Goal: Task Accomplishment & Management: Complete application form

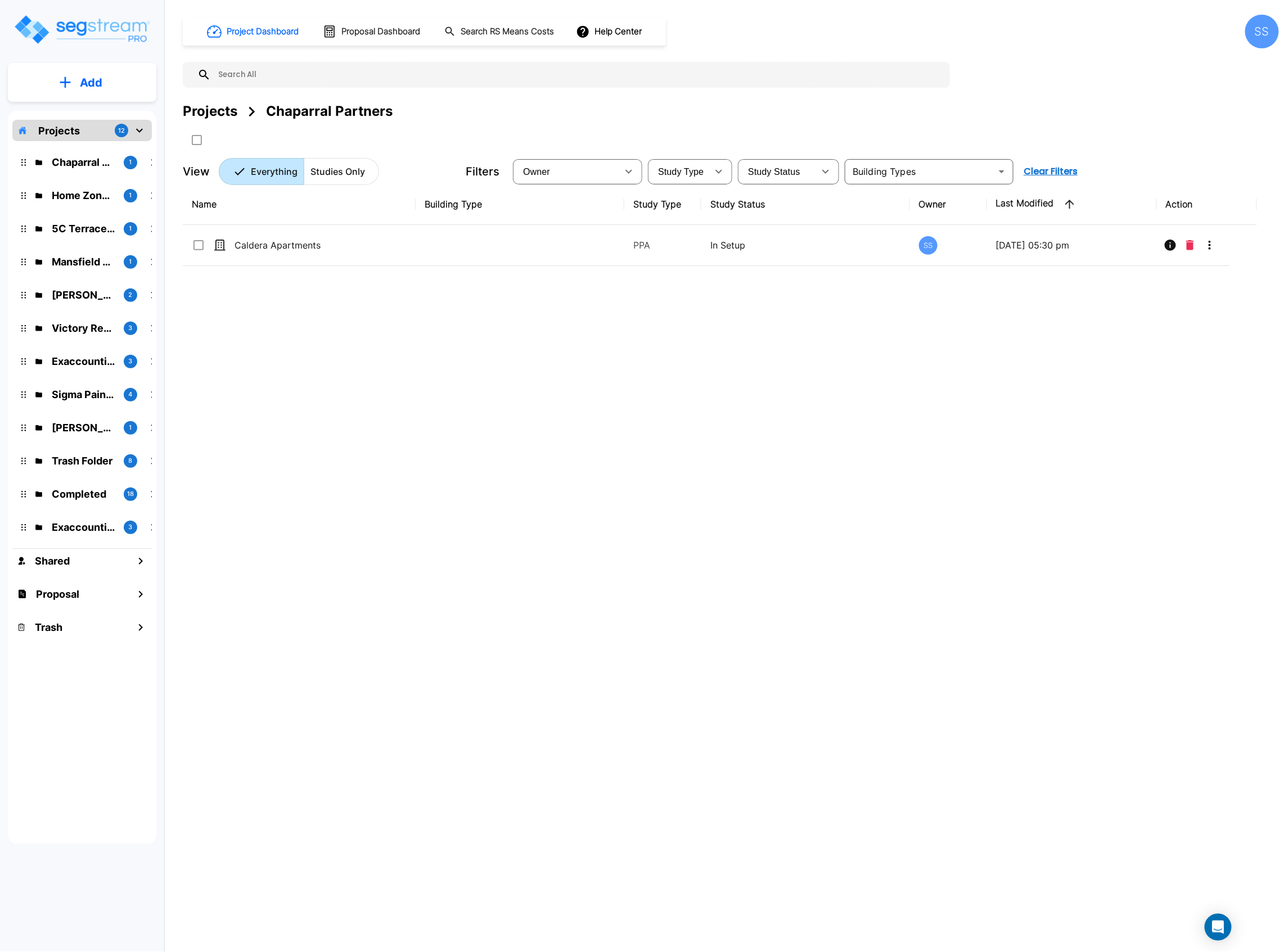
drag, startPoint x: 1066, startPoint y: 519, endPoint x: 1063, endPoint y: 507, distance: 12.4
click at [1064, 516] on div "Name Building Type Study Type Study Status Owner Last Modified Action Caldera A…" at bounding box center [720, 479] width 1074 height 591
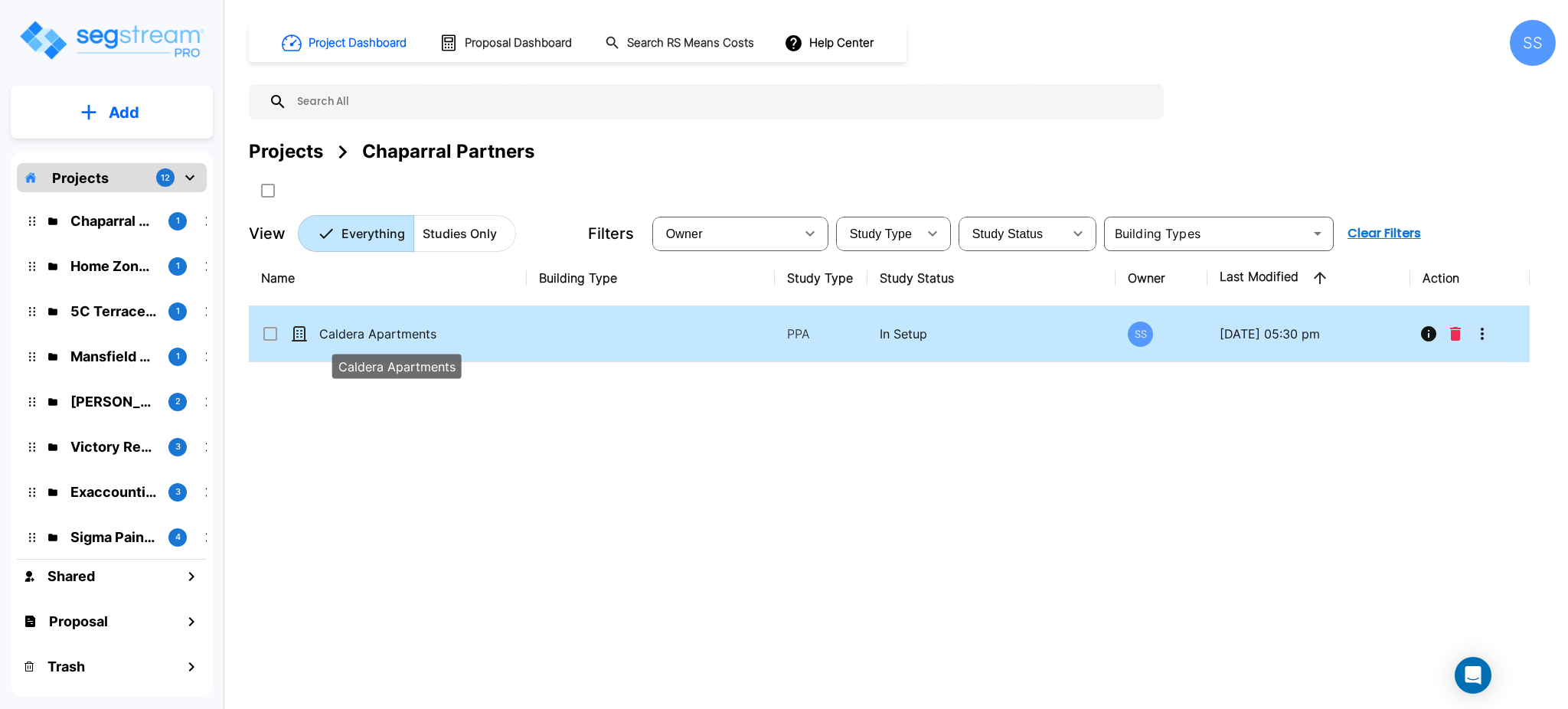
click at [353, 330] on p "Caldera Apartments" at bounding box center [396, 333] width 155 height 18
checkbox input "true"
click at [353, 330] on p "Caldera Apartments" at bounding box center [396, 333] width 155 height 18
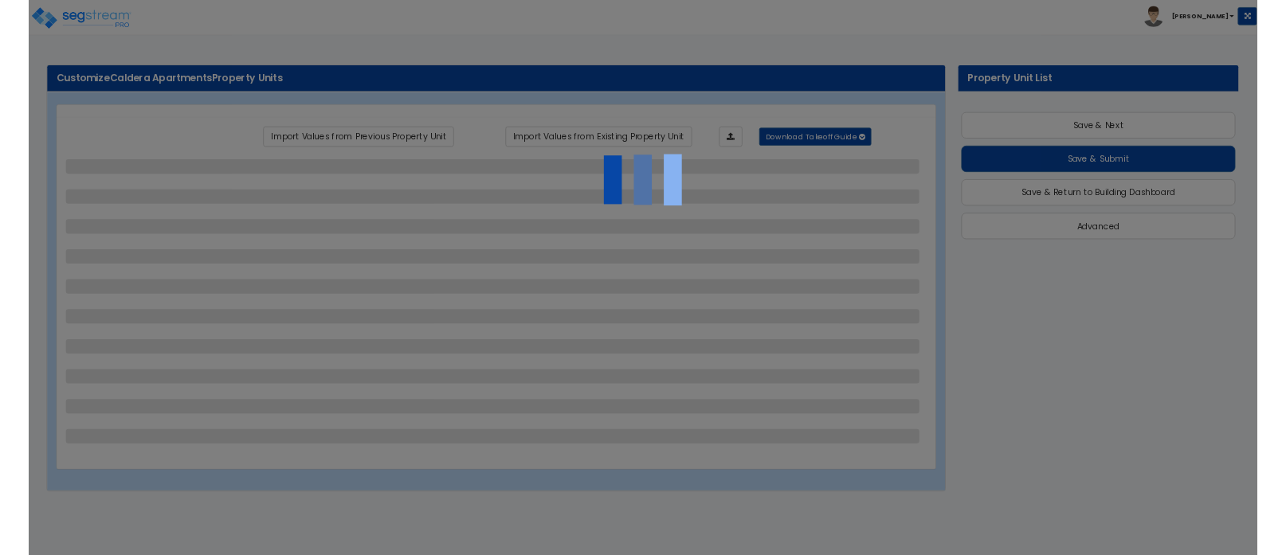
scroll to position [24, 0]
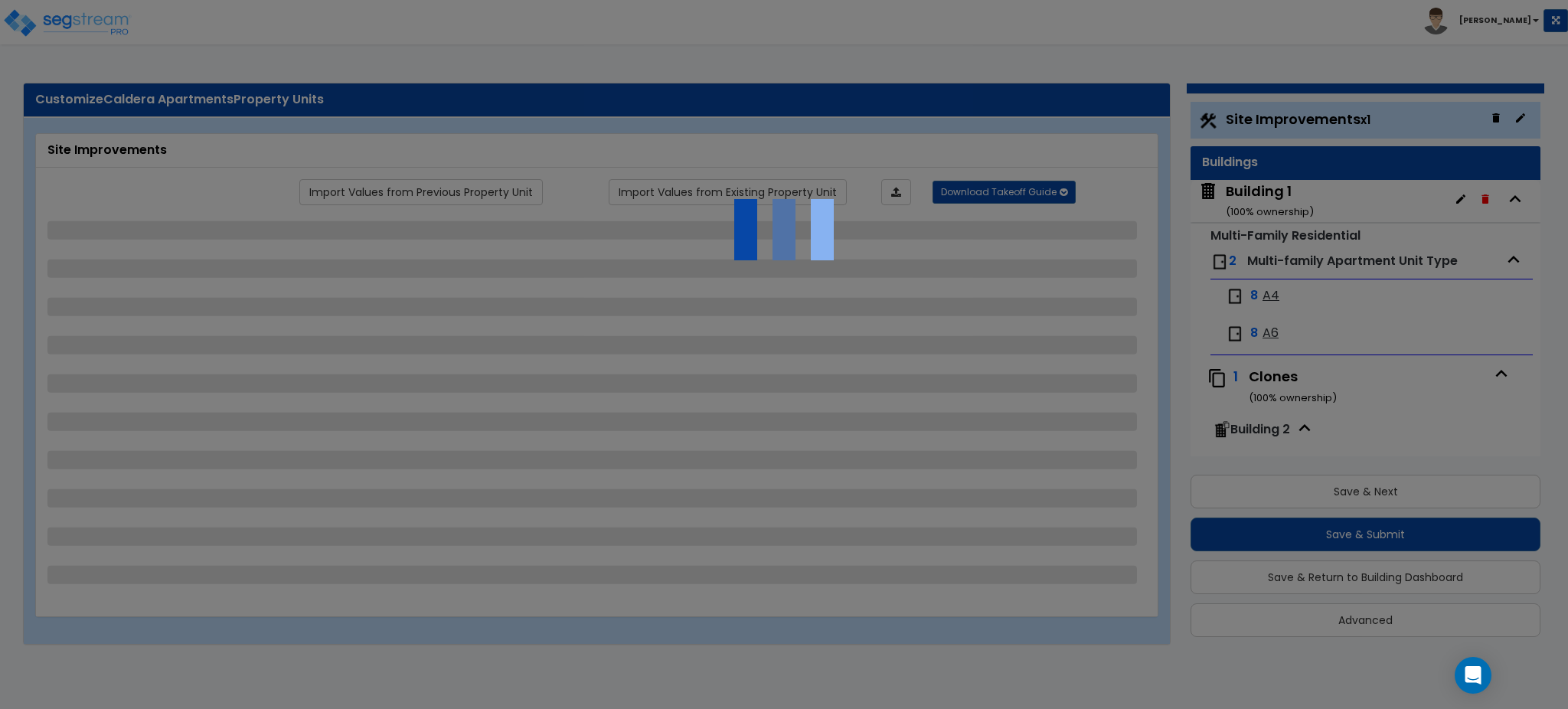
select select "2"
select select "1"
select select "2"
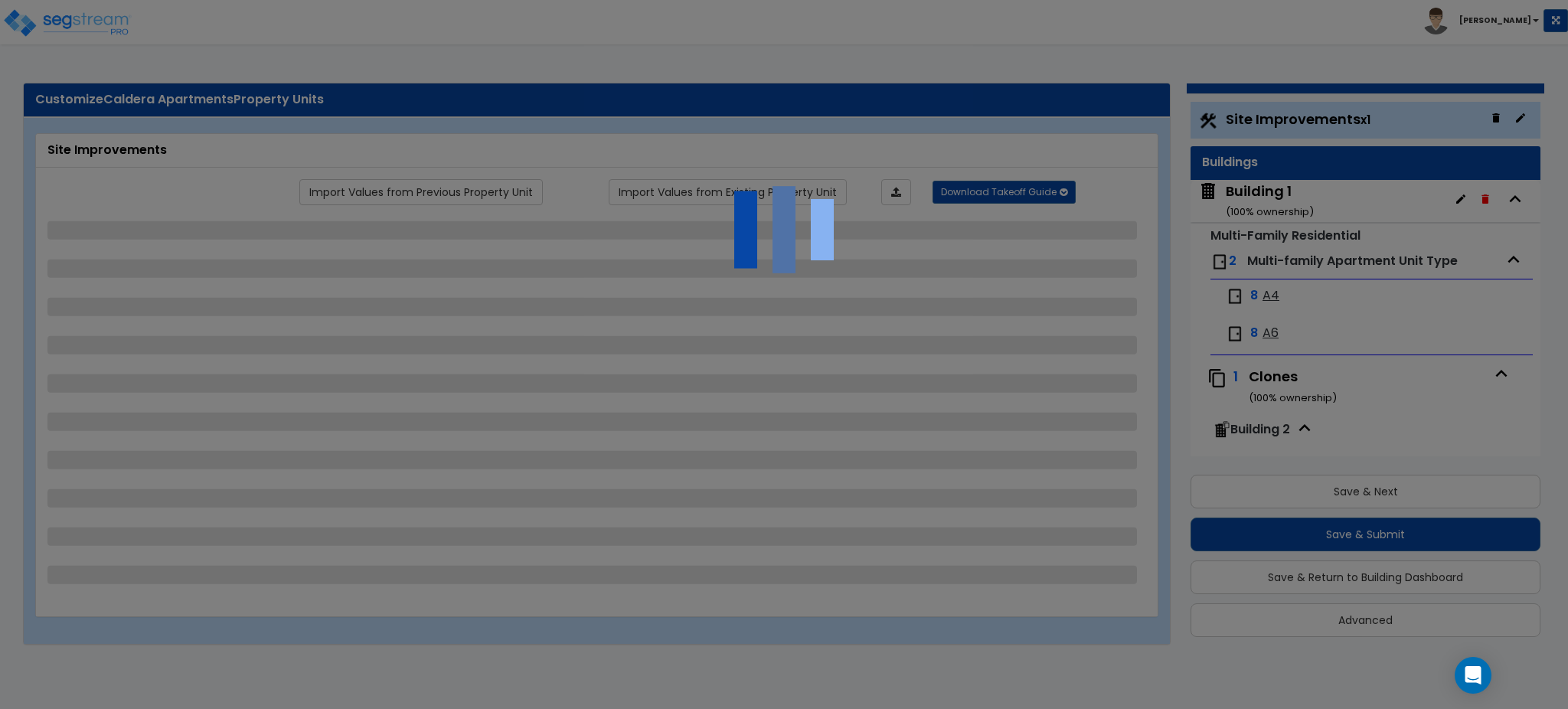
select select "1"
select select "6"
select select "2"
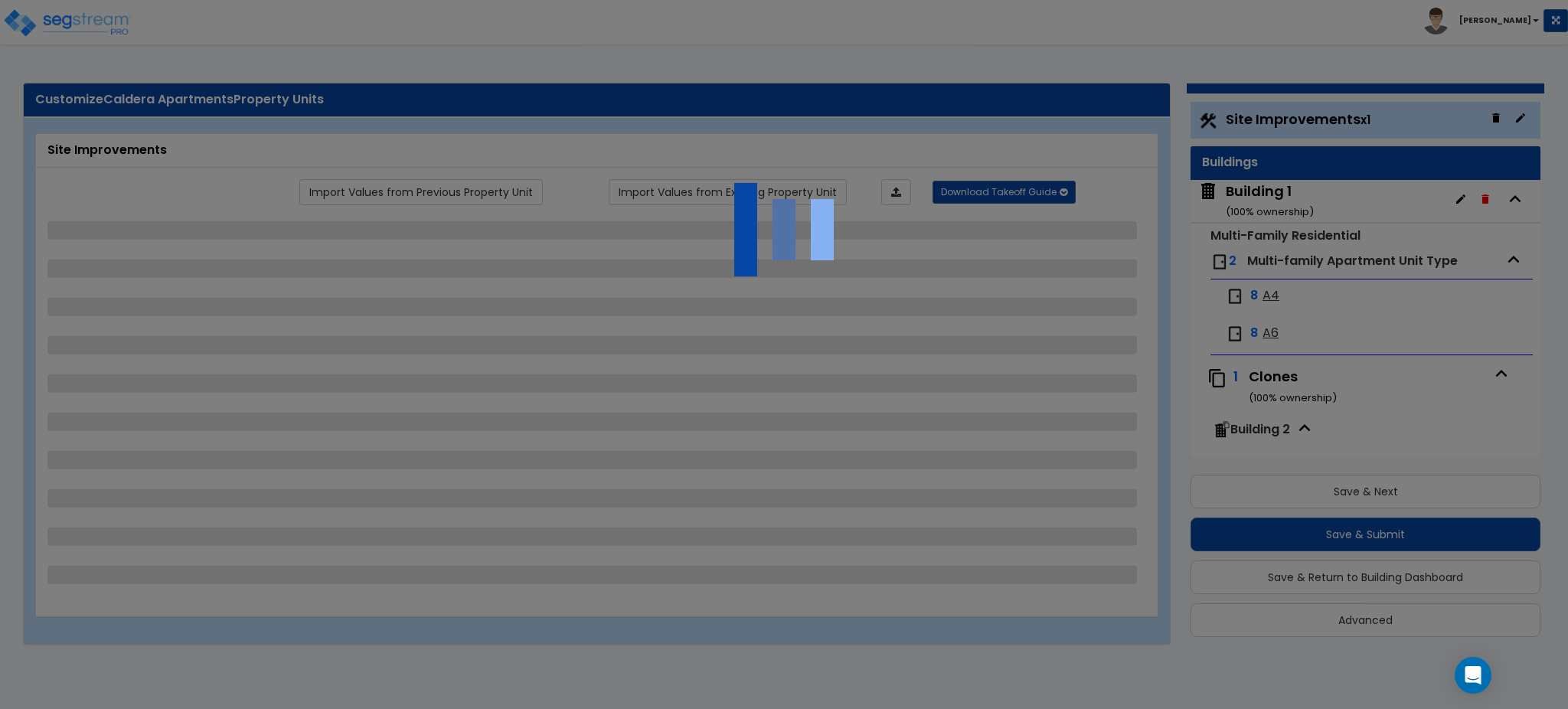
select select "3"
select select "1"
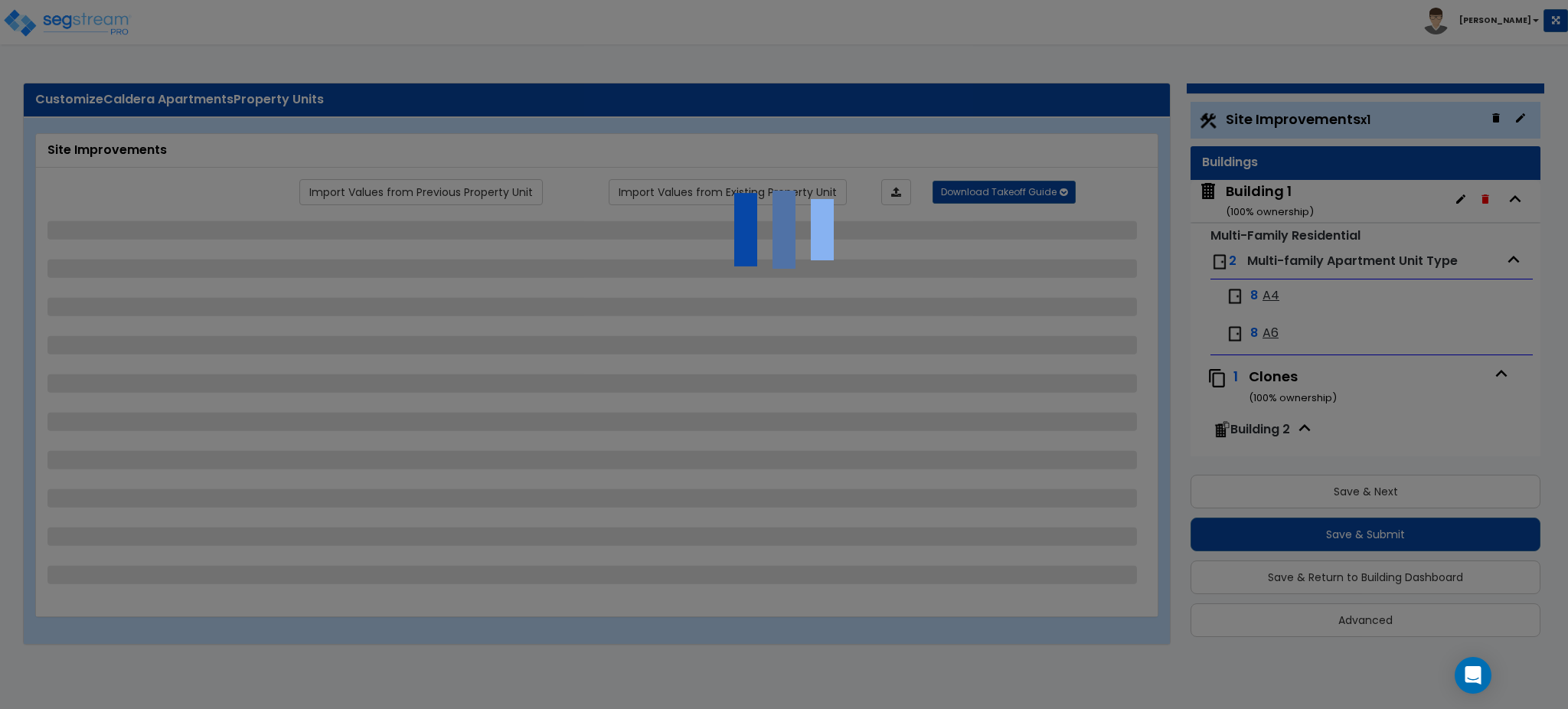
select select "2"
select select "1"
select select "2"
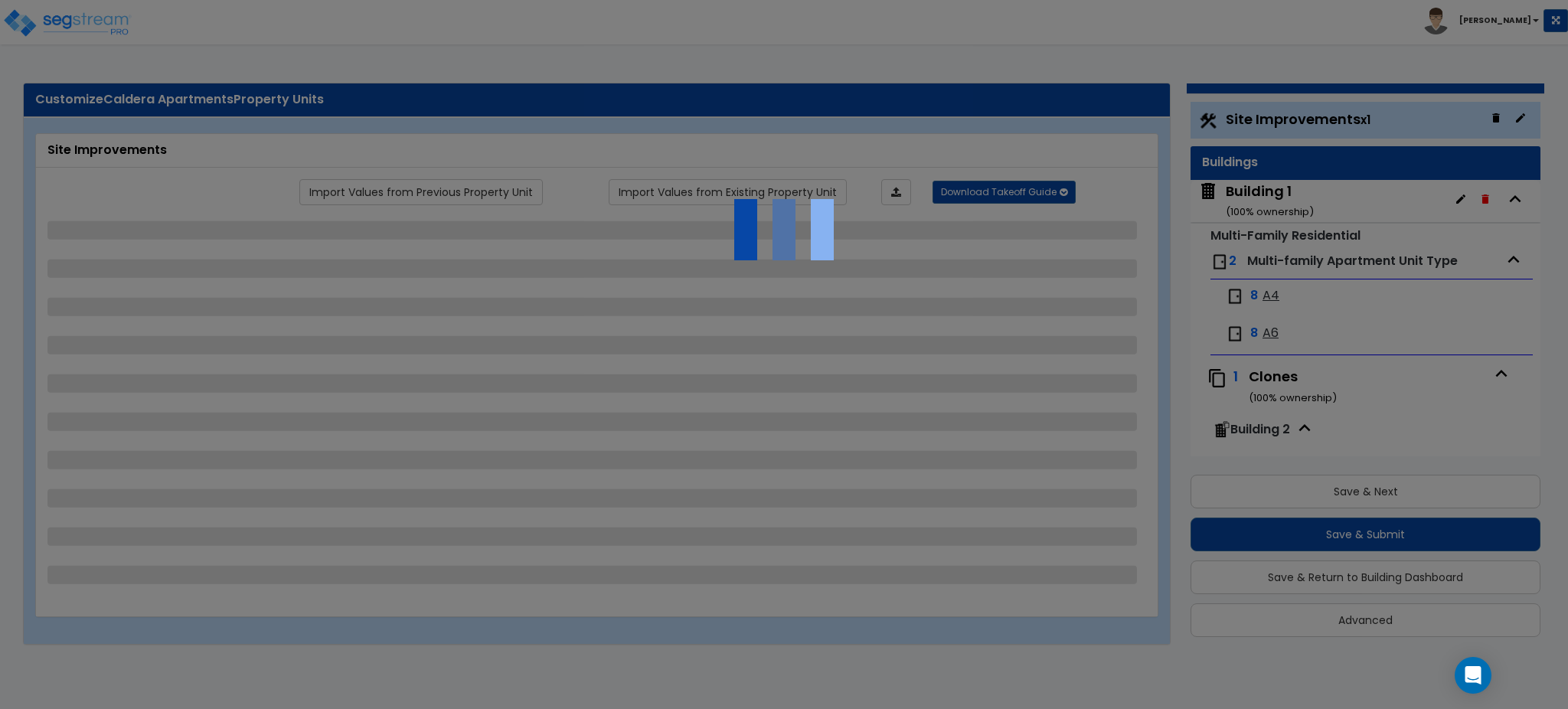
select select "2"
select select "1"
select select "2"
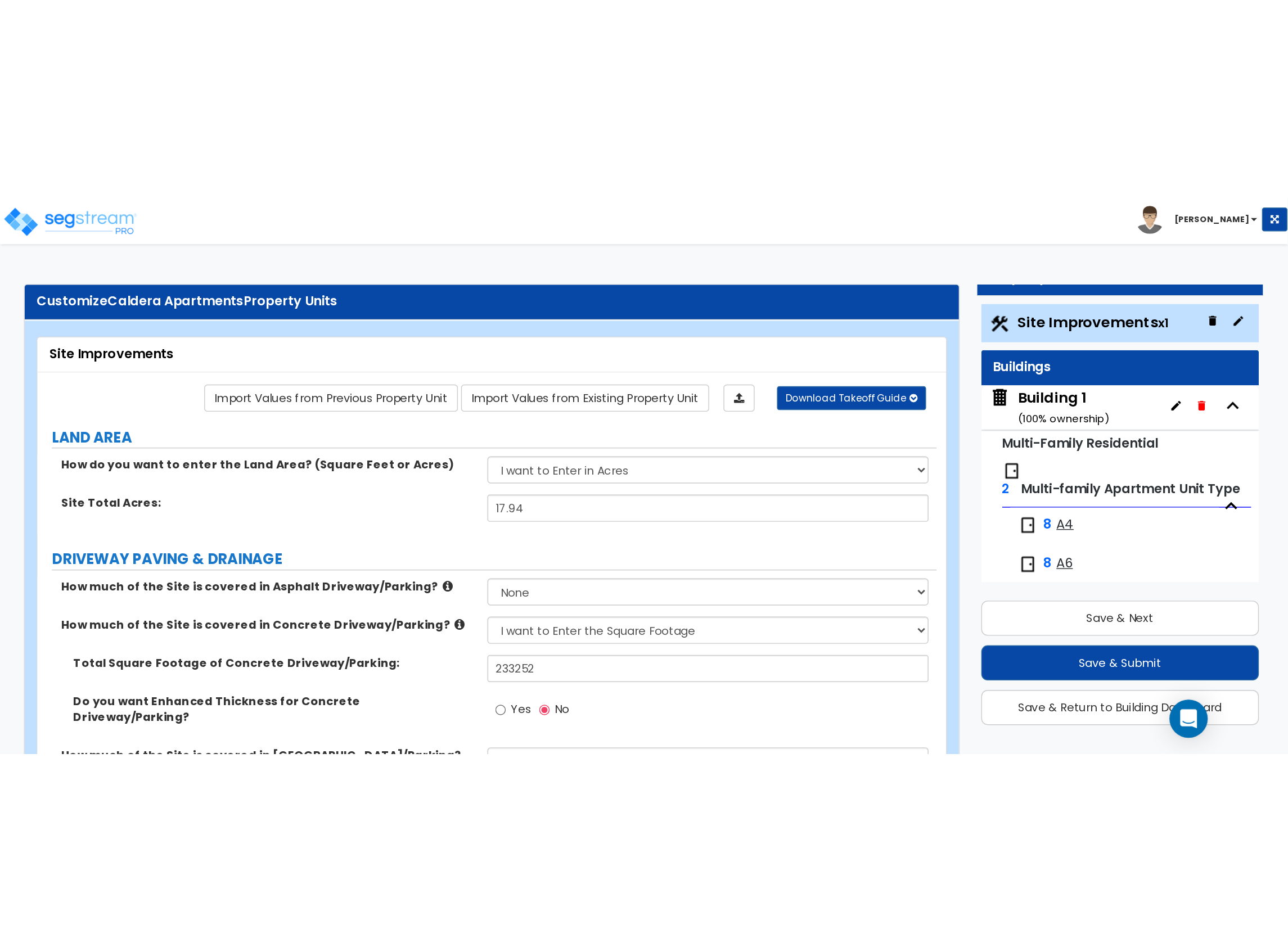
scroll to position [0, 0]
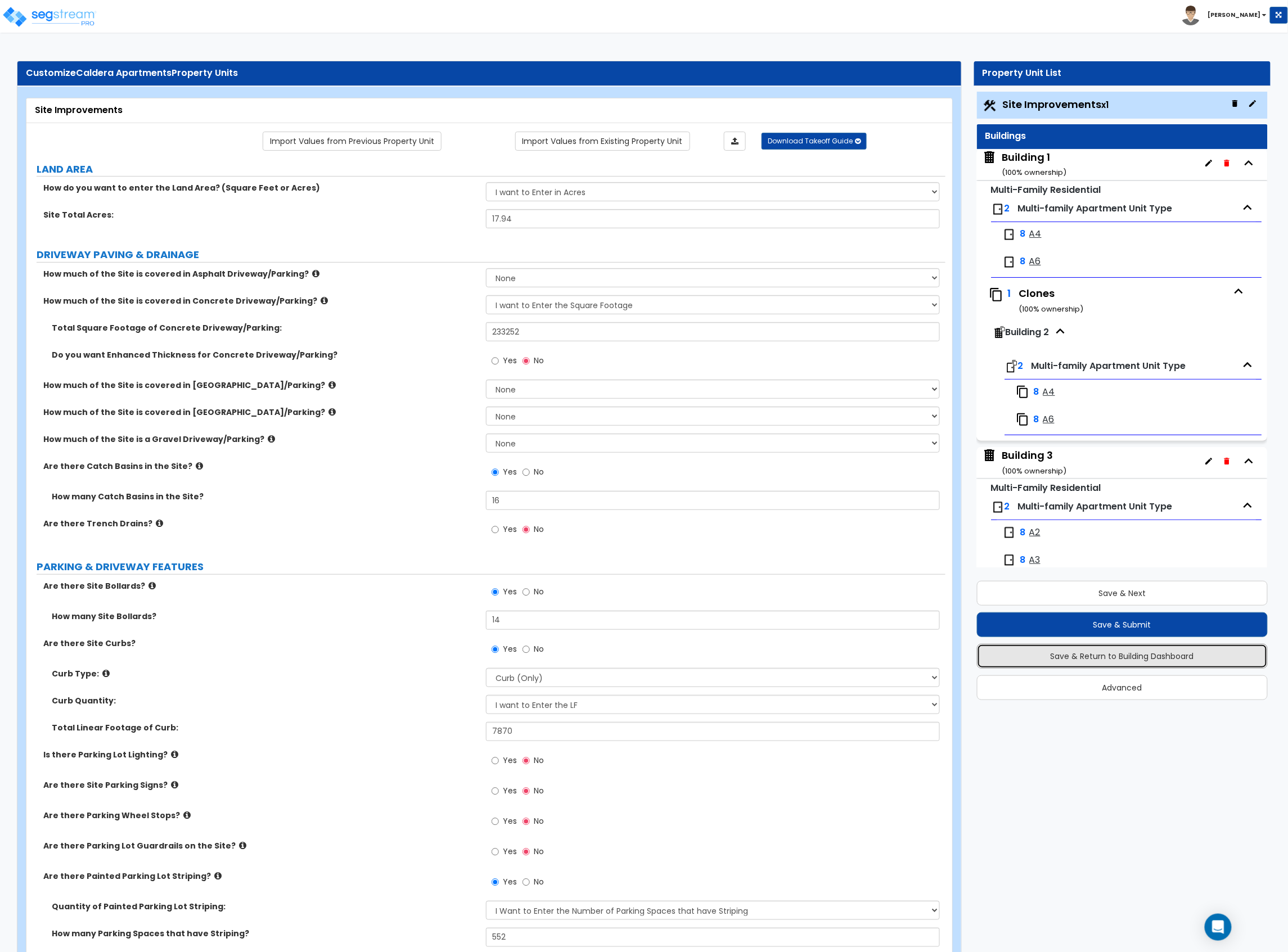
drag, startPoint x: 1087, startPoint y: 657, endPoint x: 978, endPoint y: 541, distance: 159.2
click at [1087, 520] on button "Save & Return to Building Dashboard" at bounding box center [1122, 656] width 291 height 25
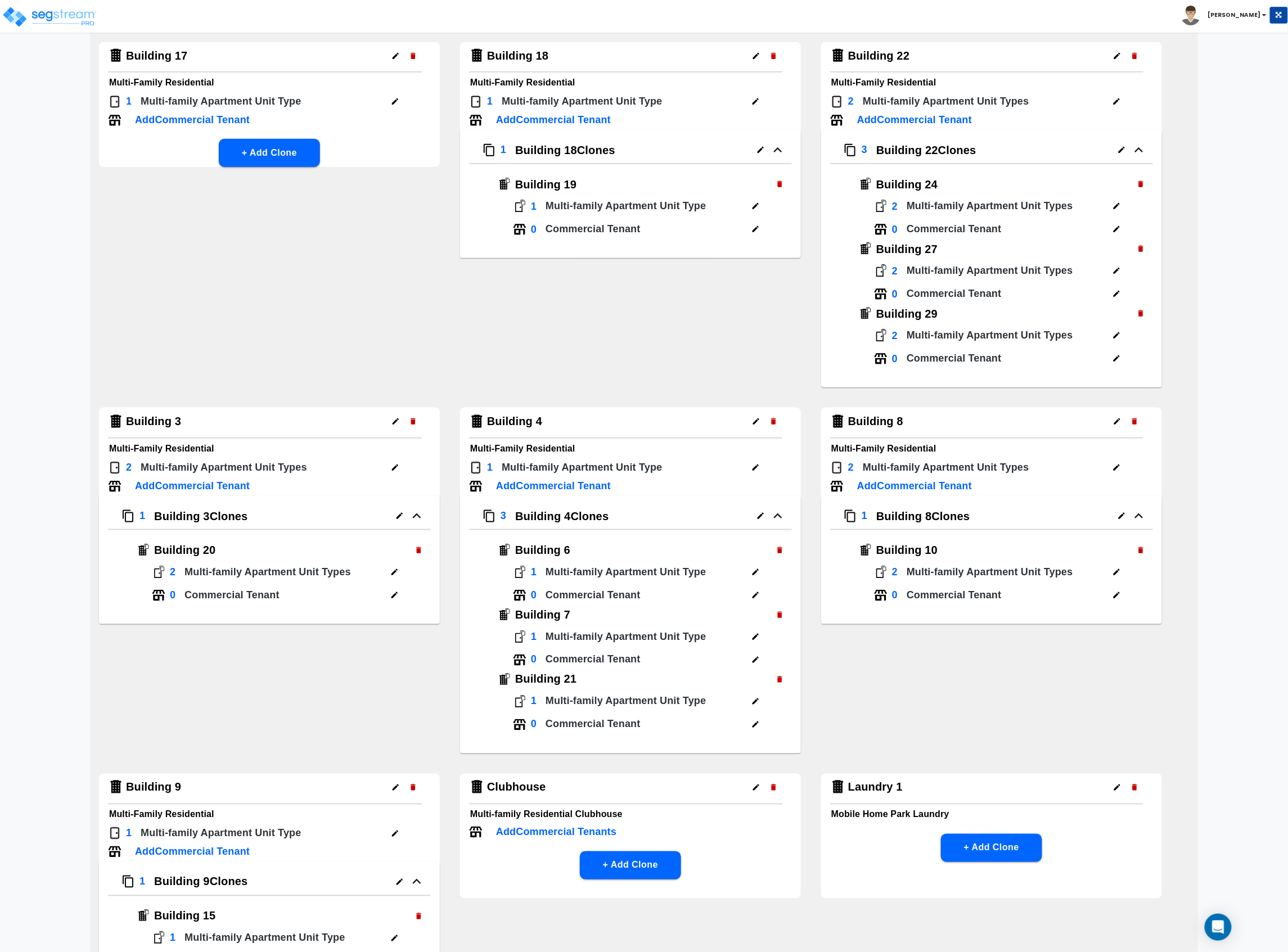
scroll to position [614, 0]
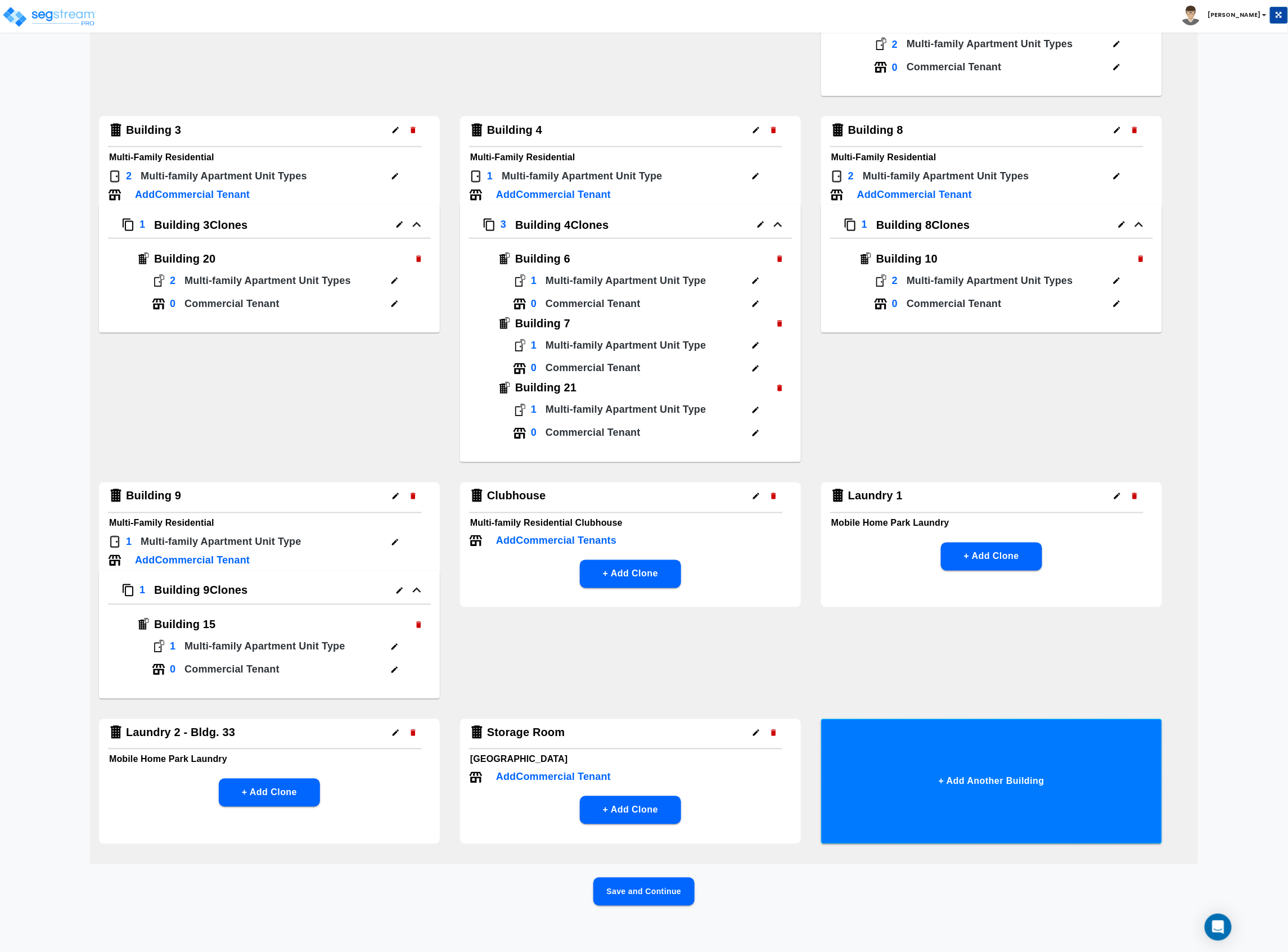
click at [963, 520] on button "+ Add Another Building" at bounding box center [991, 781] width 341 height 125
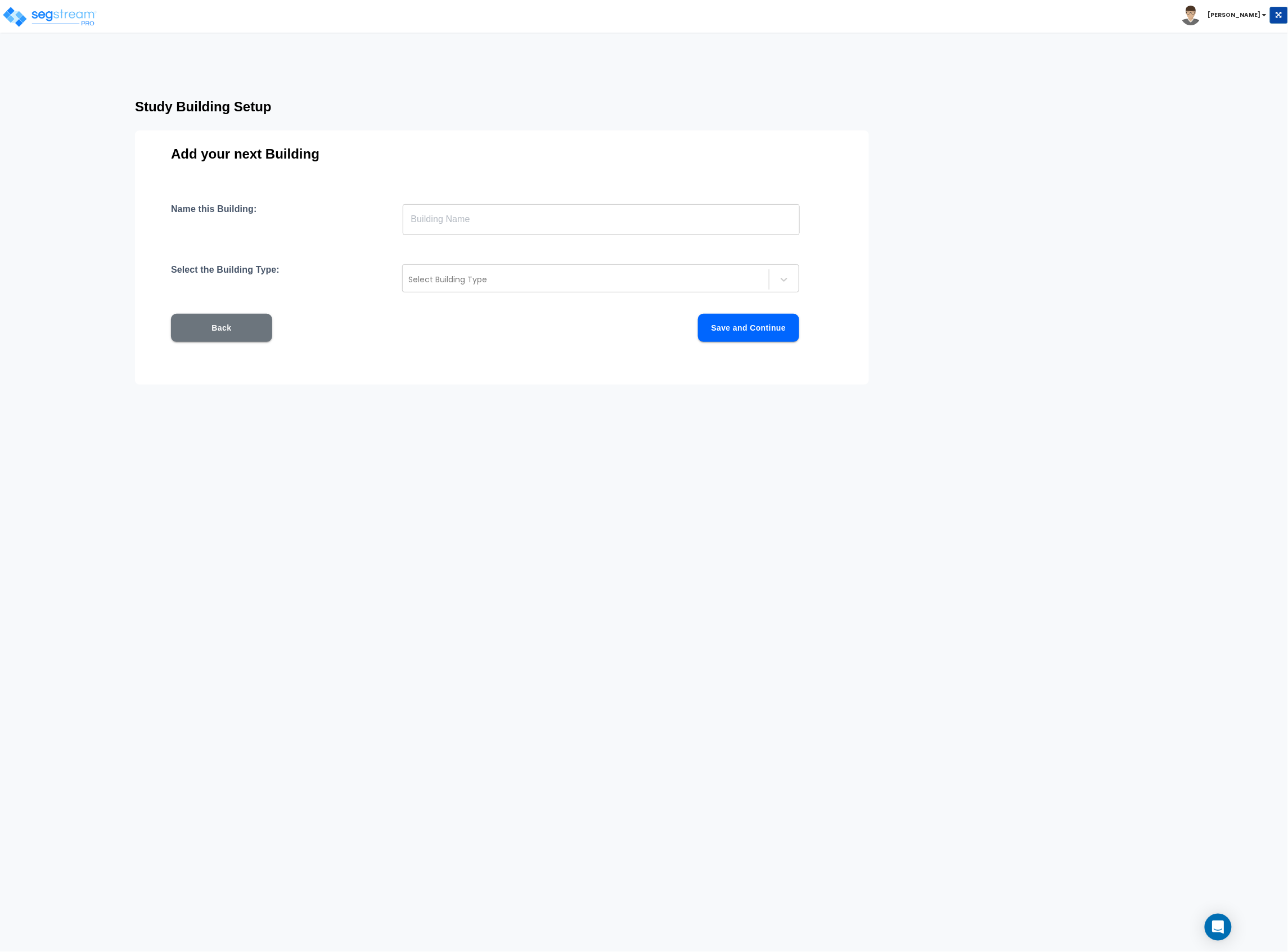
scroll to position [0, 0]
click at [416, 219] on input "text" at bounding box center [601, 219] width 397 height 32
type input "Building 23"
click at [479, 275] on div at bounding box center [585, 279] width 355 height 13
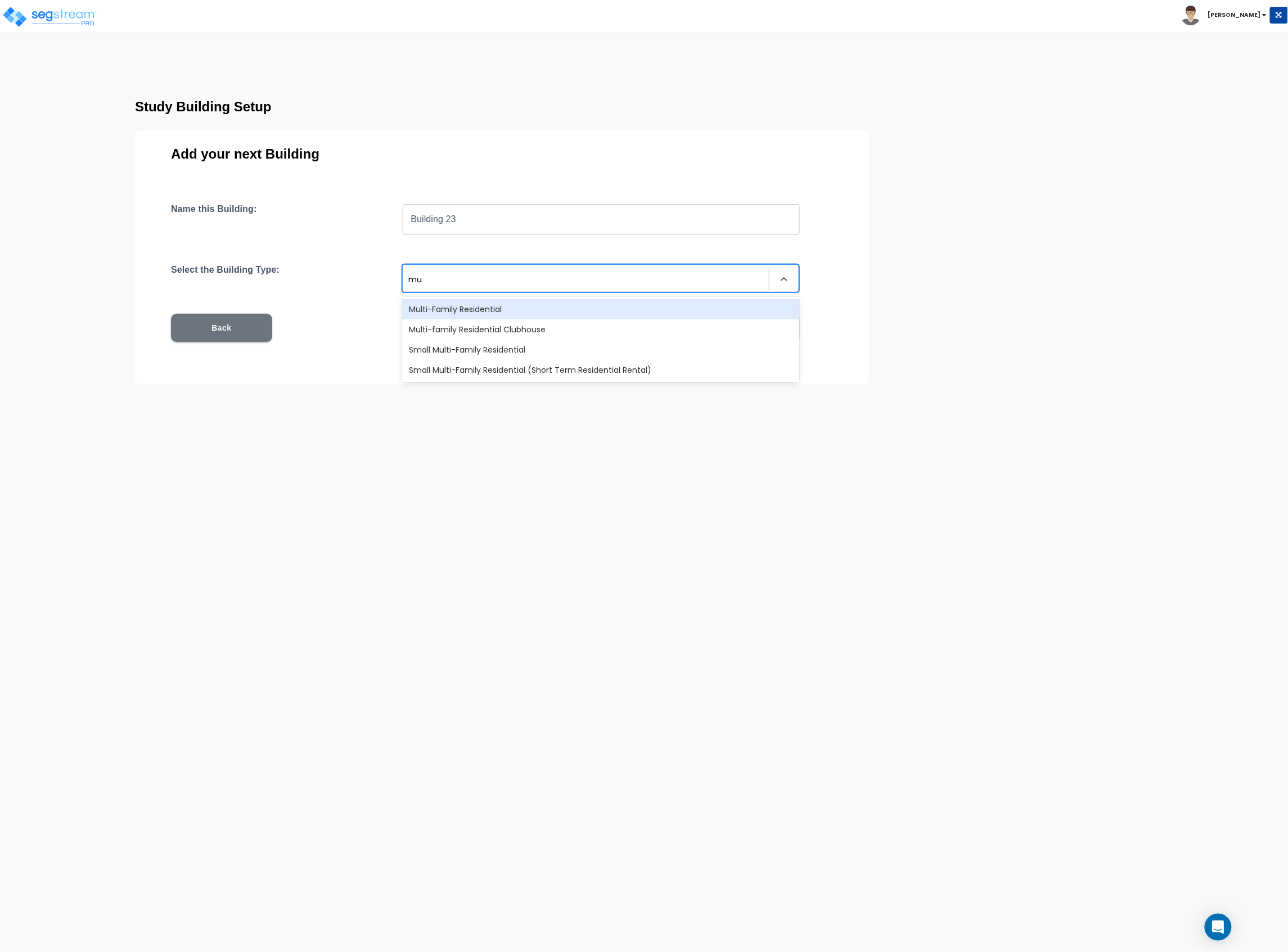
type input "mul"
click at [511, 311] on div "Multi-Family Residential" at bounding box center [601, 309] width 397 height 20
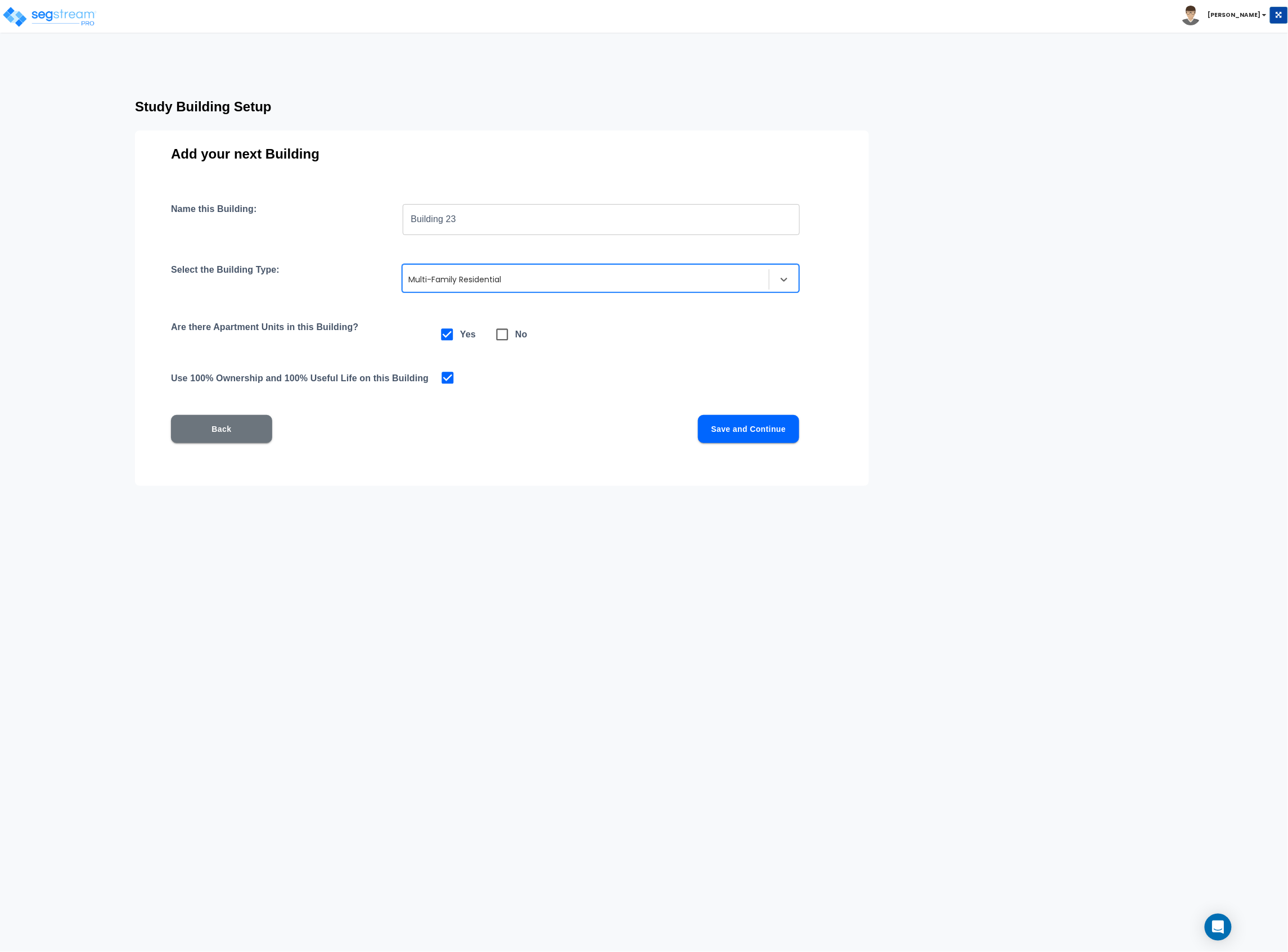
click at [757, 424] on button "Save and Continue" at bounding box center [748, 429] width 101 height 28
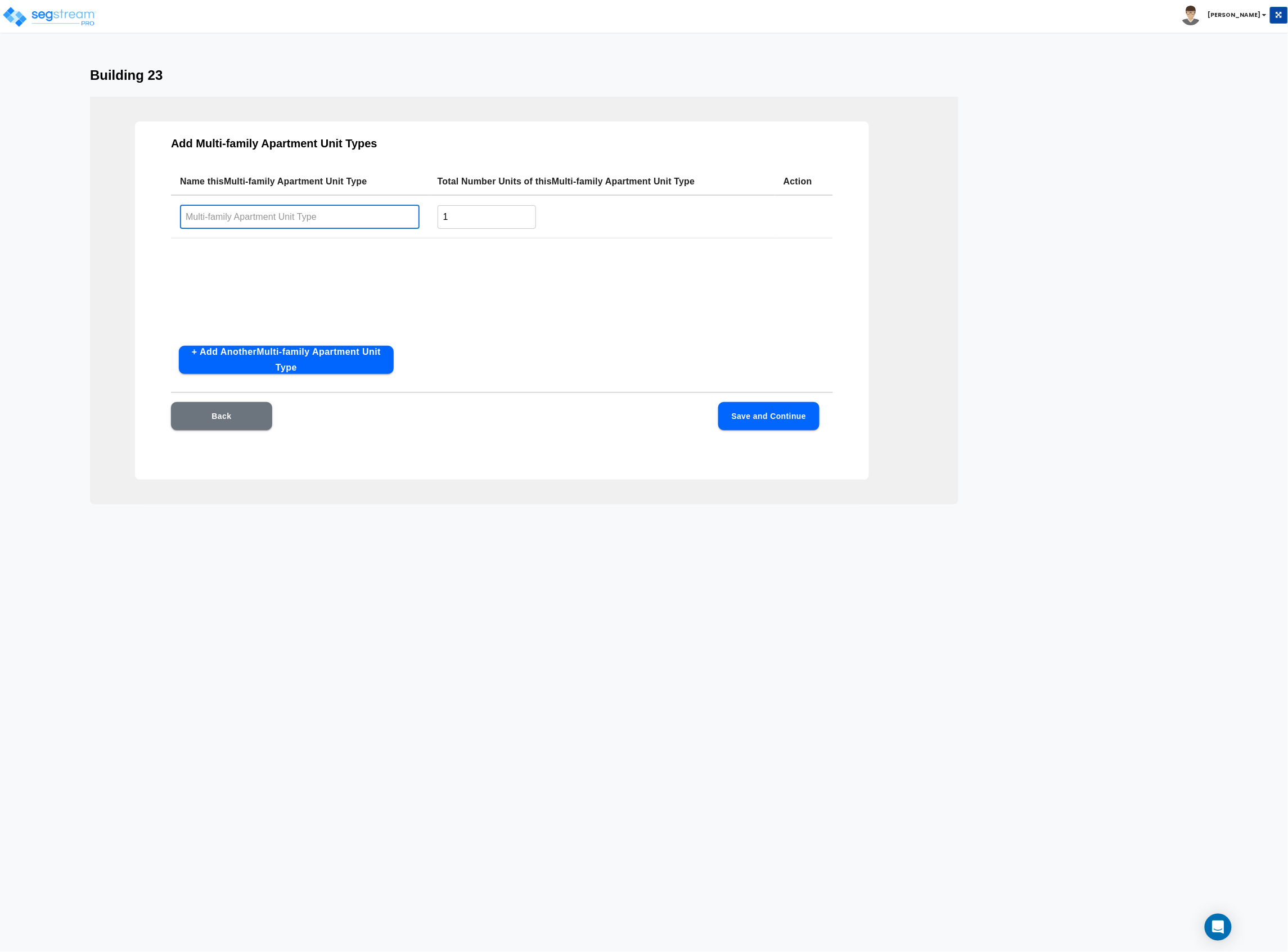
click at [386, 223] on input "text" at bounding box center [299, 217] width 239 height 24
type input "A5"
drag, startPoint x: 483, startPoint y: 221, endPoint x: 428, endPoint y: 224, distance: 55.1
click at [428, 224] on tr "A5 ​ 1 ​" at bounding box center [502, 216] width 662 height 43
type input "8"
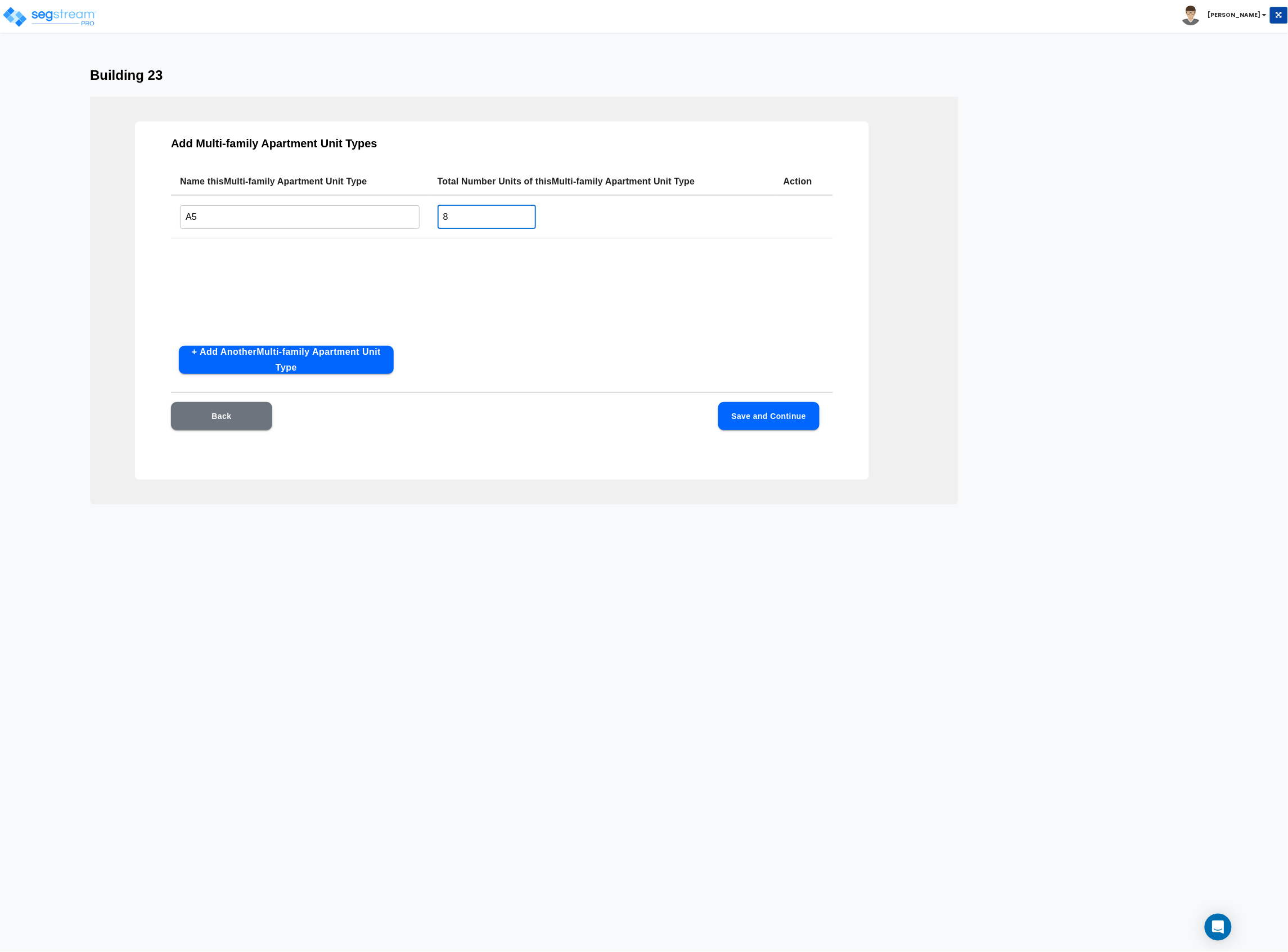
click at [354, 351] on button "+ Add Another Multi-family Apartment Unit Type" at bounding box center [286, 360] width 215 height 28
click at [253, 255] on input "text" at bounding box center [299, 262] width 239 height 24
type input "B2"
drag, startPoint x: 455, startPoint y: 270, endPoint x: 432, endPoint y: 267, distance: 23.2
click at [433, 268] on td "1 ​" at bounding box center [601, 263] width 346 height 45
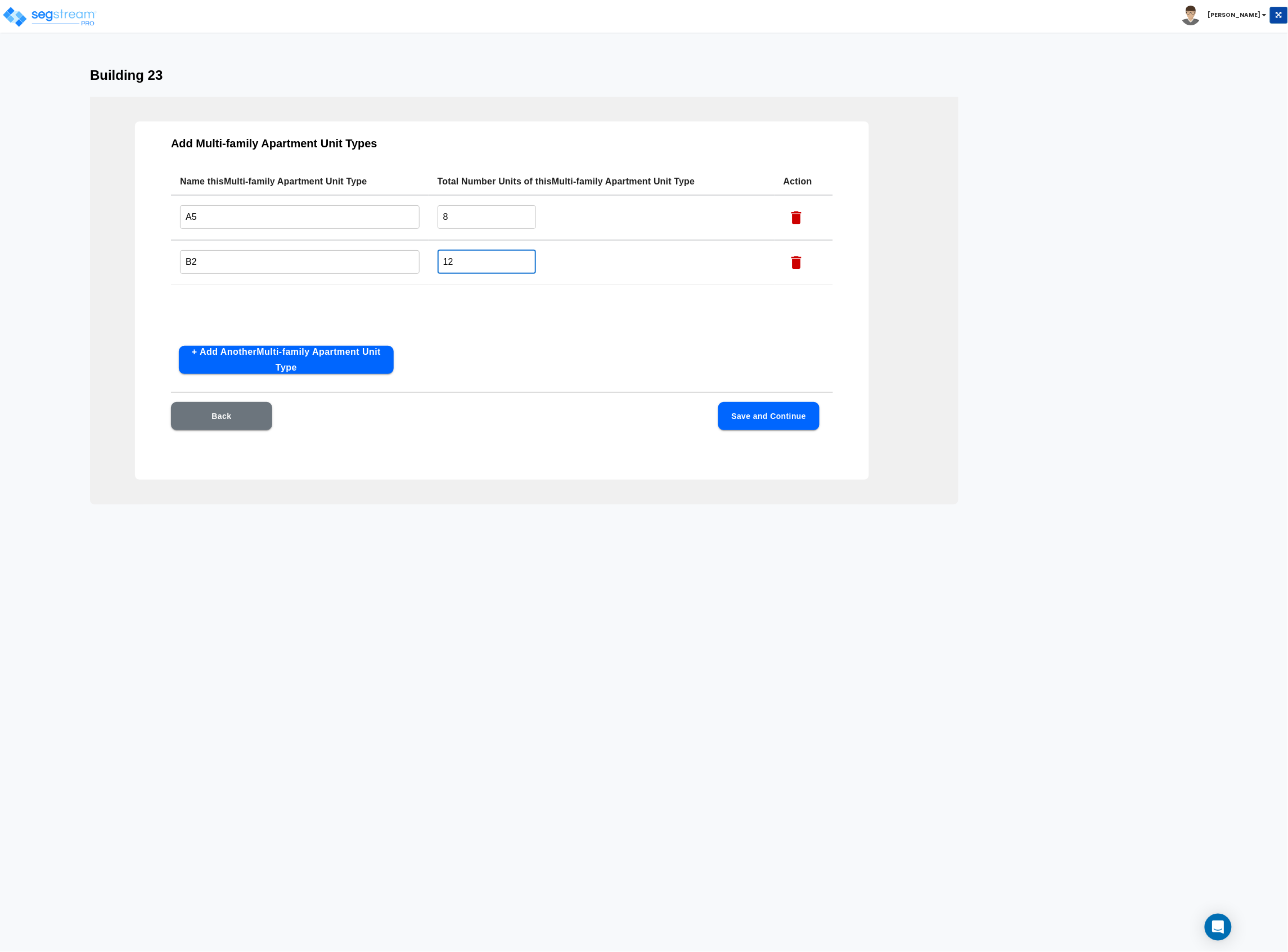
type input "12"
click at [308, 351] on button "+ Add Another Multi-family Apartment Unit Type" at bounding box center [286, 360] width 215 height 28
click at [284, 290] on td "​" at bounding box center [299, 308] width 258 height 45
click at [281, 298] on input "text" at bounding box center [299, 307] width 239 height 24
type input "S"
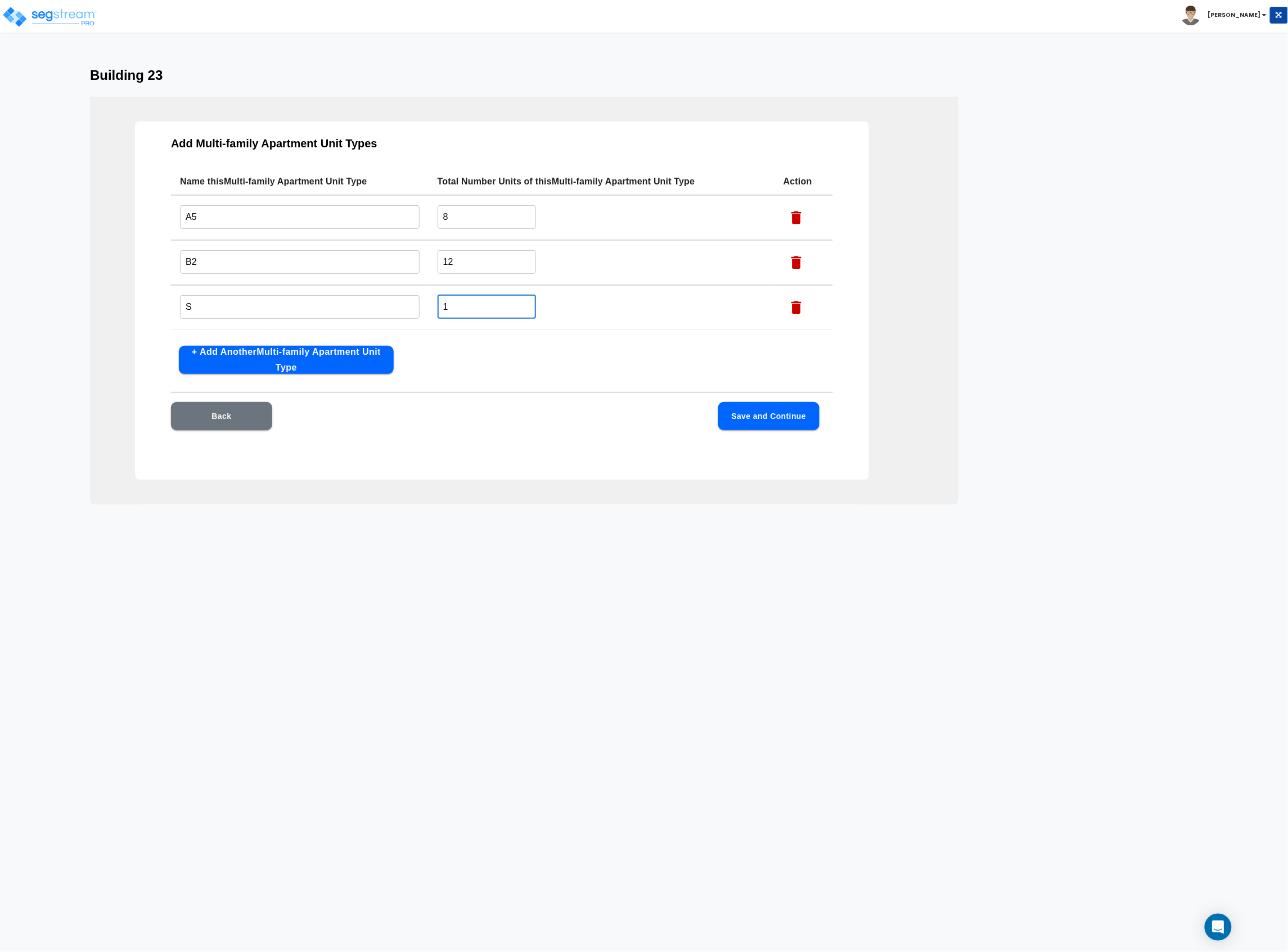
click at [476, 311] on input "1" at bounding box center [486, 307] width 98 height 24
drag, startPoint x: 450, startPoint y: 306, endPoint x: 397, endPoint y: 306, distance: 53.0
click at [397, 306] on tr "S ​ 1 ​" at bounding box center [502, 308] width 662 height 45
type input "12"
click at [782, 414] on button "Save and Continue" at bounding box center [769, 416] width 101 height 28
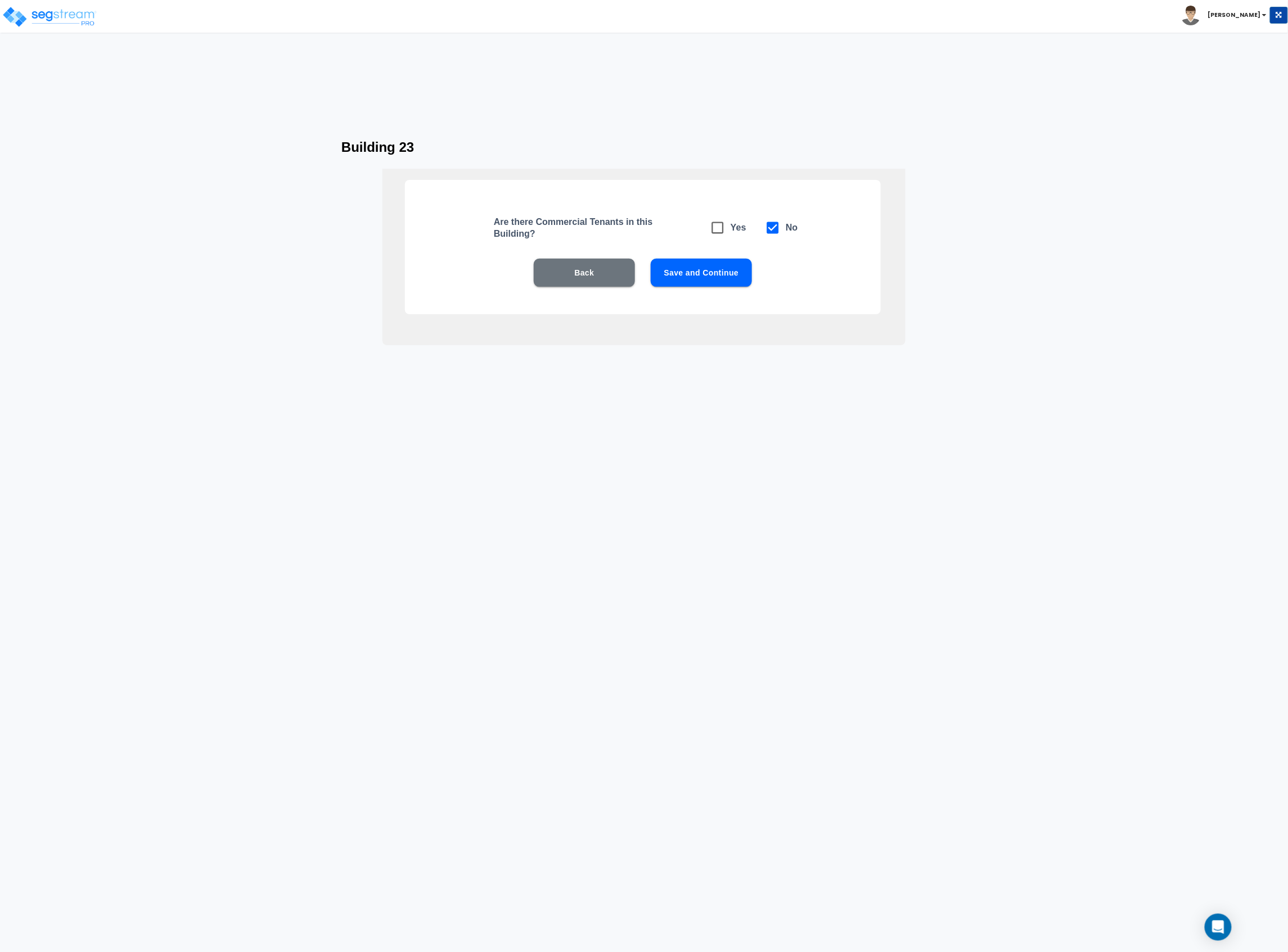
click at [732, 266] on button "Save and Continue" at bounding box center [701, 273] width 101 height 28
click at [714, 231] on icon at bounding box center [718, 228] width 16 height 16
checkbox input "true"
checkbox input "false"
click at [700, 267] on button "Save and Continue" at bounding box center [701, 273] width 101 height 28
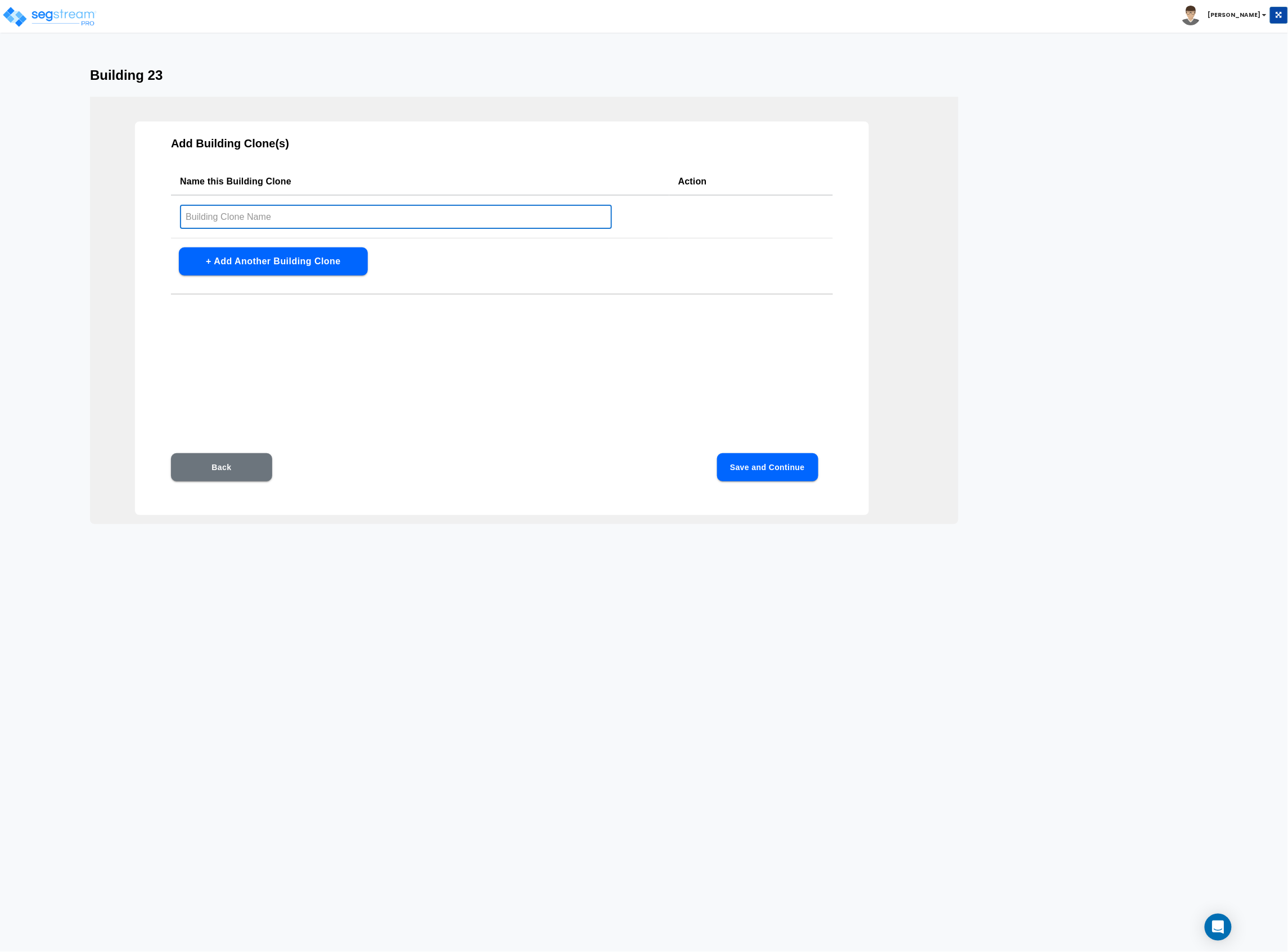
click at [296, 223] on input "text" at bounding box center [396, 217] width 432 height 24
click at [199, 254] on button "+ Add Another Building Clone" at bounding box center [273, 262] width 189 height 28
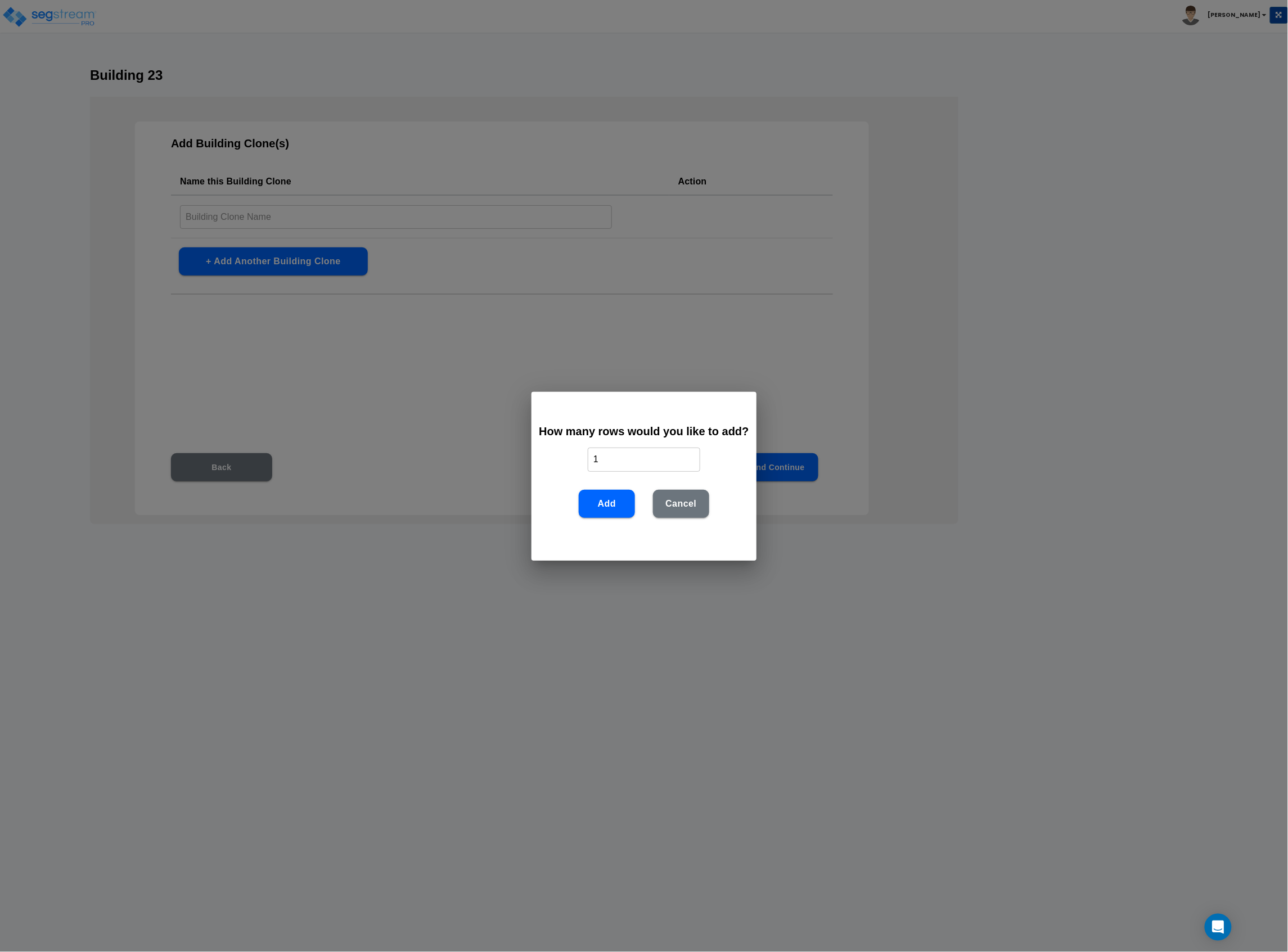
click at [608, 507] on button "Add" at bounding box center [607, 504] width 56 height 28
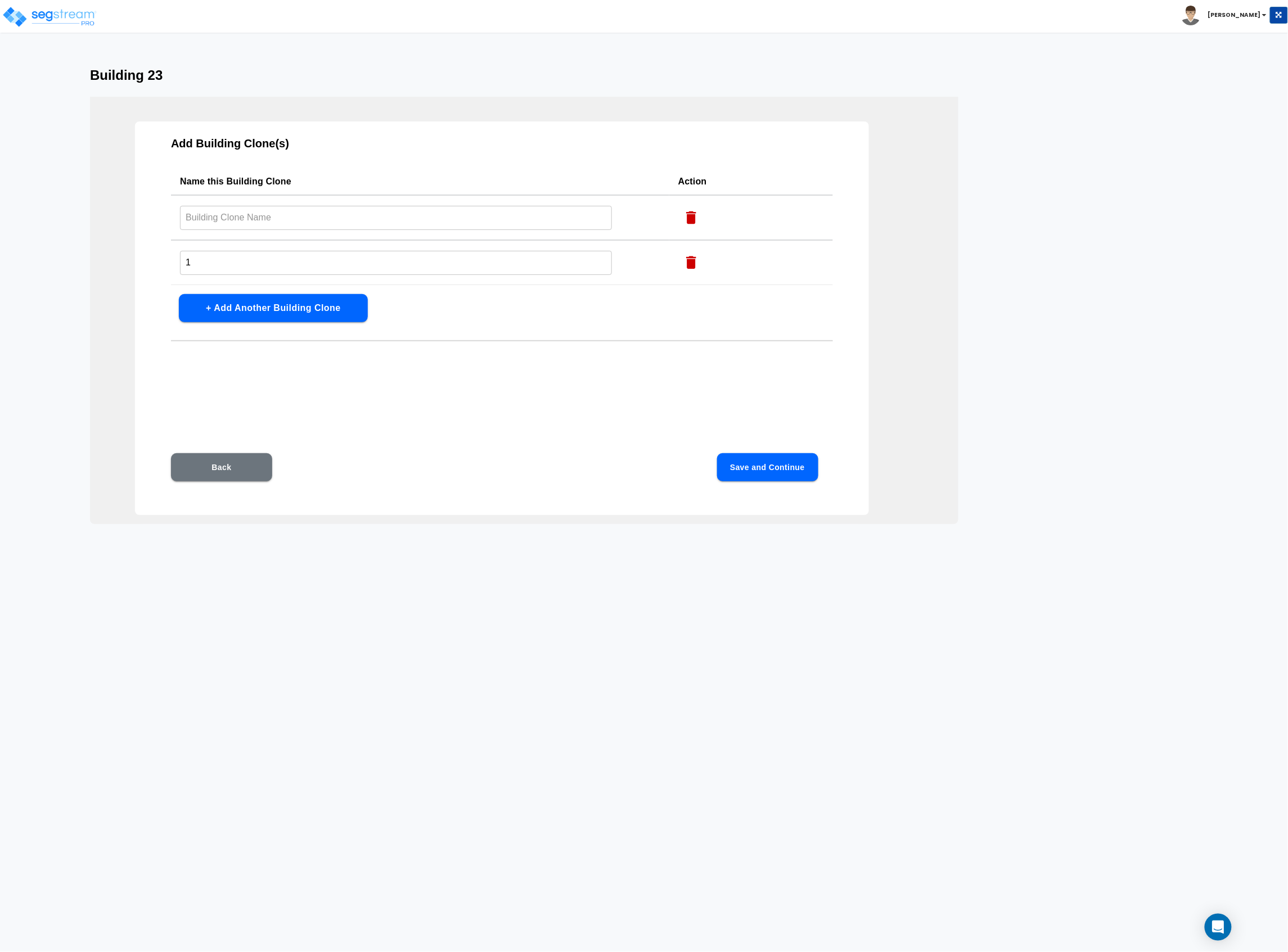
click at [246, 220] on input "text" at bounding box center [396, 218] width 432 height 24
type input "Building 31"
drag, startPoint x: 225, startPoint y: 260, endPoint x: 104, endPoint y: 253, distance: 121.2
click at [104, 253] on div "Add Building Clone(s) Name this Building Clone Action Building 31 ​ 1 ​ + Add A…" at bounding box center [524, 311] width 868 height 428
type input "Building 32"
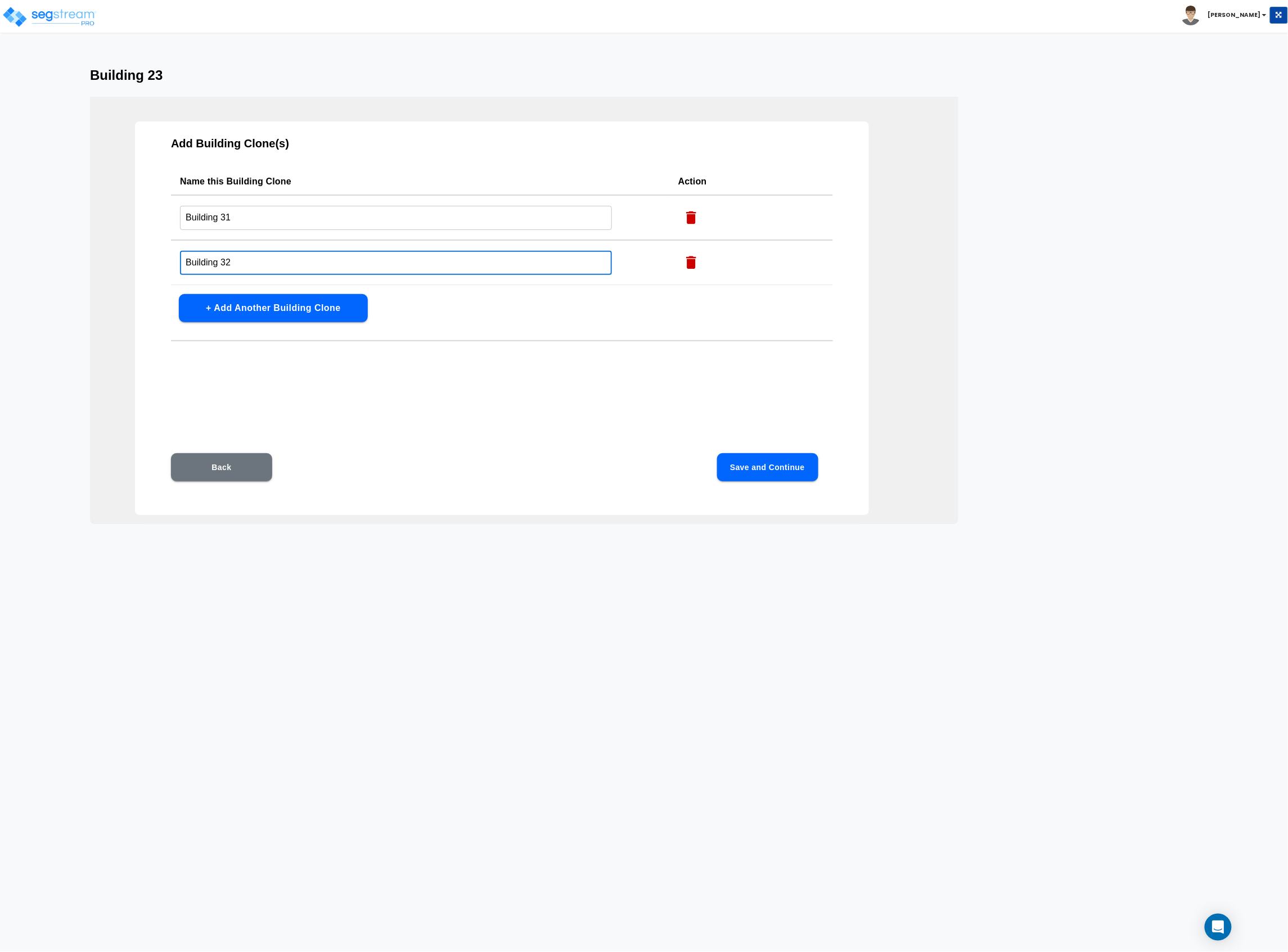
click at [737, 471] on button "Save and Continue" at bounding box center [767, 467] width 101 height 28
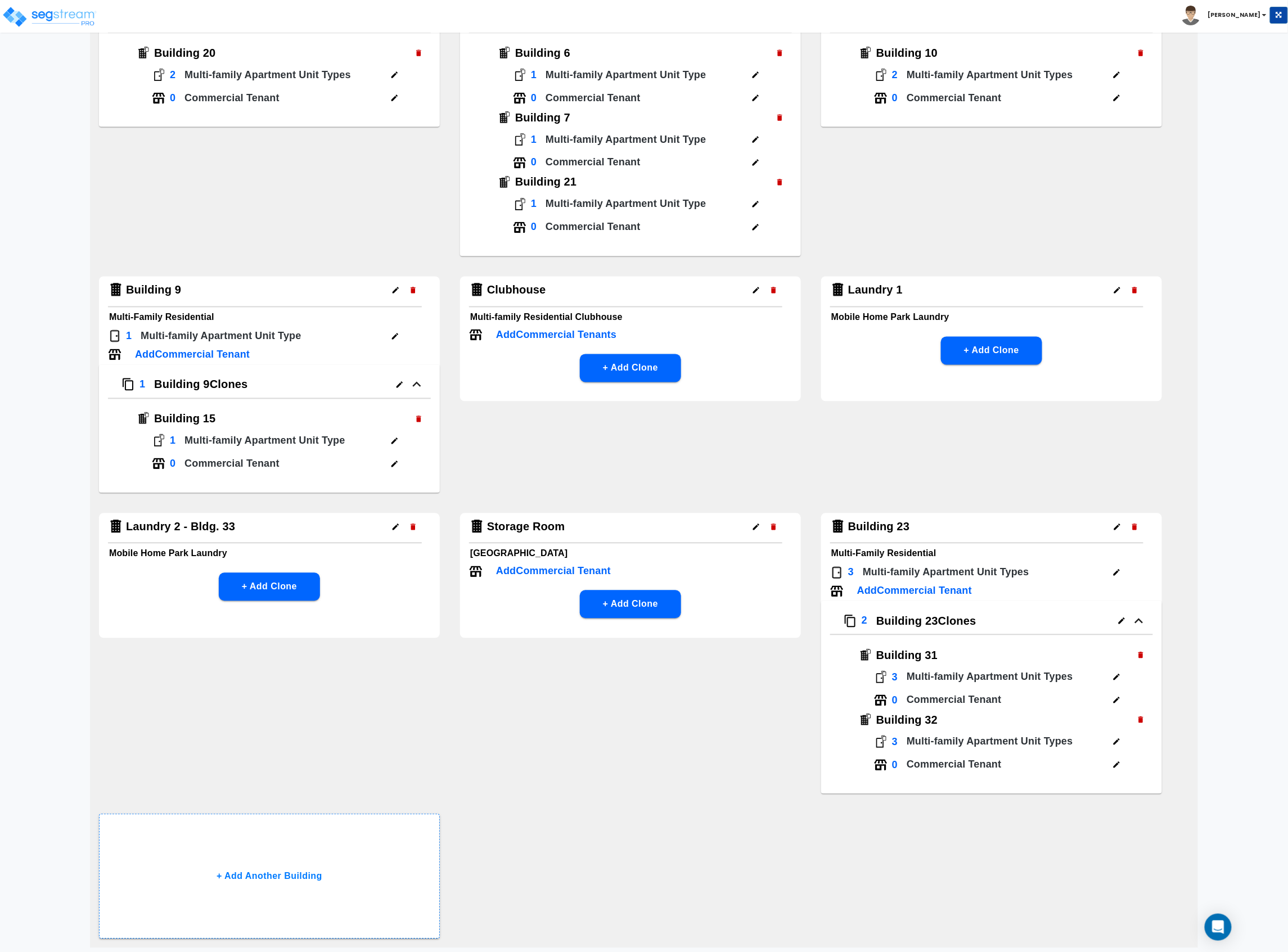
scroll to position [903, 0]
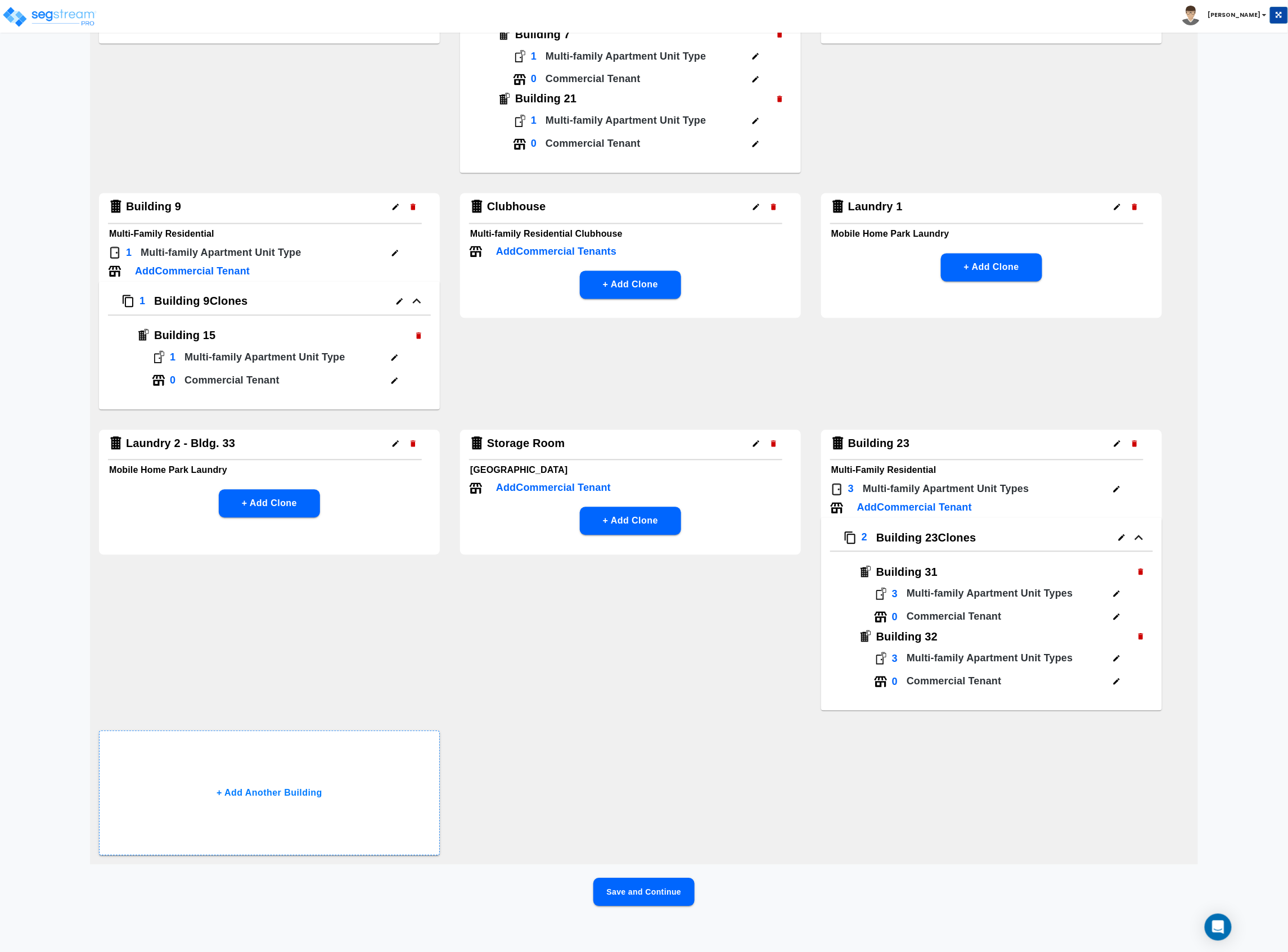
click at [665, 520] on button "Save and Continue" at bounding box center [644, 893] width 101 height 28
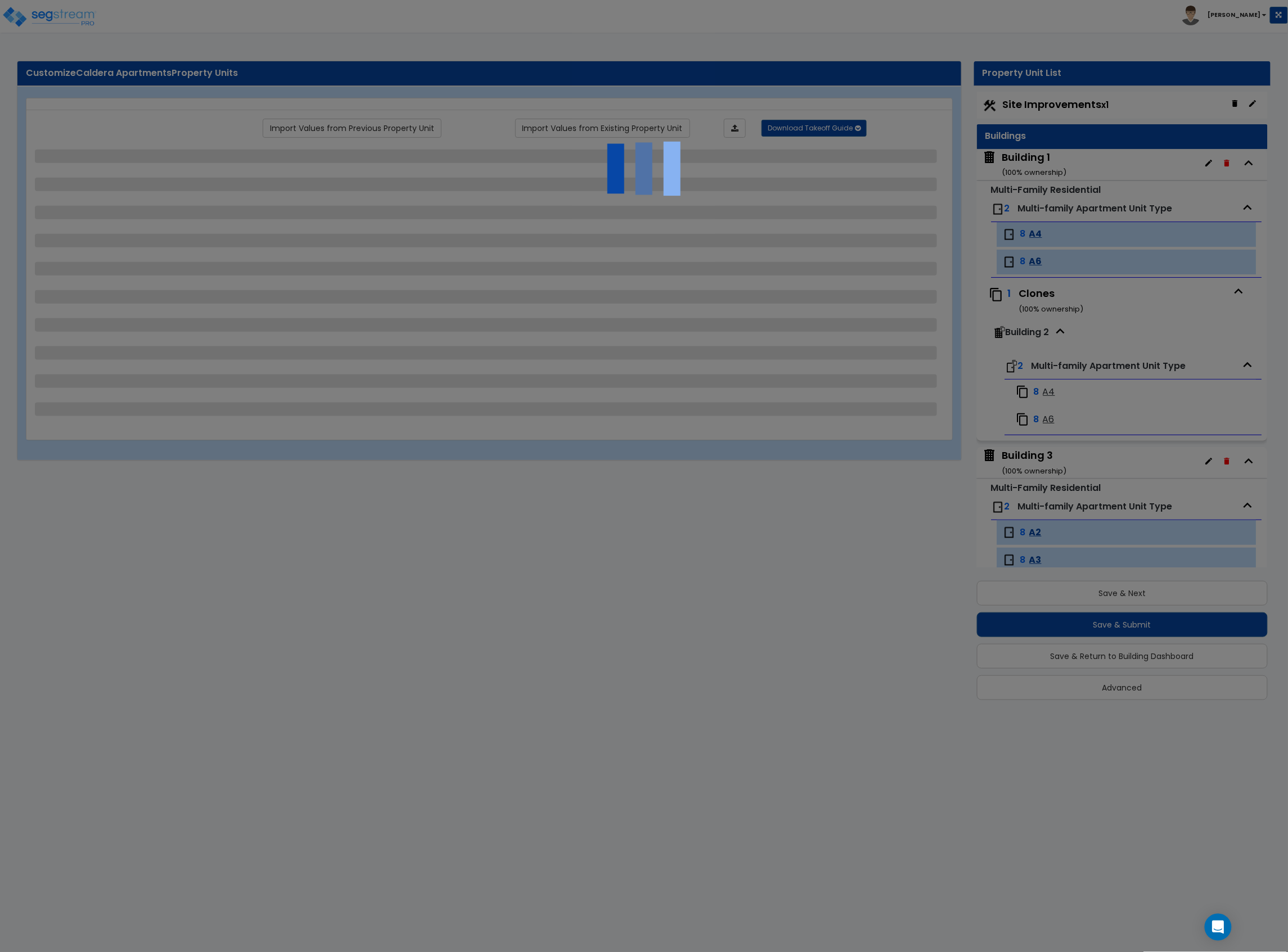
scroll to position [0, 0]
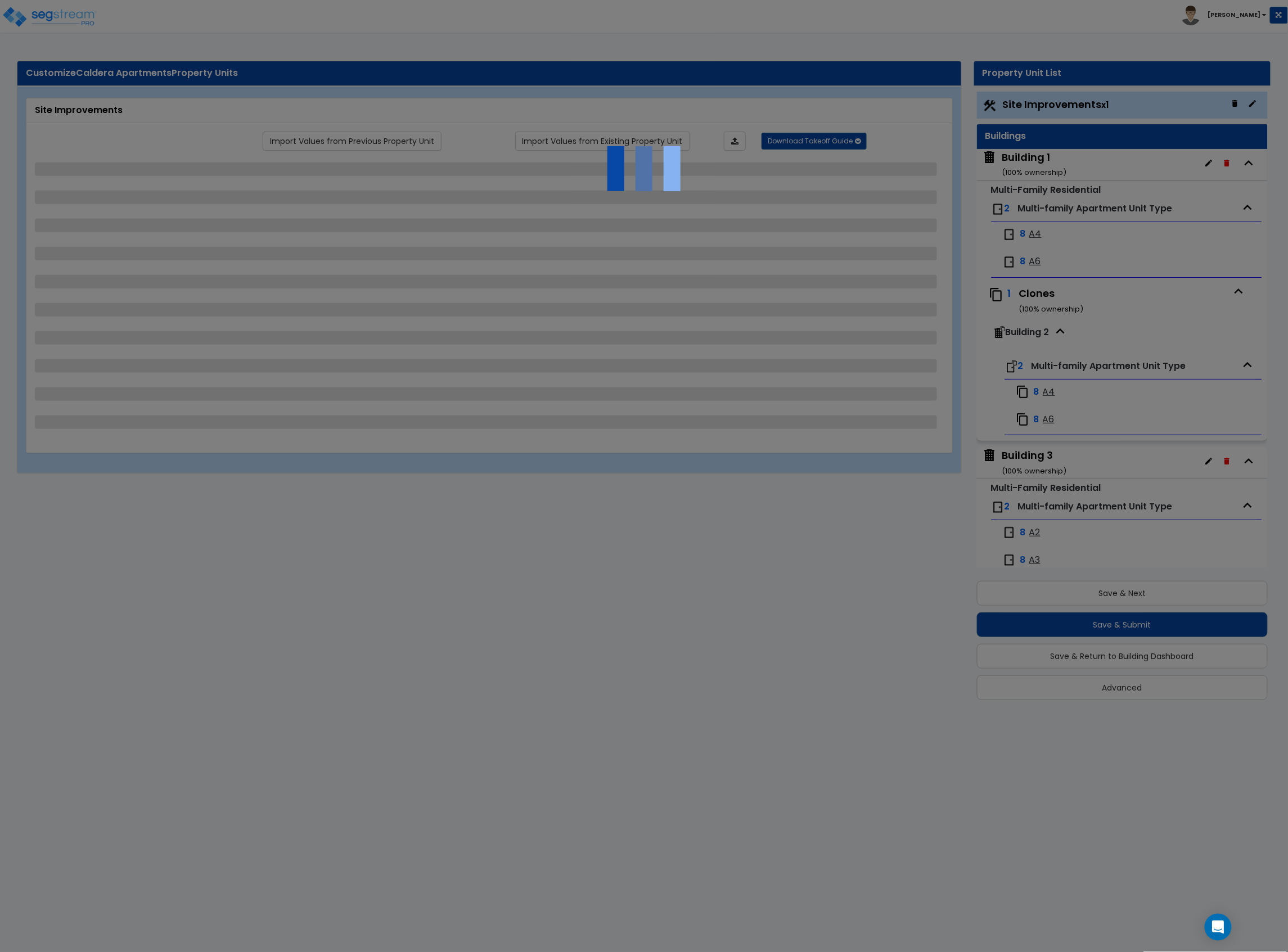
select select "2"
select select "1"
select select "2"
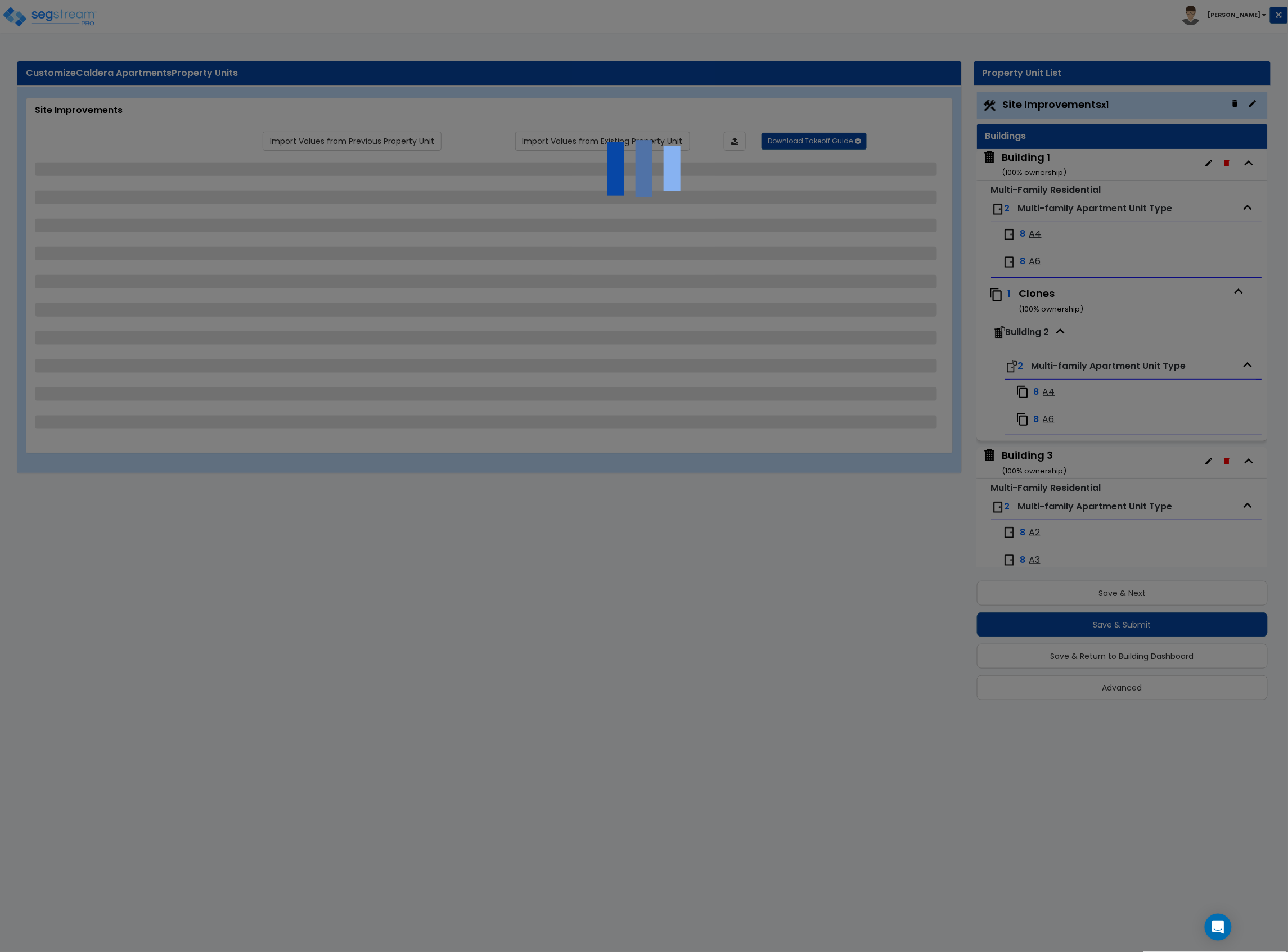
select select "1"
select select "6"
select select "2"
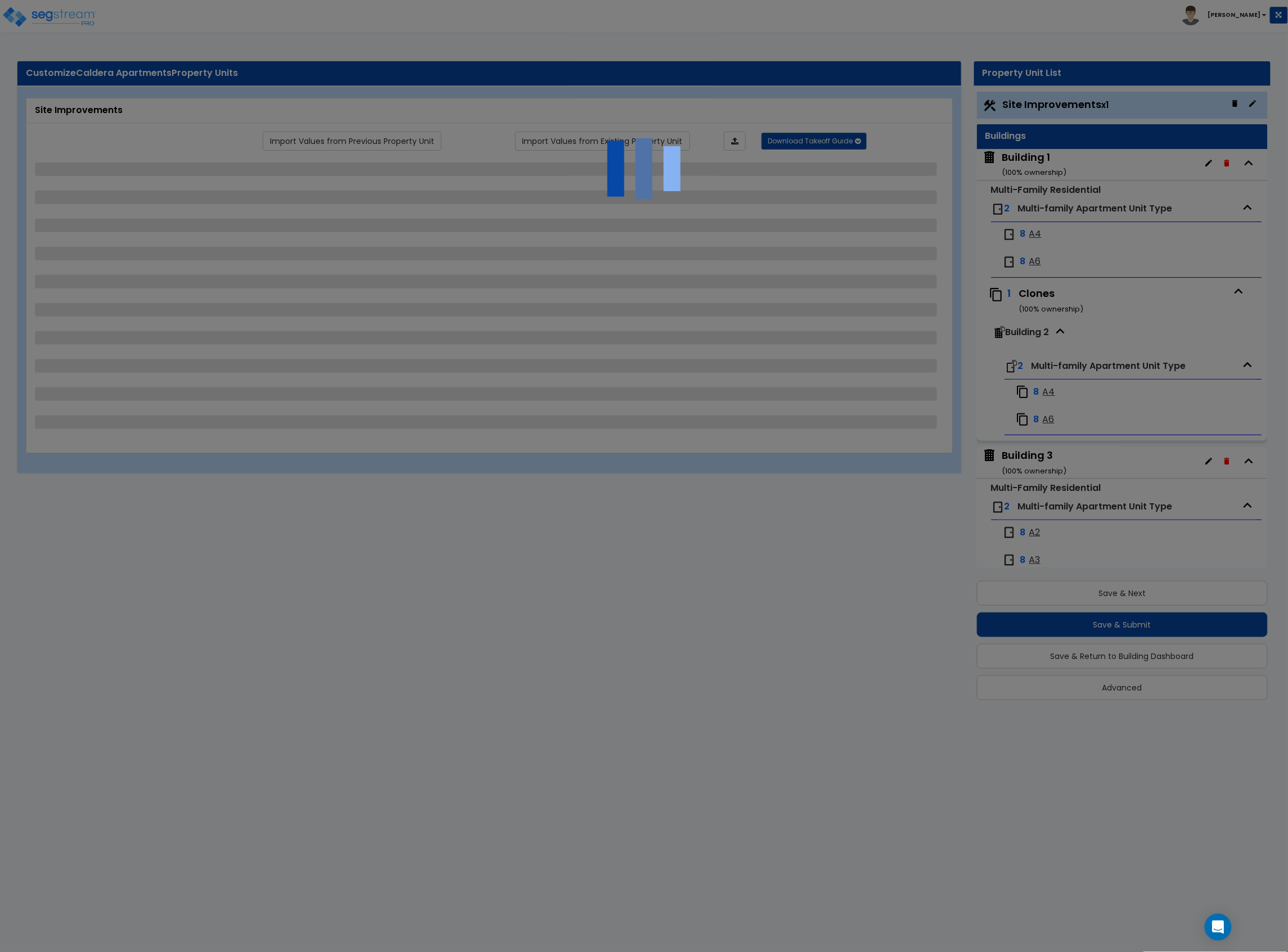
select select "3"
select select "1"
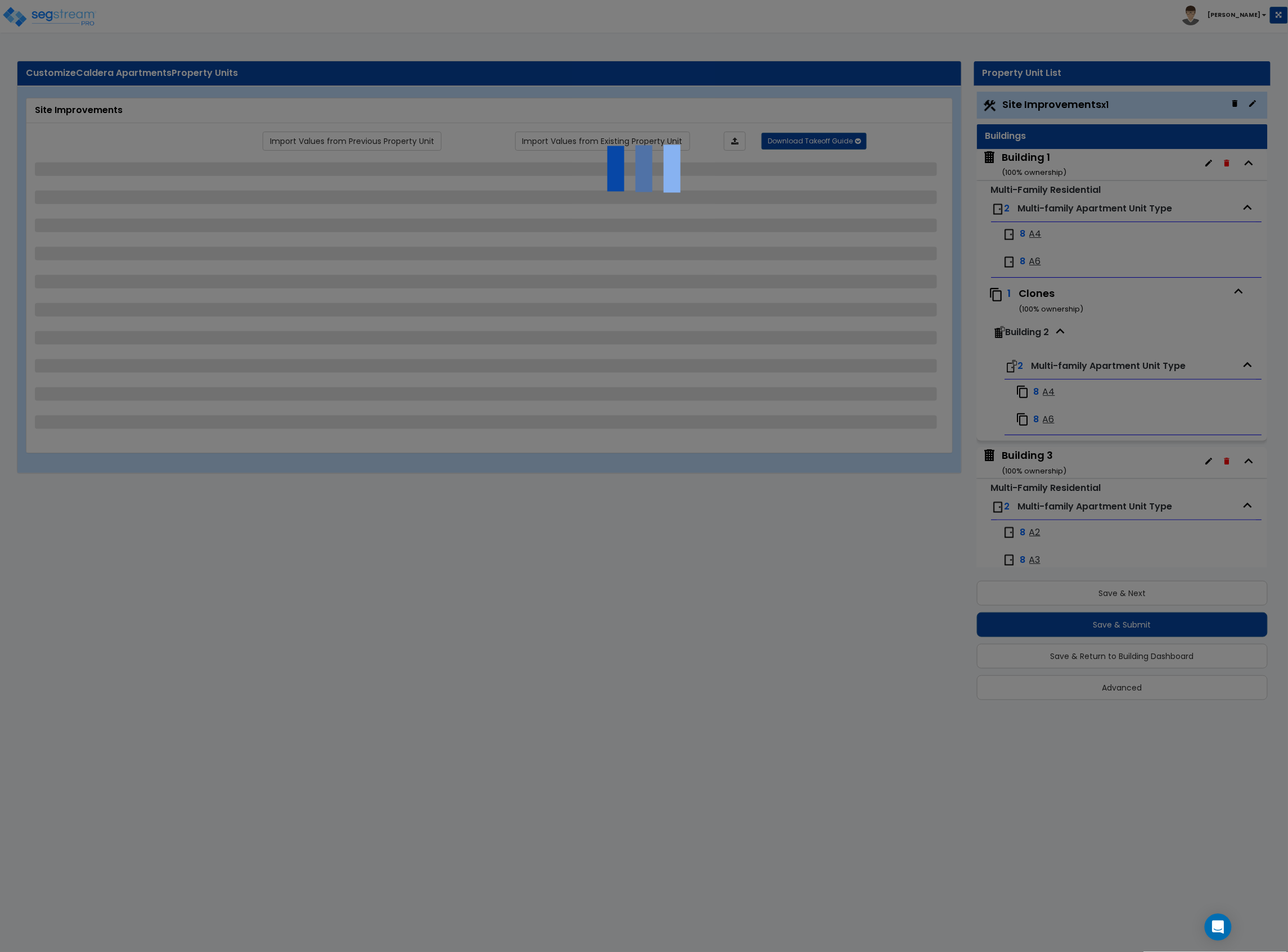
select select "2"
select select "1"
select select "2"
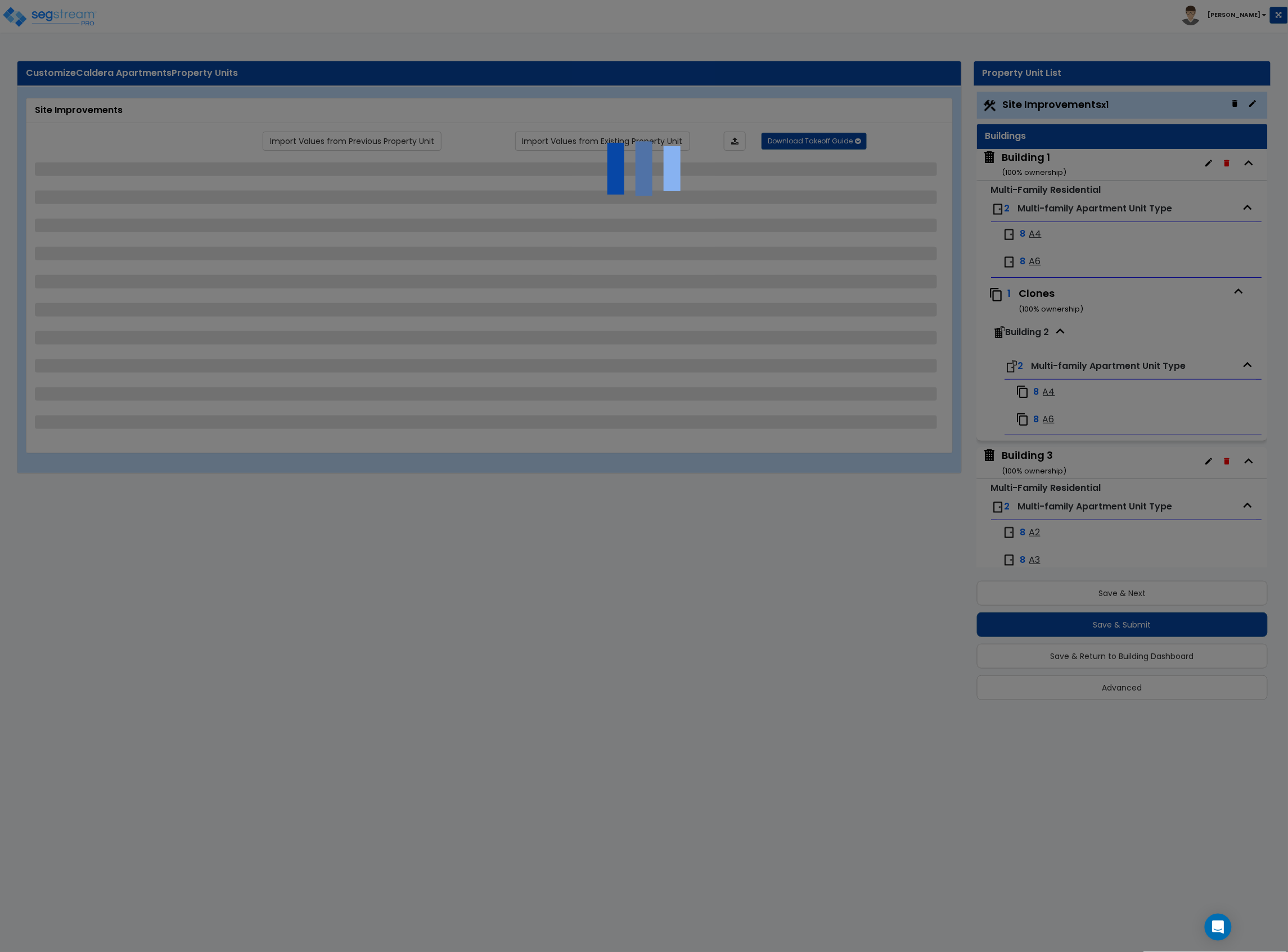
select select "2"
select select "1"
select select "2"
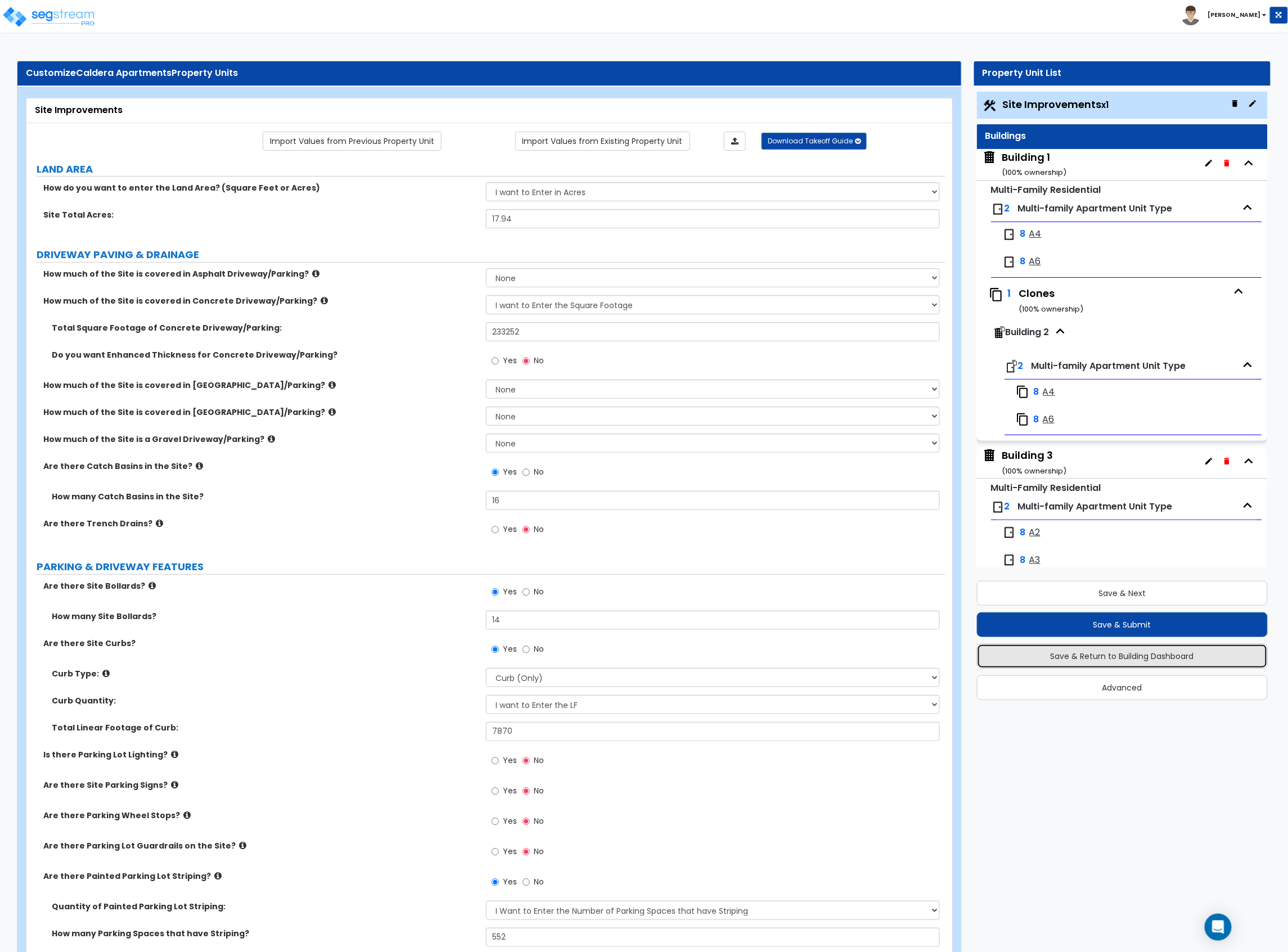
click at [1072, 520] on button "Save & Return to Building Dashboard" at bounding box center [1122, 656] width 291 height 25
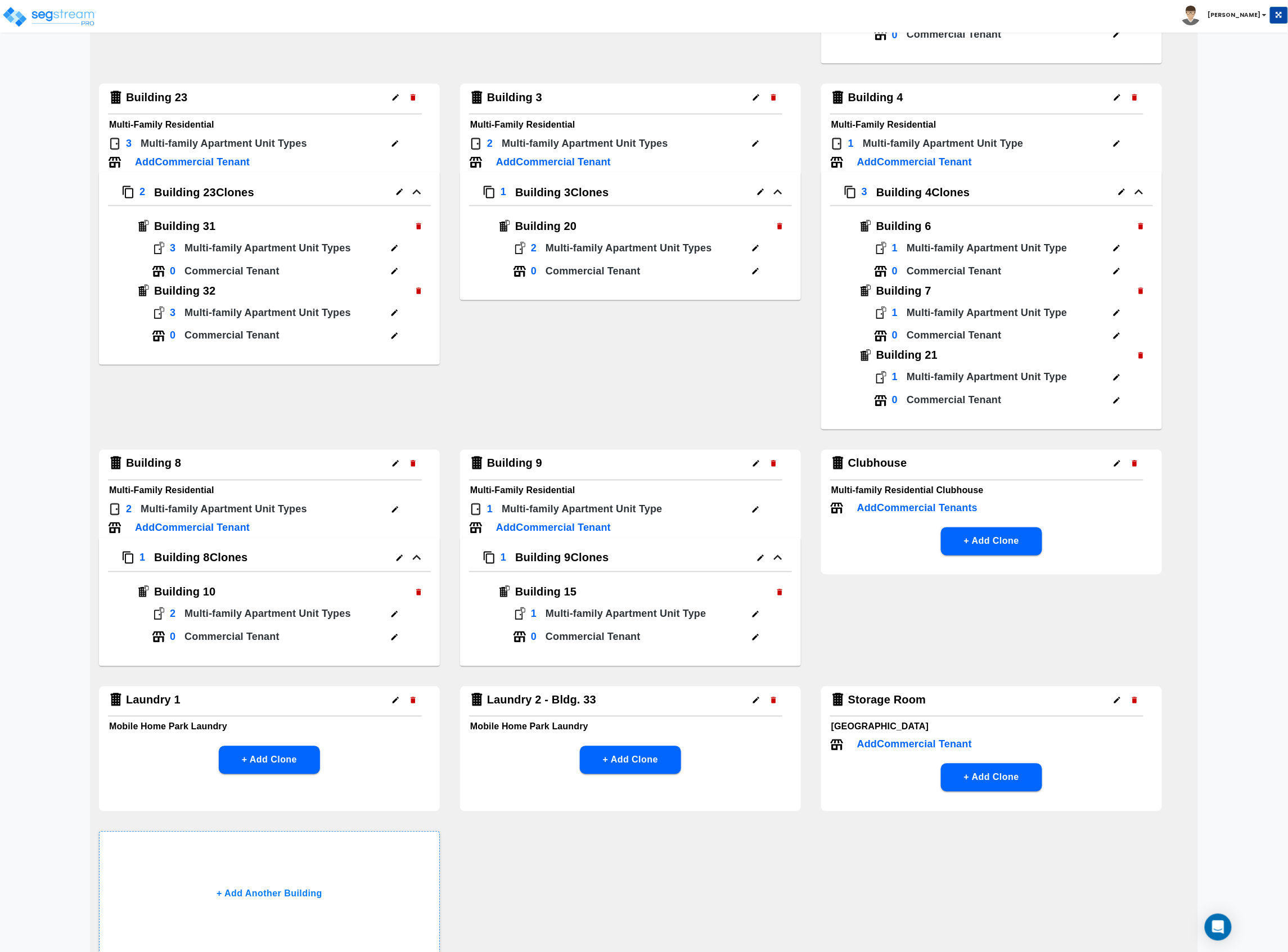
scroll to position [748, 0]
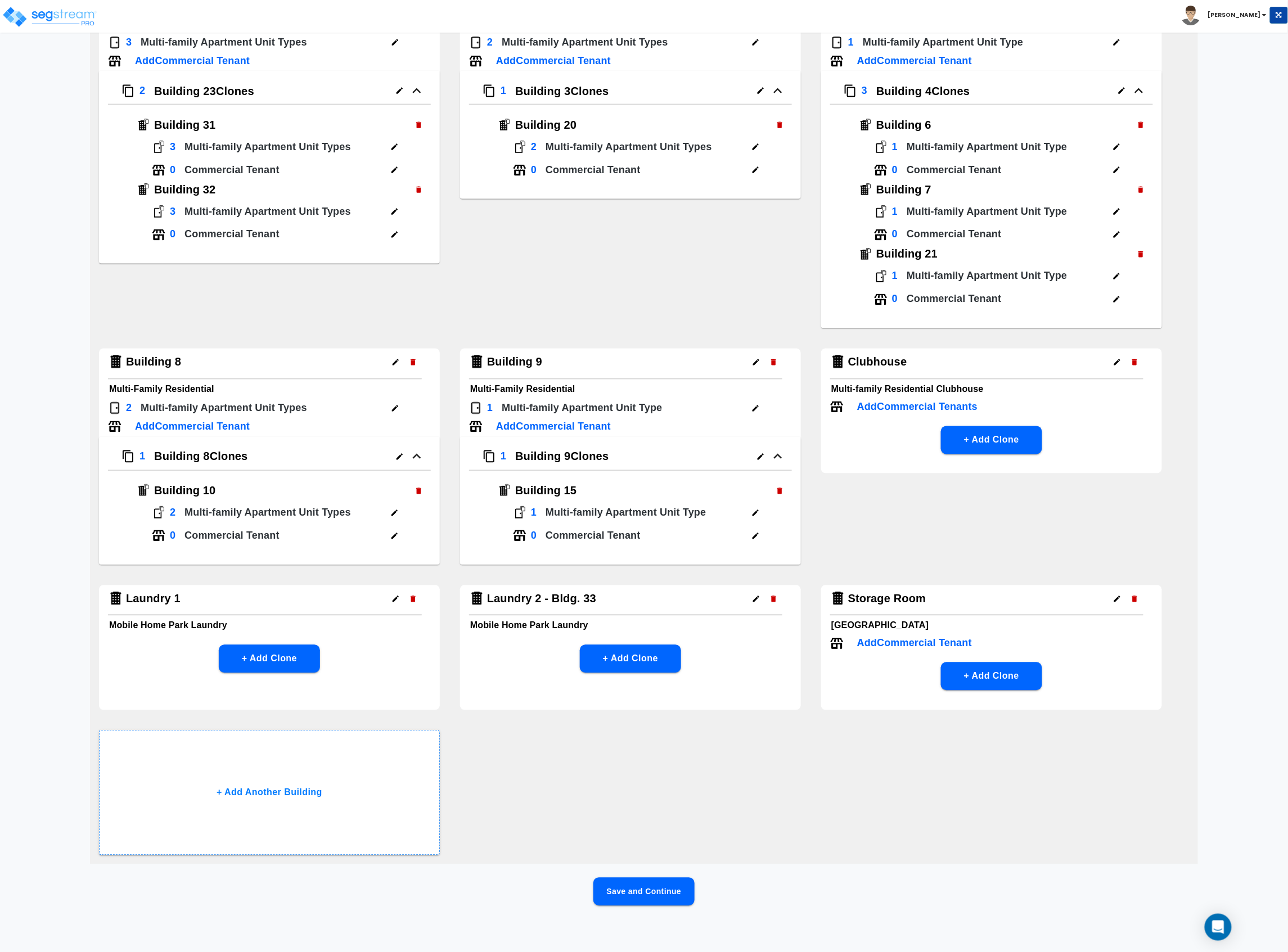
click at [654, 520] on button "Save and Continue" at bounding box center [644, 892] width 101 height 28
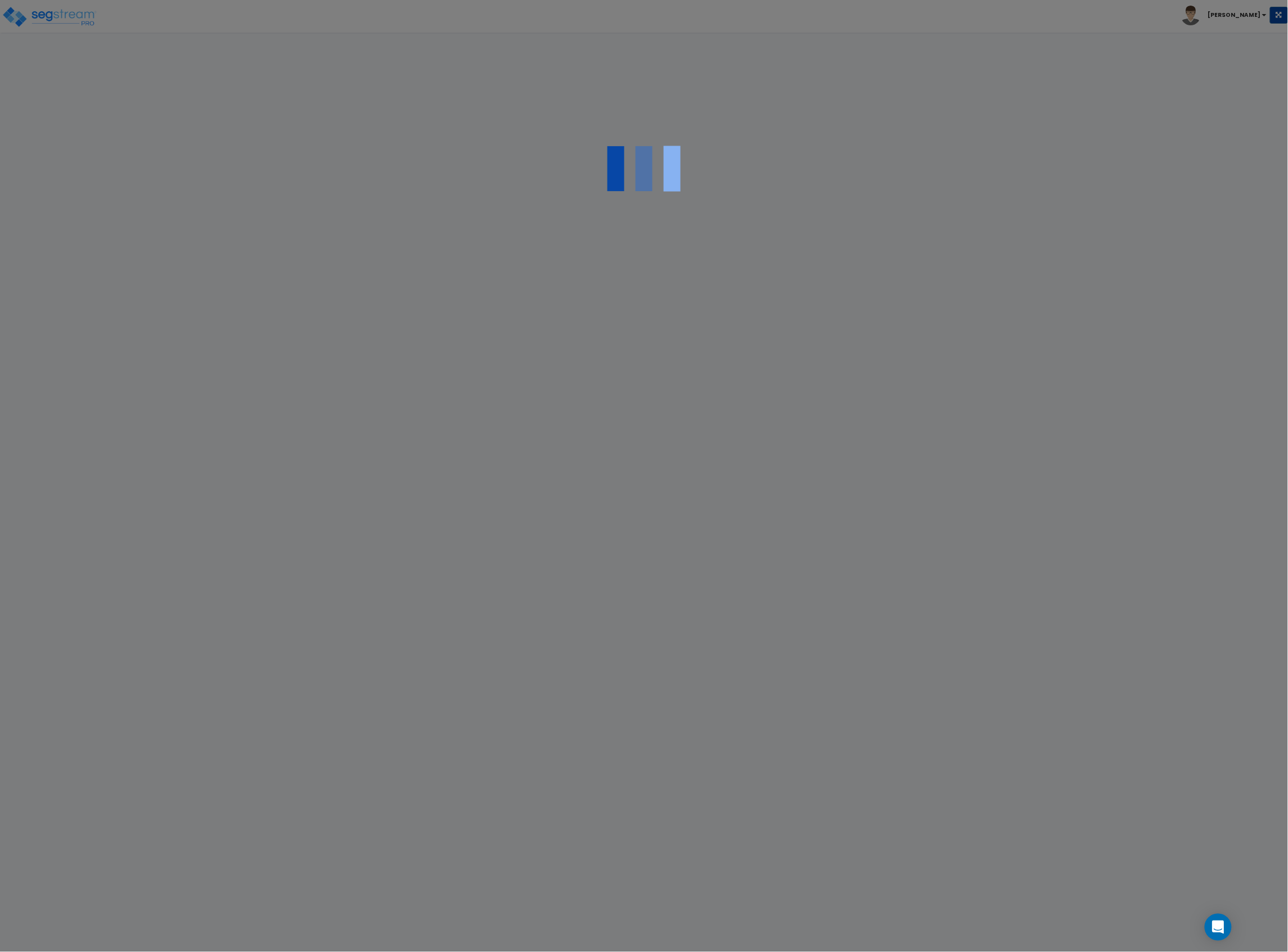
scroll to position [0, 0]
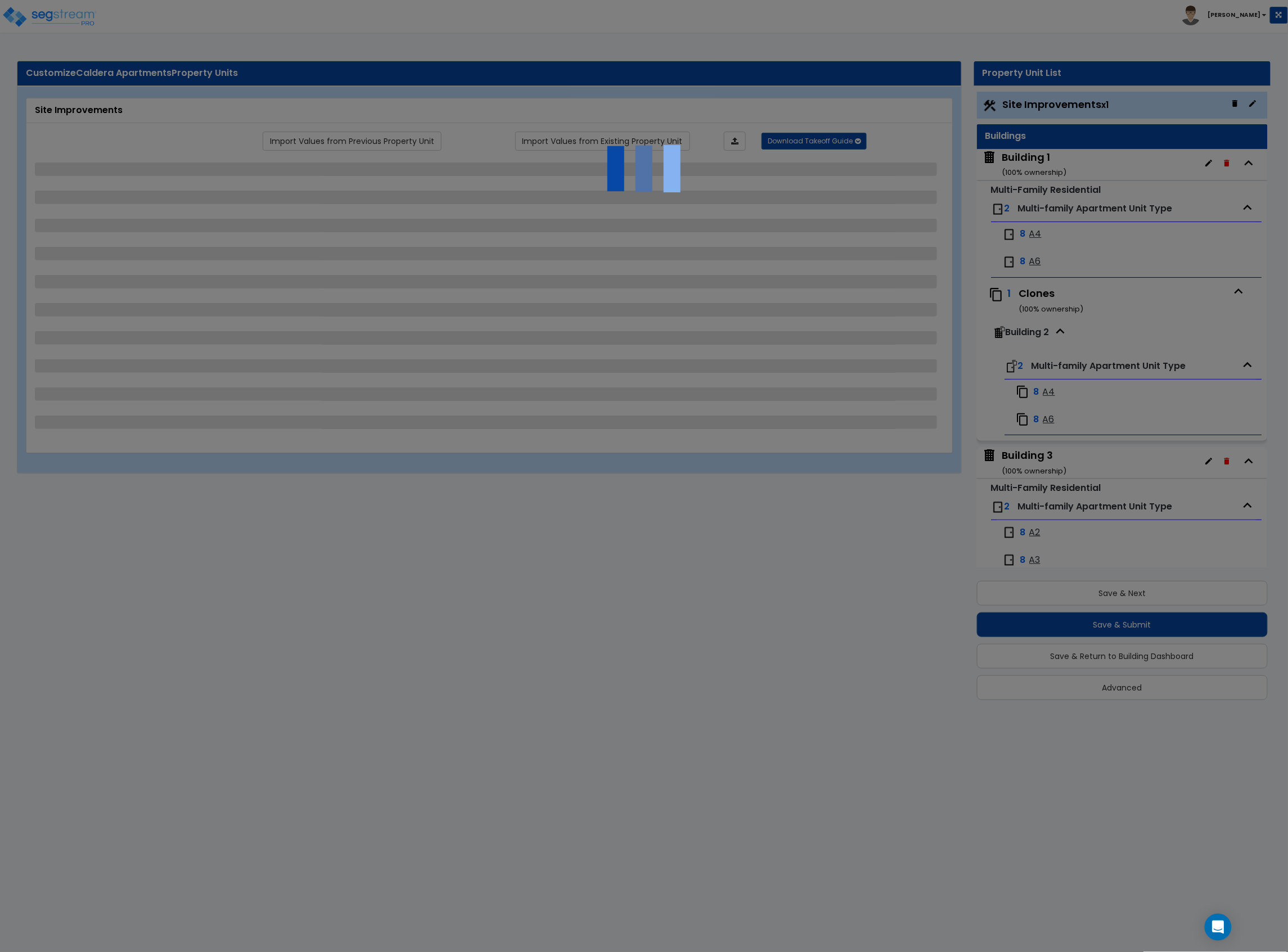
select select "2"
select select "1"
select select "2"
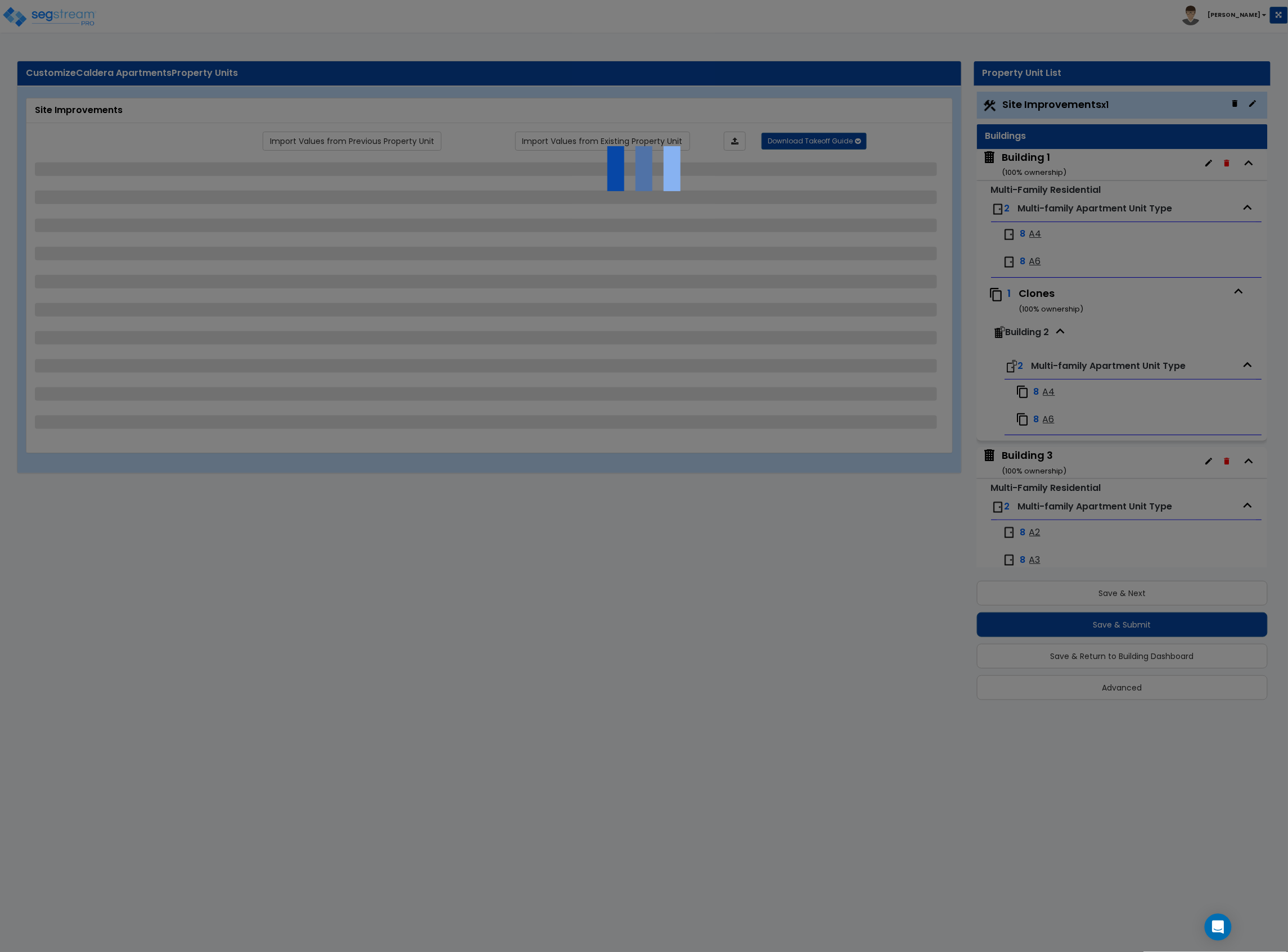
select select "1"
select select "6"
select select "2"
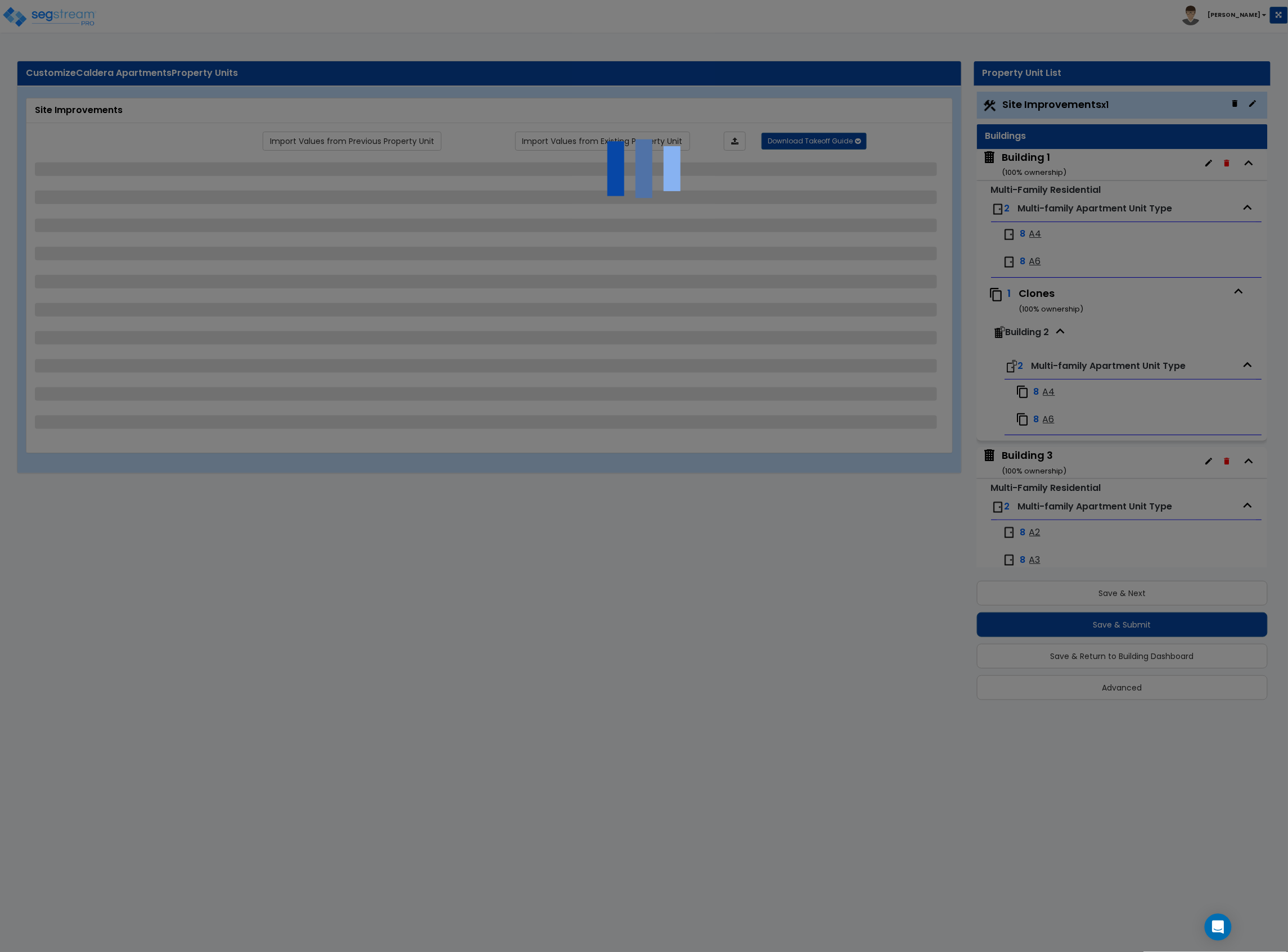
select select "3"
select select "1"
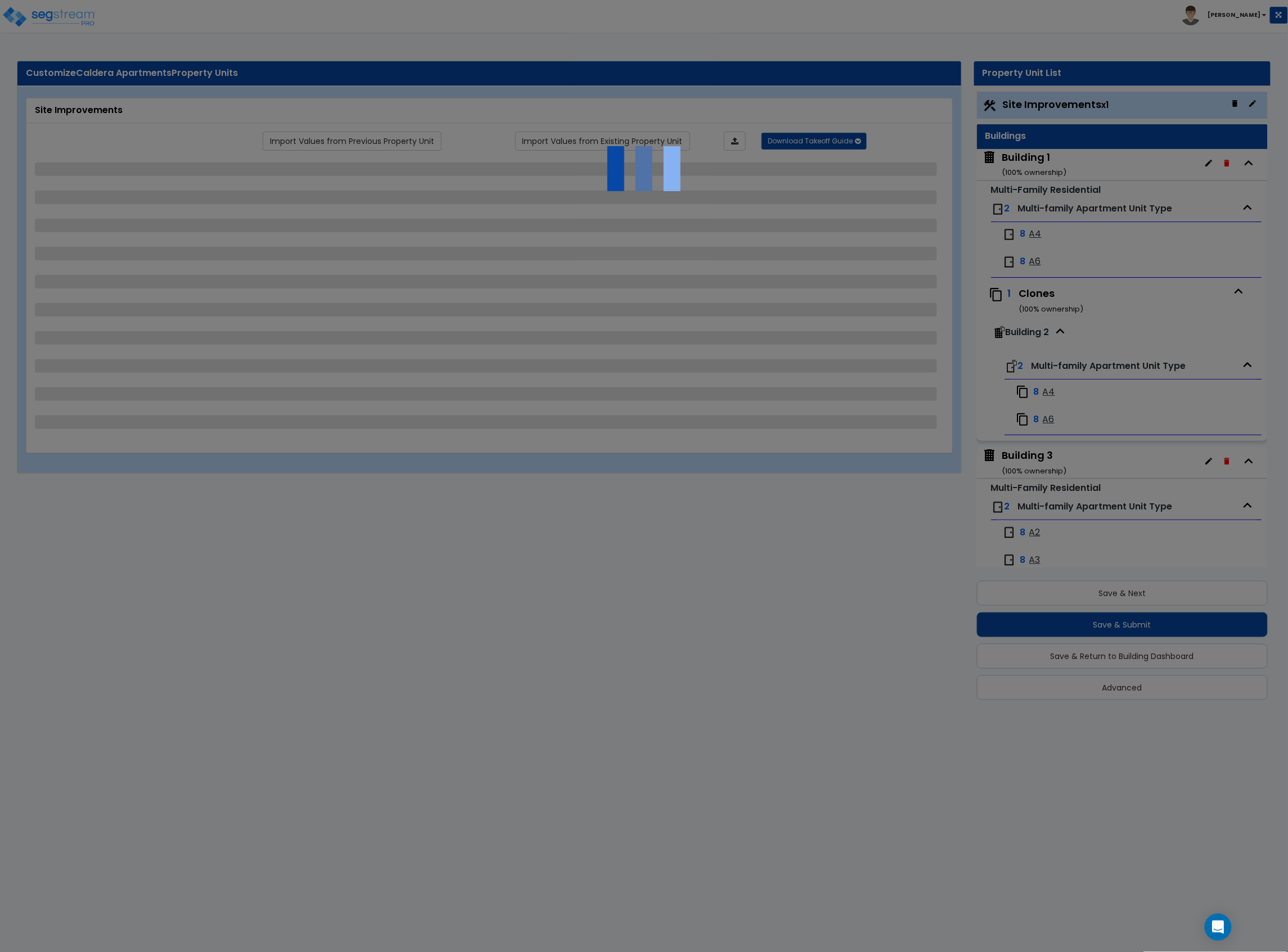
select select "2"
select select "1"
select select "2"
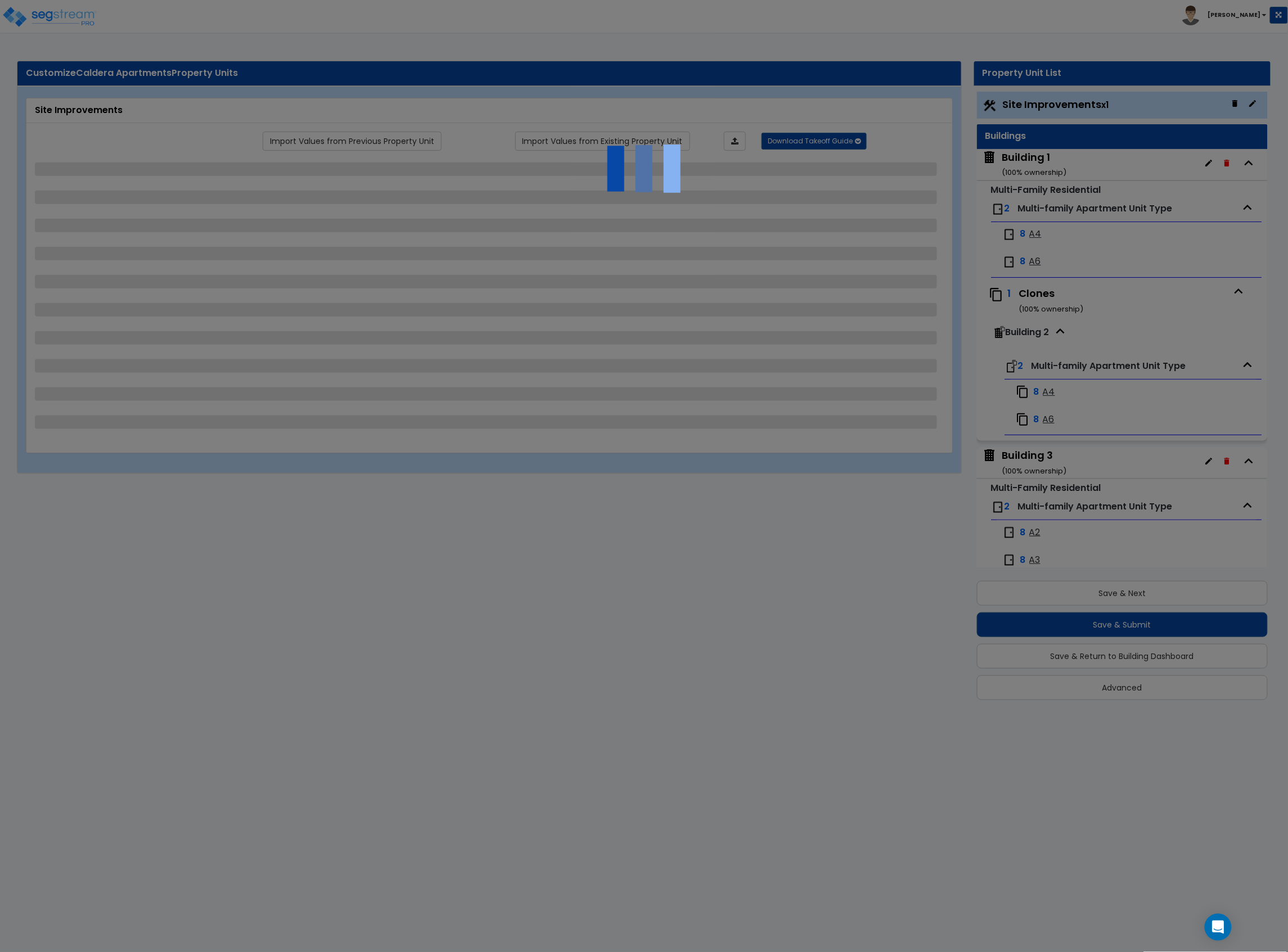
select select "2"
select select "1"
select select "2"
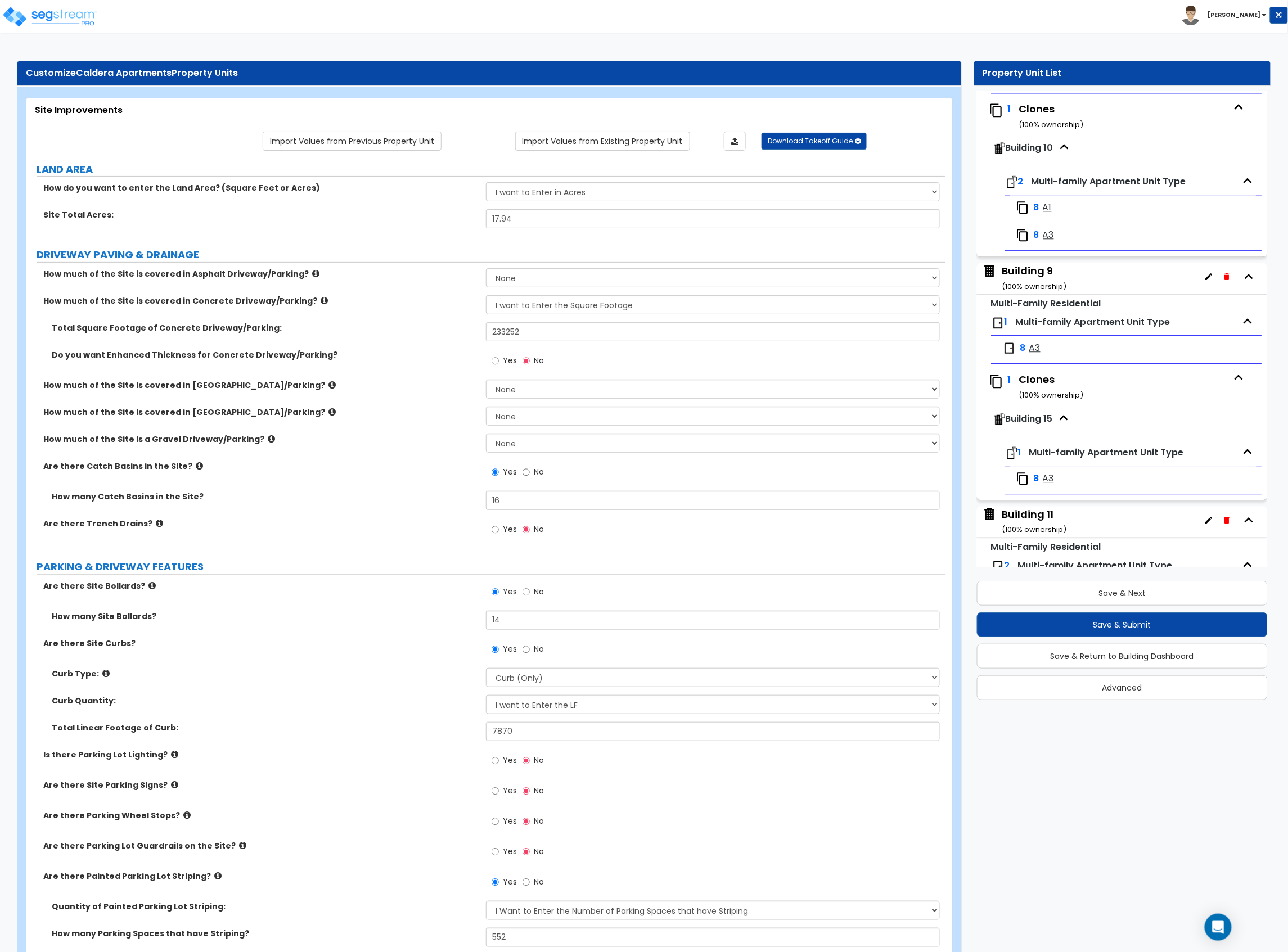
scroll to position [1499, 0]
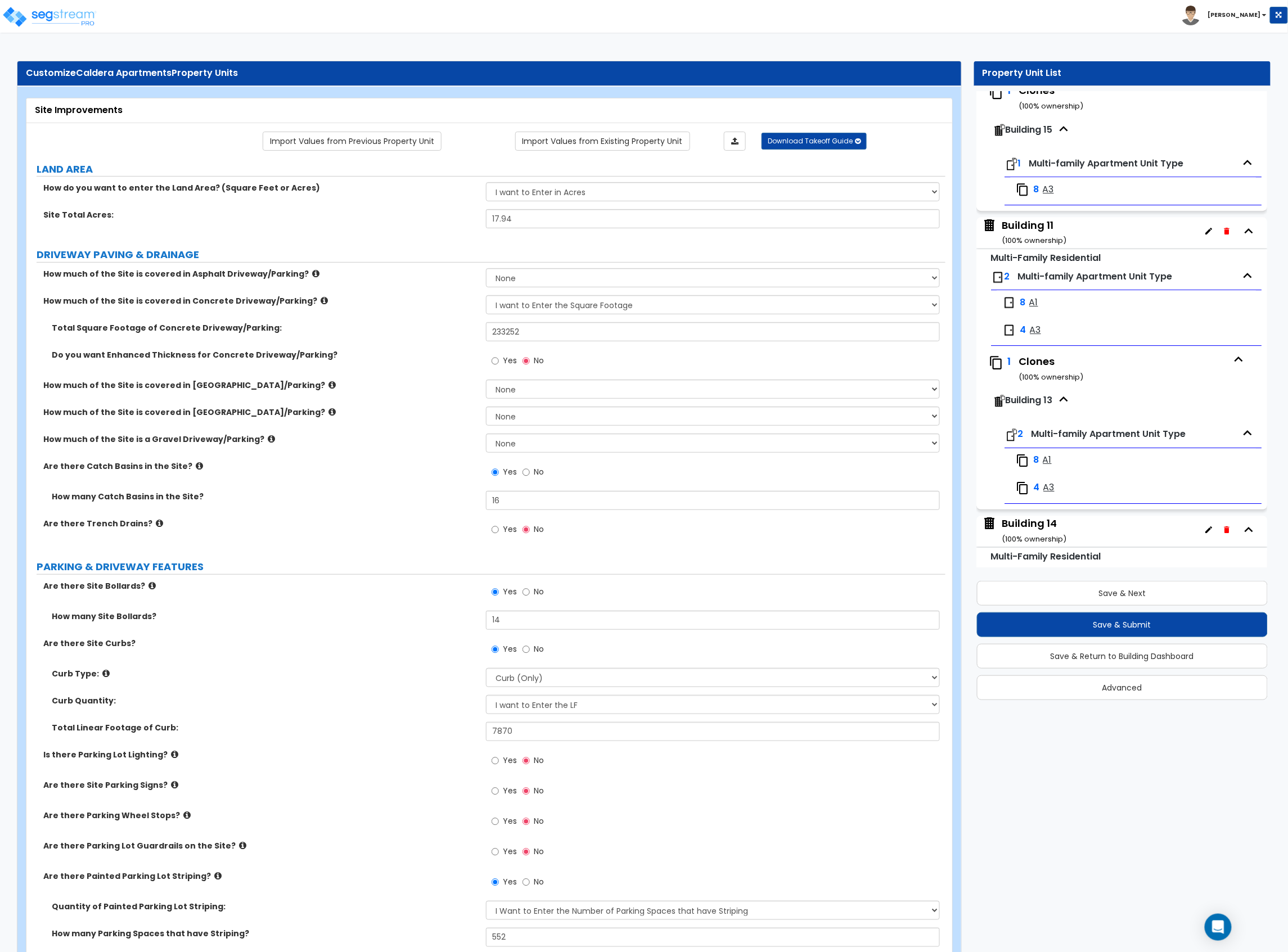
click at [1151, 239] on icon "button" at bounding box center [1249, 231] width 17 height 17
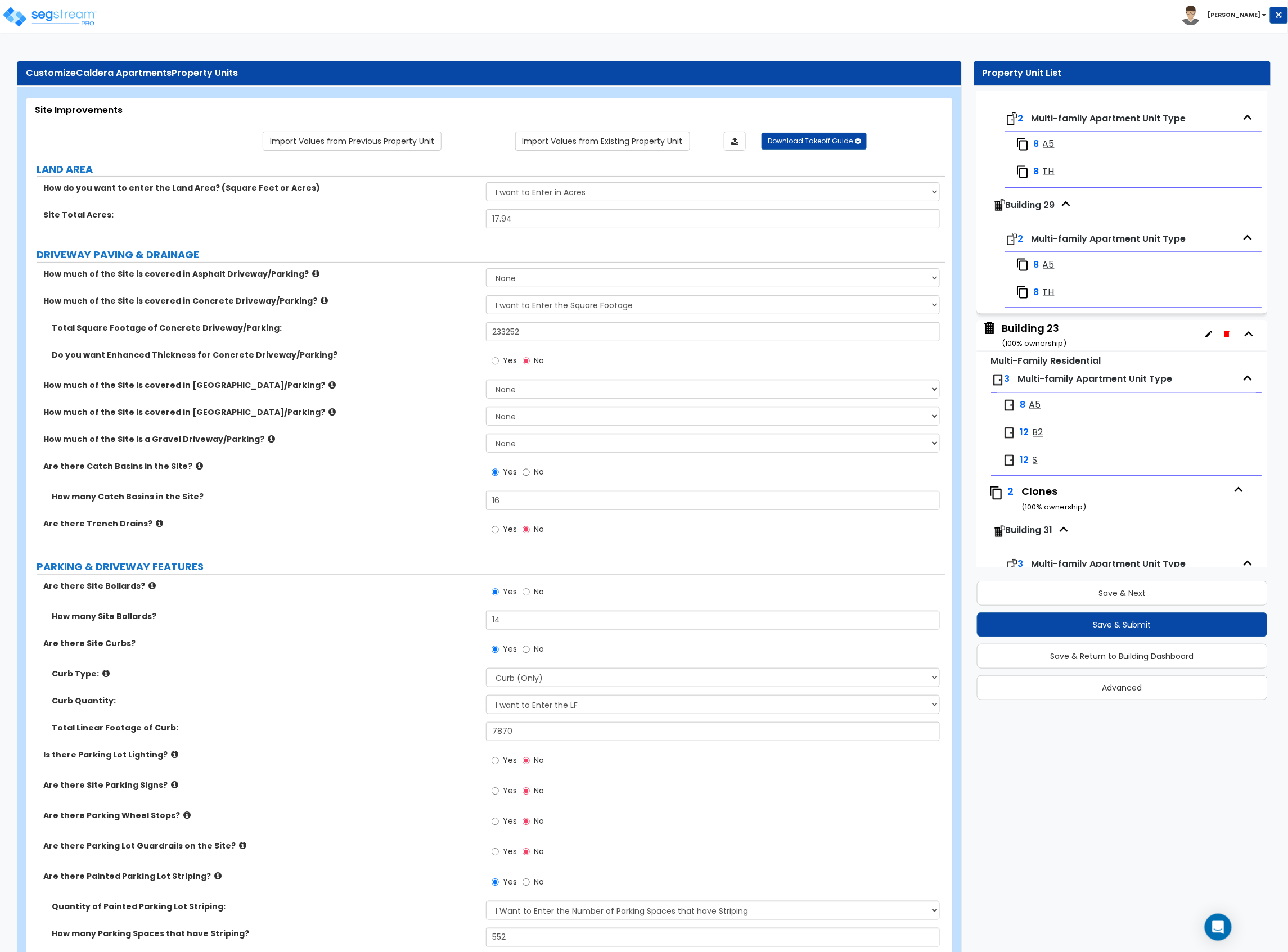
scroll to position [2549, 0]
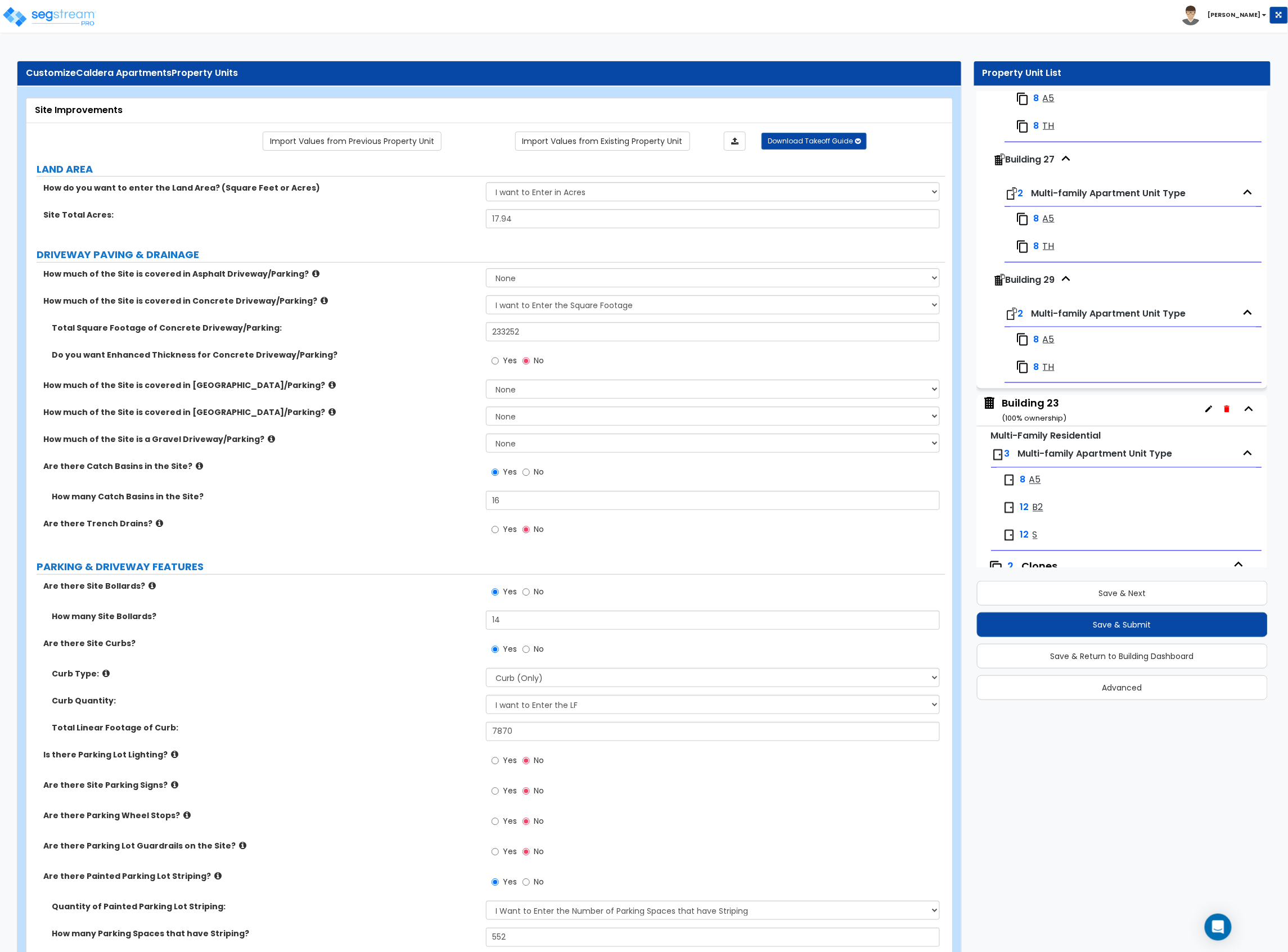
click at [1033, 425] on div "Building 23 ( 100 % ownership)" at bounding box center [1035, 410] width 65 height 29
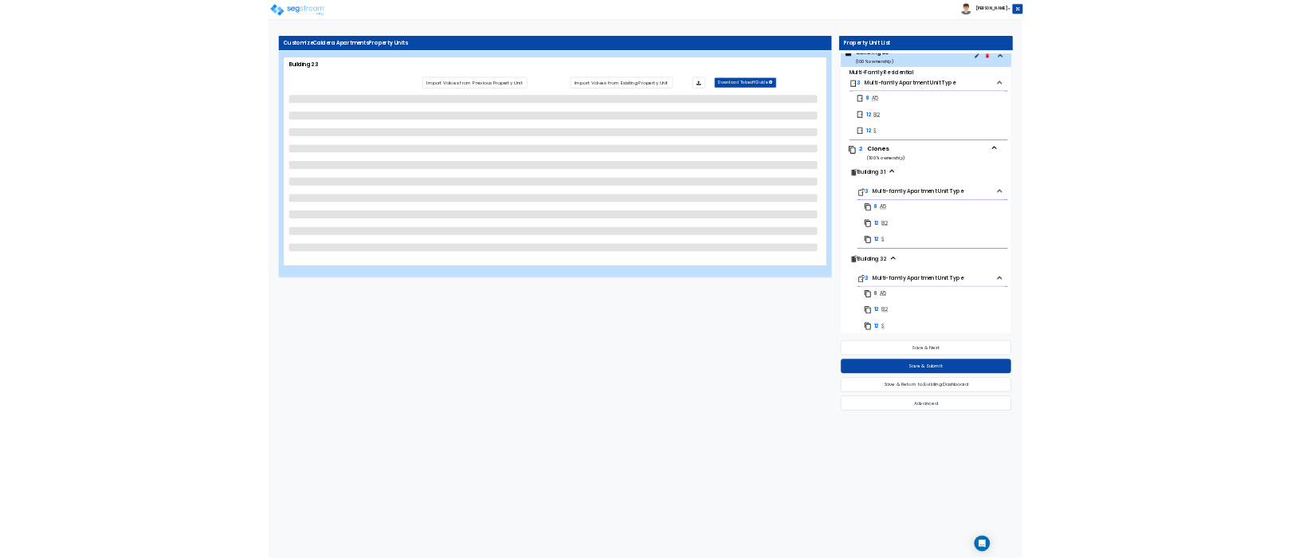
scroll to position [4077, 0]
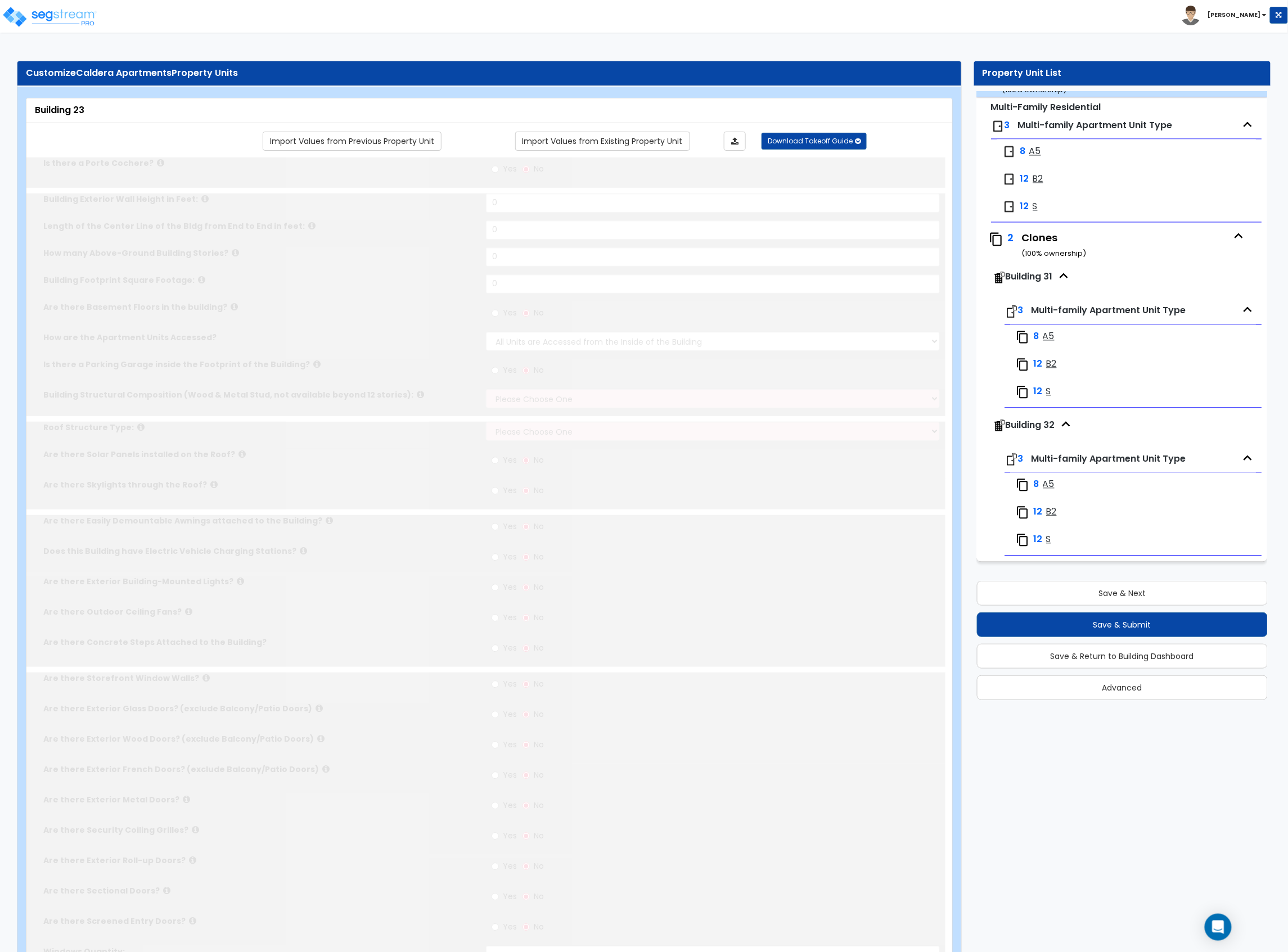
type input "1"
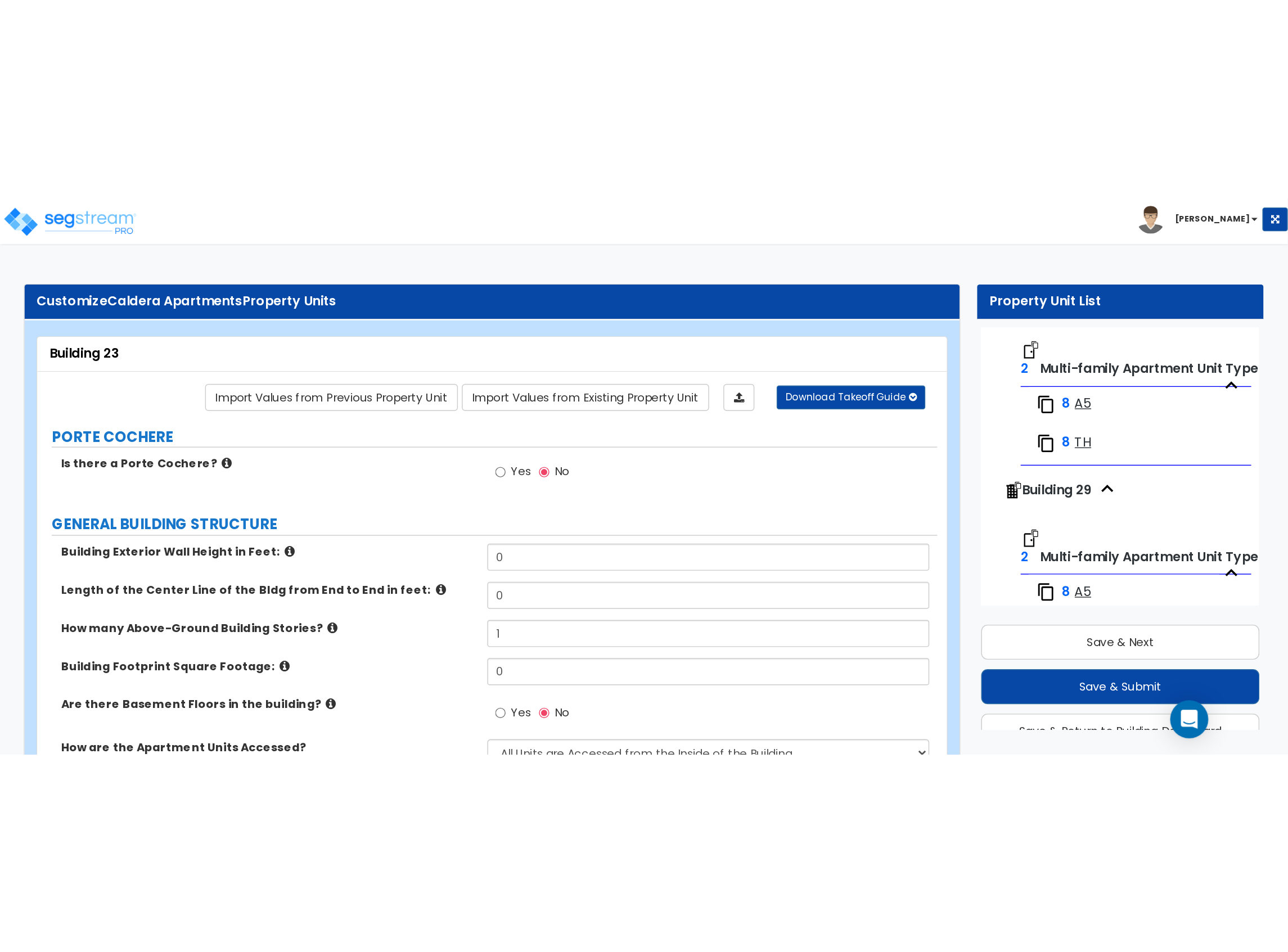
scroll to position [4, 0]
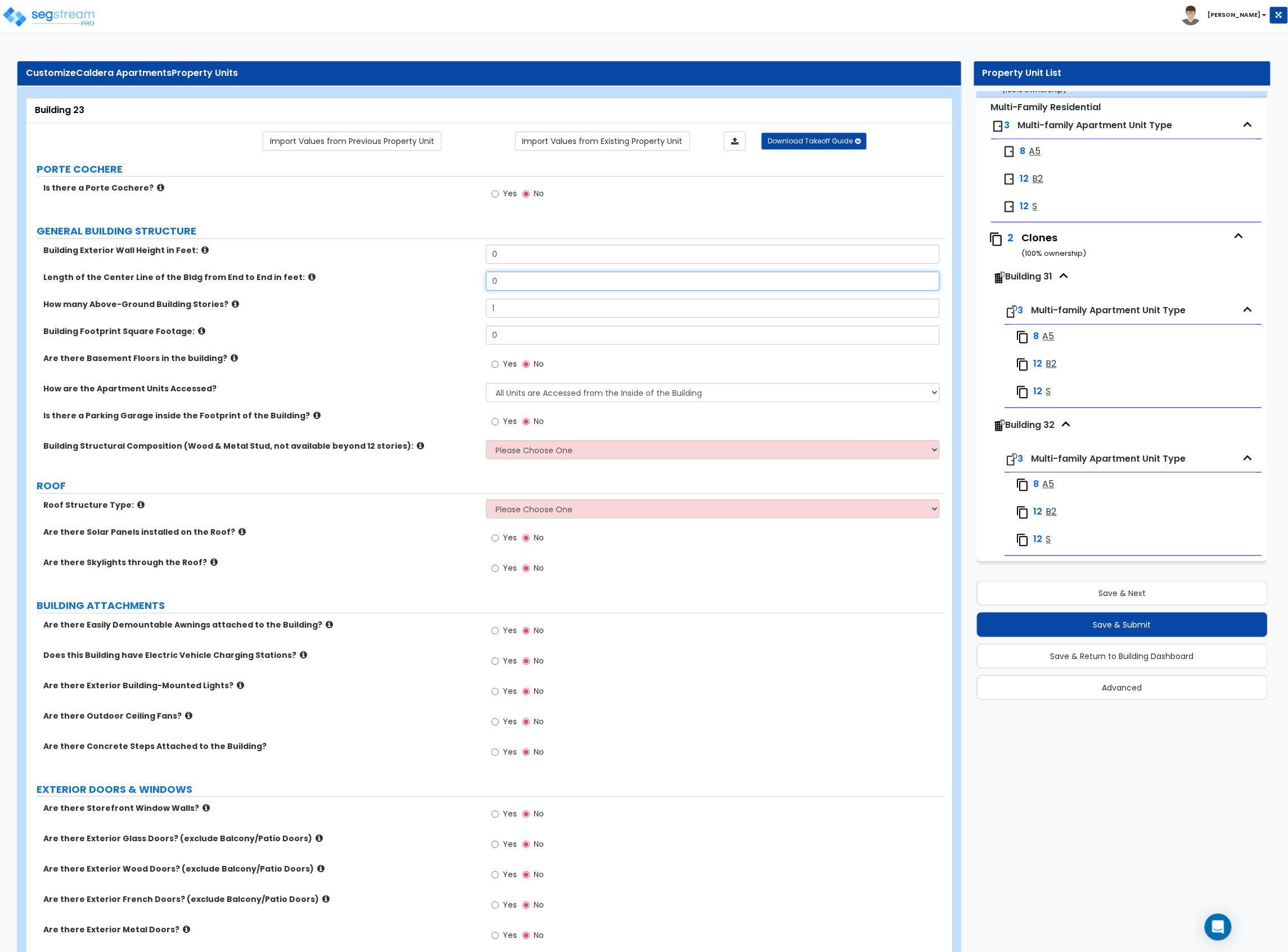
drag, startPoint x: 505, startPoint y: 281, endPoint x: 423, endPoint y: 280, distance: 82.0
click at [423, 280] on div "Length of the Center Line of the Bldg from End to End in feet: 0" at bounding box center [486, 285] width 919 height 27
type input "143"
drag, startPoint x: 510, startPoint y: 251, endPoint x: 441, endPoint y: 261, distance: 69.7
click at [442, 261] on div "Building Exterior Wall Height in Feet: 0" at bounding box center [486, 258] width 919 height 27
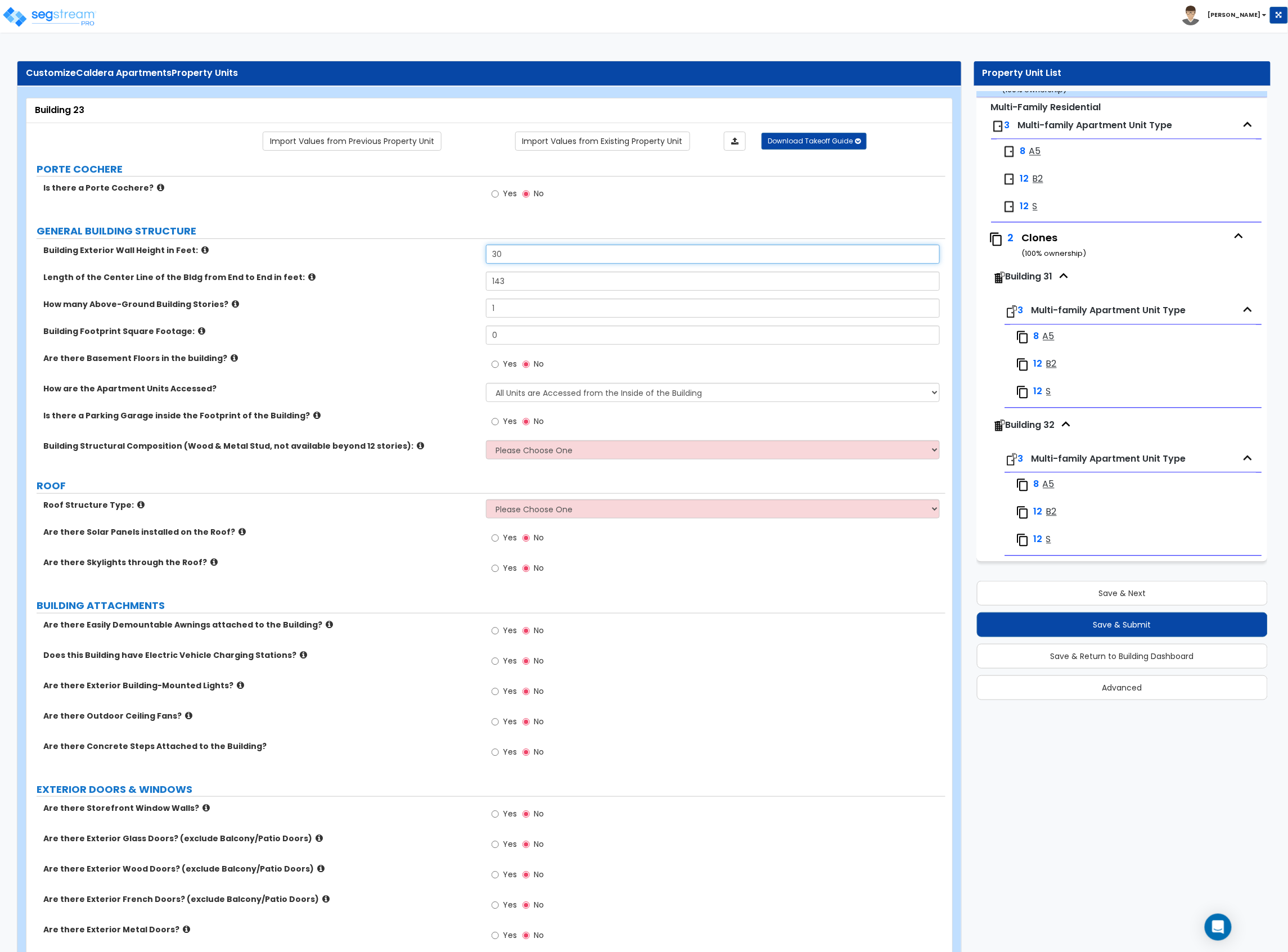
type input "30"
click at [523, 307] on input "1" at bounding box center [712, 308] width 454 height 19
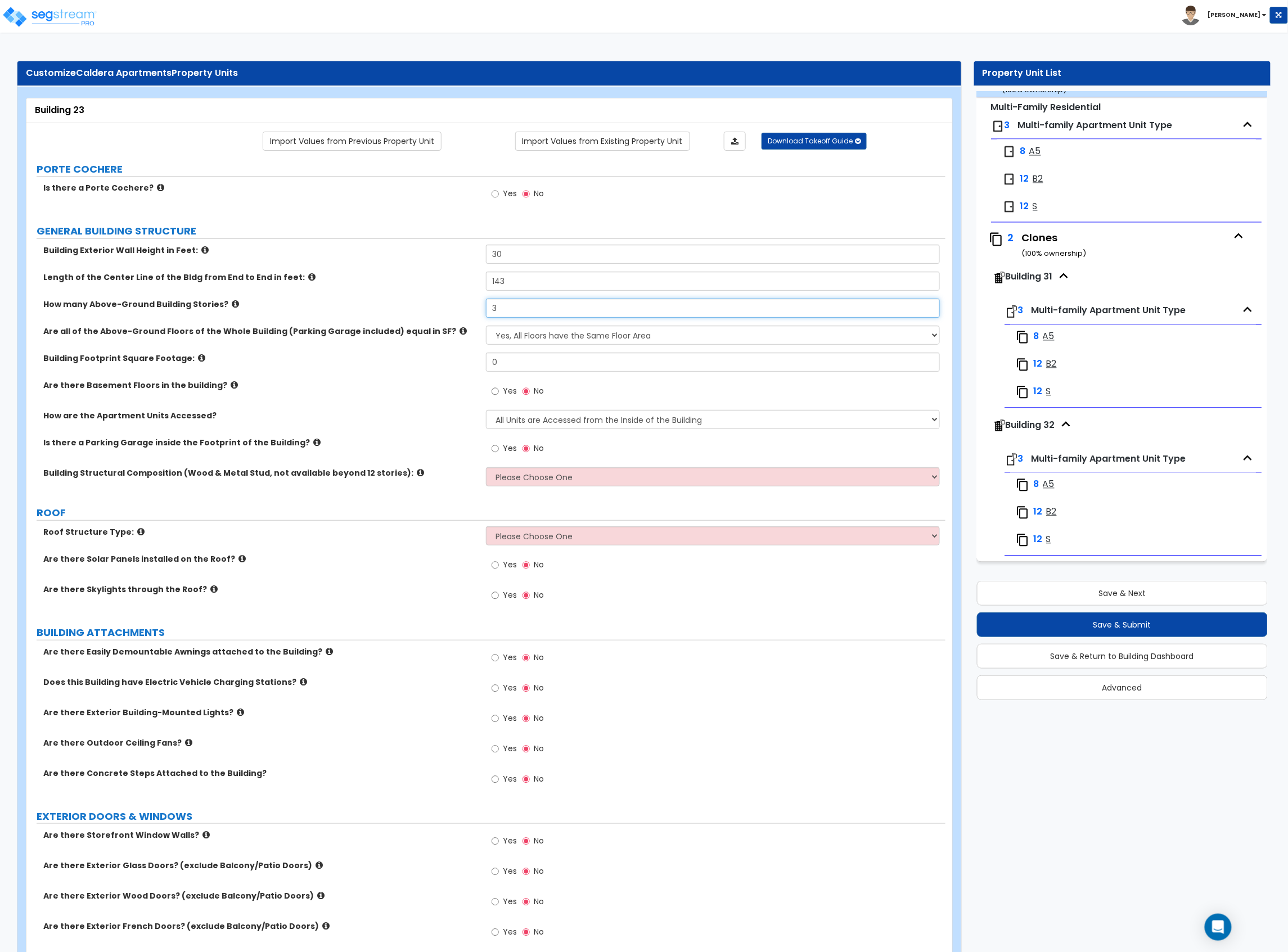
type input "3"
drag, startPoint x: 524, startPoint y: 358, endPoint x: 419, endPoint y: 374, distance: 106.2
click at [419, 374] on div "Building Footprint Square Footage: 0" at bounding box center [486, 366] width 919 height 27
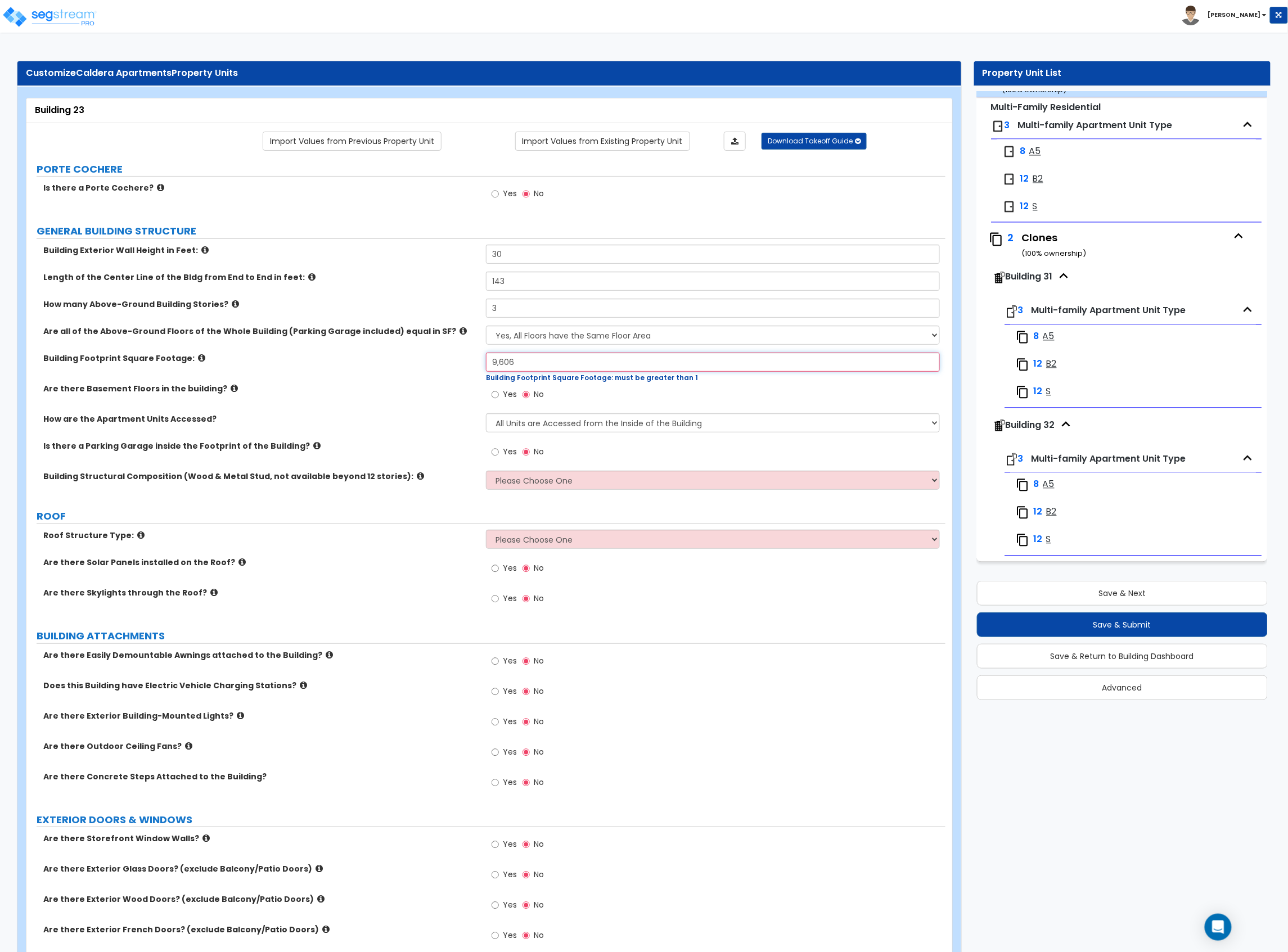
type input "9,606"
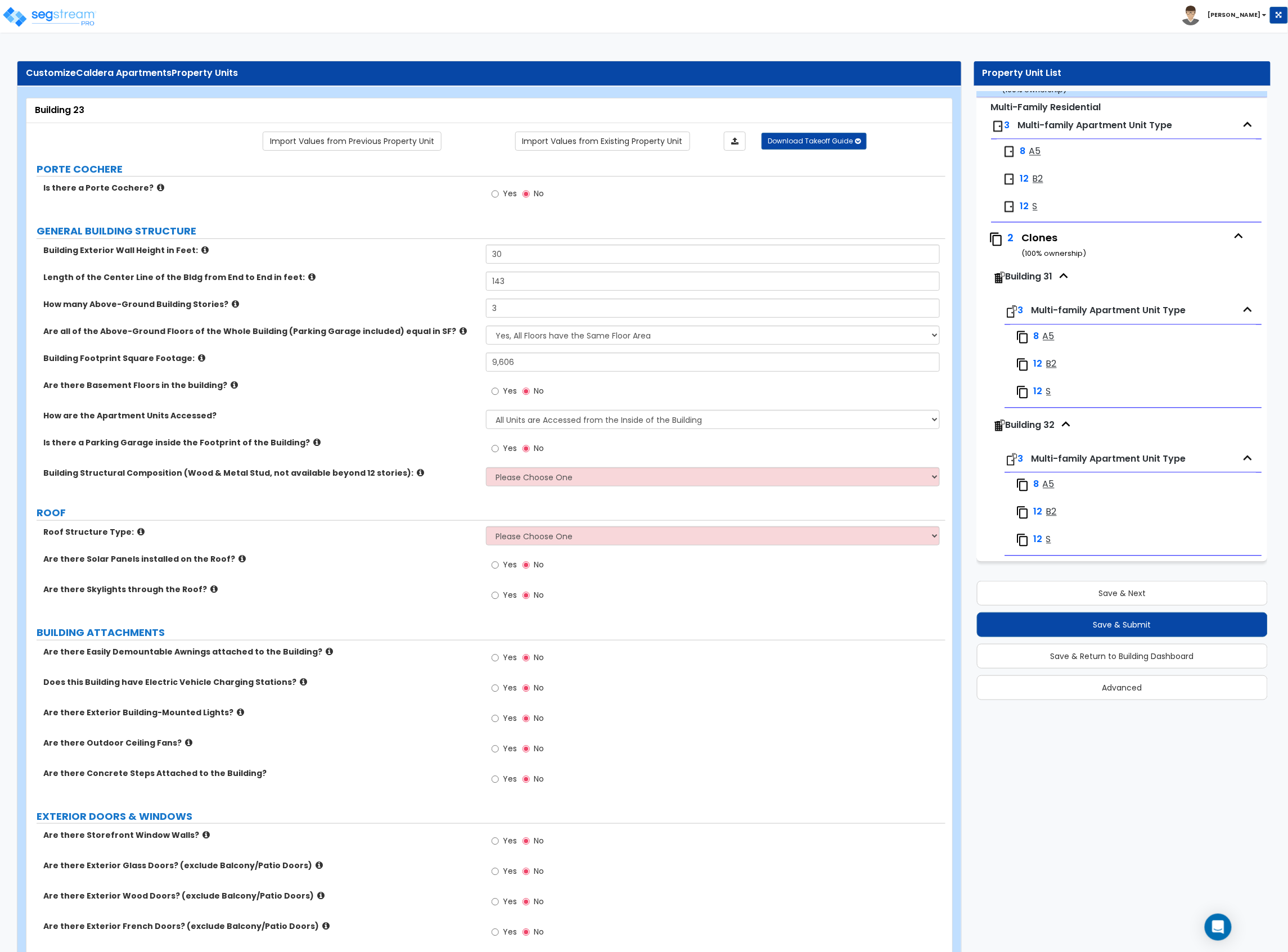
click at [438, 366] on div "Building Footprint Square Footage: 9,606" at bounding box center [486, 366] width 919 height 27
click at [578, 412] on select "All Units are Accessed from the Inside of the Building All Units are Accessed f…" at bounding box center [712, 419] width 454 height 19
select select "2"
click at [486, 411] on select "All Units are Accessed from the Inside of the Building All Units are Accessed f…" at bounding box center [712, 419] width 454 height 19
click at [483, 478] on div "Building Structural Composition (Wood & Metal Stud, not available beyond 12 sto…" at bounding box center [255, 473] width 459 height 11
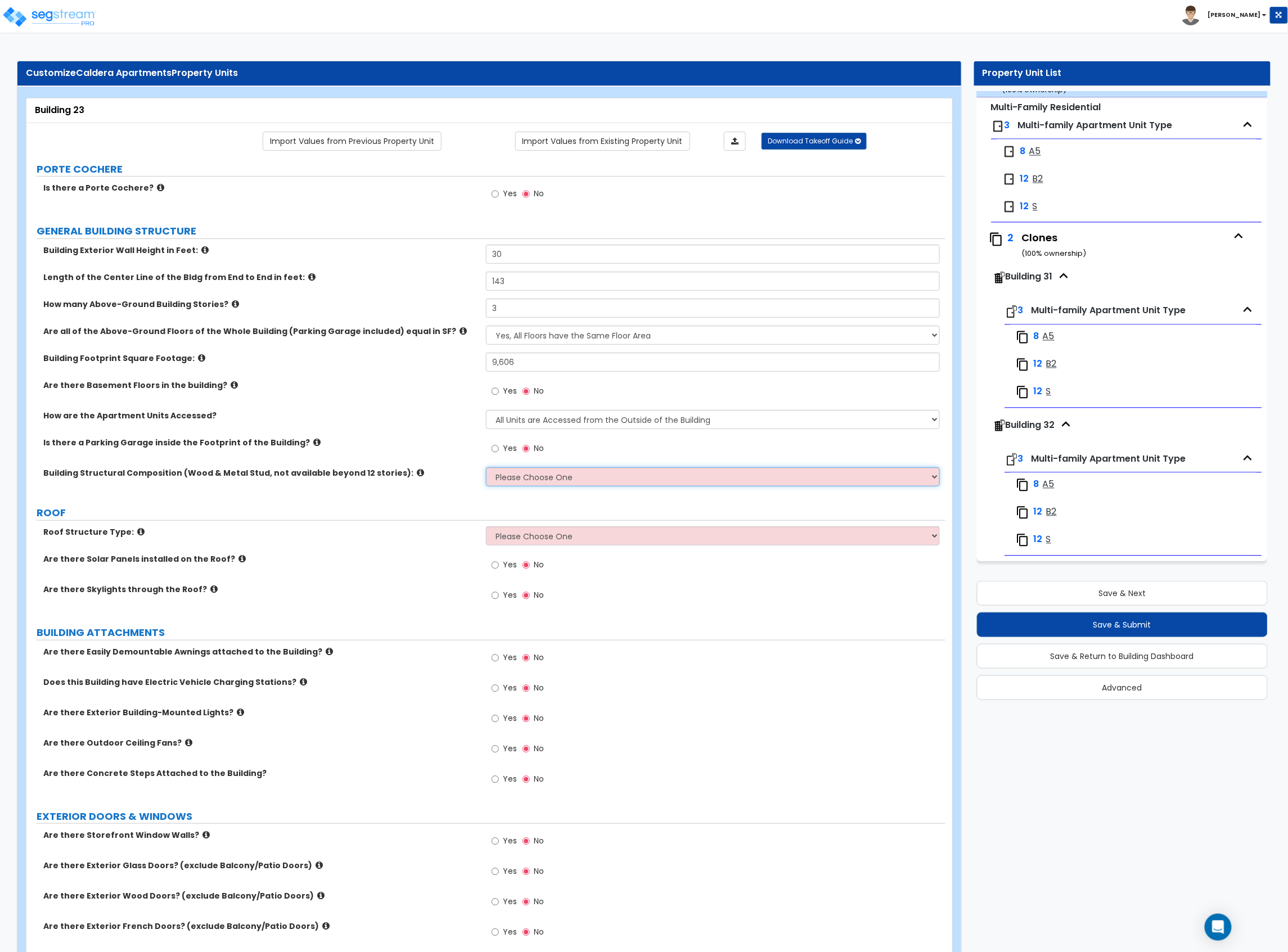
click at [518, 481] on select "Please Choose One Reinforced Concrete Structural Steel Brick Masonry CMU Masonr…" at bounding box center [712, 476] width 454 height 19
select select "7"
click at [486, 469] on select "Please Choose One Reinforced Concrete Structural Steel Brick Masonry CMU Masonr…" at bounding box center [712, 476] width 454 height 19
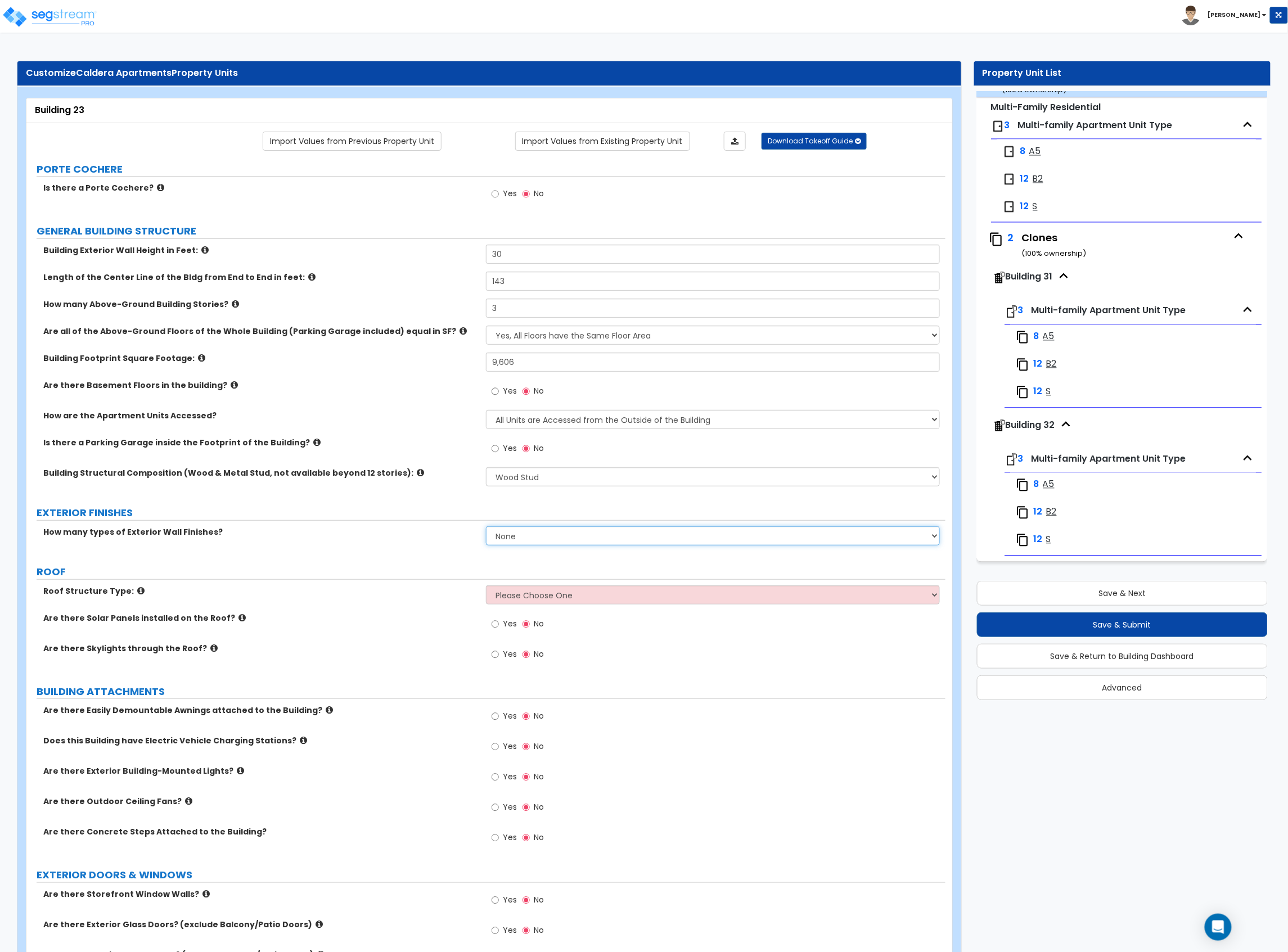
click at [538, 520] on select "None 1 2 3" at bounding box center [712, 536] width 454 height 19
select select "2"
click at [486, 520] on select "None 1 2 3" at bounding box center [712, 536] width 454 height 19
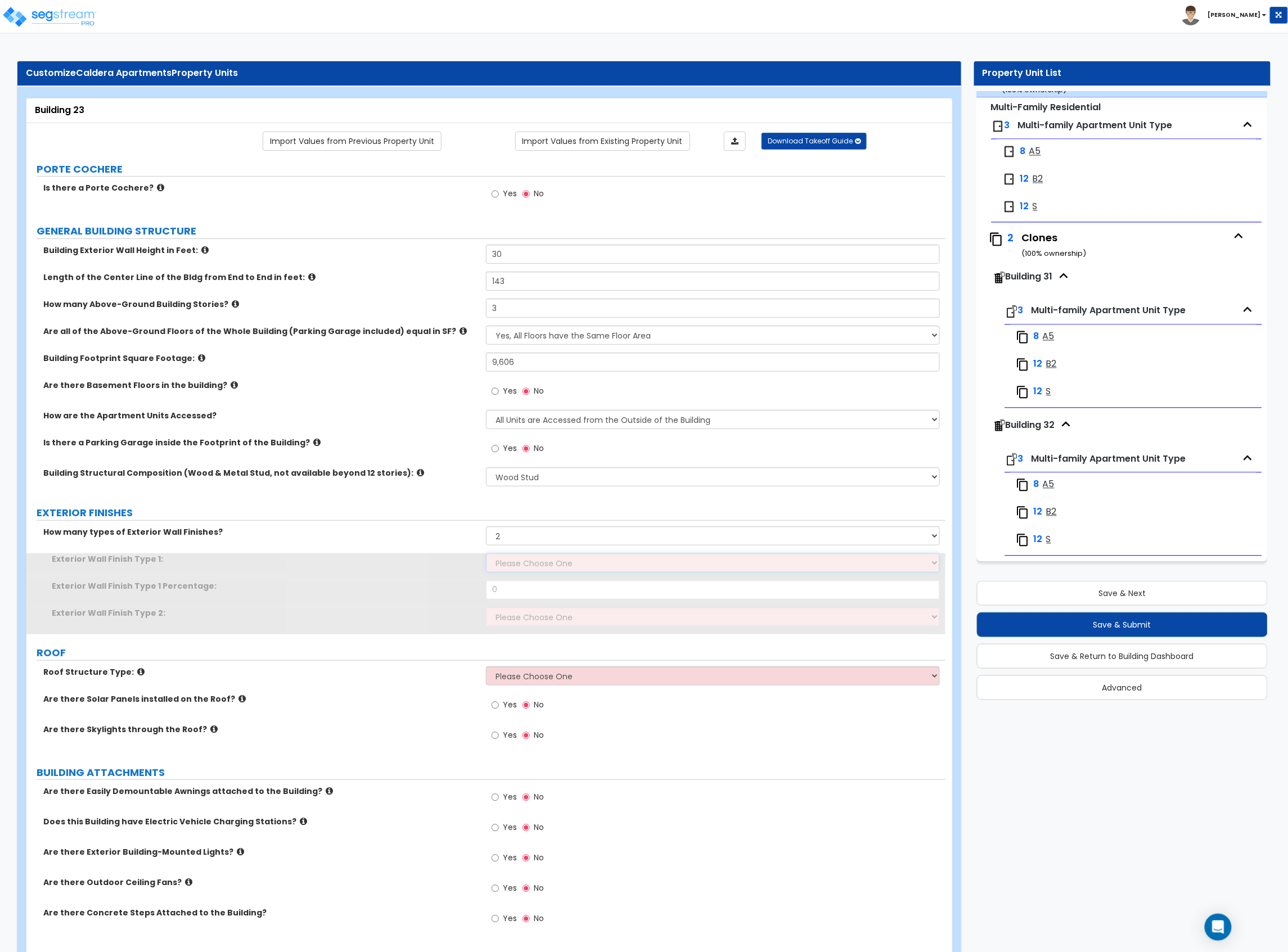
click at [531, 520] on select "Please Choose One No Finish/Shared Wall No Wall Brick Veneer Stone Veneer Wood …" at bounding box center [712, 562] width 454 height 19
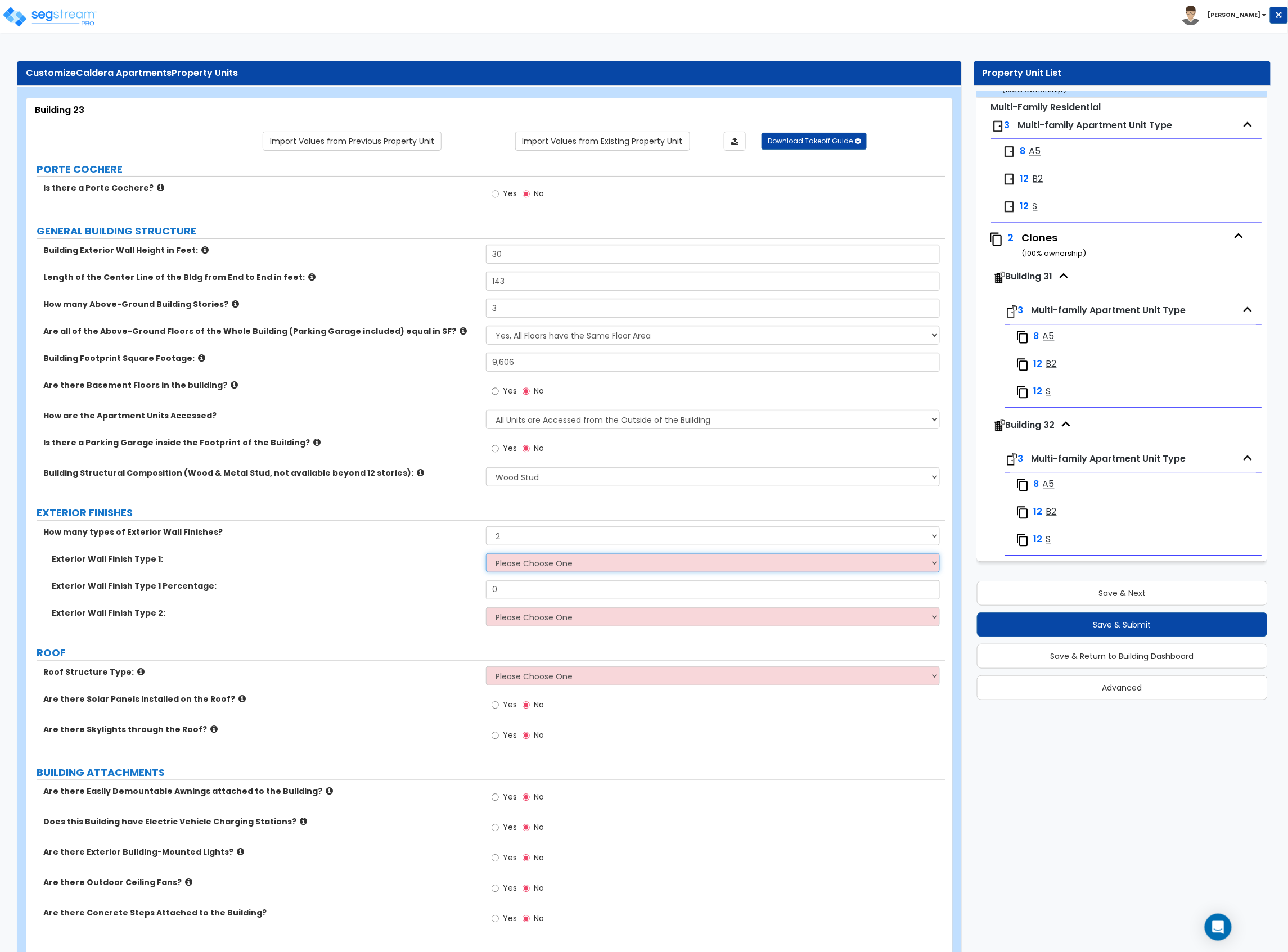
select select "2"
click at [486, 520] on select "Please Choose One No Finish/Shared Wall No Wall Brick Veneer Stone Veneer Wood …" at bounding box center [712, 562] width 454 height 19
drag, startPoint x: 478, startPoint y: 594, endPoint x: 436, endPoint y: 581, distance: 44.0
click at [441, 520] on div "Exterior Wall Finish Type 1 Percentage: 0" at bounding box center [486, 594] width 919 height 27
type input "70"
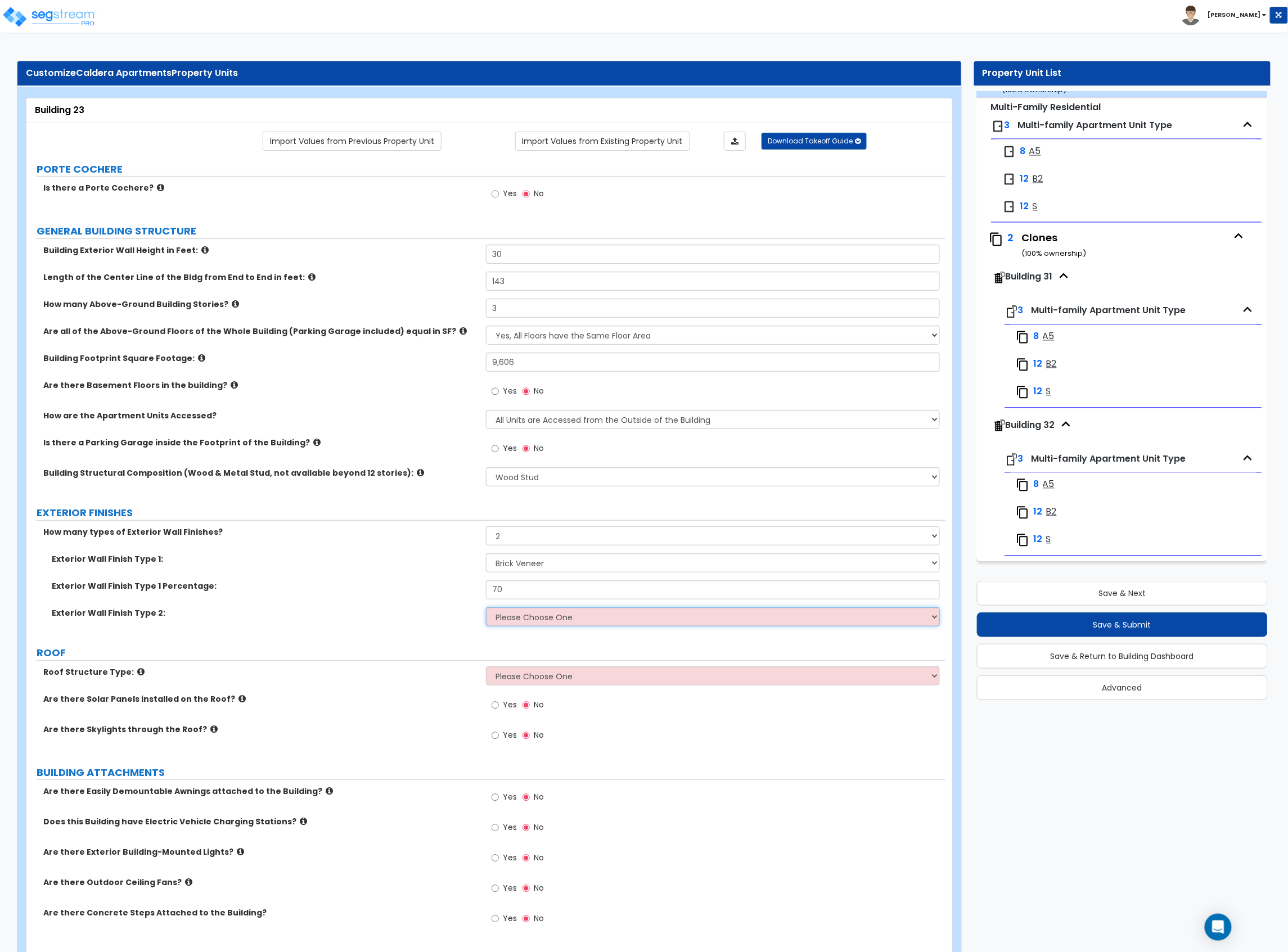
click at [574, 520] on select "Please Choose One No Finish/Shared Wall No Wall Brick Veneer Stone Veneer Wood …" at bounding box center [712, 617] width 454 height 19
select select "9"
click at [486, 520] on select "Please Choose One No Finish/Shared Wall No Wall Brick Veneer Stone Veneer Wood …" at bounding box center [712, 617] width 454 height 19
click at [414, 520] on div "Exterior Wall Finish Type 2: Please Choose One No Finish/Shared Wall No Wall Br…" at bounding box center [486, 621] width 919 height 27
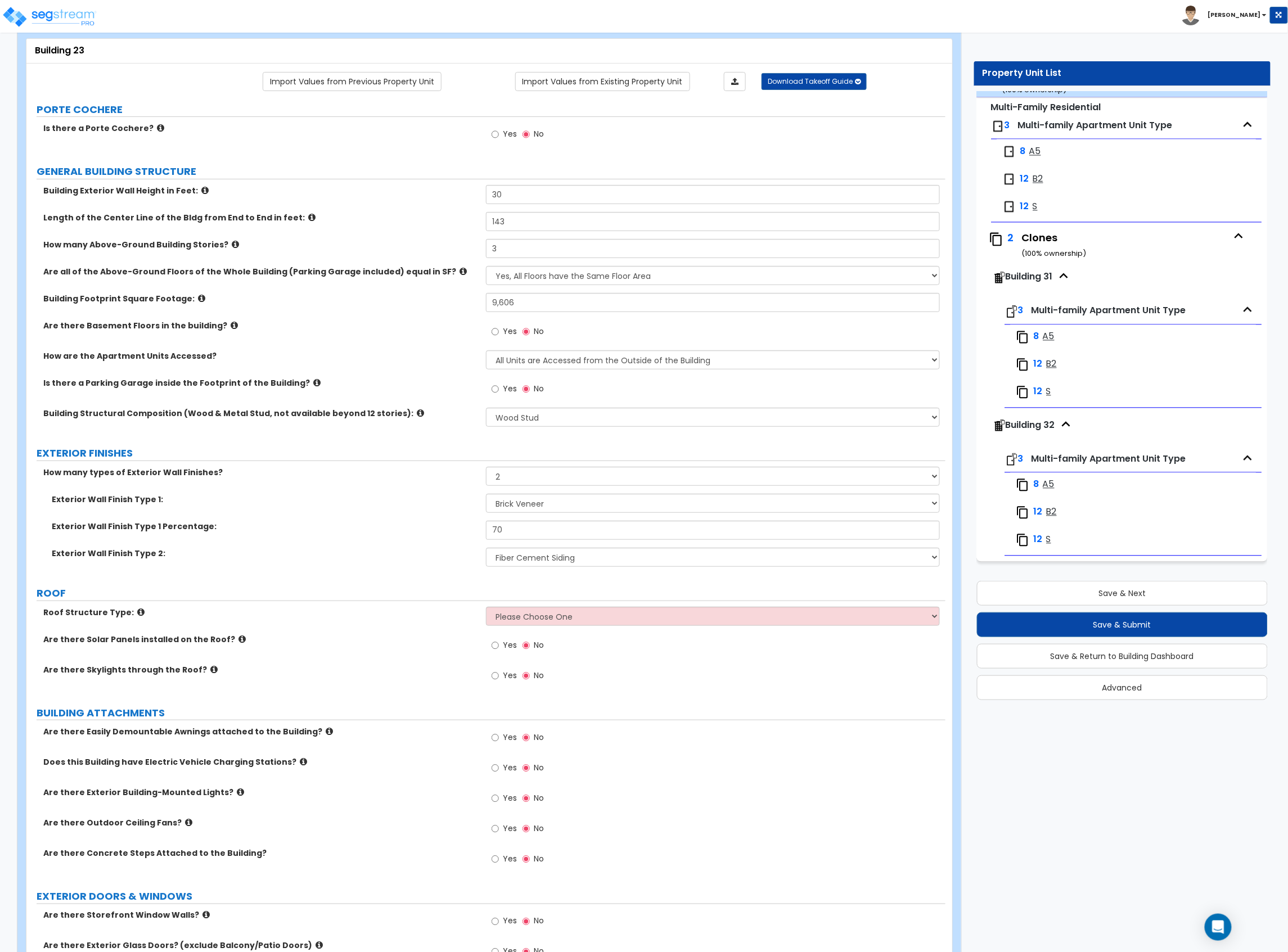
scroll to position [150, 0]
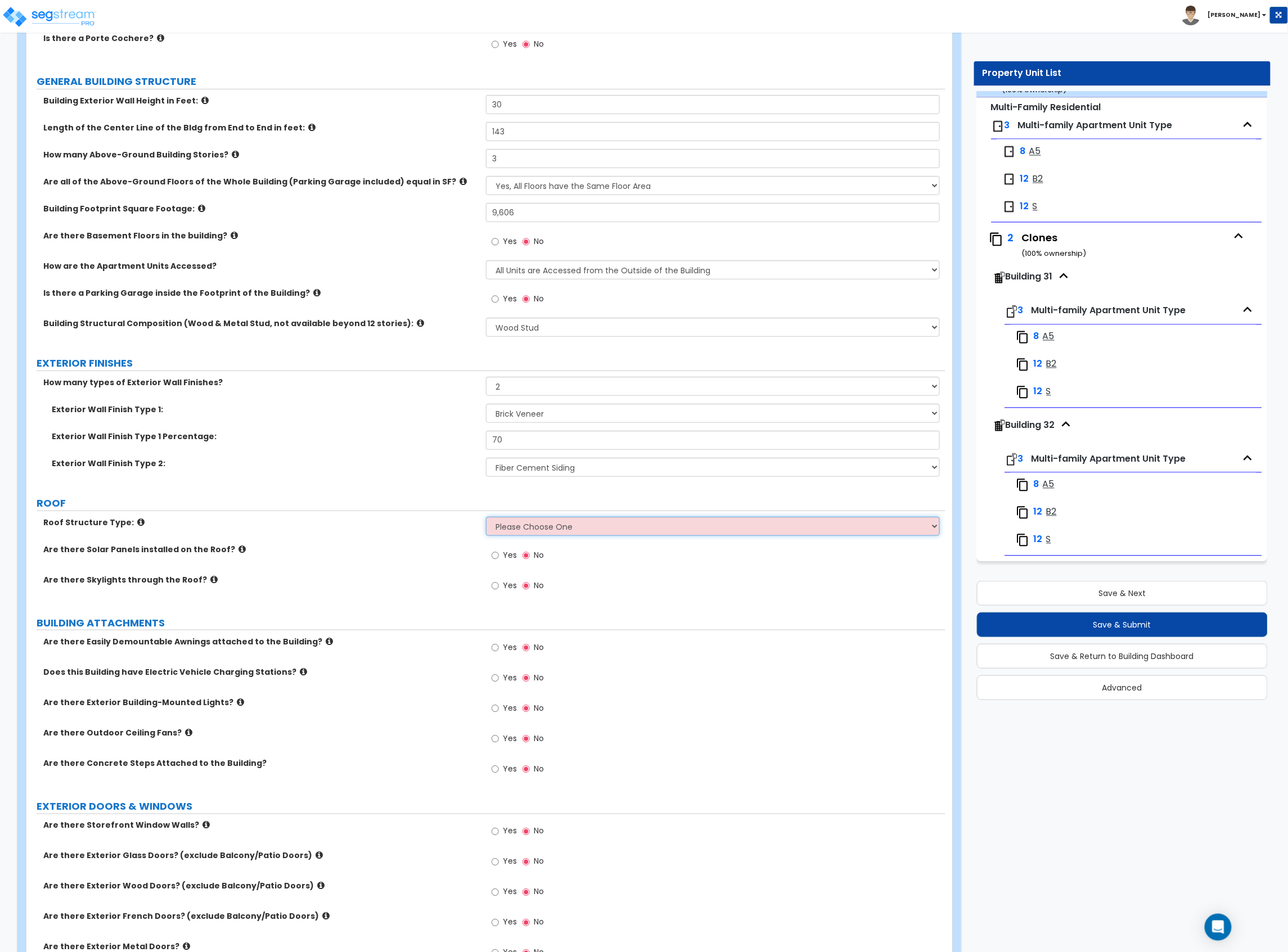
click at [588, 519] on select "Please Choose One Gable Roof Flat Roof Hybrid Gable & Flat Roof" at bounding box center [712, 526] width 454 height 19
select select "1"
click at [486, 518] on select "Please Choose One Gable Roof Flat Roof Hybrid Gable & Flat Roof" at bounding box center [712, 526] width 454 height 19
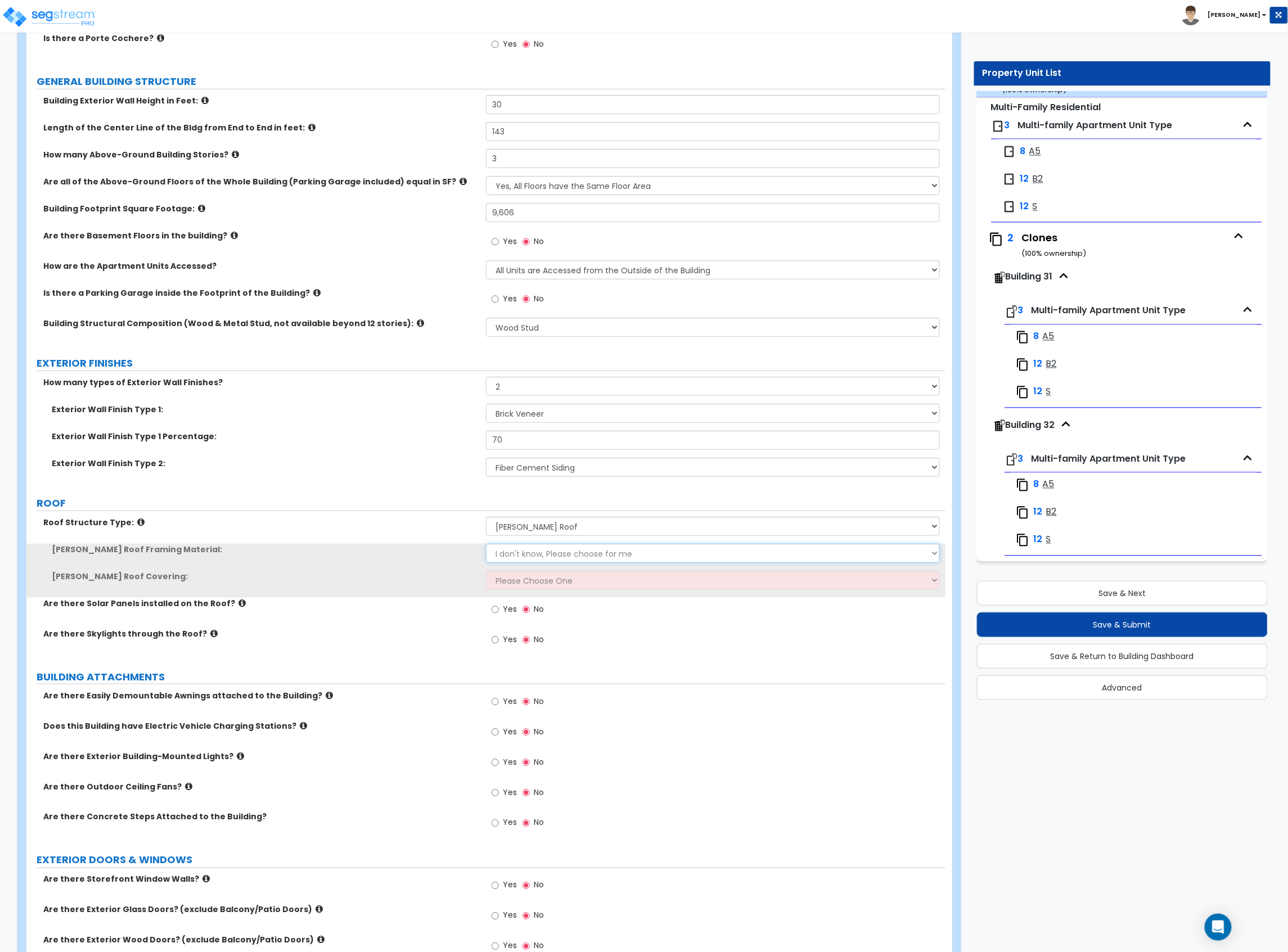
click at [566, 520] on select "I don't know, Please choose for me Metal Wood" at bounding box center [712, 553] width 454 height 19
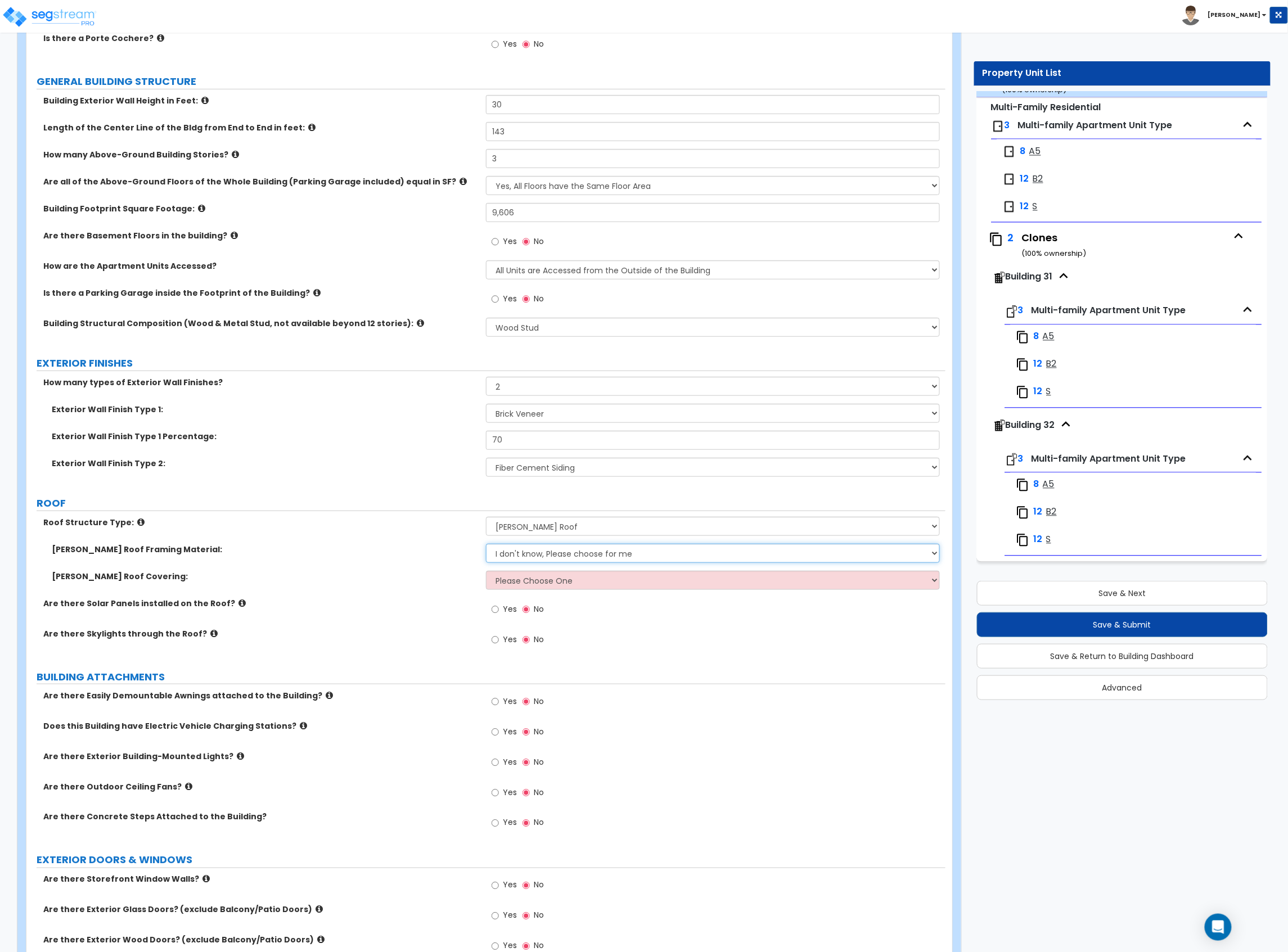
select select "2"
click at [486, 520] on select "I don't know, Please choose for me Metal Wood" at bounding box center [712, 553] width 454 height 19
click at [558, 520] on select "Please Choose One Asphalt Shingle Clay Tile Wood Shingle Metal Shingle Standing…" at bounding box center [712, 580] width 454 height 19
select select "1"
click at [486, 520] on select "Please Choose One Asphalt Shingle Clay Tile Wood Shingle Metal Shingle Standing…" at bounding box center [712, 580] width 454 height 19
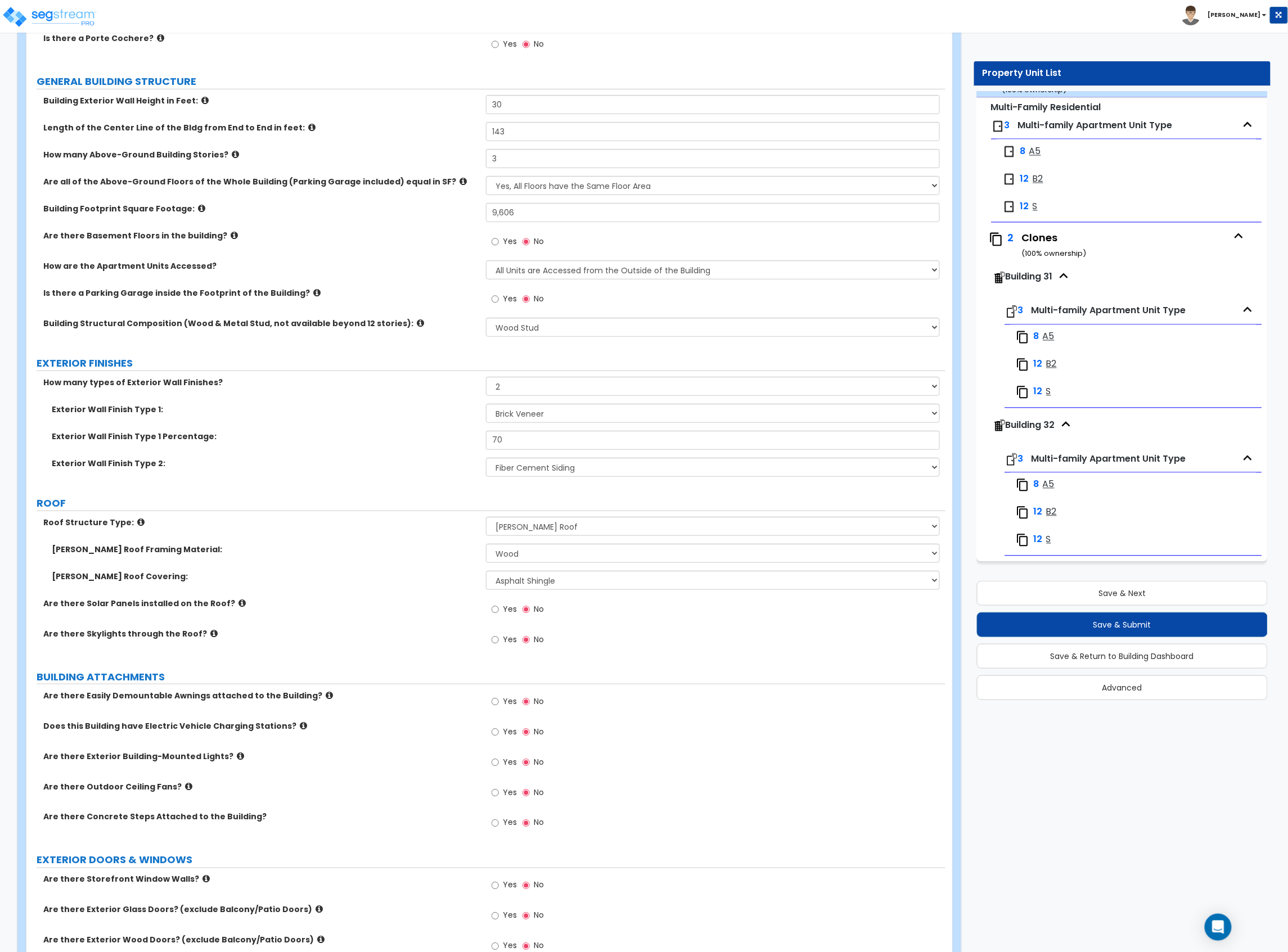
click at [440, 520] on label "Are there Solar Panels installed on the Roof?" at bounding box center [260, 603] width 434 height 11
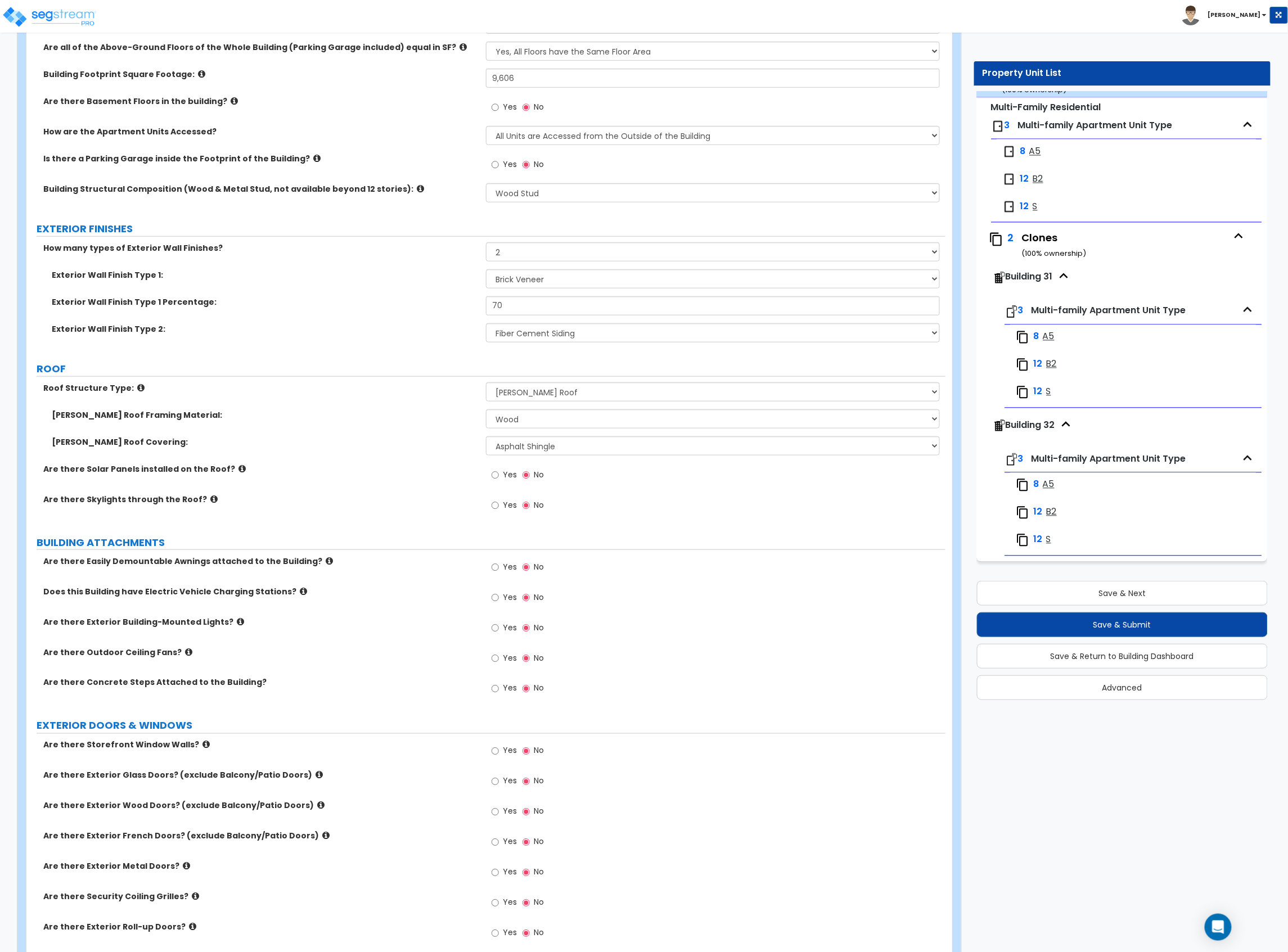
scroll to position [300, 0]
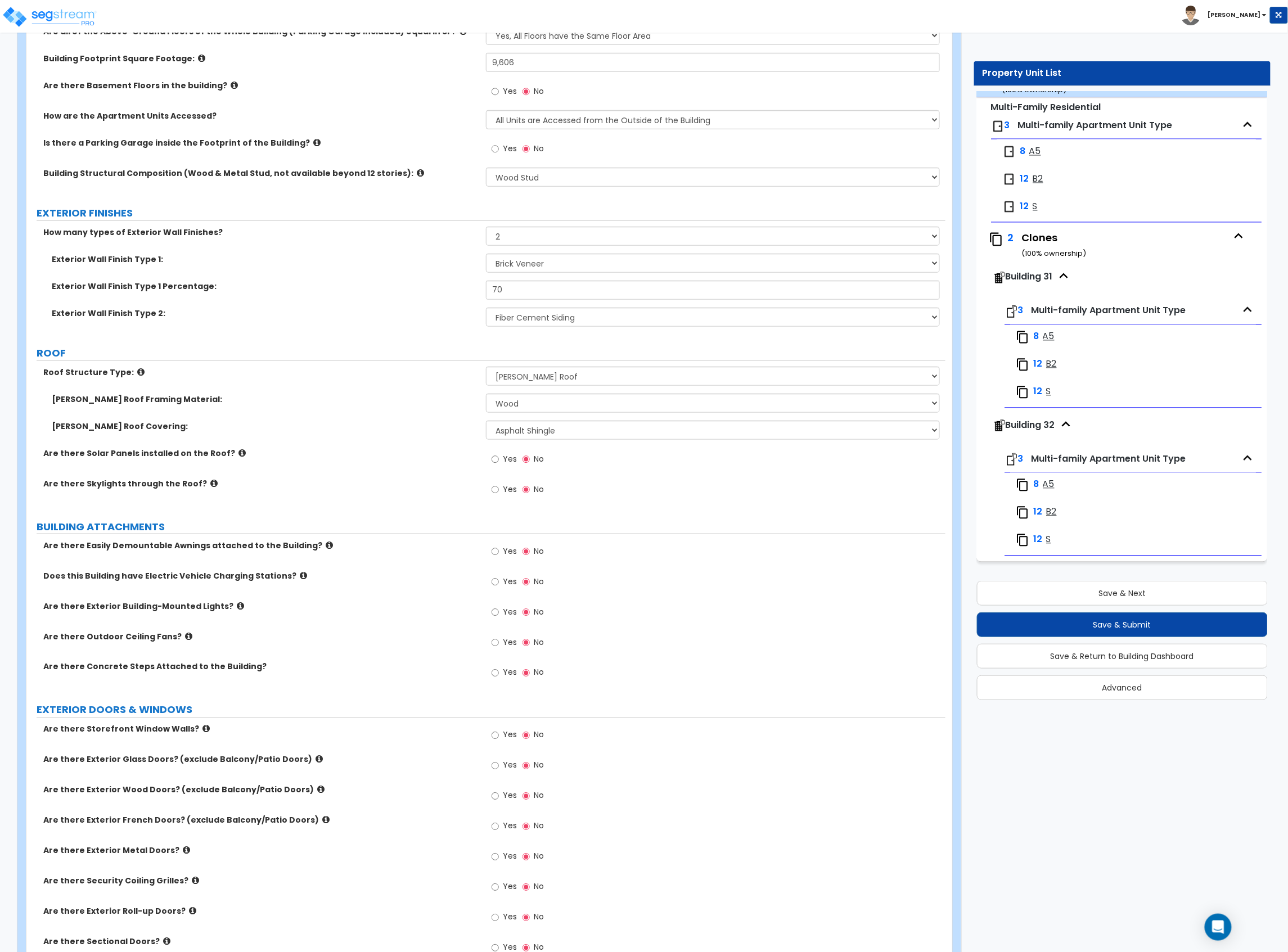
click at [500, 520] on label "Yes" at bounding box center [504, 613] width 25 height 19
click at [499, 520] on input "Yes" at bounding box center [495, 613] width 7 height 13
radio input "true"
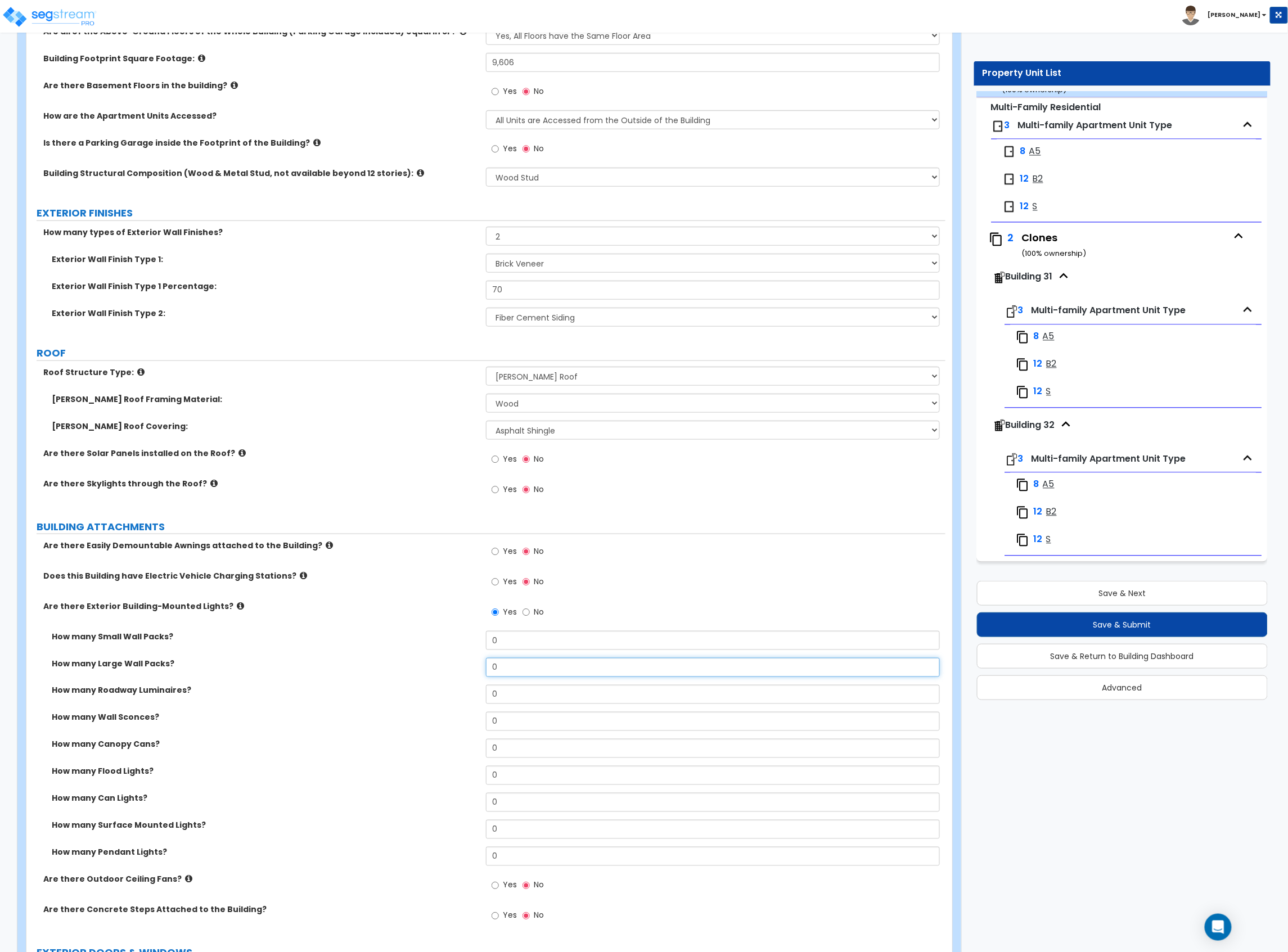
drag, startPoint x: 467, startPoint y: 677, endPoint x: 447, endPoint y: 678, distance: 20.0
click at [447, 520] on div "How many Large Wall Packs? 0" at bounding box center [486, 671] width 919 height 27
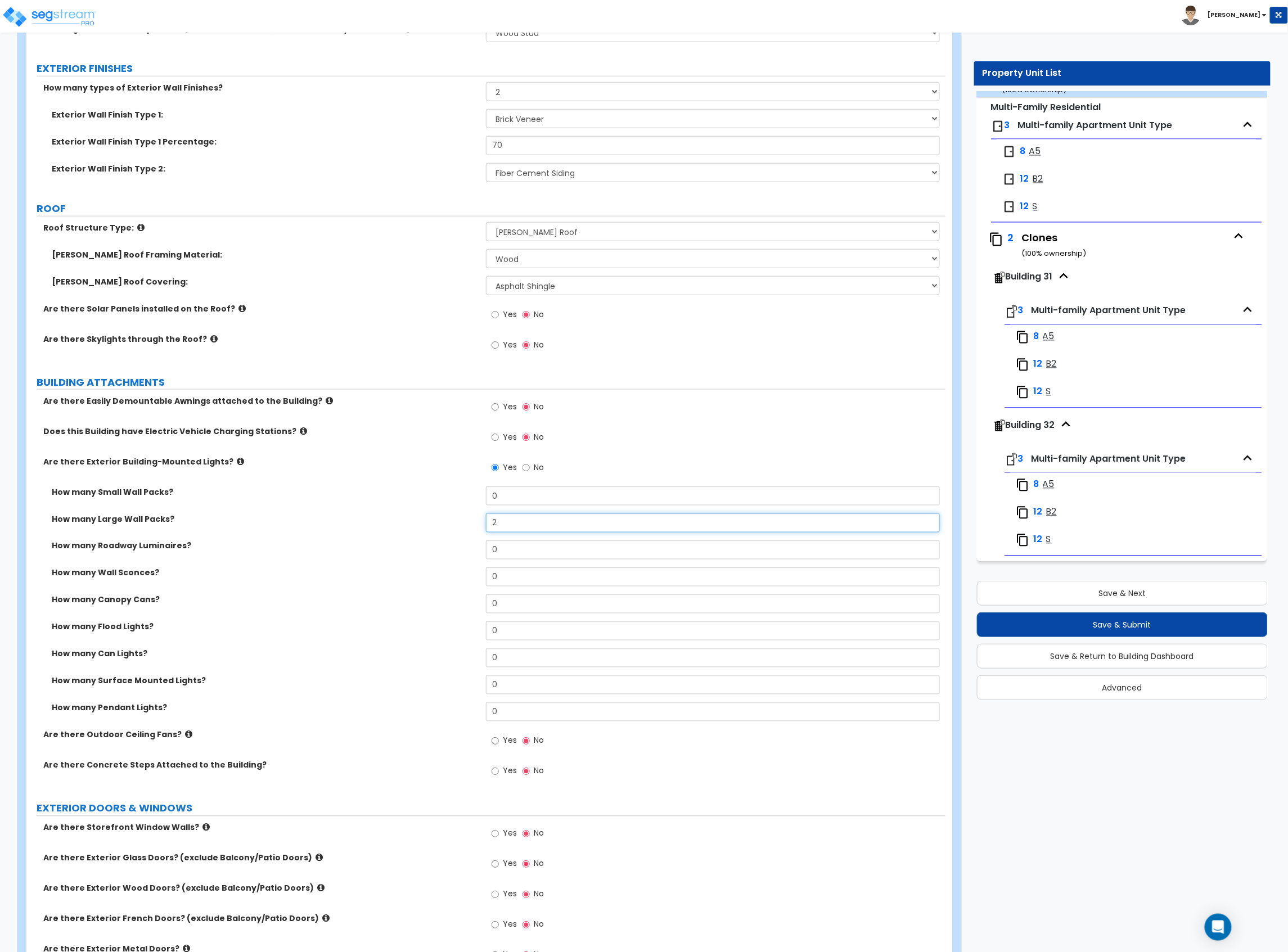
scroll to position [450, 0]
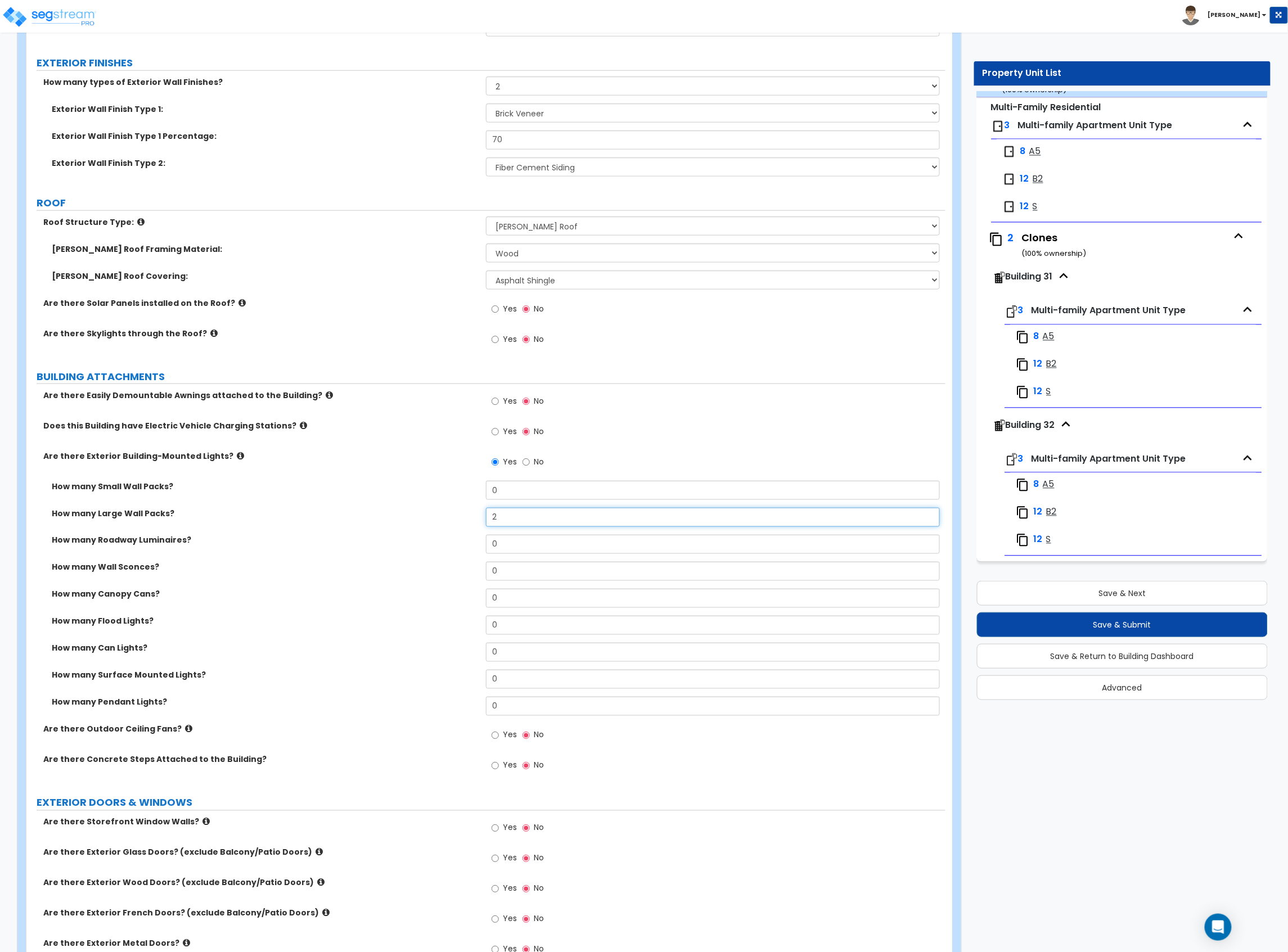
type input "2"
drag, startPoint x: 399, startPoint y: 617, endPoint x: 390, endPoint y: 619, distance: 9.2
click at [390, 520] on div "How many Small Wall Packs? 0 How many Large Wall Packs? 2 How many Roadway Lumi…" at bounding box center [486, 602] width 902 height 243
type input "32"
click at [390, 520] on label "How many Flood Lights?" at bounding box center [264, 622] width 426 height 11
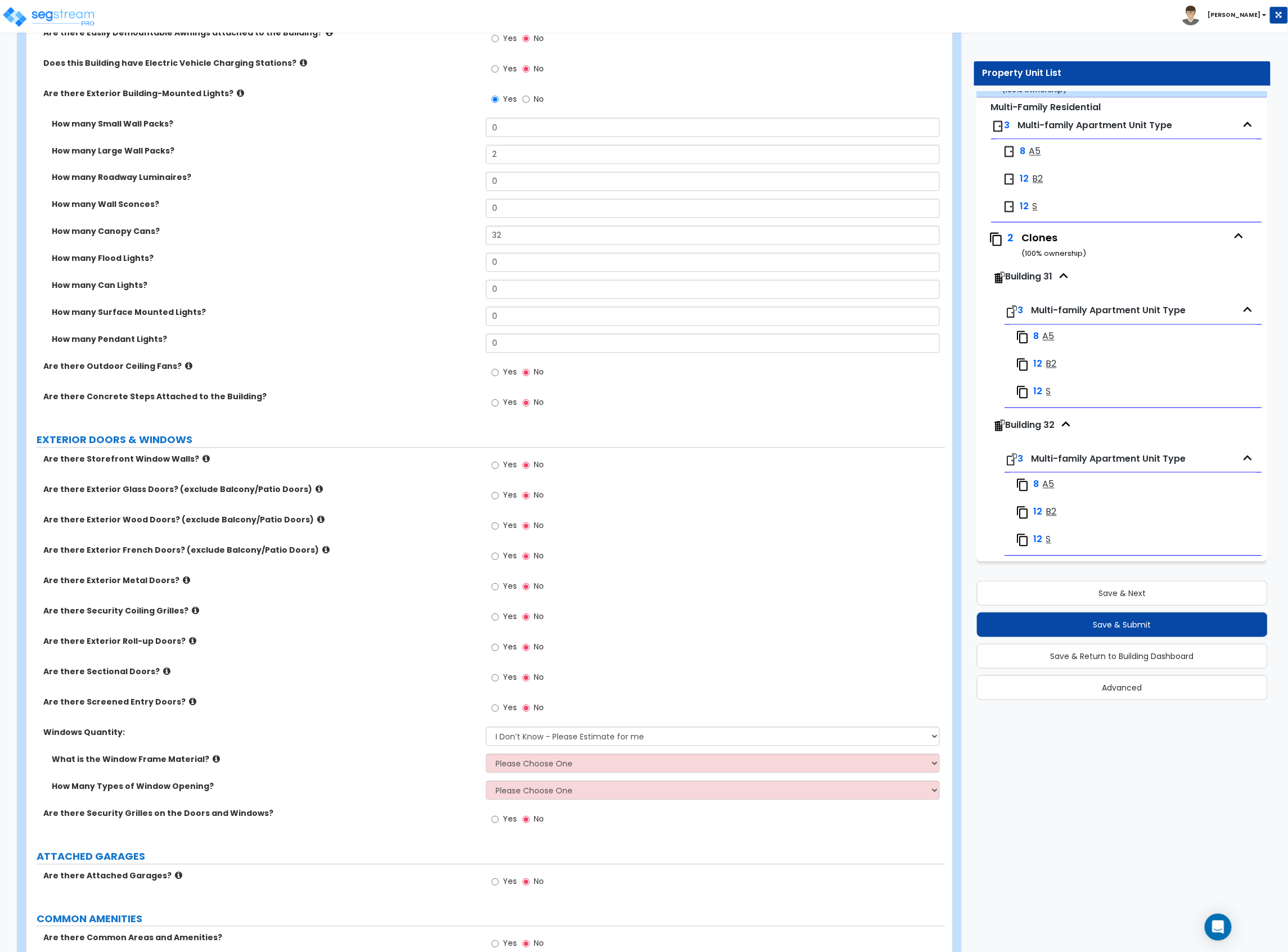
scroll to position [900, 0]
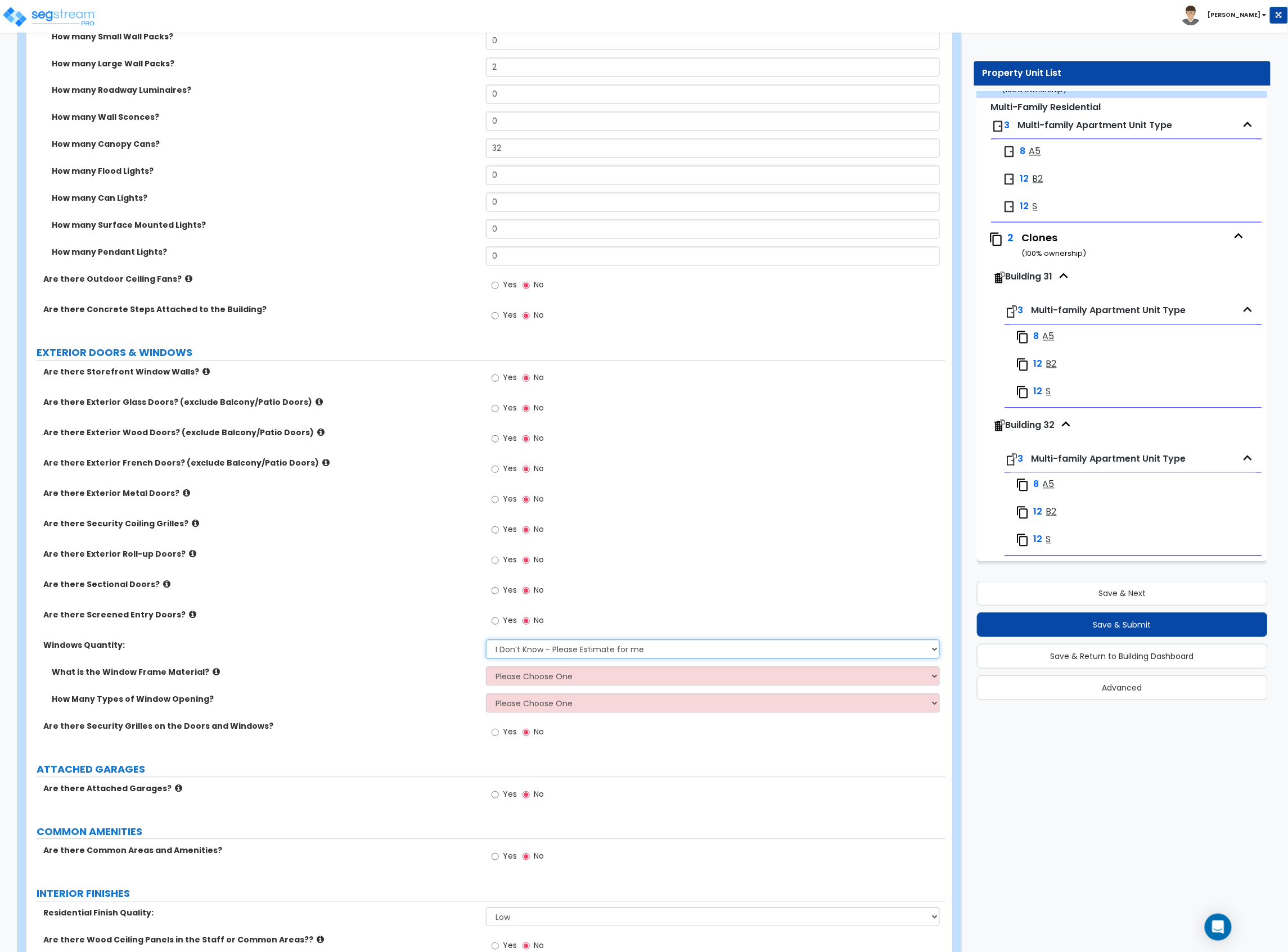
click at [495, 520] on select "I Don’t Know - Please Estimate for me I want to Enter the Quantity" at bounding box center [712, 649] width 454 height 19
select select "1"
click at [486, 520] on select "I Don’t Know - Please Estimate for me I want to Enter the Quantity" at bounding box center [712, 649] width 454 height 19
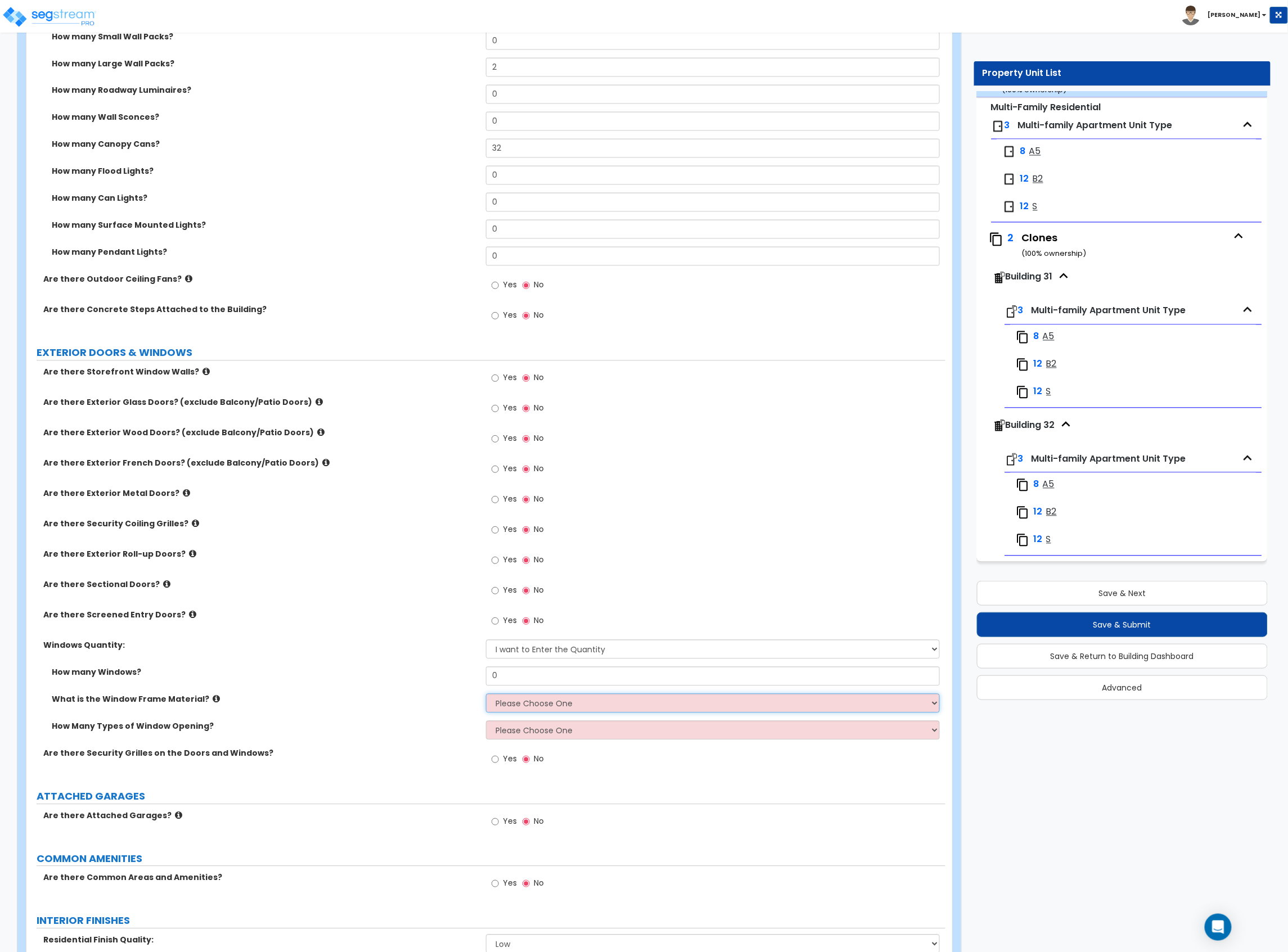
click at [565, 520] on select "Please Choose One Vinyl Aluminum Wood" at bounding box center [712, 703] width 454 height 19
select select "2"
click at [486, 520] on select "Please Choose One Vinyl Aluminum Wood" at bounding box center [712, 703] width 454 height 19
click at [559, 520] on select "Please Choose One 1 2 3 4" at bounding box center [712, 730] width 454 height 19
select select "1"
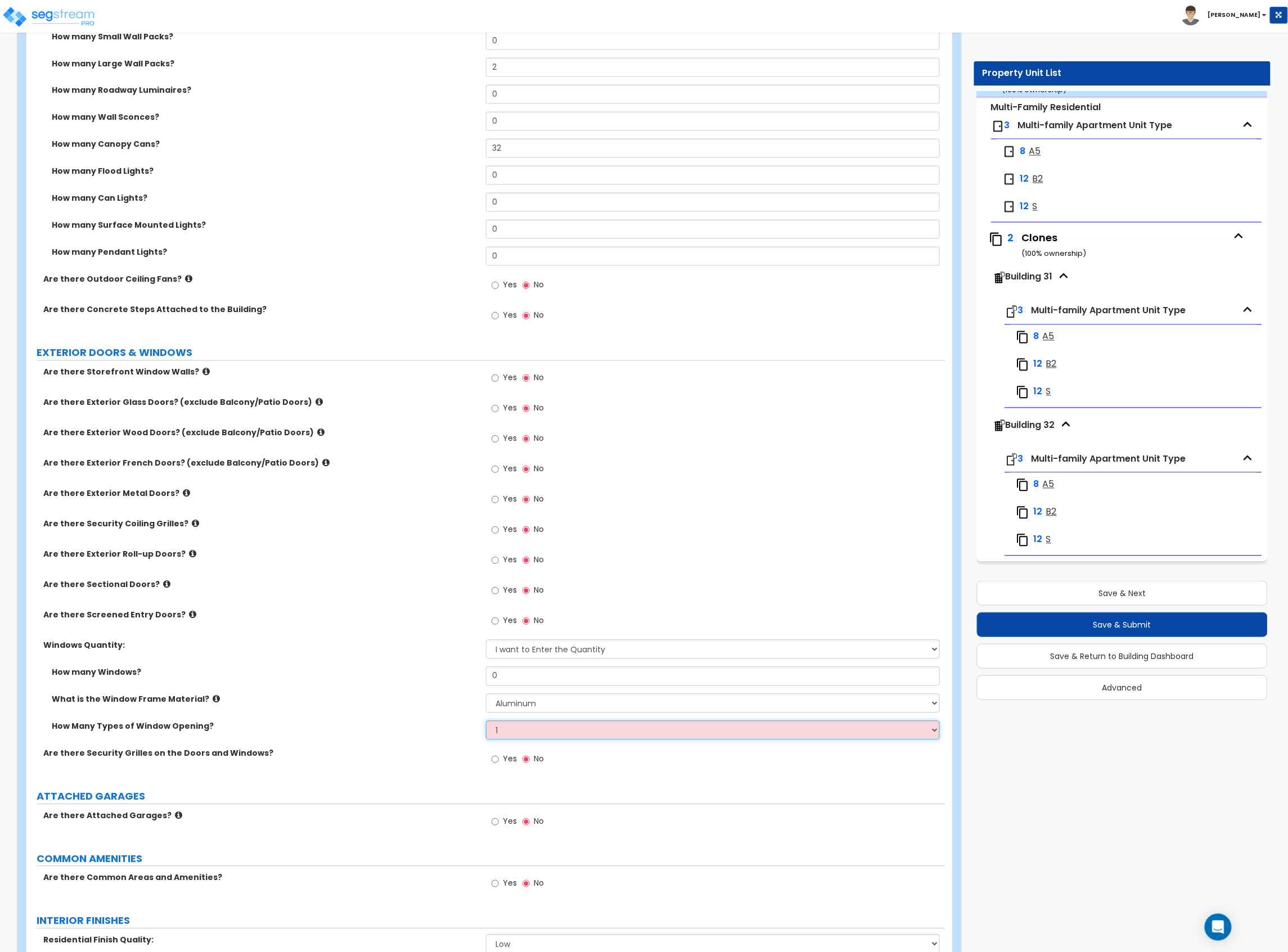
click at [486, 520] on select "Please Choose One 1 2 3 4" at bounding box center [712, 730] width 454 height 19
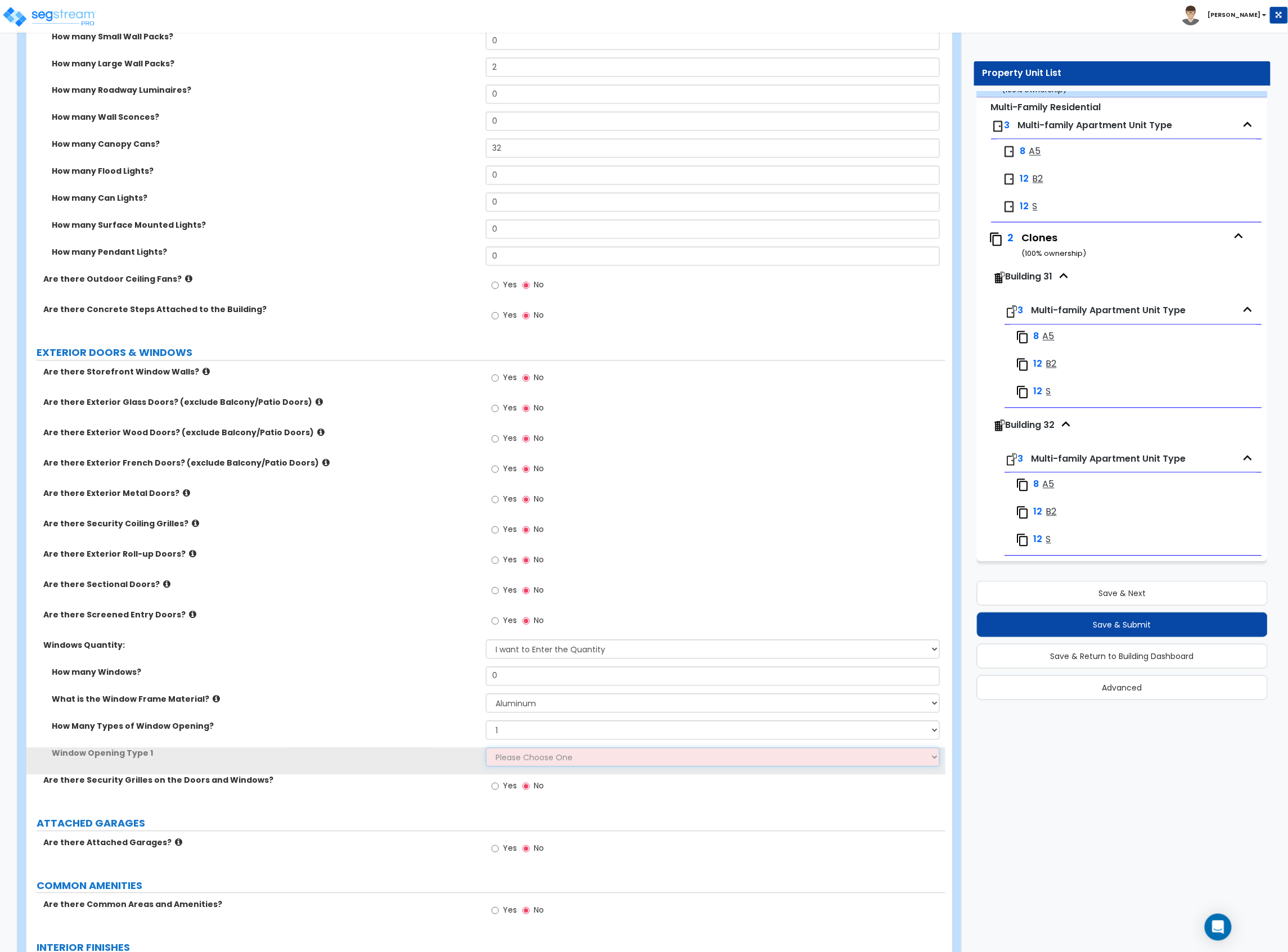
click at [555, 520] on select "Please Choose One Sliding Picture/Fixed Double/Single Hung Awning Swing" at bounding box center [712, 757] width 454 height 19
select select "3"
click at [486, 520] on select "Please Choose One Sliding Picture/Fixed Double/Single Hung Awning Swing" at bounding box center [712, 757] width 454 height 19
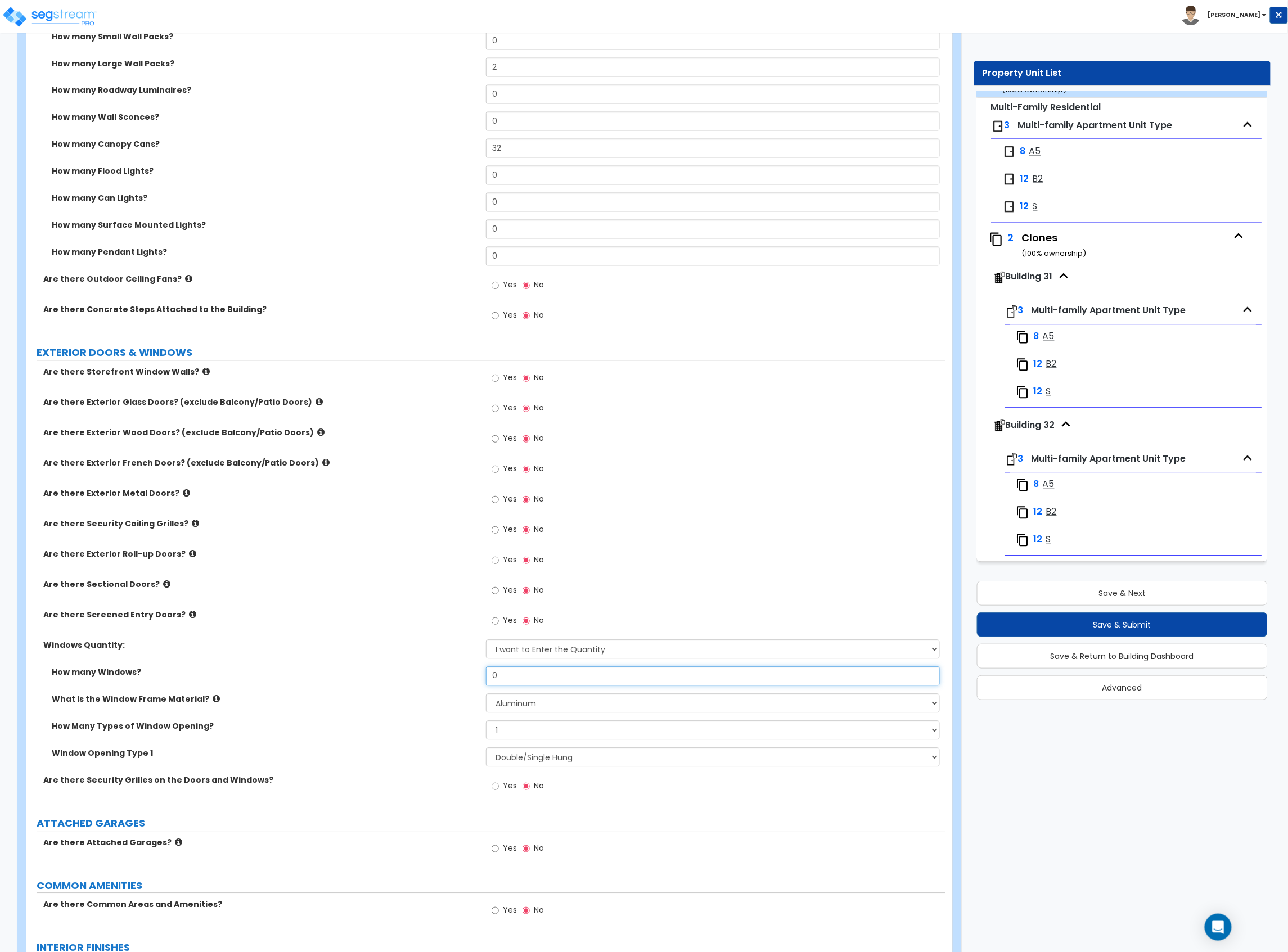
drag, startPoint x: 514, startPoint y: 680, endPoint x: 464, endPoint y: 682, distance: 50.0
click at [464, 520] on div "How many Windows? 0" at bounding box center [486, 680] width 919 height 27
drag, startPoint x: 519, startPoint y: 684, endPoint x: 481, endPoint y: 689, distance: 38.3
click at [481, 520] on div "How many Windows? 8" at bounding box center [486, 680] width 919 height 27
type input "32"
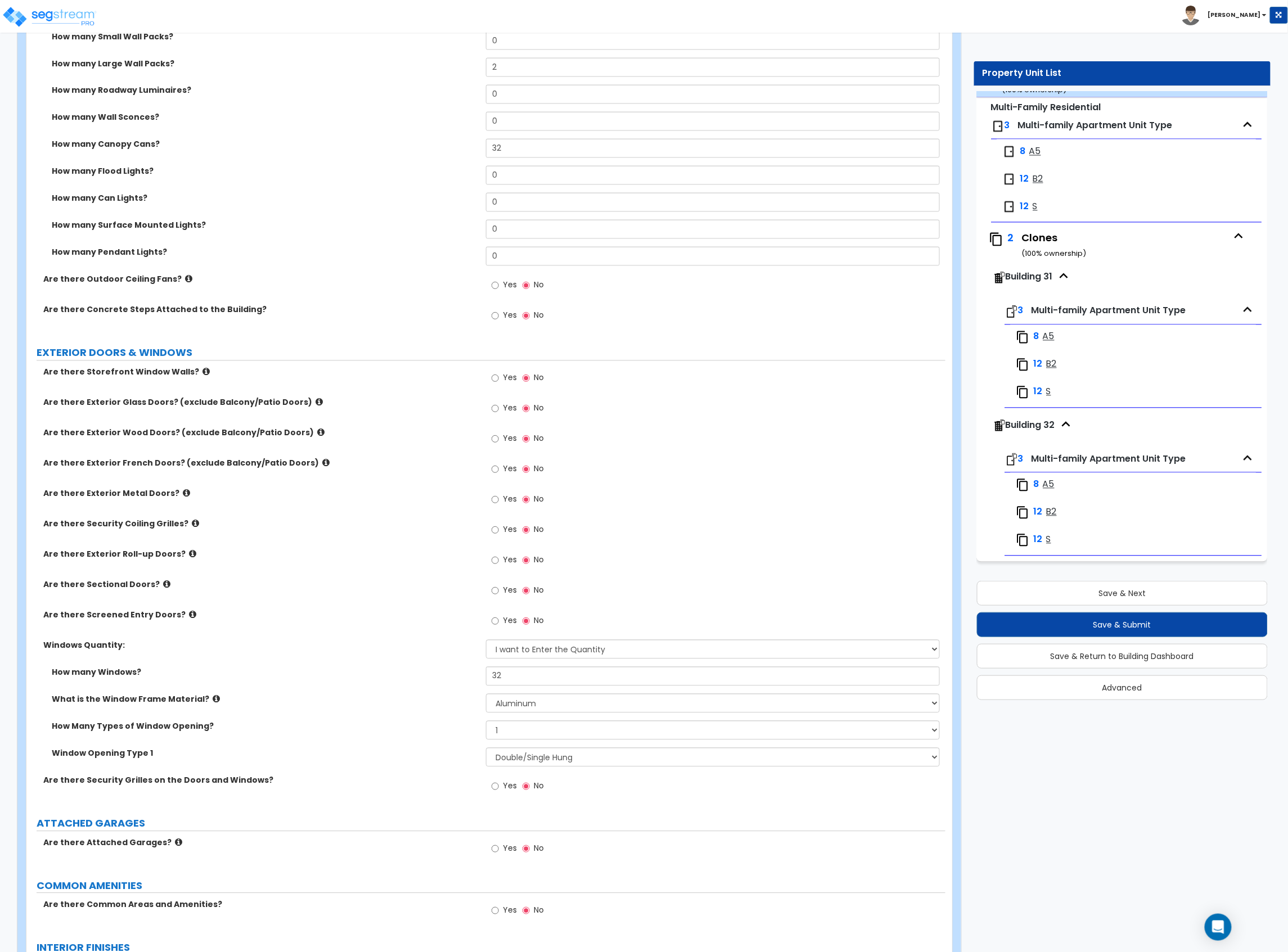
click at [443, 520] on label "What is the Window Frame Material?" at bounding box center [264, 699] width 426 height 11
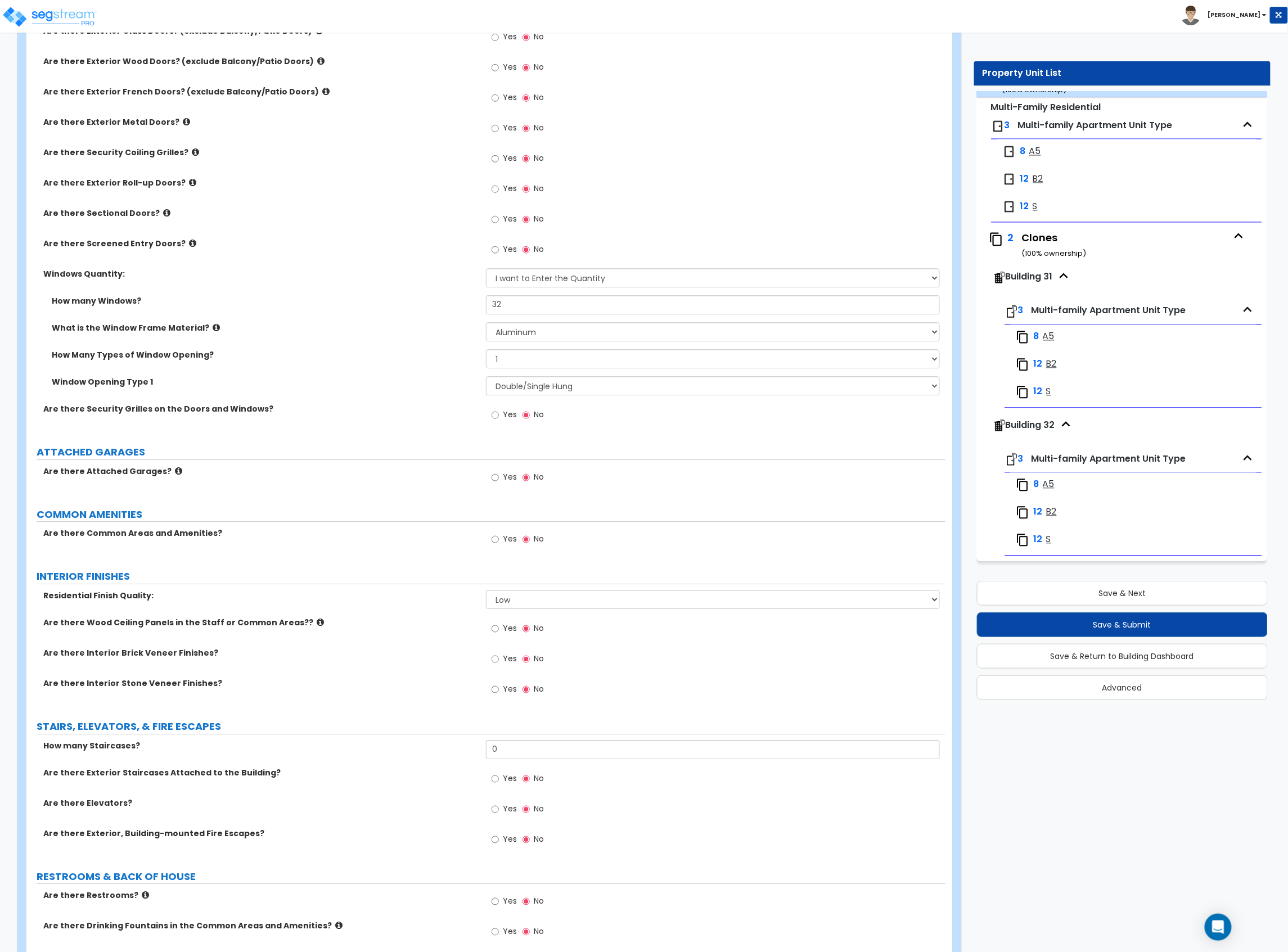
scroll to position [1424, 0]
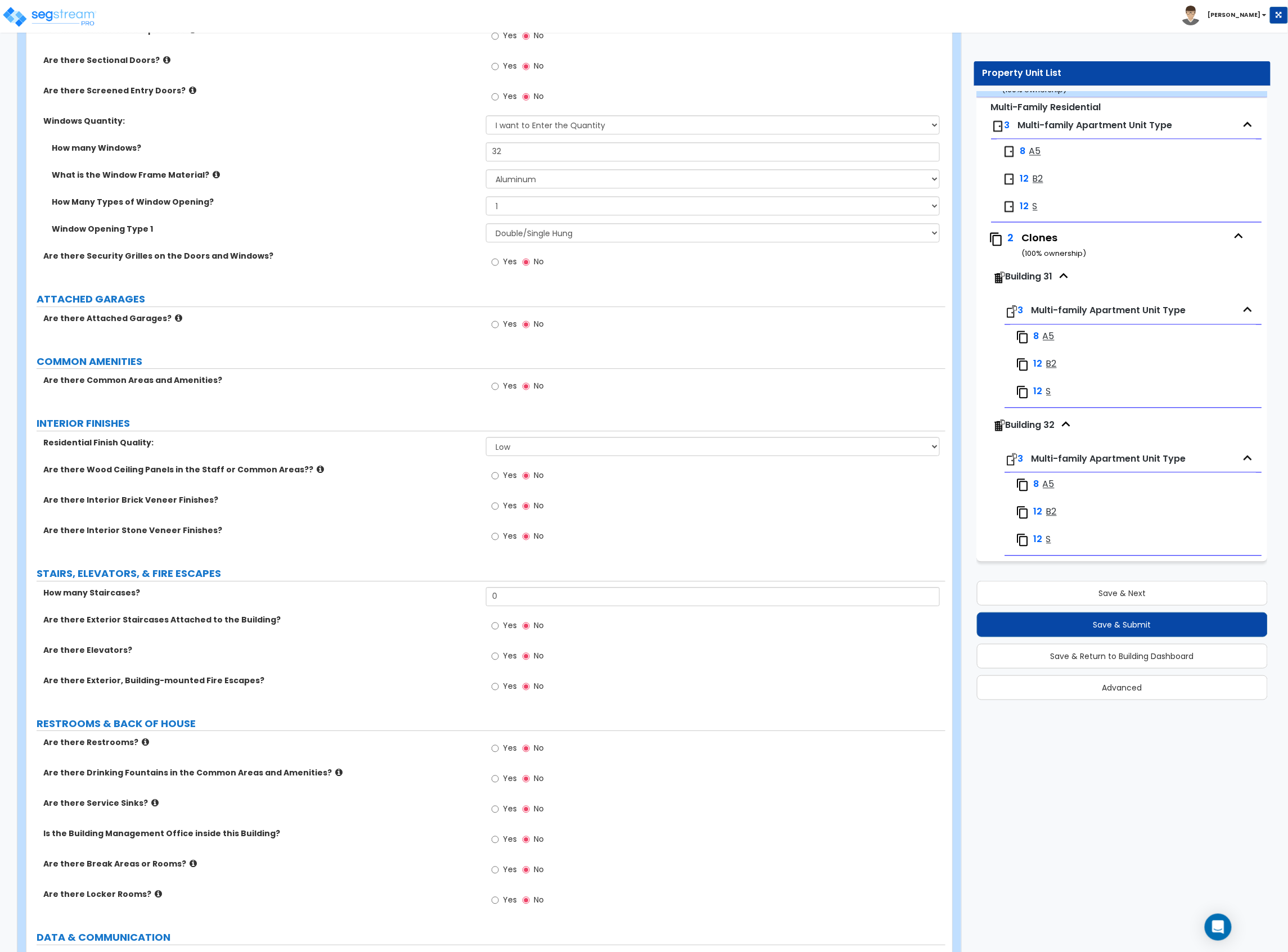
click at [504, 520] on span "Yes" at bounding box center [510, 625] width 14 height 11
click at [499, 520] on input "Yes" at bounding box center [495, 626] width 7 height 13
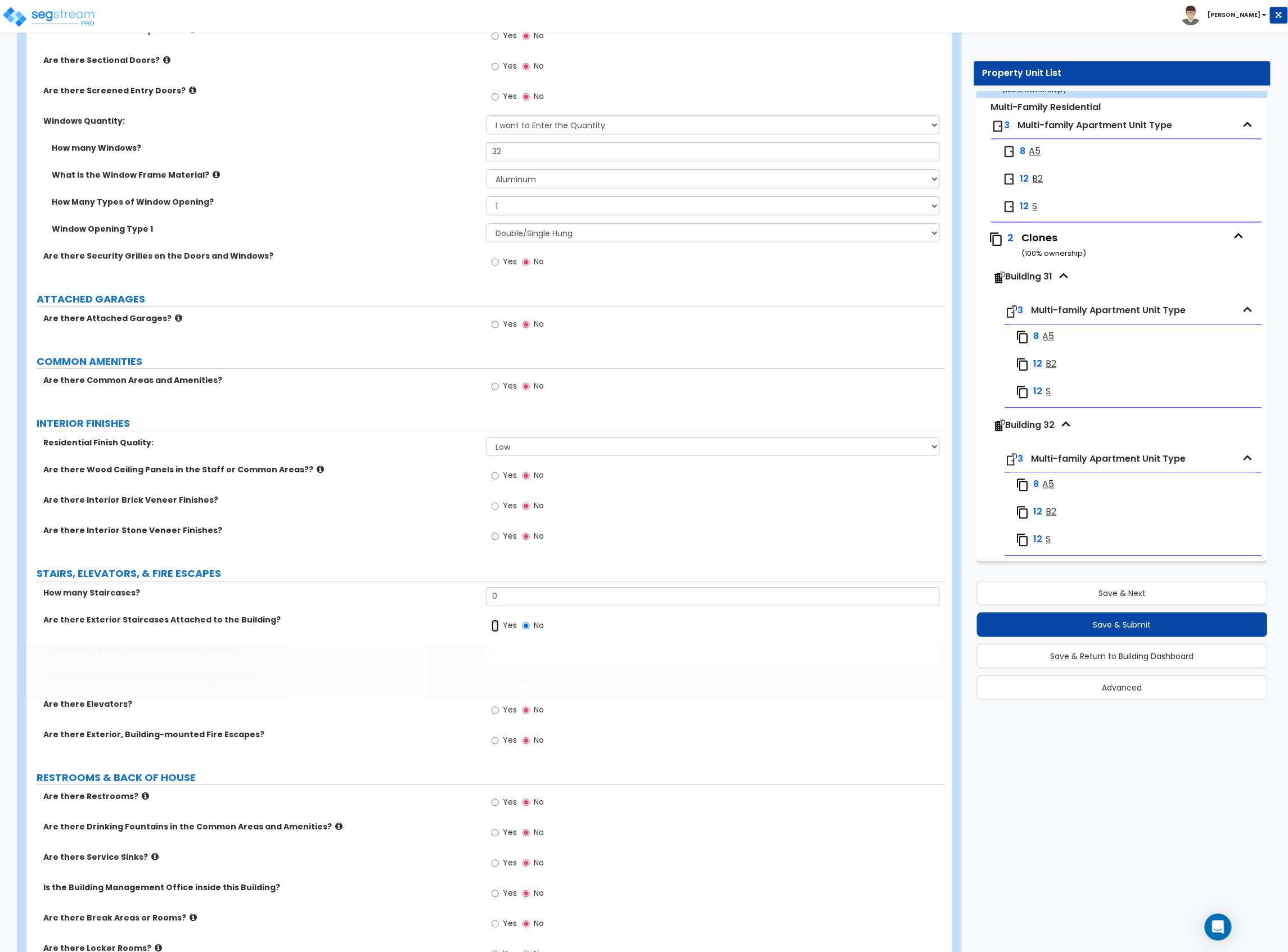
radio input "true"
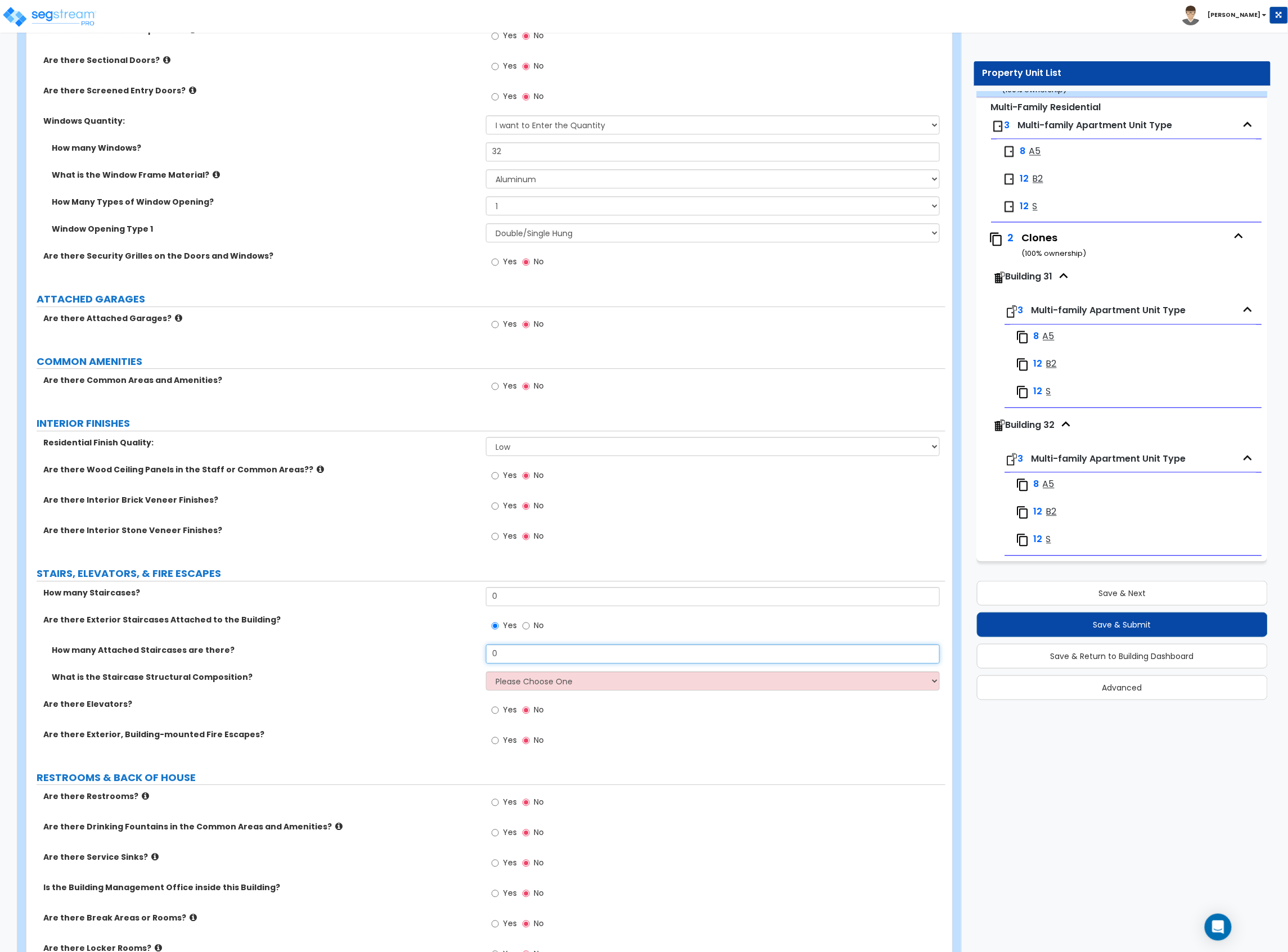
drag, startPoint x: 544, startPoint y: 656, endPoint x: 514, endPoint y: 656, distance: 30.0
click at [514, 520] on input "0" at bounding box center [712, 653] width 454 height 19
drag, startPoint x: 523, startPoint y: 655, endPoint x: 472, endPoint y: 658, distance: 51.1
click at [472, 520] on div "How many Attached Staircases are there? 0" at bounding box center [486, 658] width 919 height 27
type input "7"
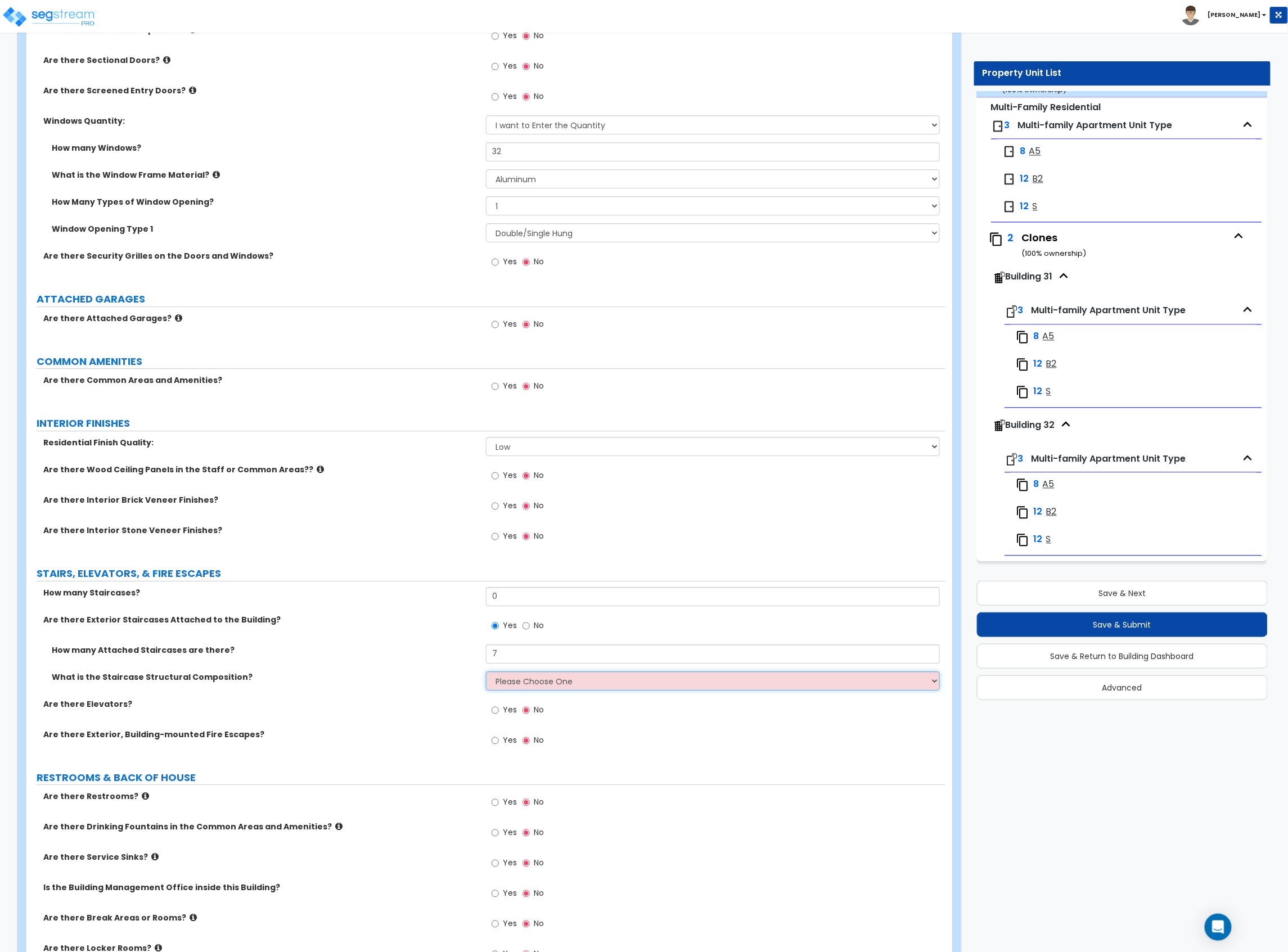
click at [513, 520] on select "Please Choose One Reinforced Concrete Structural Steel Wood" at bounding box center [712, 680] width 454 height 19
select select "4"
click at [486, 520] on select "Please Choose One Reinforced Concrete Structural Steel Wood" at bounding box center [712, 680] width 454 height 19
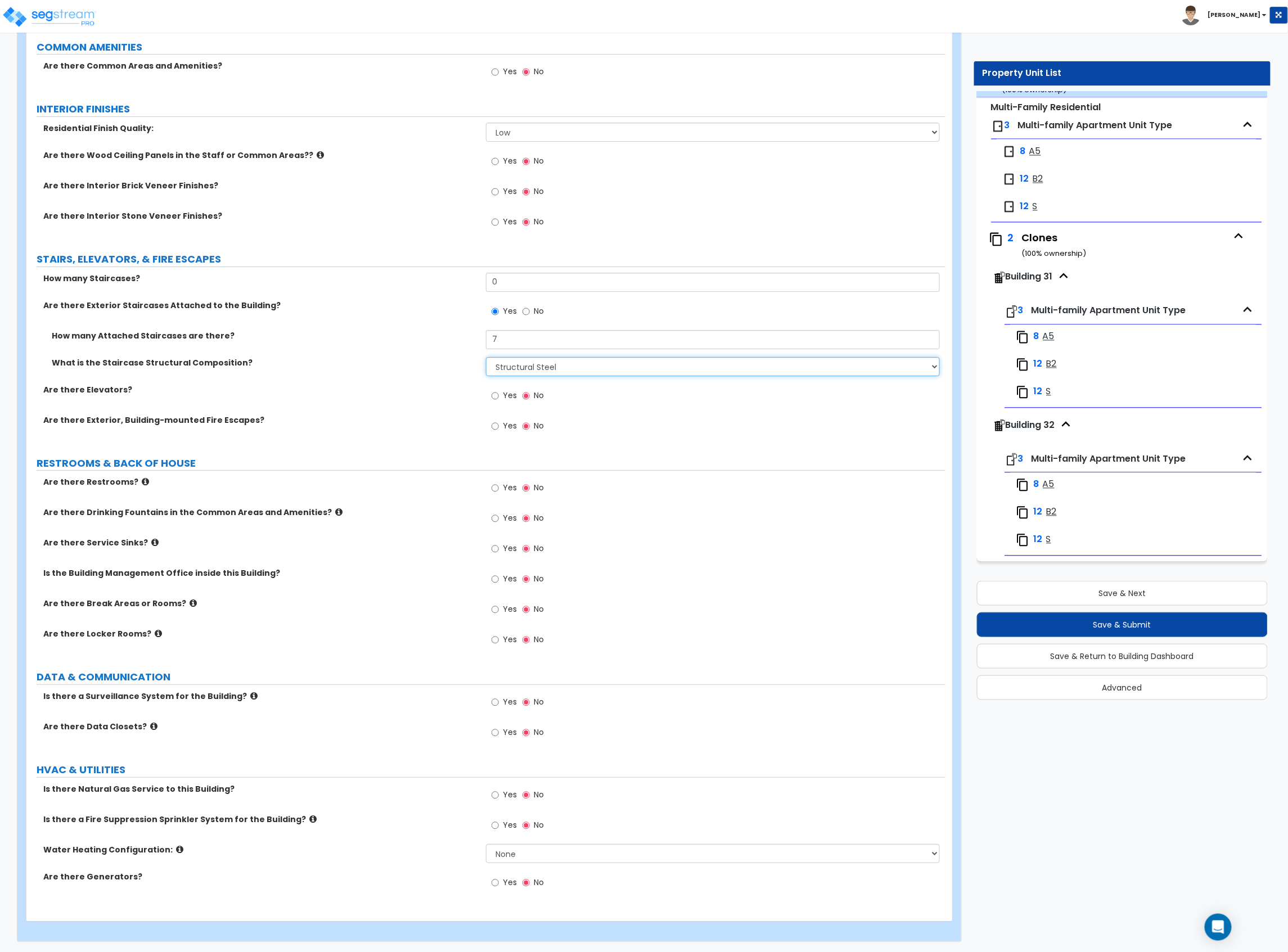
scroll to position [1743, 0]
click at [505, 520] on span "Yes" at bounding box center [510, 793] width 14 height 11
click at [499, 520] on input "Yes" at bounding box center [495, 794] width 7 height 13
radio input "true"
click at [522, 520] on select "None Water Heater for Multiple Units Water Heater for Individual Units" at bounding box center [712, 852] width 454 height 19
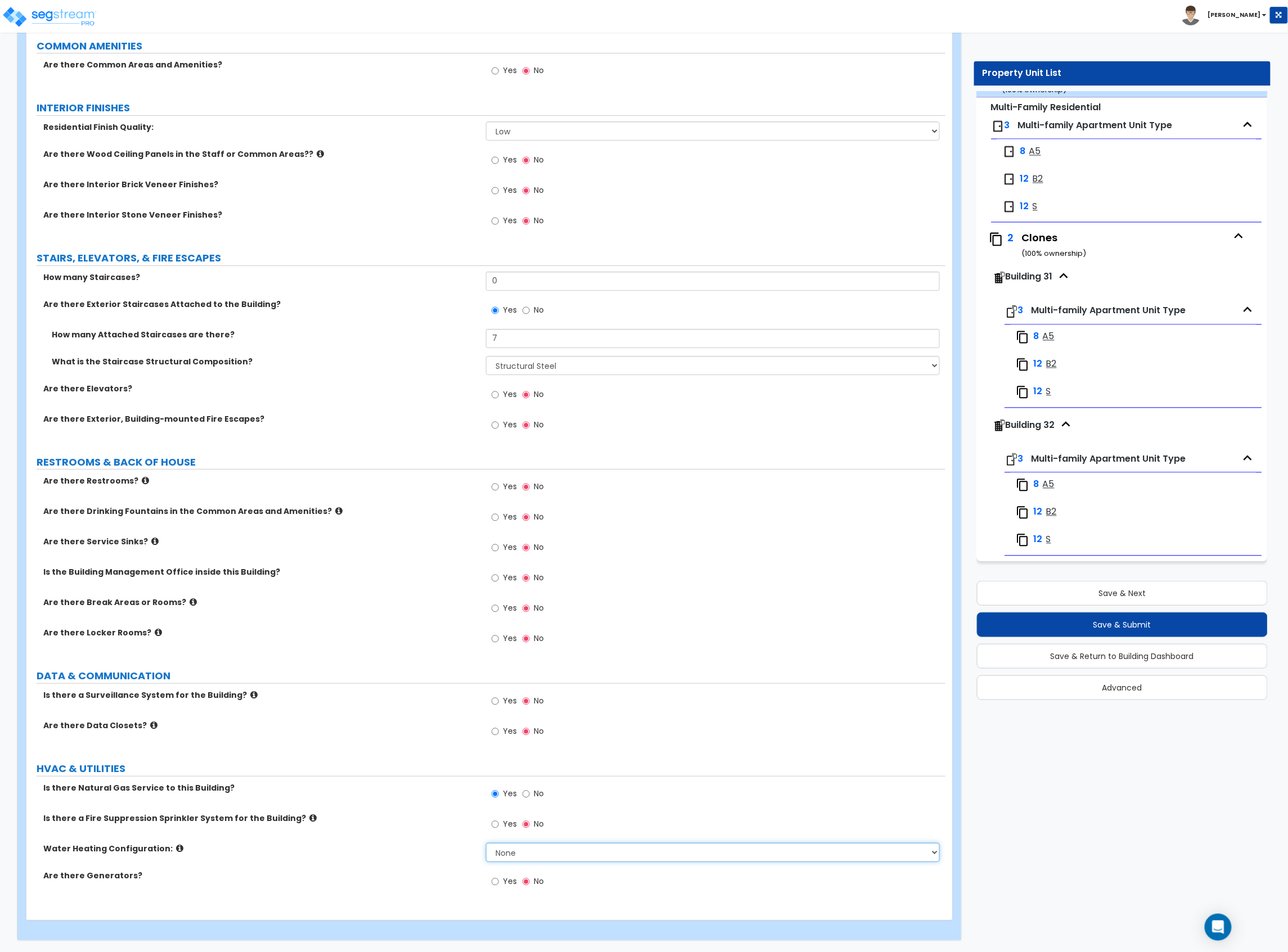
select select "2"
click at [486, 520] on select "None Water Heater for Multiple Units Water Heater for Individual Units" at bounding box center [712, 852] width 454 height 19
click at [1054, 520] on button "Save & Next" at bounding box center [1122, 593] width 291 height 25
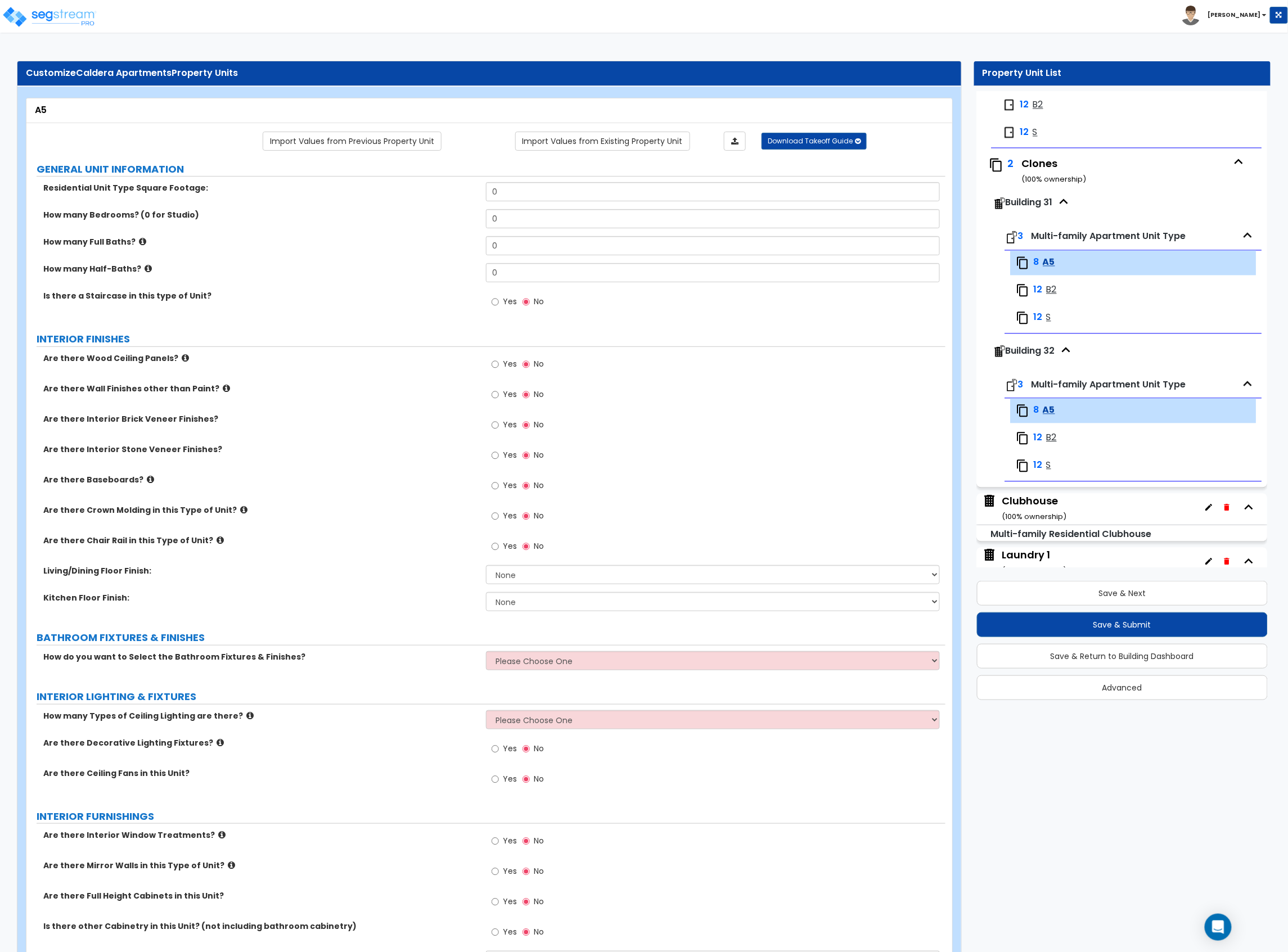
scroll to position [2652, 0]
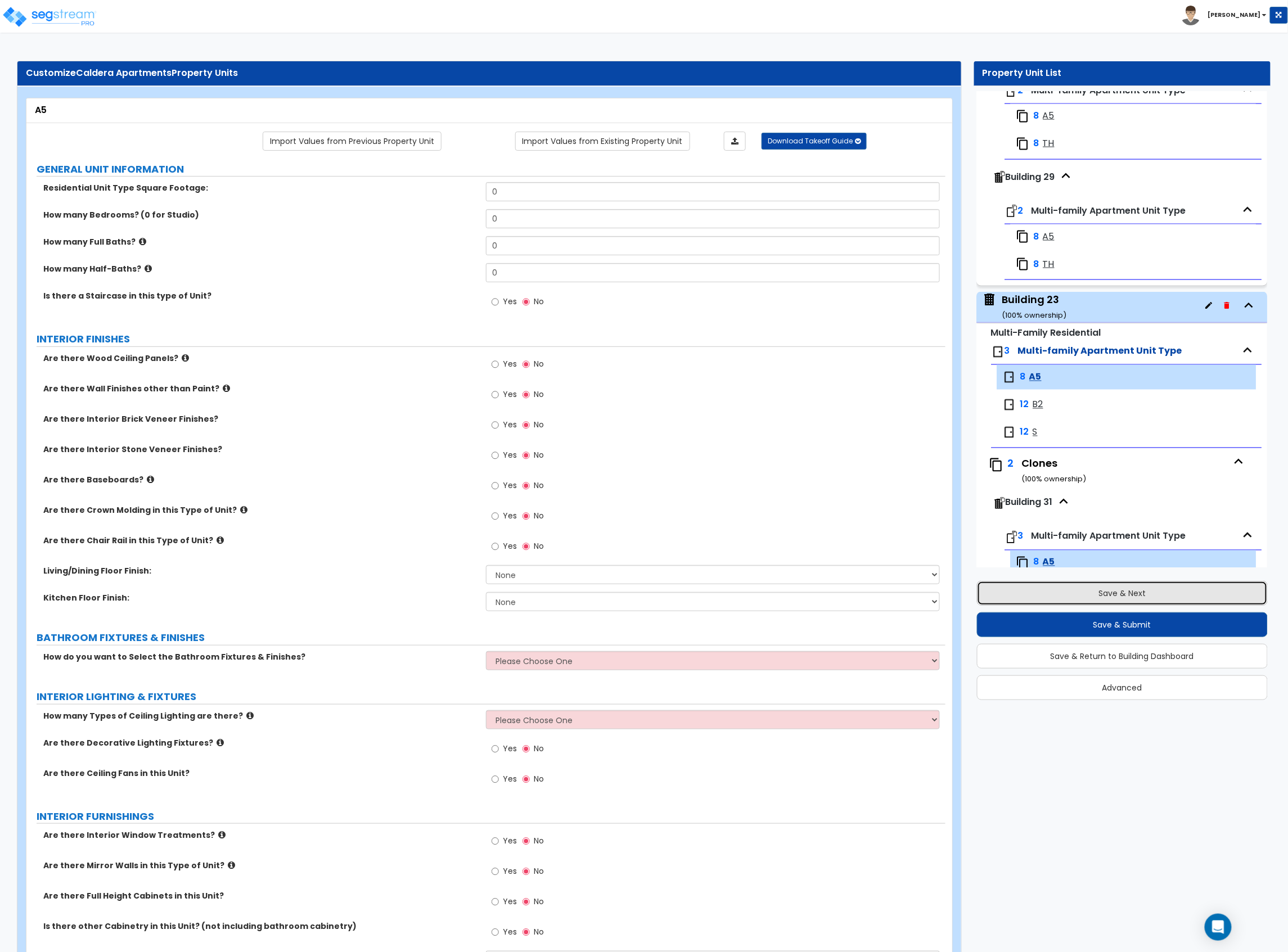
click at [1126, 520] on button "Save & Next" at bounding box center [1122, 593] width 291 height 25
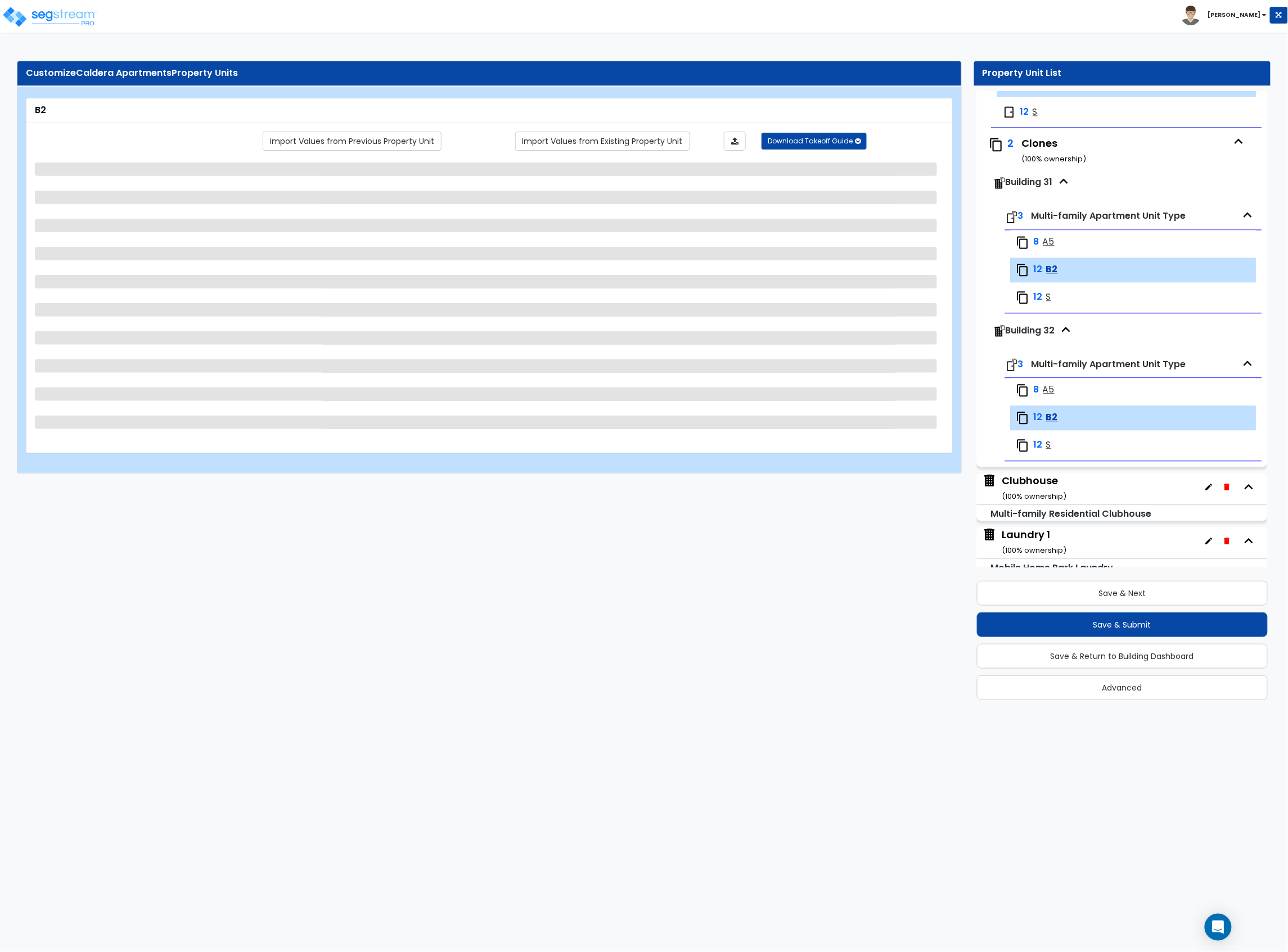
scroll to position [2979, 0]
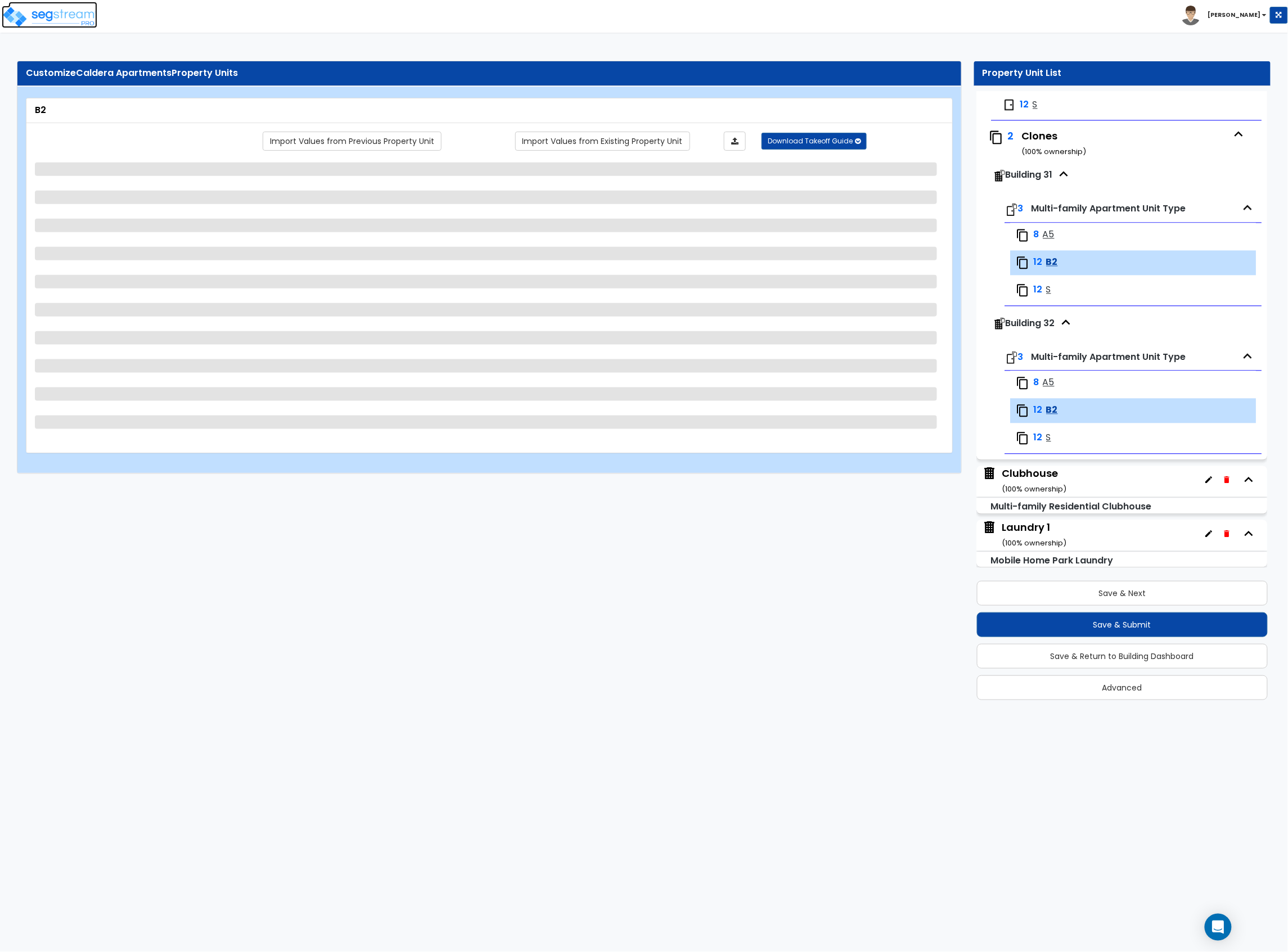
click at [79, 25] on img at bounding box center [49, 17] width 95 height 23
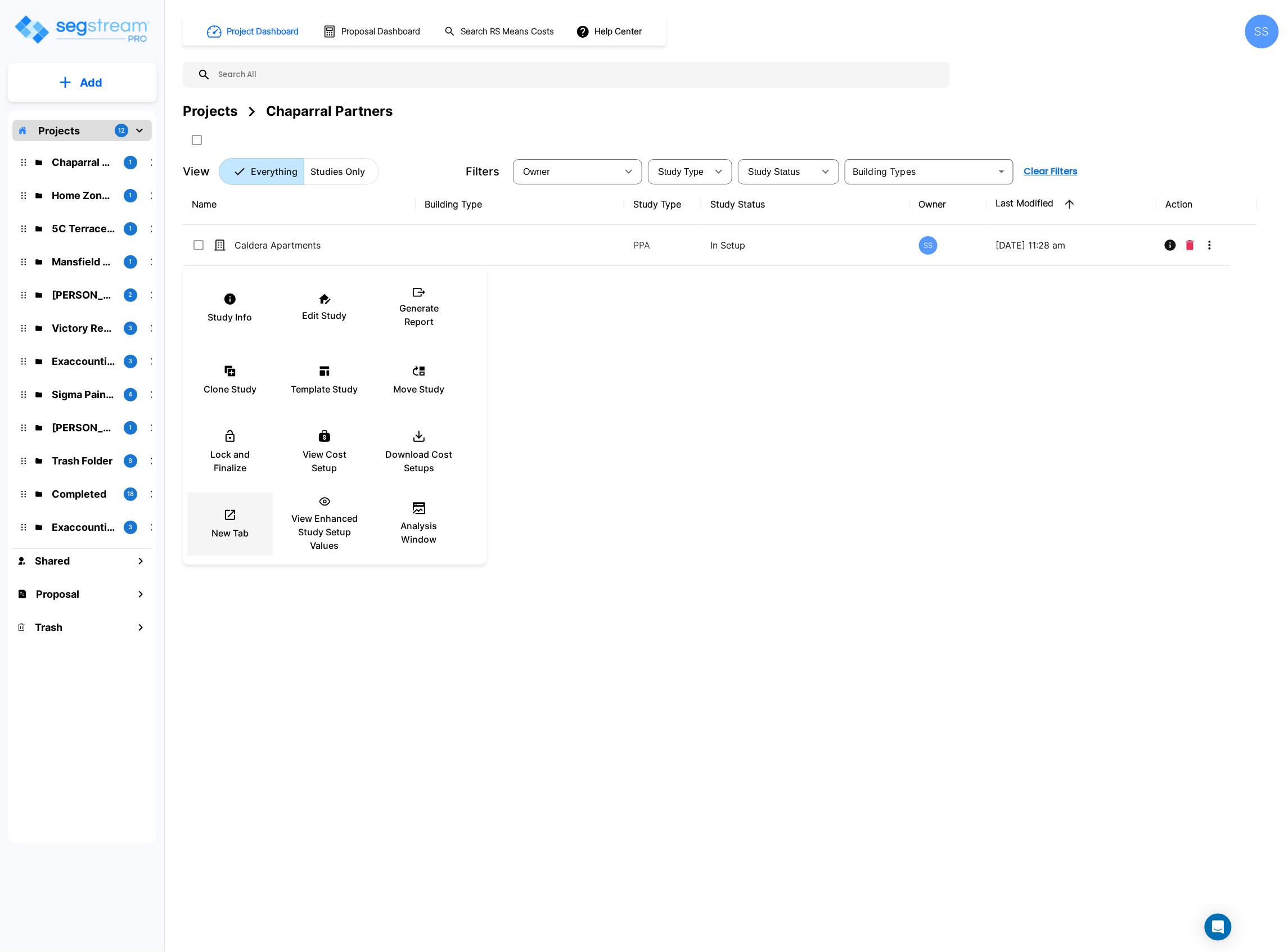
click at [222, 520] on div "New Tab" at bounding box center [230, 524] width 68 height 56
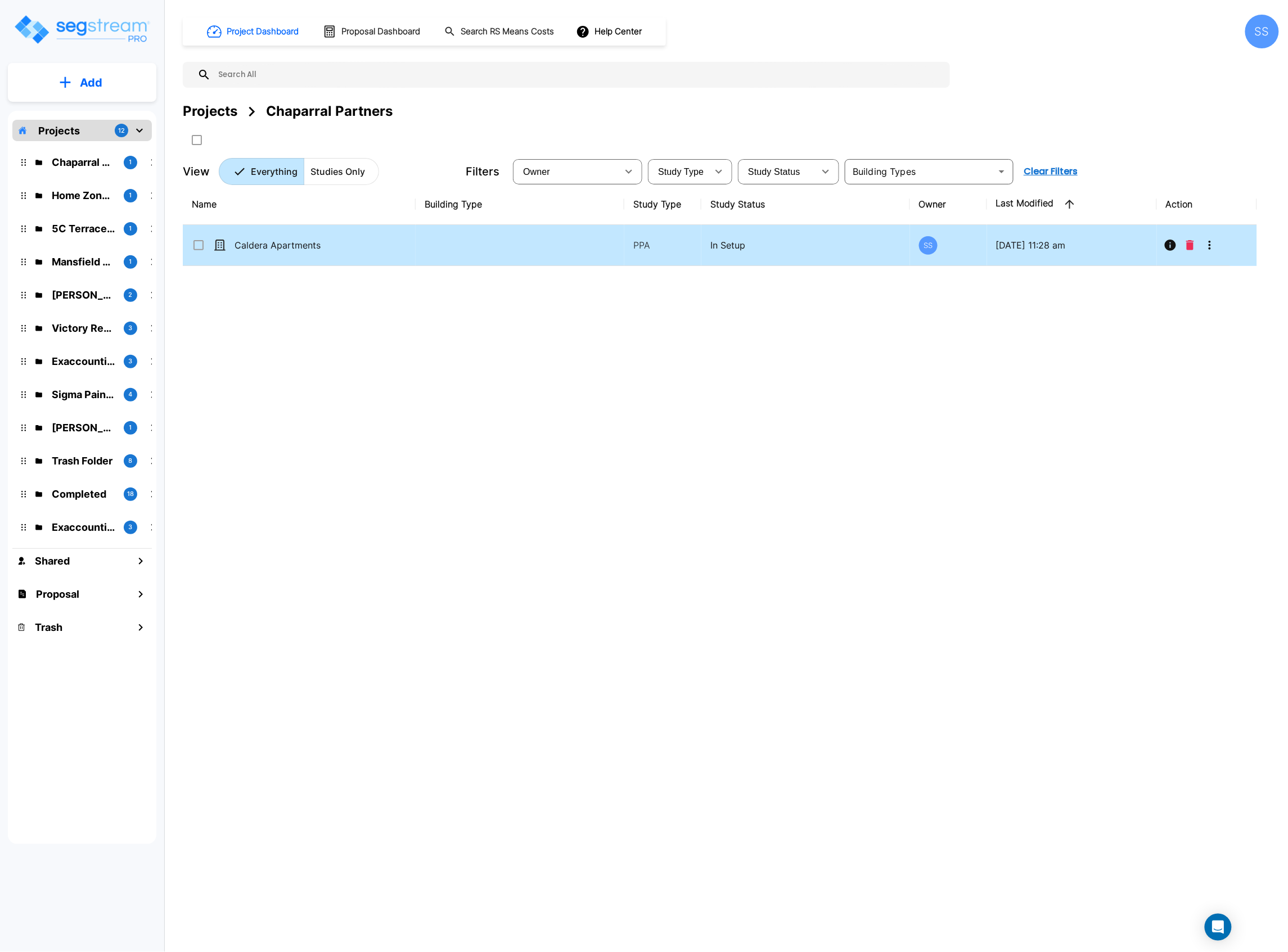
click at [244, 239] on td "Caldera Apartments" at bounding box center [299, 246] width 233 height 41
checkbox input "true"
drag, startPoint x: 244, startPoint y: 239, endPoint x: 394, endPoint y: 251, distance: 150.5
click at [248, 241] on td "Caldera Apartments" at bounding box center [299, 246] width 233 height 41
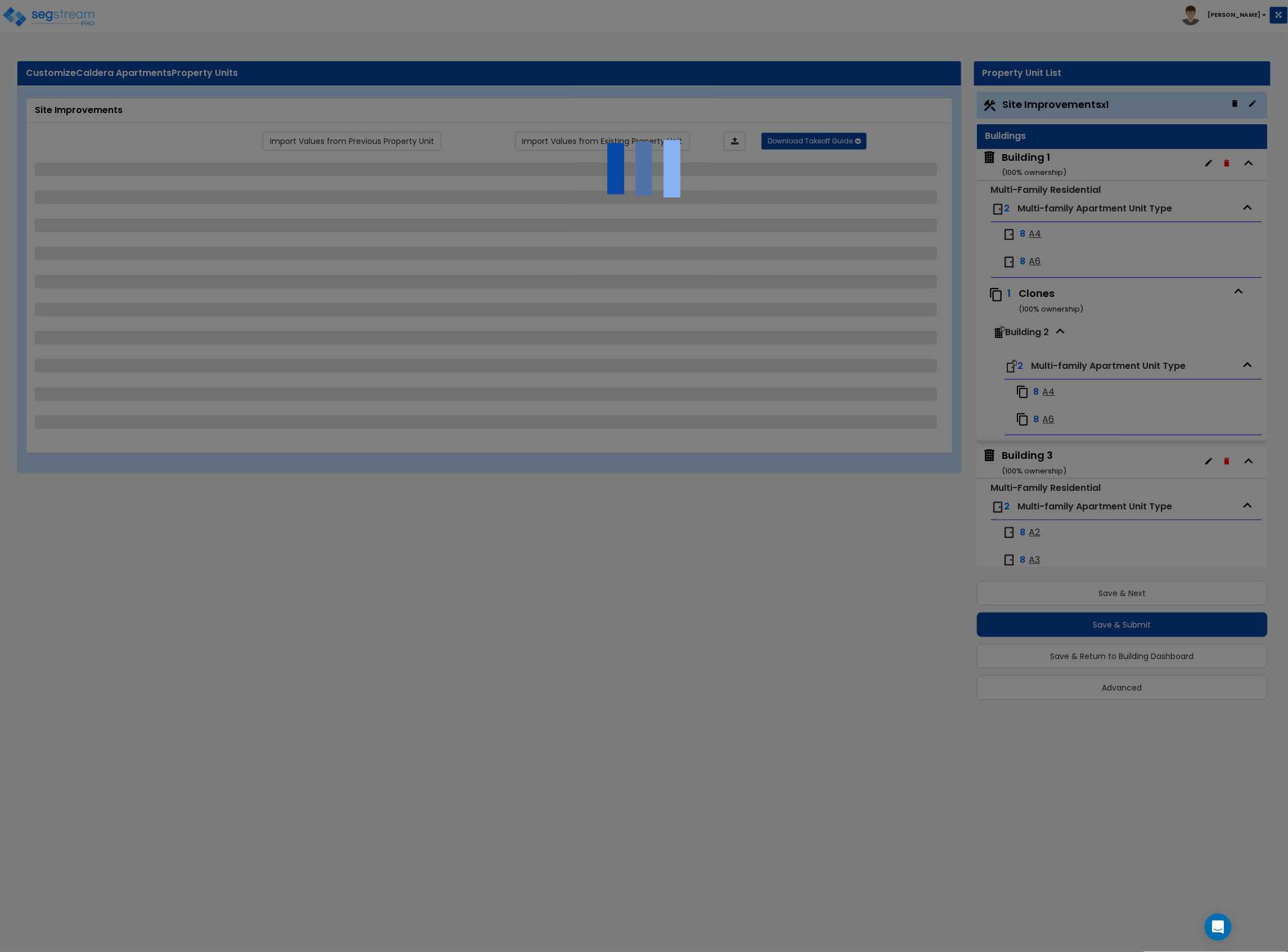
scroll to position [1, 0]
select select "2"
select select "1"
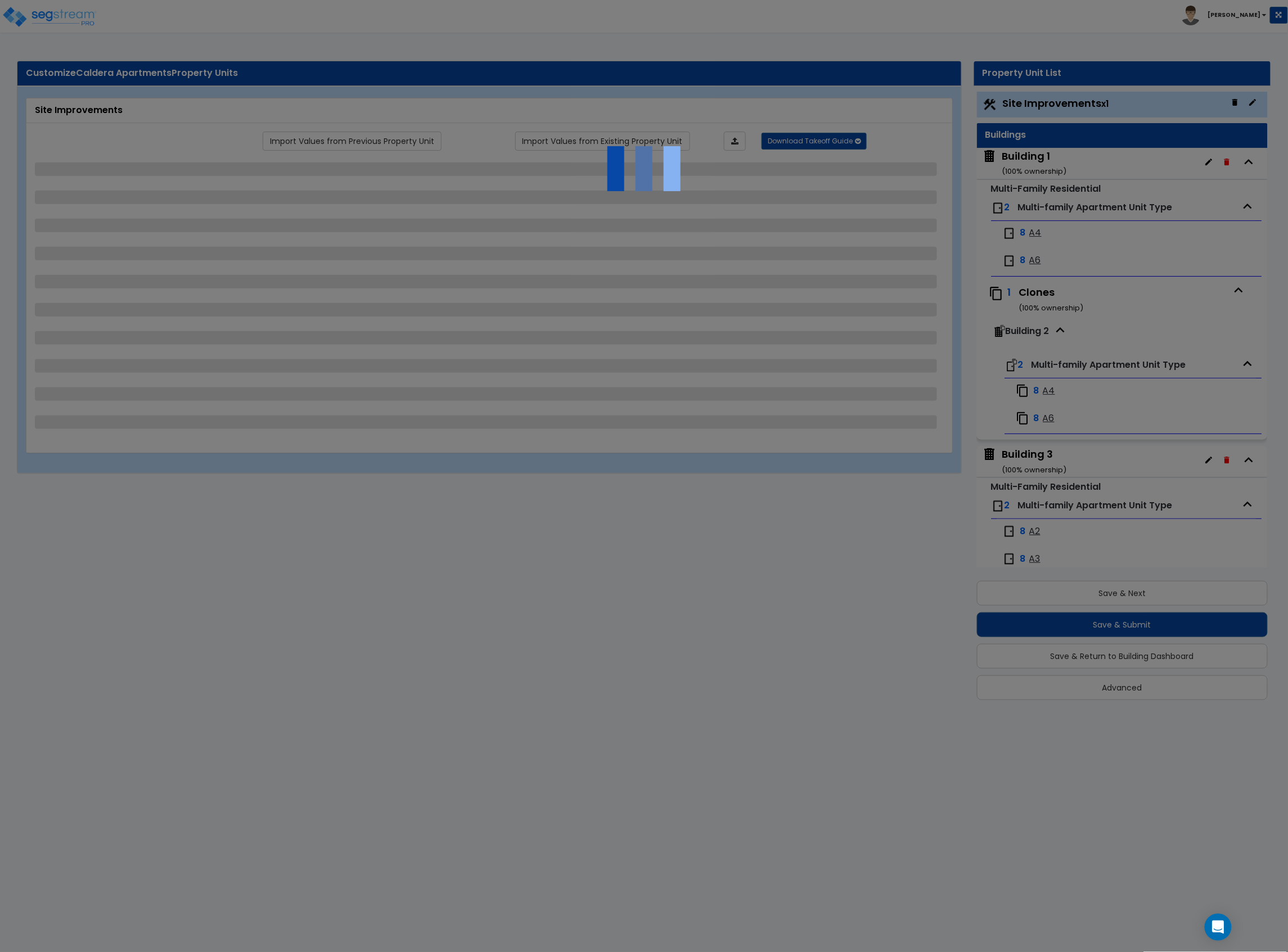
select select "2"
select select "1"
select select "6"
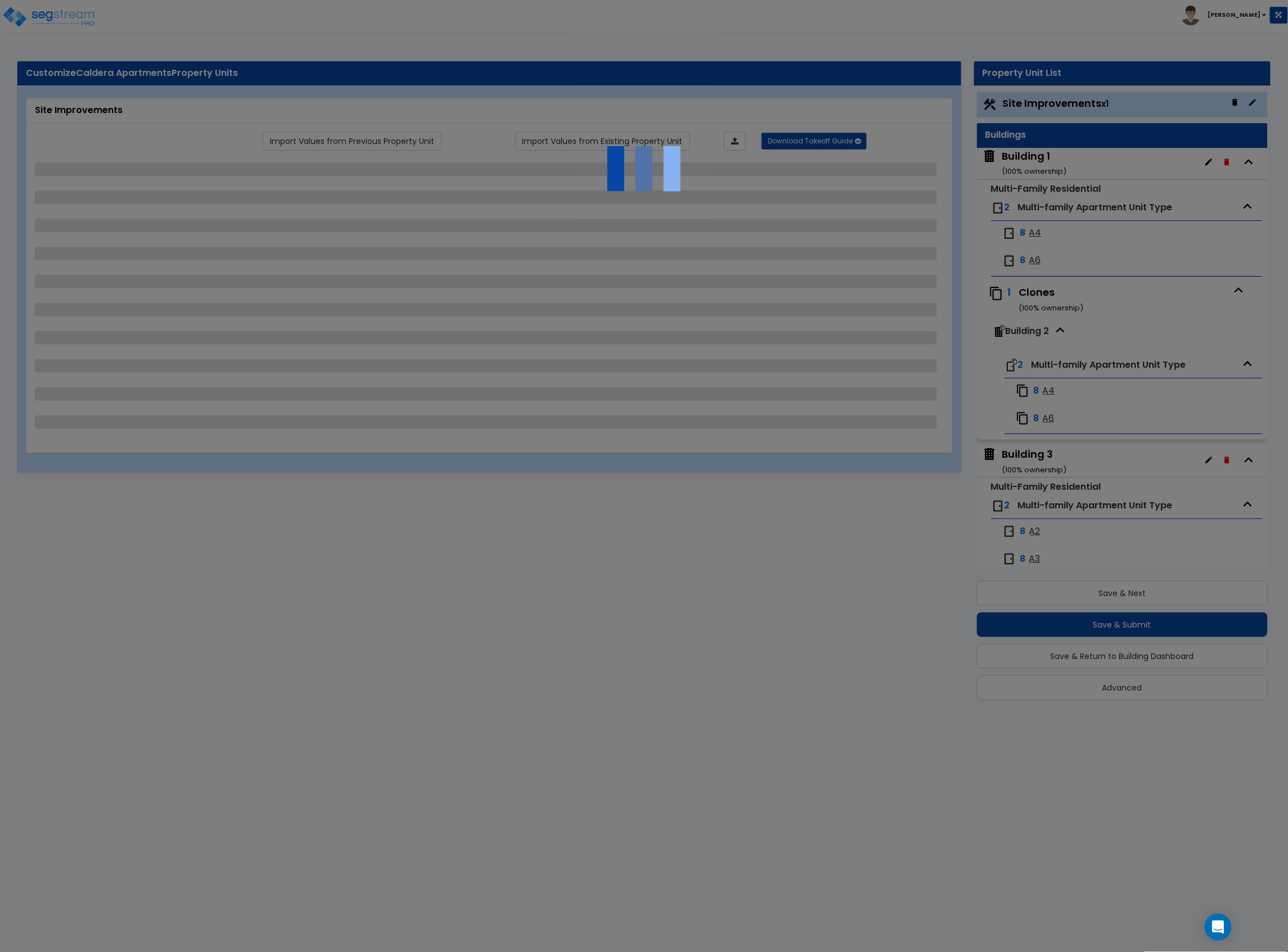
select select "2"
select select "3"
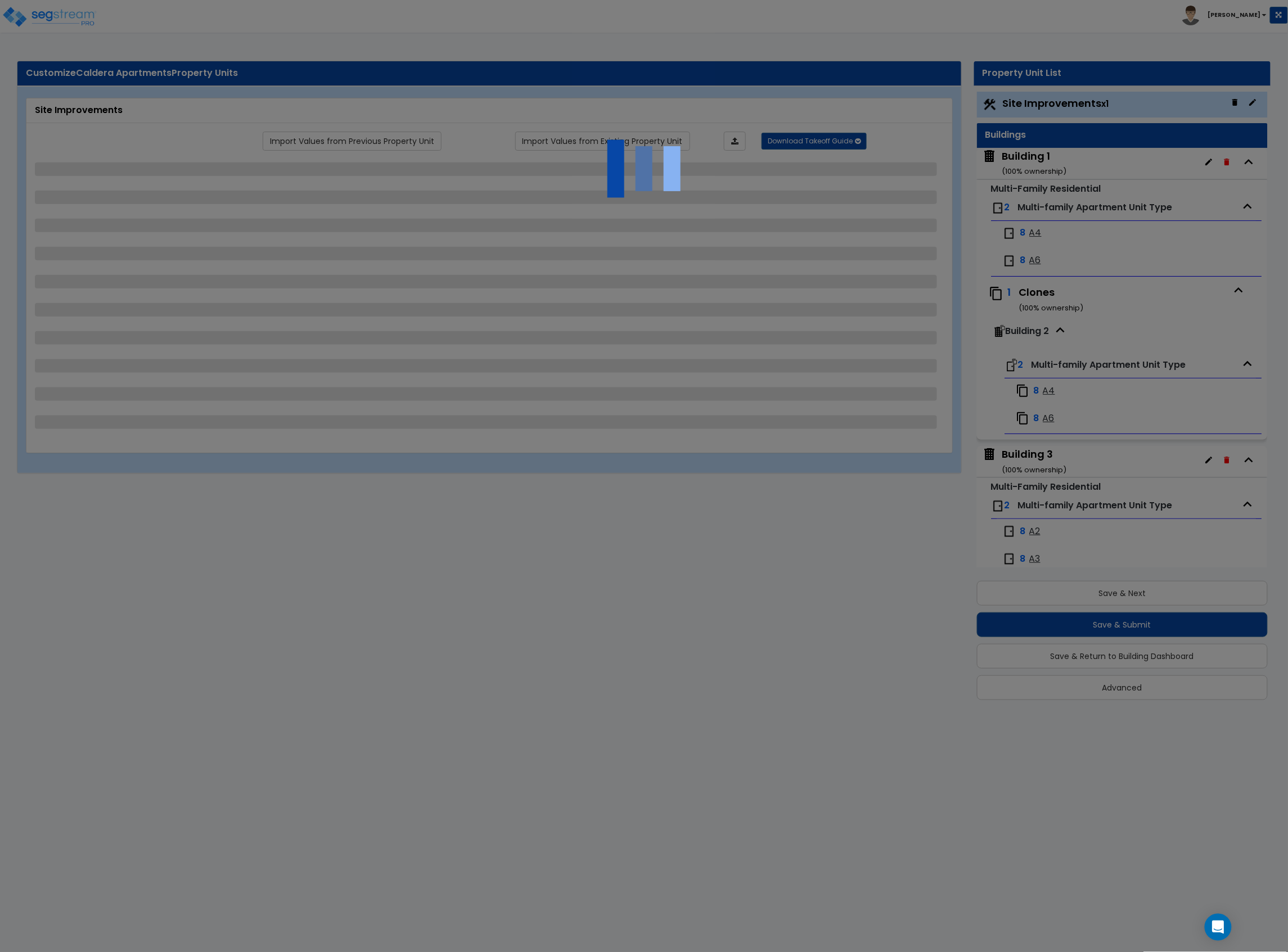
select select "1"
select select "2"
select select "1"
select select "2"
select select "1"
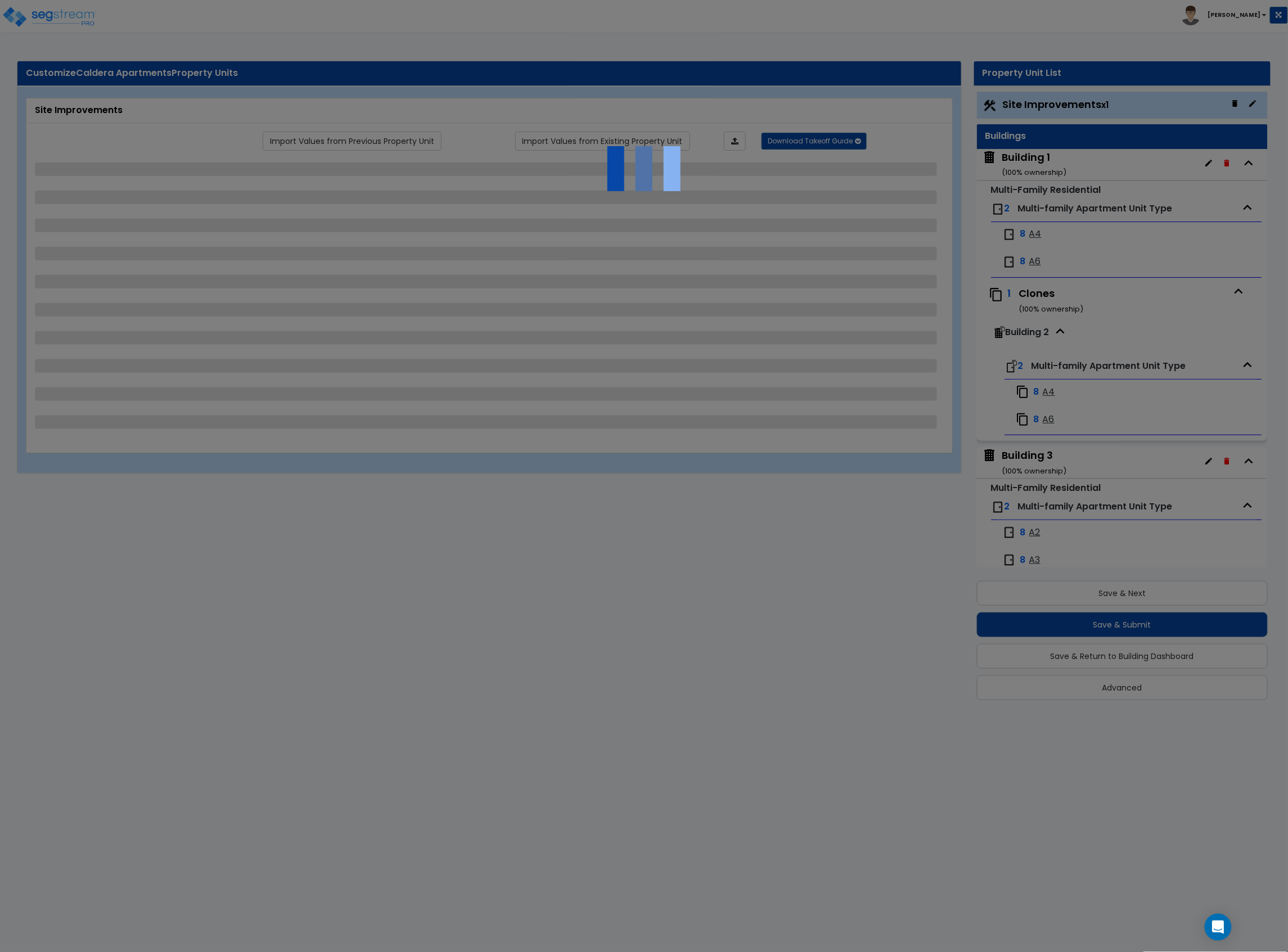
select select "1"
select select "2"
select select "1"
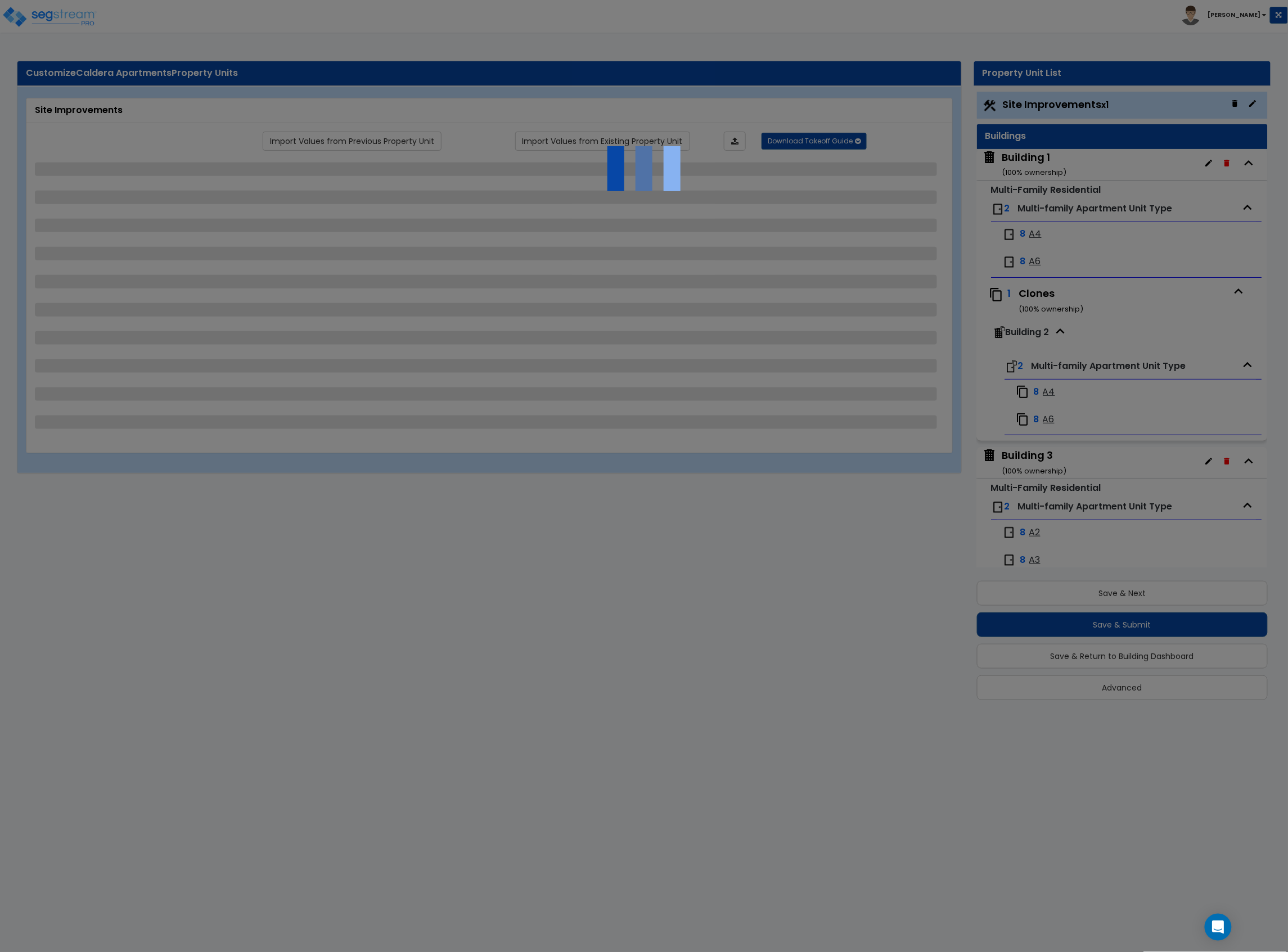
select select "1"
select select "6"
select select "2"
select select "3"
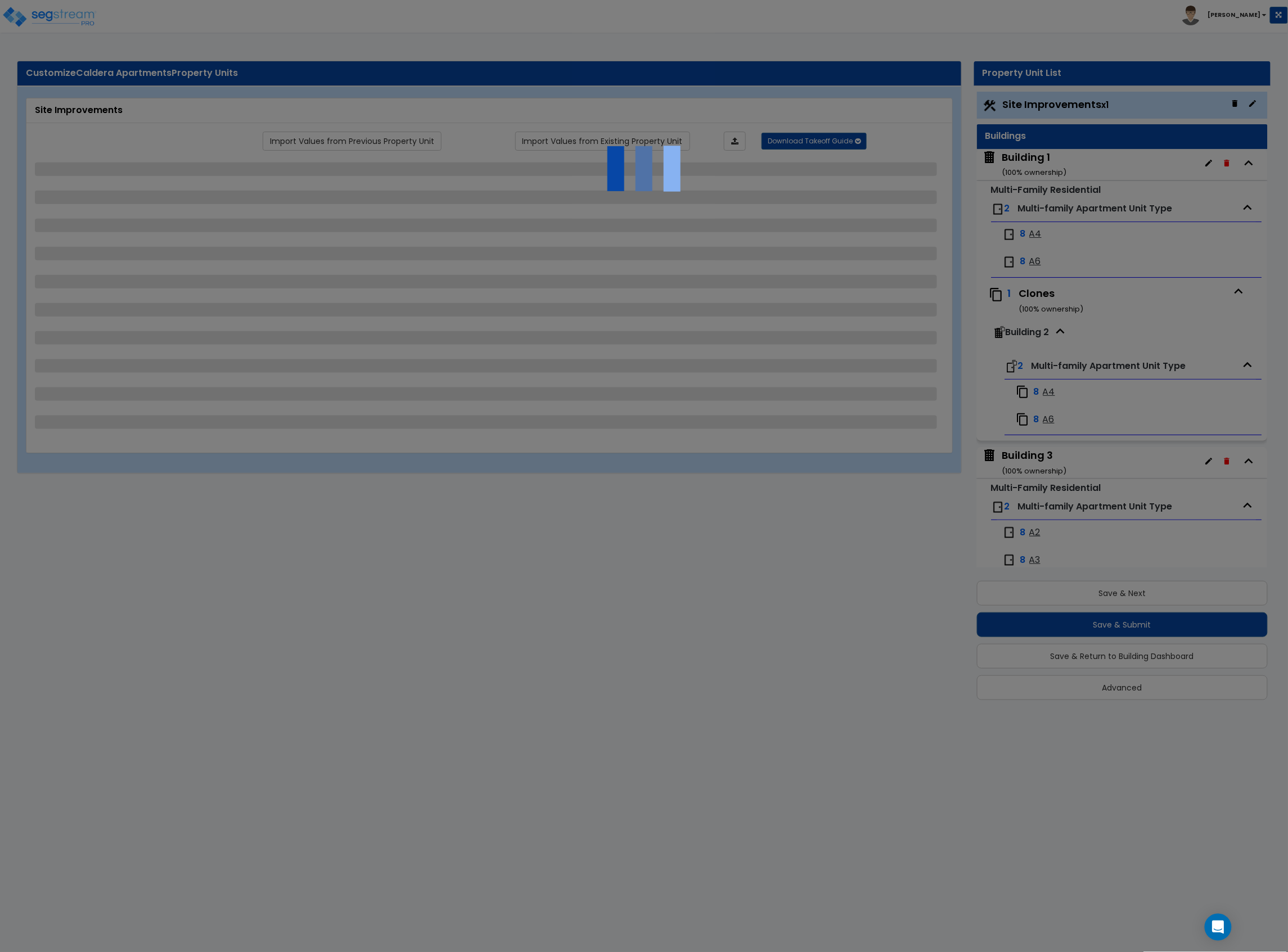
select select "3"
select select "1"
select select "2"
select select "1"
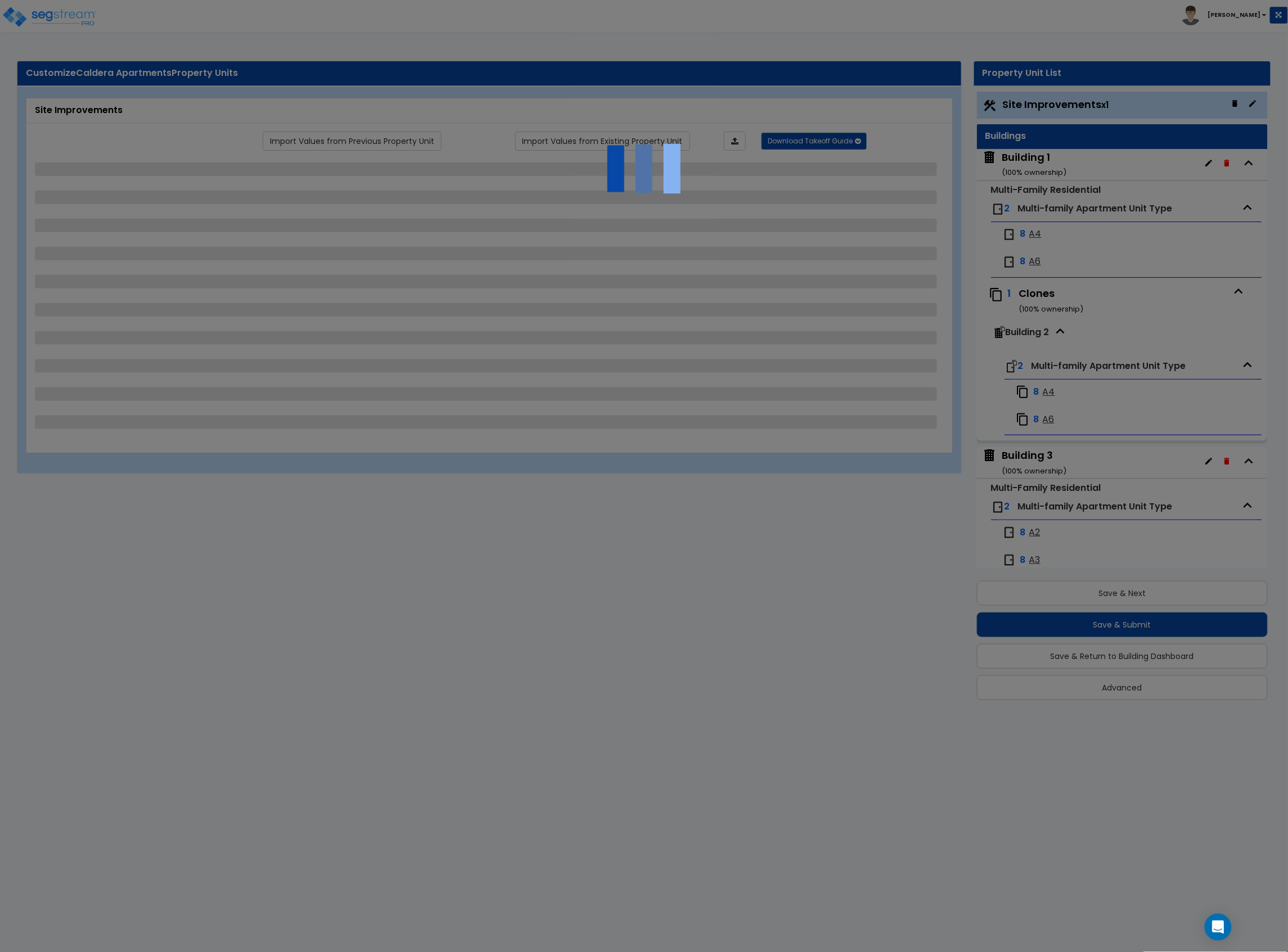
select select "2"
select select "1"
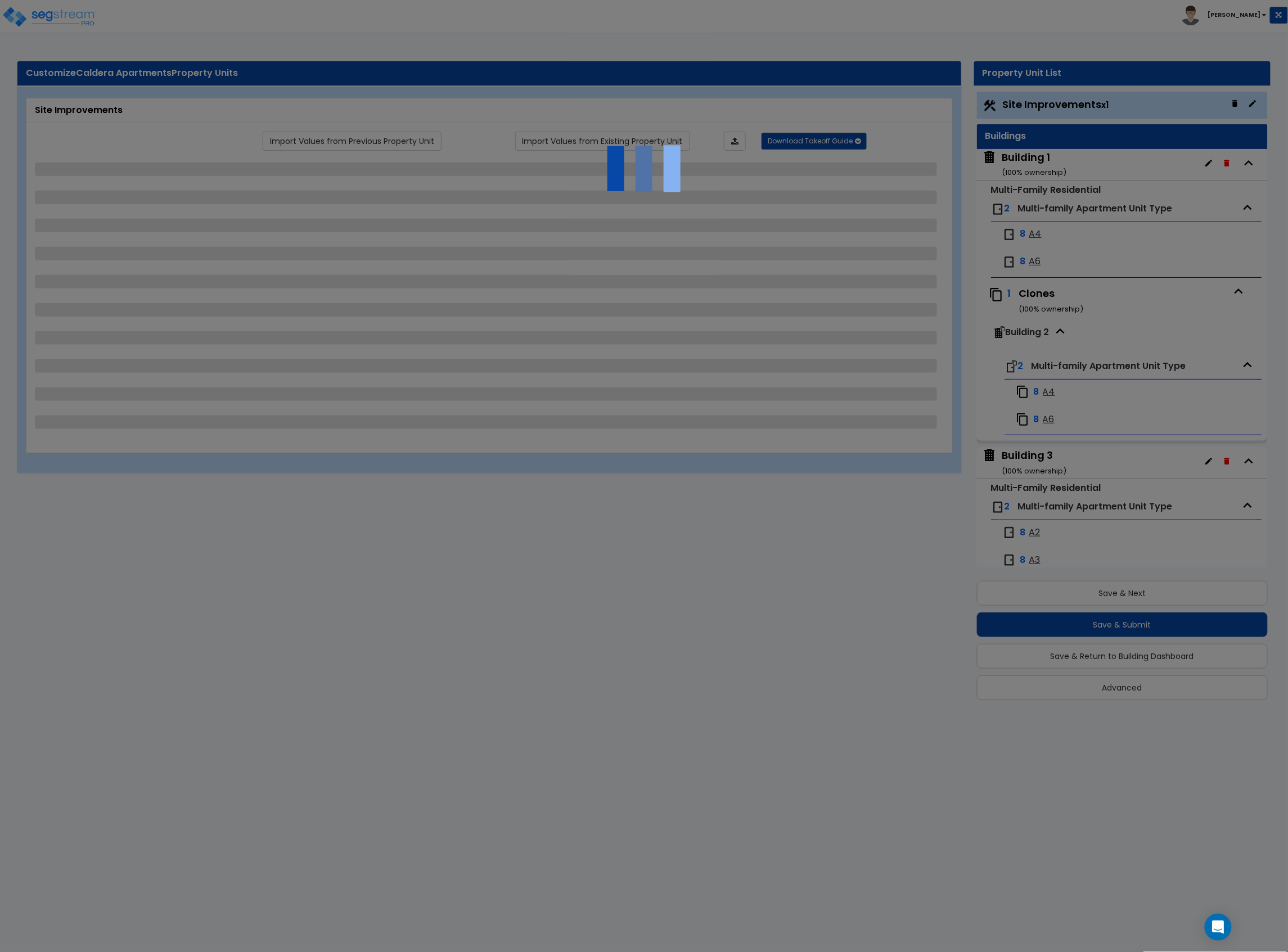
select select "1"
select select "2"
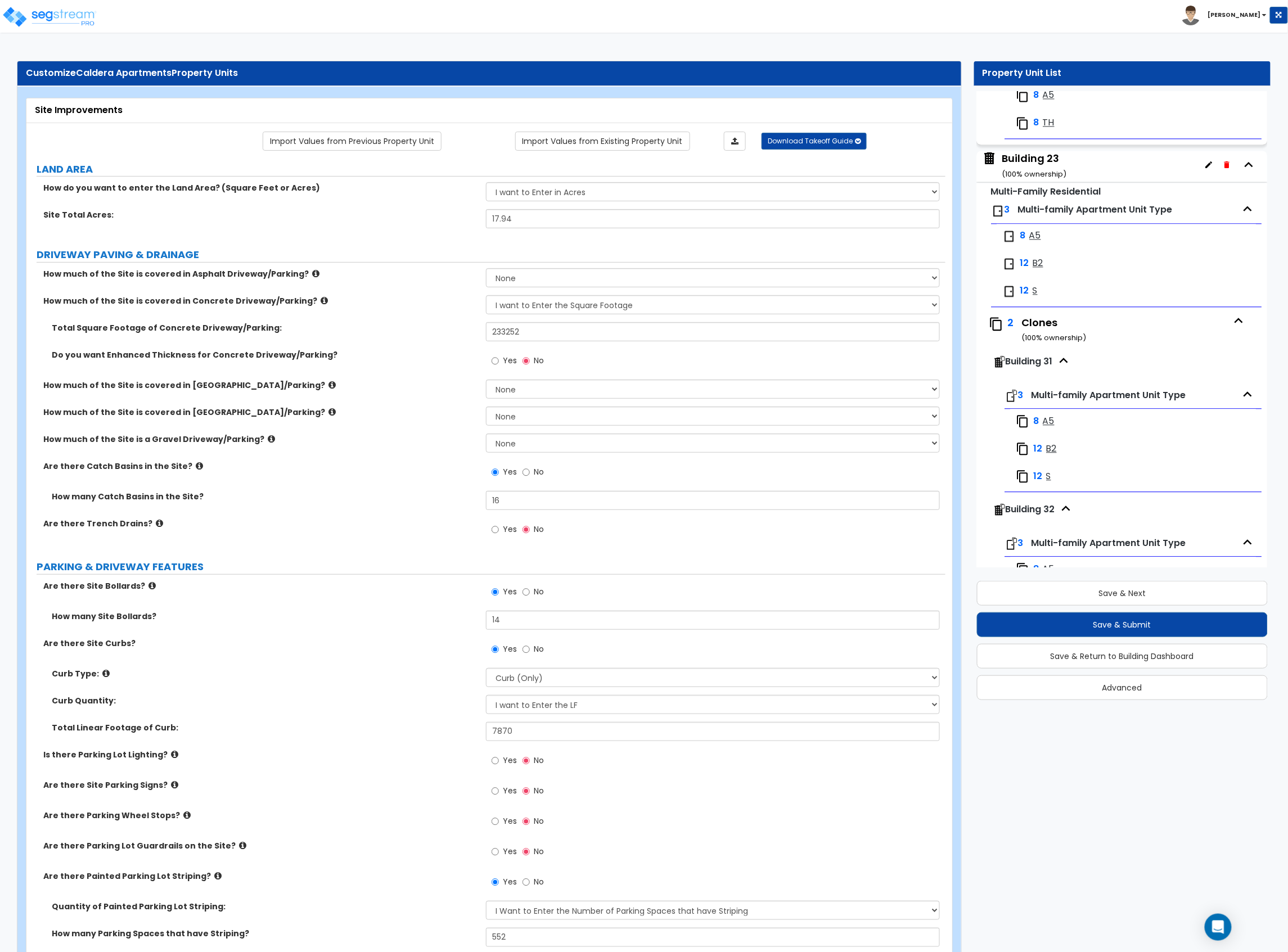
scroll to position [3073, 0]
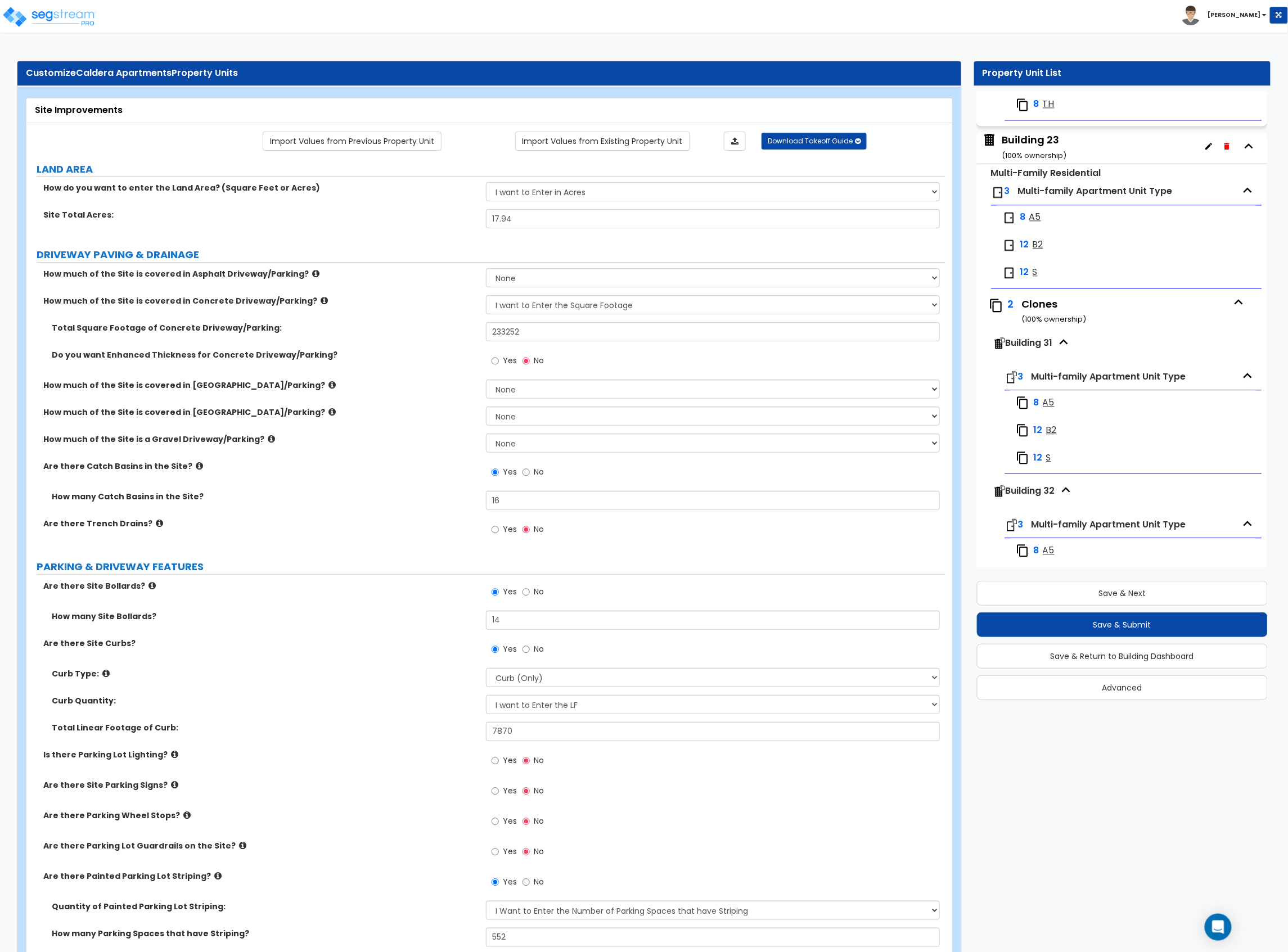
click at [1034, 224] on span "A5" at bounding box center [1035, 217] width 12 height 13
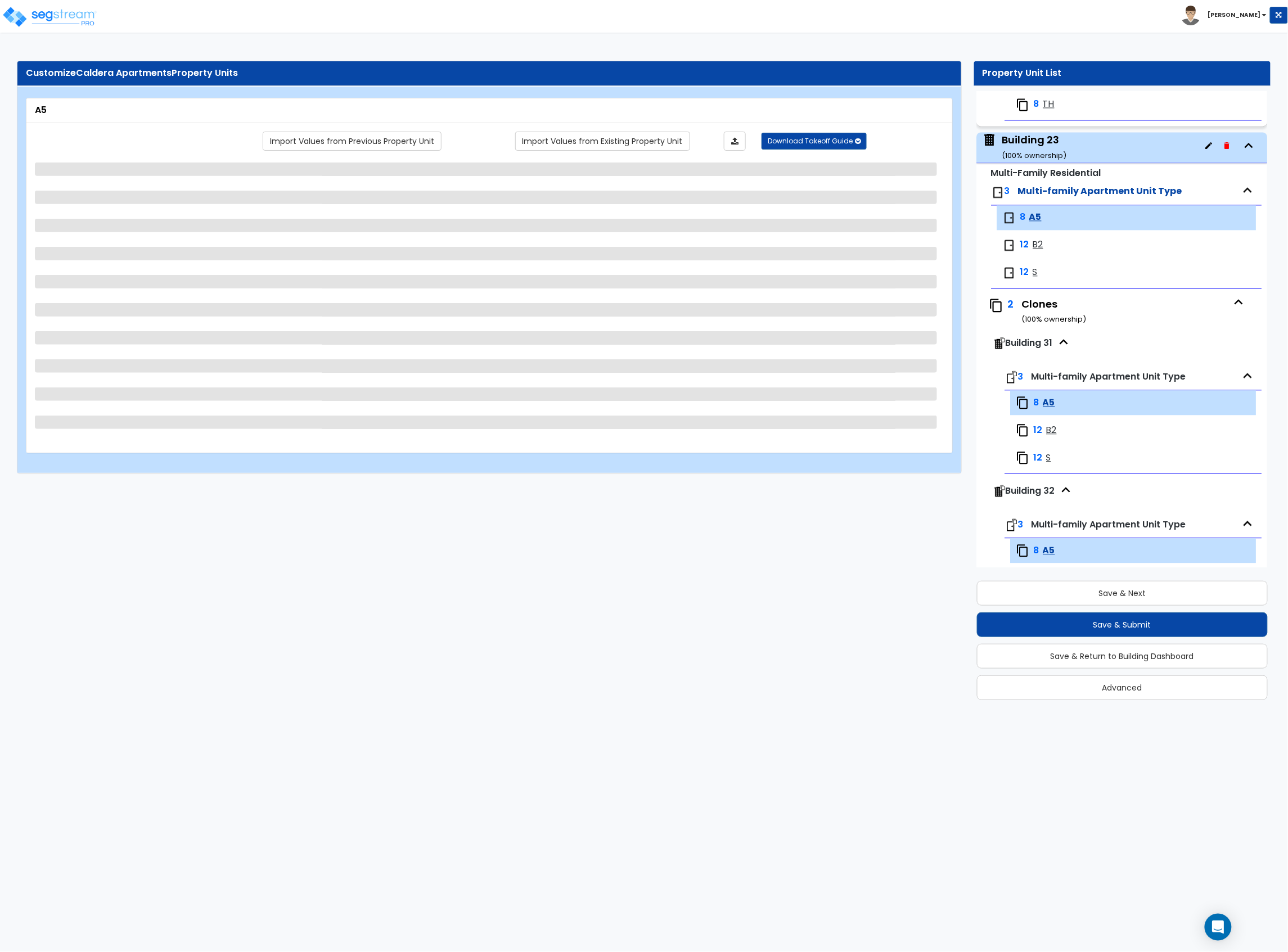
scroll to position [3215, 0]
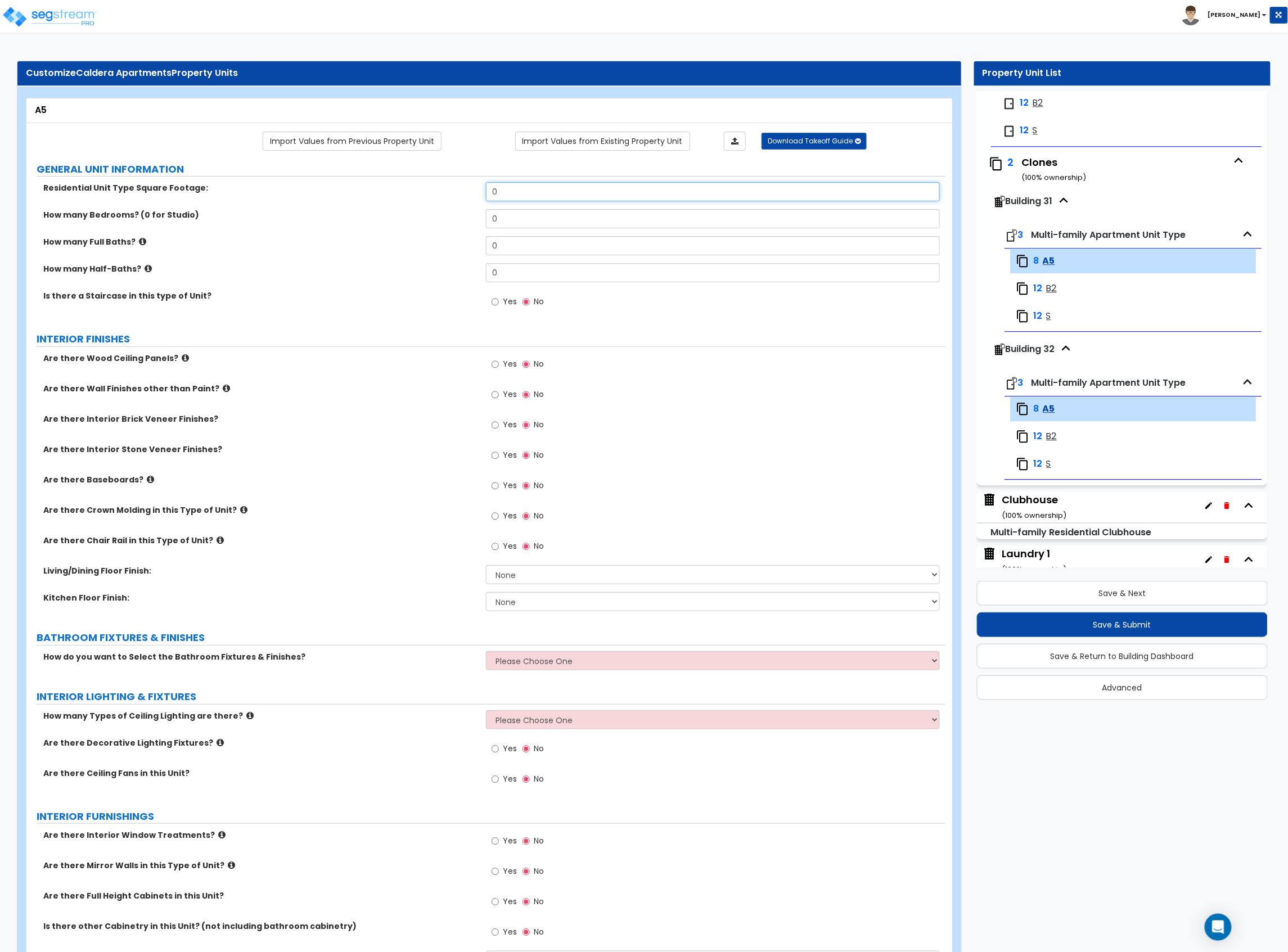
click at [379, 198] on div "Residential Unit Type Square Footage: 0" at bounding box center [486, 195] width 919 height 27
type input "710"
drag, startPoint x: 524, startPoint y: 215, endPoint x: 483, endPoint y: 221, distance: 41.4
click at [484, 219] on div "How many Bedrooms? (0 for Studio) 0" at bounding box center [486, 222] width 919 height 27
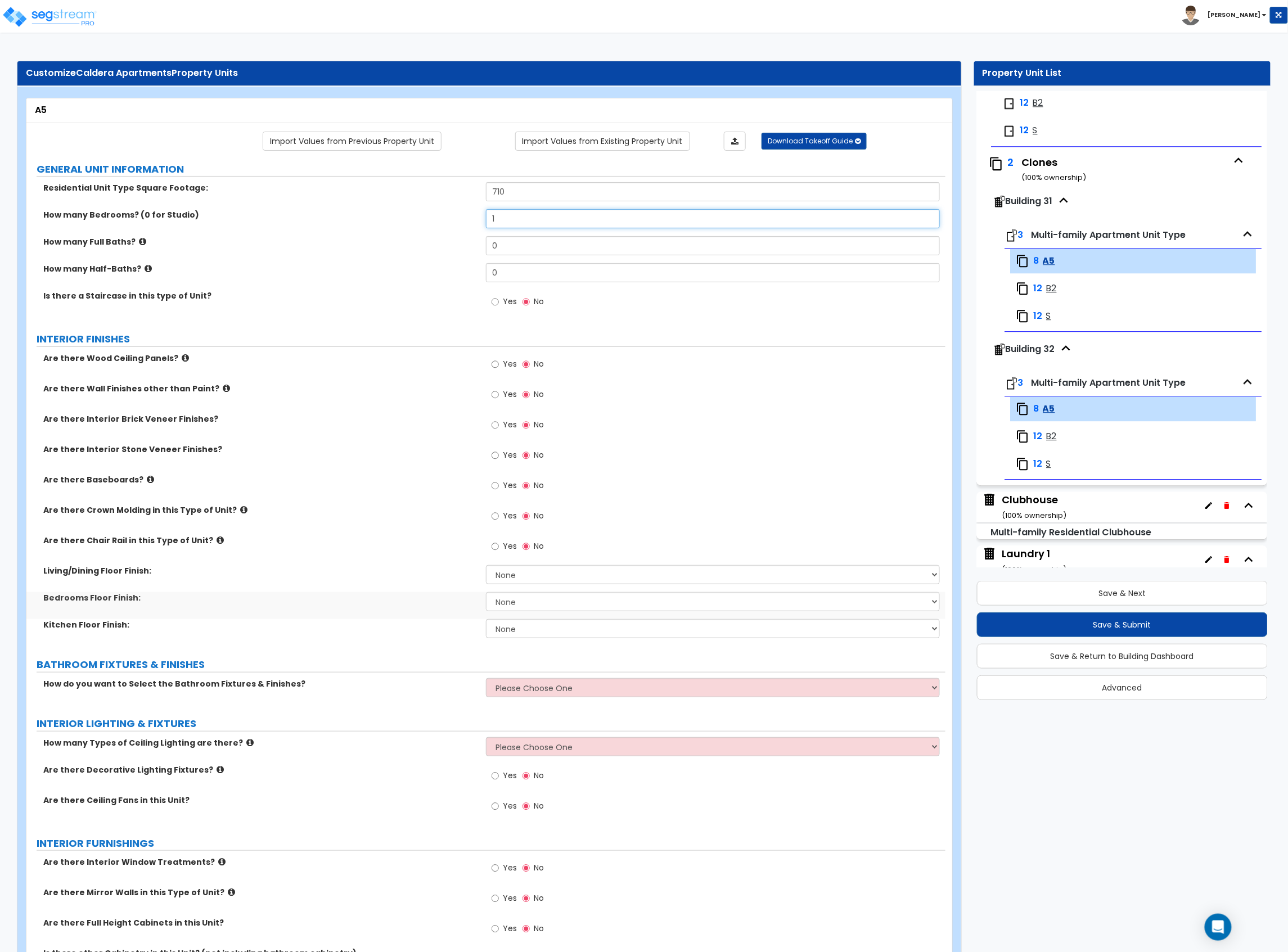
type input "1"
drag, startPoint x: 529, startPoint y: 248, endPoint x: 473, endPoint y: 248, distance: 56.0
click at [473, 248] on div "How many Full Baths? 0" at bounding box center [486, 250] width 919 height 27
type input "1"
click at [505, 482] on span "Yes" at bounding box center [510, 486] width 14 height 11
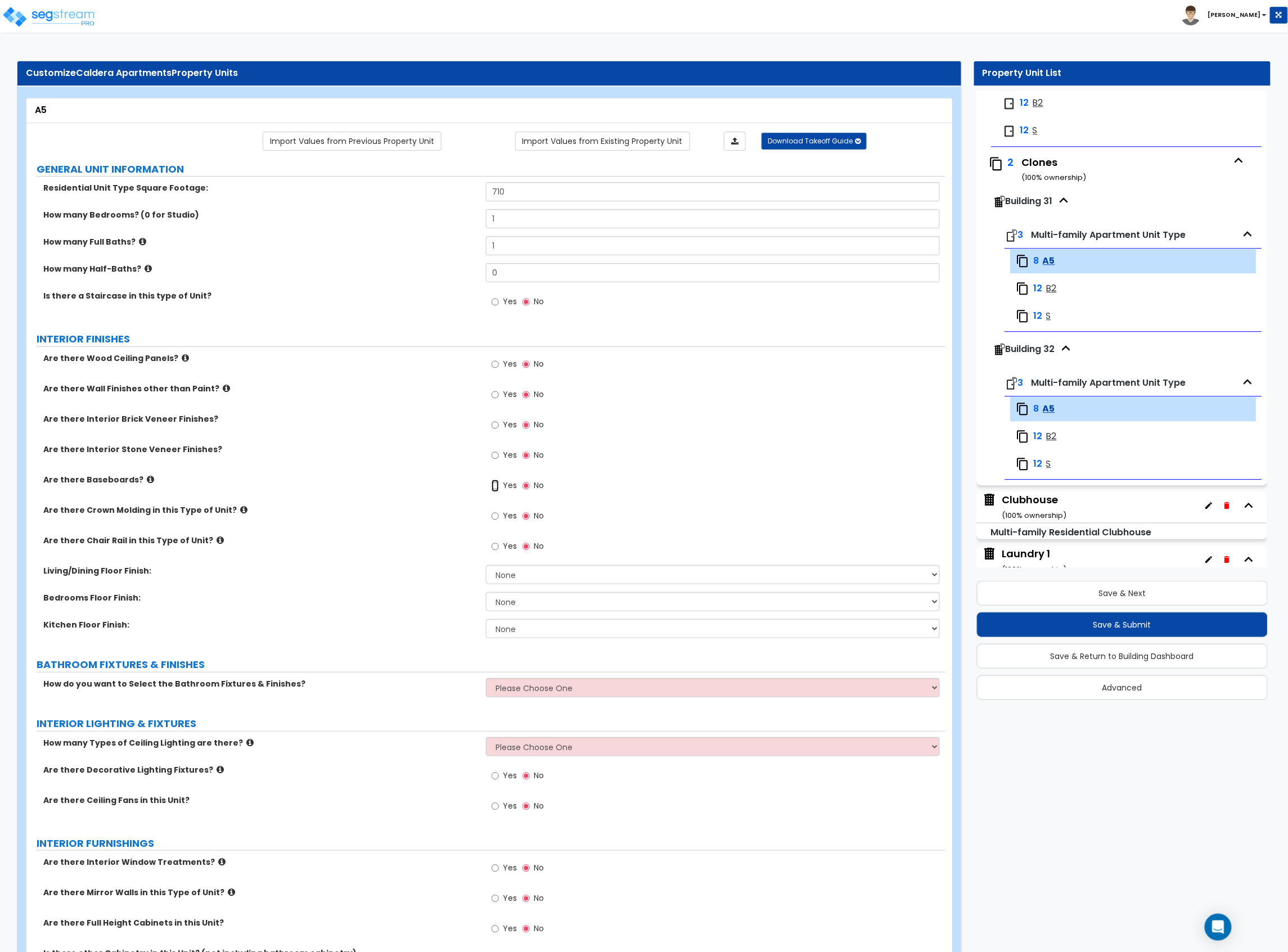
click at [499, 482] on input "Yes" at bounding box center [495, 486] width 7 height 13
radio input "true"
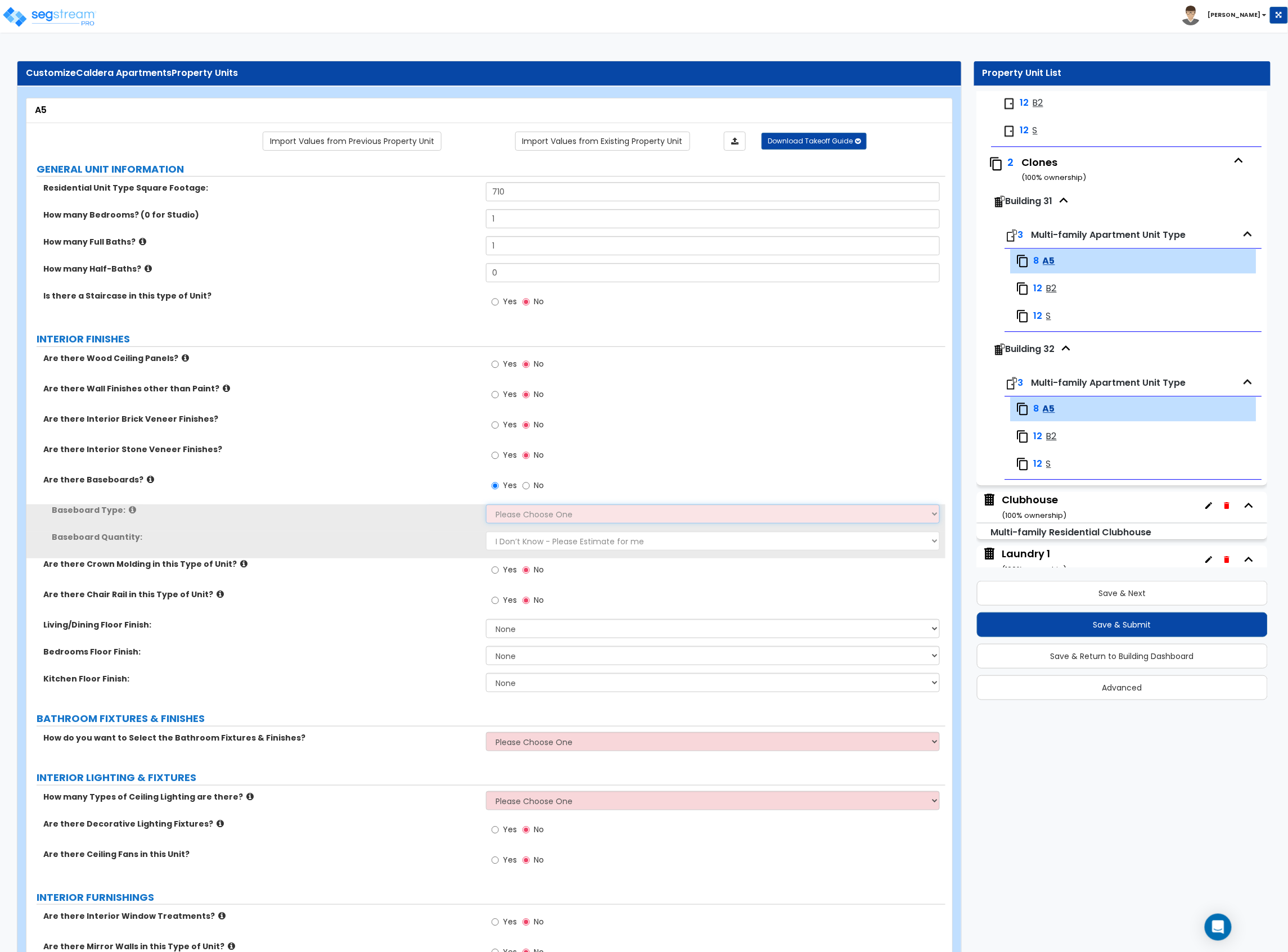
drag, startPoint x: 551, startPoint y: 514, endPoint x: 553, endPoint y: 524, distance: 10.2
click at [551, 514] on select "Please Choose One Wood Vinyl Carpet Tile" at bounding box center [712, 514] width 454 height 19
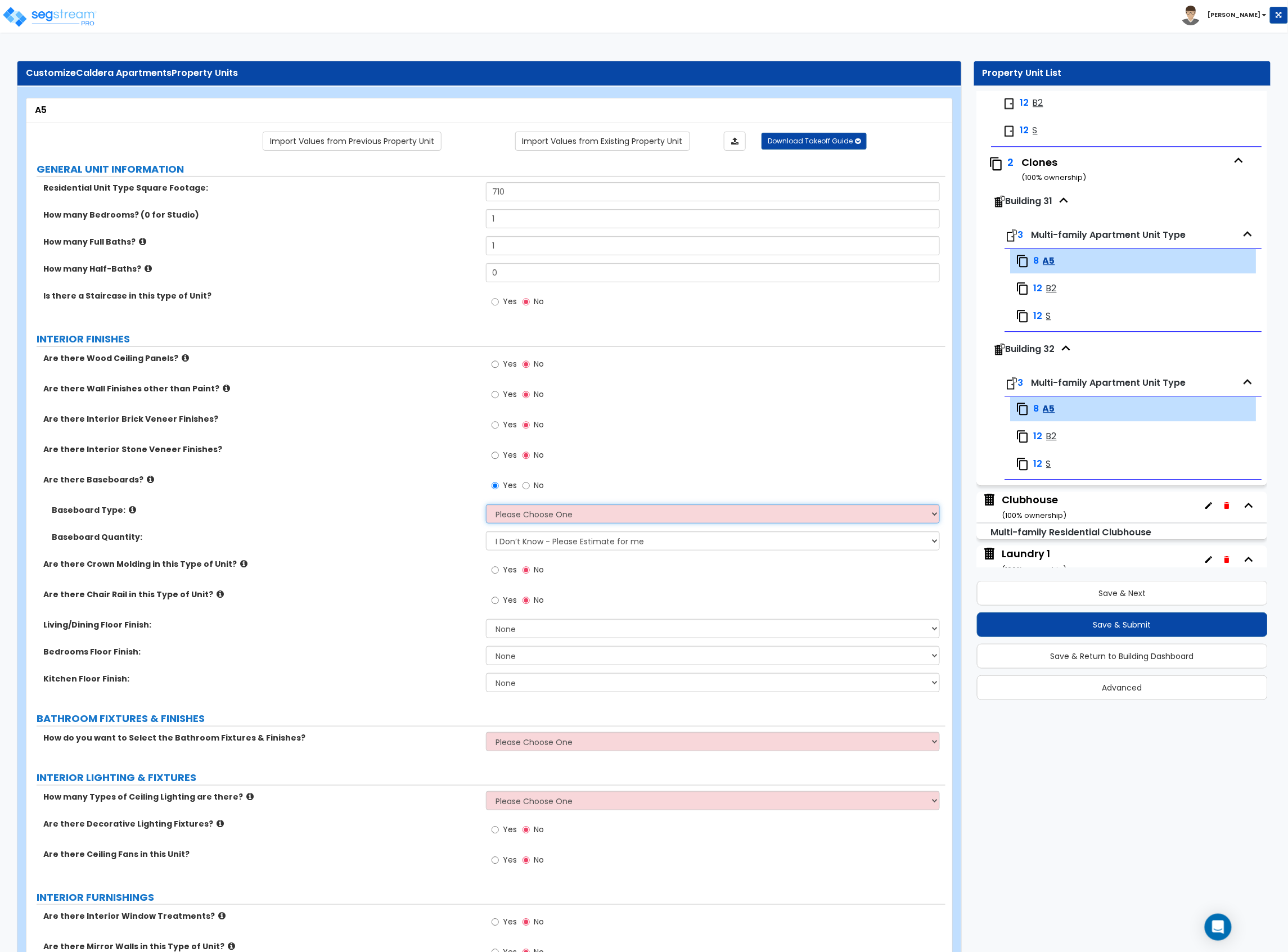
select select "1"
click at [486, 505] on select "Please Choose One Wood Vinyl Carpet Tile" at bounding box center [712, 514] width 454 height 19
click at [527, 630] on select "None Tile Flooring Hardwood Flooring Resilient Laminate Flooring VCT Flooring S…" at bounding box center [712, 628] width 454 height 19
select select "4"
click at [486, 620] on select "None Tile Flooring Hardwood Flooring Resilient Laminate Flooring VCT Flooring S…" at bounding box center [712, 628] width 454 height 19
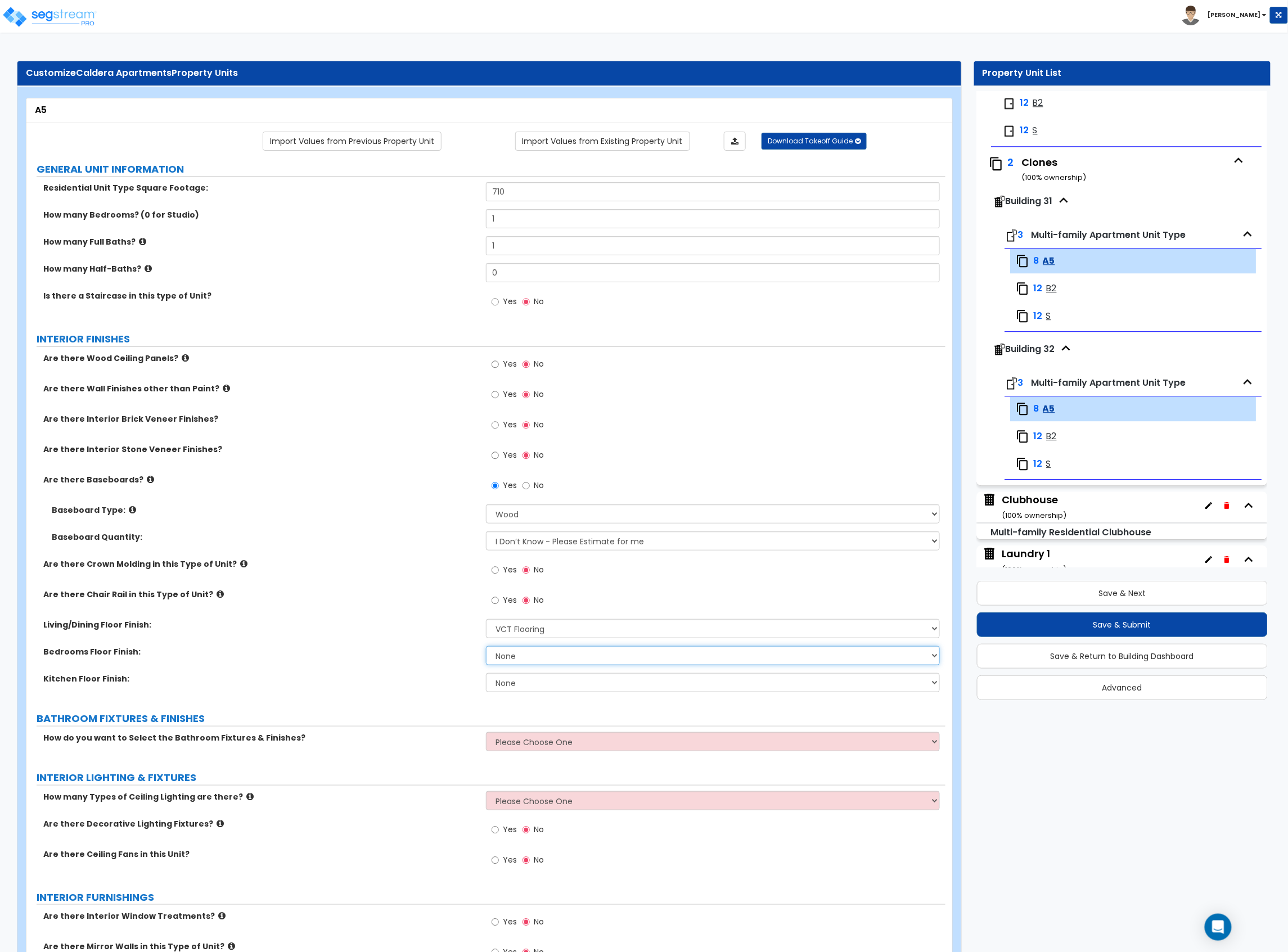
click at [542, 660] on select "None Tile Flooring Hardwood Flooring Resilient Laminate Flooring VCT Flooring S…" at bounding box center [712, 656] width 454 height 19
select select "4"
click at [486, 647] on select "None Tile Flooring Hardwood Flooring Resilient Laminate Flooring VCT Flooring S…" at bounding box center [712, 656] width 454 height 19
drag, startPoint x: 534, startPoint y: 682, endPoint x: 534, endPoint y: 692, distance: 10.0
click at [534, 682] on select "None Tile Flooring Hardwood Flooring Resilient Laminate Flooring VCT Flooring S…" at bounding box center [712, 682] width 454 height 19
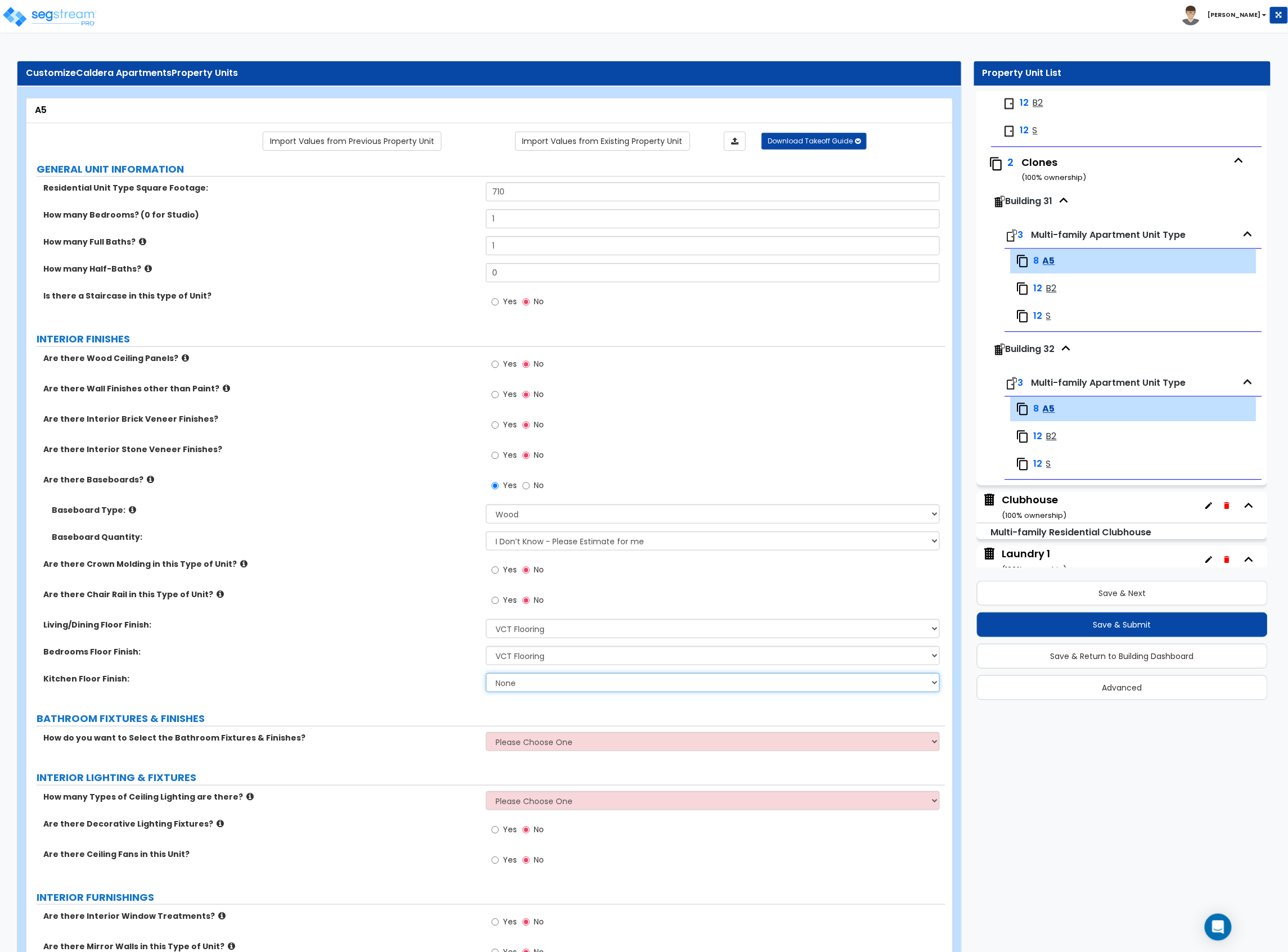
select select "4"
click at [486, 674] on select "None Tile Flooring Hardwood Flooring Resilient Laminate Flooring VCT Flooring S…" at bounding box center [712, 682] width 454 height 19
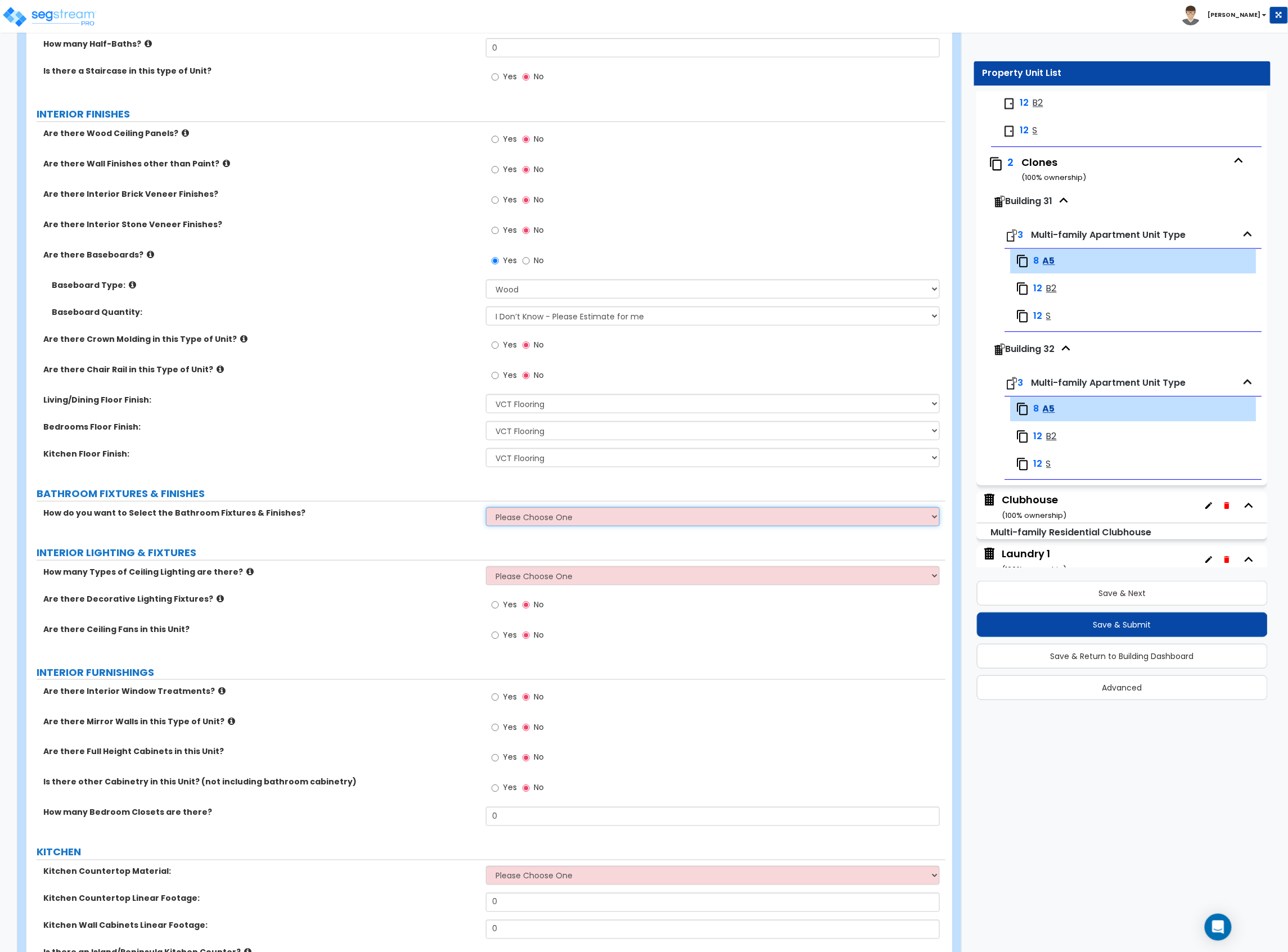
click at [513, 515] on select "Please Choose One Select the type of Fixtures and Finishes only for one Bath an…" at bounding box center [712, 517] width 454 height 19
select select "1"
click at [486, 508] on select "Please Choose One Select the type of Fixtures and Finishes only for one Bath an…" at bounding box center [712, 517] width 454 height 19
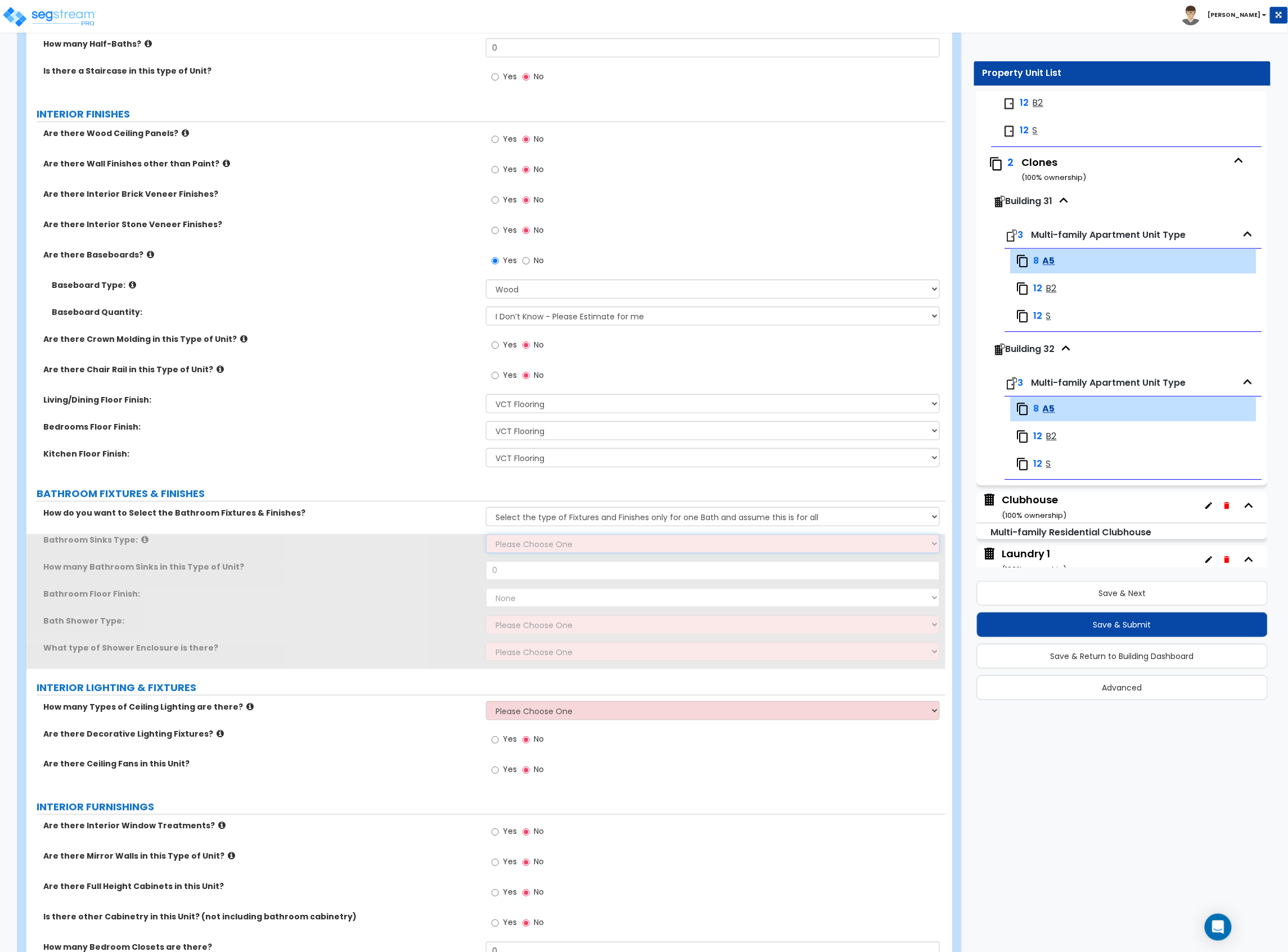
click at [529, 545] on select "Please Choose One Wall-mounted Pedestal-mounted Vanity-mounted" at bounding box center [712, 543] width 454 height 19
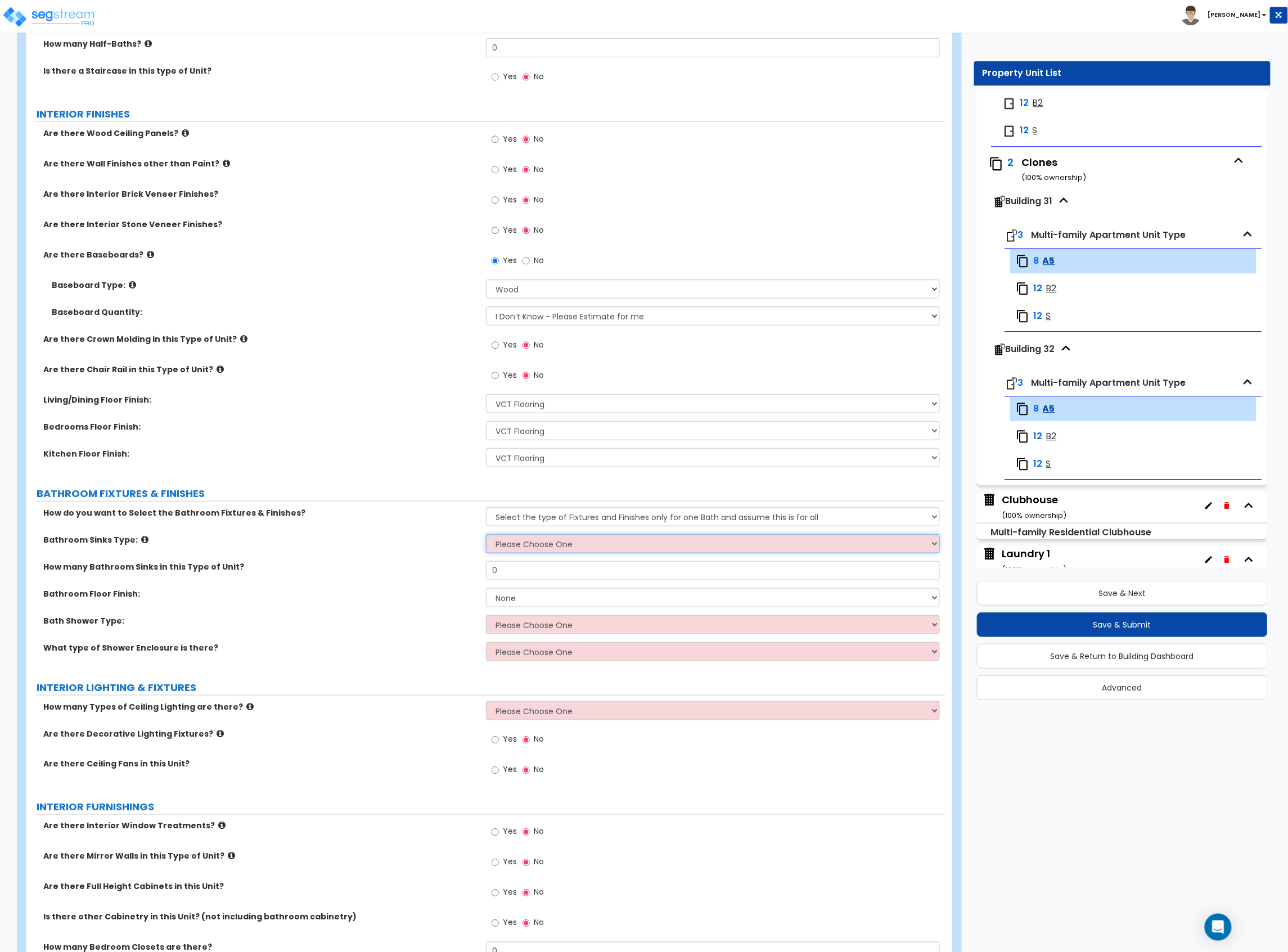
select select "3"
click at [486, 536] on select "Please Choose One Wall-mounted Pedestal-mounted Vanity-mounted" at bounding box center [712, 543] width 454 height 19
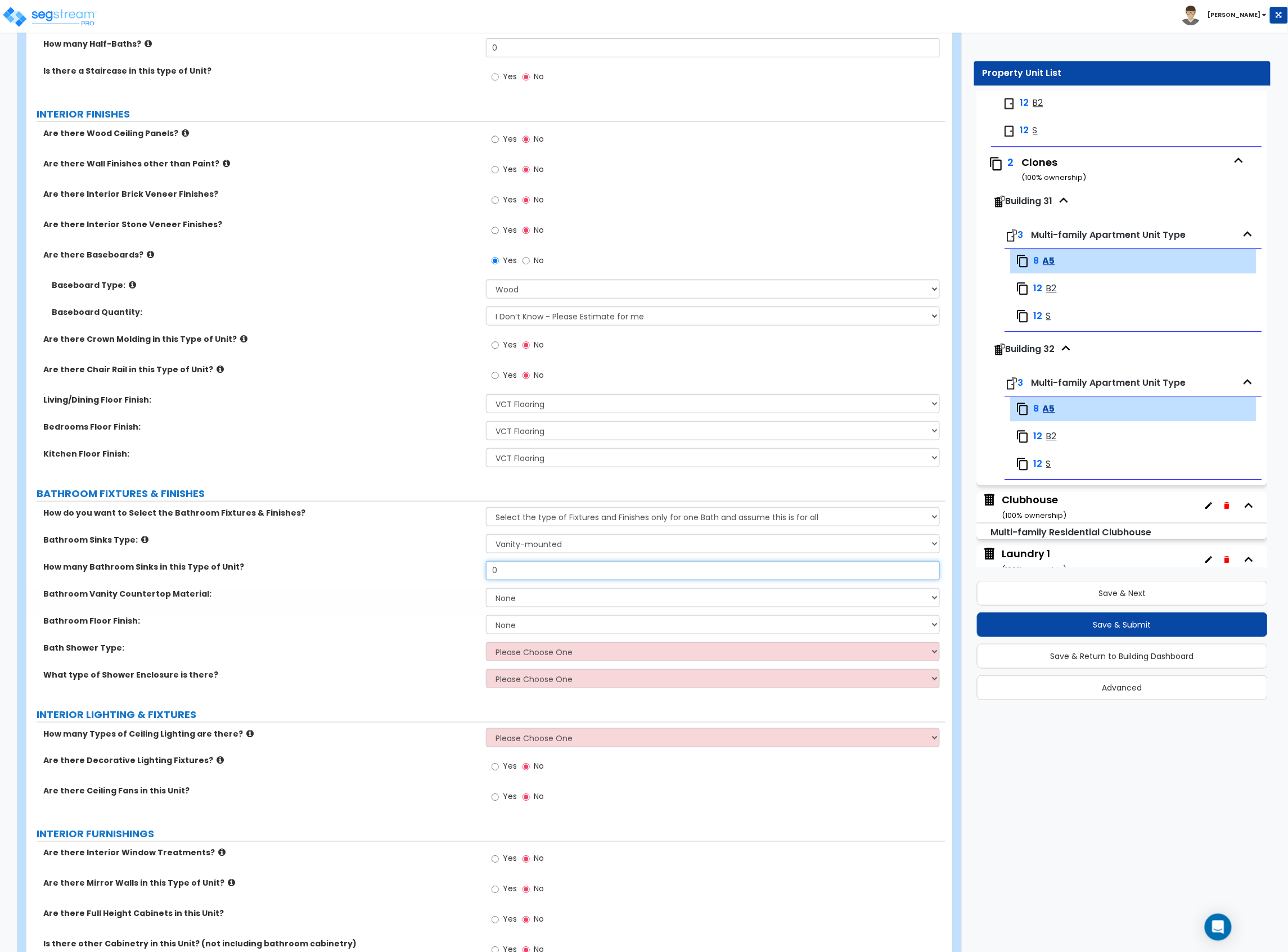
drag, startPoint x: 534, startPoint y: 572, endPoint x: 435, endPoint y: 563, distance: 99.4
click at [433, 566] on div "How many Bathroom Sinks in this Type of Unit? 0" at bounding box center [486, 574] width 919 height 27
type input "1"
click at [523, 603] on select "None Plastic Laminate Solid Surface Stone Quartz Marble Tile Wood" at bounding box center [712, 597] width 454 height 19
select select "2"
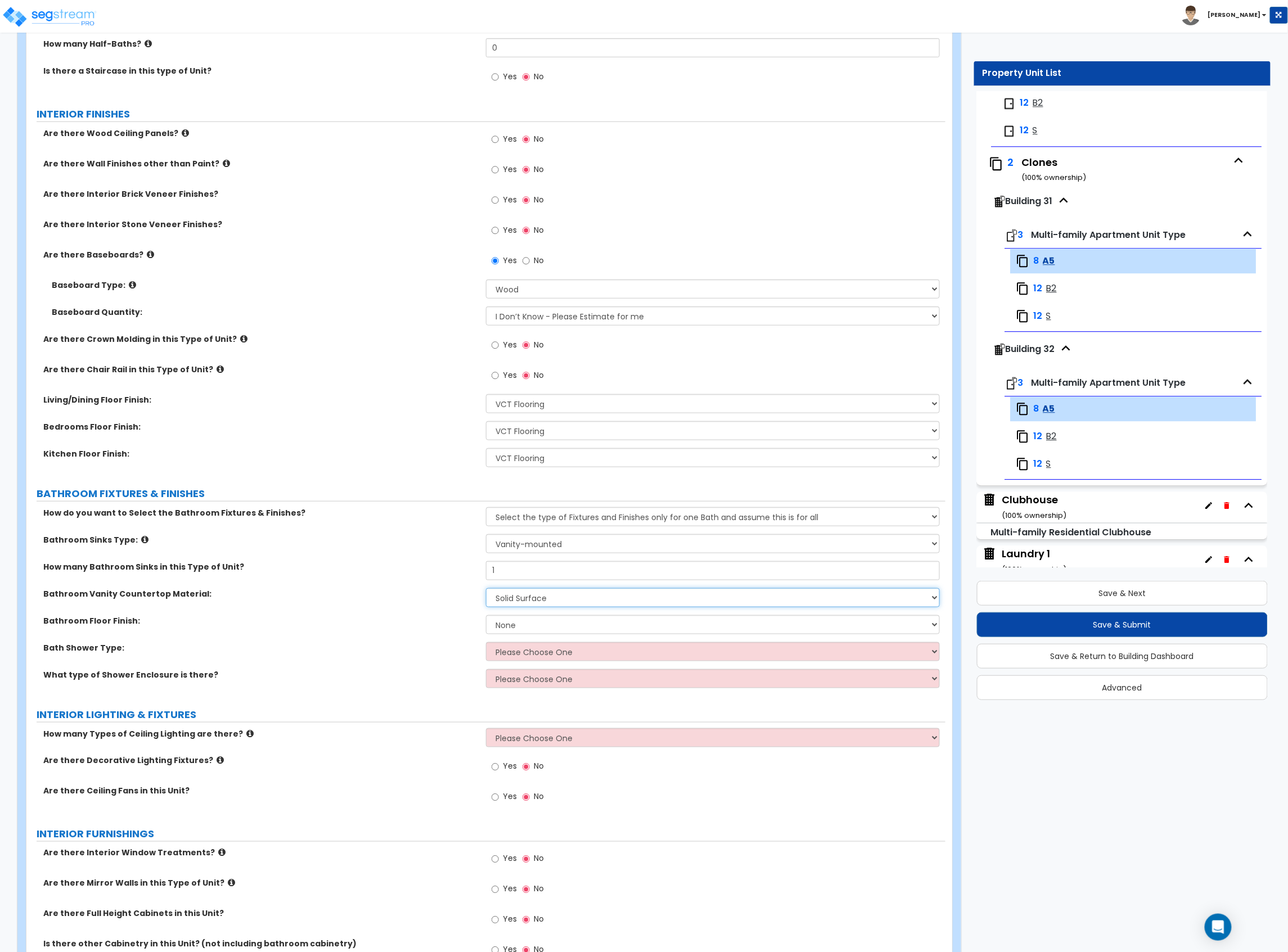
click at [486, 589] on select "None Plastic Laminate Solid Surface Stone Quartz Marble Tile Wood" at bounding box center [712, 597] width 454 height 19
click at [519, 630] on select "None Tile Flooring Hardwood Flooring Resilient Laminate Flooring VCT Flooring S…" at bounding box center [712, 625] width 454 height 19
select select "1"
click at [486, 616] on select "None Tile Flooring Hardwood Flooring Resilient Laminate Flooring VCT Flooring S…" at bounding box center [712, 625] width 454 height 19
click at [530, 658] on select "Please Choose One Standalone Shower Bathtub - Shower Combination" at bounding box center [712, 651] width 454 height 19
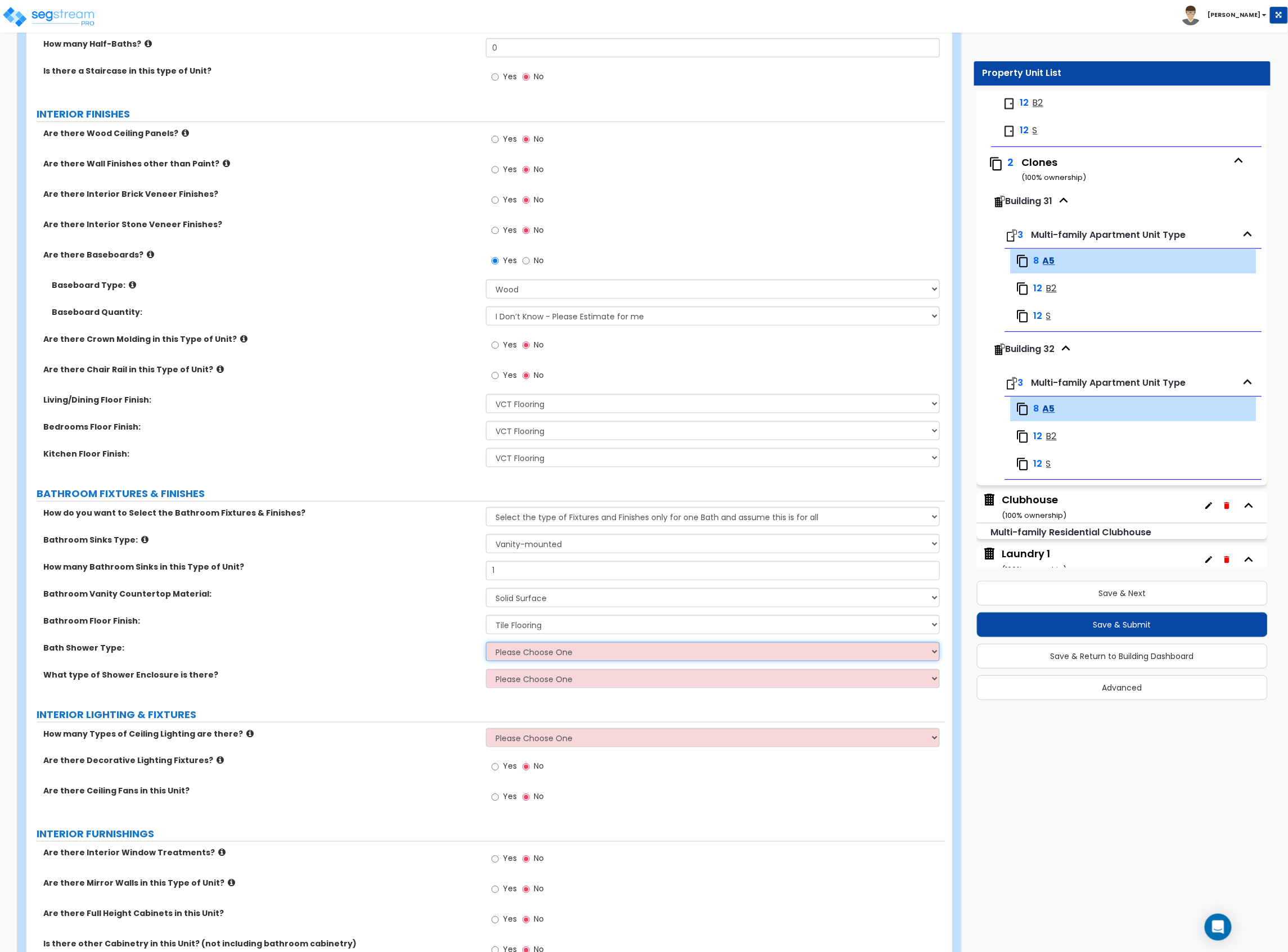
select select "2"
click at [486, 644] on select "Please Choose One Standalone Shower Bathtub - Shower Combination" at bounding box center [712, 651] width 454 height 19
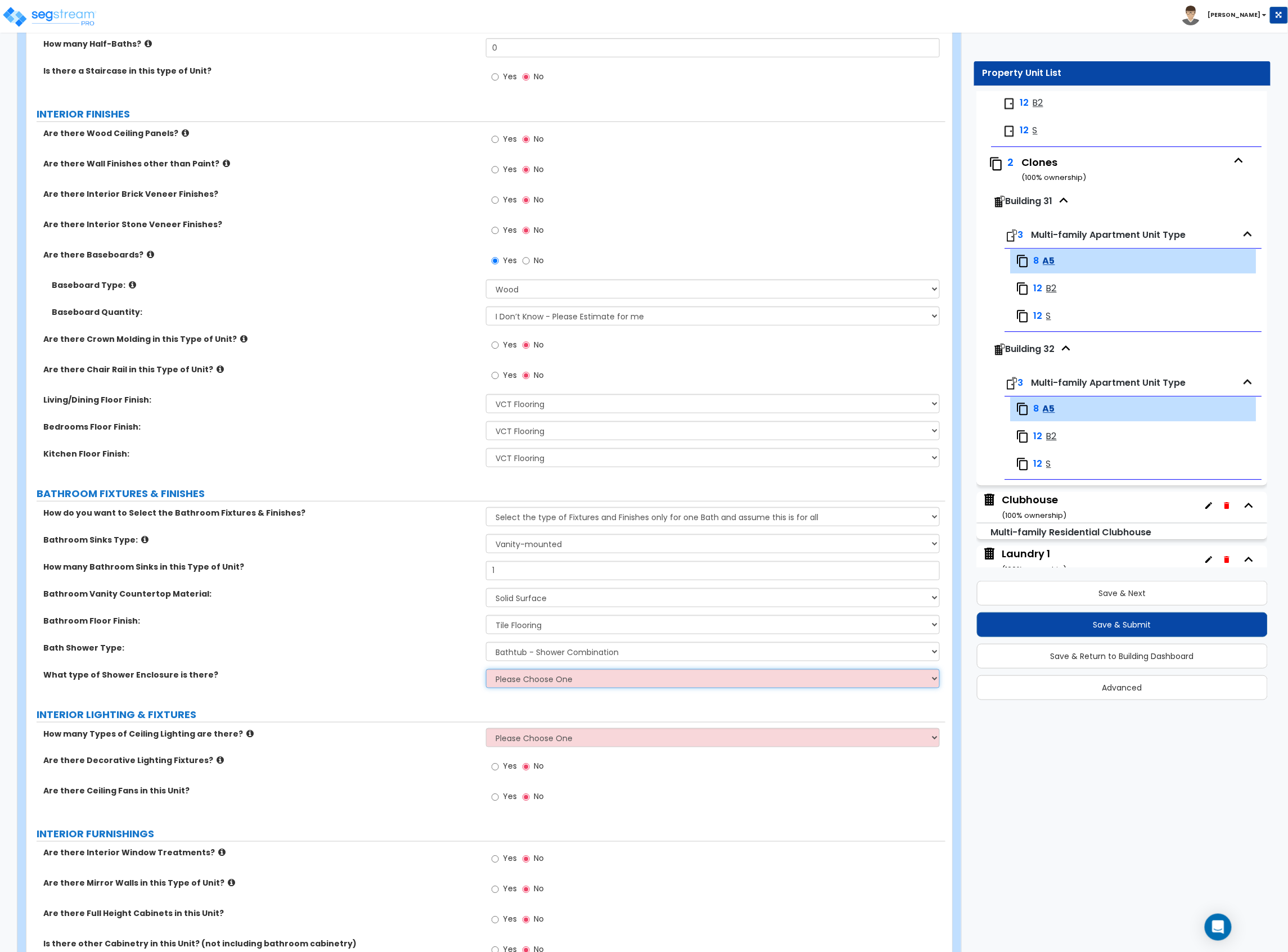
click at [547, 685] on select "Please Choose One Curtain & Rod Glass Sliding Doors Glass Hinged Doors" at bounding box center [712, 678] width 454 height 19
select select "1"
click at [486, 670] on select "Please Choose One Curtain & Rod Glass Sliding Doors Glass Hinged Doors" at bounding box center [712, 678] width 454 height 19
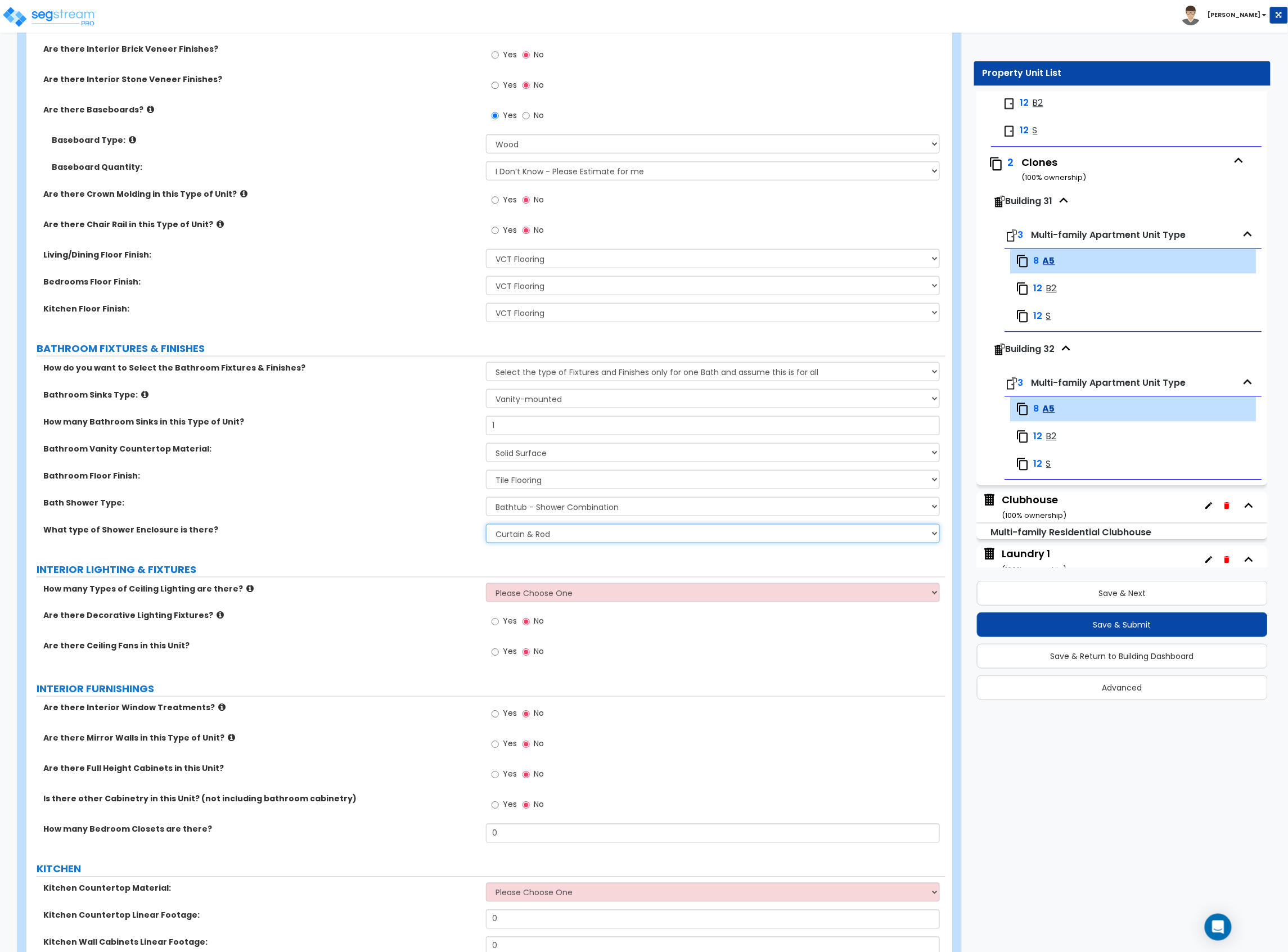
scroll to position [375, 0]
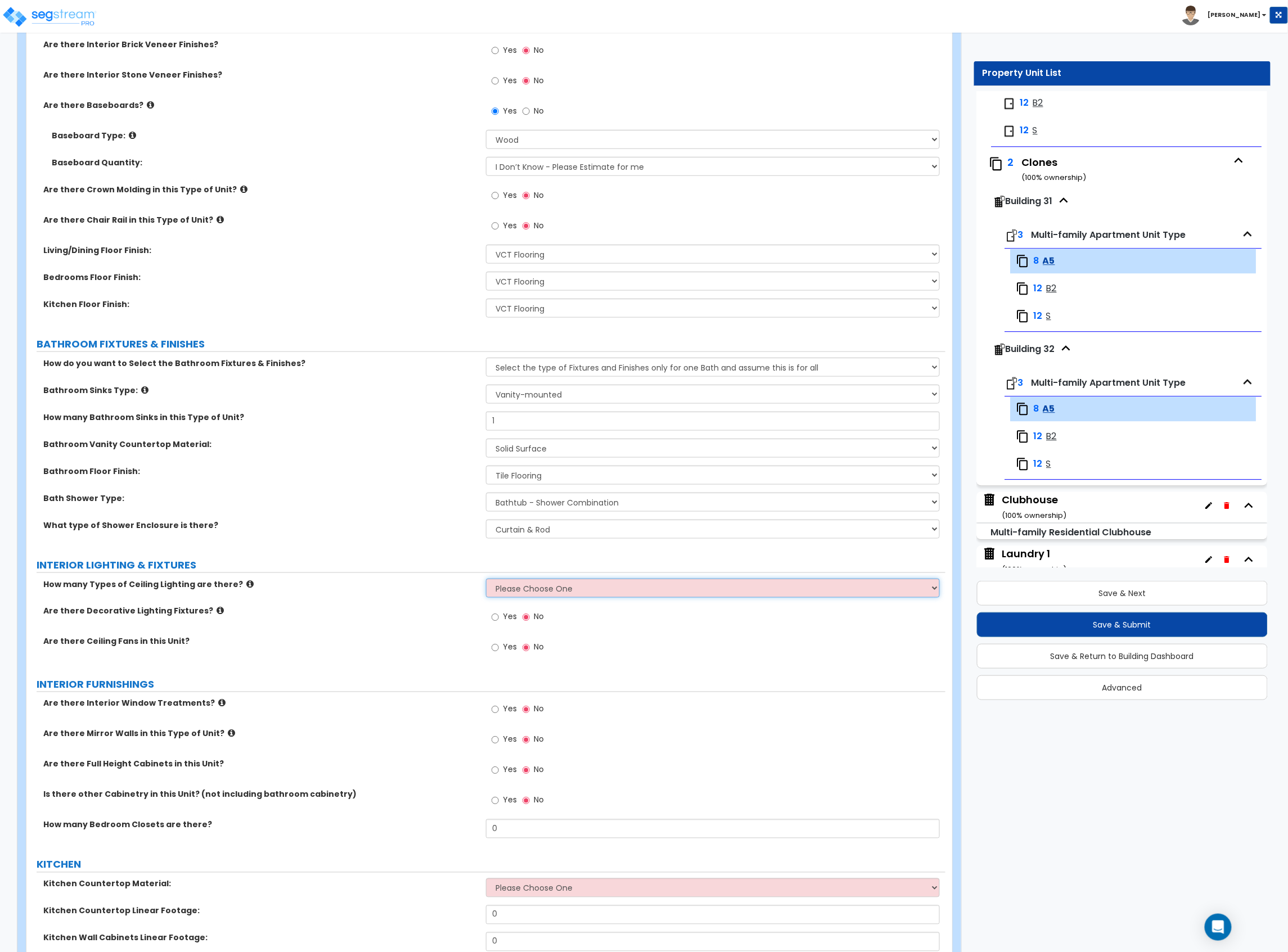
click at [586, 594] on select "Please Choose One 1 2 3" at bounding box center [712, 588] width 454 height 19
select select "1"
click at [486, 580] on select "Please Choose One 1 2 3" at bounding box center [712, 588] width 454 height 19
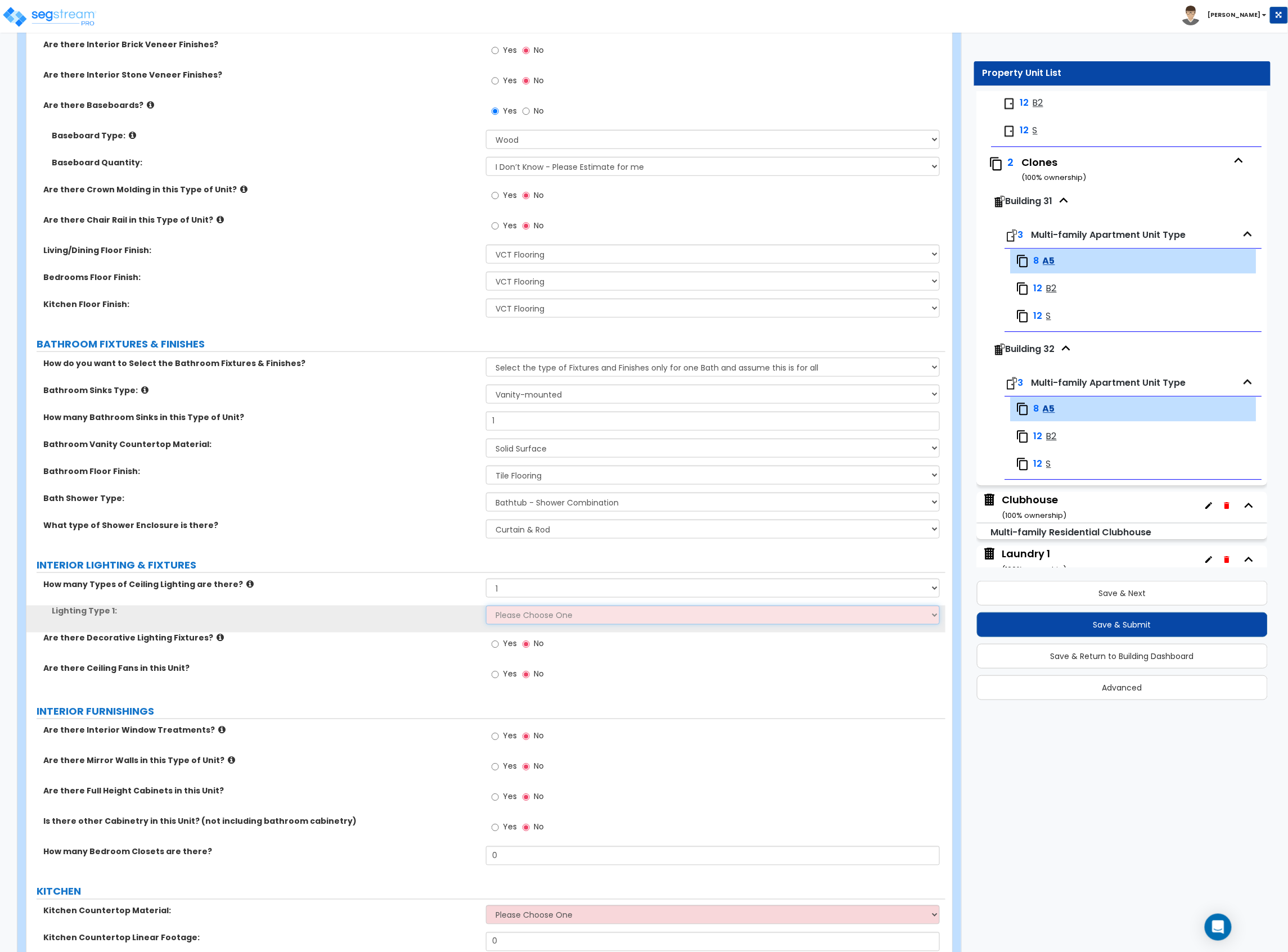
click at [577, 619] on select "Please Choose One LED Surface-Mounted LED Recessed Fluorescent Surface-Mounted …" at bounding box center [712, 615] width 454 height 19
select select "3"
click at [486, 607] on select "Please Choose One LED Surface-Mounted LED Recessed Fluorescent Surface-Mounted …" at bounding box center [712, 615] width 454 height 19
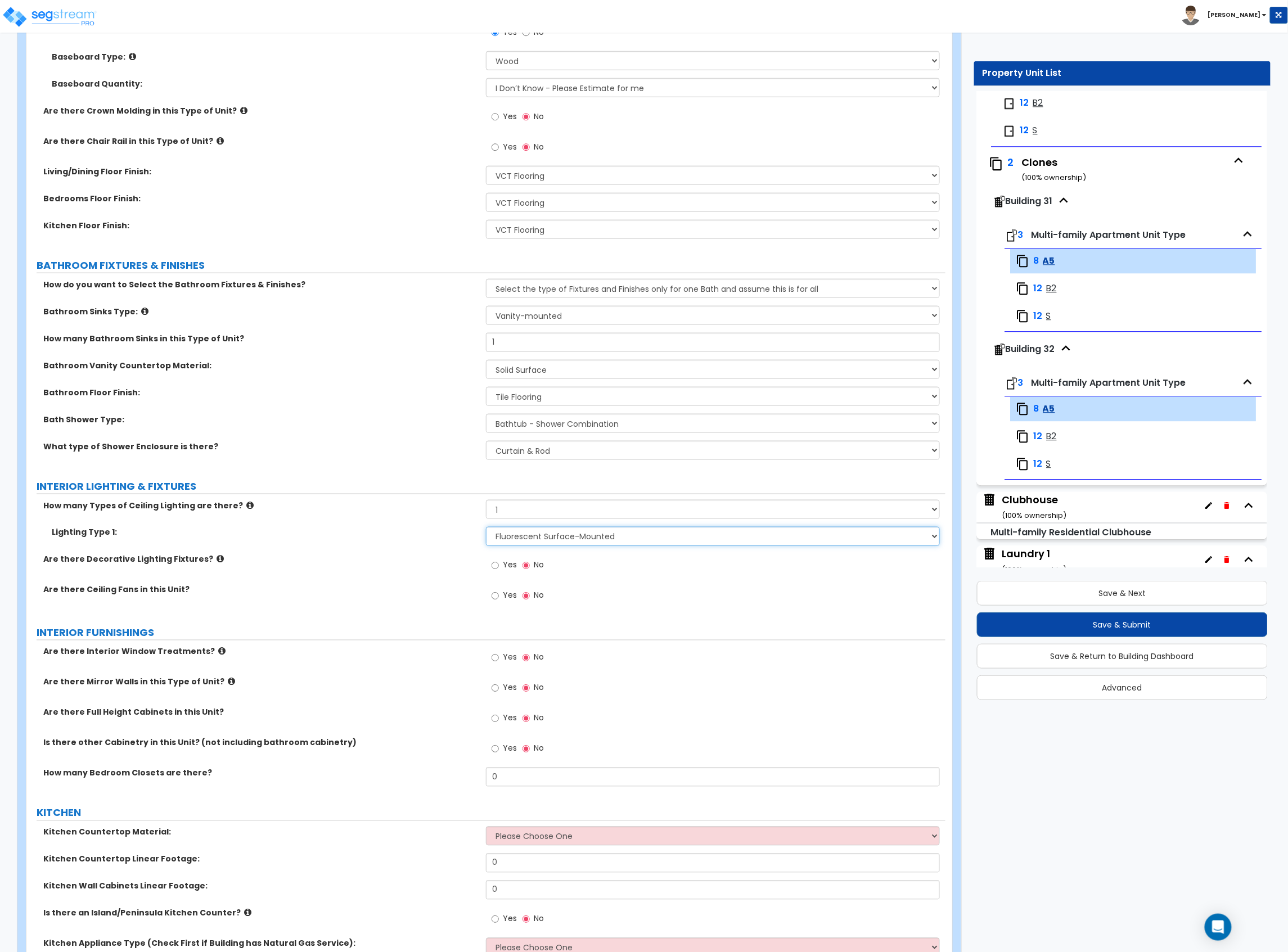
scroll to position [599, 0]
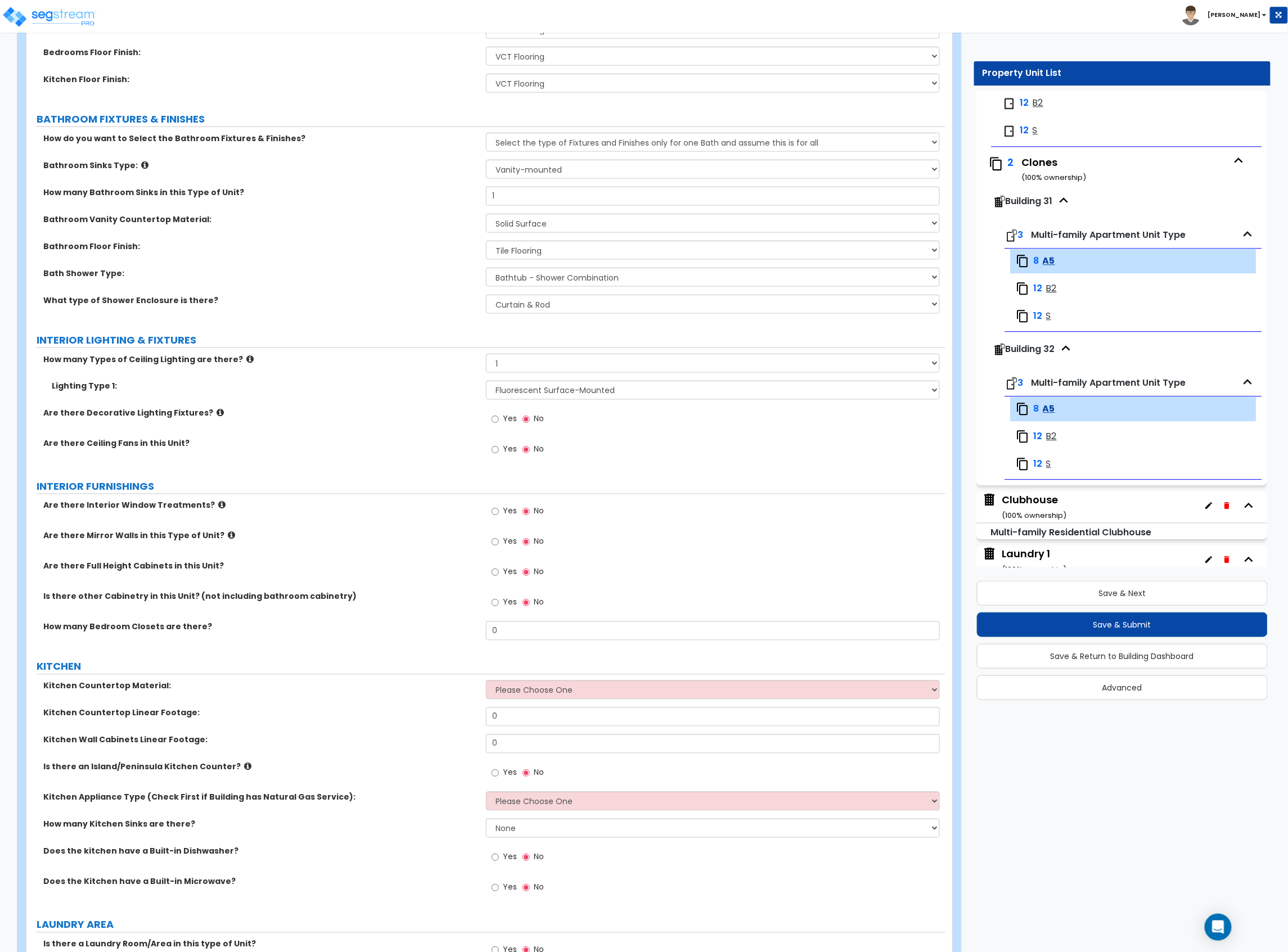
click at [515, 516] on span "Yes" at bounding box center [510, 511] width 14 height 11
click at [499, 516] on input "Yes" at bounding box center [495, 512] width 7 height 13
radio input "true"
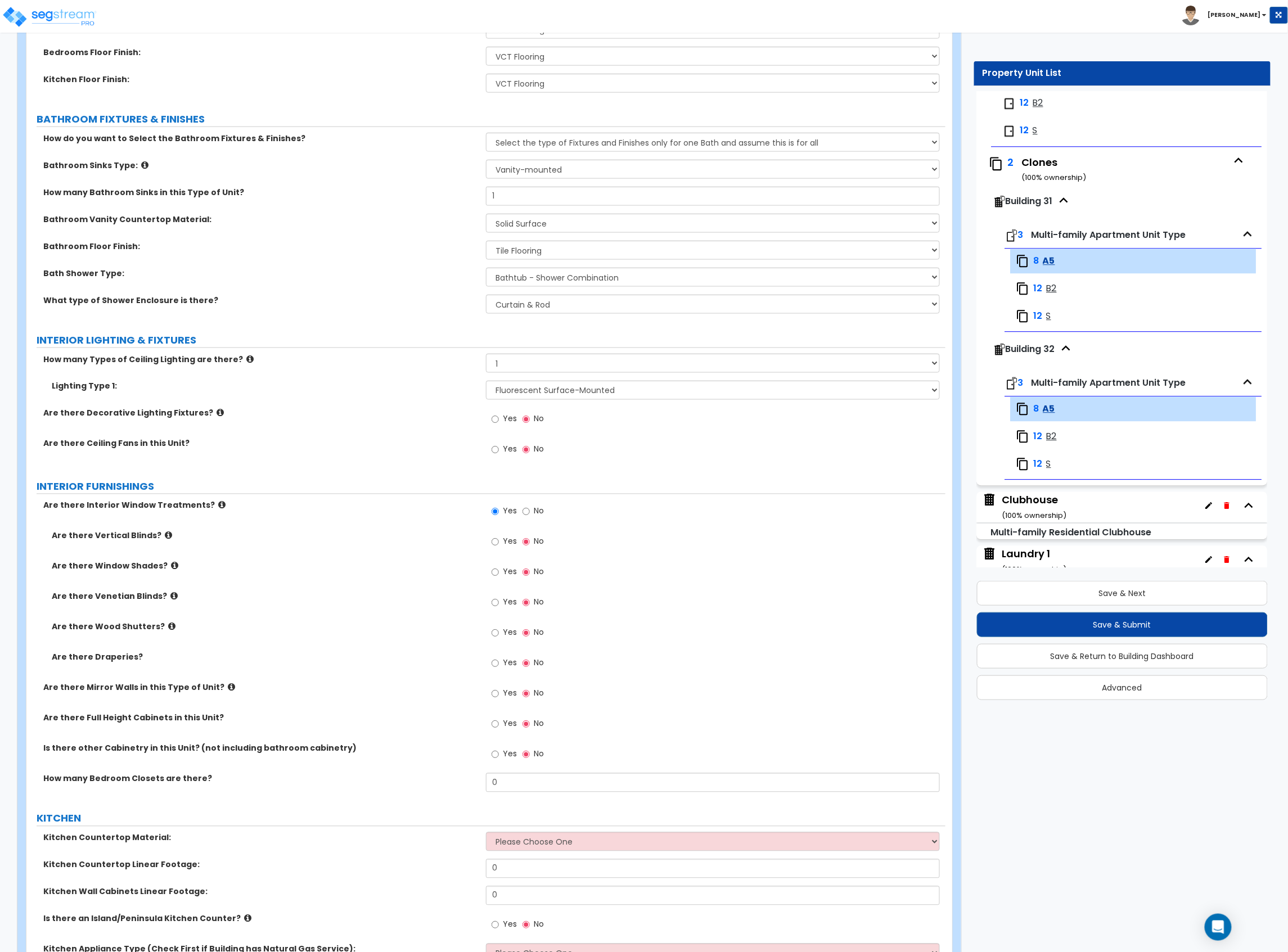
click at [500, 606] on label "Yes" at bounding box center [504, 603] width 25 height 19
click at [499, 606] on input "Yes" at bounding box center [495, 603] width 7 height 13
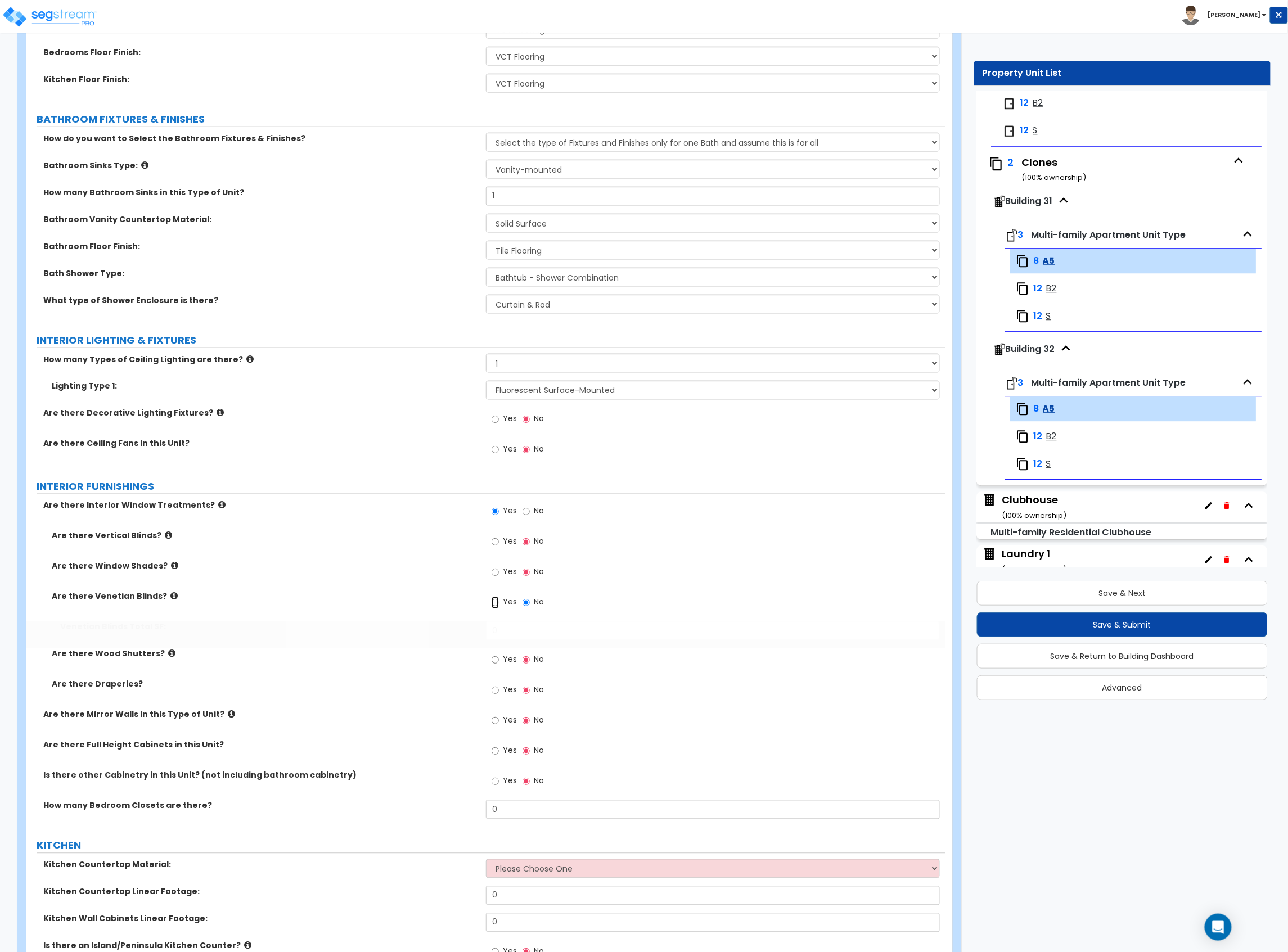
radio input "true"
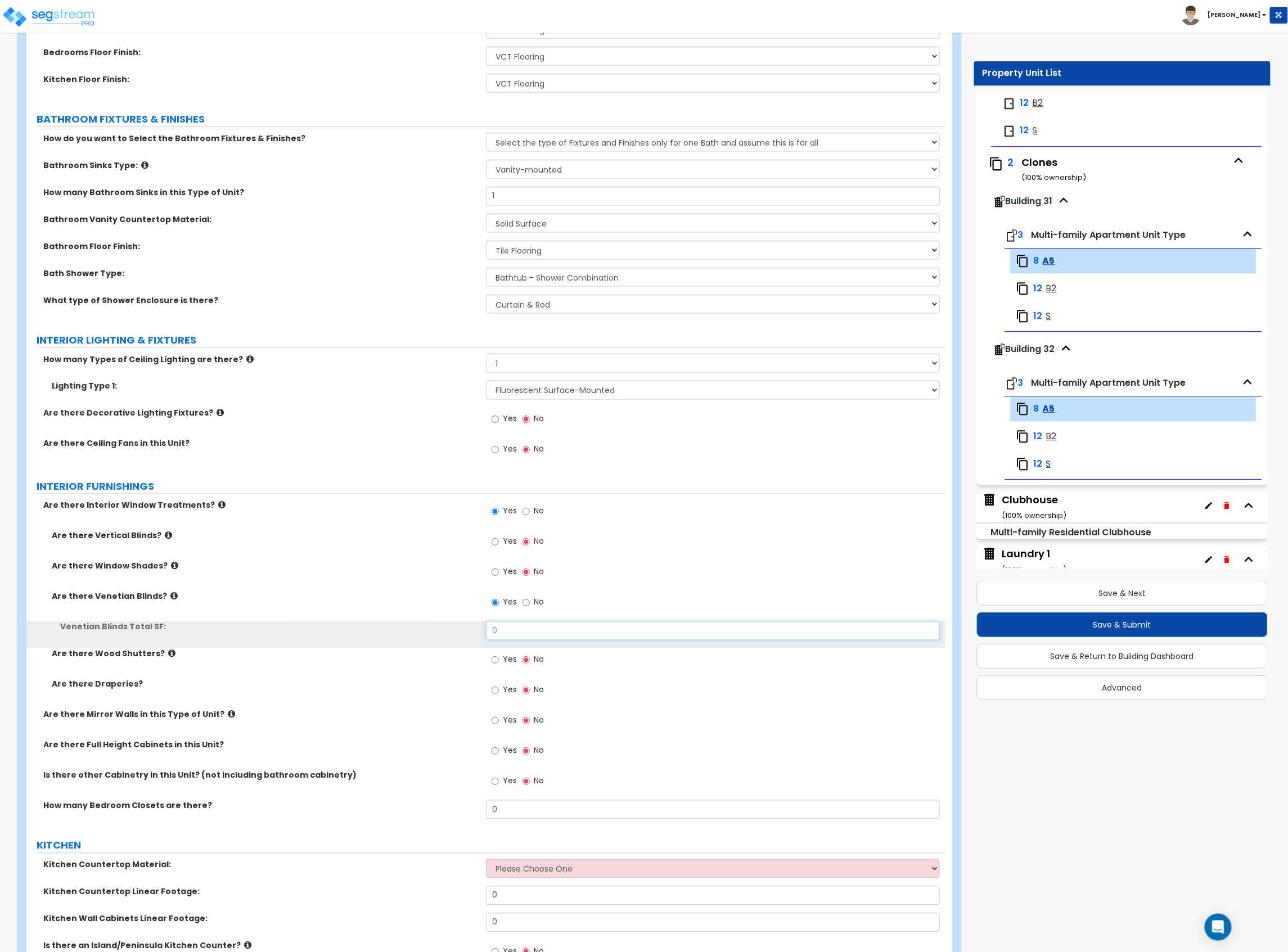
drag, startPoint x: 478, startPoint y: 639, endPoint x: 375, endPoint y: 637, distance: 103.0
click at [386, 639] on div "Venetian Blinds Total SF: 0" at bounding box center [486, 634] width 919 height 27
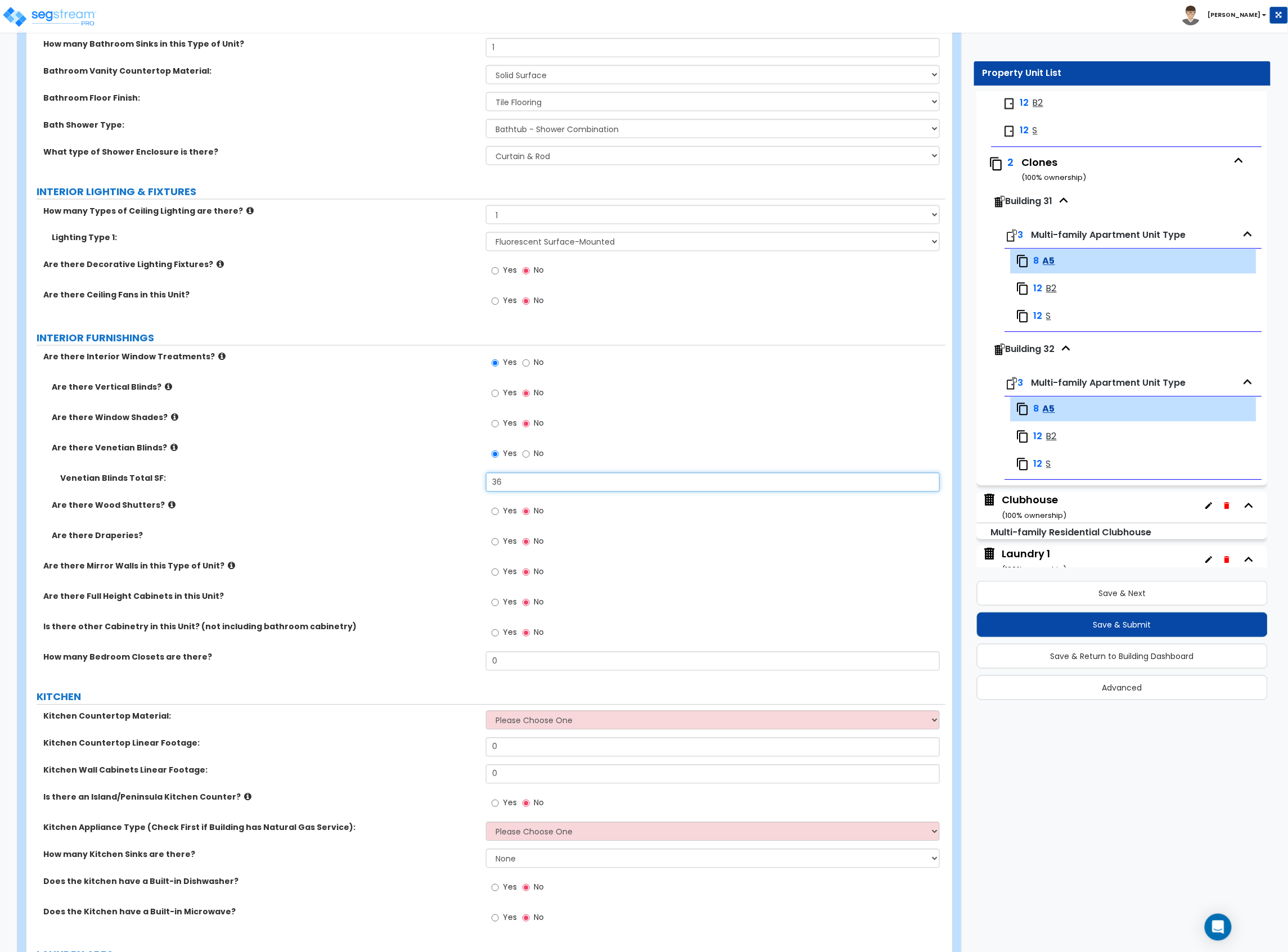
scroll to position [749, 0]
type input "36"
drag, startPoint x: 524, startPoint y: 664, endPoint x: 438, endPoint y: 659, distance: 86.1
click at [439, 660] on div "How many Bedroom Closets are there? 0" at bounding box center [486, 663] width 919 height 27
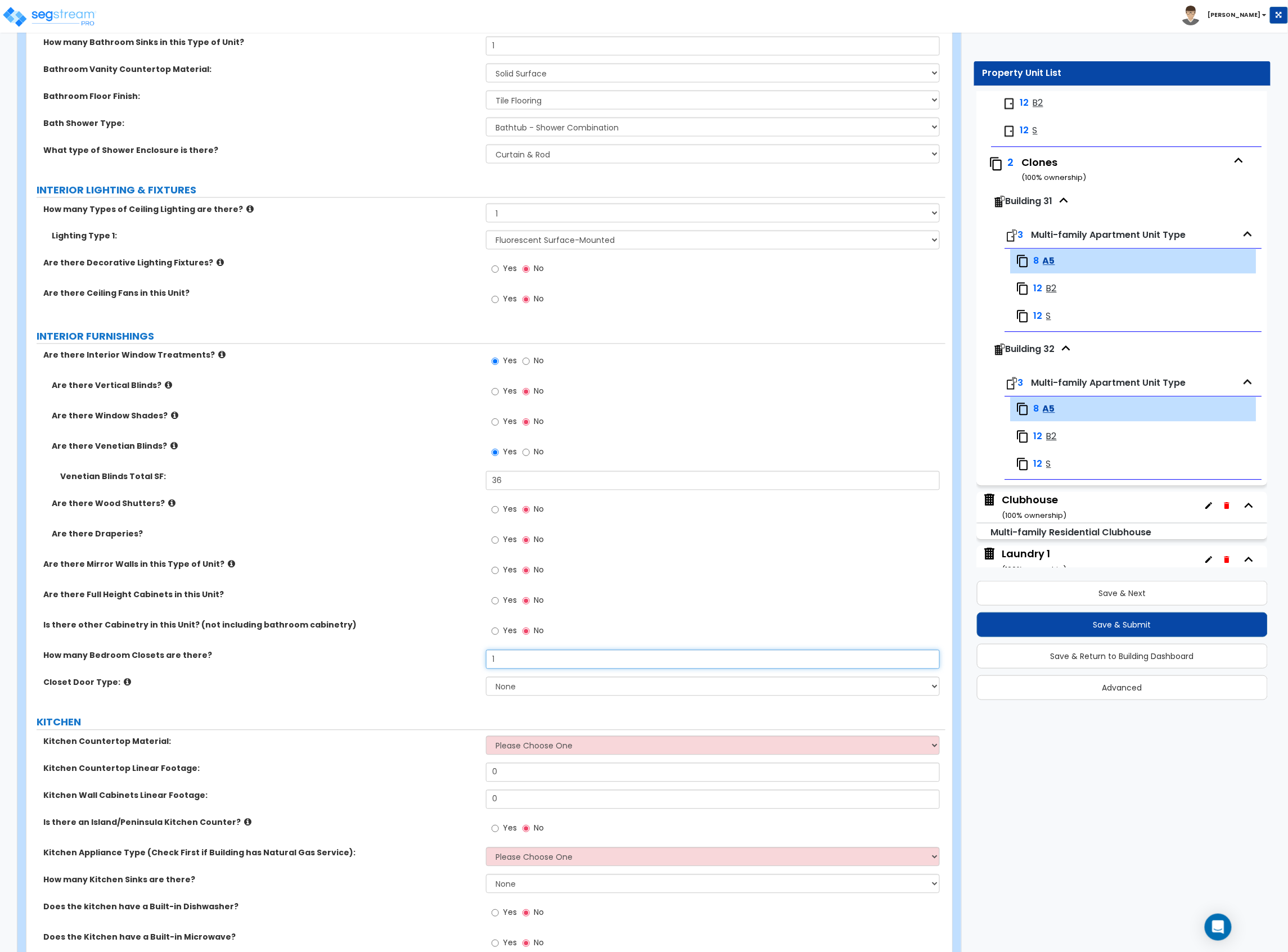
type input "1"
click at [483, 678] on div "Closet Door Type:" at bounding box center [255, 682] width 459 height 11
click at [490, 682] on select "None Bi-fold Louvered Doors Bi-fold Panel Doors Sliding Doors Hinged Wood Door" at bounding box center [712, 686] width 454 height 19
select select "3"
click at [486, 679] on select "None Bi-fold Louvered Doors Bi-fold Panel Doors Sliding Doors Hinged Wood Door" at bounding box center [712, 686] width 454 height 19
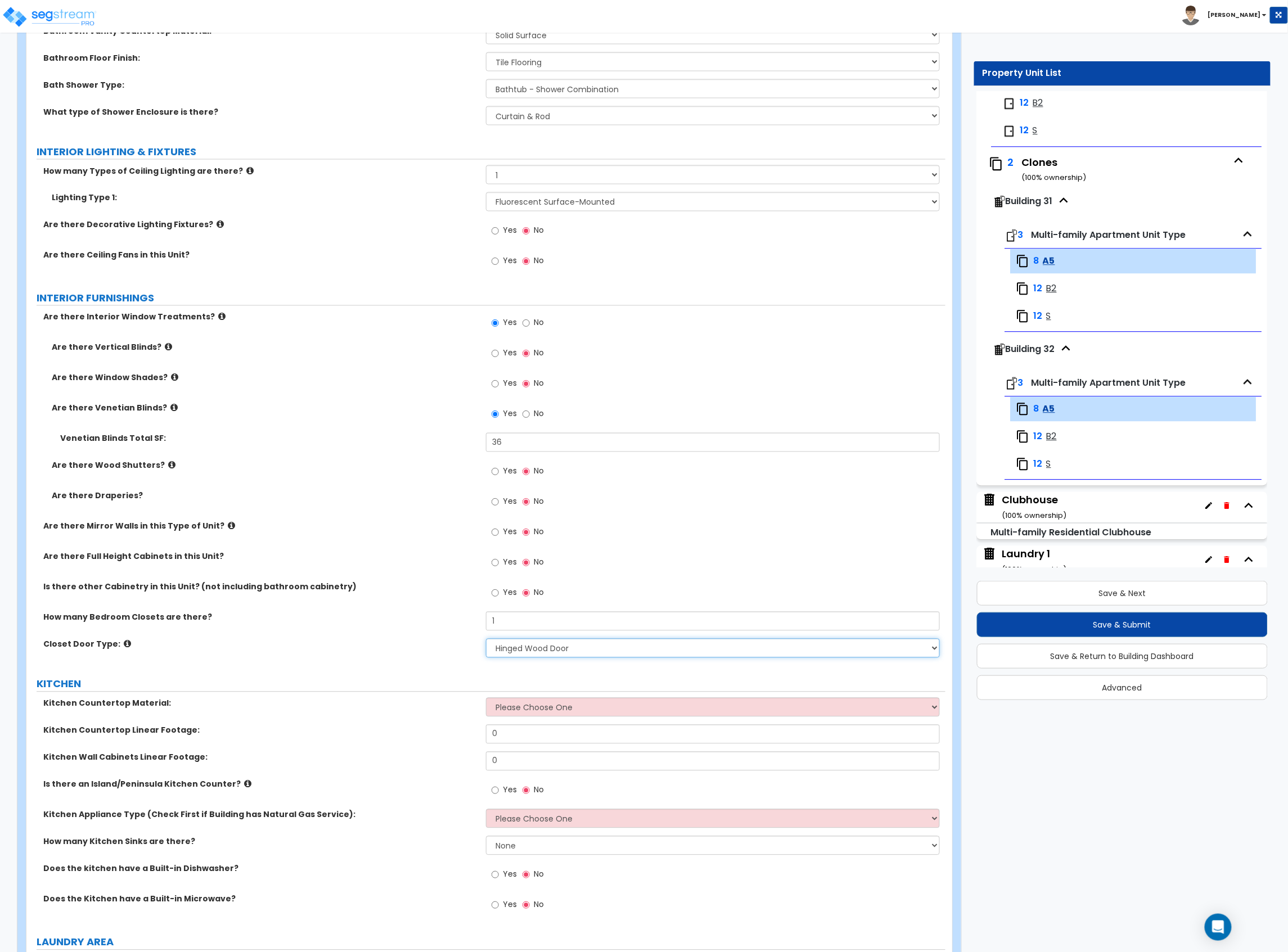
scroll to position [824, 0]
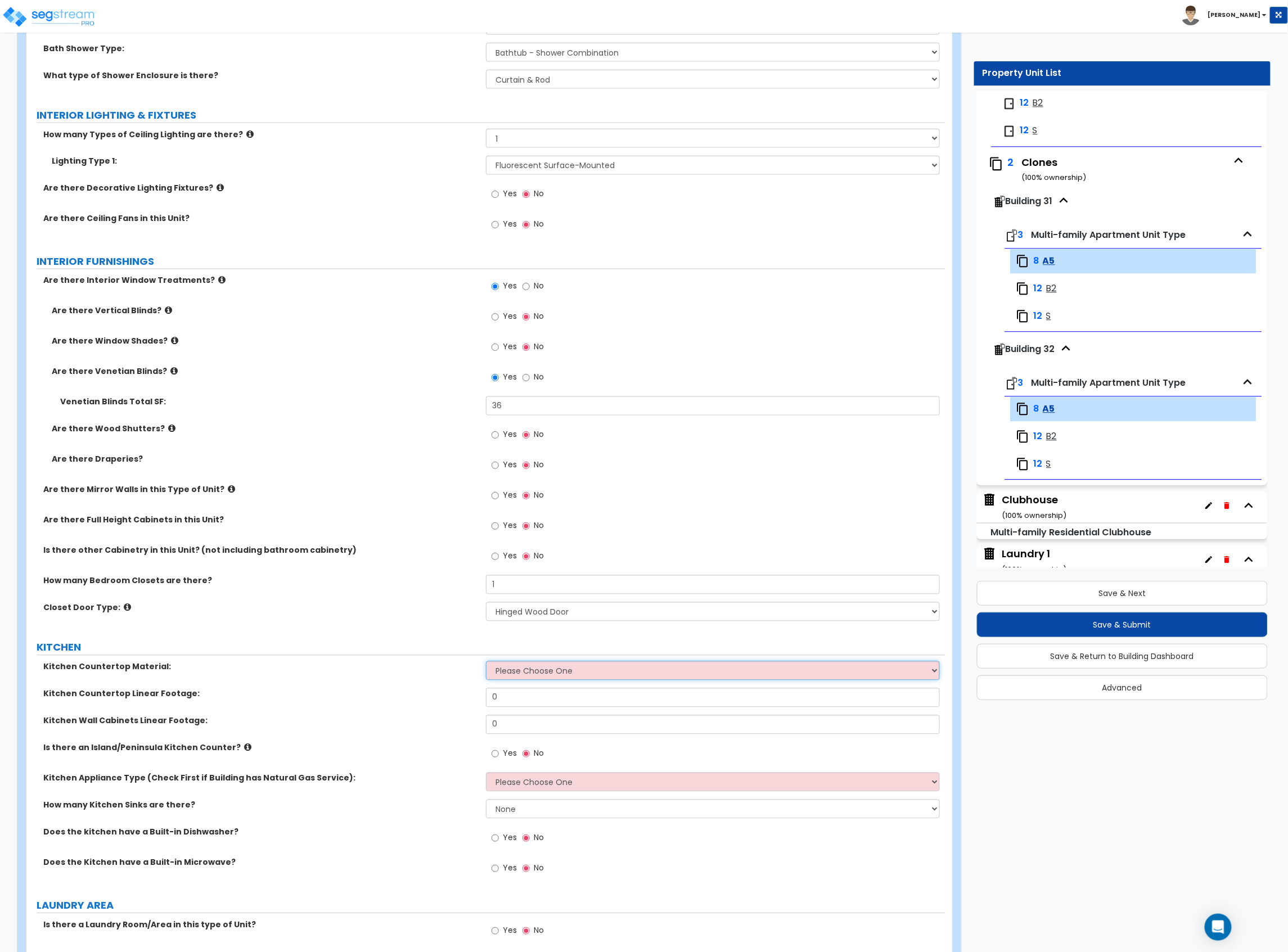
click at [498, 673] on select "Please Choose One Plastic Laminate Solid Surface Stone Quartz Marble Tile Wood …" at bounding box center [712, 670] width 454 height 19
select select "2"
click at [486, 663] on select "Please Choose One Plastic Laminate Solid Surface Stone Quartz Marble Tile Wood …" at bounding box center [712, 670] width 454 height 19
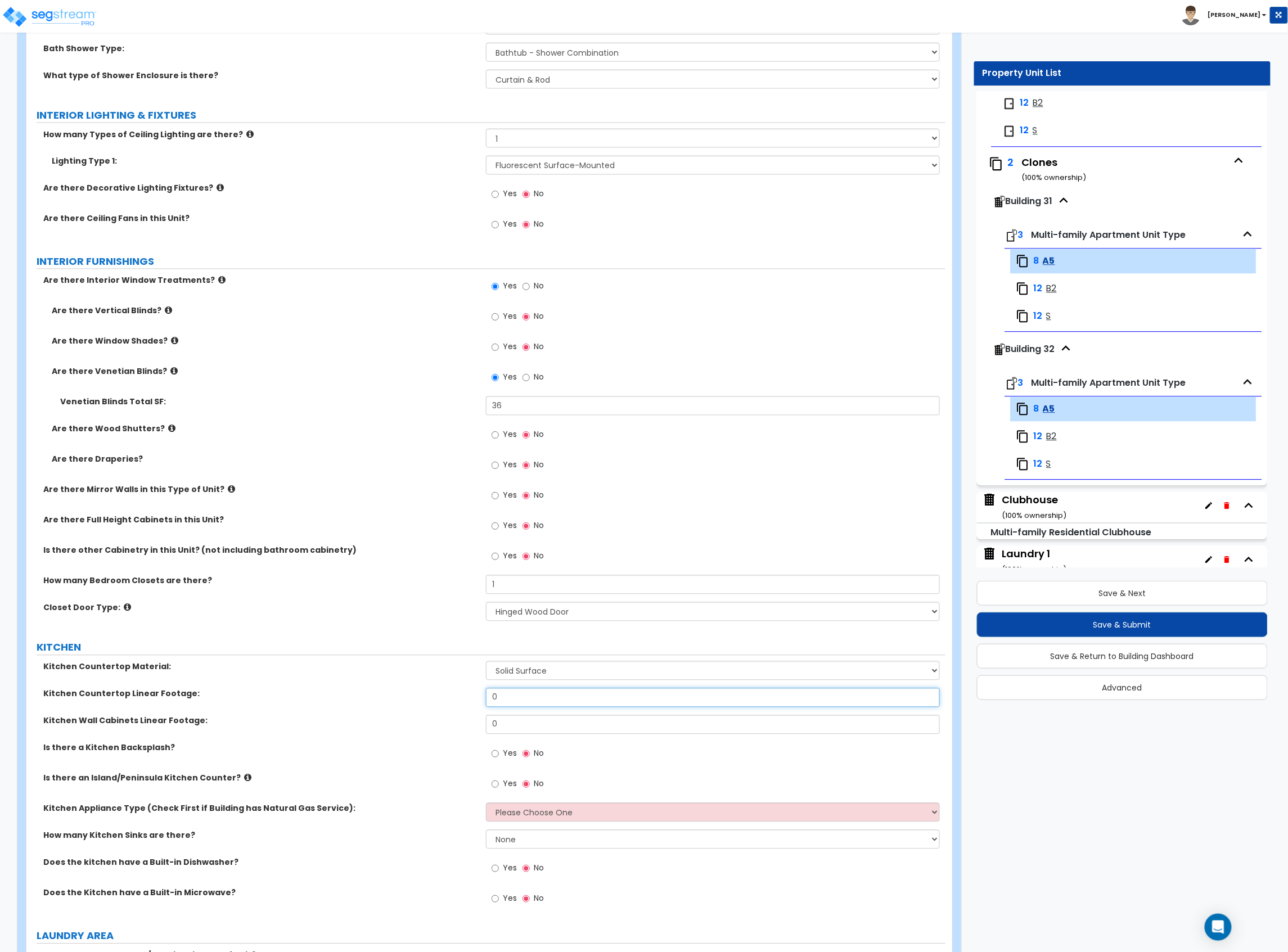
drag, startPoint x: 522, startPoint y: 696, endPoint x: 431, endPoint y: 698, distance: 91.0
click at [431, 698] on div "Kitchen Countertop Linear Footage: 0" at bounding box center [486, 701] width 919 height 27
type input "8"
drag, startPoint x: 464, startPoint y: 734, endPoint x: 407, endPoint y: 736, distance: 57.0
click at [407, 736] on div "Kitchen Wall Cabinets Linear Footage: 0" at bounding box center [486, 729] width 919 height 27
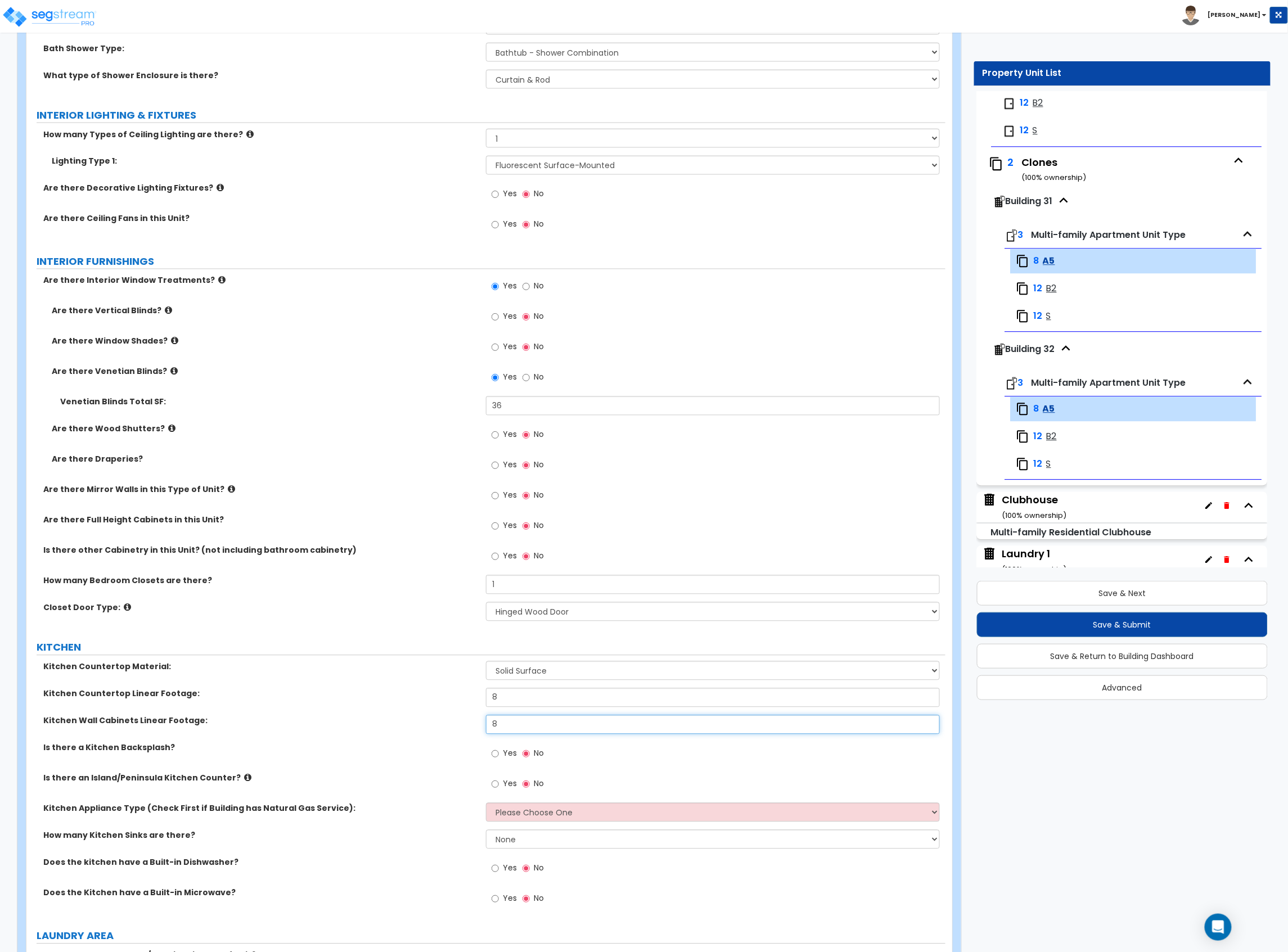
type input "8"
click at [502, 754] on label "Yes" at bounding box center [504, 755] width 25 height 19
click at [499, 754] on input "Yes" at bounding box center [495, 754] width 7 height 13
radio input "true"
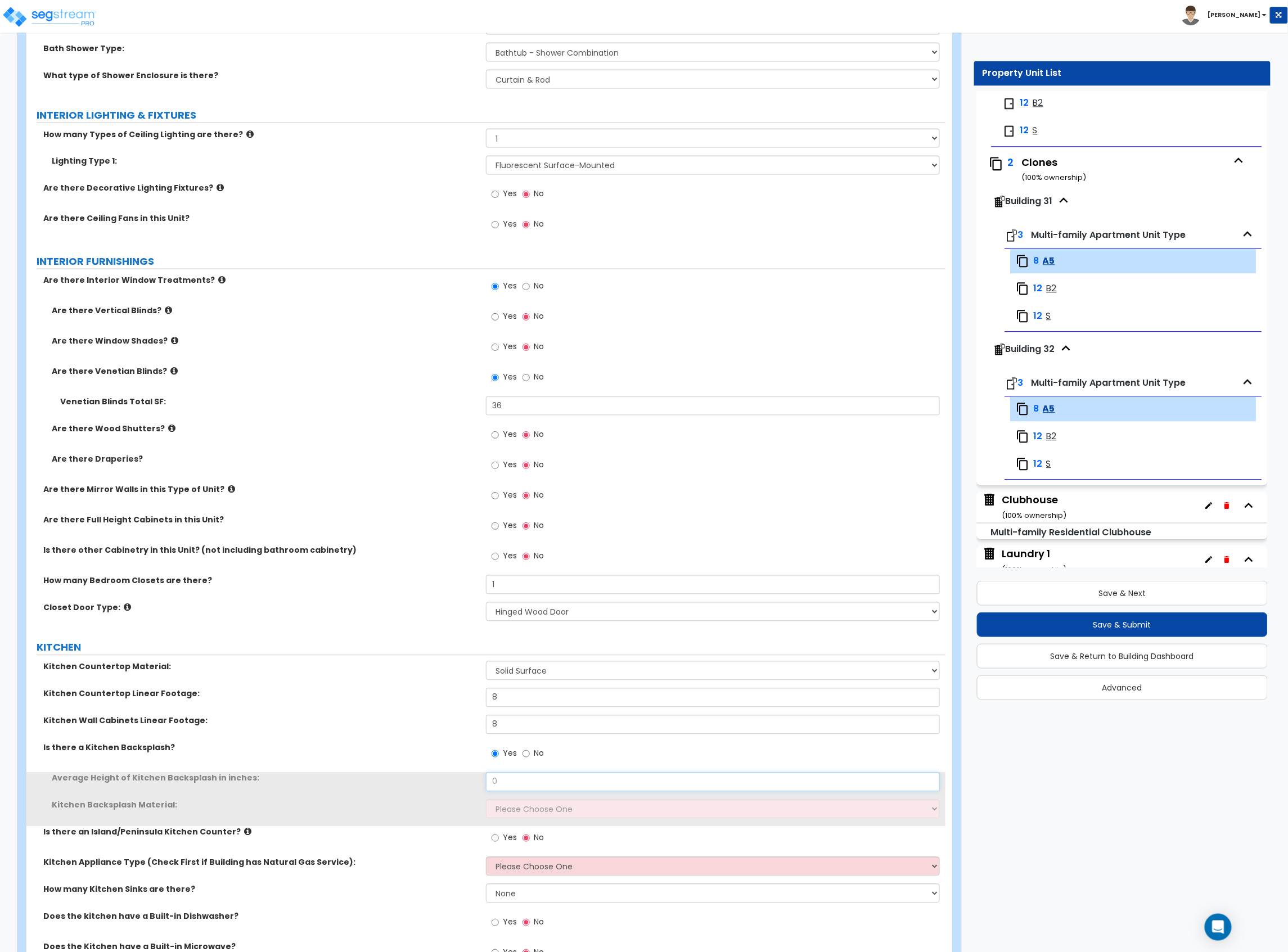
drag, startPoint x: 522, startPoint y: 775, endPoint x: 424, endPoint y: 788, distance: 98.9
click at [424, 788] on div "Average Height of Kitchen Backsplash in inches: 0" at bounding box center [486, 786] width 919 height 27
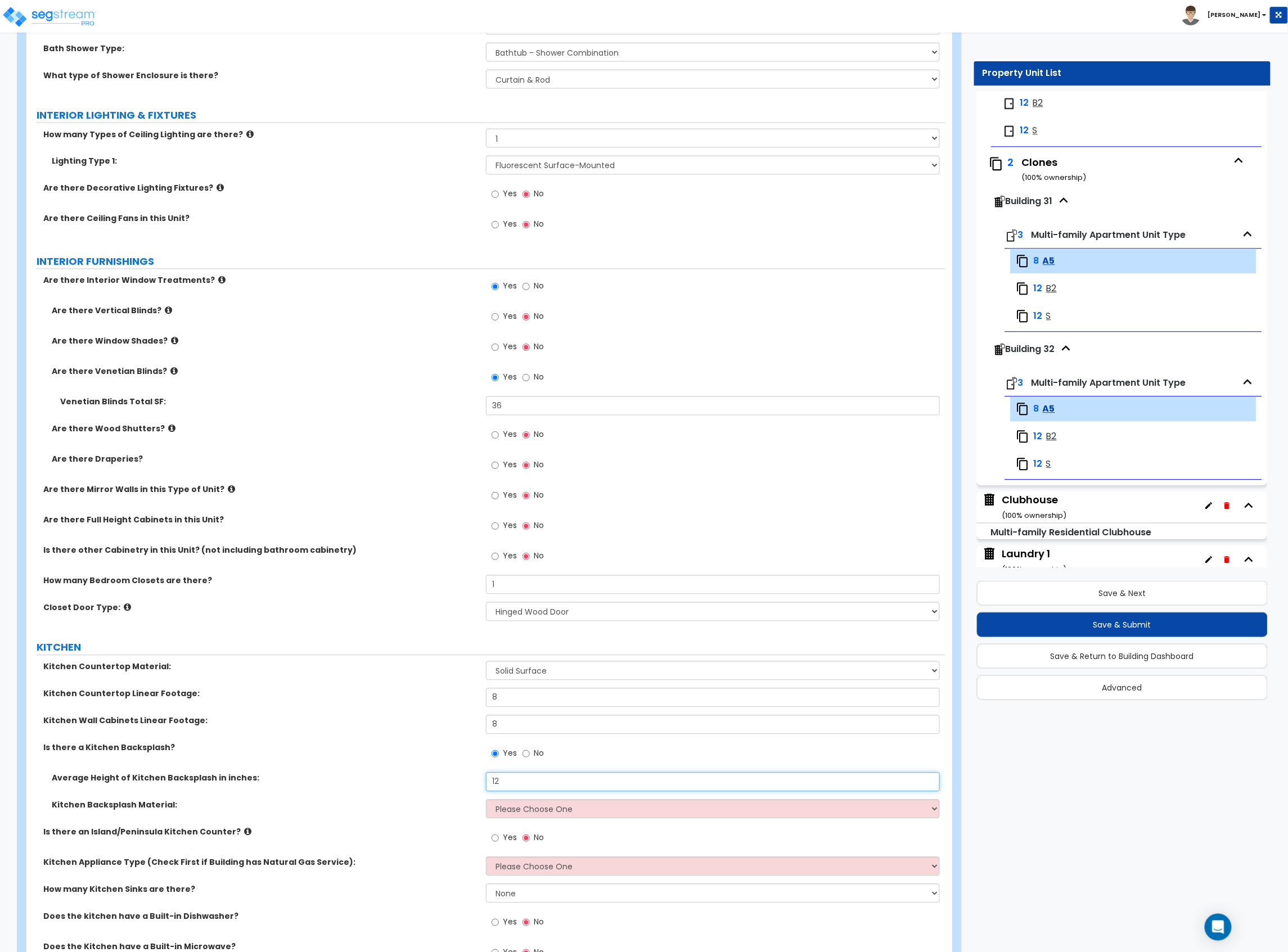
type input "12"
click at [510, 810] on select "Please Choose One Plastic Laminate Solid Surface Stone Quartz Tile Stainless St…" at bounding box center [712, 809] width 454 height 19
select select "6"
click at [486, 801] on select "Please Choose One Plastic Laminate Solid Surface Stone Quartz Tile Stainless St…" at bounding box center [712, 809] width 454 height 19
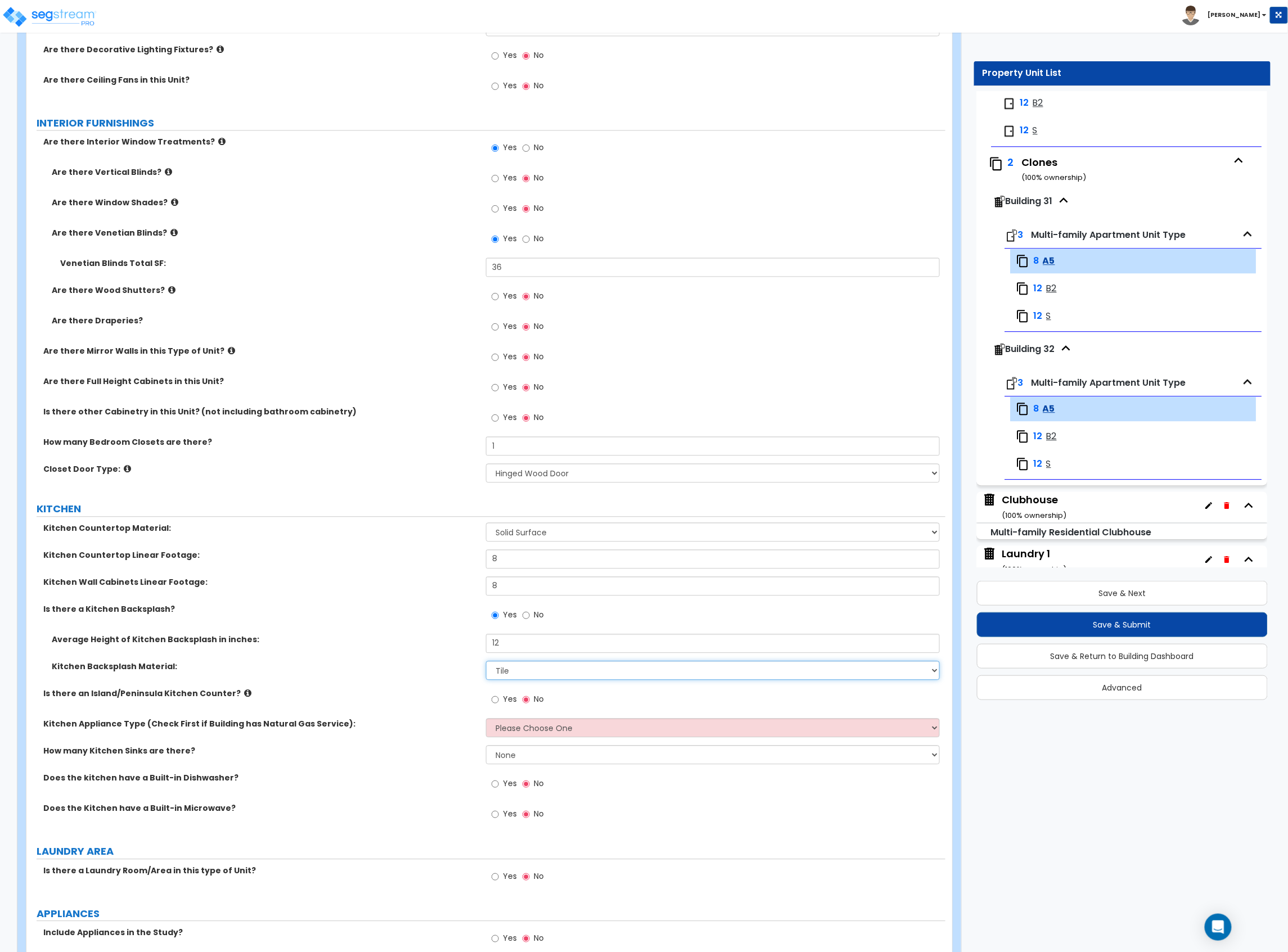
scroll to position [975, 0]
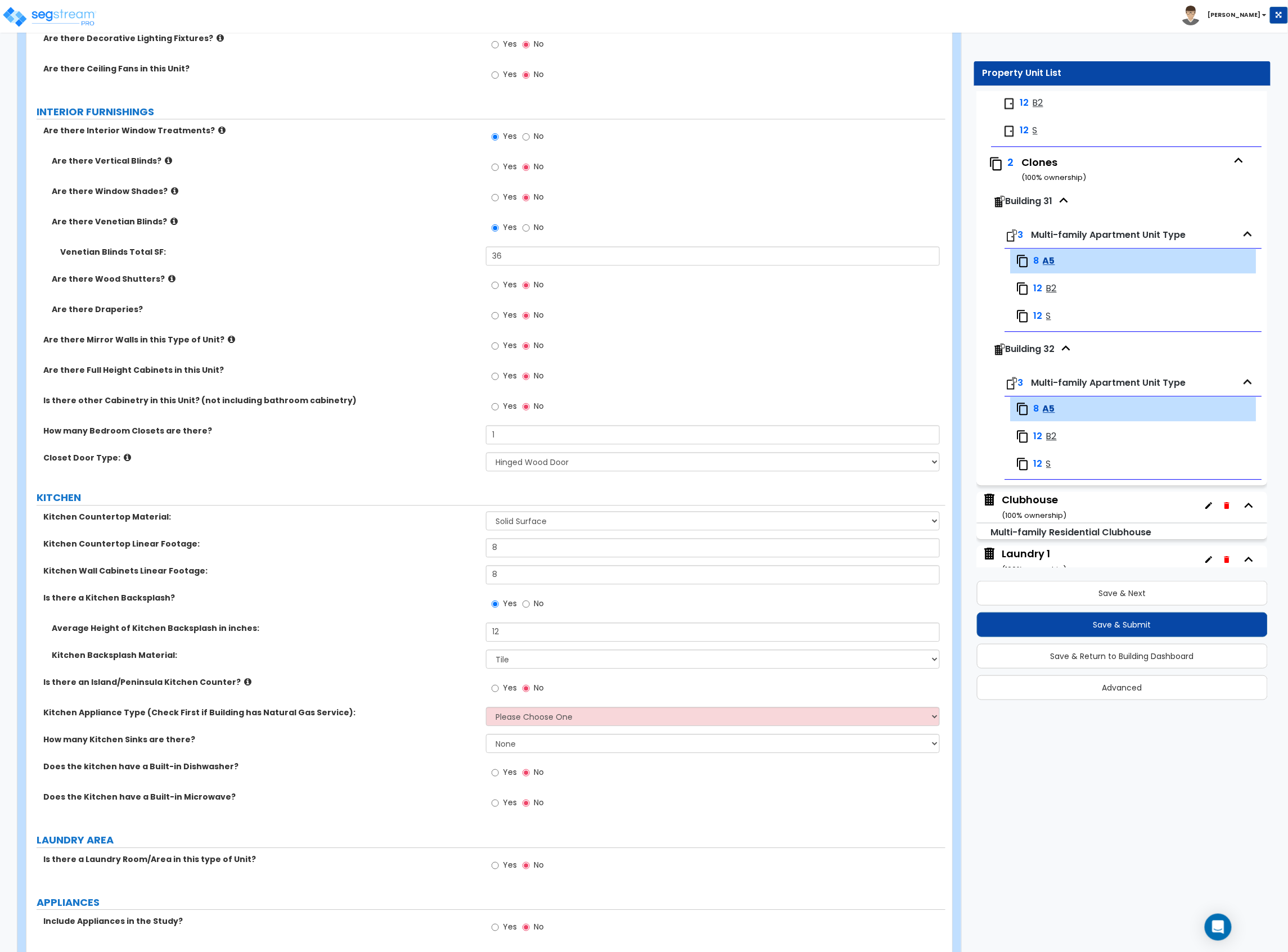
click at [506, 696] on label "Yes" at bounding box center [504, 689] width 25 height 19
click at [499, 694] on input "Yes" at bounding box center [495, 689] width 7 height 13
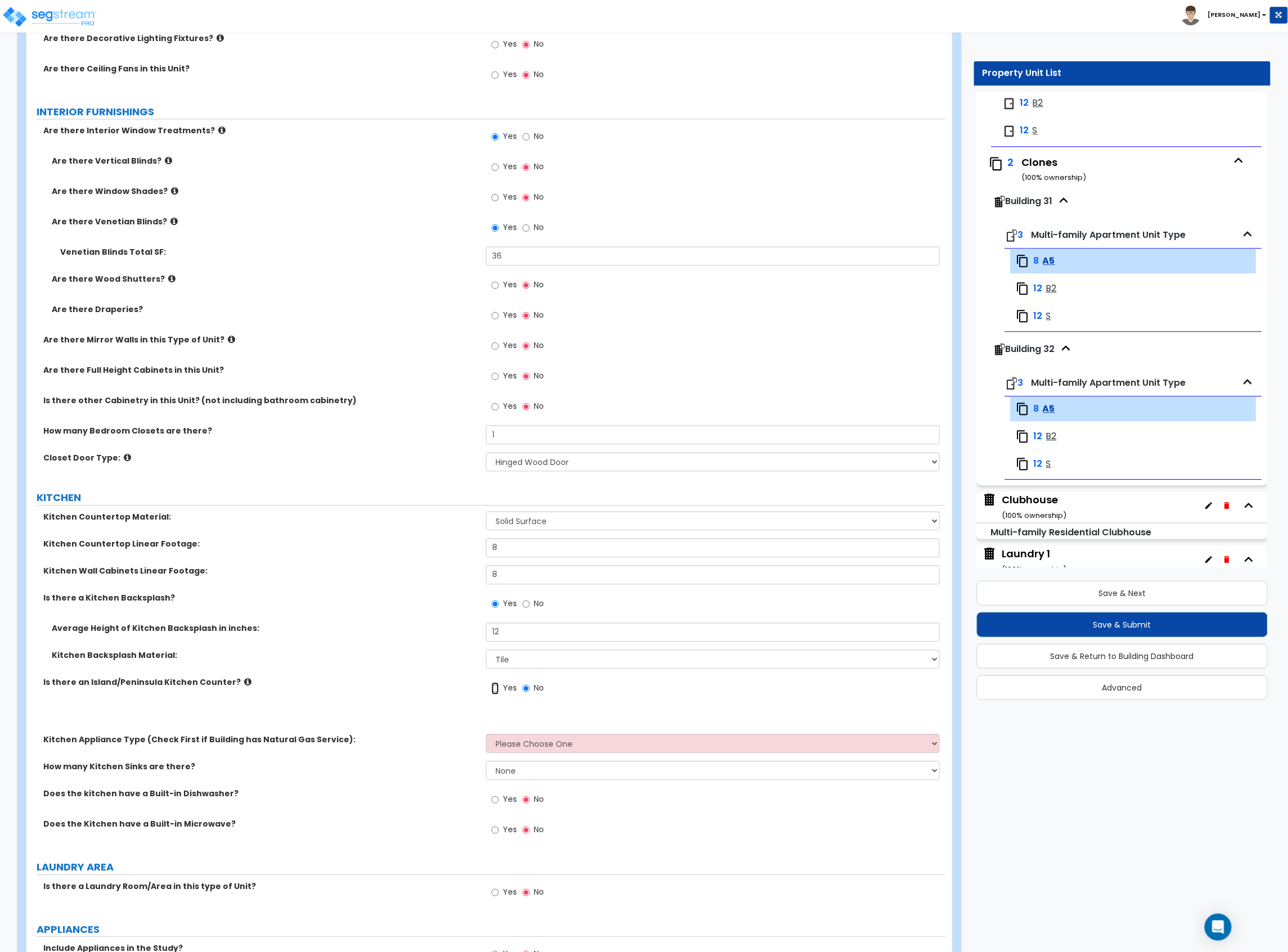
radio input "true"
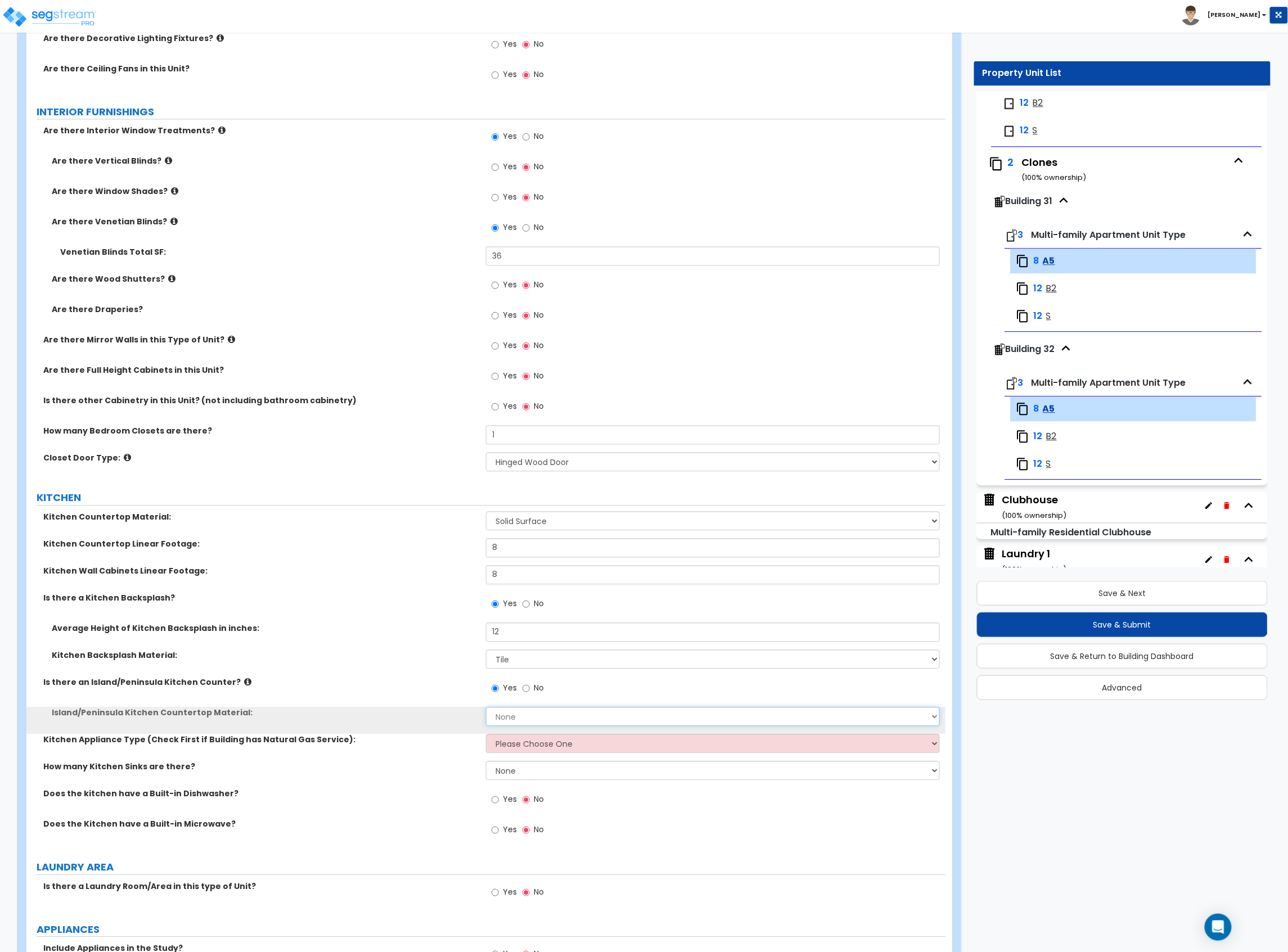
click at [524, 723] on select "None Plastic Laminate Solid Surface Stone Quartz Marble Tile Wood Stainless Ste…" at bounding box center [712, 716] width 454 height 19
select select "2"
click at [486, 709] on select "None Plastic Laminate Solid Surface Stone Quartz Marble Tile Wood Stainless Ste…" at bounding box center [712, 716] width 454 height 19
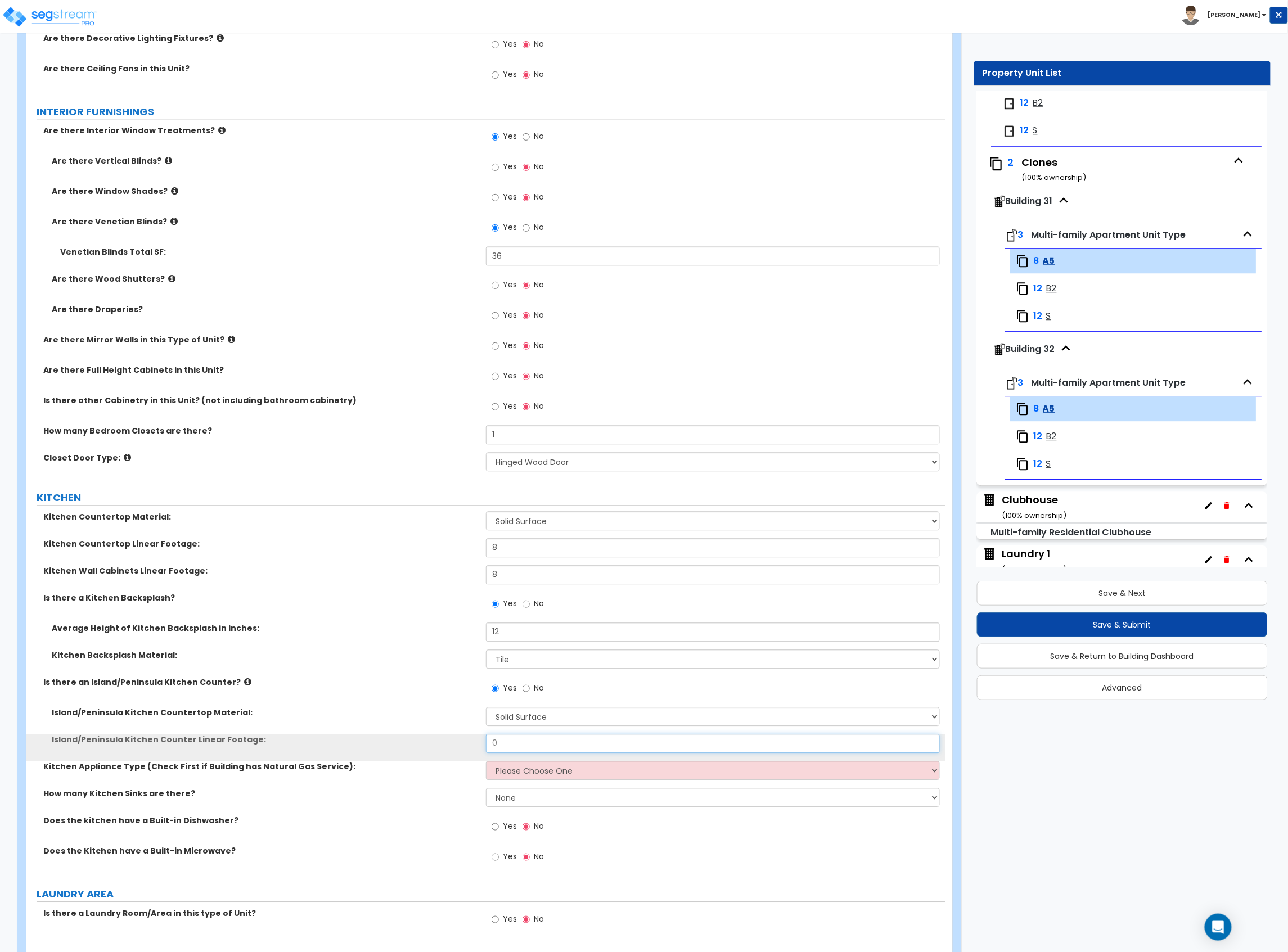
drag, startPoint x: 478, startPoint y: 746, endPoint x: 449, endPoint y: 746, distance: 29.0
click at [449, 746] on div "Island/Peninsula Kitchen Counter Linear Footage: 0" at bounding box center [486, 747] width 919 height 27
type input "6"
click at [639, 769] on select "Please Choose One Gas Electric" at bounding box center [712, 770] width 454 height 19
select select "2"
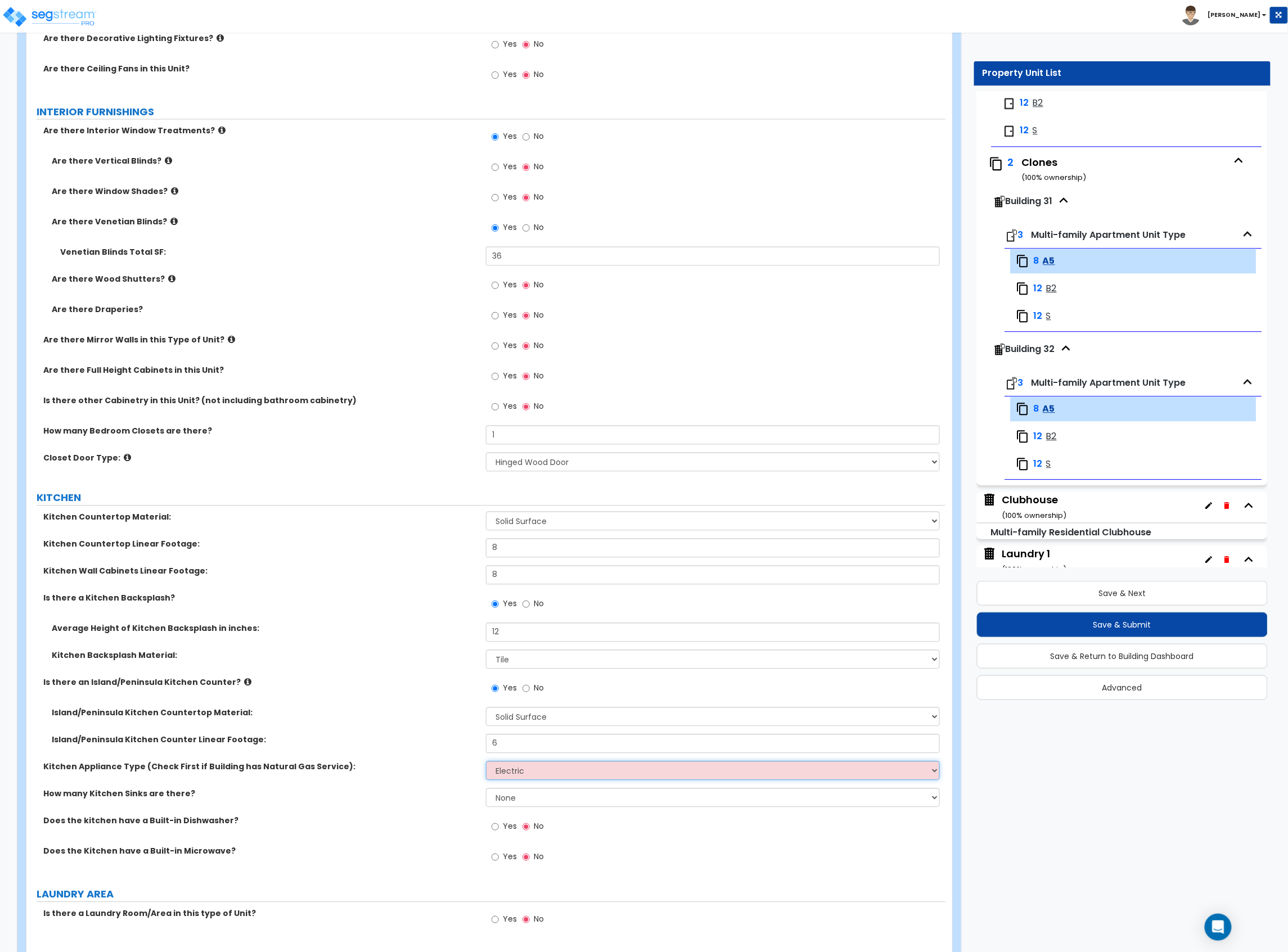
click at [486, 762] on select "Please Choose One Gas Electric" at bounding box center [712, 770] width 454 height 19
click at [518, 794] on select "None 1 2 3" at bounding box center [712, 797] width 454 height 19
select select "1"
click at [486, 790] on select "None 1 2 3" at bounding box center [712, 797] width 454 height 19
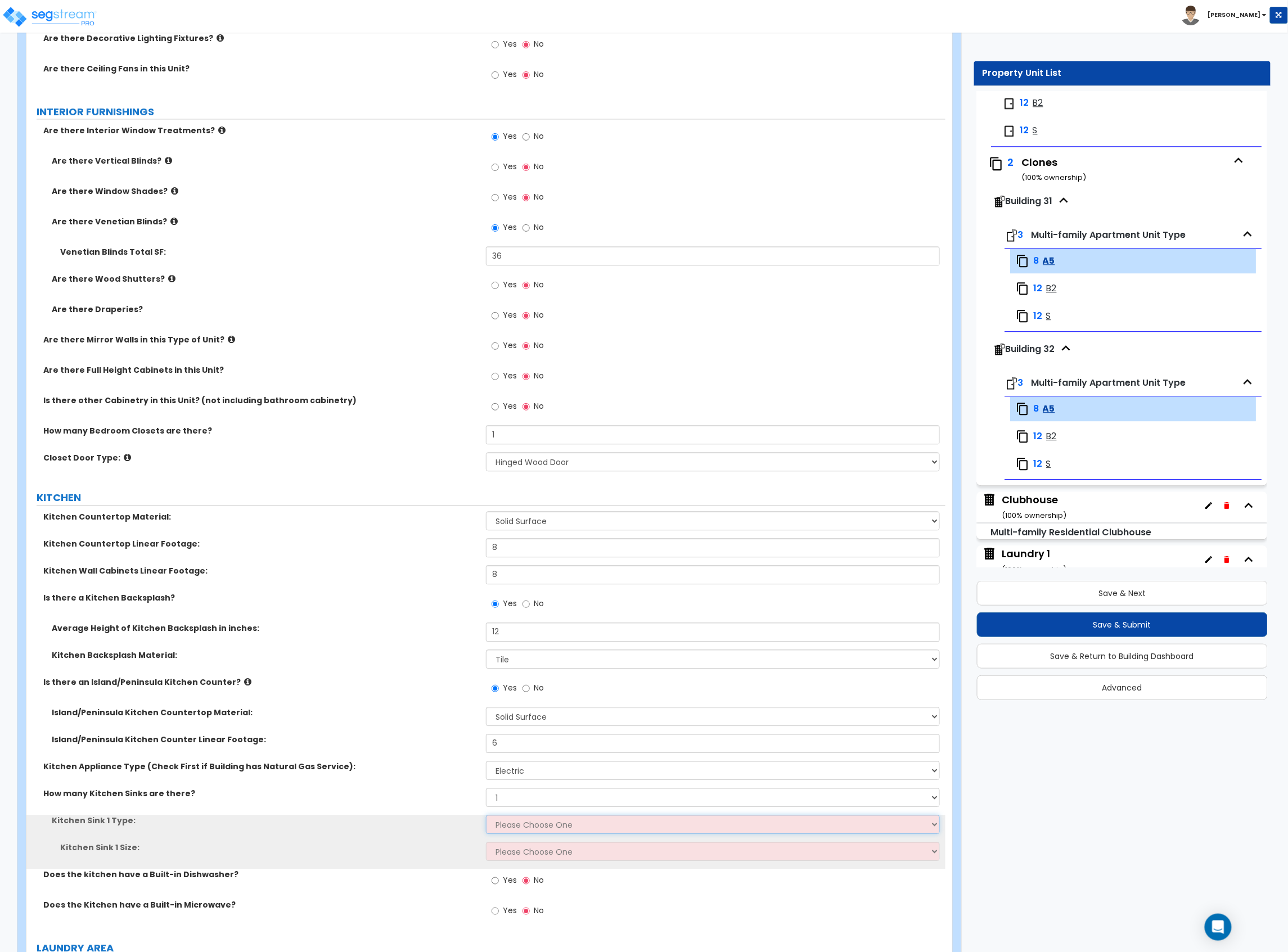
click at [512, 826] on select "Please Choose One Stainless Steel Porcelain Enamel Cast Iron Granite Composite" at bounding box center [712, 824] width 454 height 19
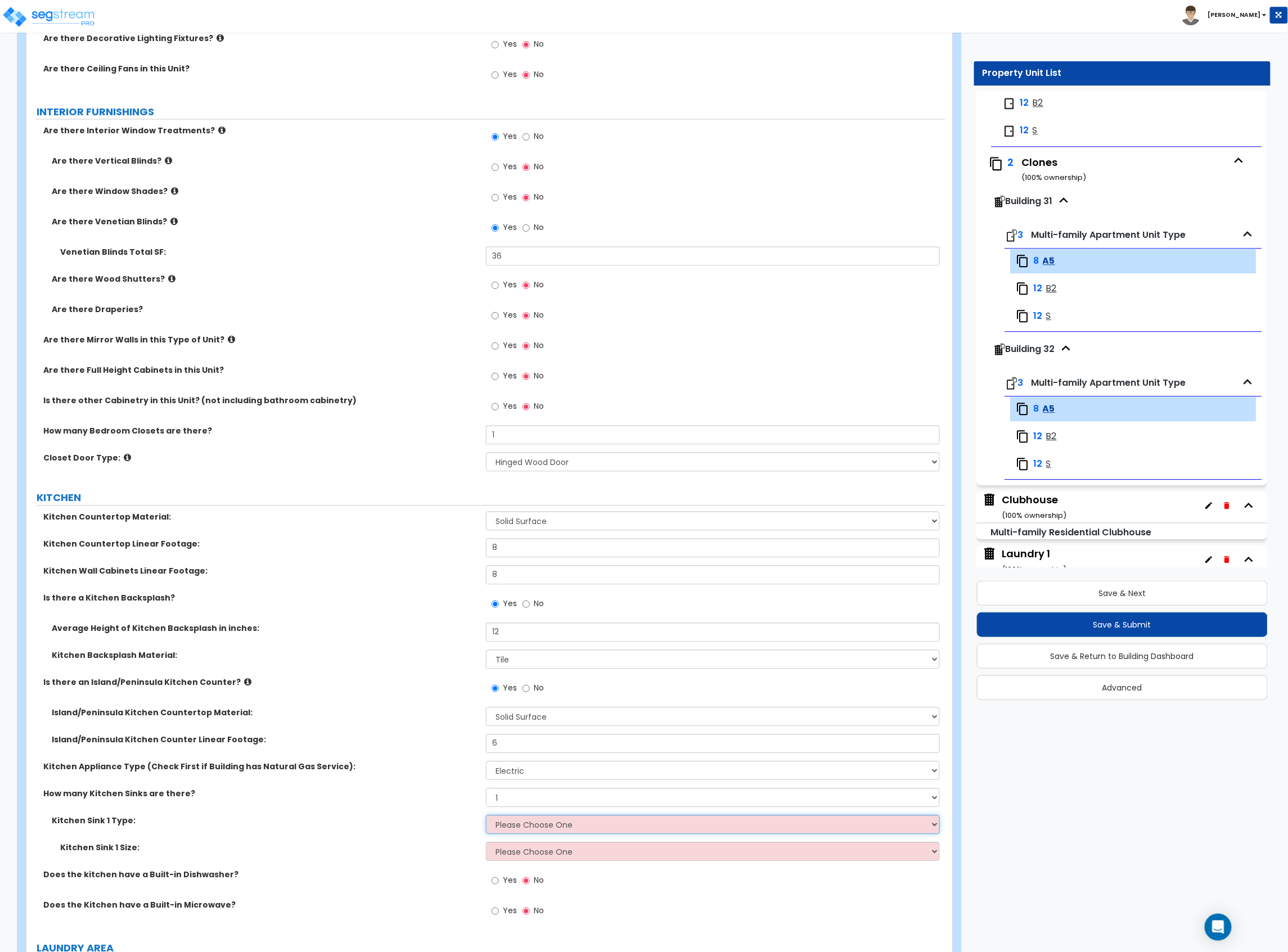
select select "1"
click at [486, 817] on select "Please Choose One Stainless Steel Porcelain Enamel Cast Iron Granite Composite" at bounding box center [712, 824] width 454 height 19
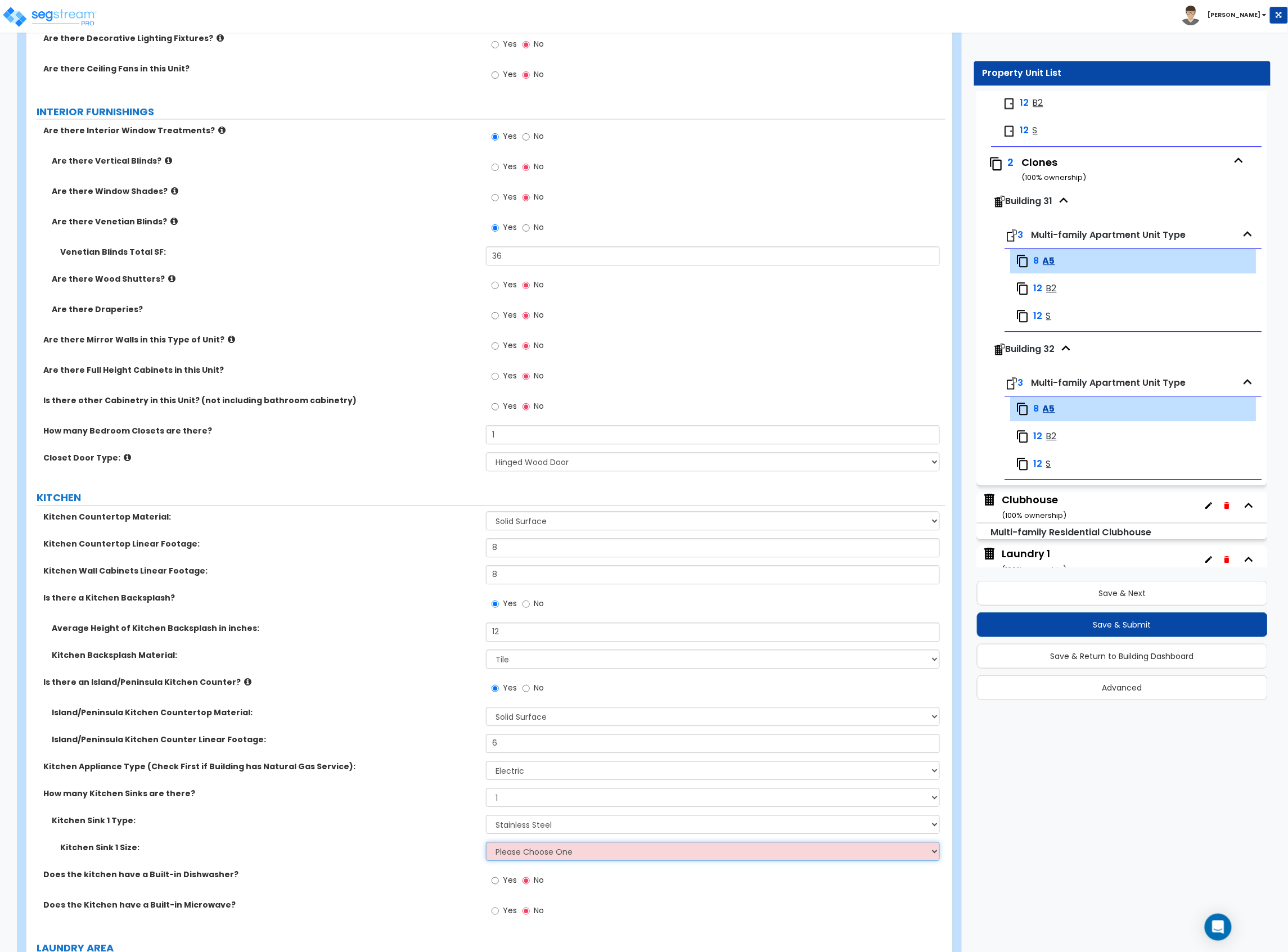
click at [514, 846] on select "Please Choose One Single Sink Double Sink" at bounding box center [712, 851] width 454 height 19
select select "2"
click at [486, 843] on select "Please Choose One Single Sink Double Sink" at bounding box center [712, 851] width 454 height 19
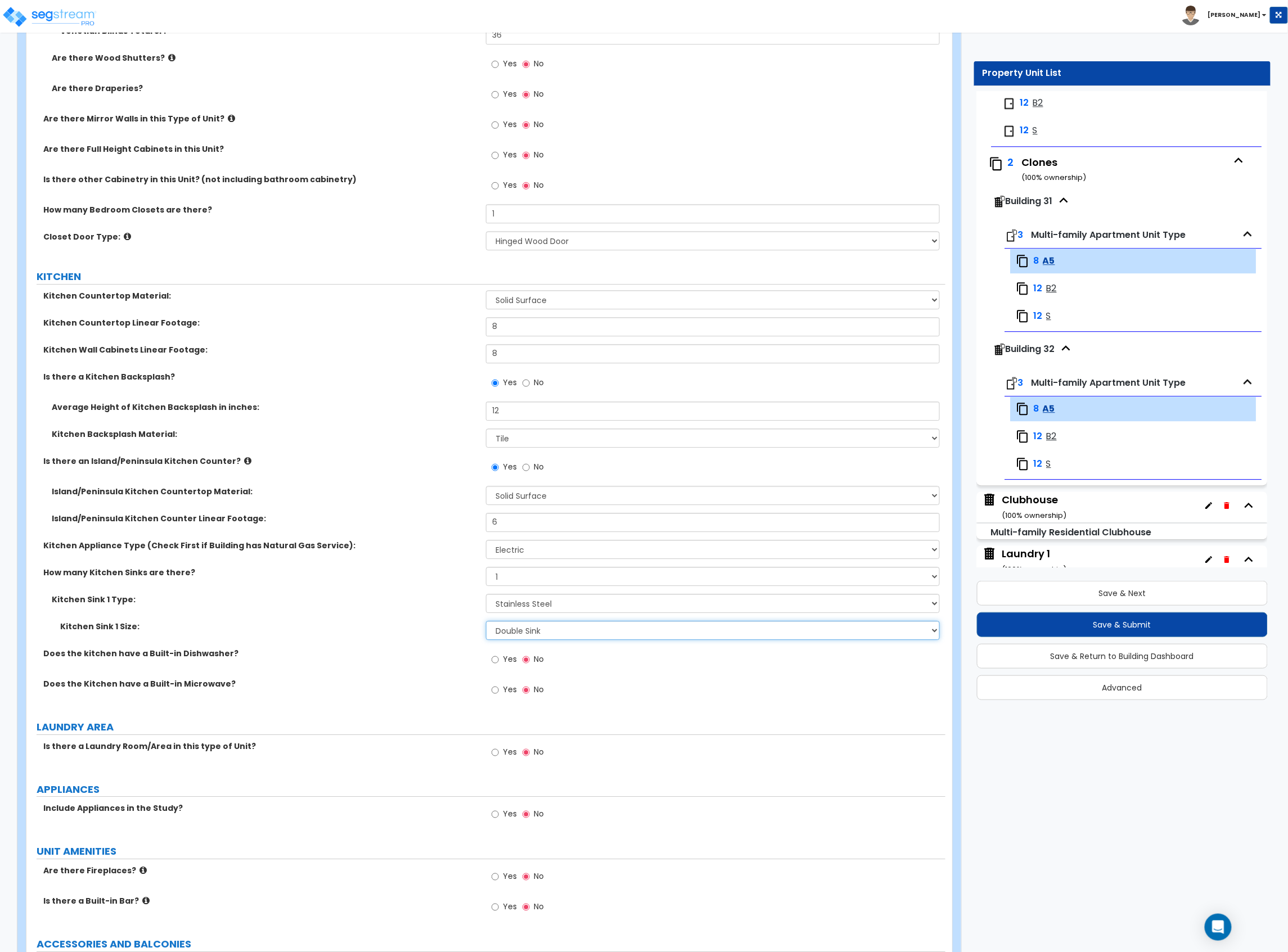
scroll to position [1200, 0]
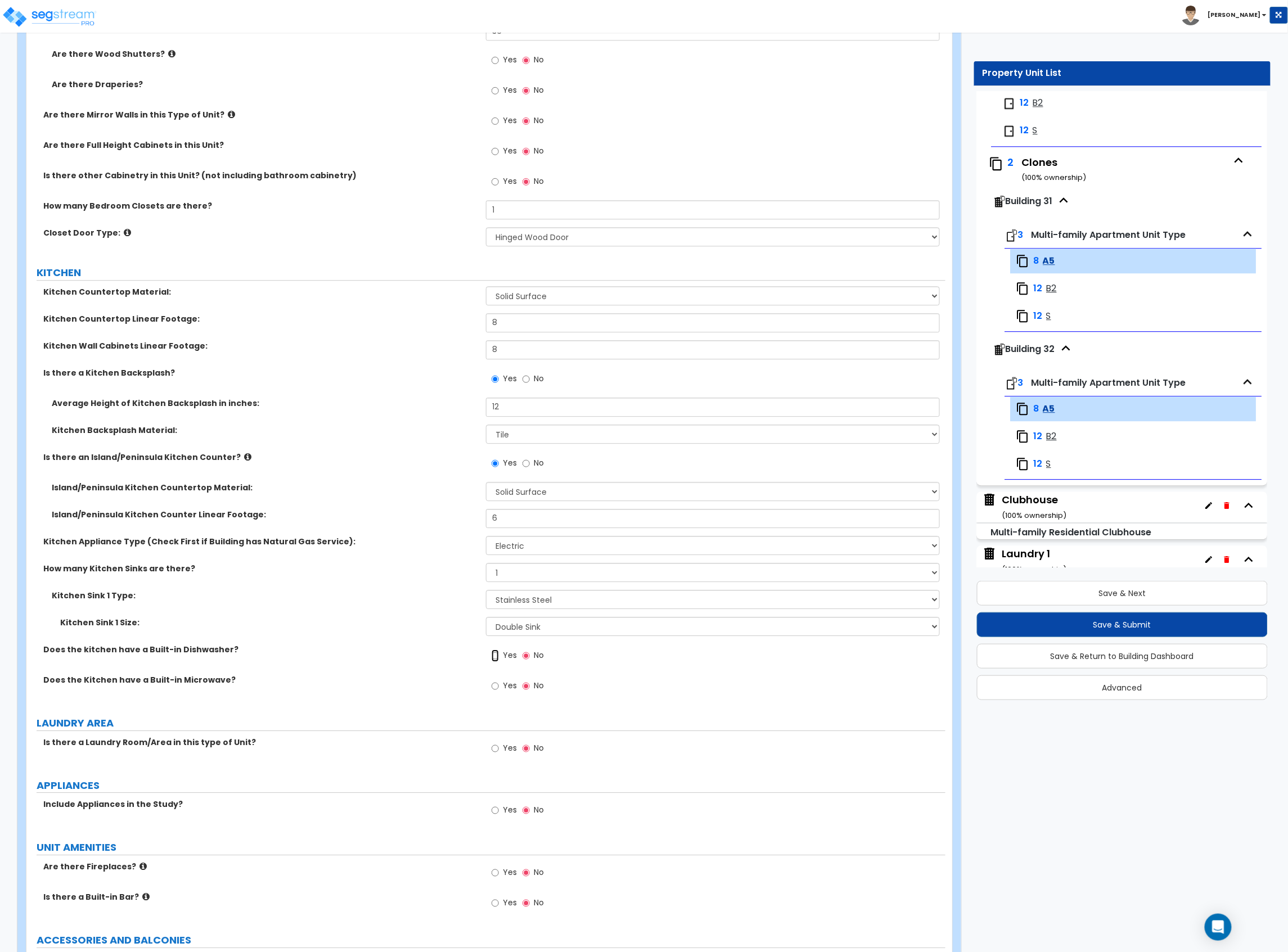
click at [496, 653] on input "Yes" at bounding box center [495, 656] width 7 height 13
radio input "true"
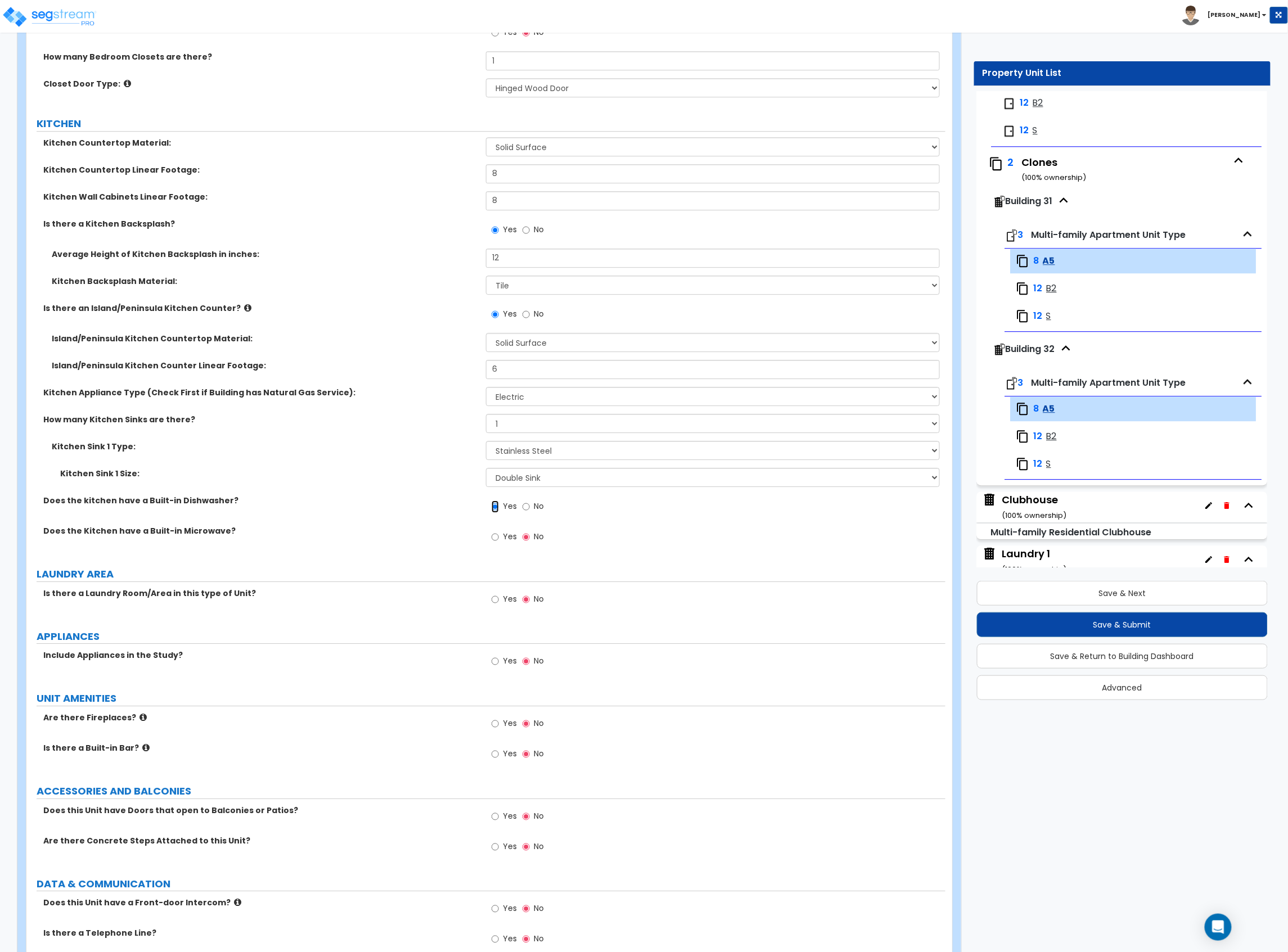
scroll to position [1349, 0]
click at [500, 663] on label "Yes" at bounding box center [504, 661] width 25 height 19
click at [499, 663] on input "Yes" at bounding box center [495, 661] width 7 height 13
radio input "true"
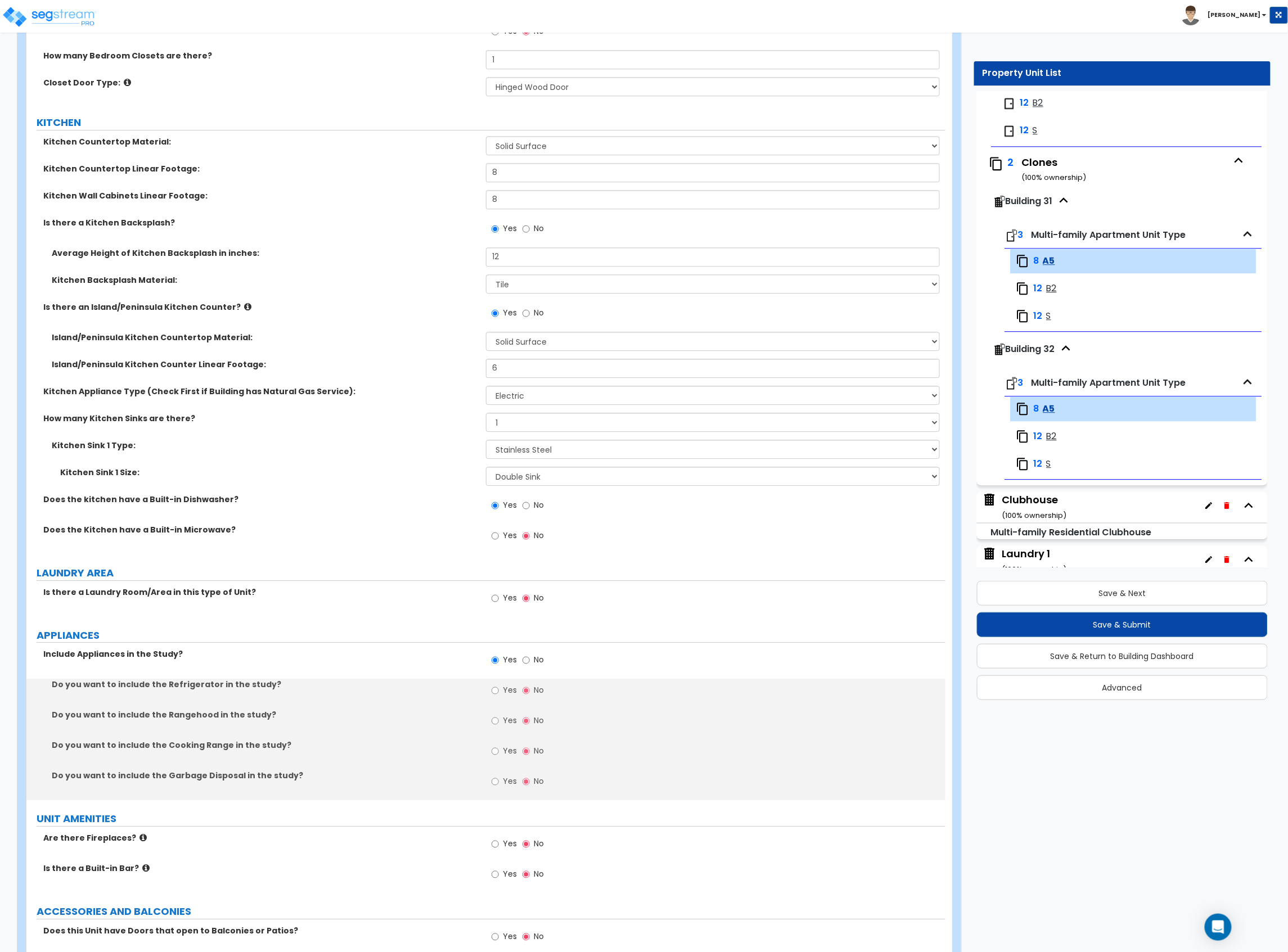
click at [505, 689] on span "Yes" at bounding box center [510, 690] width 14 height 11
click at [499, 689] on input "Yes" at bounding box center [495, 691] width 7 height 13
radio input "true"
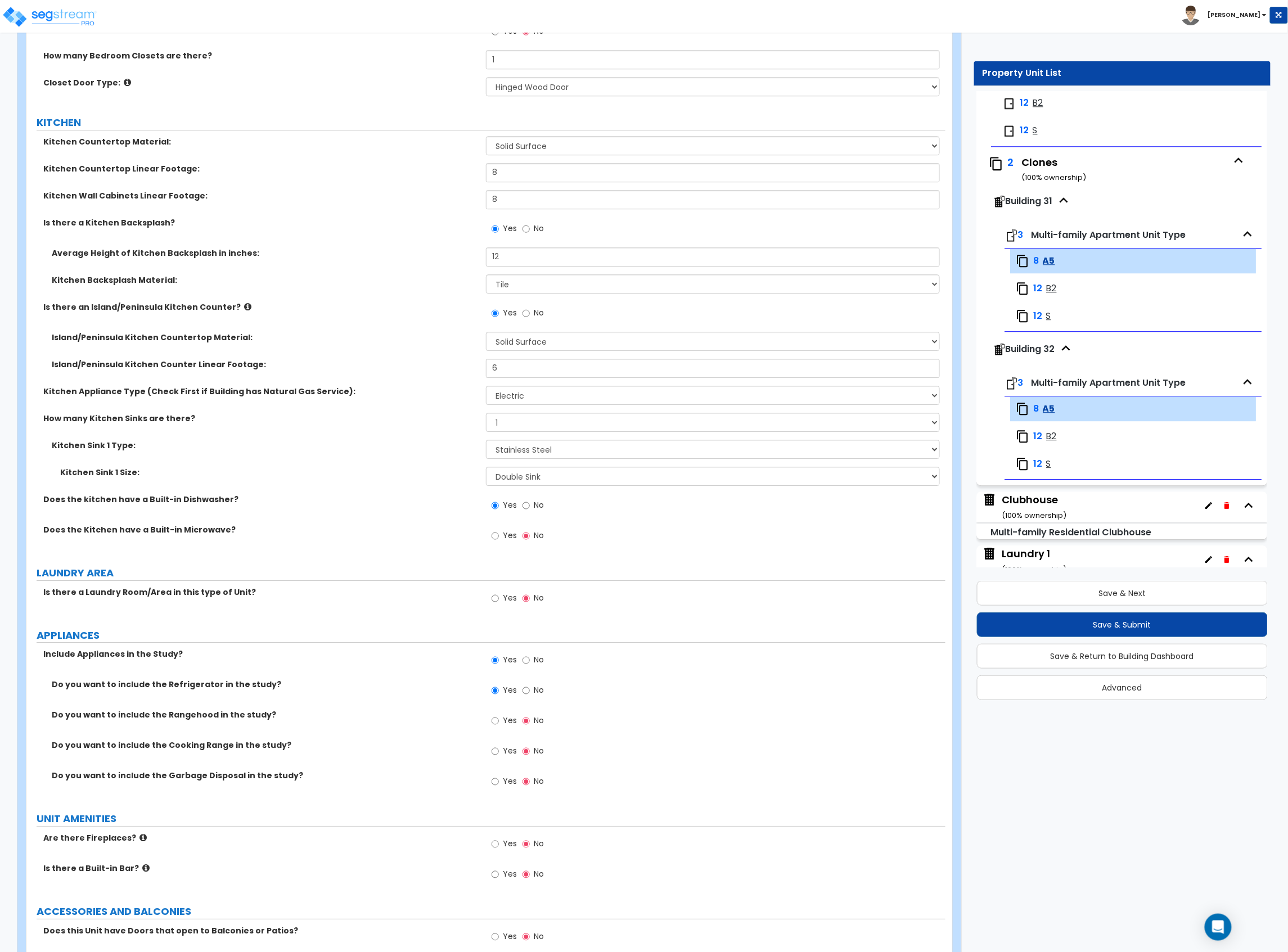
click at [502, 713] on div "Yes No" at bounding box center [517, 722] width 64 height 26
click at [502, 724] on label "Yes" at bounding box center [504, 722] width 25 height 19
click at [499, 724] on input "Yes" at bounding box center [495, 721] width 7 height 13
radio input "true"
click at [502, 754] on label "Yes" at bounding box center [504, 752] width 25 height 19
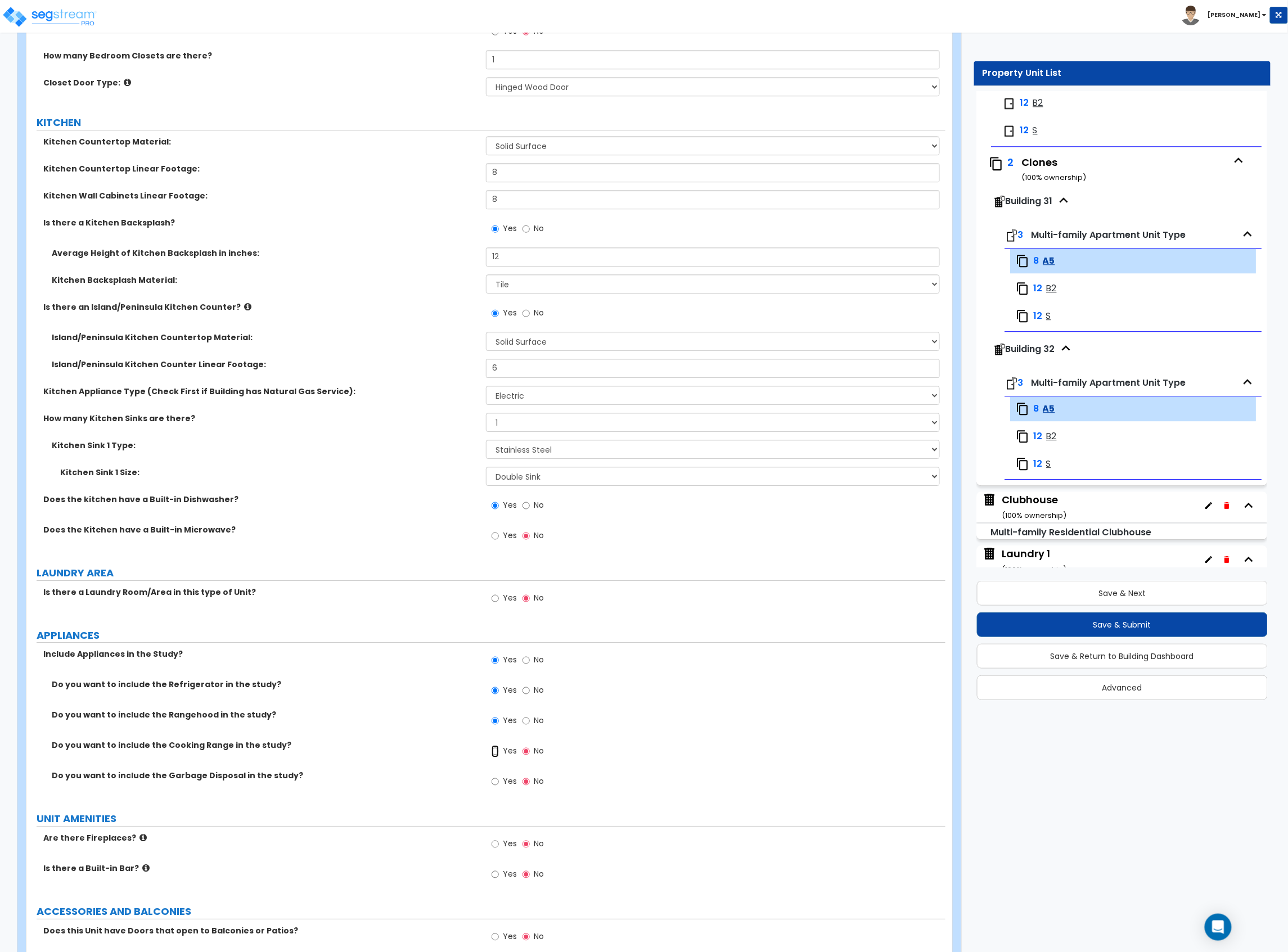
click at [499, 754] on input "Yes" at bounding box center [495, 752] width 7 height 13
radio input "true"
click at [500, 781] on label "Yes" at bounding box center [504, 783] width 25 height 19
click at [499, 781] on input "Yes" at bounding box center [495, 782] width 7 height 13
radio input "true"
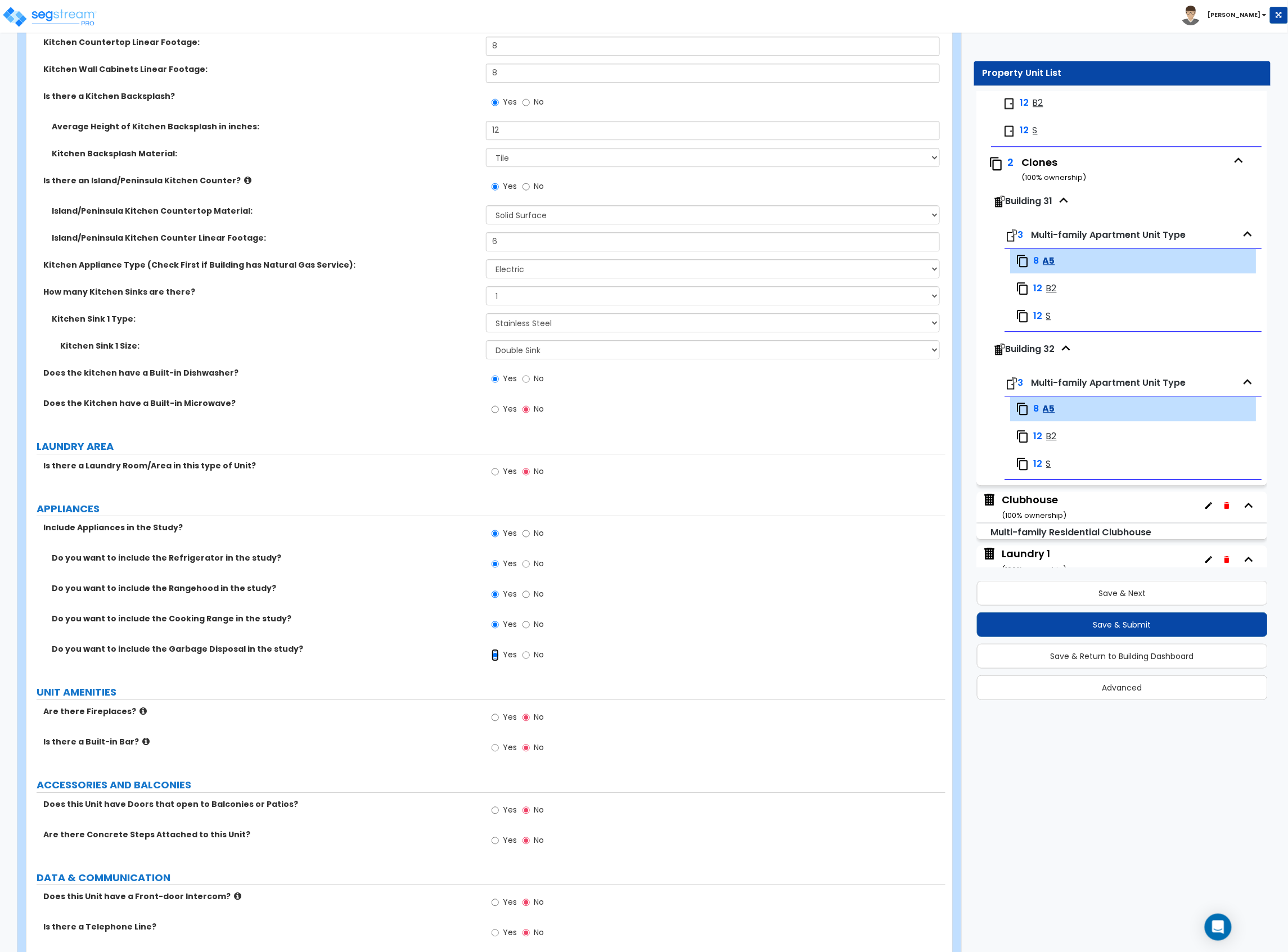
scroll to position [1499, 0]
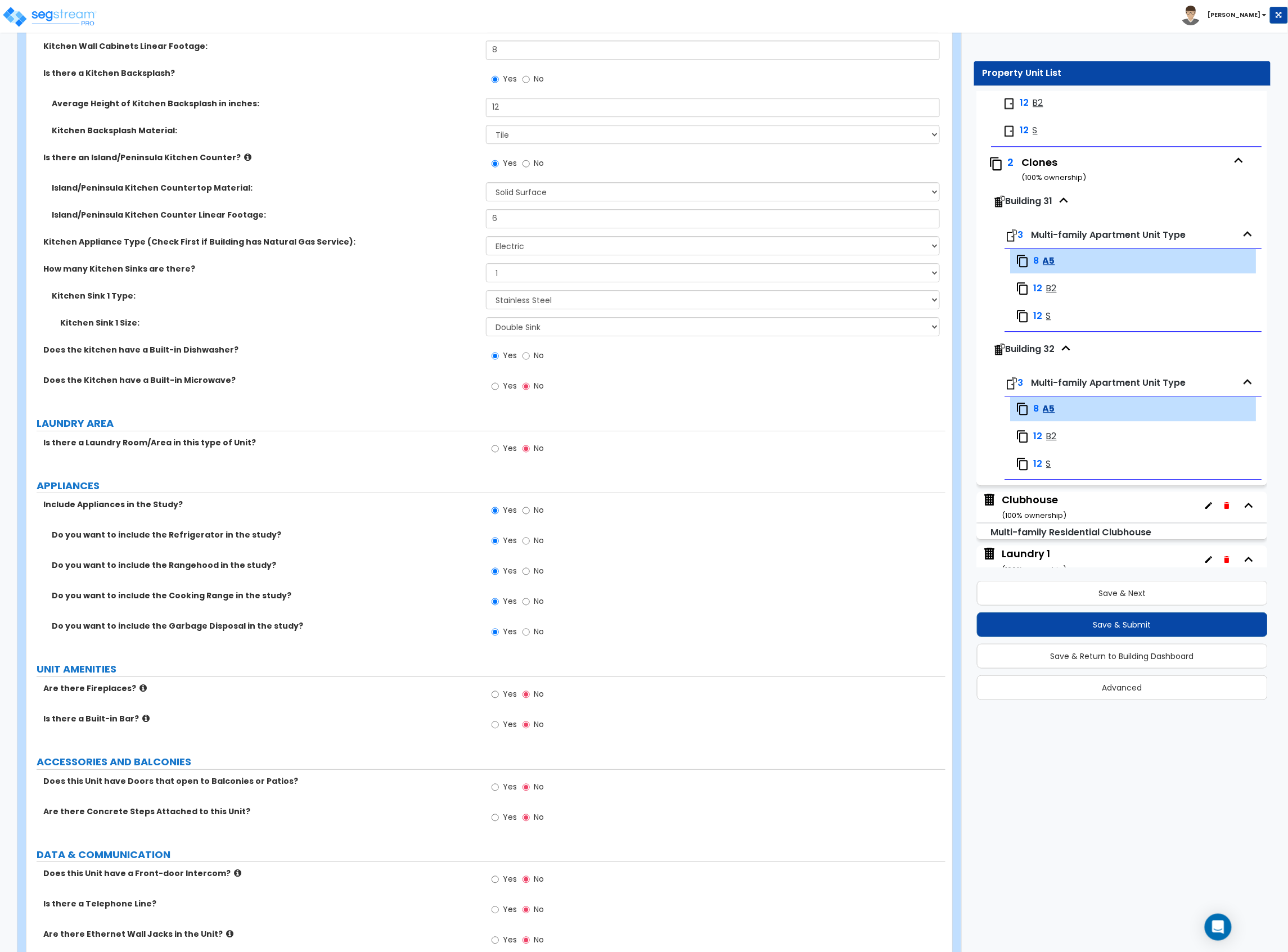
click at [505, 697] on span "Yes" at bounding box center [510, 694] width 14 height 11
click at [499, 697] on input "Yes" at bounding box center [495, 694] width 7 height 13
radio input "true"
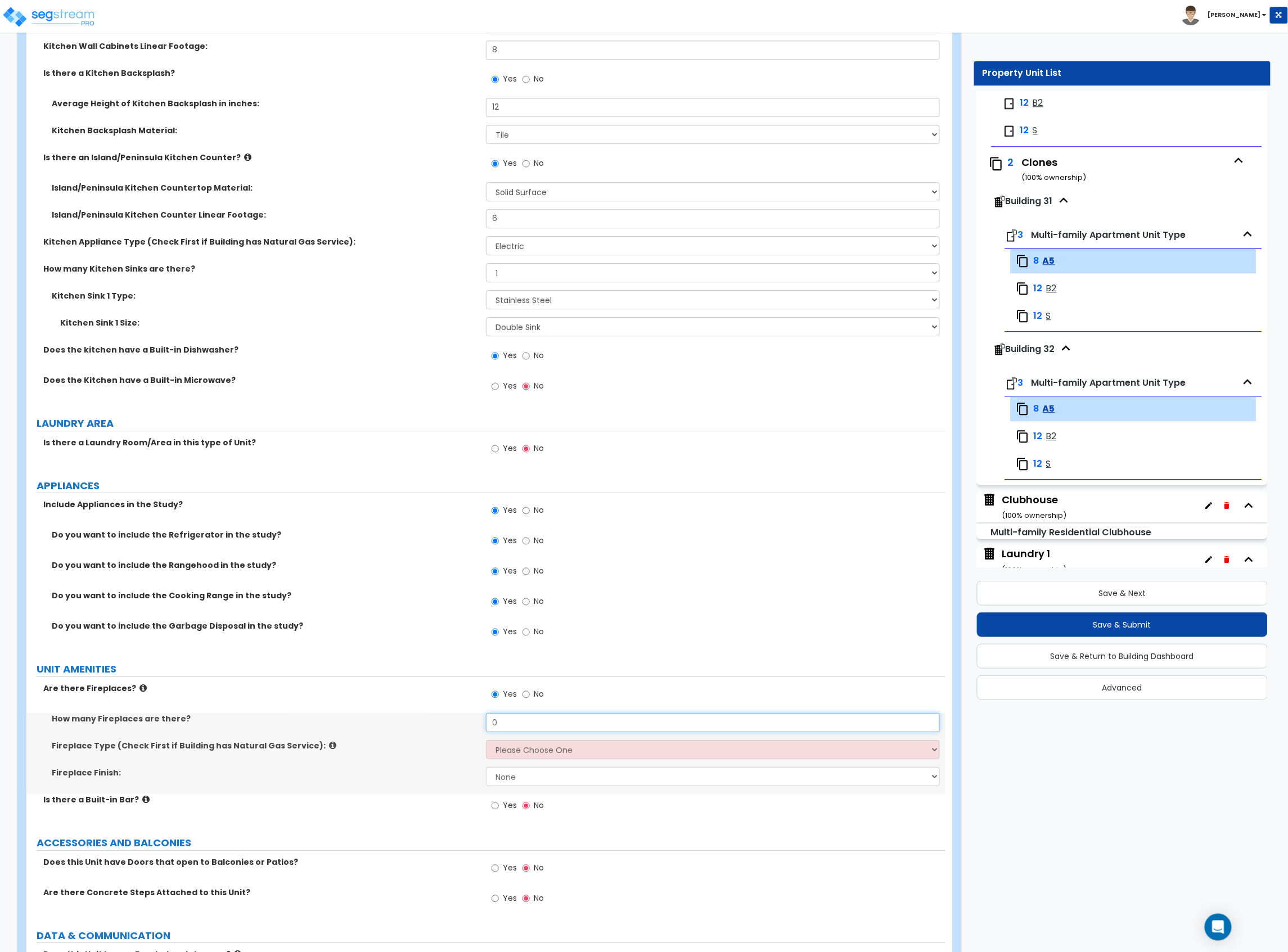
drag, startPoint x: 511, startPoint y: 725, endPoint x: 428, endPoint y: 733, distance: 83.4
click at [428, 733] on div "How many Fireplaces are there? 0" at bounding box center [486, 726] width 919 height 27
type input "1"
click at [505, 745] on select "Please Choose One Built-in Electric Fireplace Built-in Gas Fireplace Built-in W…" at bounding box center [712, 749] width 454 height 19
select select "2"
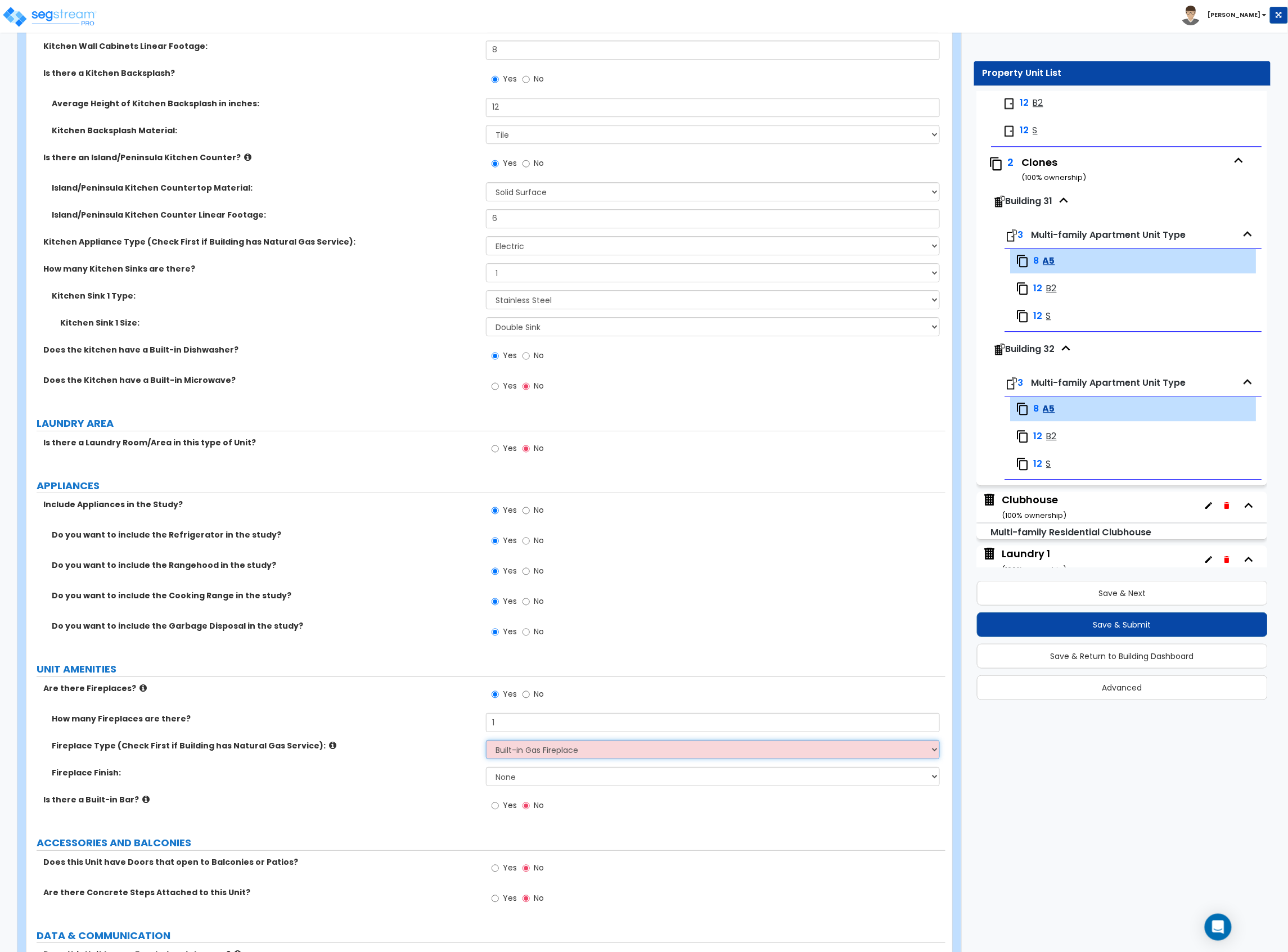
click at [486, 742] on select "Please Choose One Built-in Electric Fireplace Built-in Gas Fireplace Built-in W…" at bounding box center [712, 749] width 454 height 19
click at [520, 783] on select "None Brick Stone Tile Painted Molding" at bounding box center [712, 776] width 454 height 19
select select "1"
click at [486, 769] on select "None Brick Stone Tile Painted Molding" at bounding box center [712, 776] width 454 height 19
click at [425, 793] on div "Fireplace Finish: None Brick Stone Tile Painted Molding" at bounding box center [486, 781] width 919 height 27
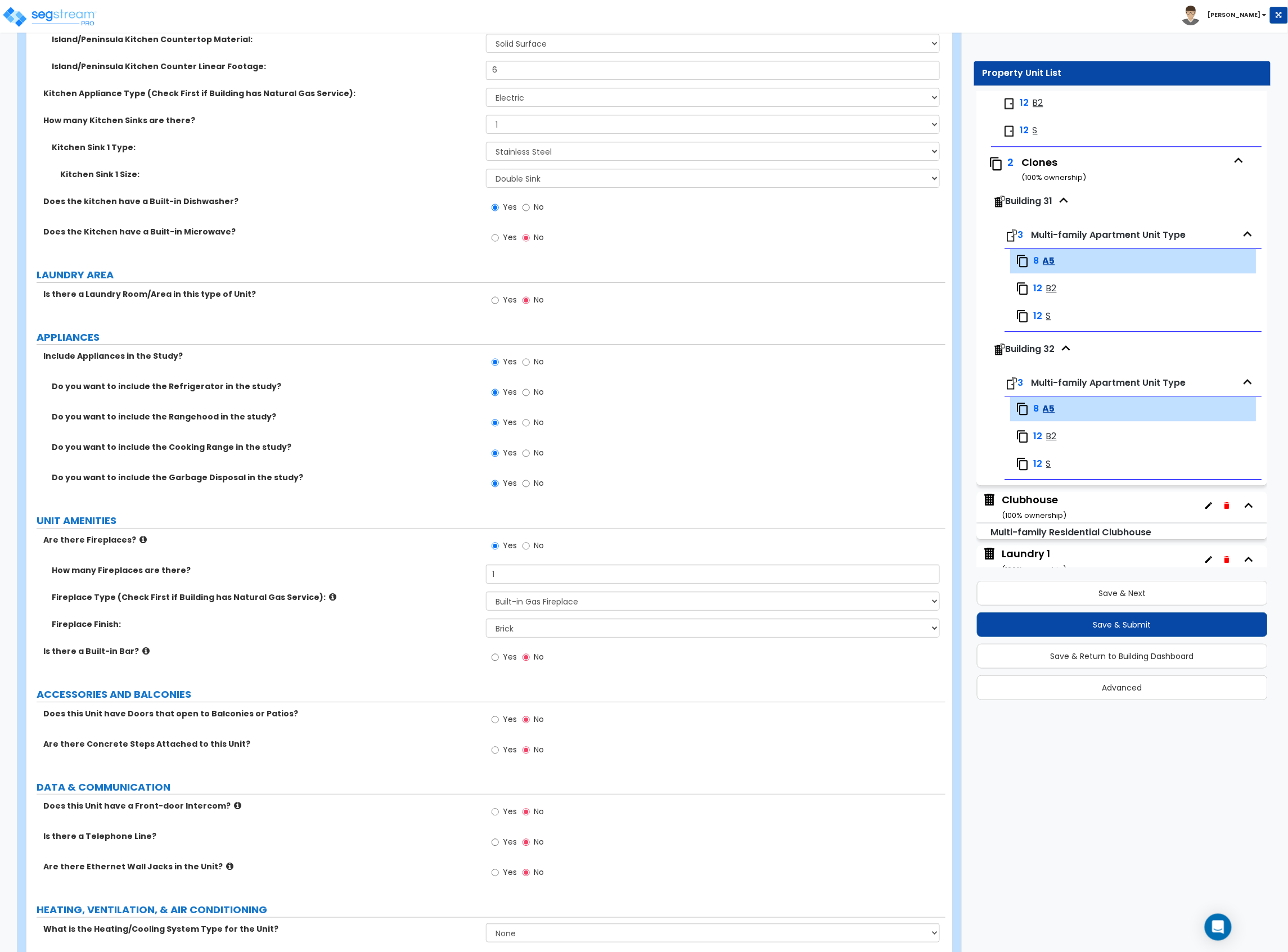
scroll to position [1649, 0]
click at [504, 727] on label "Yes" at bounding box center [504, 719] width 25 height 19
click at [499, 724] on input "Yes" at bounding box center [495, 718] width 7 height 13
radio input "true"
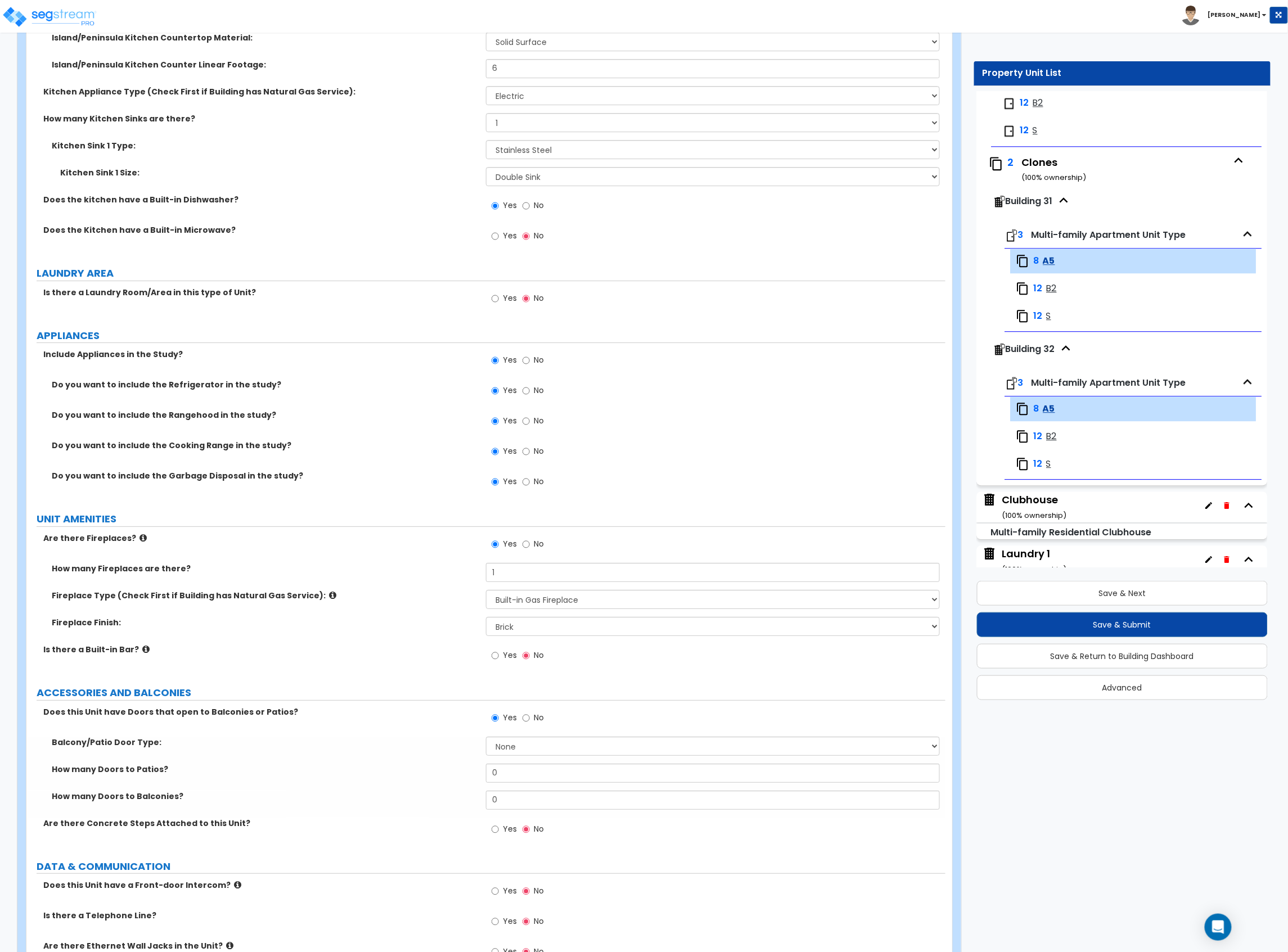
click at [513, 760] on div "Balcony/Patio Door Type: None Single Hinged Doors Double Hinged Doors Single Fr…" at bounding box center [486, 750] width 919 height 27
click at [532, 754] on select "None Single Hinged Doors Double Hinged Doors Single French Doors Double French …" at bounding box center [712, 746] width 454 height 19
select select "5"
click at [486, 739] on select "None Single Hinged Doors Double Hinged Doors Single French Doors Double French …" at bounding box center [712, 746] width 454 height 19
drag, startPoint x: 496, startPoint y: 801, endPoint x: 475, endPoint y: 803, distance: 21.1
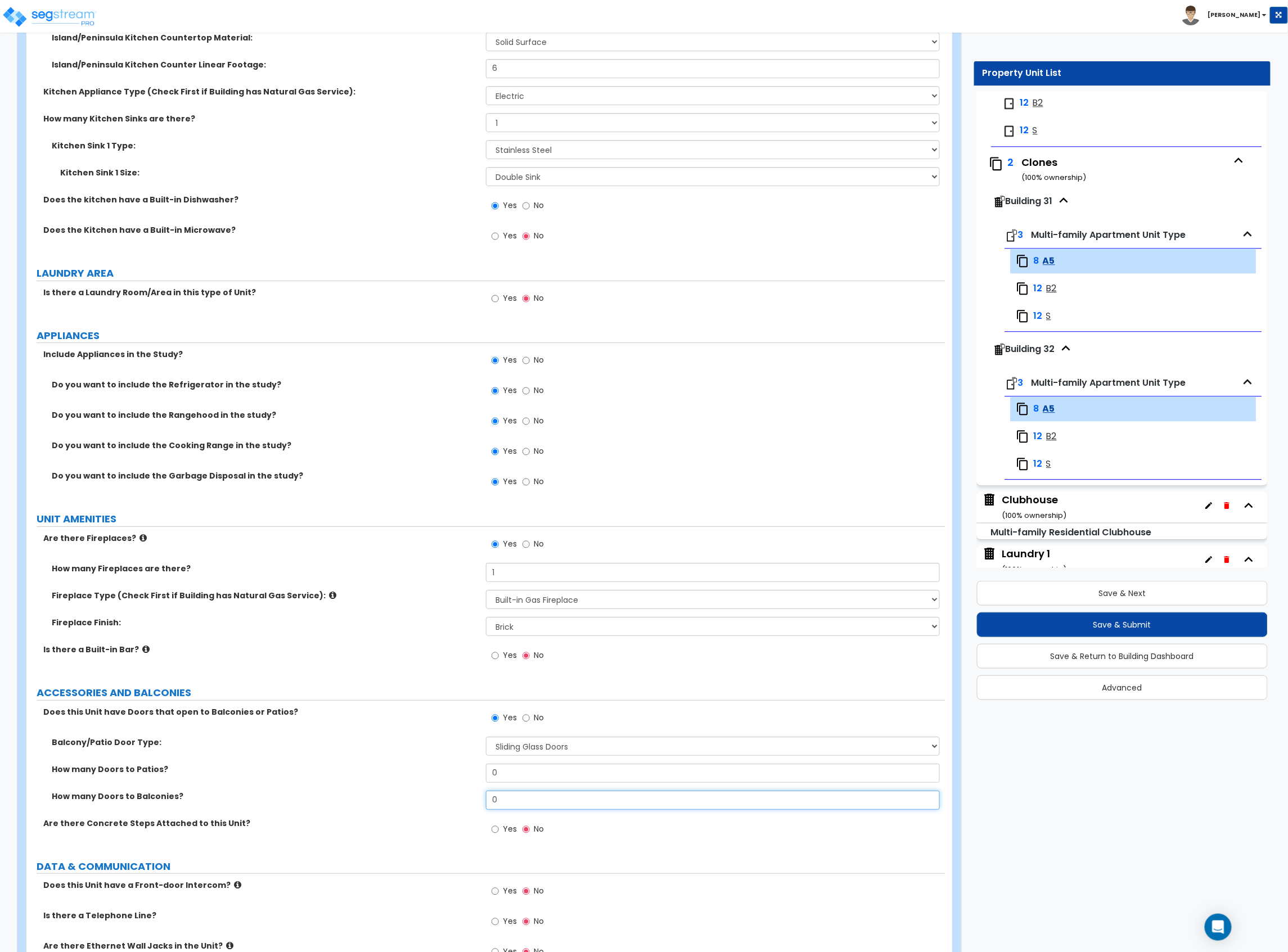
click at [475, 803] on div "How many Doors to Balconies? 0" at bounding box center [486, 804] width 919 height 27
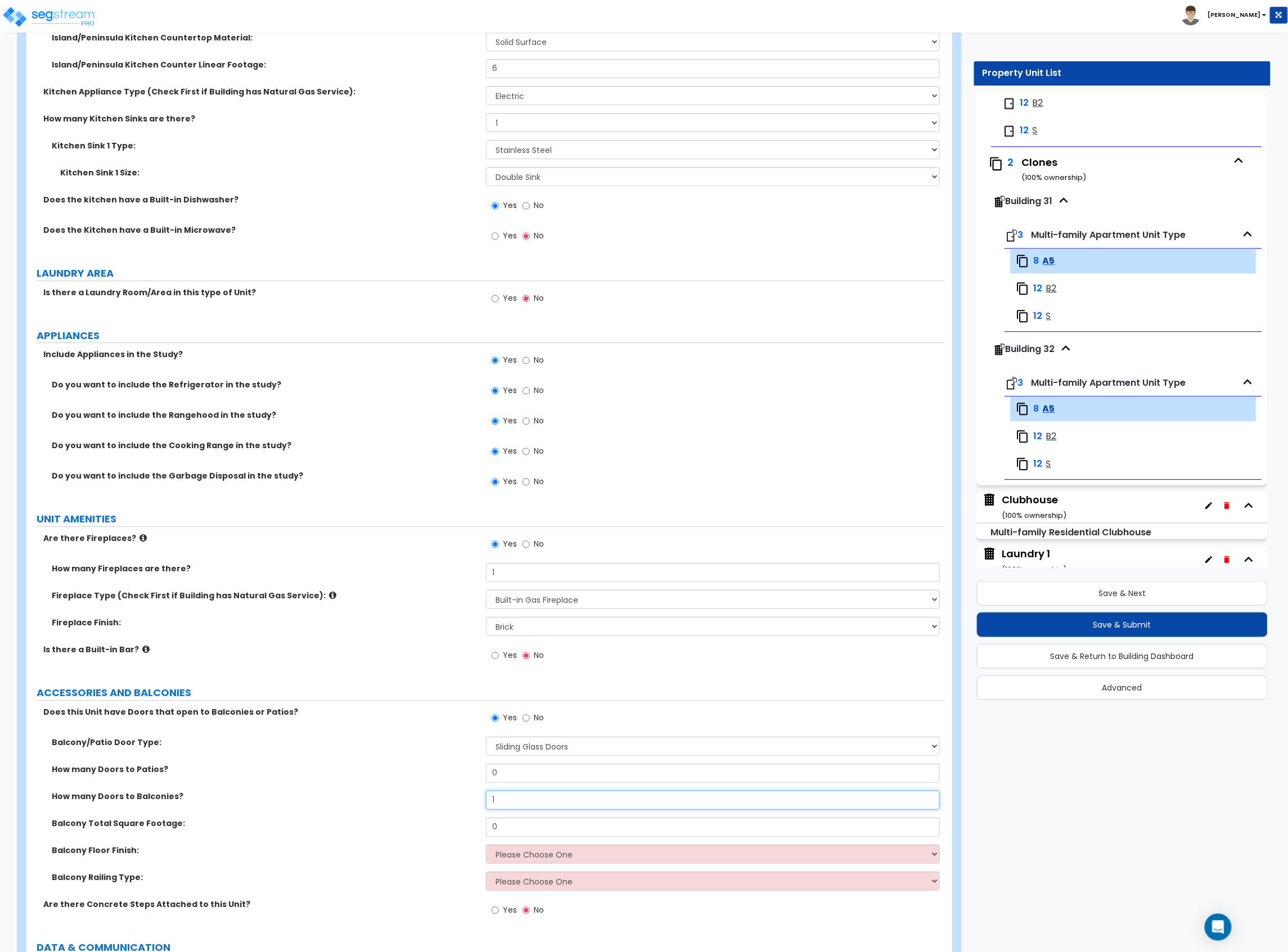
type input "1"
drag, startPoint x: 529, startPoint y: 829, endPoint x: 433, endPoint y: 828, distance: 96.0
click at [439, 830] on div "Balcony Total Square Footage: 0" at bounding box center [486, 831] width 919 height 27
type input "60"
click at [630, 857] on select "Please Choose One Concrete Tile Wood PVC" at bounding box center [712, 854] width 454 height 19
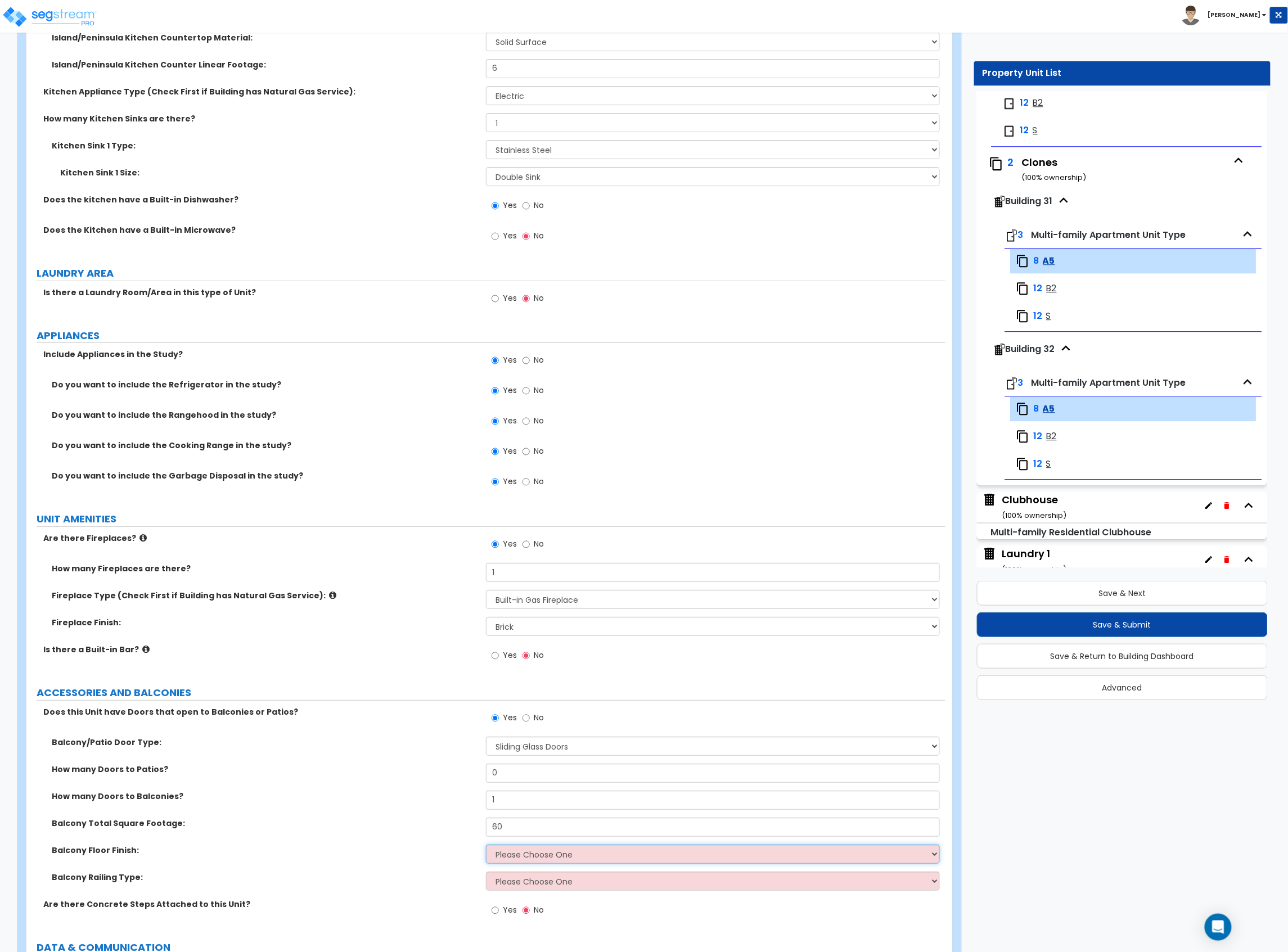
select select "1"
click at [486, 847] on select "Please Choose One Concrete Tile Wood PVC" at bounding box center [712, 854] width 454 height 19
drag, startPoint x: 516, startPoint y: 838, endPoint x: 416, endPoint y: 840, distance: 100.0
click at [425, 840] on div "Balcony Total Square Footage: 60" at bounding box center [486, 831] width 919 height 27
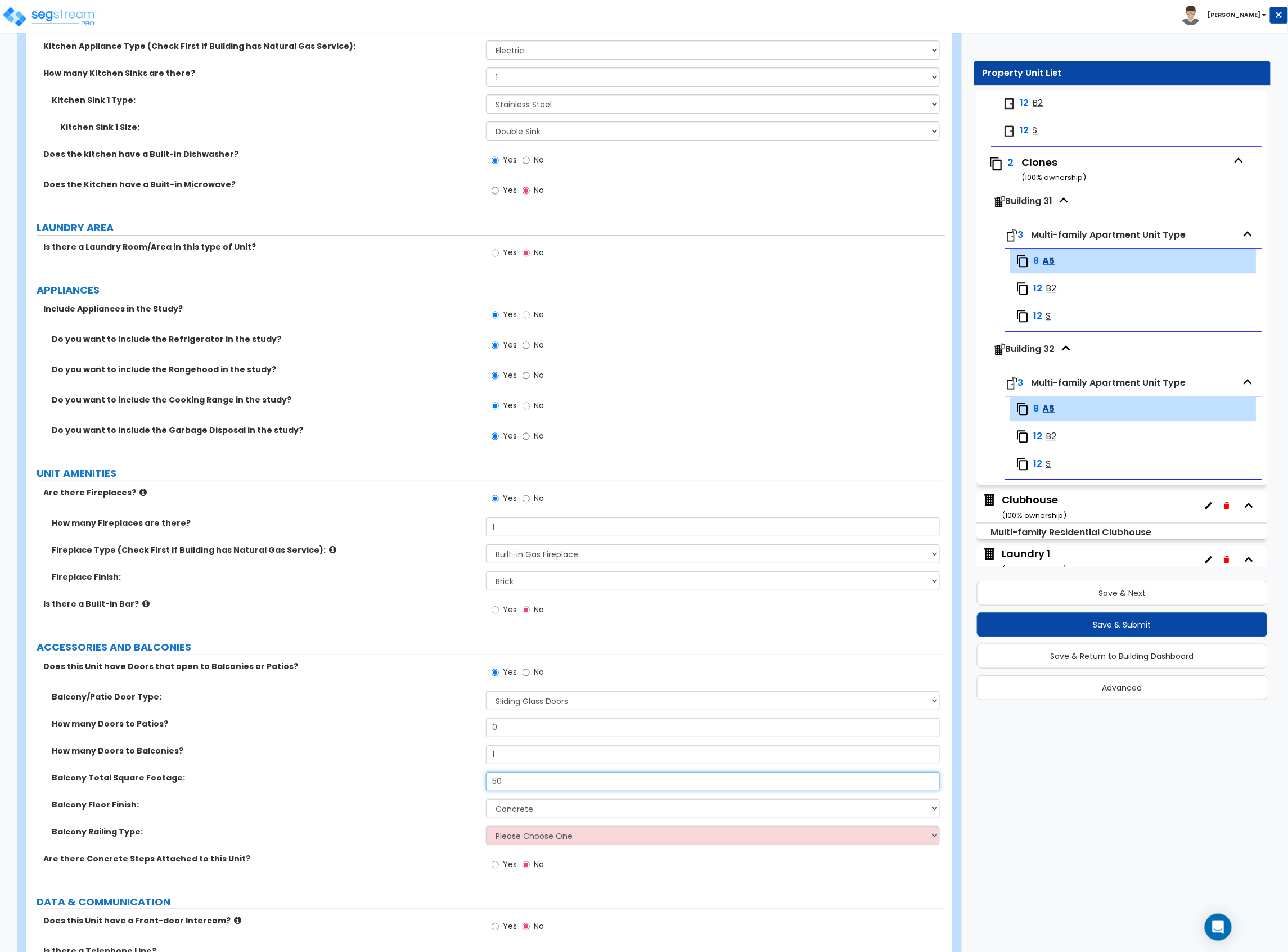
scroll to position [1800, 0]
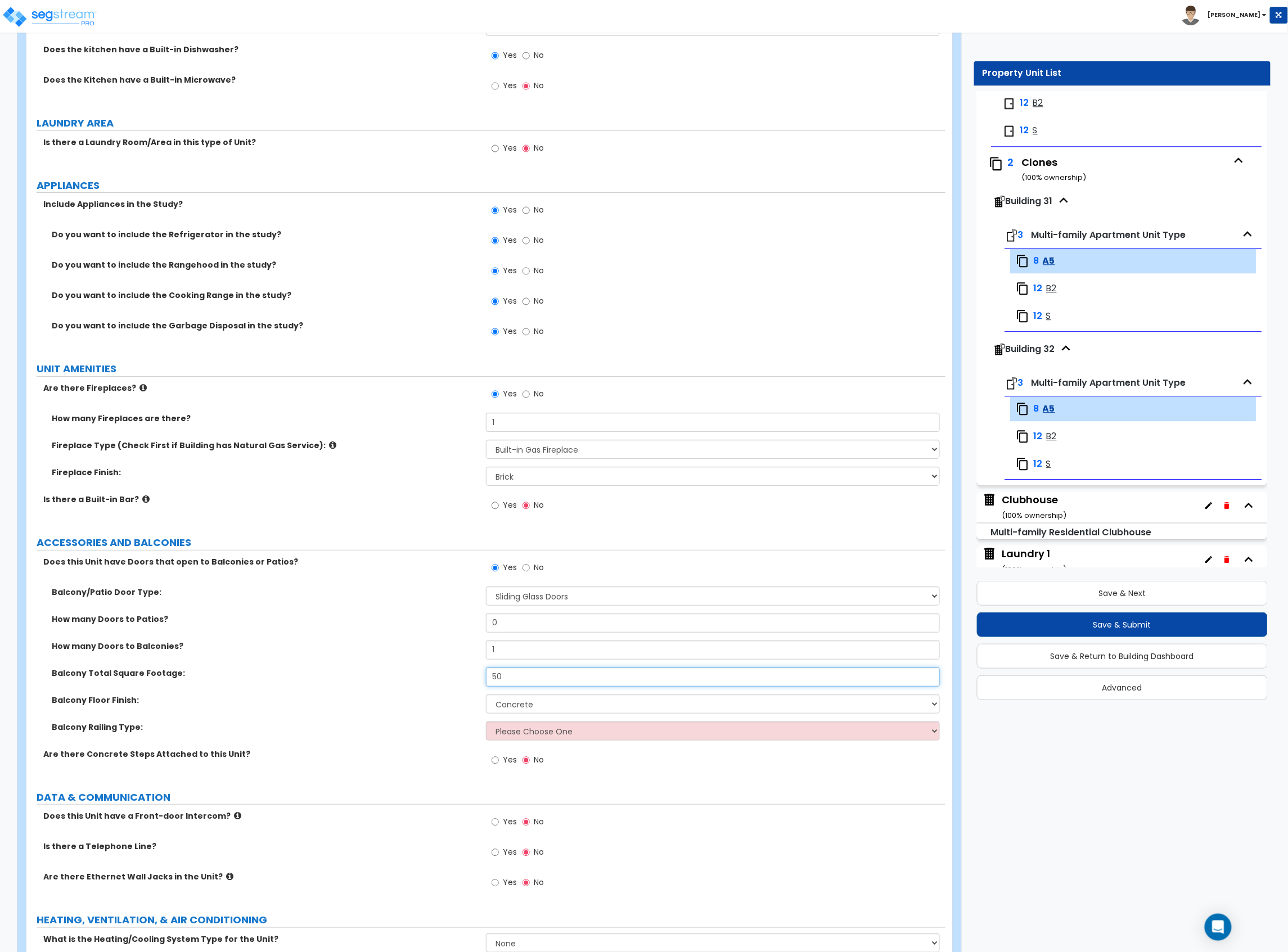
type input "50"
click at [534, 737] on select "Please Choose One Steel Aluminum Wood Glass and Metal Wrought Iron" at bounding box center [712, 730] width 454 height 19
select select "1"
click at [486, 724] on select "Please Choose One Steel Aluminum Wood Glass and Metal Wrought Iron" at bounding box center [712, 730] width 454 height 19
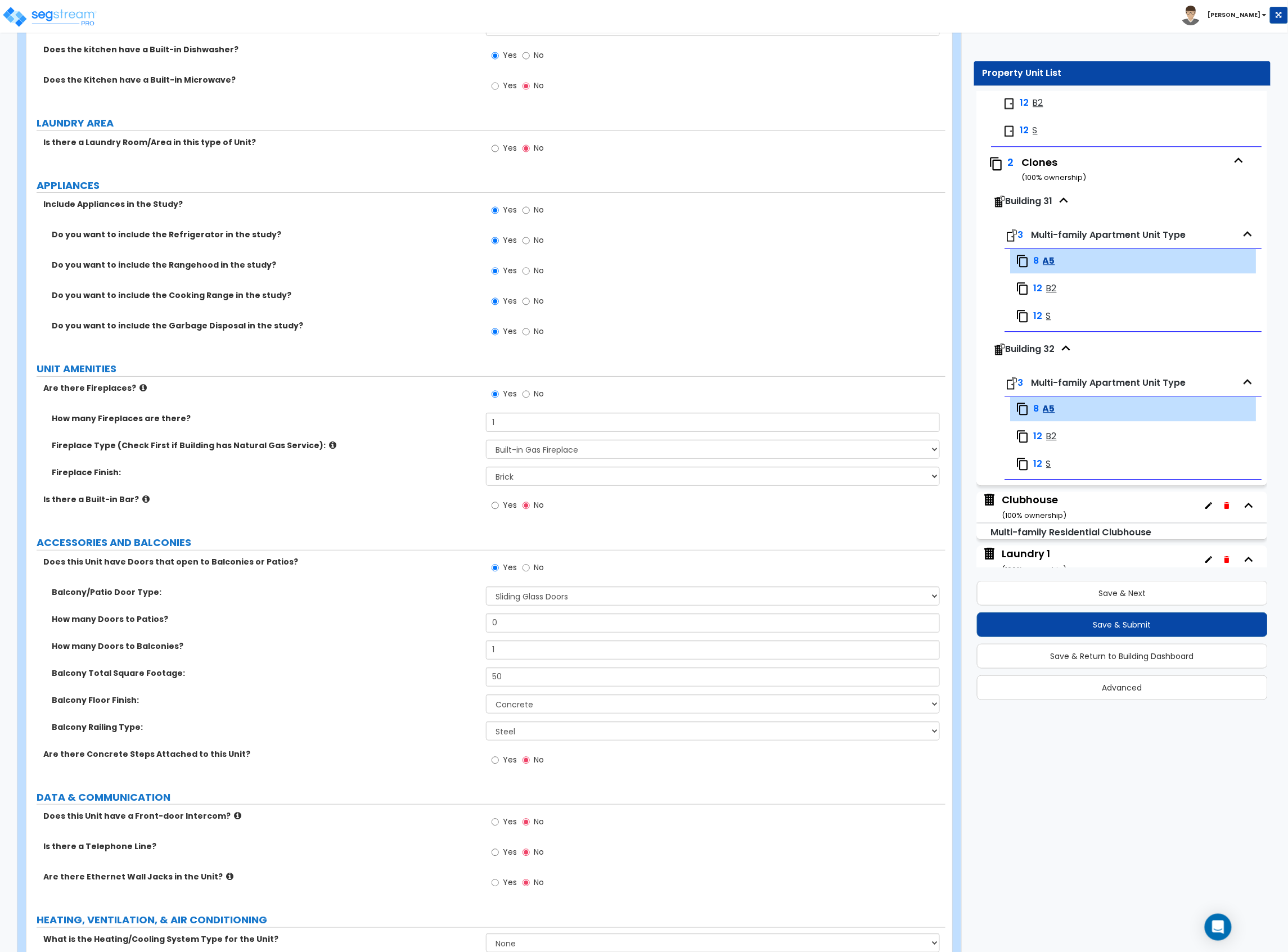
click at [343, 742] on div "Balcony Railing Type: Please Choose One Steel Aluminum Wood Glass and Metal Wro…" at bounding box center [486, 735] width 919 height 27
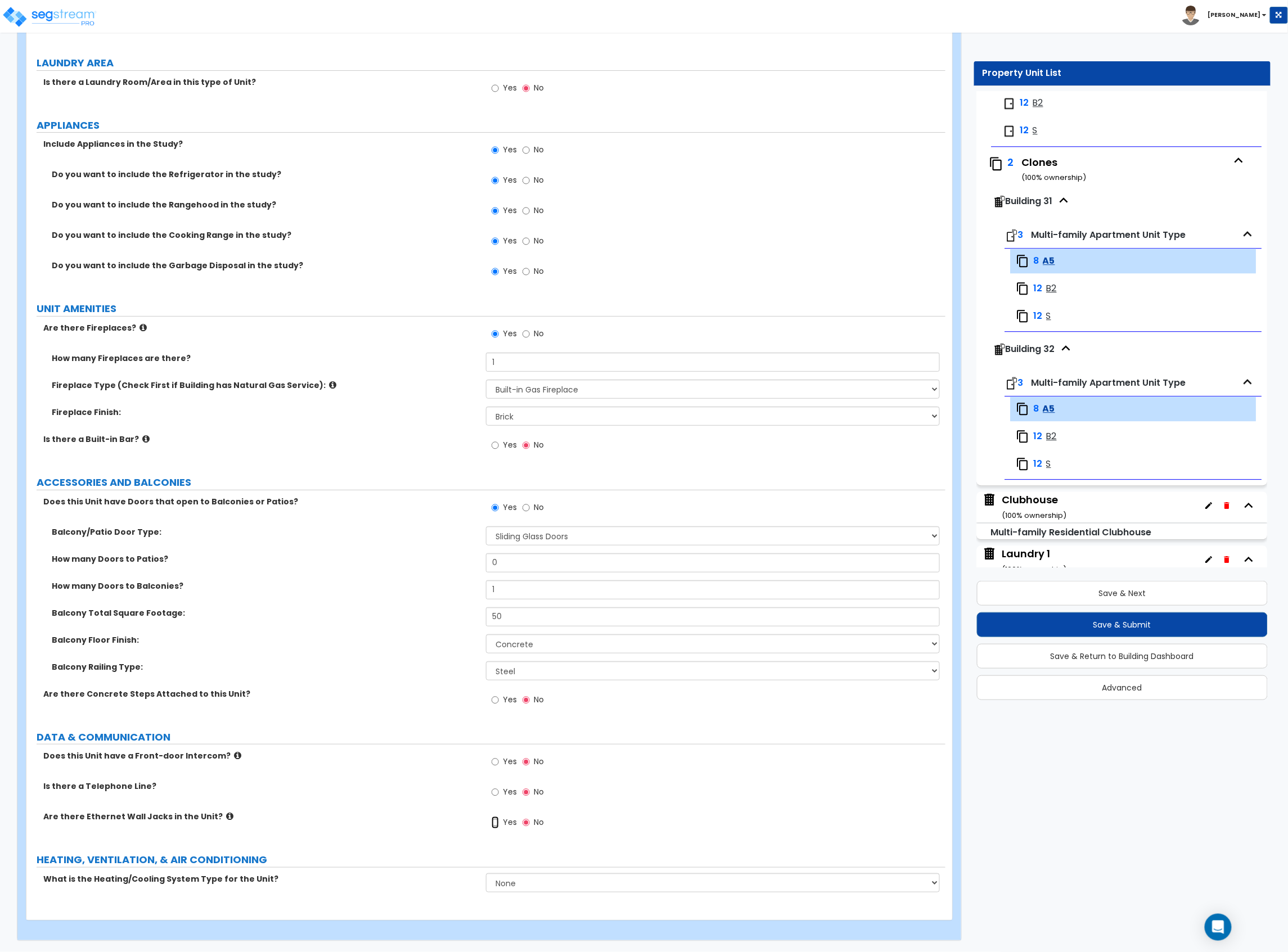
click at [493, 824] on input "Yes" at bounding box center [495, 823] width 7 height 13
radio input "true"
click at [521, 885] on select "None Heat Only Centralized Heating & Cooling Thru Wall Air Conditioners Mini Sp…" at bounding box center [712, 882] width 454 height 19
select select "2"
click at [486, 873] on select "None Heat Only Centralized Heating & Cooling Thru Wall Air Conditioners Mini Sp…" at bounding box center [712, 882] width 454 height 19
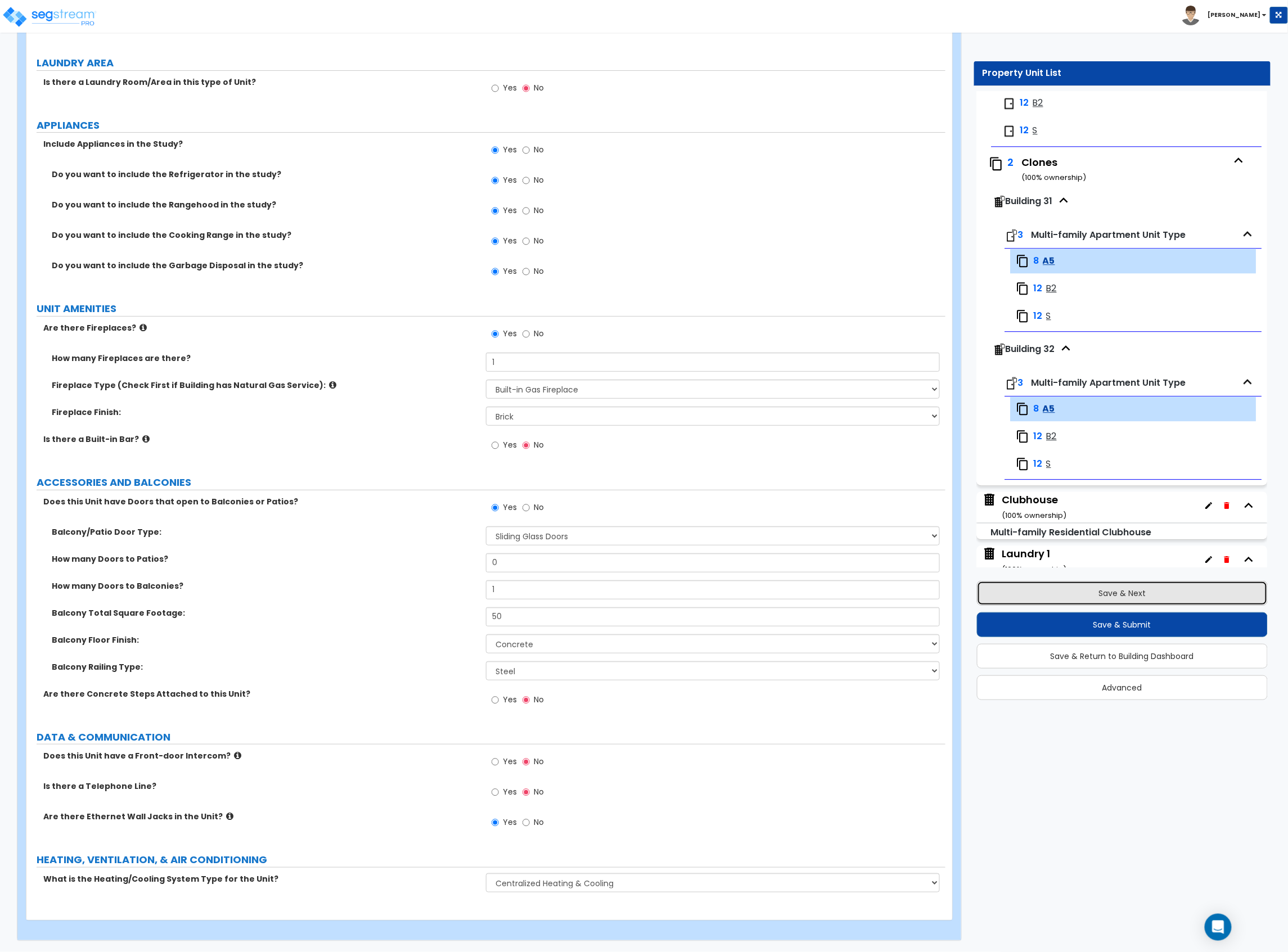
click at [1114, 597] on button "Save & Next" at bounding box center [1122, 593] width 291 height 25
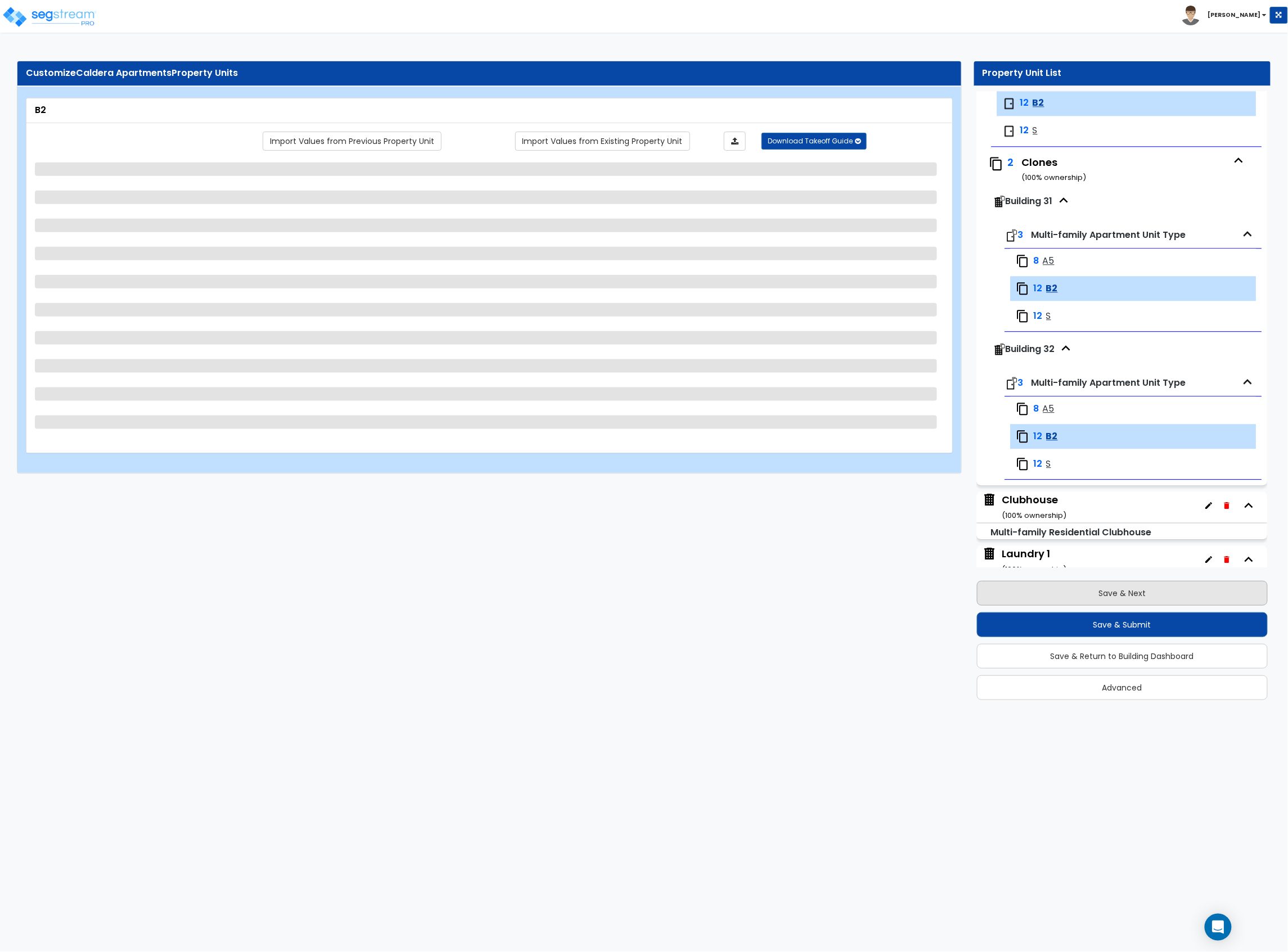
scroll to position [3243, 0]
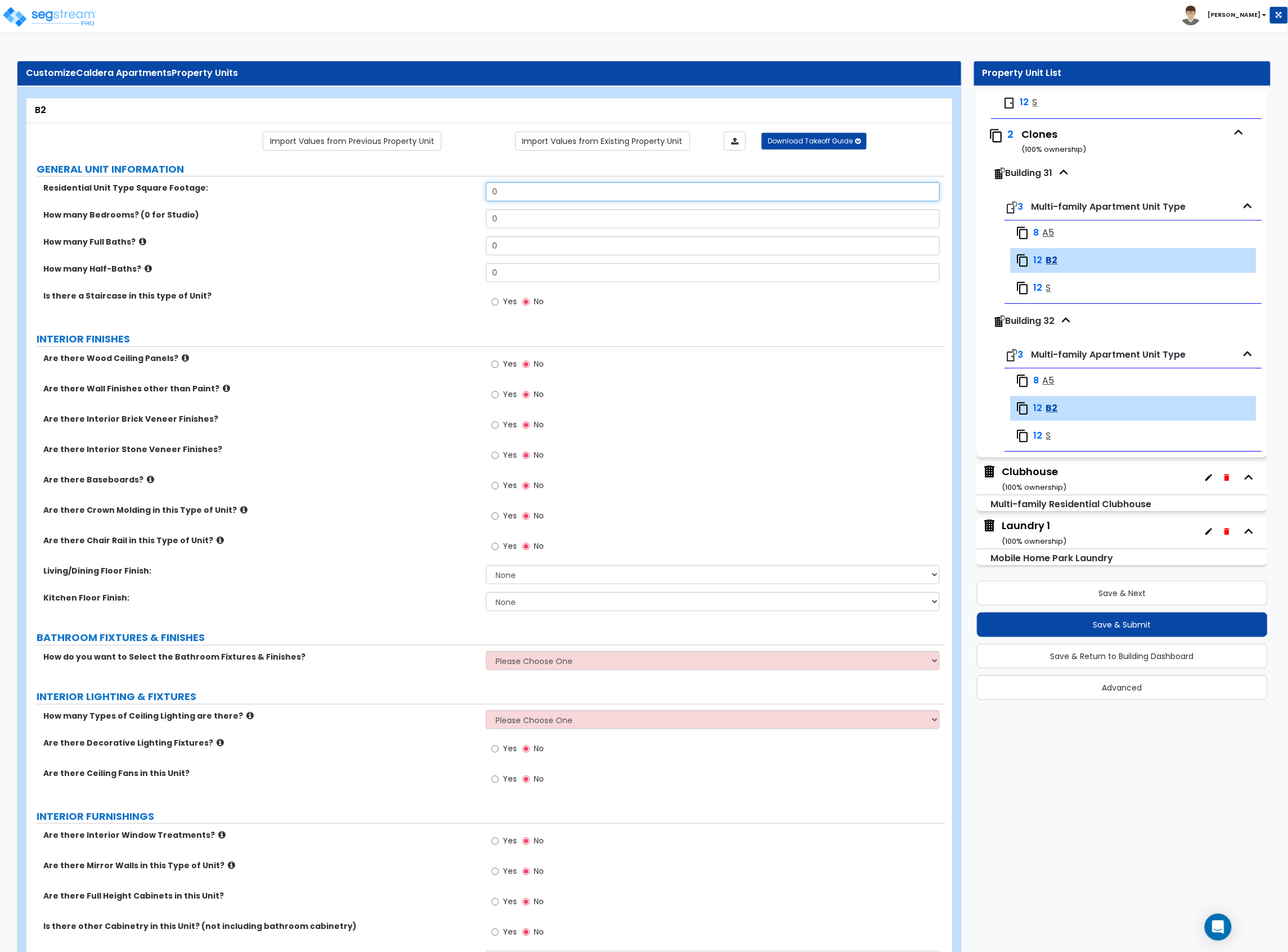
click at [500, 198] on input "0" at bounding box center [712, 191] width 454 height 19
drag, startPoint x: 508, startPoint y: 196, endPoint x: 439, endPoint y: 193, distance: 69.1
click at [442, 193] on div "Residential Unit Type Square Footage: 0" at bounding box center [486, 195] width 919 height 27
type input "965"
drag, startPoint x: 508, startPoint y: 220, endPoint x: 458, endPoint y: 223, distance: 50.1
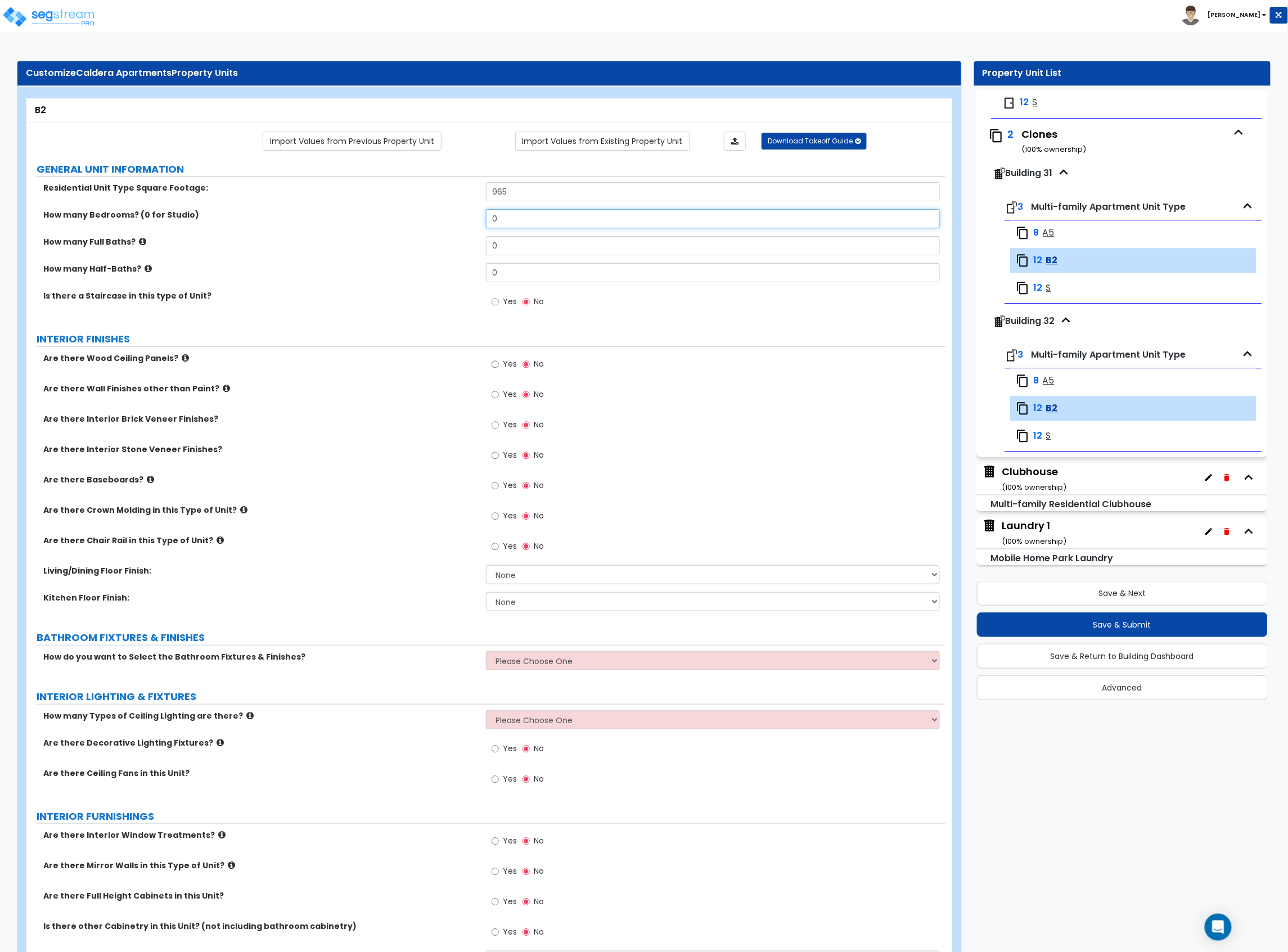
click at [459, 223] on div "How many Bedrooms? (0 for Studio) 0" at bounding box center [486, 222] width 919 height 27
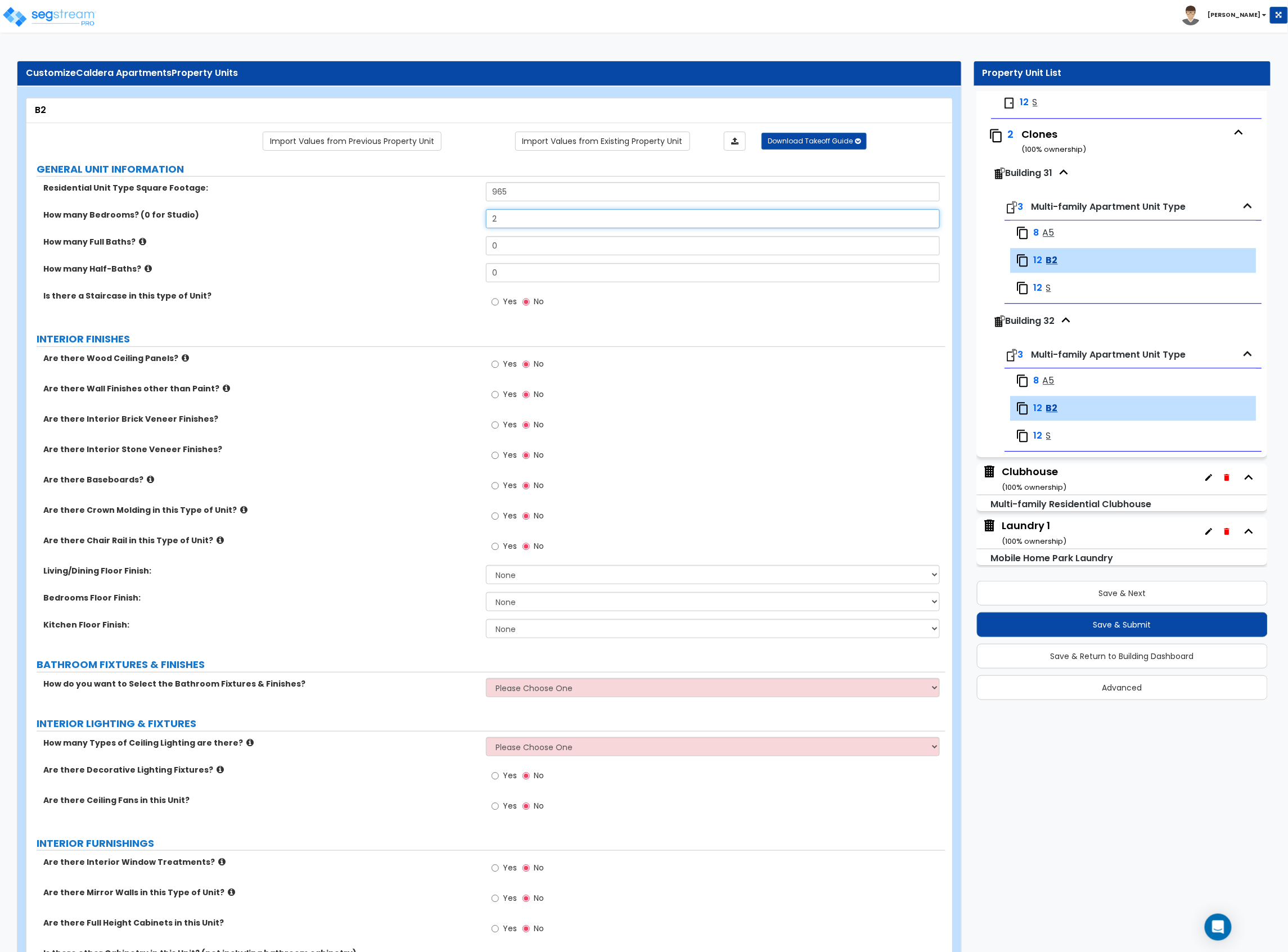
type input "2"
drag, startPoint x: 430, startPoint y: 237, endPoint x: 411, endPoint y: 236, distance: 19.0
click at [411, 236] on div "Residential Unit Type Square Footage: 965 How many Bedrooms? (0 for Studio) 2 H…" at bounding box center [486, 251] width 902 height 138
type input "2"
click at [504, 486] on span "Yes" at bounding box center [510, 486] width 14 height 11
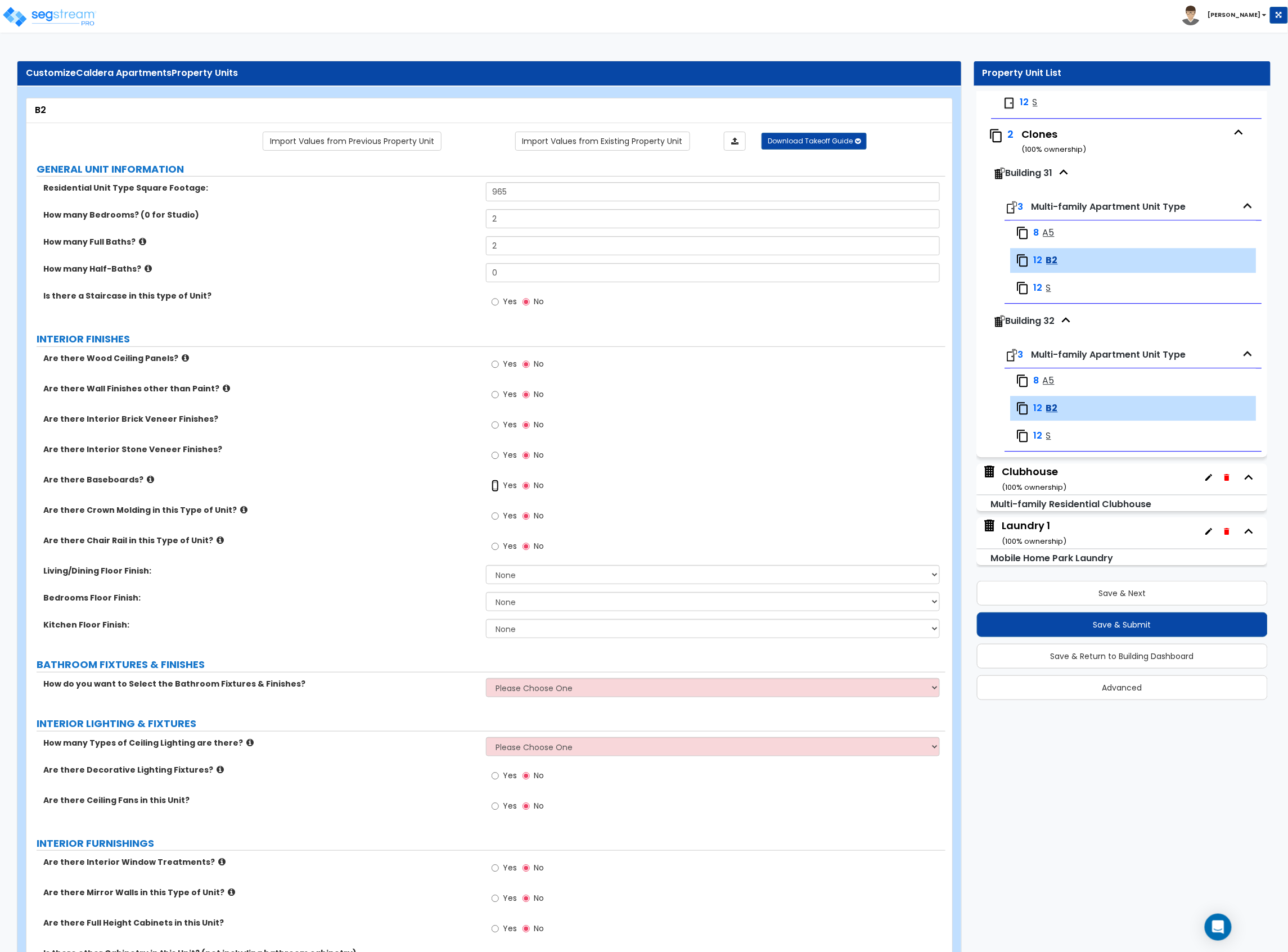
click at [499, 486] on input "Yes" at bounding box center [495, 486] width 7 height 13
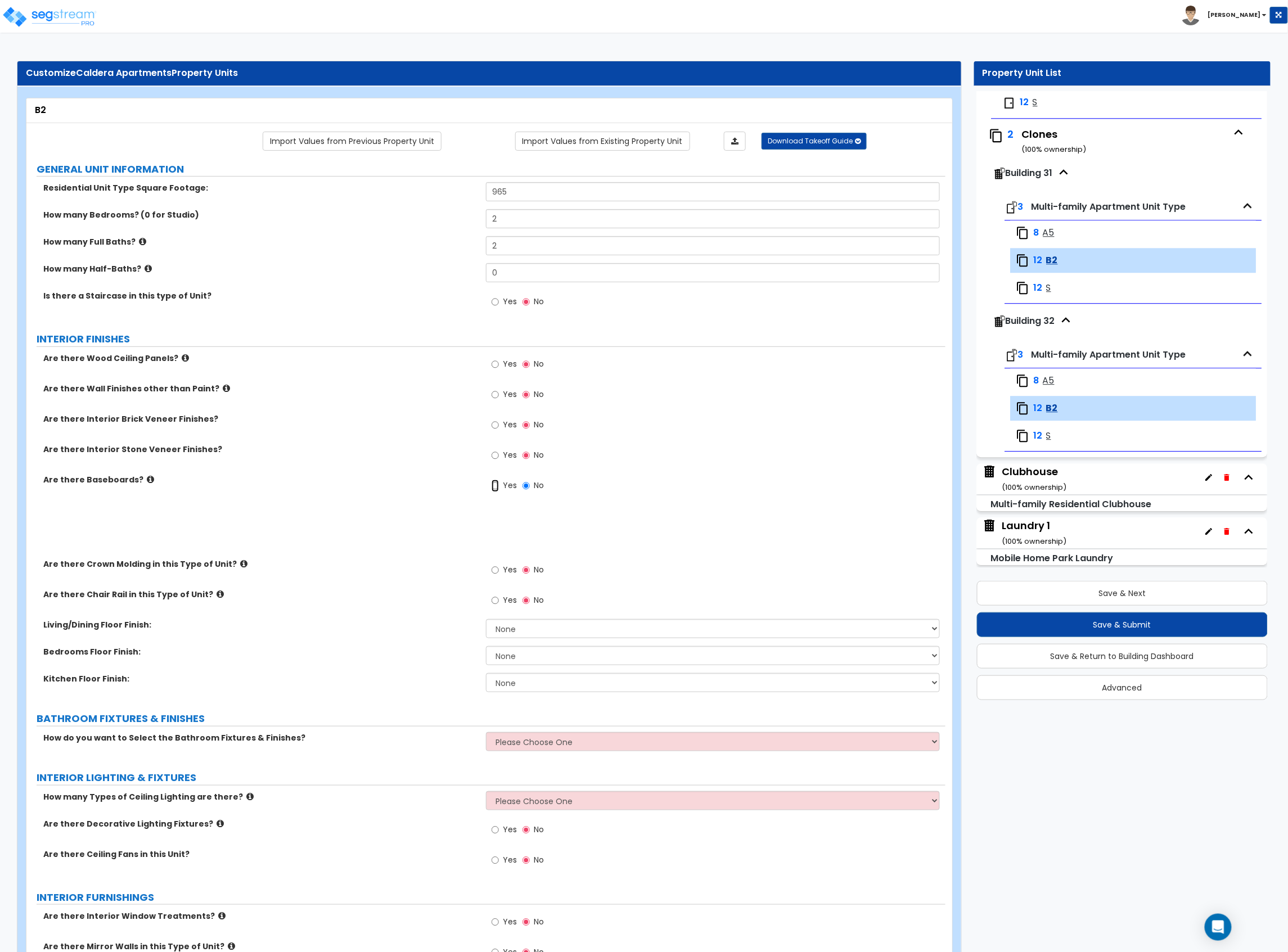
radio input "true"
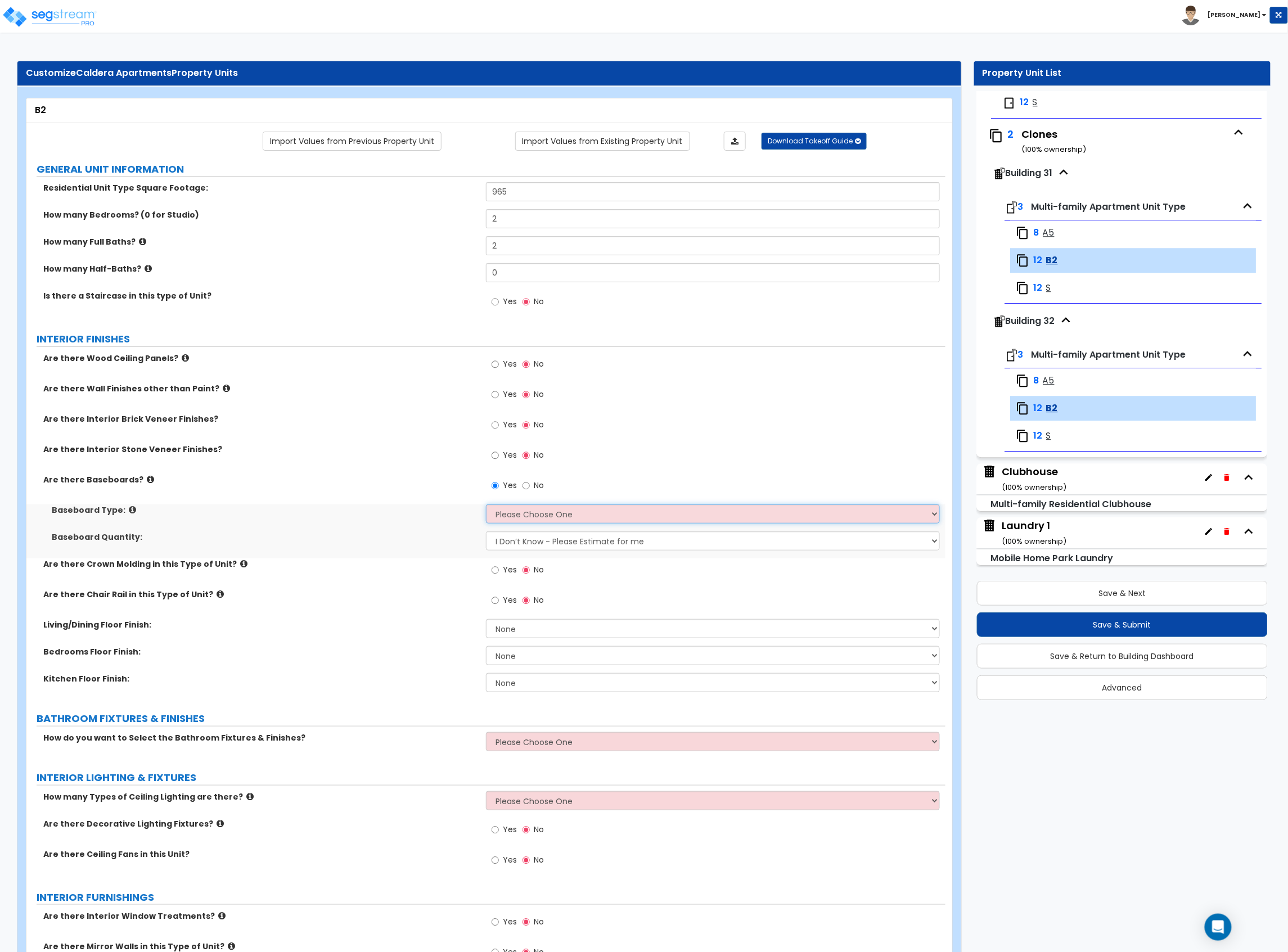
click at [554, 518] on select "Please Choose One Wood Vinyl Carpet Tile" at bounding box center [712, 514] width 454 height 19
select select "1"
click at [486, 505] on select "Please Choose One Wood Vinyl Carpet Tile" at bounding box center [712, 514] width 454 height 19
click at [419, 534] on label "Baseboard Quantity:" at bounding box center [264, 537] width 426 height 11
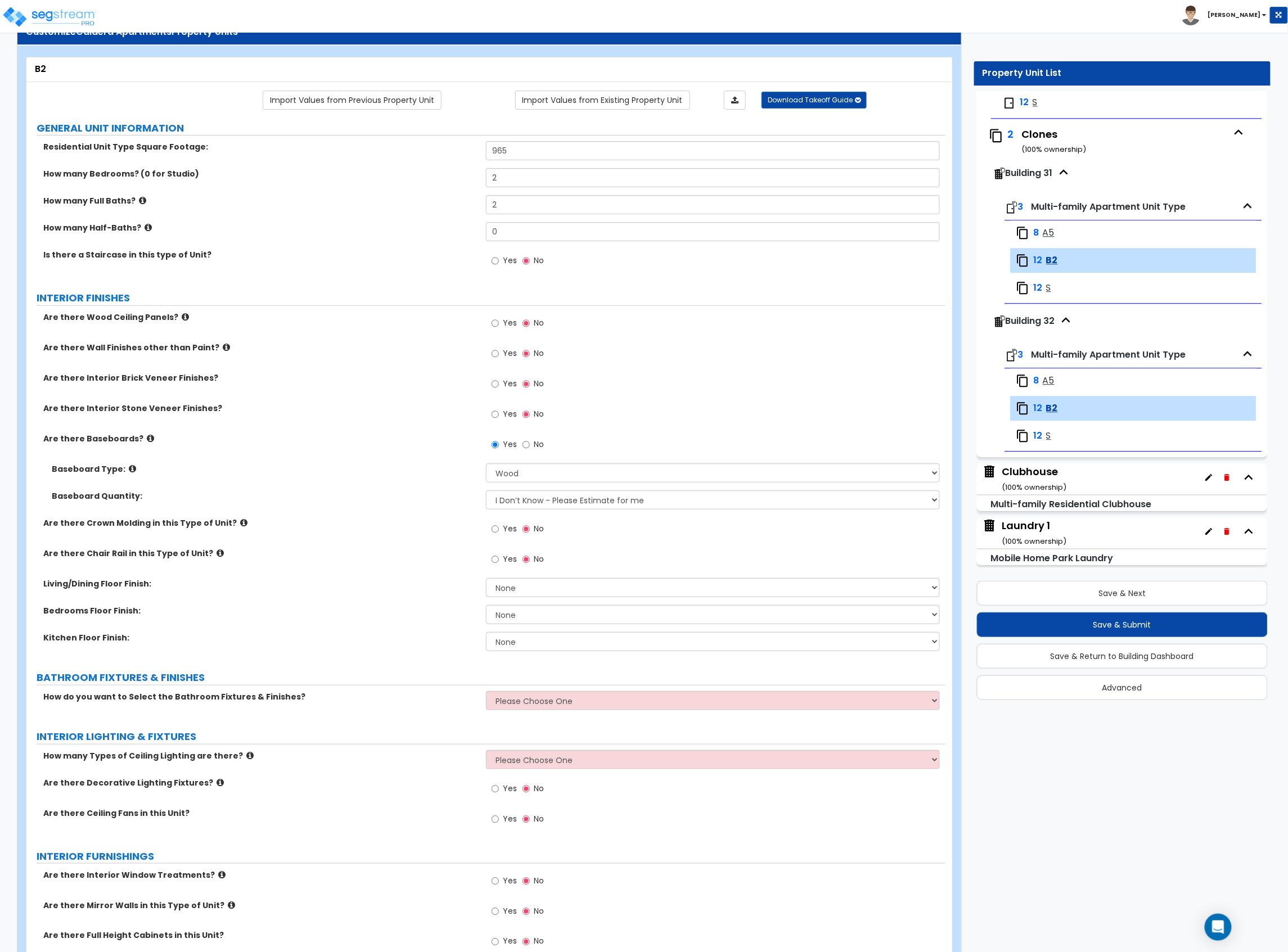
scroll to position [75, 0]
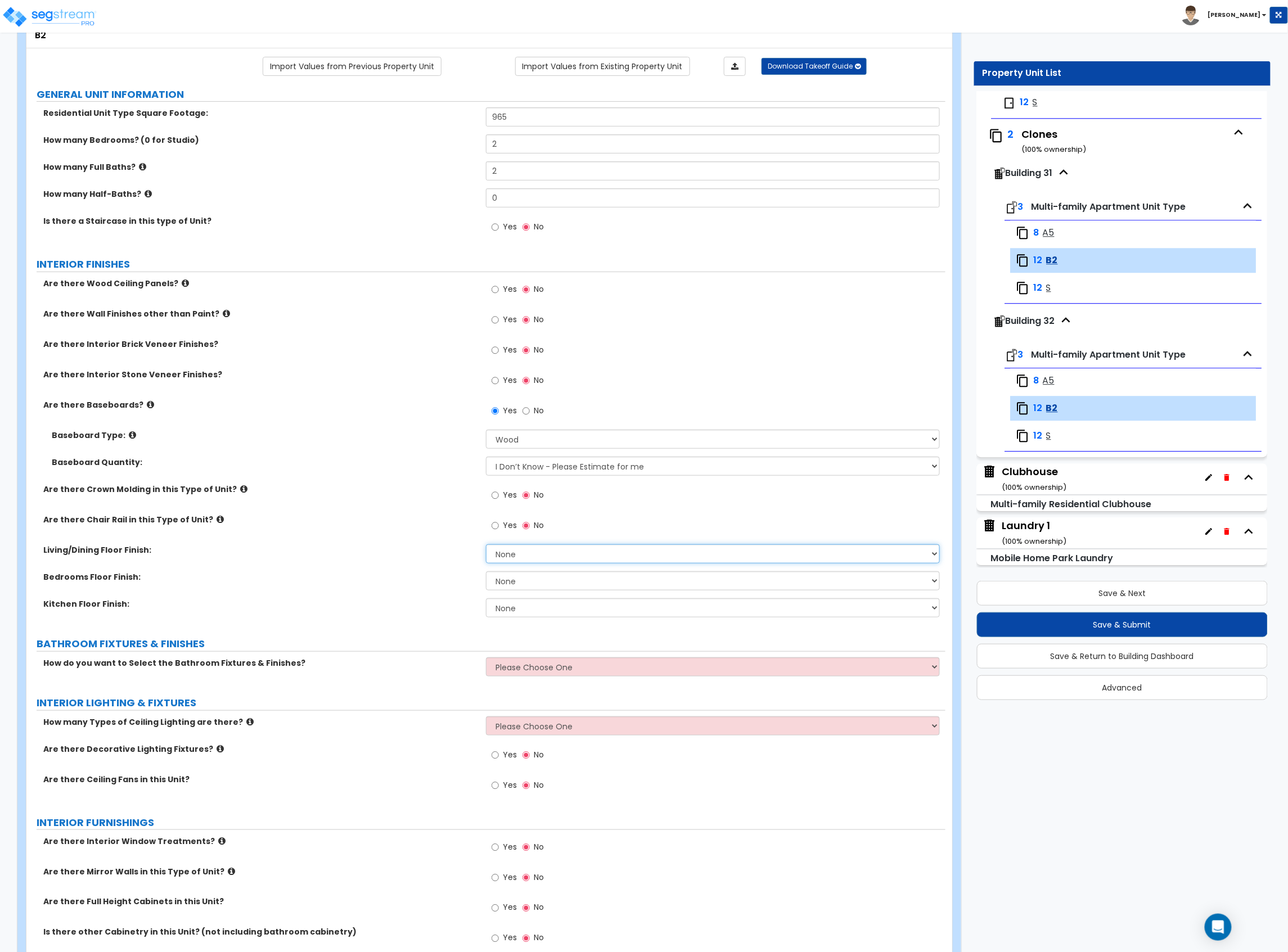
drag, startPoint x: 538, startPoint y: 550, endPoint x: 538, endPoint y: 560, distance: 10.0
click at [538, 550] on select "None Tile Flooring Hardwood Flooring Resilient Laminate Flooring VCT Flooring S…" at bounding box center [712, 553] width 454 height 19
select select "4"
click at [486, 546] on select "None Tile Flooring Hardwood Flooring Resilient Laminate Flooring VCT Flooring S…" at bounding box center [712, 553] width 454 height 19
click at [509, 585] on select "None Tile Flooring Hardwood Flooring Resilient Laminate Flooring VCT Flooring S…" at bounding box center [712, 581] width 454 height 19
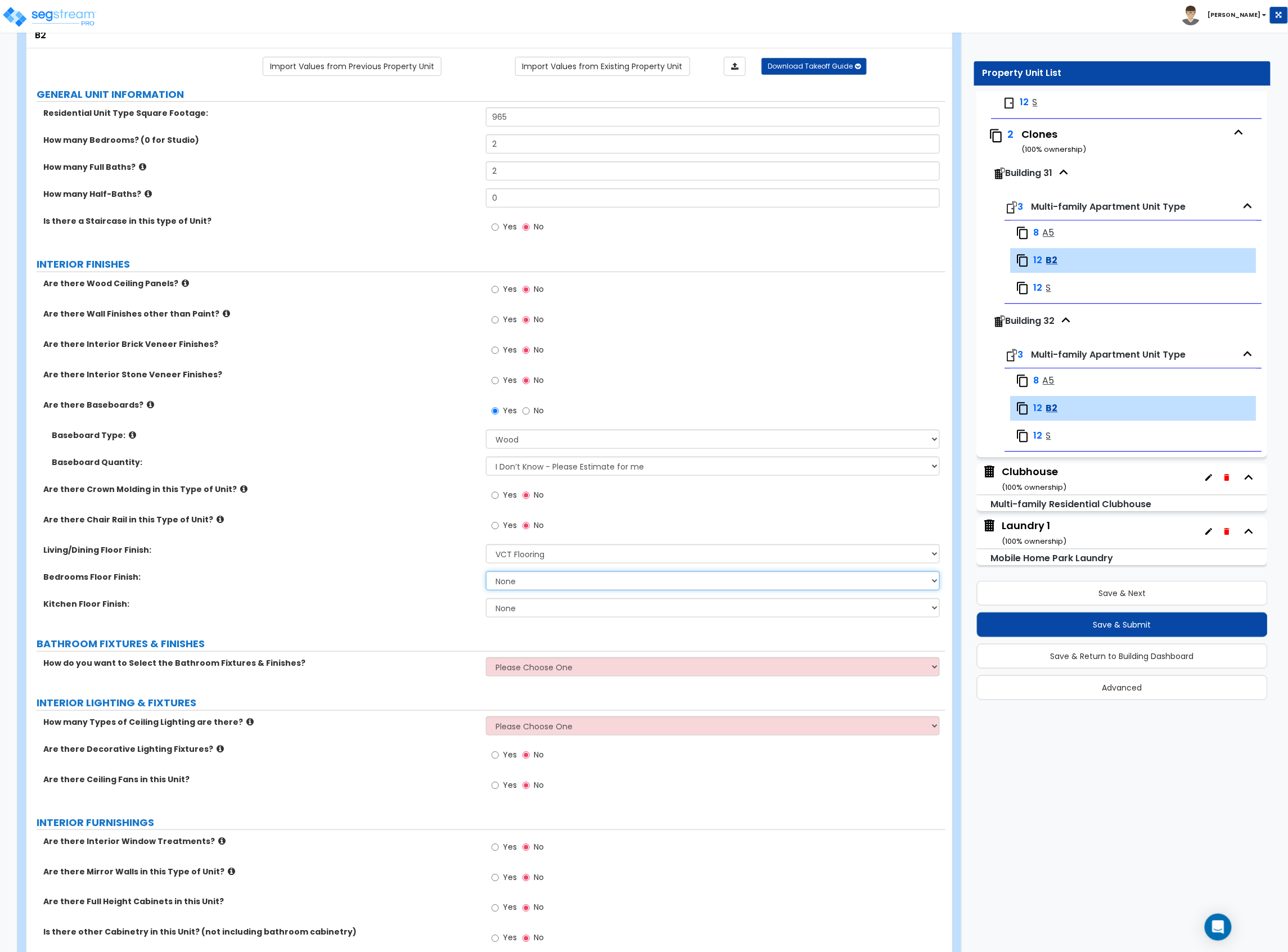
select select "4"
click at [486, 572] on select "None Tile Flooring Hardwood Flooring Resilient Laminate Flooring VCT Flooring S…" at bounding box center [712, 581] width 454 height 19
click at [514, 610] on select "None Tile Flooring Hardwood Flooring Resilient Laminate Flooring VCT Flooring S…" at bounding box center [712, 608] width 454 height 19
select select "4"
click at [486, 599] on select "None Tile Flooring Hardwood Flooring Resilient Laminate Flooring VCT Flooring S…" at bounding box center [712, 608] width 454 height 19
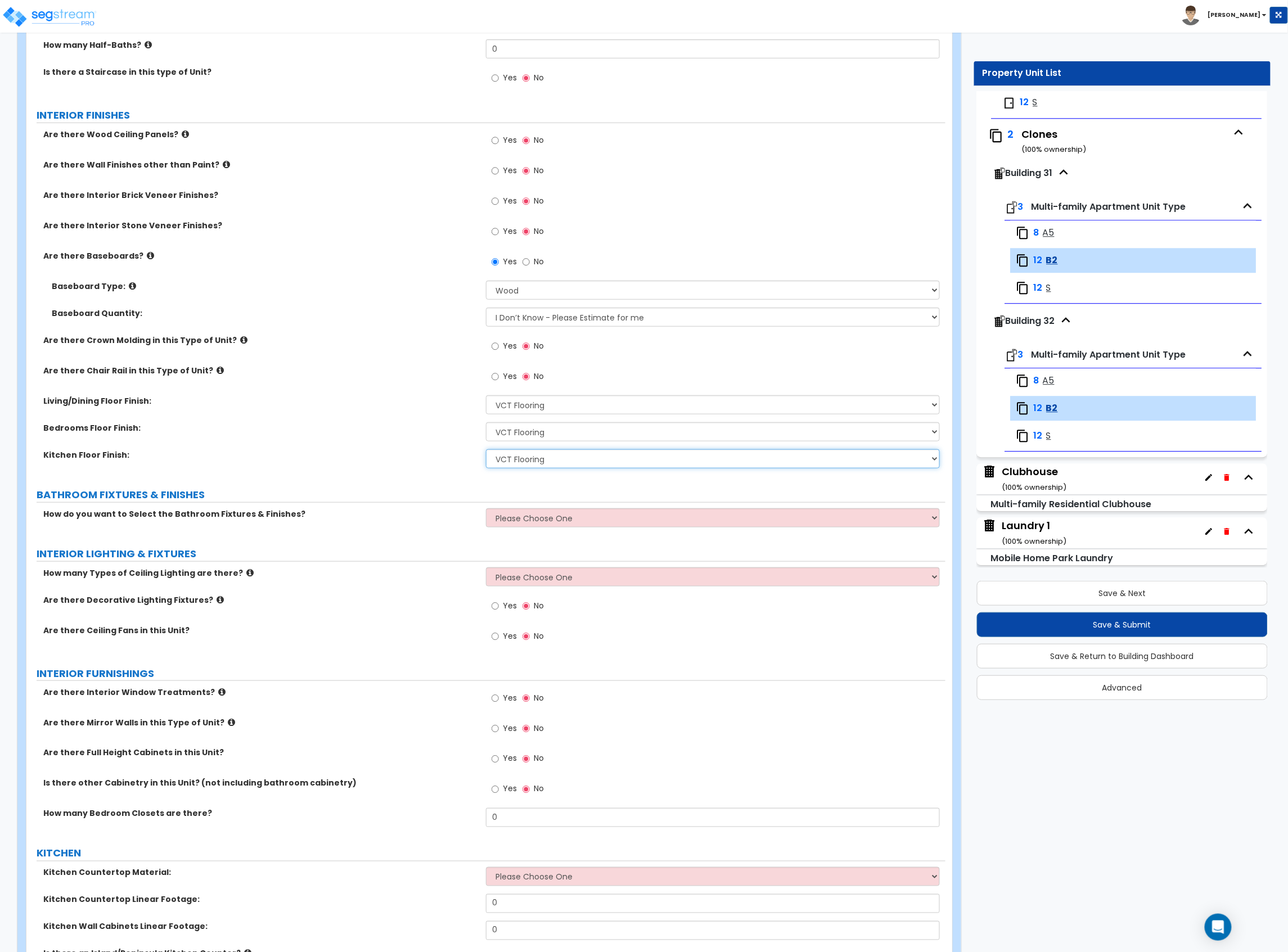
scroll to position [225, 0]
click at [654, 511] on select "Please Choose One Select the type of Fixtures and Finishes only for one Bath an…" at bounding box center [712, 517] width 454 height 19
select select "1"
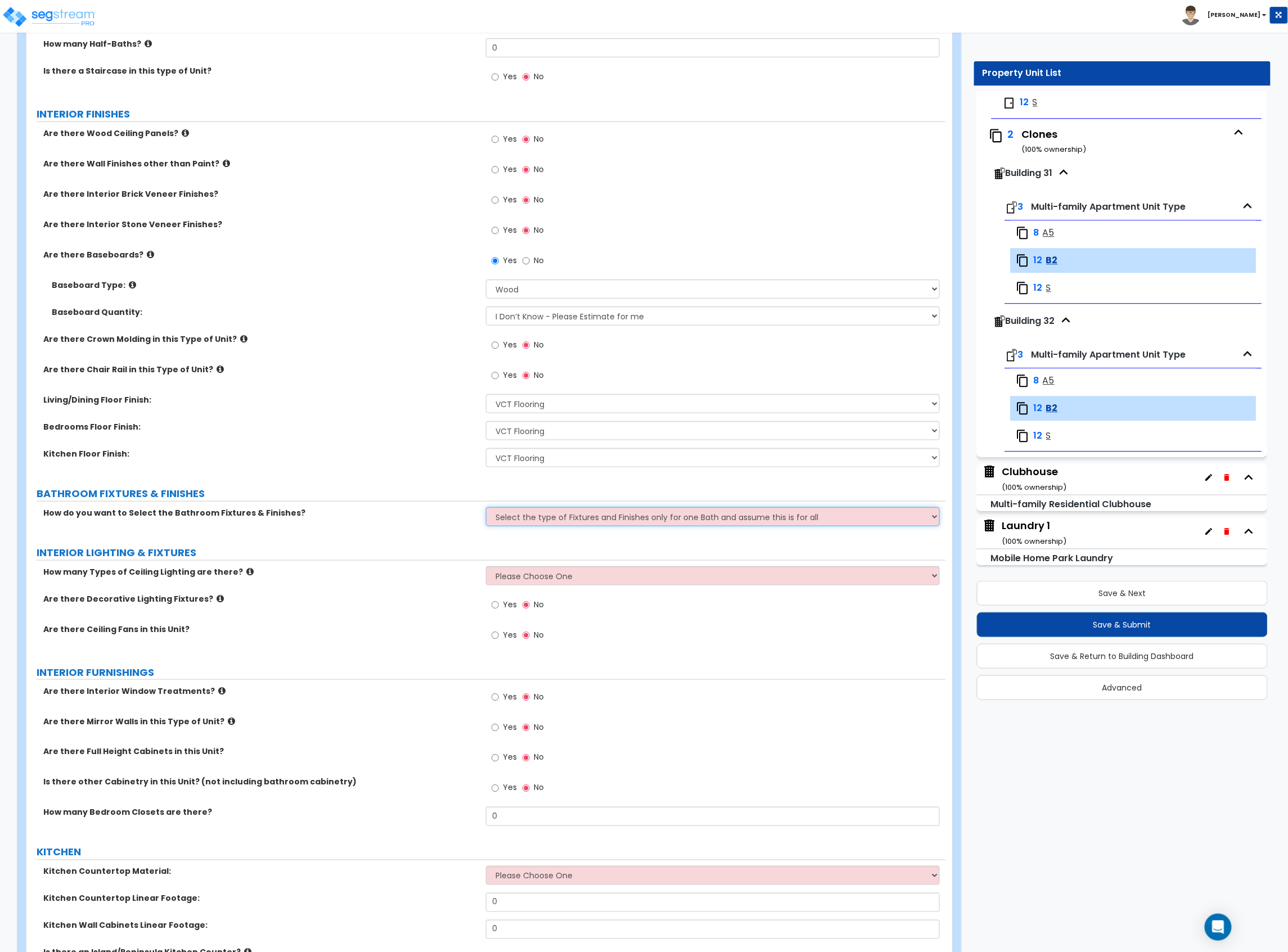
click at [486, 508] on select "Please Choose One Select the type of Fixtures and Finishes only for one Bath an…" at bounding box center [712, 517] width 454 height 19
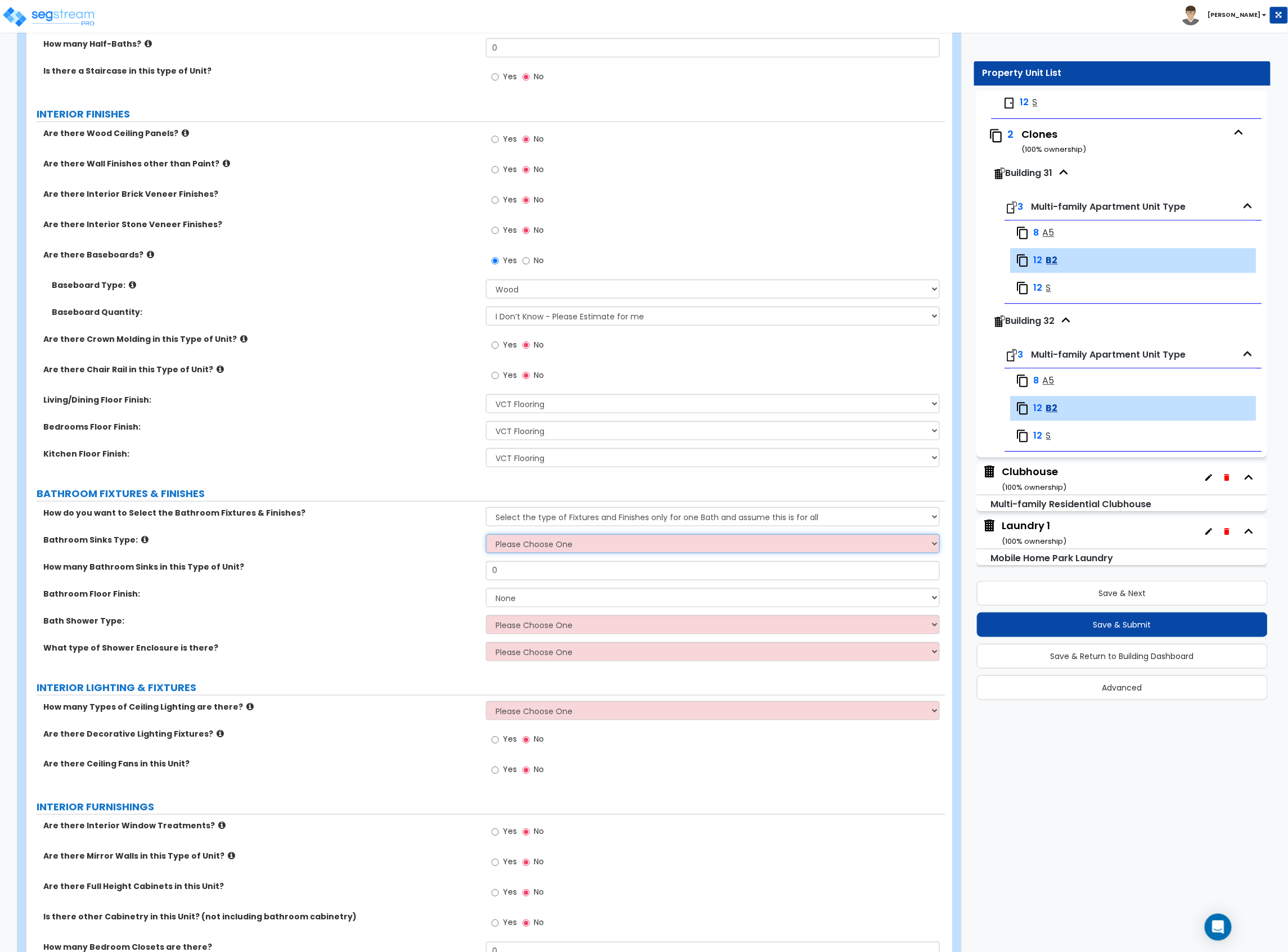
click at [536, 542] on select "Please Choose One Wall-mounted Pedestal-mounted Vanity-mounted" at bounding box center [712, 543] width 454 height 19
select select "3"
click at [486, 536] on select "Please Choose One Wall-mounted Pedestal-mounted Vanity-mounted" at bounding box center [712, 543] width 454 height 19
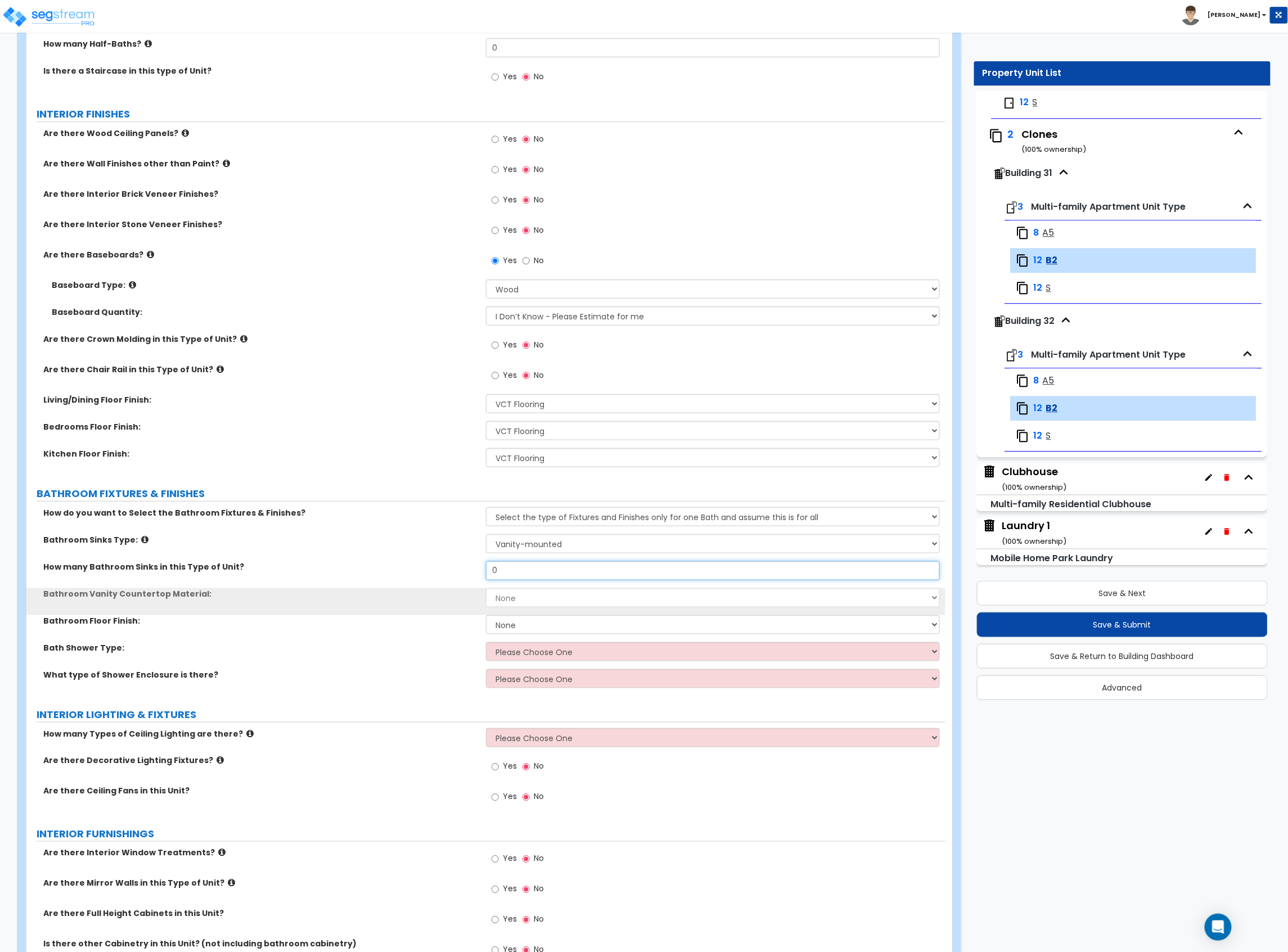
click at [536, 576] on input "0" at bounding box center [712, 570] width 454 height 19
drag, startPoint x: 536, startPoint y: 576, endPoint x: 471, endPoint y: 577, distance: 65.0
click at [475, 578] on div "How many Bathroom Sinks in this Type of Unit? 0" at bounding box center [486, 574] width 919 height 27
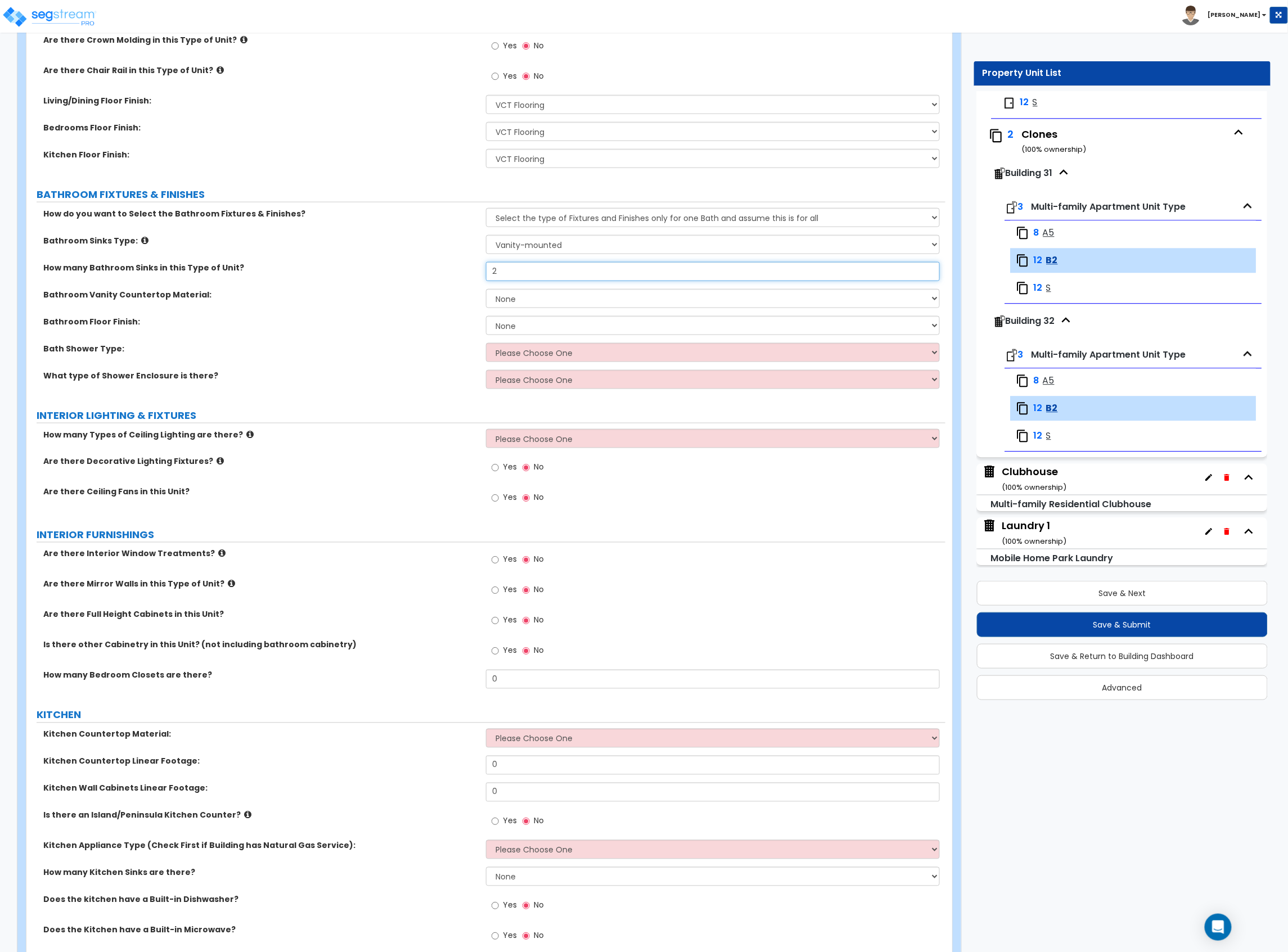
scroll to position [524, 0]
click at [423, 272] on div "How many Bathroom Sinks in this Type of Unit? 2" at bounding box center [486, 275] width 919 height 27
type input "1"
click at [534, 304] on select "None Plastic Laminate Solid Surface Stone Quartz Marble Tile Wood" at bounding box center [712, 298] width 454 height 19
select select "2"
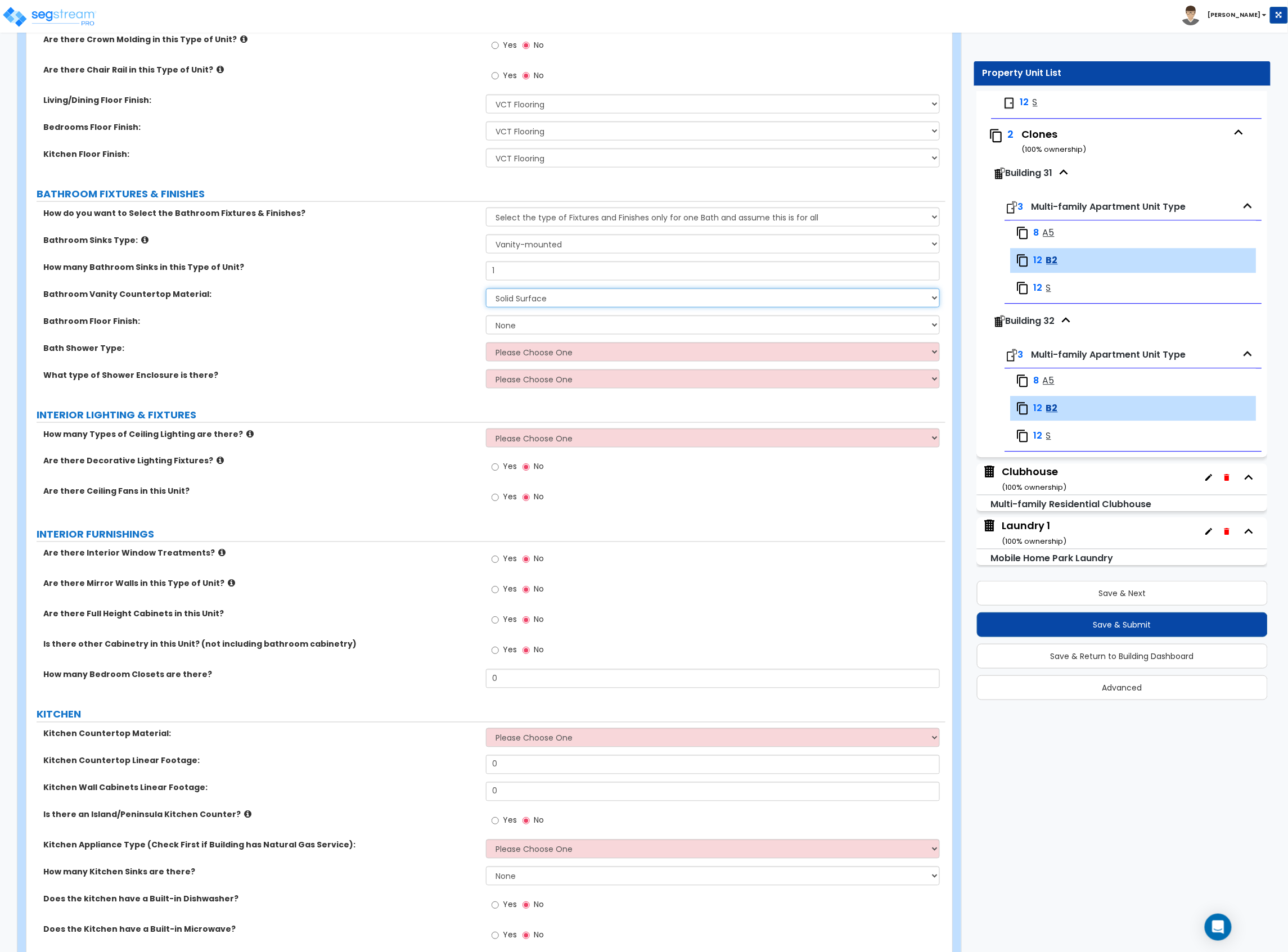
click at [486, 289] on select "None Plastic Laminate Solid Surface Stone Quartz Marble Tile Wood" at bounding box center [712, 298] width 454 height 19
click at [552, 323] on select "None Tile Flooring Hardwood Flooring Resilient Laminate Flooring VCT Flooring S…" at bounding box center [712, 325] width 454 height 19
select select "1"
click at [486, 317] on select "None Tile Flooring Hardwood Flooring Resilient Laminate Flooring VCT Flooring S…" at bounding box center [712, 325] width 454 height 19
click at [524, 354] on select "Please Choose One Standalone Shower Bathtub - Shower Combination" at bounding box center [712, 351] width 454 height 19
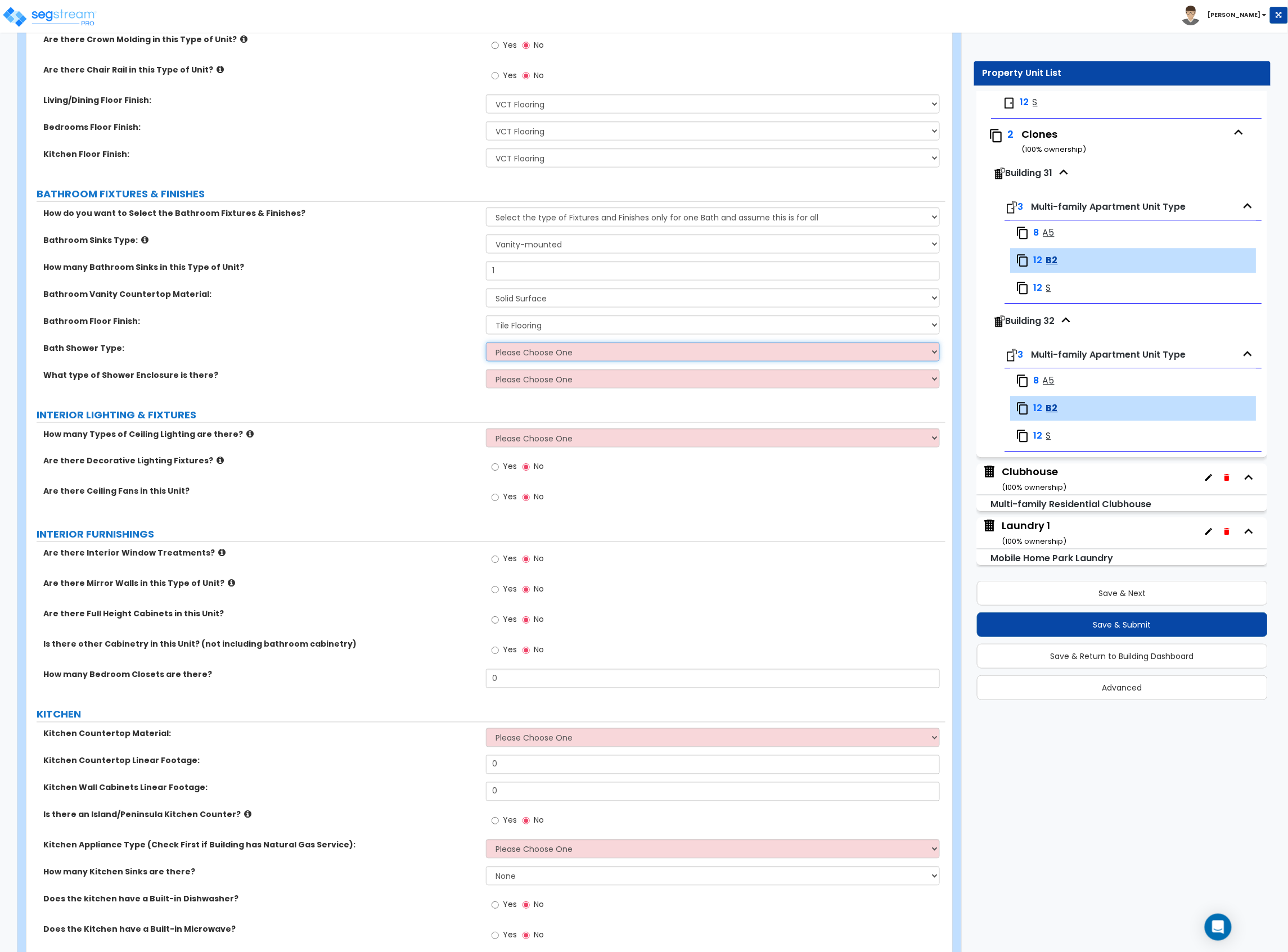
select select "2"
click at [486, 344] on select "Please Choose One Standalone Shower Bathtub - Shower Combination" at bounding box center [712, 351] width 454 height 19
click at [519, 378] on select "Please Choose One Curtain & Rod Glass Sliding Doors Glass Hinged Doors" at bounding box center [712, 379] width 454 height 19
select select "1"
click at [486, 370] on select "Please Choose One Curtain & Rod Glass Sliding Doors Glass Hinged Doors" at bounding box center [712, 379] width 454 height 19
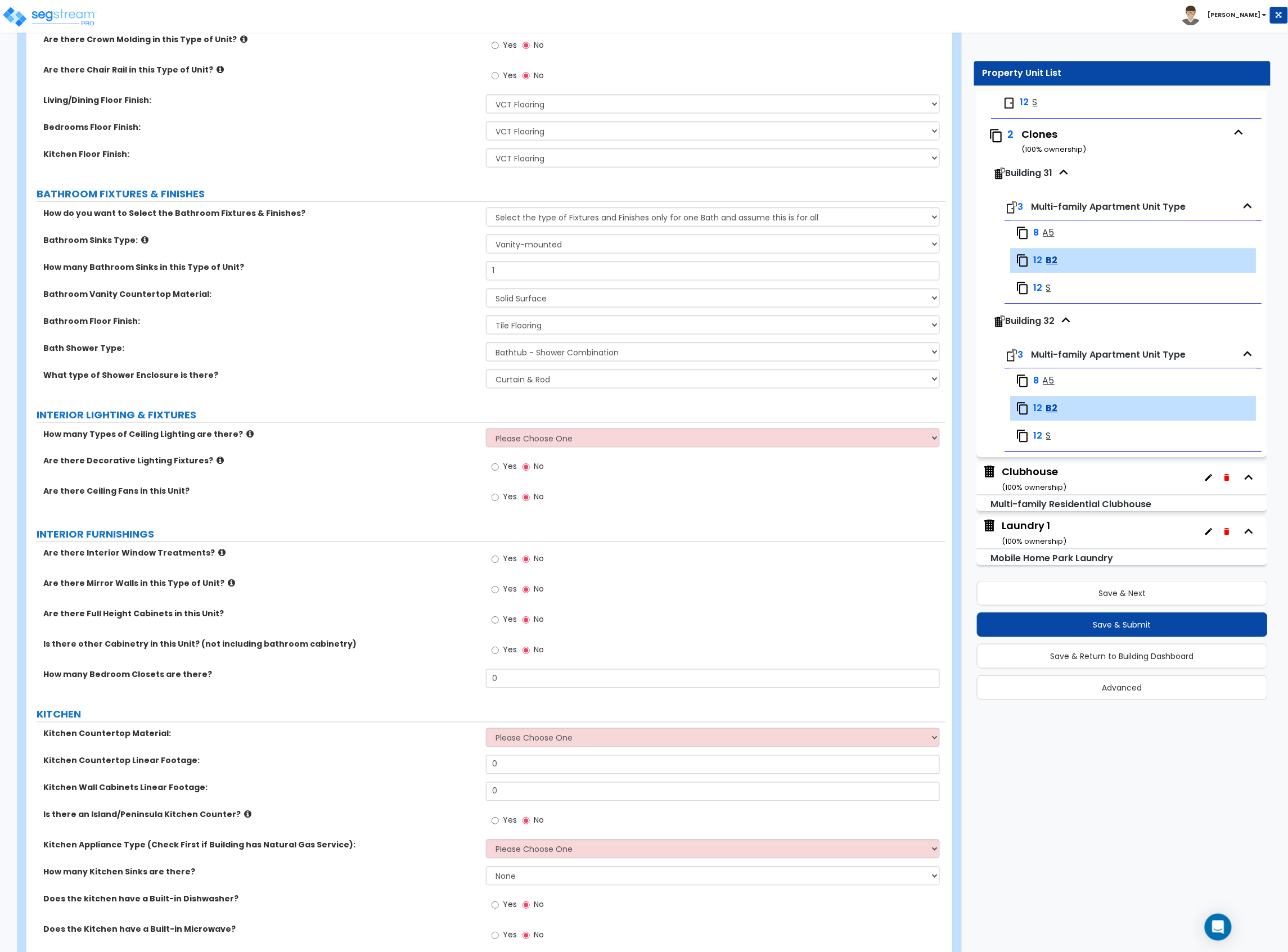
drag, startPoint x: 308, startPoint y: 392, endPoint x: 336, endPoint y: 378, distance: 31.3
click at [308, 392] on div "What type of Shower Enclosure is there? Please Choose One Curtain & Rod Glass S…" at bounding box center [486, 383] width 919 height 27
click at [514, 436] on select "Please Choose One 1 2 3" at bounding box center [712, 438] width 454 height 19
select select "1"
click at [486, 430] on select "Please Choose One 1 2 3" at bounding box center [712, 438] width 454 height 19
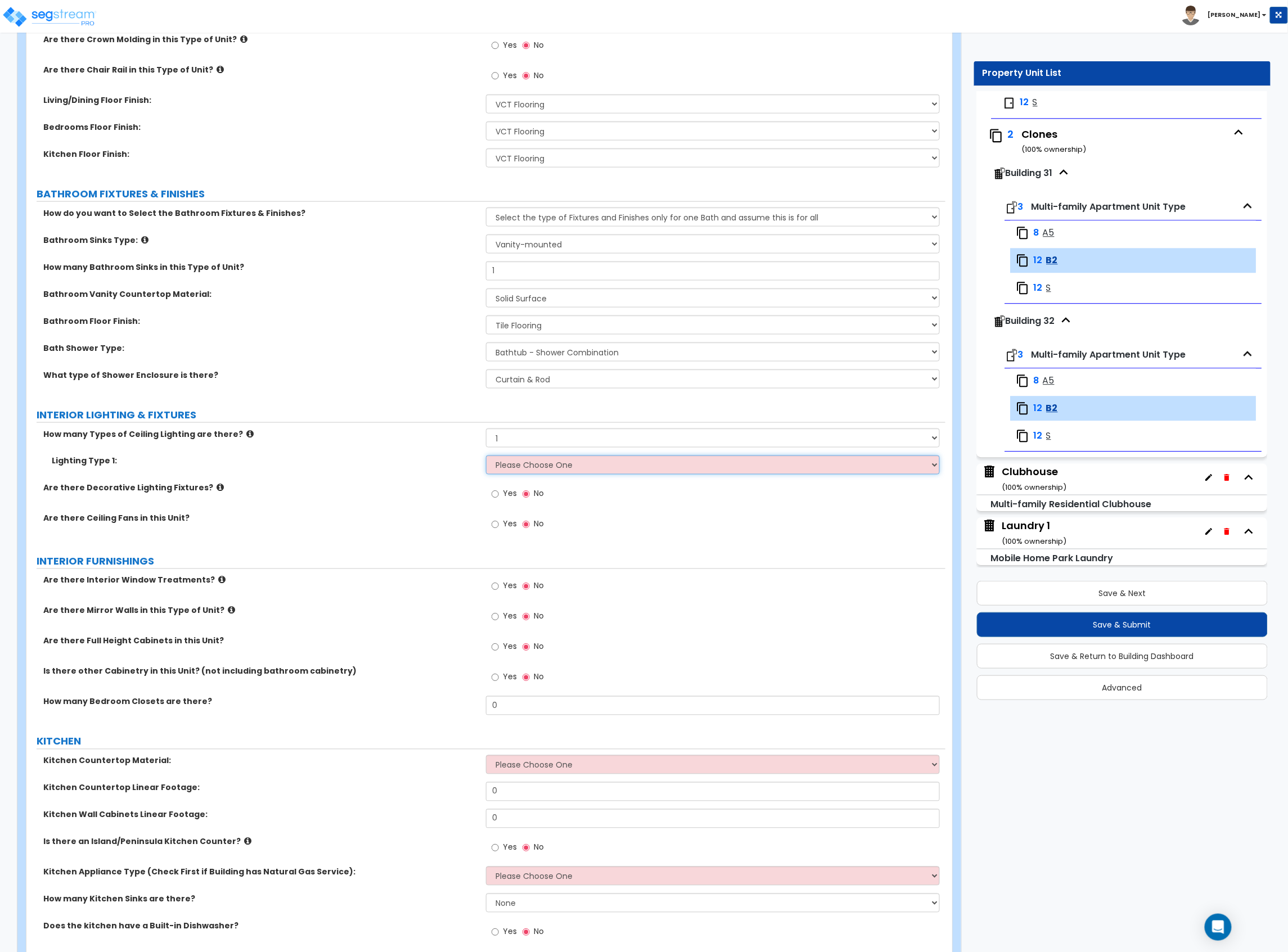
click at [538, 466] on select "Please Choose One LED Surface-Mounted LED Recessed Fluorescent Surface-Mounted …" at bounding box center [712, 464] width 454 height 19
select select "3"
click at [486, 457] on select "Please Choose One LED Surface-Mounted LED Recessed Fluorescent Surface-Mounted …" at bounding box center [712, 464] width 454 height 19
click at [320, 484] on label "Are there Decorative Lighting Fixtures?" at bounding box center [260, 488] width 434 height 11
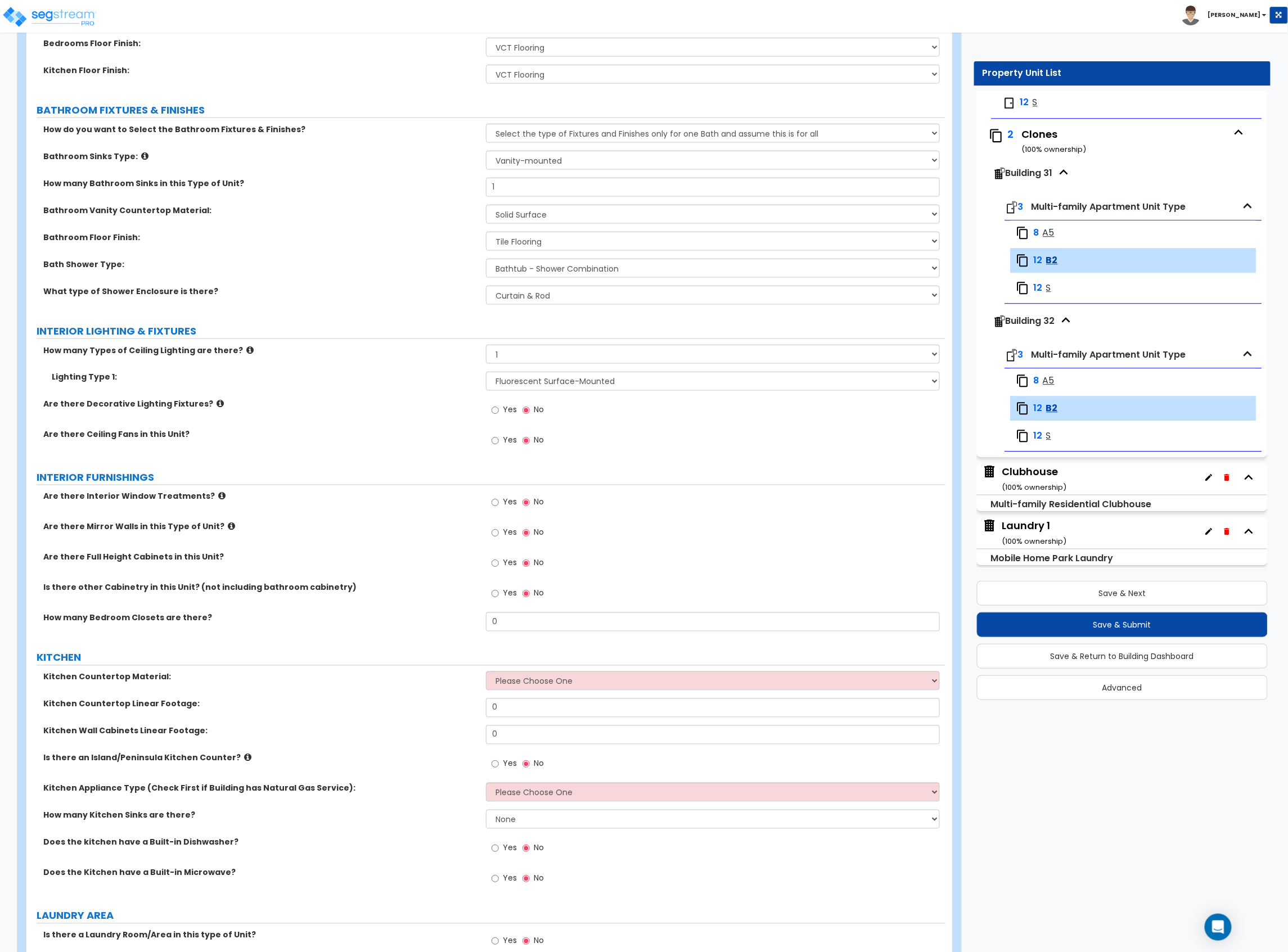
scroll to position [675, 0]
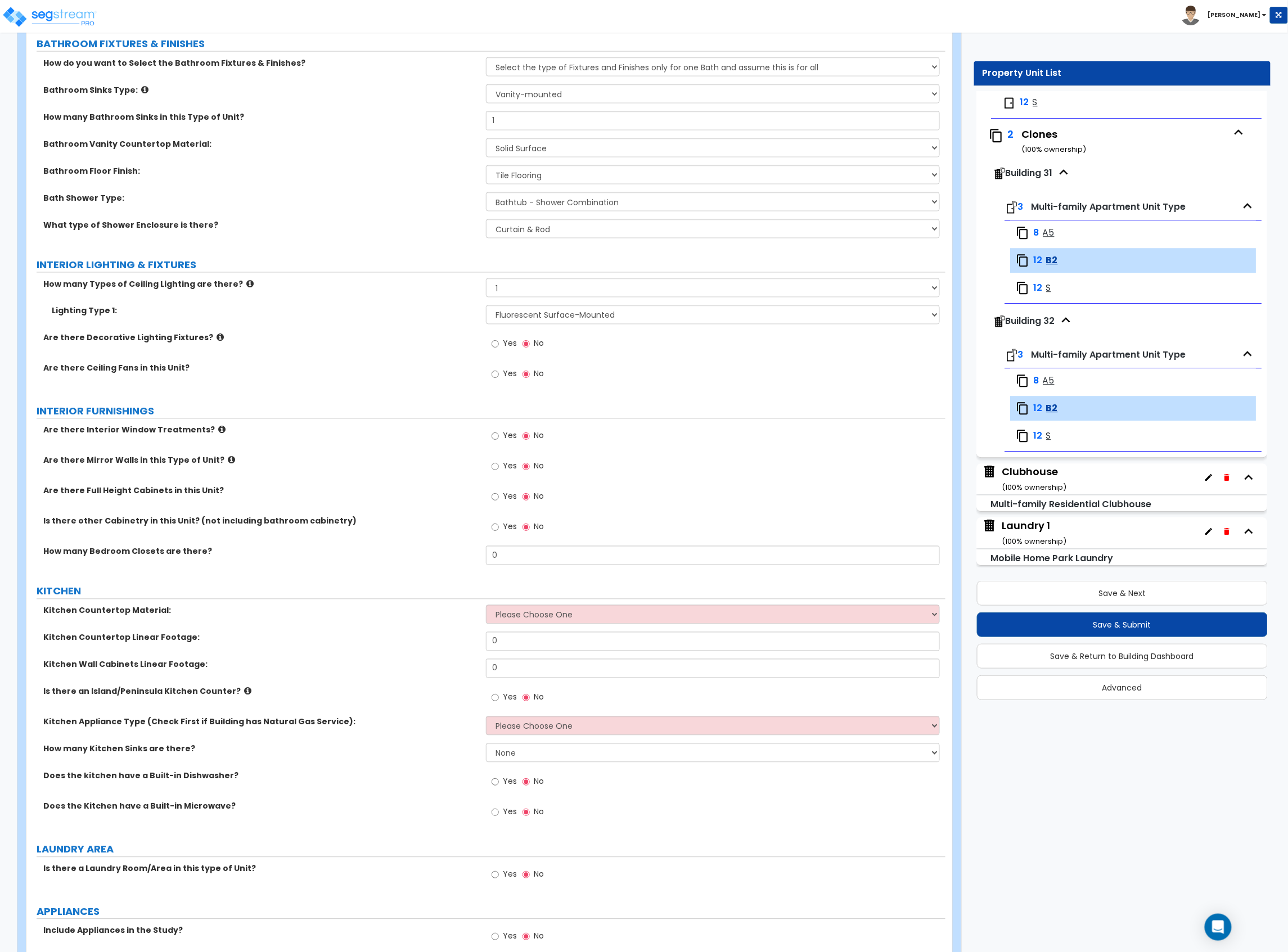
click at [502, 439] on label "Yes" at bounding box center [504, 437] width 25 height 19
click at [499, 439] on input "Yes" at bounding box center [495, 437] width 7 height 13
radio input "true"
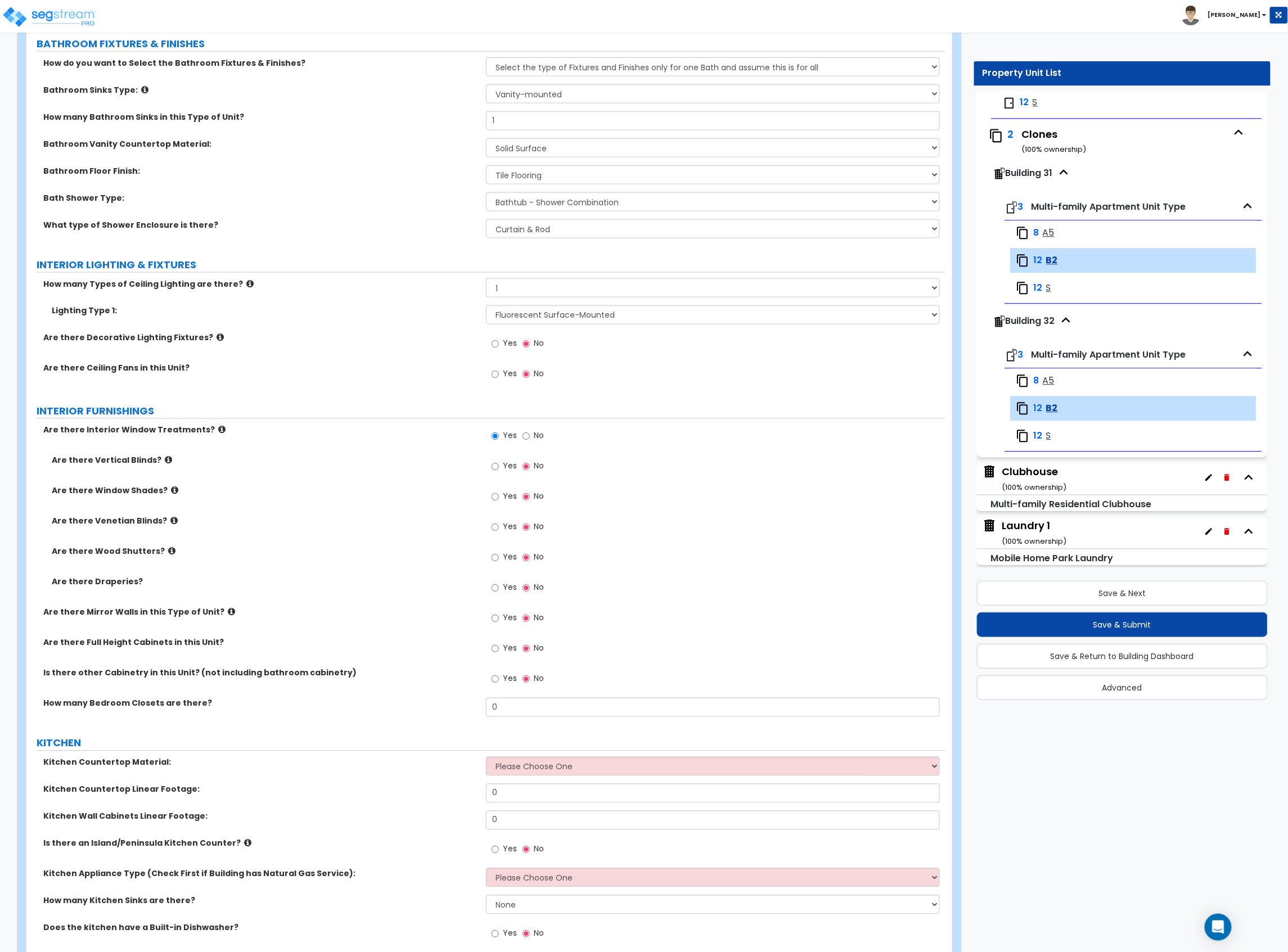
click at [502, 529] on label "Yes" at bounding box center [504, 528] width 25 height 19
click at [499, 529] on input "Yes" at bounding box center [495, 528] width 7 height 13
radio input "true"
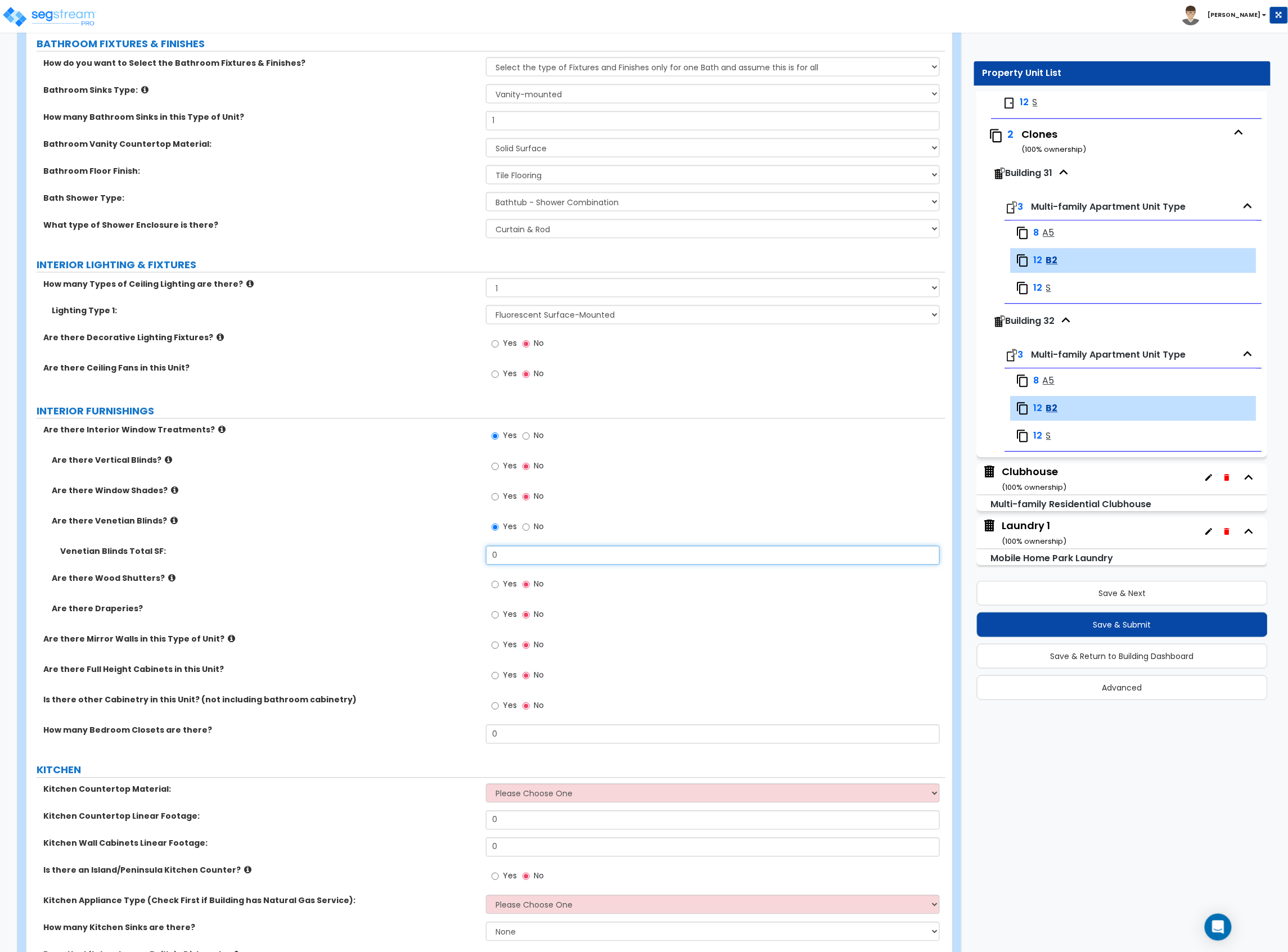
drag, startPoint x: 431, startPoint y: 551, endPoint x: 406, endPoint y: 551, distance: 25.0
click at [426, 551] on div "Venetian Blinds Total SF: 0" at bounding box center [486, 560] width 919 height 27
type input "72"
drag, startPoint x: 508, startPoint y: 729, endPoint x: 486, endPoint y: 740, distance: 24.6
click at [486, 740] on input "0" at bounding box center [712, 734] width 454 height 19
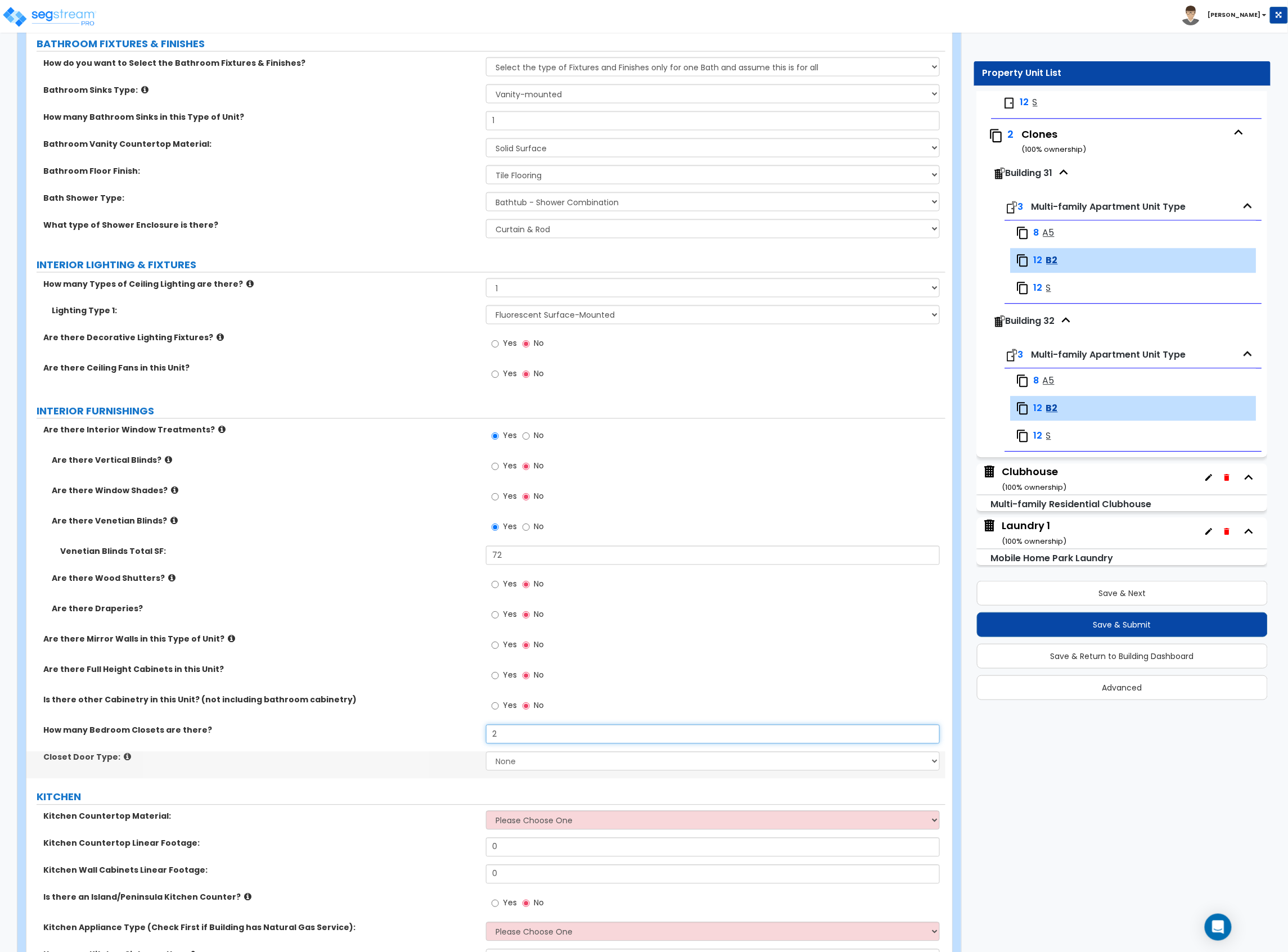
type input "2"
click at [519, 765] on select "None Bi-fold Louvered Doors Bi-fold Panel Doors Sliding Doors Hinged Wood Door" at bounding box center [712, 761] width 454 height 19
select select "3"
click at [486, 754] on select "None Bi-fold Louvered Doors Bi-fold Panel Doors Sliding Doors Hinged Wood Door" at bounding box center [712, 761] width 454 height 19
click at [366, 718] on div "Is there other Cabinetry in this Unit? (not including bathroom cabinetry) Yes No" at bounding box center [486, 709] width 919 height 30
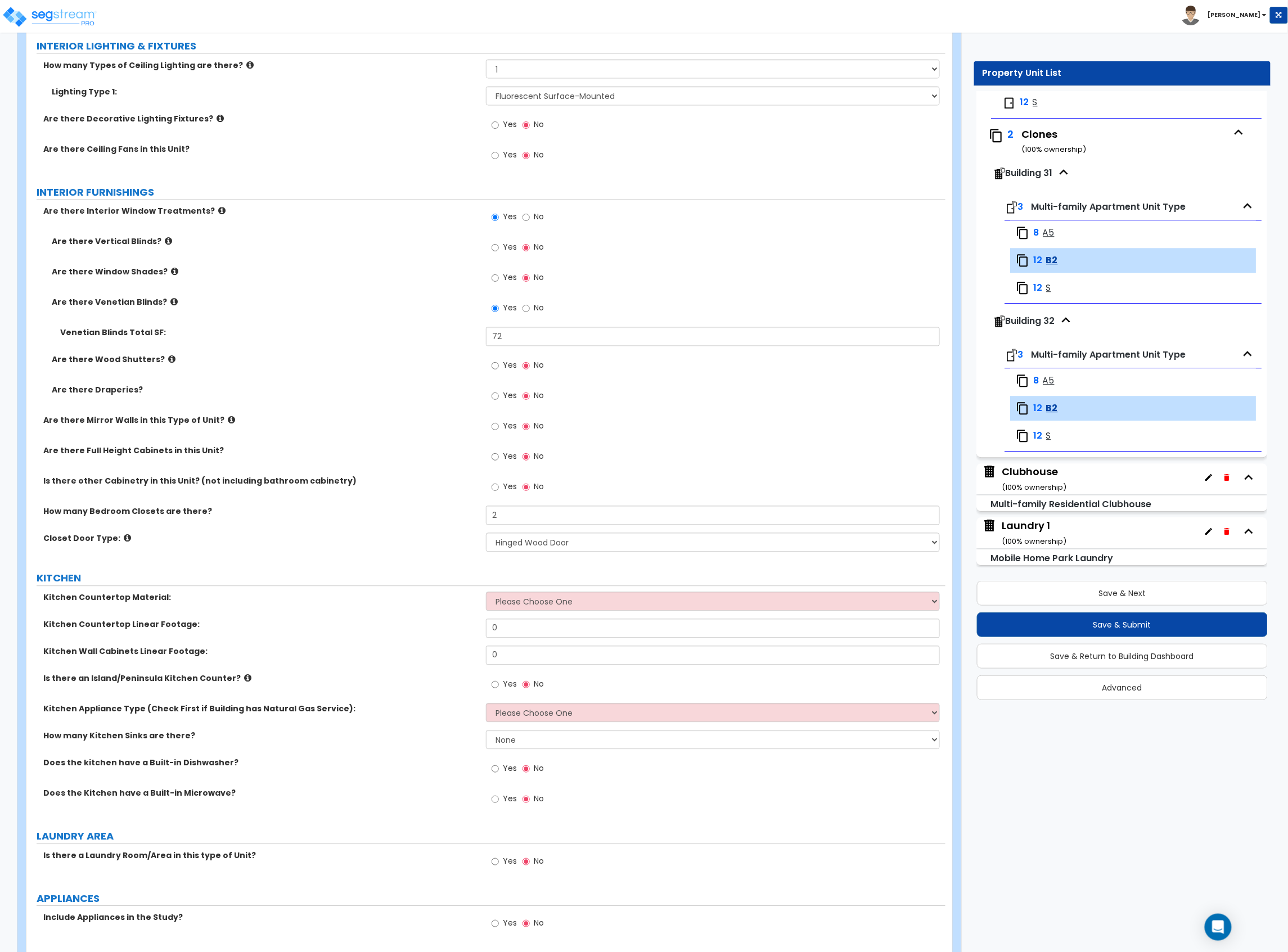
scroll to position [900, 0]
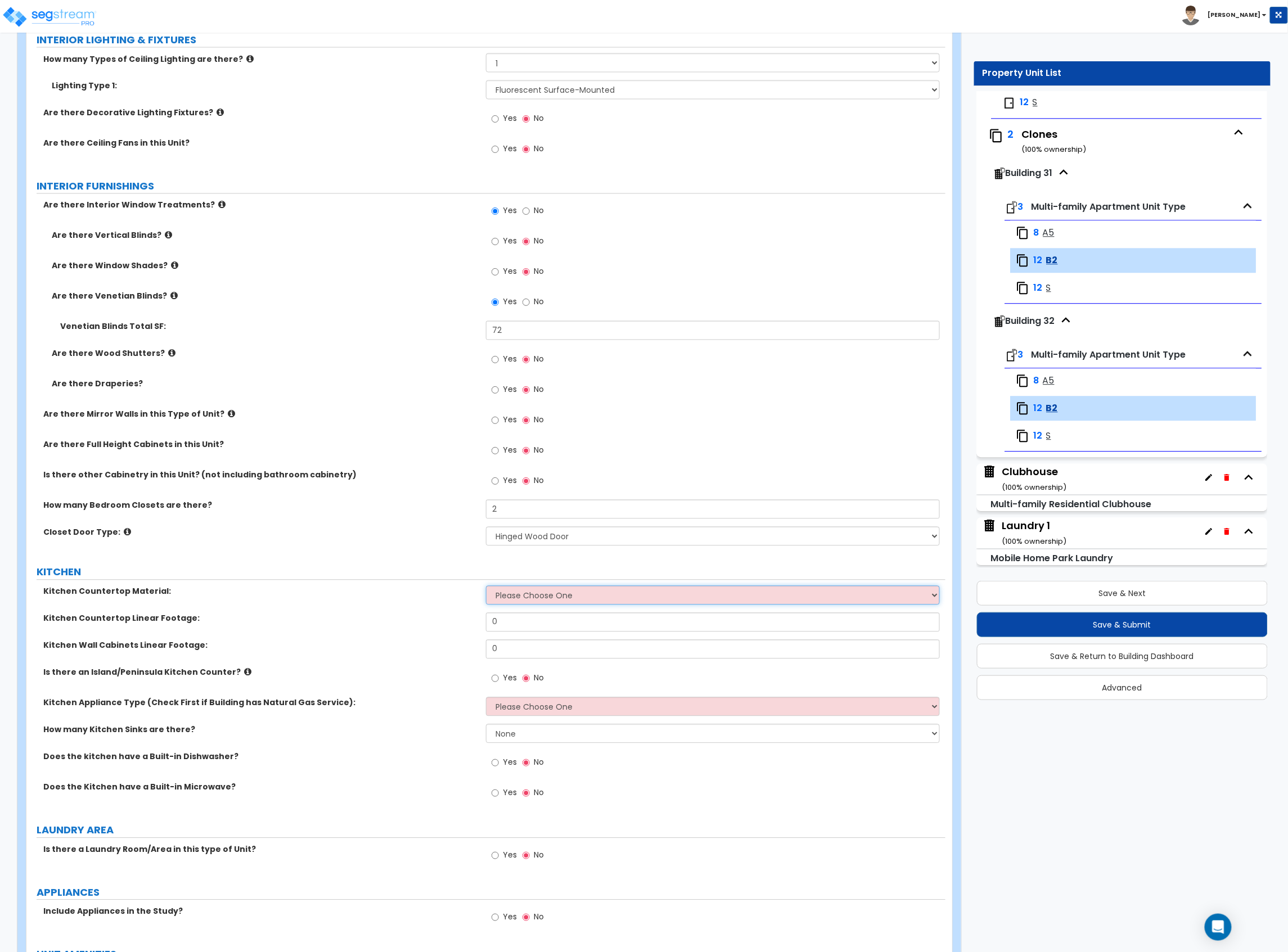
click at [614, 603] on select "Please Choose One Plastic Laminate Solid Surface Stone Quartz Marble Tile Wood …" at bounding box center [712, 595] width 454 height 19
select select "2"
click at [486, 588] on select "Please Choose One Plastic Laminate Solid Surface Stone Quartz Marble Tile Wood …" at bounding box center [712, 595] width 454 height 19
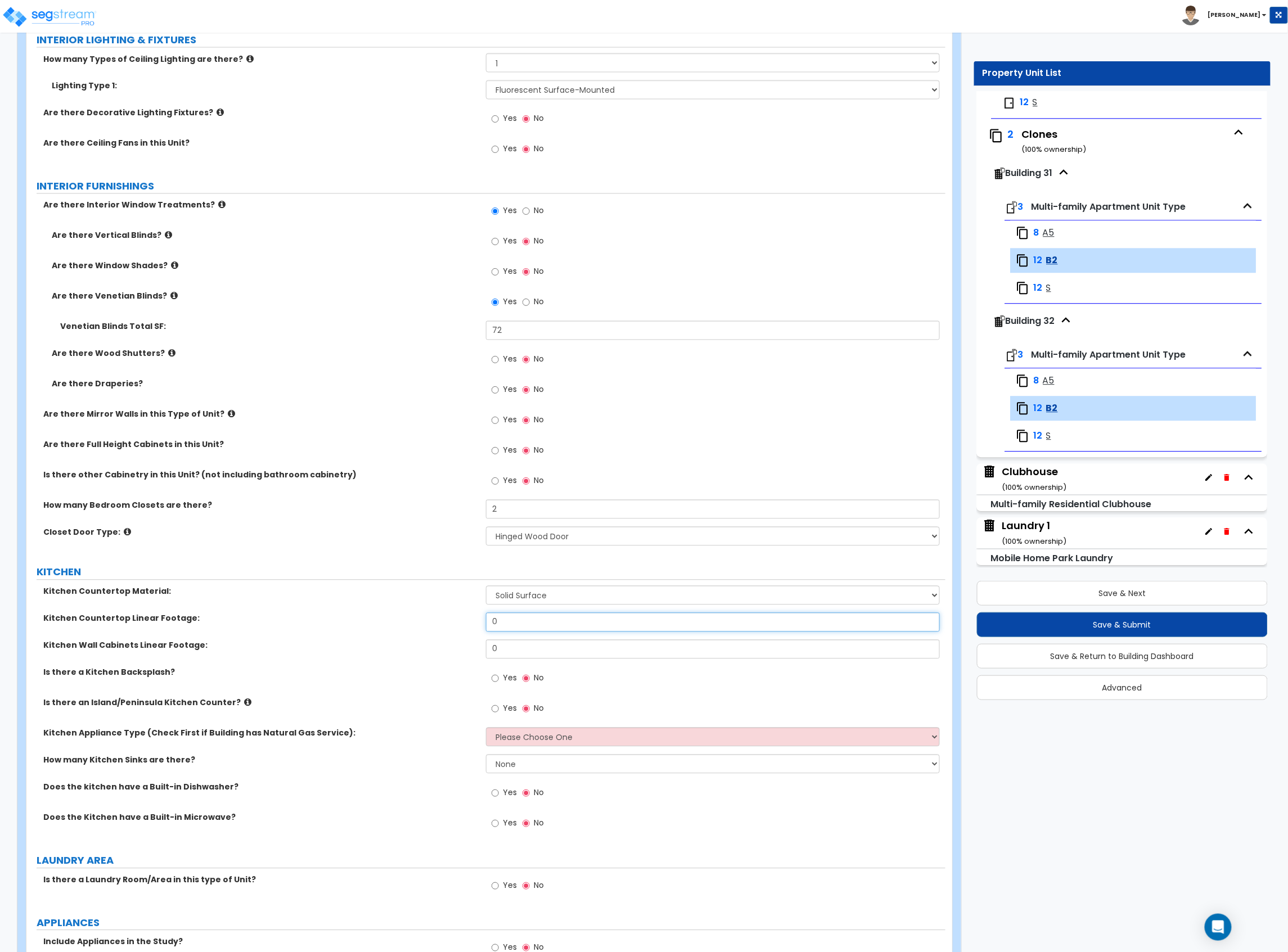
drag, startPoint x: 527, startPoint y: 632, endPoint x: 483, endPoint y: 635, distance: 44.1
click at [483, 635] on div "Kitchen Countertop Linear Footage: 0" at bounding box center [486, 627] width 919 height 27
type input "12"
click at [455, 653] on div "Kitchen Wall Cabinets Linear Footage: 0" at bounding box center [486, 653] width 919 height 27
type input "12"
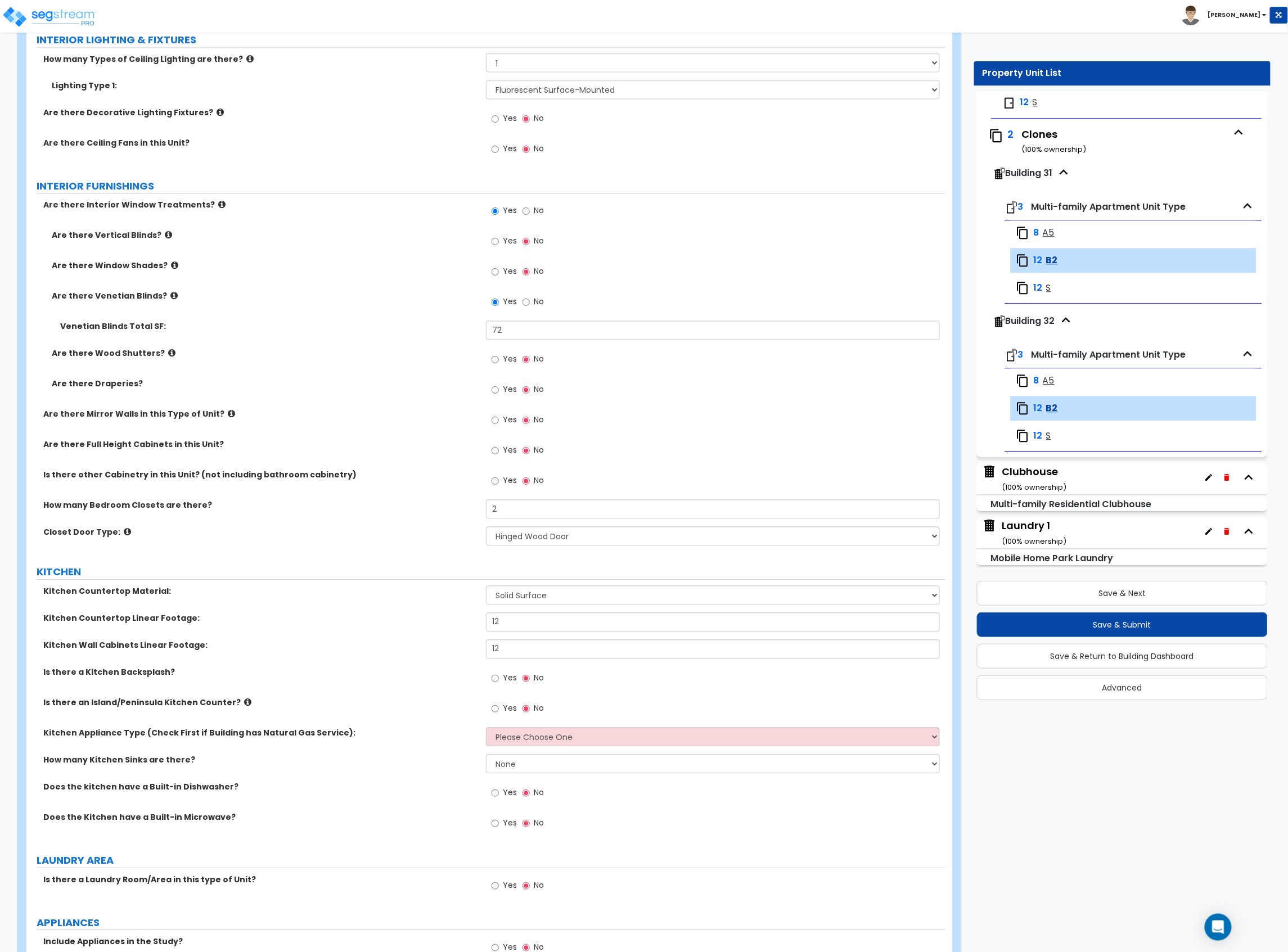
click at [504, 684] on span "Yes" at bounding box center [510, 678] width 14 height 11
click at [499, 684] on input "Yes" at bounding box center [495, 679] width 7 height 13
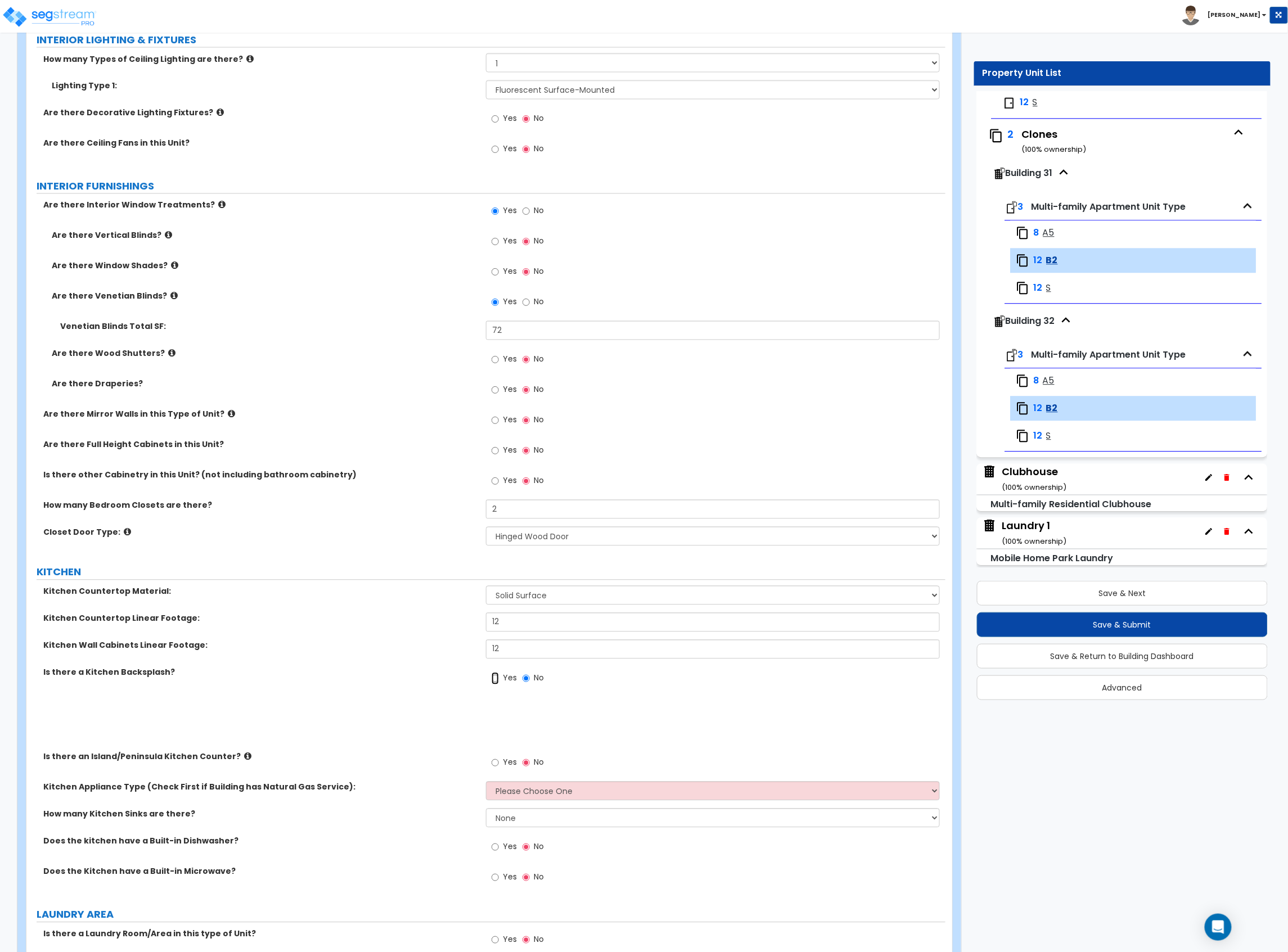
radio input "true"
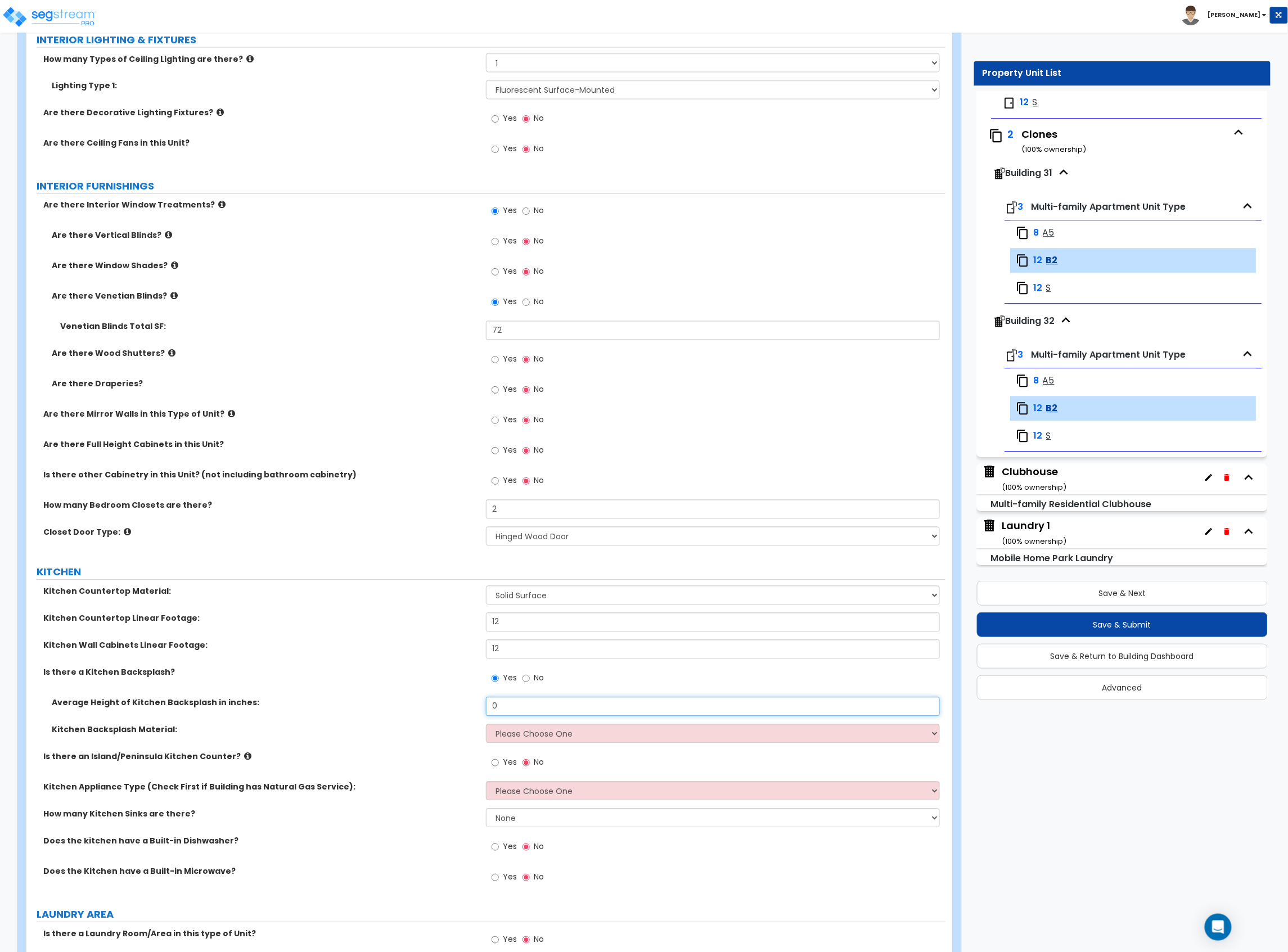
drag, startPoint x: 514, startPoint y: 707, endPoint x: 475, endPoint y: 707, distance: 39.0
click at [475, 707] on div "Average Height of Kitchen Backsplash in inches: 0" at bounding box center [486, 711] width 919 height 27
type input "12"
click at [540, 739] on select "Please Choose One Plastic Laminate Solid Surface Stone Quartz Tile Stainless St…" at bounding box center [712, 733] width 454 height 19
select select "6"
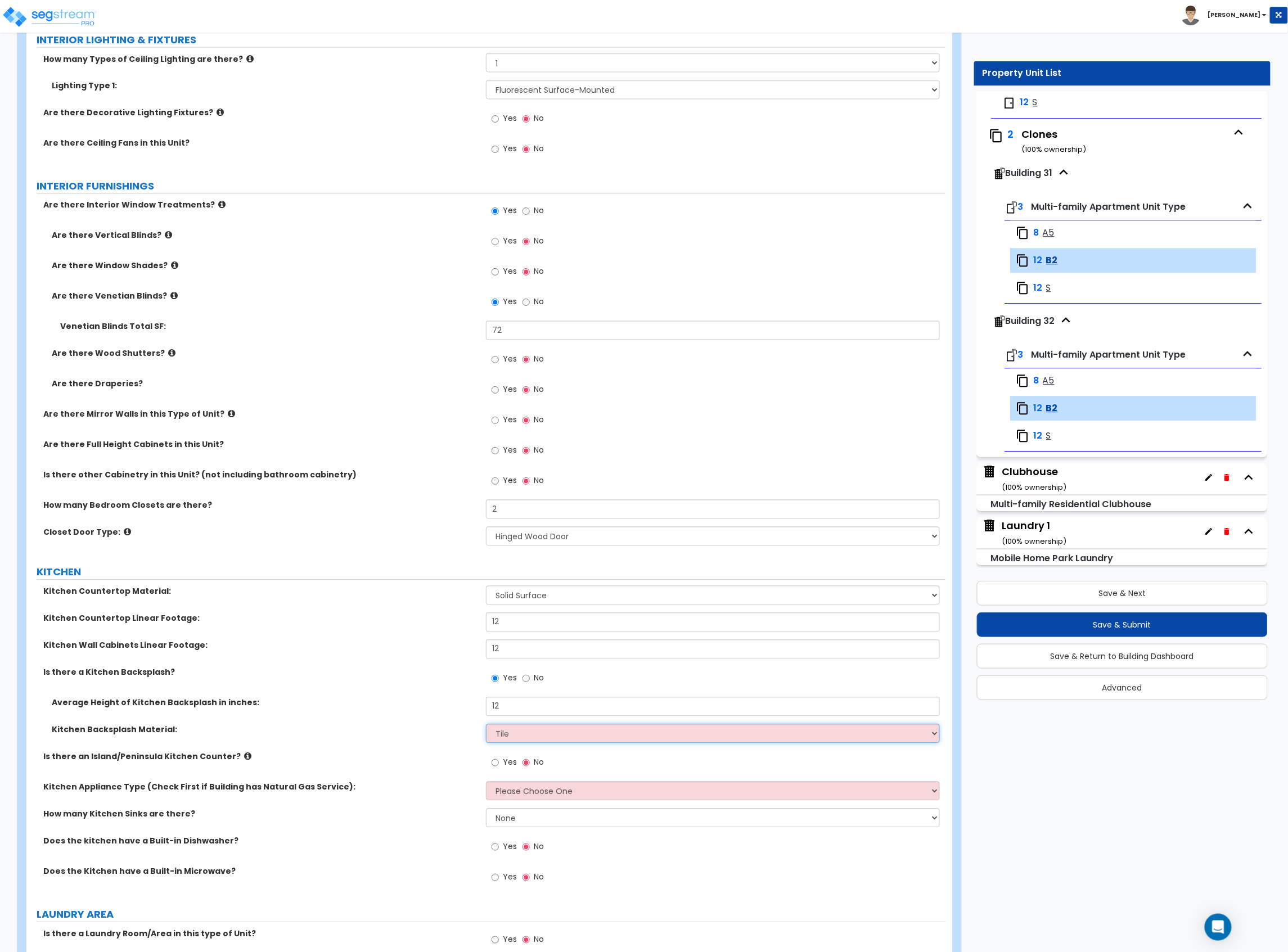
click at [486, 726] on select "Please Choose One Plastic Laminate Solid Surface Stone Quartz Tile Stainless St…" at bounding box center [712, 733] width 454 height 19
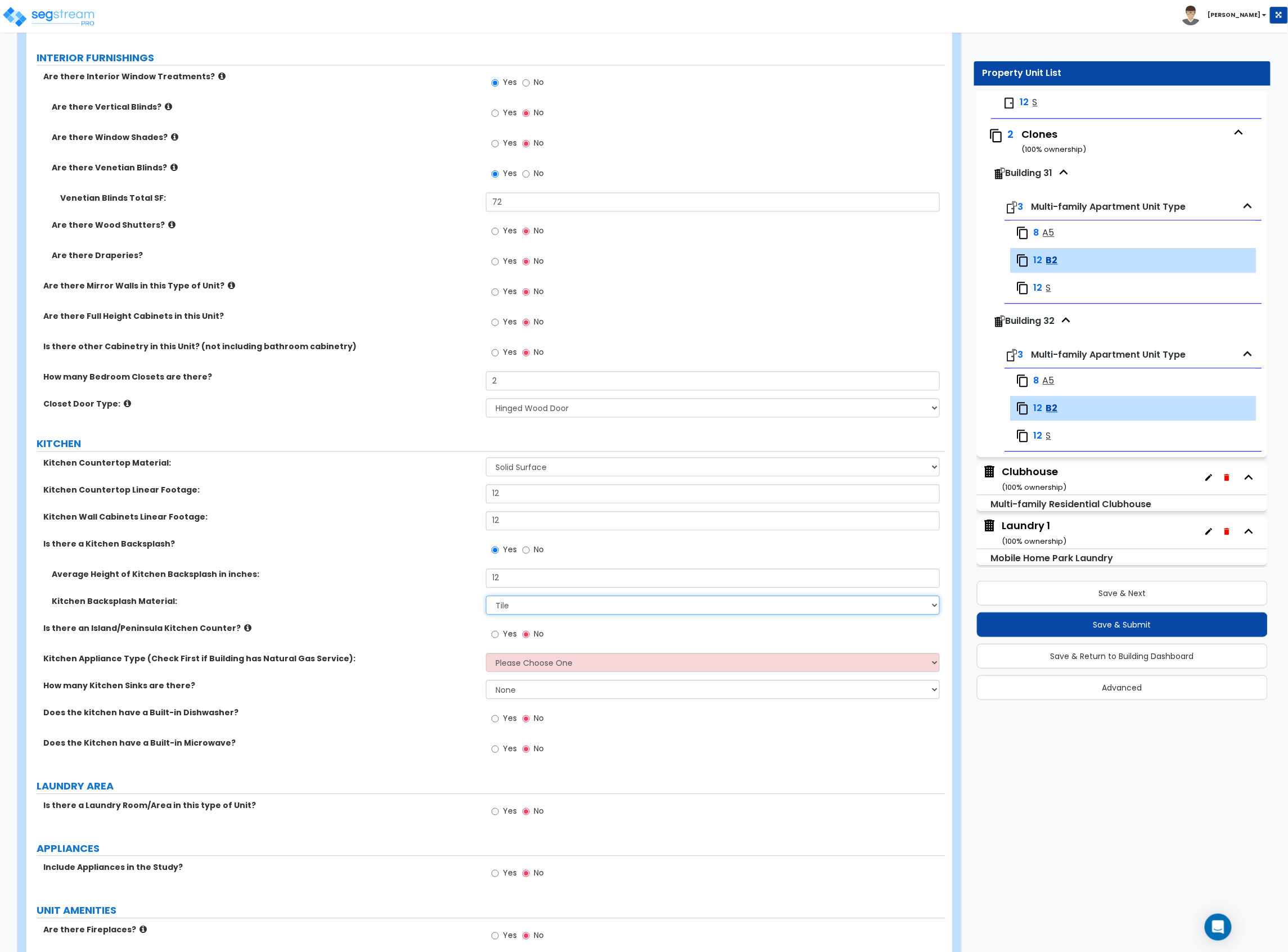
scroll to position [1049, 0]
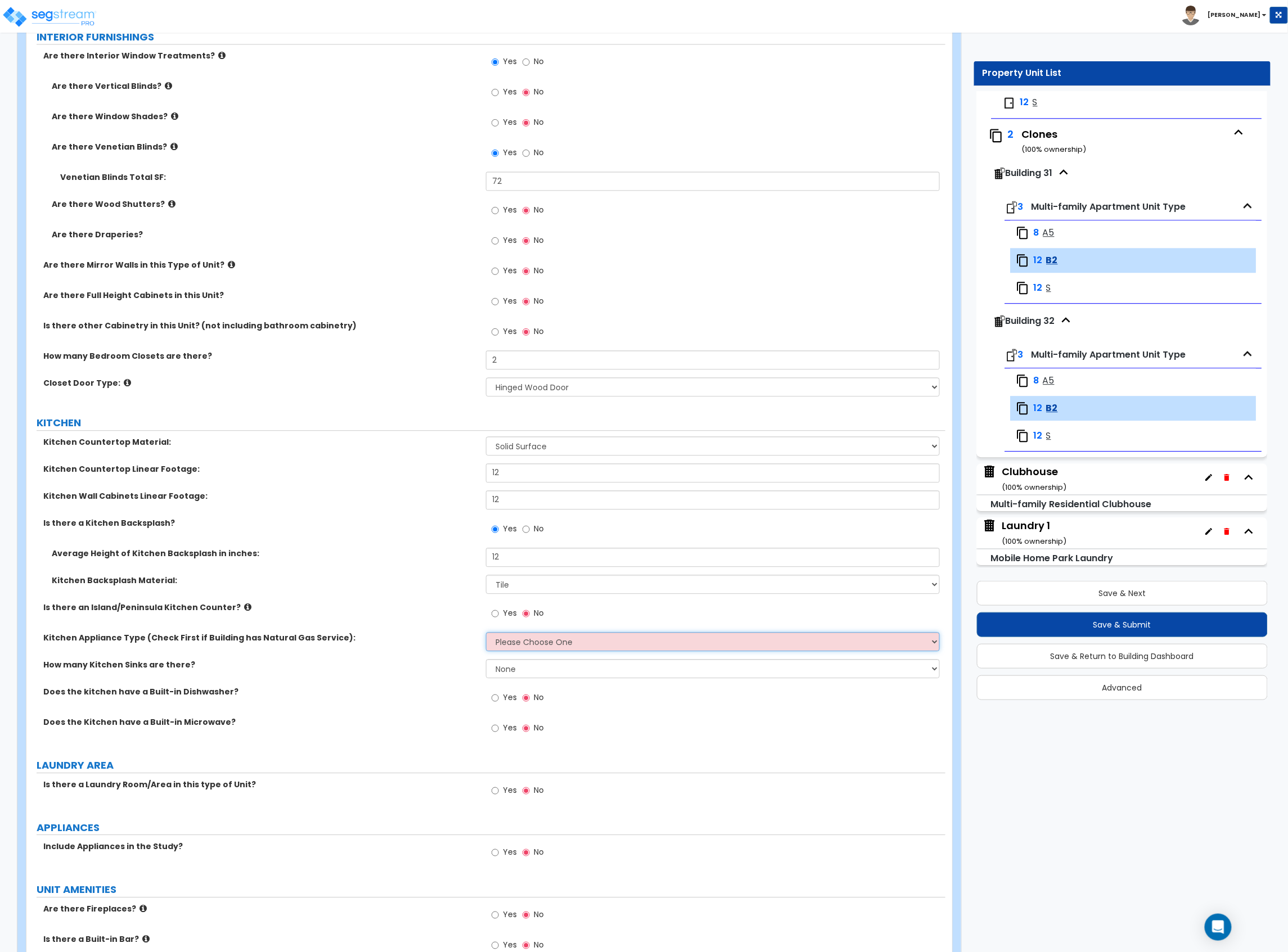
click at [509, 641] on select "Please Choose One Gas Electric" at bounding box center [712, 641] width 454 height 19
select select "2"
click at [486, 634] on select "Please Choose One Gas Electric" at bounding box center [712, 641] width 454 height 19
click at [532, 675] on select "None 1 2 3" at bounding box center [712, 668] width 454 height 19
select select "1"
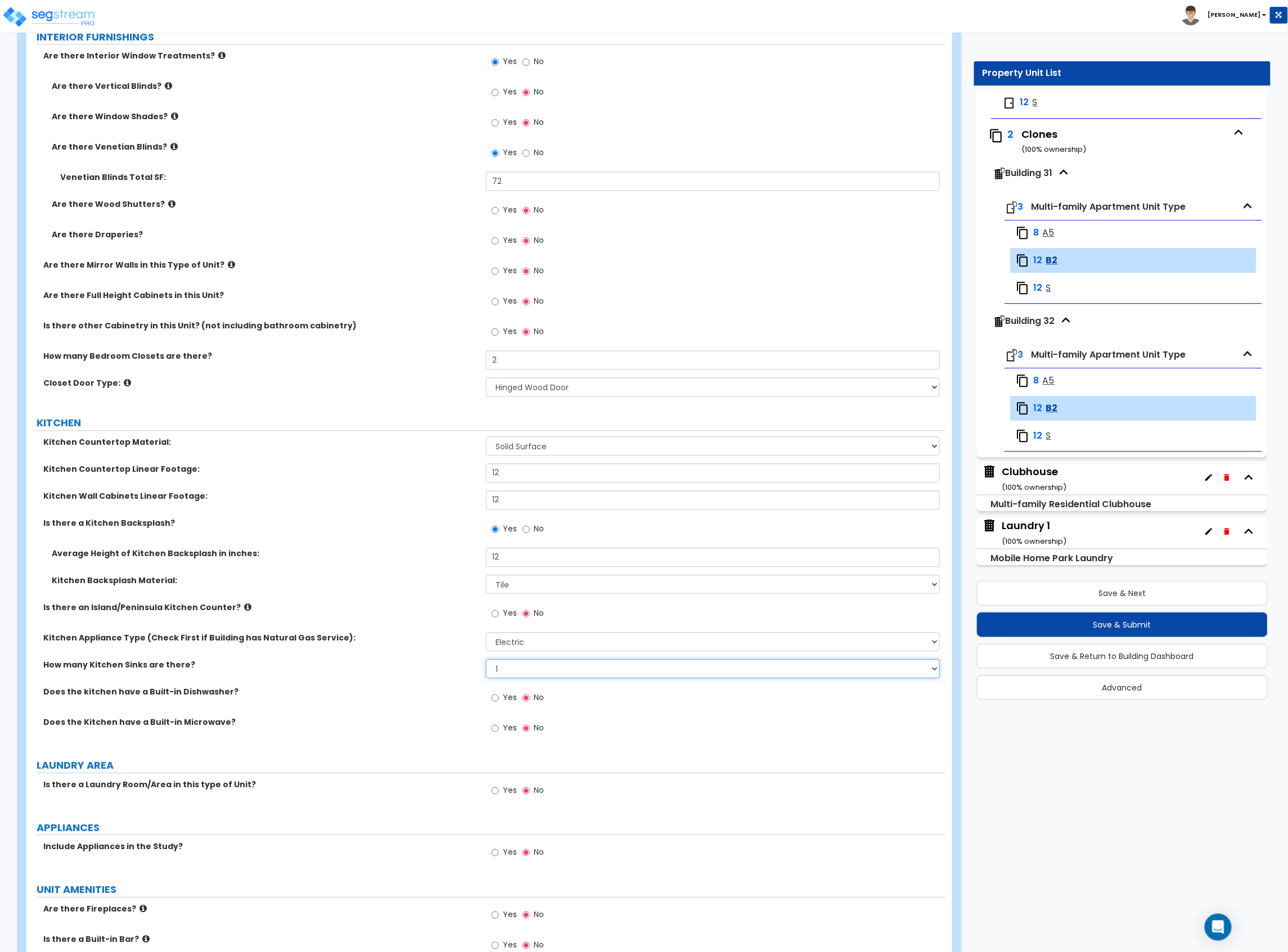
click at [486, 661] on select "None 1 2 3" at bounding box center [712, 668] width 454 height 19
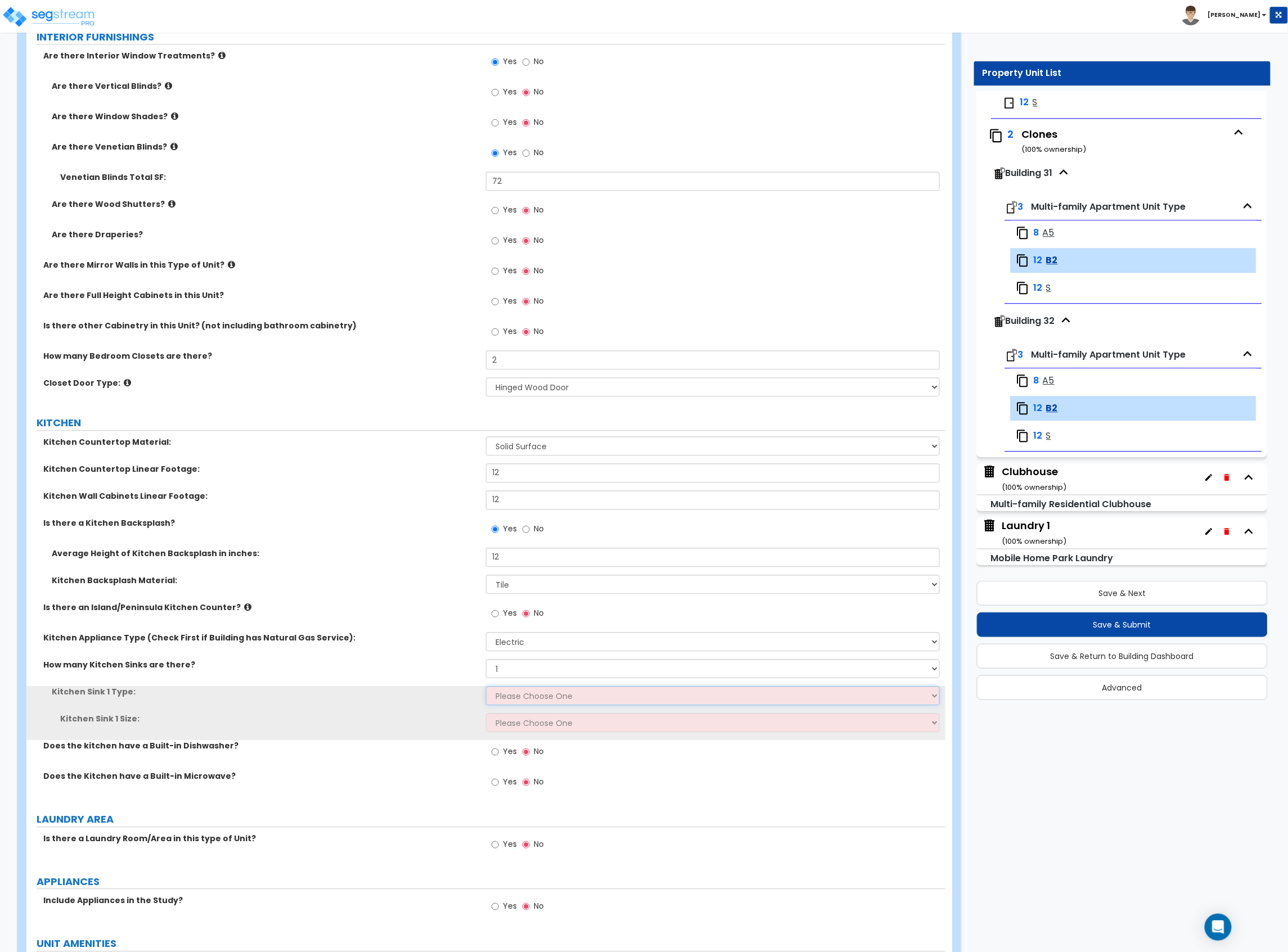
click at [526, 693] on select "Please Choose One Stainless Steel Porcelain Enamel Cast Iron Granite Composite" at bounding box center [712, 695] width 454 height 19
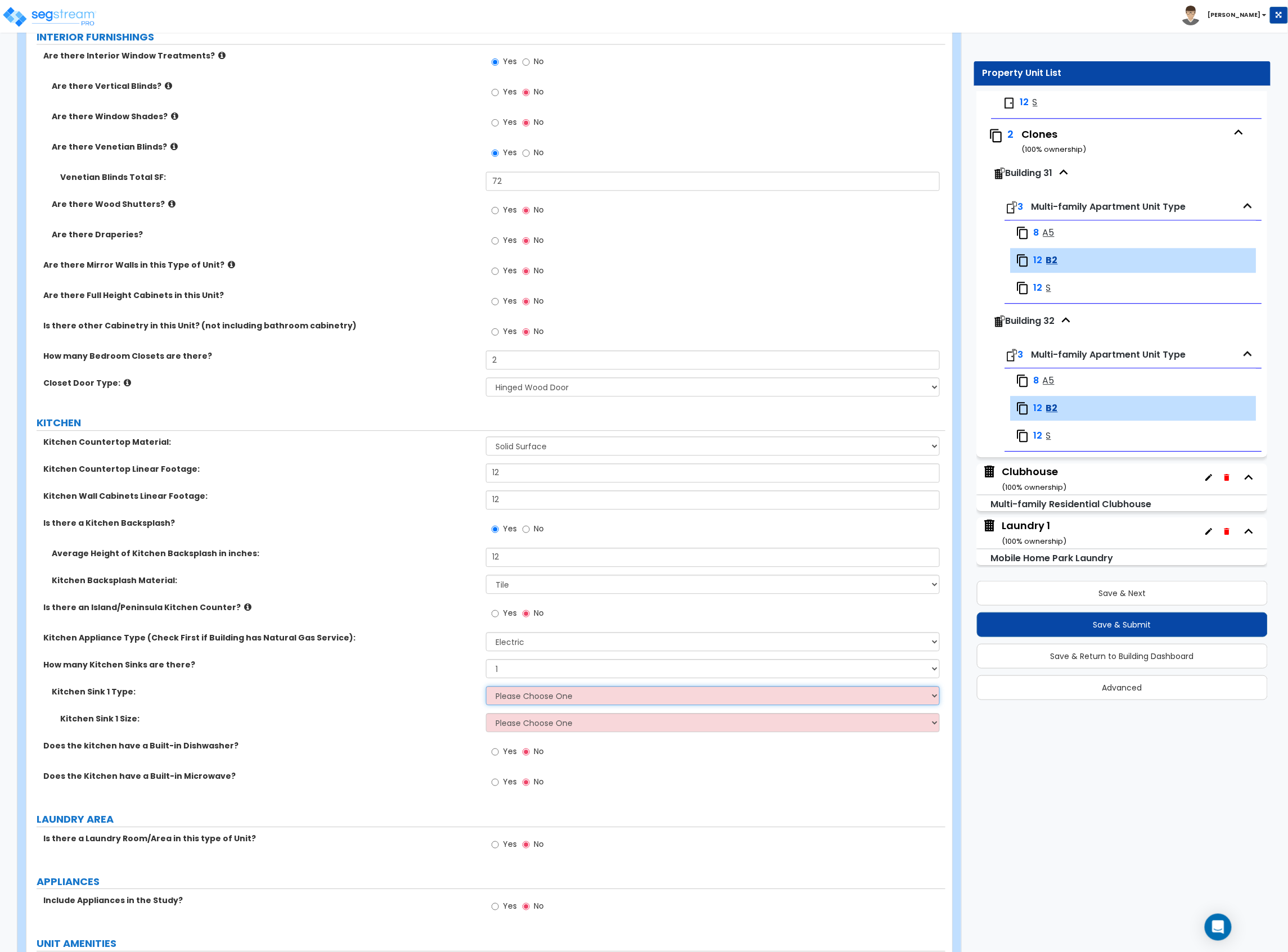
select select "1"
click at [486, 688] on select "Please Choose One Stainless Steel Porcelain Enamel Cast Iron Granite Composite" at bounding box center [712, 695] width 454 height 19
click at [532, 716] on select "Please Choose One Single Sink Double Sink" at bounding box center [712, 722] width 454 height 19
select select "2"
click at [486, 715] on select "Please Choose One Single Sink Double Sink" at bounding box center [712, 722] width 454 height 19
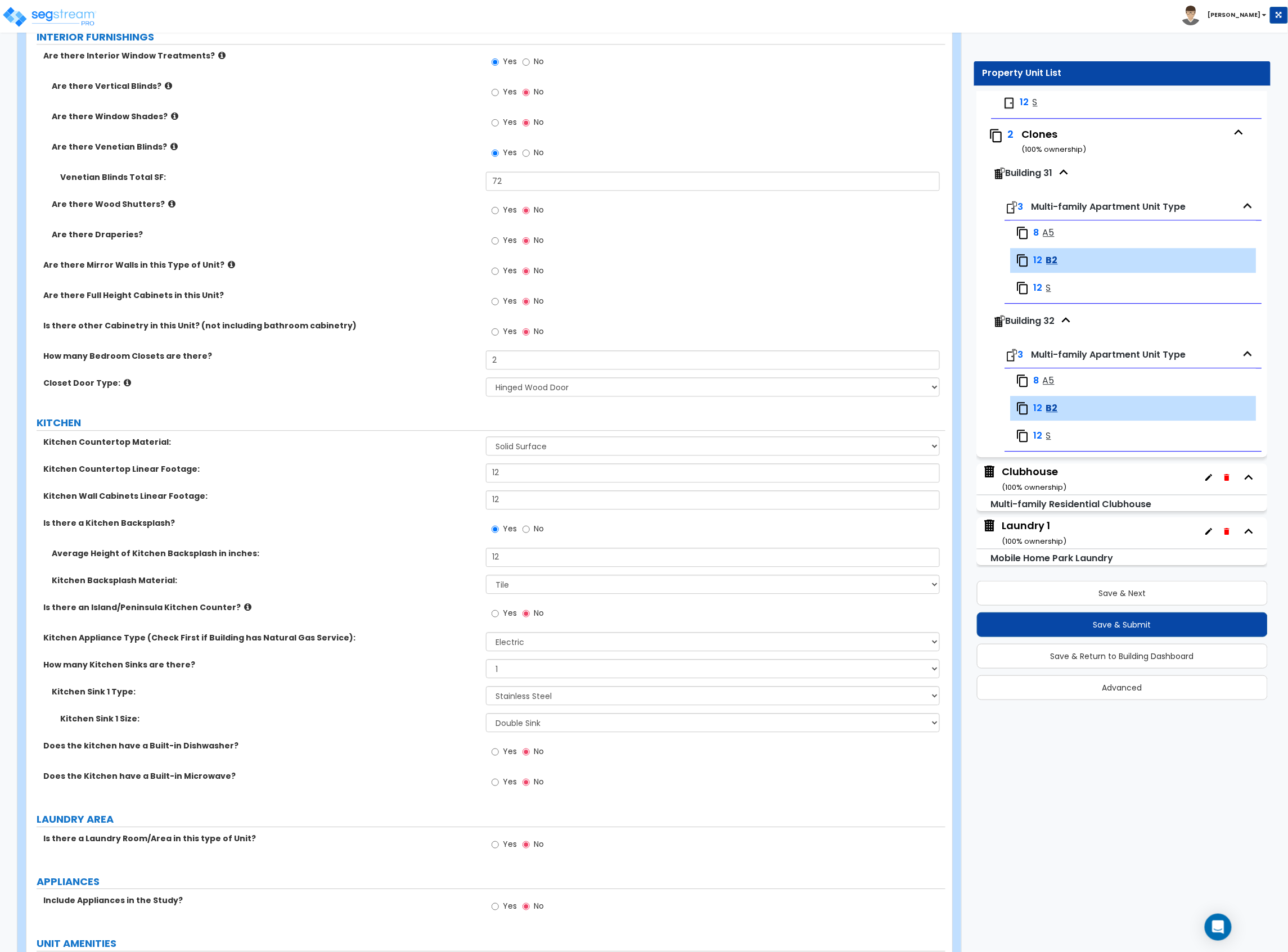
click at [437, 736] on div "Kitchen Sink 1 Size: Please Choose One Single Sink Double Sink" at bounding box center [486, 726] width 919 height 27
click at [516, 750] on div "Yes No" at bounding box center [517, 753] width 64 height 26
click at [511, 752] on span "Yes" at bounding box center [510, 752] width 14 height 11
click at [499, 752] on input "Yes" at bounding box center [495, 752] width 7 height 13
radio input "true"
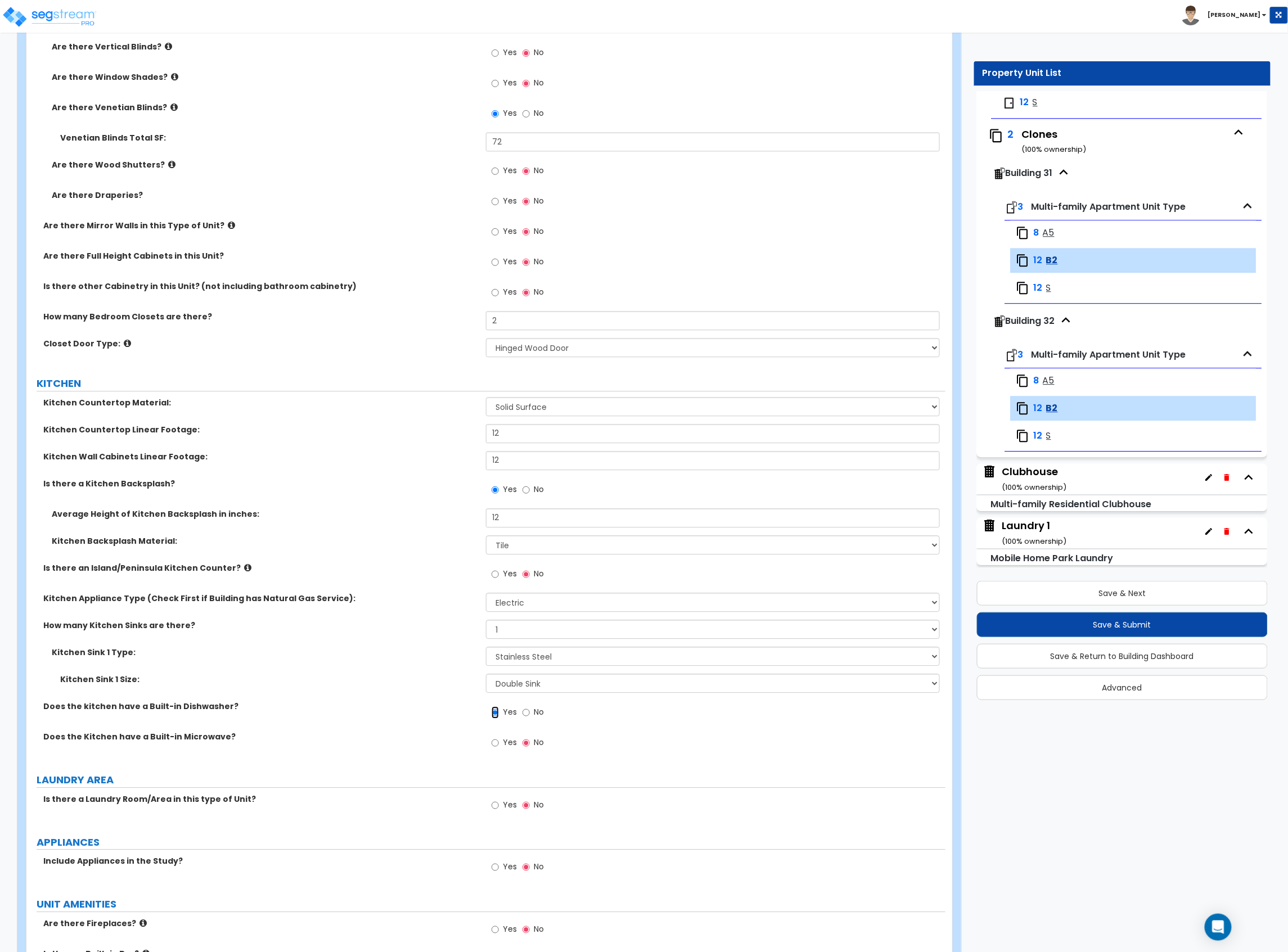
scroll to position [1125, 0]
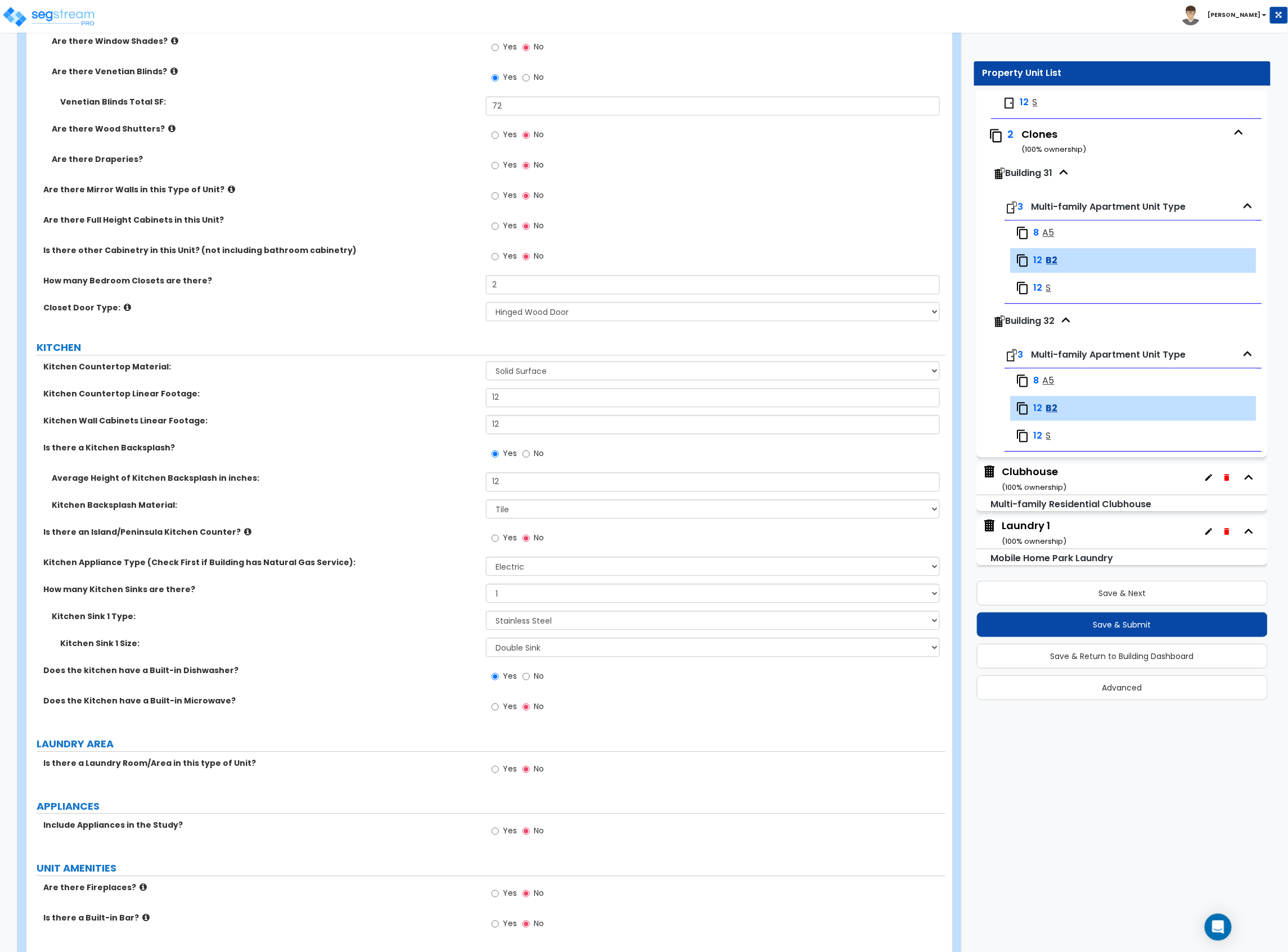
click at [505, 771] on span "Yes" at bounding box center [510, 769] width 14 height 11
click at [499, 771] on input "Yes" at bounding box center [495, 769] width 7 height 13
radio input "true"
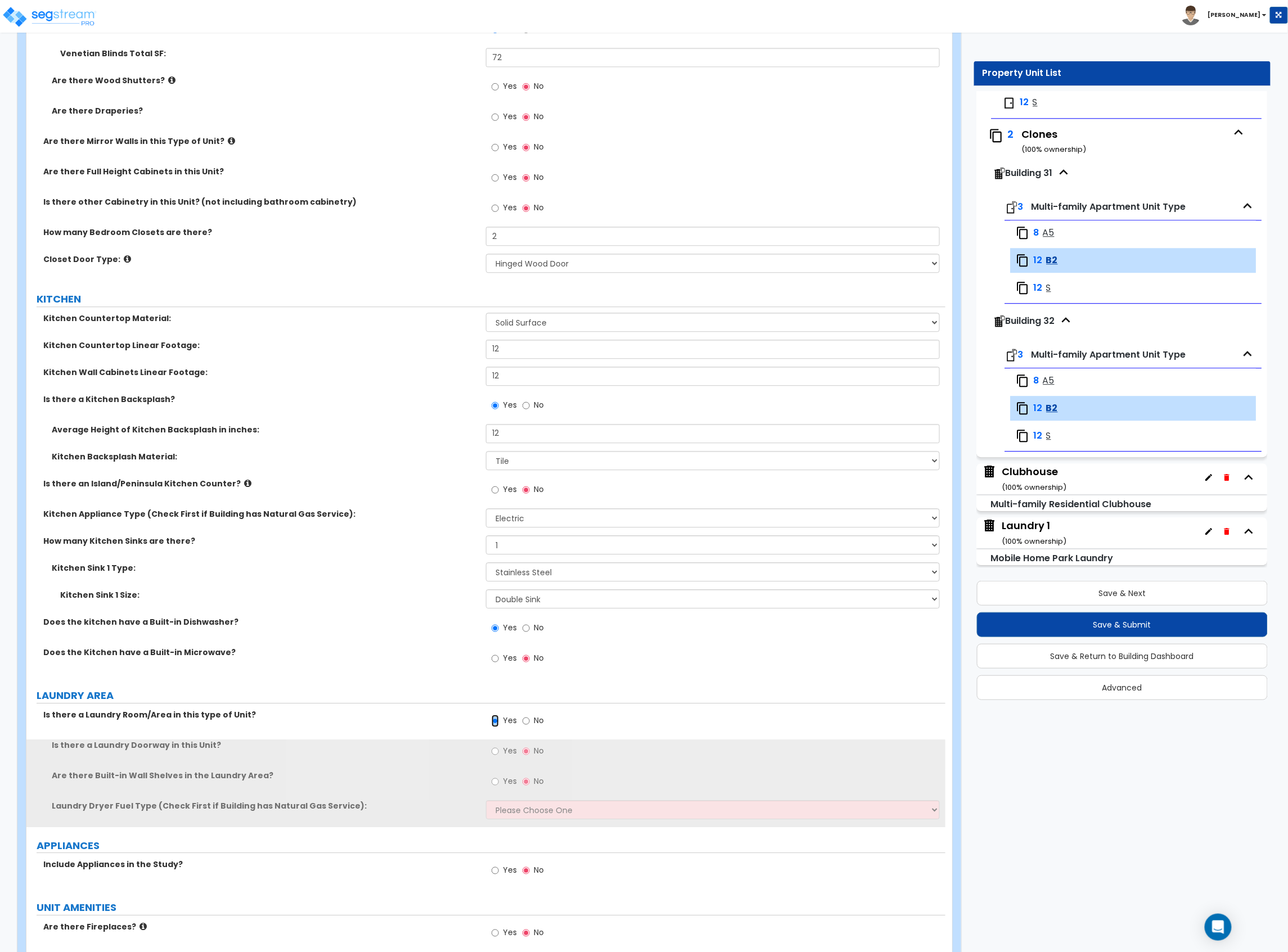
scroll to position [1200, 0]
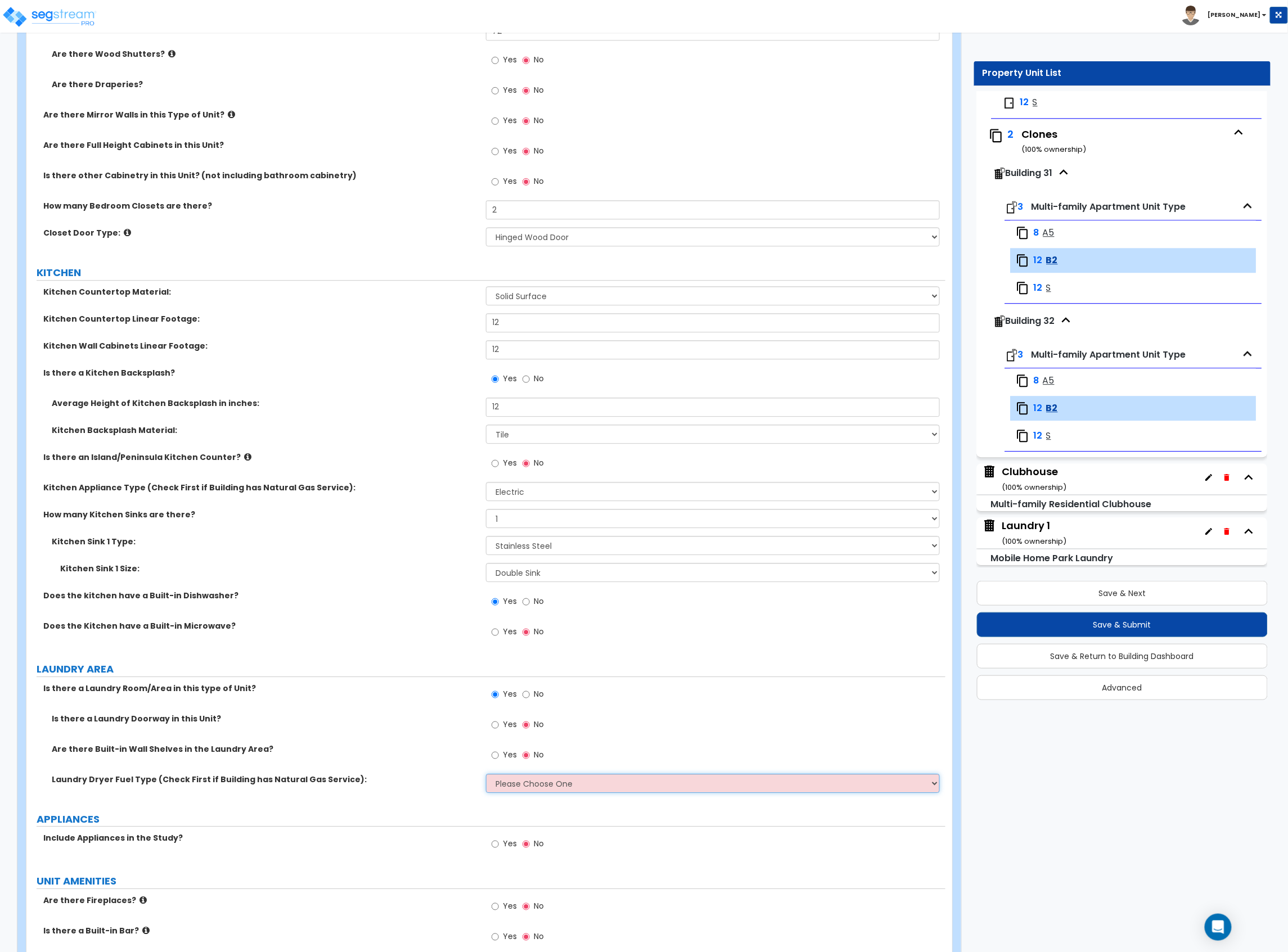
click at [512, 785] on select "Please Choose One Gas Electric" at bounding box center [712, 783] width 454 height 19
select select "2"
click at [486, 776] on select "Please Choose One Gas Electric" at bounding box center [712, 783] width 454 height 19
click at [457, 785] on label "Laundry Dryer Fuel Type (Check First if Building has Natural Gas Service):" at bounding box center [264, 779] width 426 height 11
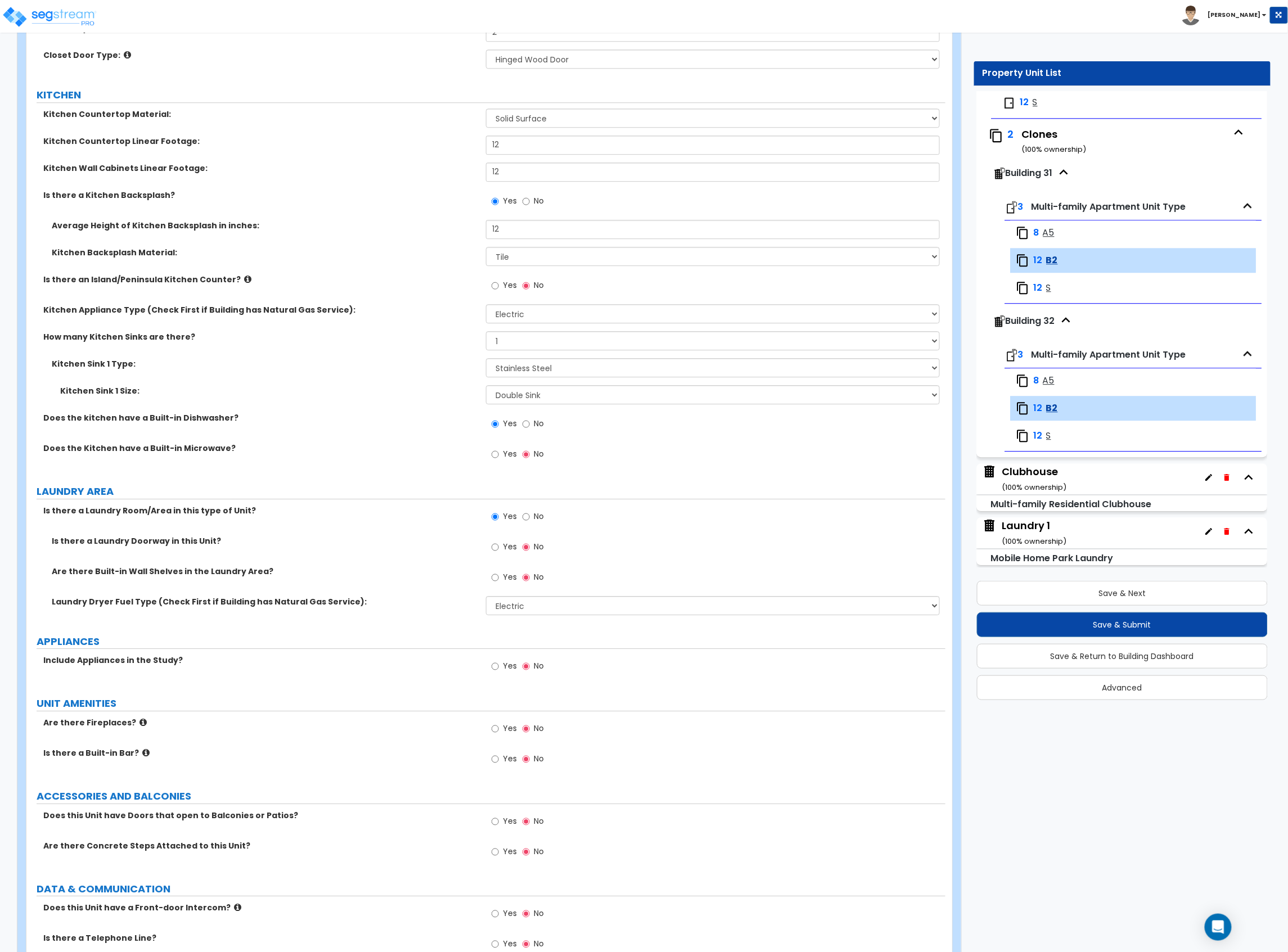
scroll to position [1424, 0]
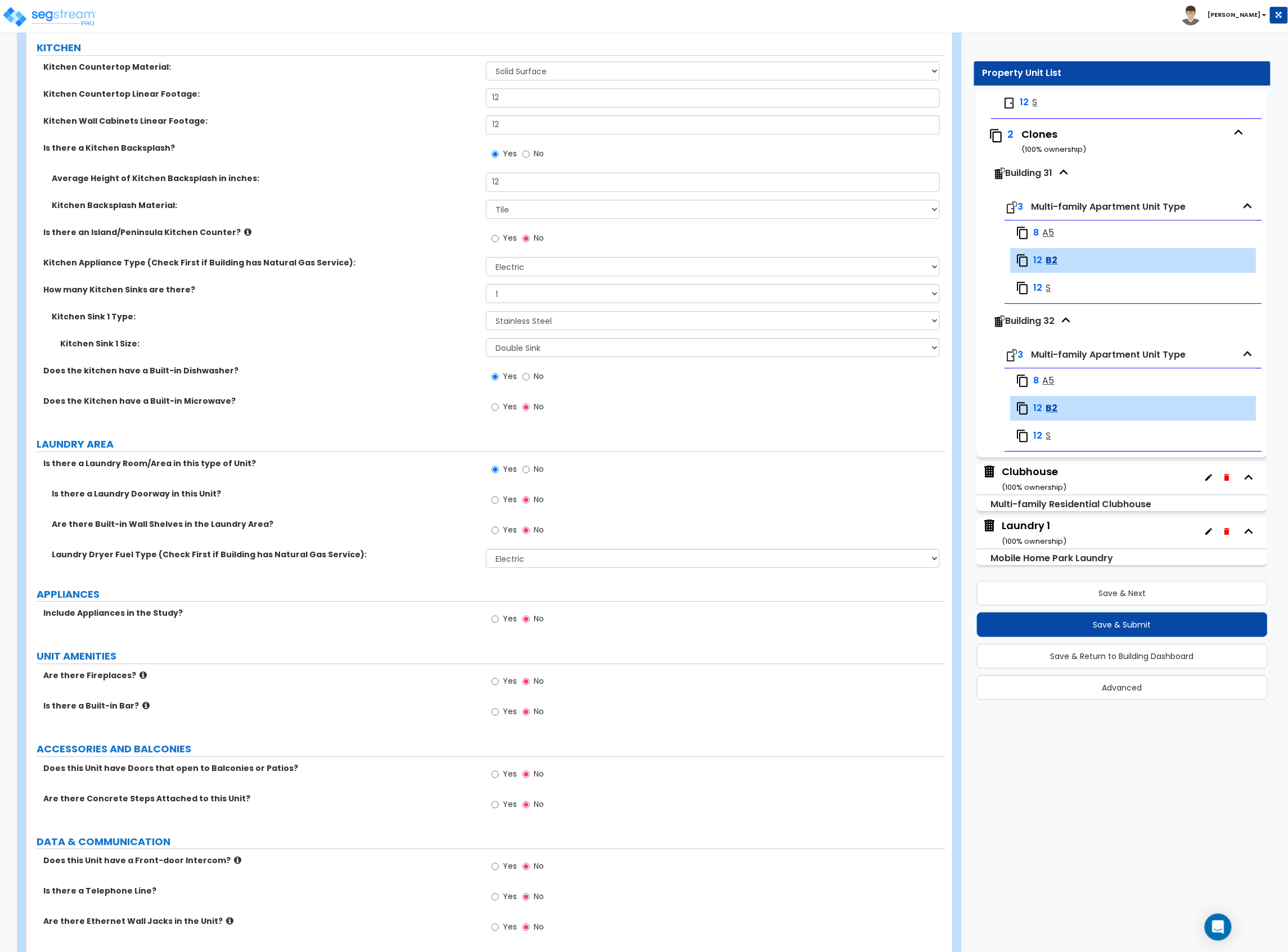
click at [502, 619] on label "Yes" at bounding box center [504, 620] width 25 height 19
click at [499, 619] on input "Yes" at bounding box center [495, 620] width 7 height 13
radio input "true"
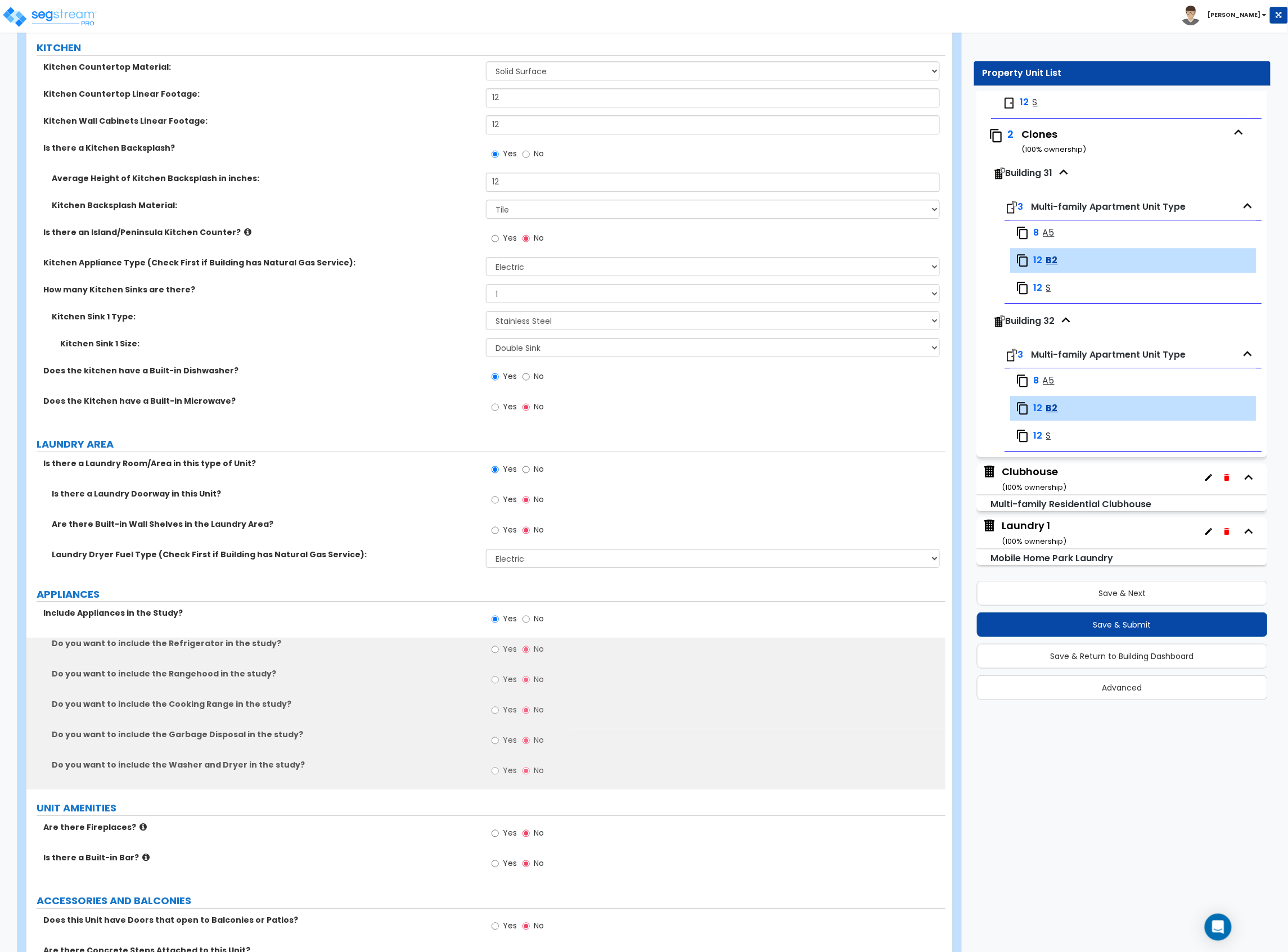
drag, startPoint x: 500, startPoint y: 648, endPoint x: 502, endPoint y: 658, distance: 10.2
click at [502, 652] on label "Yes" at bounding box center [504, 650] width 25 height 19
click at [499, 652] on input "Yes" at bounding box center [495, 650] width 7 height 13
radio input "true"
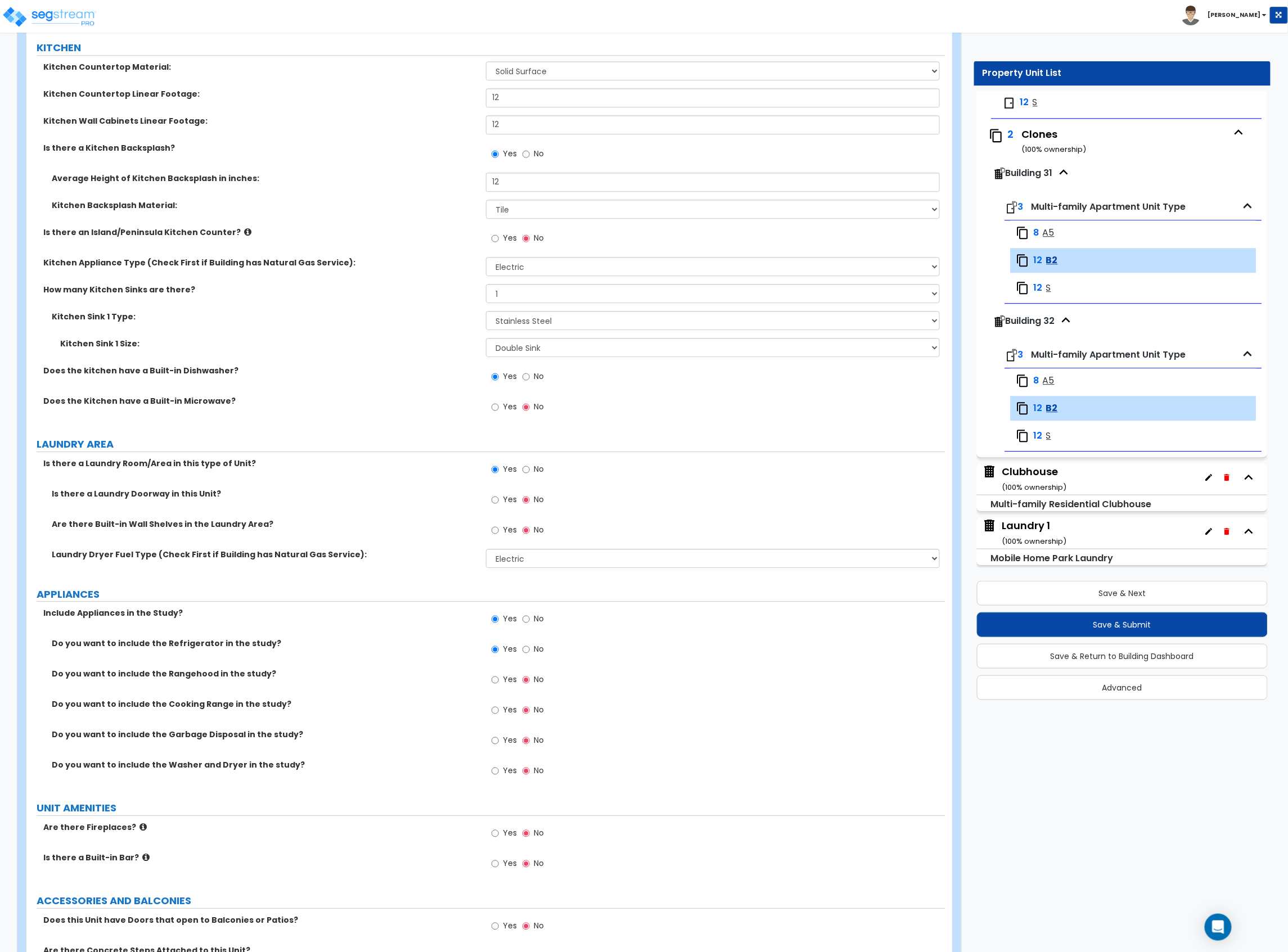
click at [500, 685] on label "Yes" at bounding box center [504, 680] width 25 height 19
click at [499, 685] on input "Yes" at bounding box center [495, 680] width 7 height 13
radio input "true"
drag, startPoint x: 502, startPoint y: 709, endPoint x: 500, endPoint y: 723, distance: 14.1
click at [502, 709] on label "Yes" at bounding box center [504, 711] width 25 height 19
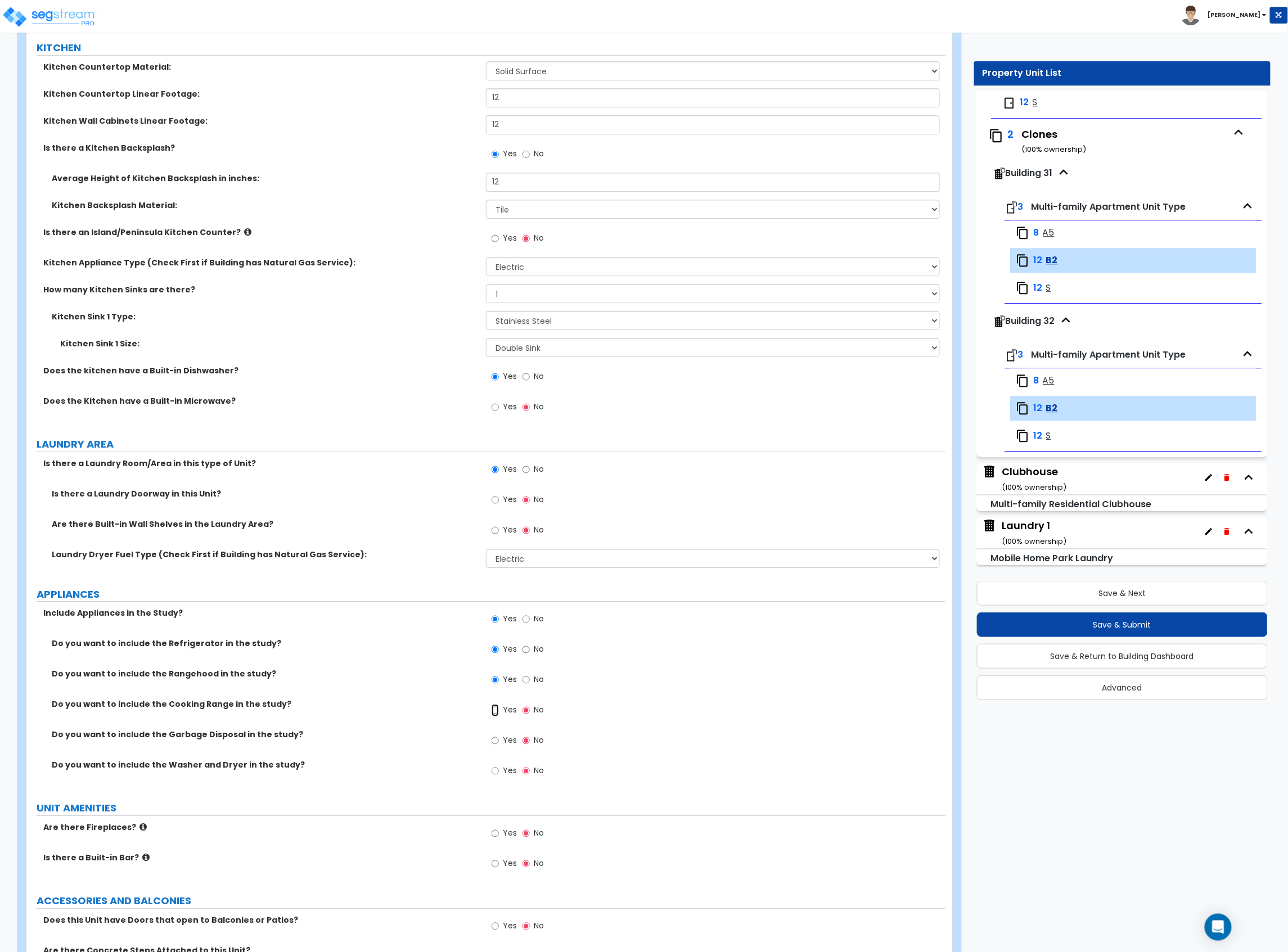
click at [499, 709] on input "Yes" at bounding box center [495, 711] width 7 height 13
radio input "true"
drag, startPoint x: 500, startPoint y: 735, endPoint x: 500, endPoint y: 754, distance: 19.0
click at [500, 738] on label "Yes" at bounding box center [504, 741] width 25 height 19
click at [499, 738] on input "Yes" at bounding box center [495, 741] width 7 height 13
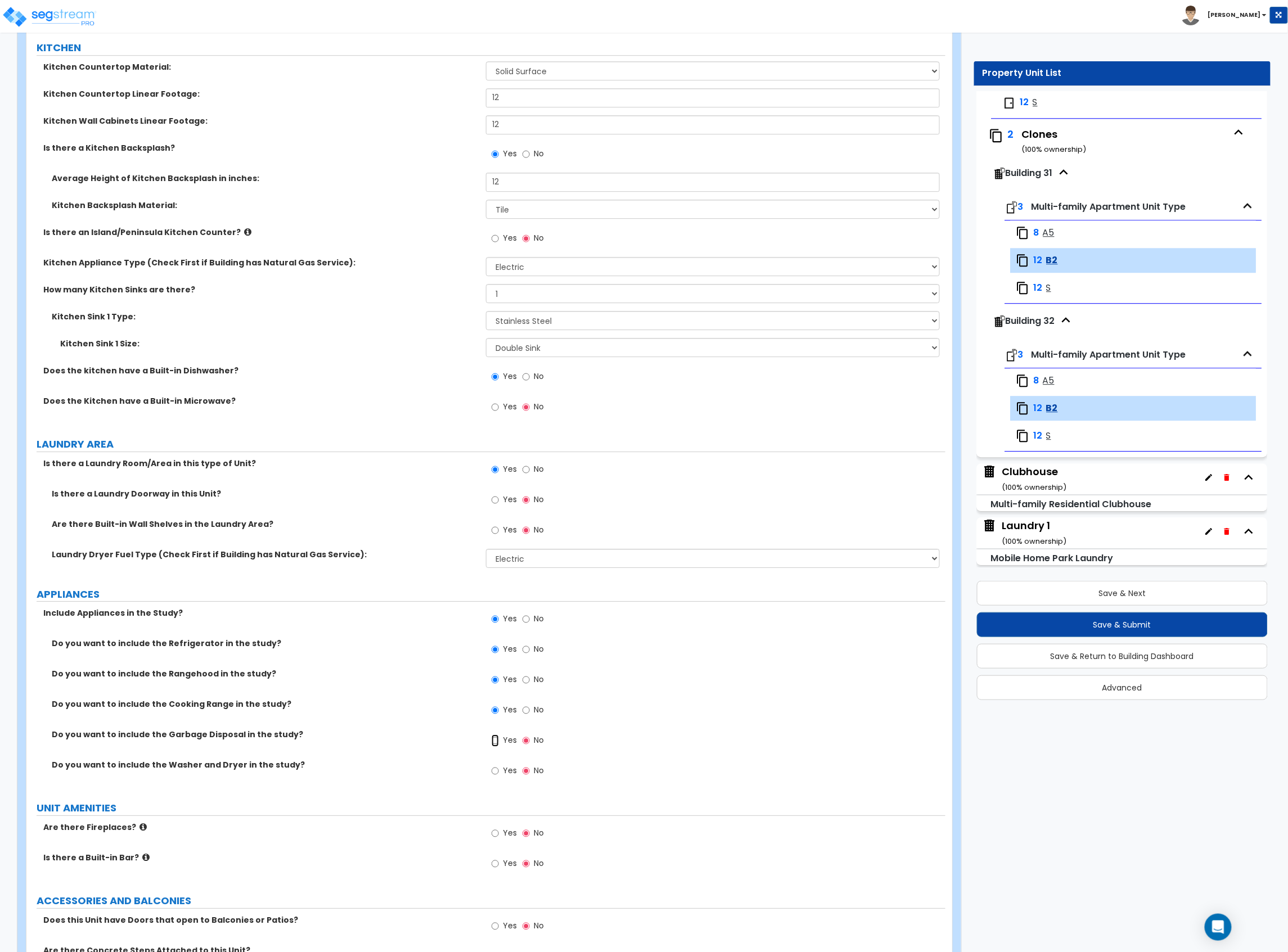
radio input "true"
click at [500, 767] on label "Yes" at bounding box center [504, 771] width 25 height 19
click at [499, 767] on input "Yes" at bounding box center [495, 771] width 7 height 13
radio input "true"
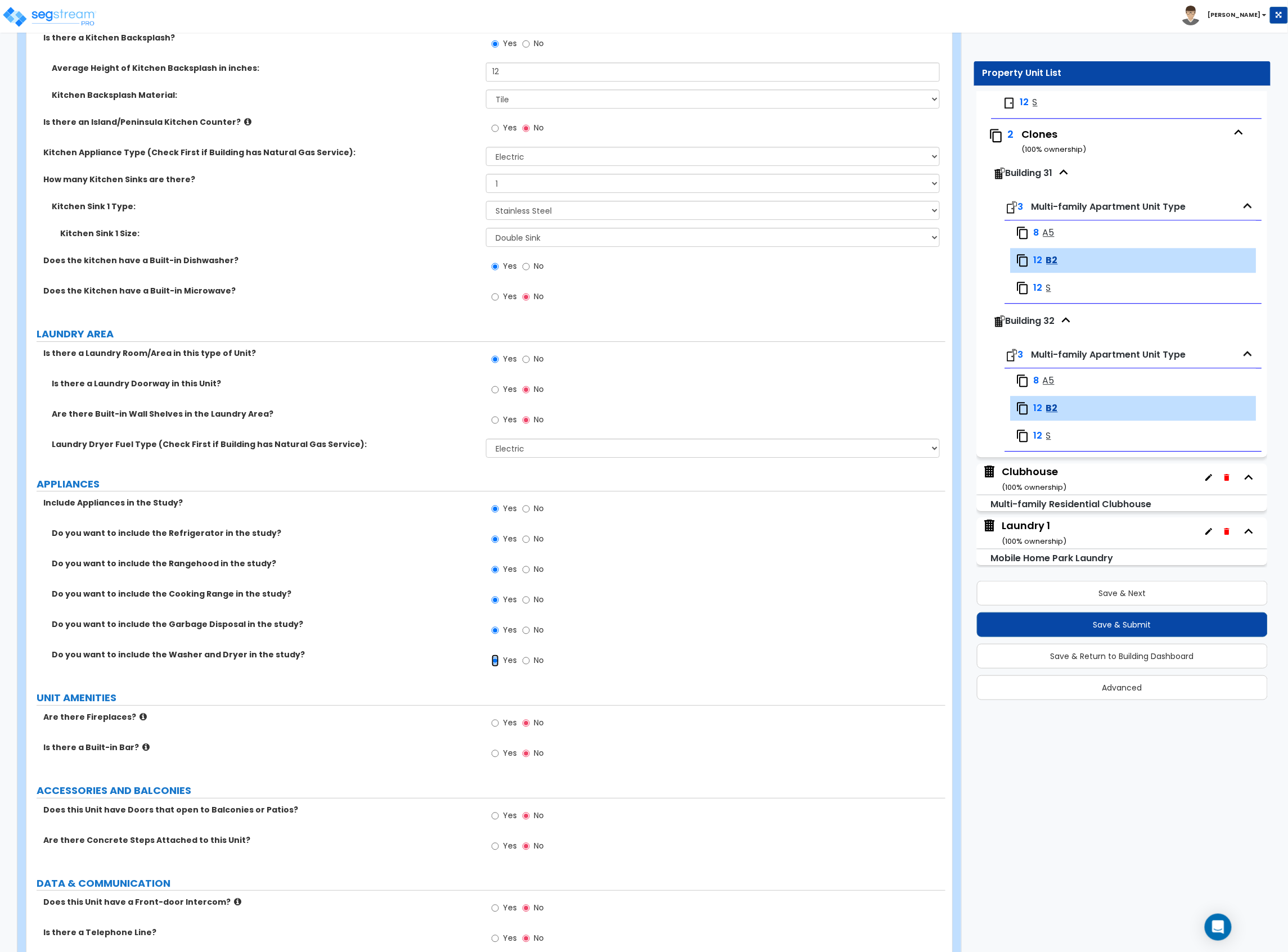
scroll to position [1574, 0]
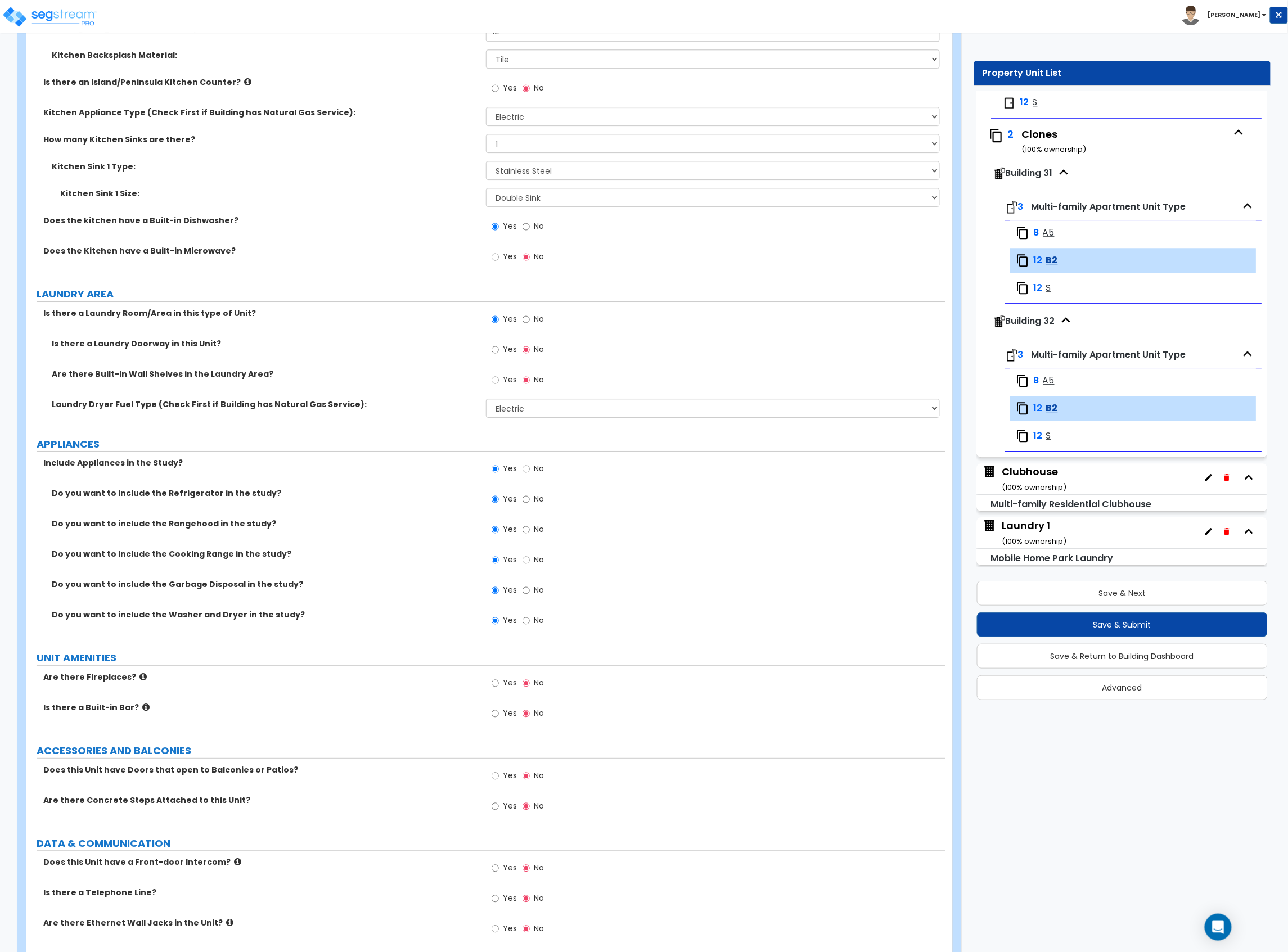
click at [502, 688] on label "Yes" at bounding box center [504, 684] width 25 height 19
click at [499, 688] on input "Yes" at bounding box center [495, 683] width 7 height 13
radio input "true"
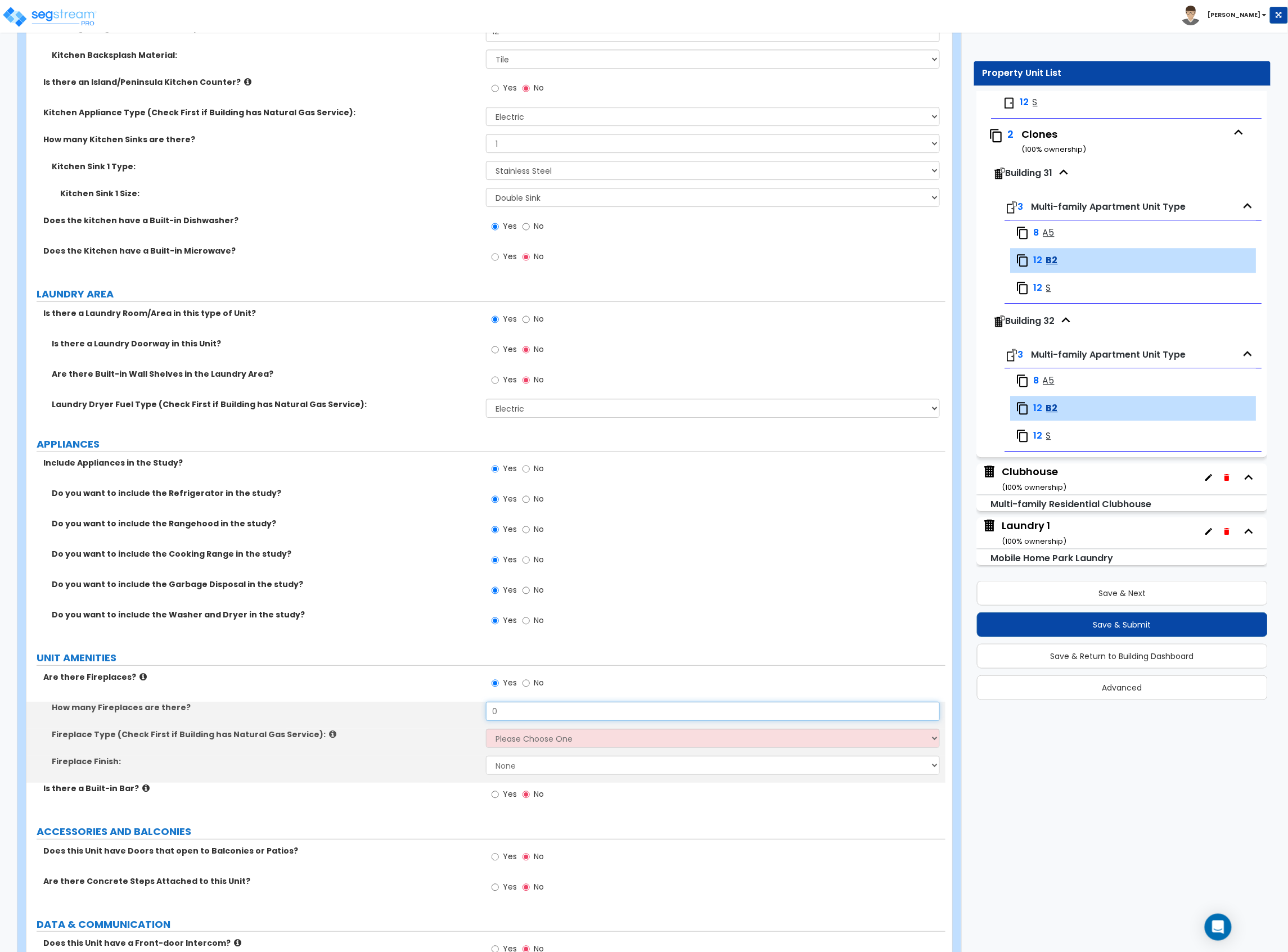
drag, startPoint x: 511, startPoint y: 711, endPoint x: 478, endPoint y: 718, distance: 33.7
click at [511, 712] on input "0" at bounding box center [712, 711] width 454 height 19
drag, startPoint x: 478, startPoint y: 718, endPoint x: 470, endPoint y: 718, distance: 8.0
click at [473, 718] on div "How many Fireplaces are there? 0" at bounding box center [486, 715] width 919 height 27
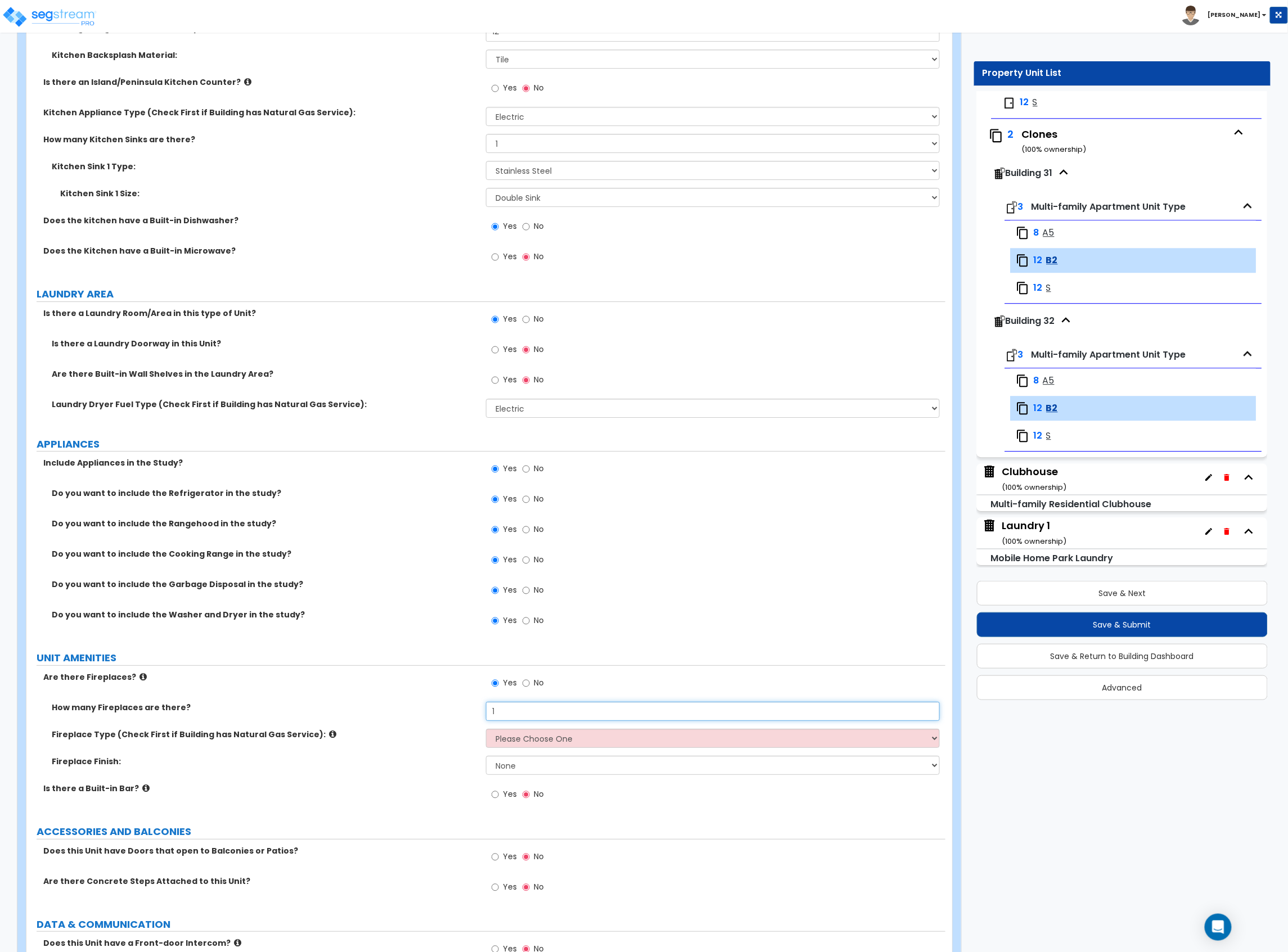
type input "1"
click at [546, 736] on select "Please Choose One Built-in Electric Fireplace Built-in Gas Fireplace Built-in W…" at bounding box center [712, 738] width 454 height 19
select select "2"
click at [486, 732] on select "Please Choose One Built-in Electric Fireplace Built-in Gas Fireplace Built-in W…" at bounding box center [712, 738] width 454 height 19
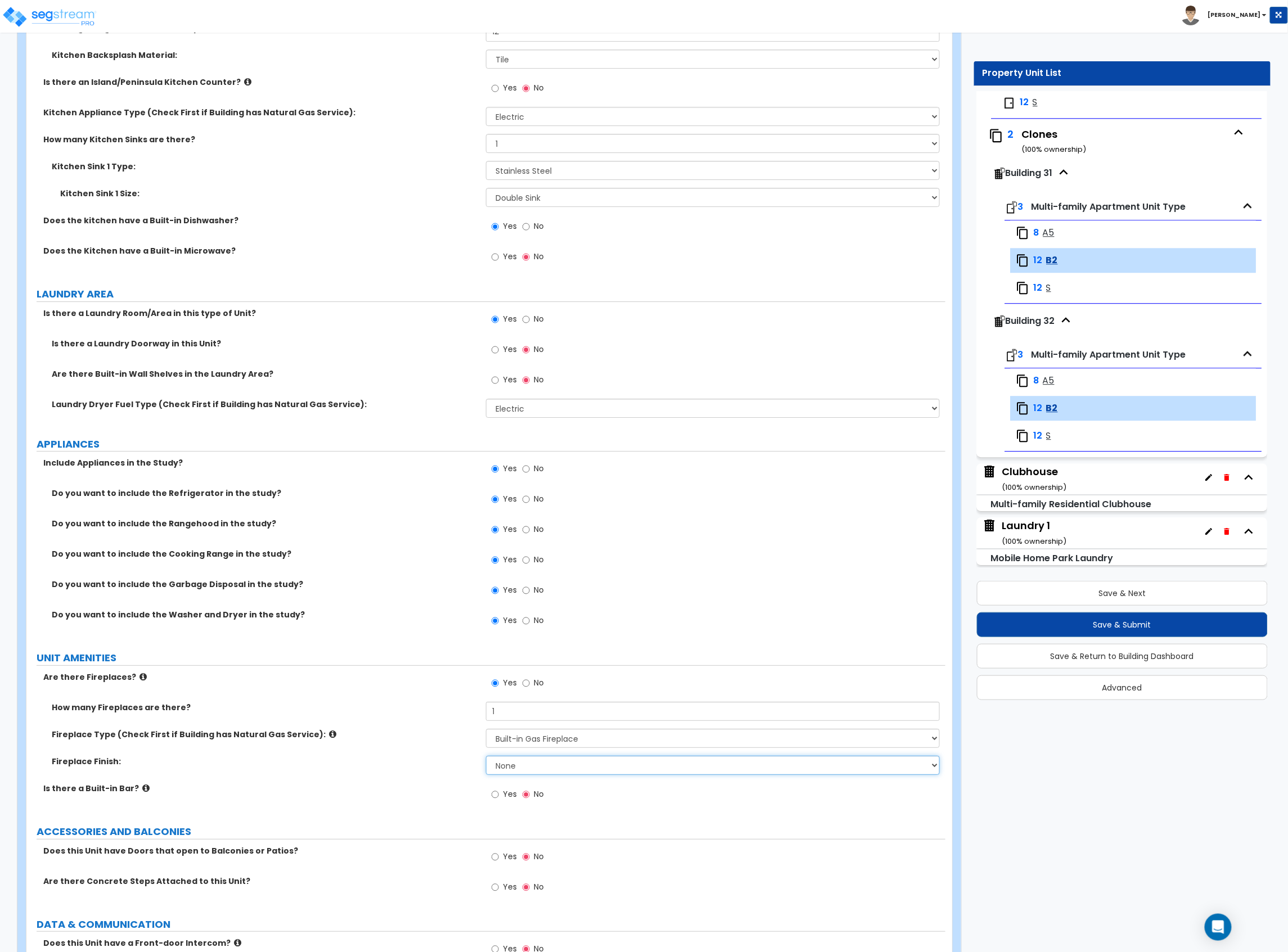
click at [491, 765] on select "None Brick Stone Tile Painted Molding" at bounding box center [712, 765] width 454 height 19
select select "1"
click at [486, 759] on select "None Brick Stone Tile Painted Molding" at bounding box center [712, 765] width 454 height 19
click at [374, 781] on div "Fireplace Finish: None Brick Stone Tile Painted Molding" at bounding box center [486, 769] width 919 height 27
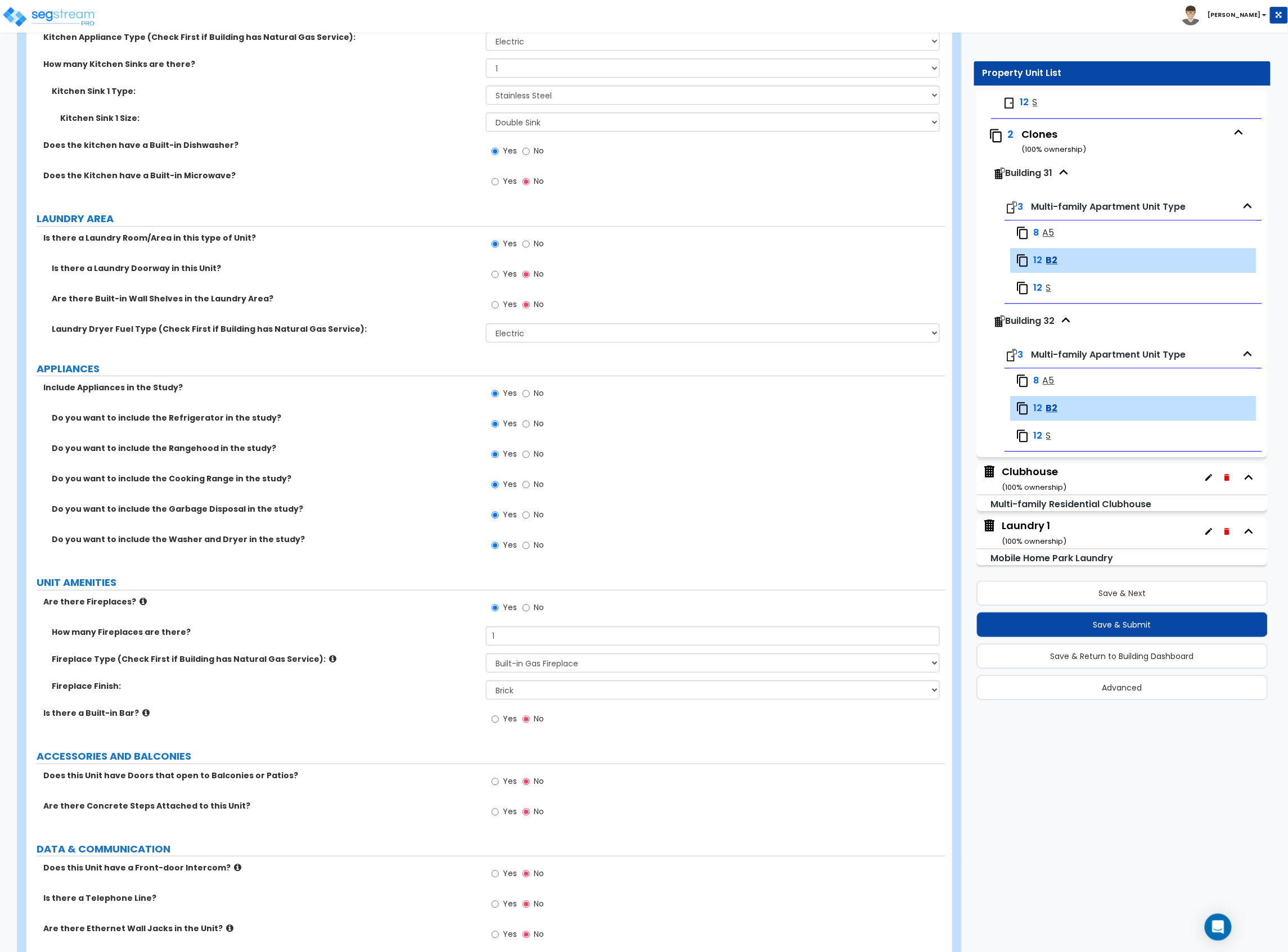
scroll to position [1766, 0]
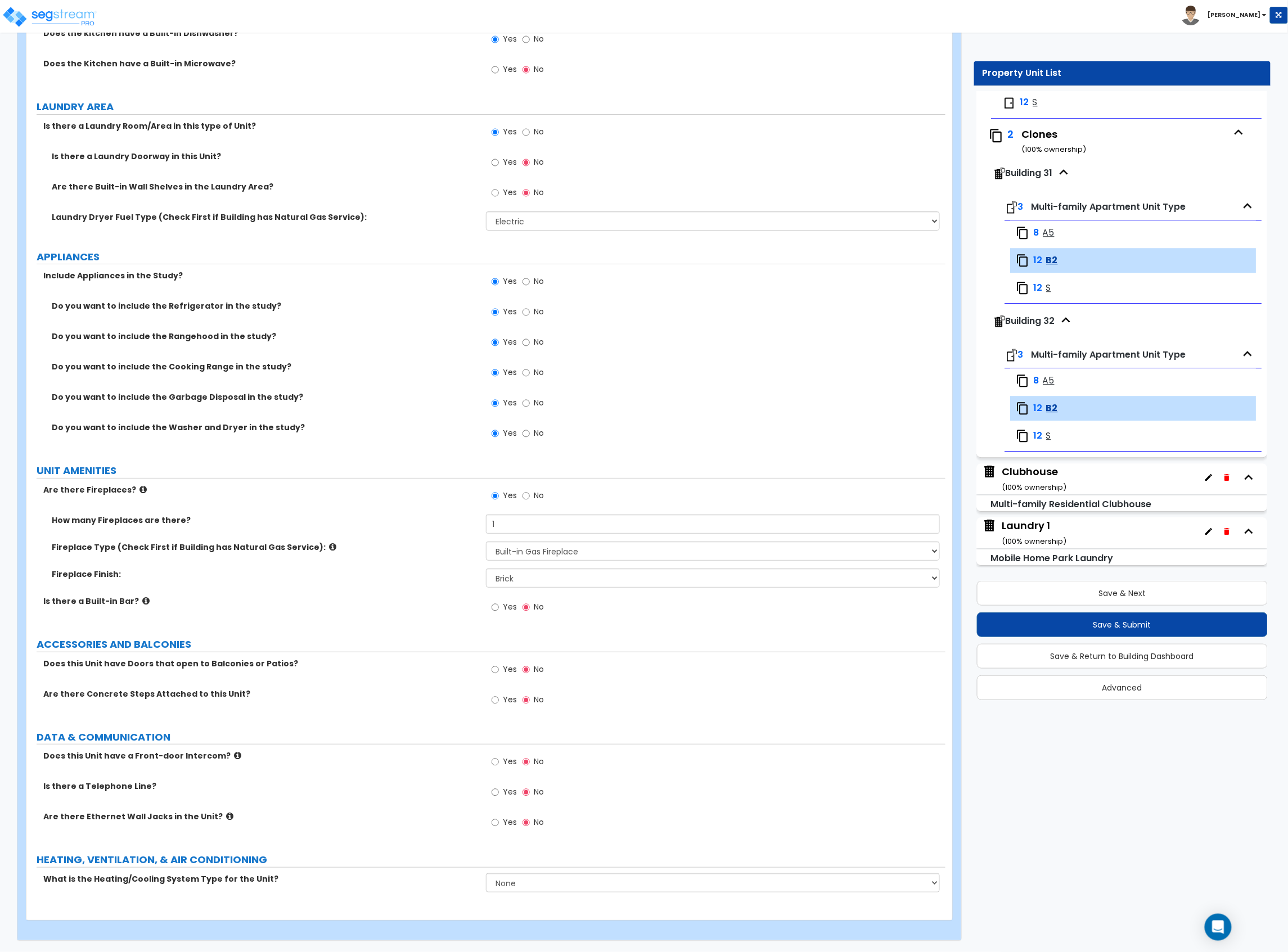
click at [488, 671] on div "Yes No" at bounding box center [517, 670] width 64 height 26
click at [496, 673] on input "Yes" at bounding box center [495, 670] width 7 height 13
radio input "true"
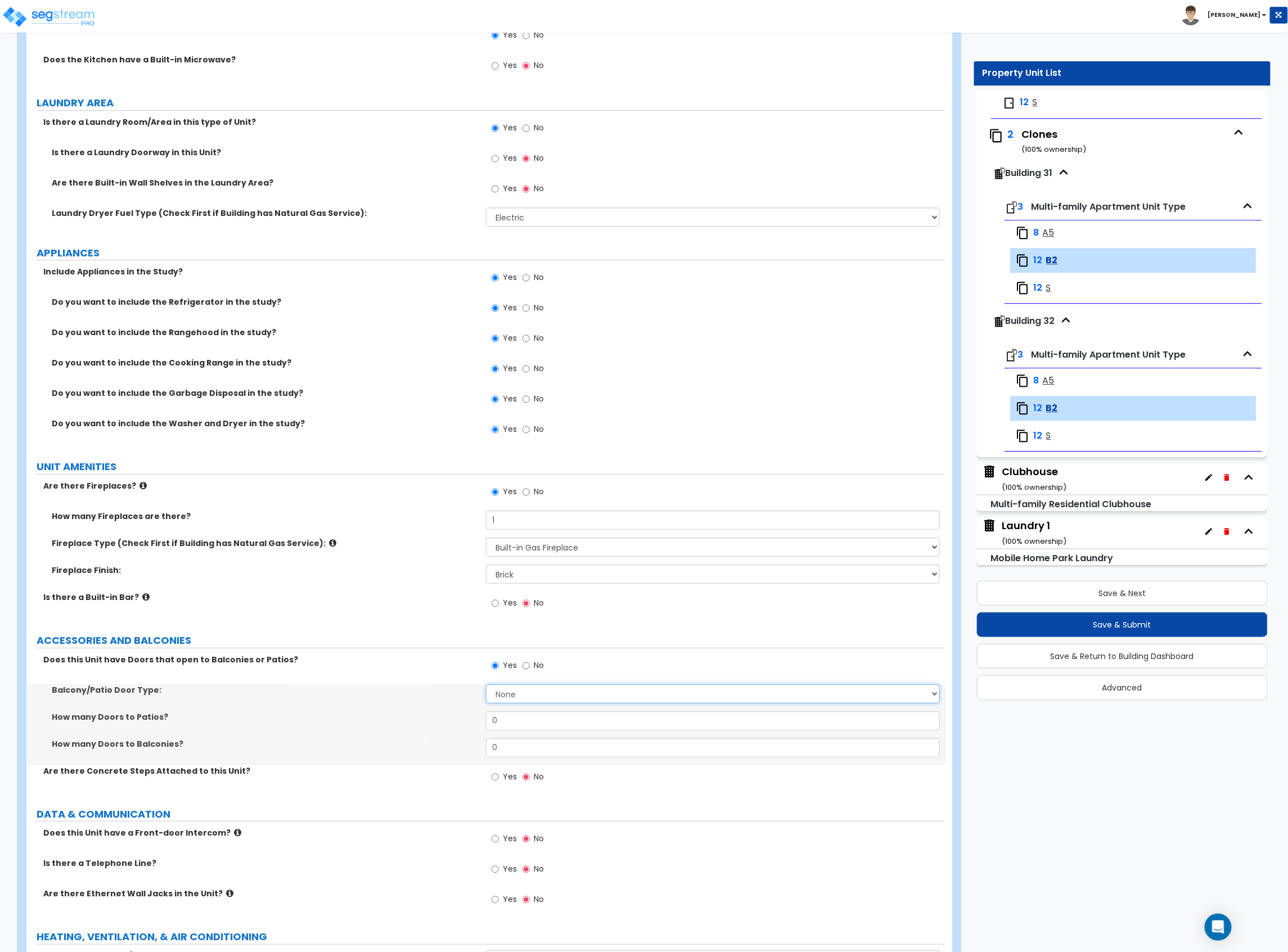
click at [507, 696] on select "None Single Hinged Doors Double Hinged Doors Single French Doors Double French …" at bounding box center [712, 694] width 454 height 19
select select "5"
click at [486, 687] on select "None Single Hinged Doors Double Hinged Doors Single French Doors Double French …" at bounding box center [712, 694] width 454 height 19
drag, startPoint x: 508, startPoint y: 745, endPoint x: 476, endPoint y: 752, distance: 32.8
click at [480, 752] on div "How many Doors to Balconies? 0" at bounding box center [486, 752] width 919 height 27
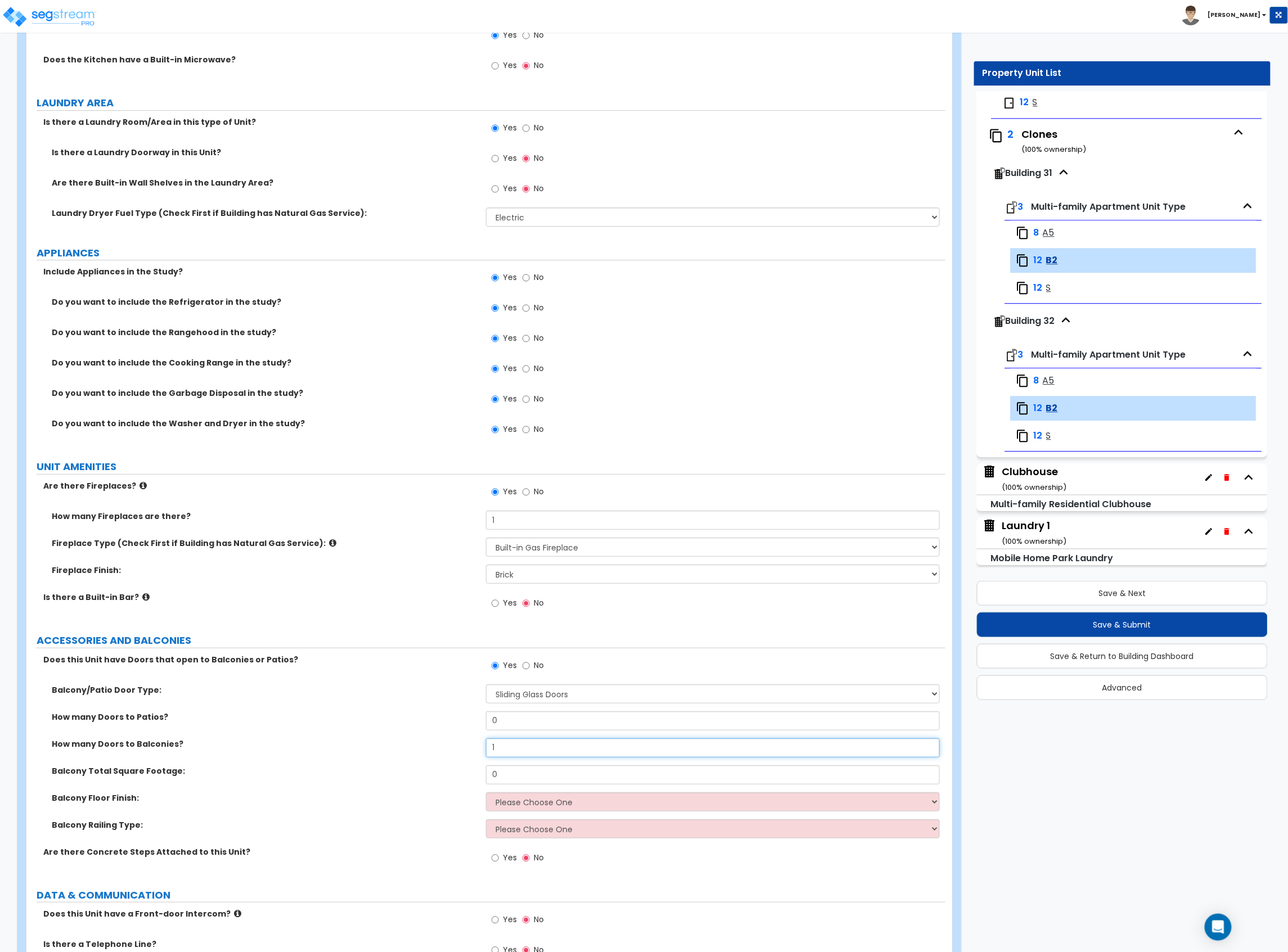
type input "1"
drag, startPoint x: 489, startPoint y: 772, endPoint x: 435, endPoint y: 770, distance: 54.0
click at [435, 770] on div "Balcony Total Square Footage: 0" at bounding box center [486, 778] width 919 height 27
type input "60"
click at [533, 790] on div "Balcony Total Square Footage: 60" at bounding box center [486, 778] width 919 height 27
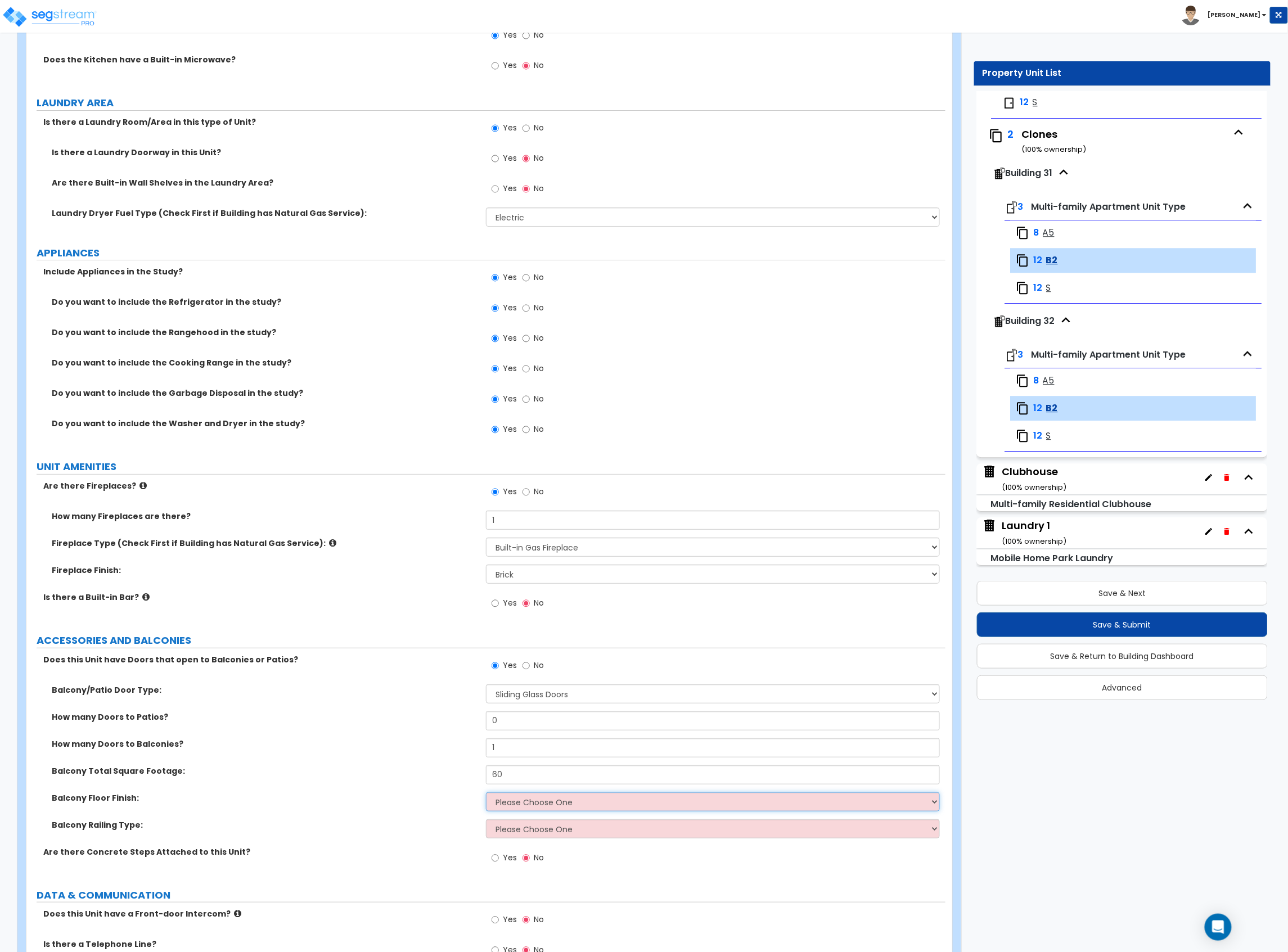
click at [536, 801] on select "Please Choose One Concrete Tile Wood PVC" at bounding box center [712, 802] width 454 height 19
select select "1"
click at [486, 795] on select "Please Choose One Concrete Tile Wood PVC" at bounding box center [712, 802] width 454 height 19
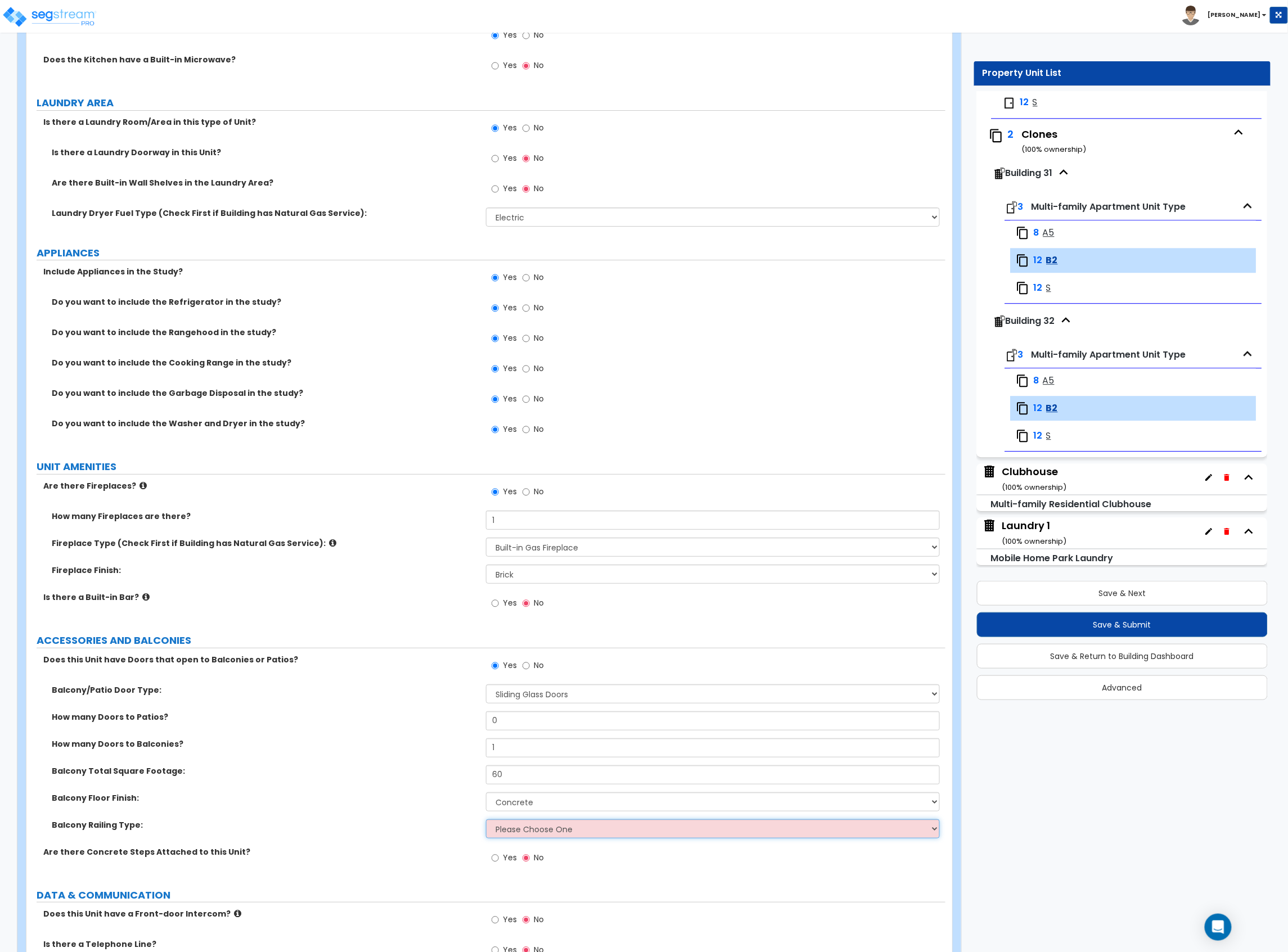
click at [536, 826] on select "Please Choose One Steel Aluminum Wood Glass and Metal Wrought Iron" at bounding box center [712, 829] width 454 height 19
select select "1"
click at [486, 822] on select "Please Choose One Steel Aluminum Wood Glass and Metal Wrought Iron" at bounding box center [712, 829] width 454 height 19
click at [375, 770] on label "Balcony Total Square Footage:" at bounding box center [264, 771] width 426 height 11
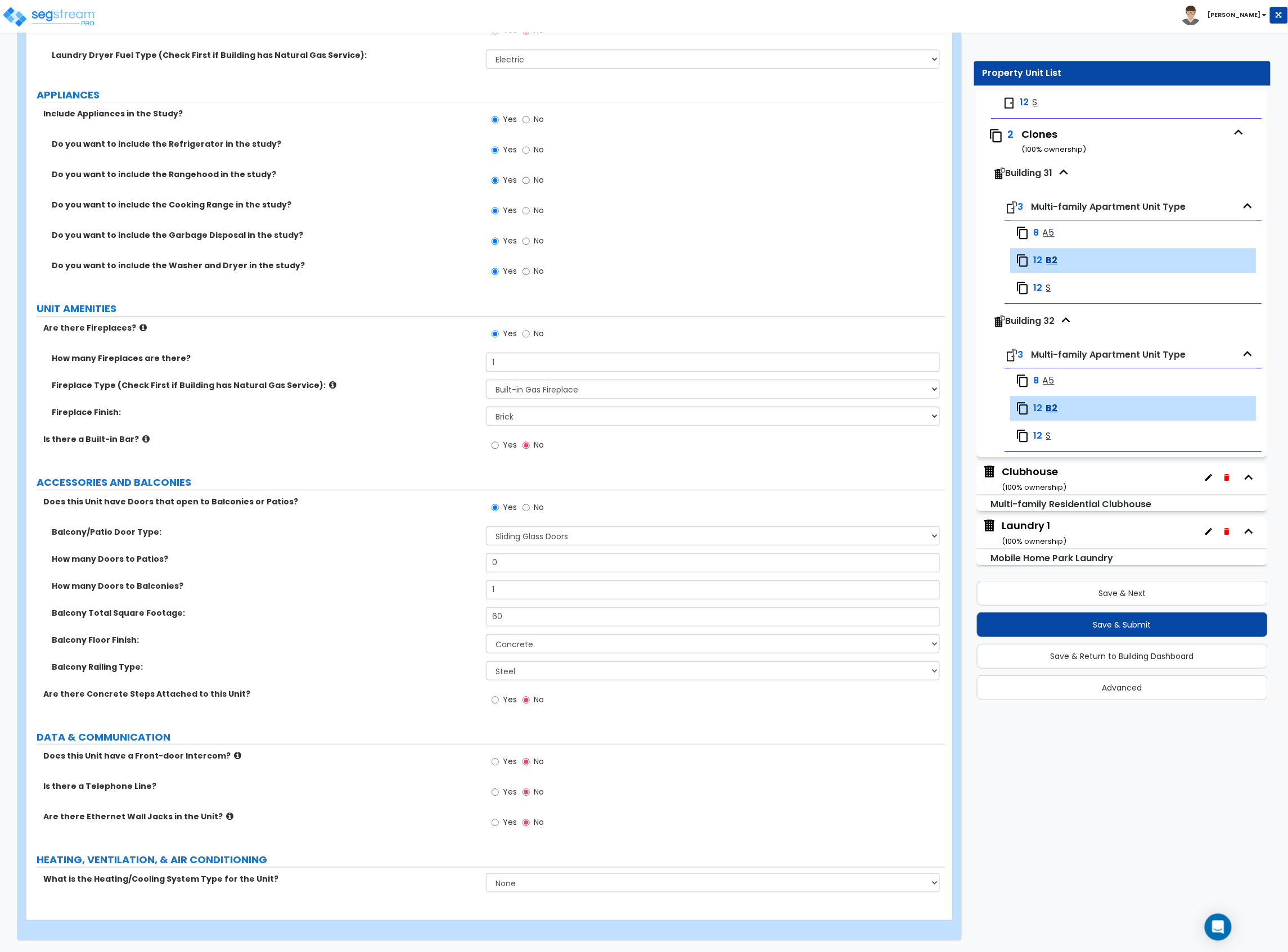
scroll to position [1928, 0]
click at [497, 819] on input "Yes" at bounding box center [495, 823] width 7 height 13
radio input "true"
click at [509, 891] on select "None Heat Only Centralized Heating & Cooling Thru Wall Air Conditioners Mini Sp…" at bounding box center [712, 882] width 454 height 19
select select "2"
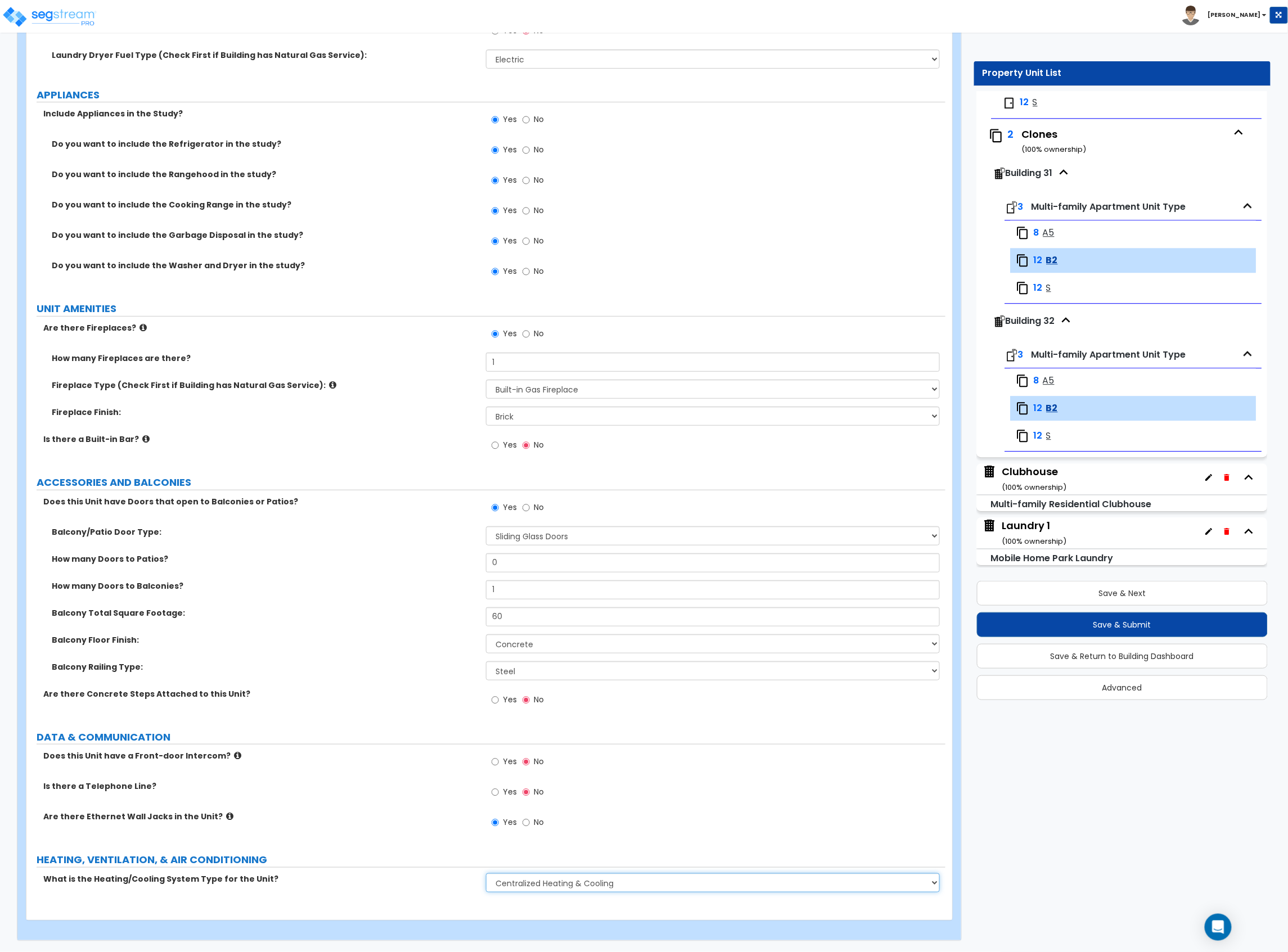
click at [486, 873] on select "None Heat Only Centralized Heating & Cooling Thru Wall Air Conditioners Mini Sp…" at bounding box center [712, 882] width 454 height 19
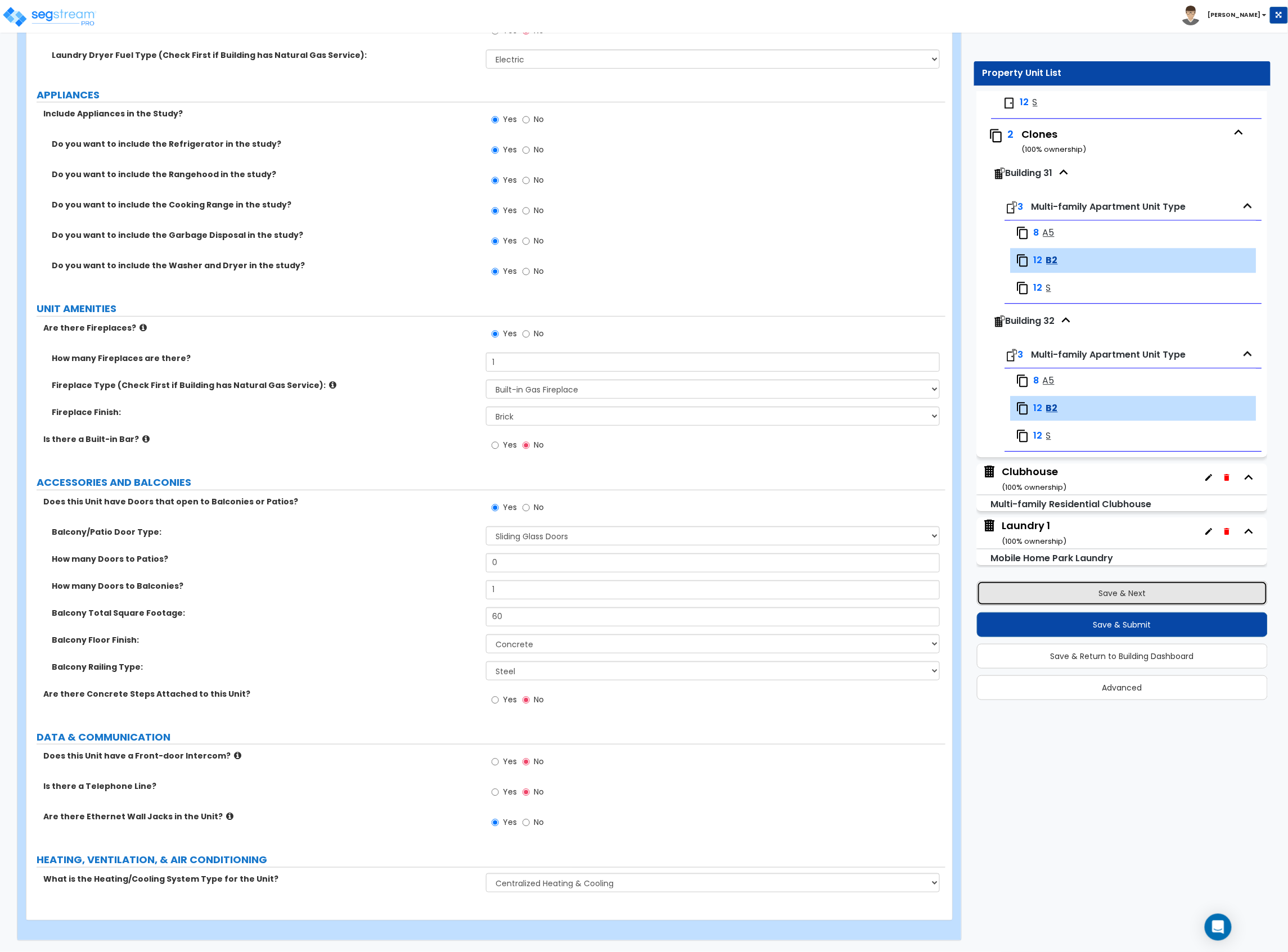
click at [1040, 594] on button "Save & Next" at bounding box center [1122, 593] width 291 height 25
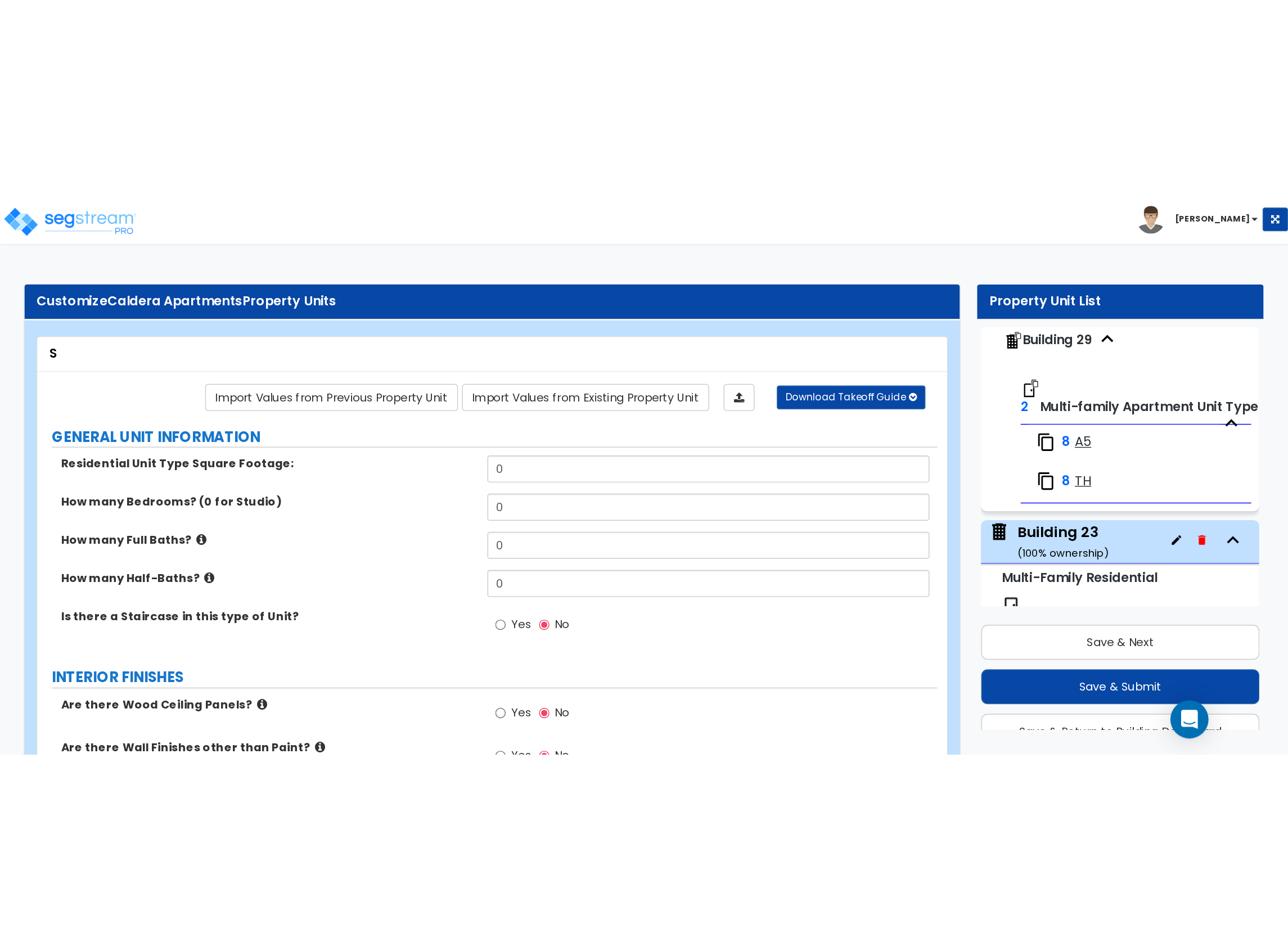
scroll to position [4, 0]
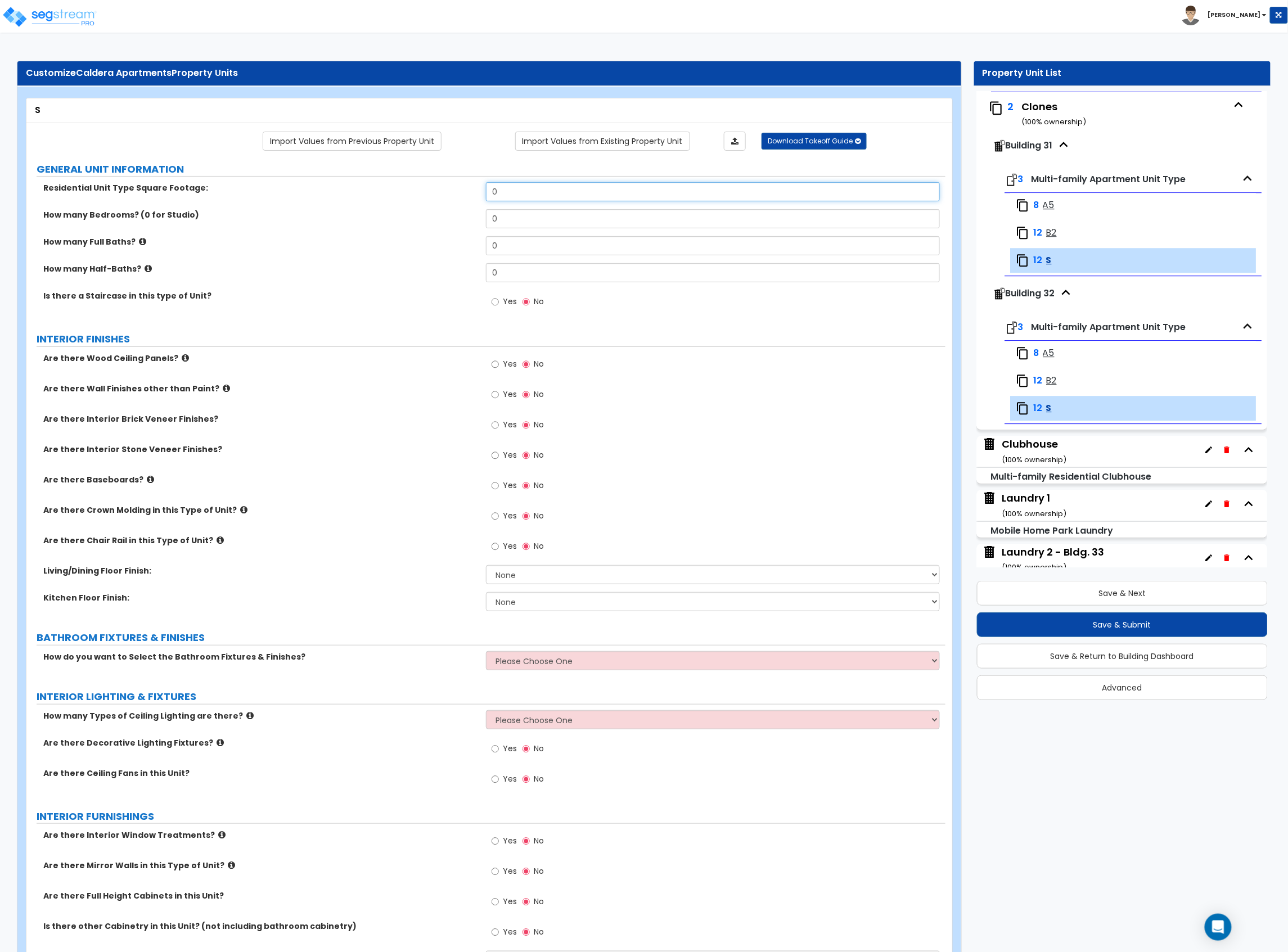
drag, startPoint x: 482, startPoint y: 195, endPoint x: 431, endPoint y: 192, distance: 51.1
click at [442, 195] on div "Residential Unit Type Square Footage: 0" at bounding box center [486, 195] width 919 height 27
type input "450"
drag, startPoint x: 514, startPoint y: 219, endPoint x: 430, endPoint y: 209, distance: 84.6
click at [430, 209] on div "Residential Unit Type Square Footage: 450 How many Bedrooms? (0 for Studio) 0 H…" at bounding box center [486, 251] width 902 height 138
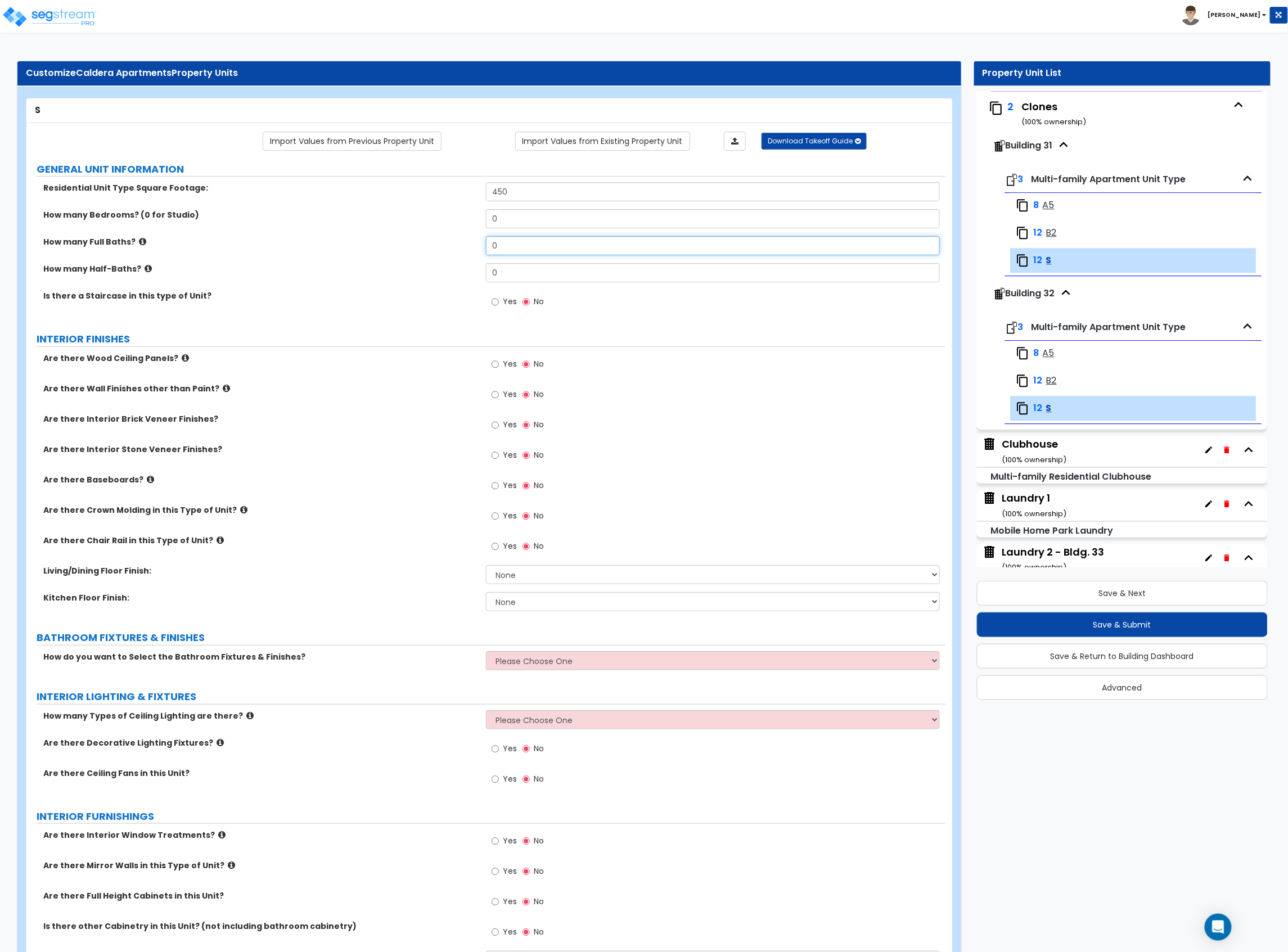
drag, startPoint x: 508, startPoint y: 241, endPoint x: 431, endPoint y: 248, distance: 77.3
click at [431, 248] on div "How many Full Baths? 0" at bounding box center [486, 250] width 919 height 27
type input "1"
click at [505, 486] on span "Yes" at bounding box center [510, 486] width 14 height 11
click at [499, 486] on input "Yes" at bounding box center [495, 486] width 7 height 13
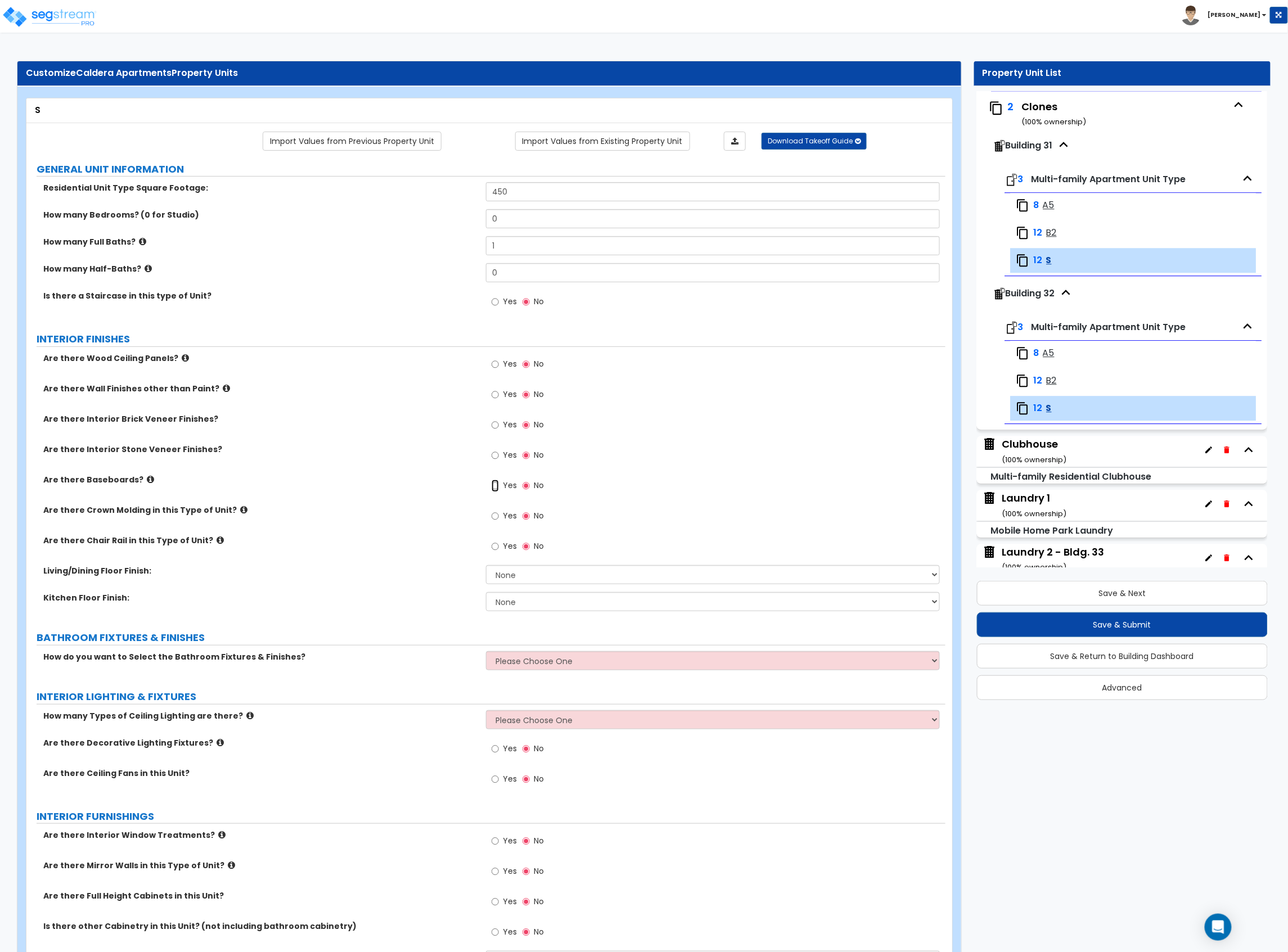
radio input "true"
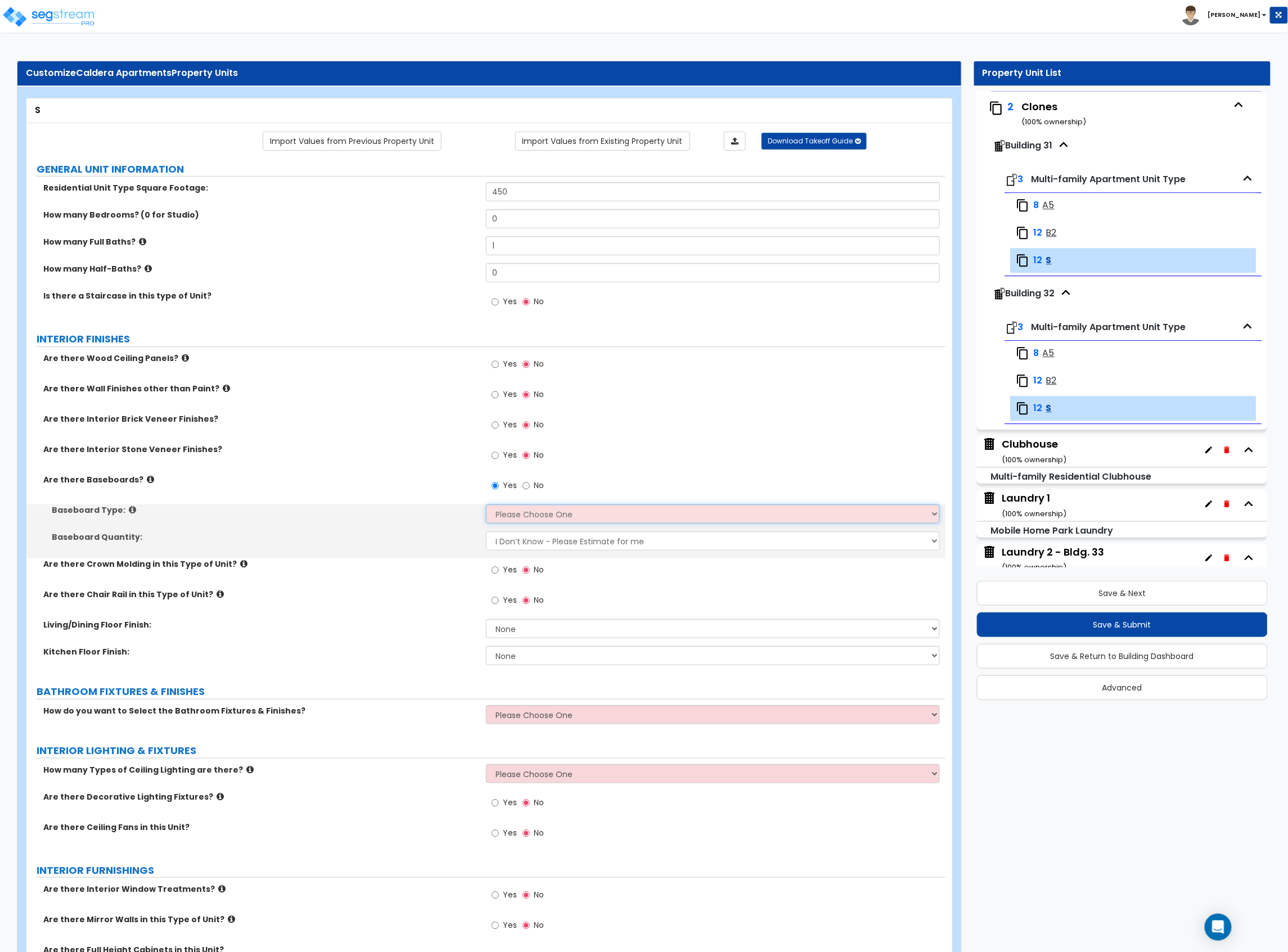
click at [515, 521] on select "Please Choose One Wood Vinyl Carpet Tile" at bounding box center [712, 514] width 454 height 19
select select "1"
click at [486, 505] on select "Please Choose One Wood Vinyl Carpet Tile" at bounding box center [712, 514] width 454 height 19
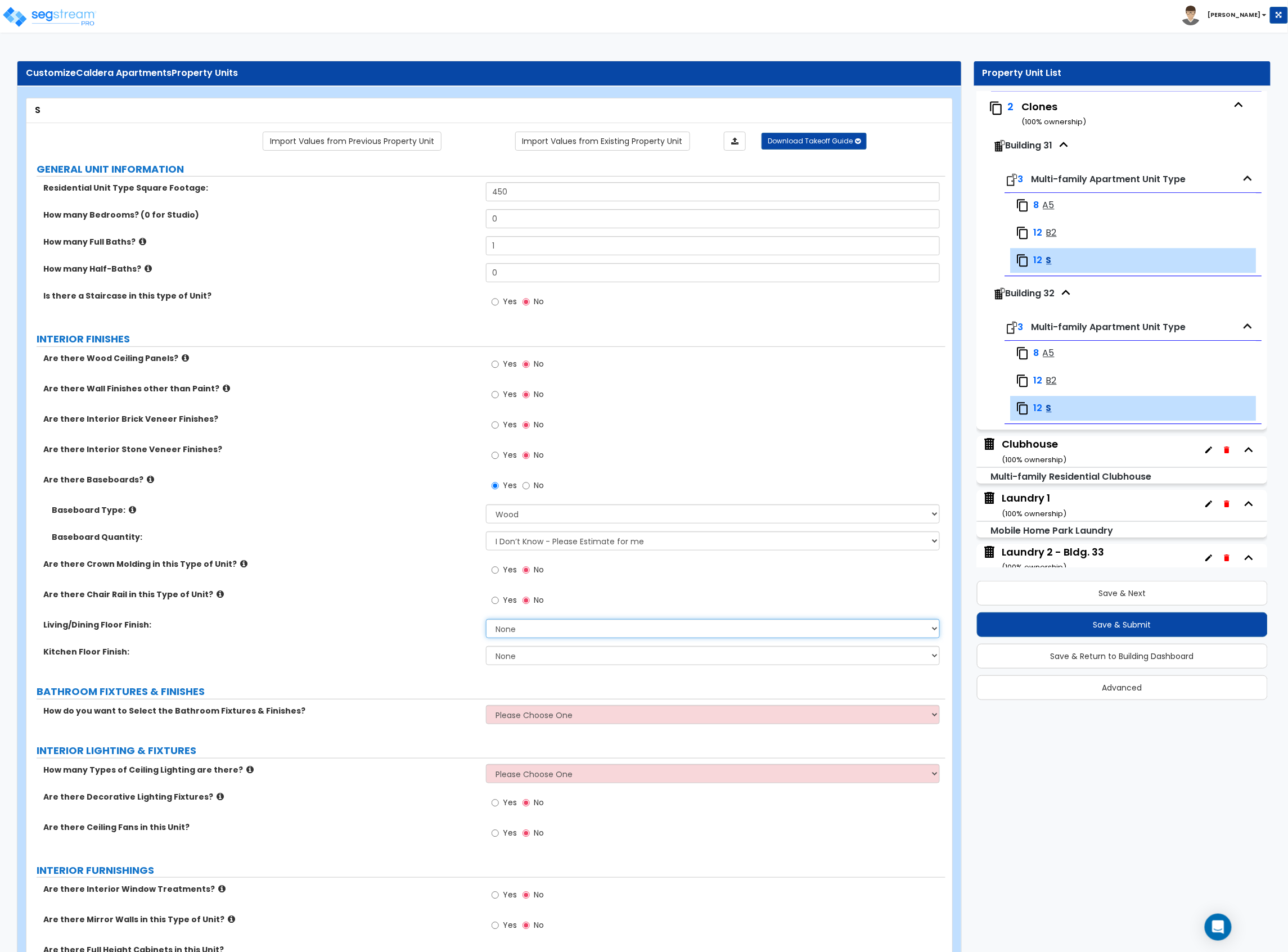
click at [603, 632] on select "None Tile Flooring Hardwood Flooring Resilient Laminate Flooring VCT Flooring S…" at bounding box center [712, 628] width 454 height 19
select select "4"
click at [486, 620] on select "None Tile Flooring Hardwood Flooring Resilient Laminate Flooring VCT Flooring S…" at bounding box center [712, 628] width 454 height 19
click at [594, 656] on select "None Tile Flooring Hardwood Flooring Resilient Laminate Flooring VCT Flooring S…" at bounding box center [712, 656] width 454 height 19
select select "4"
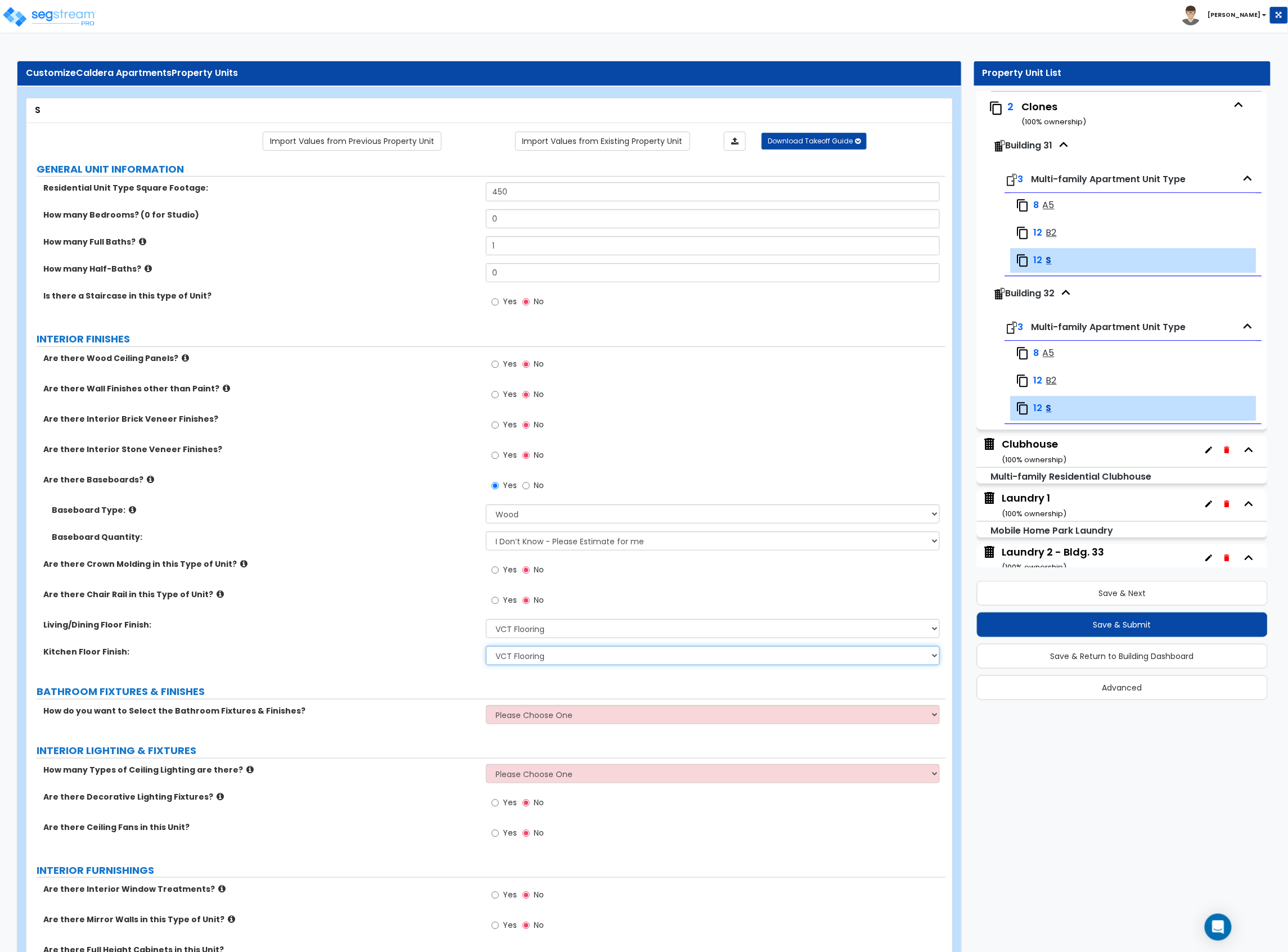
click at [486, 647] on select "None Tile Flooring Hardwood Flooring Resilient Laminate Flooring VCT Flooring S…" at bounding box center [712, 656] width 454 height 19
click at [302, 604] on div "Are there Chair Rail in this Type of Unit? Yes No" at bounding box center [486, 603] width 919 height 30
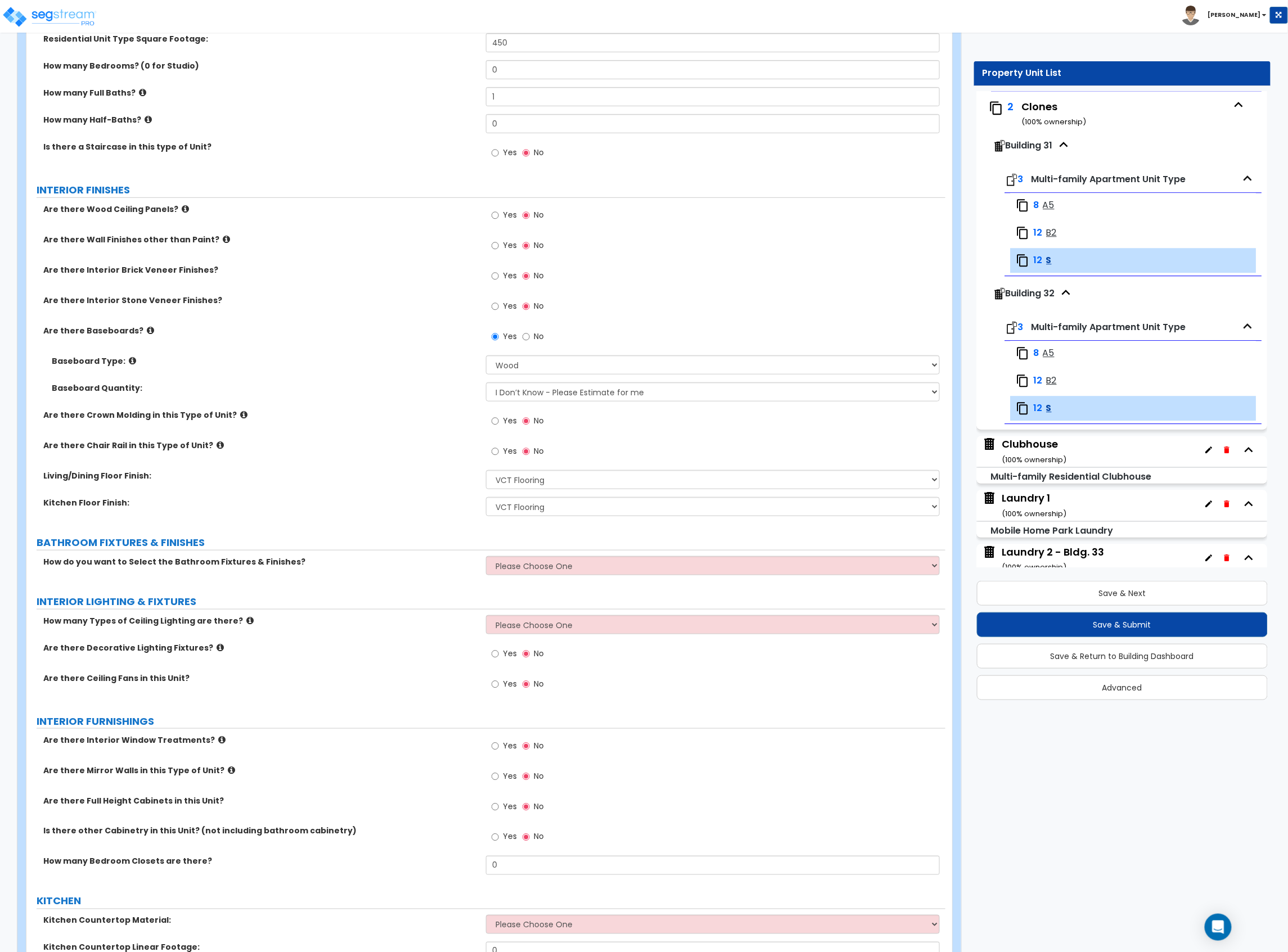
scroll to position [150, 0]
click at [520, 570] on select "Please Choose One Select the type of Fixtures and Finishes only for one Bath an…" at bounding box center [712, 565] width 454 height 19
select select "1"
click at [486, 557] on select "Please Choose One Select the type of Fixtures and Finishes only for one Bath an…" at bounding box center [712, 565] width 454 height 19
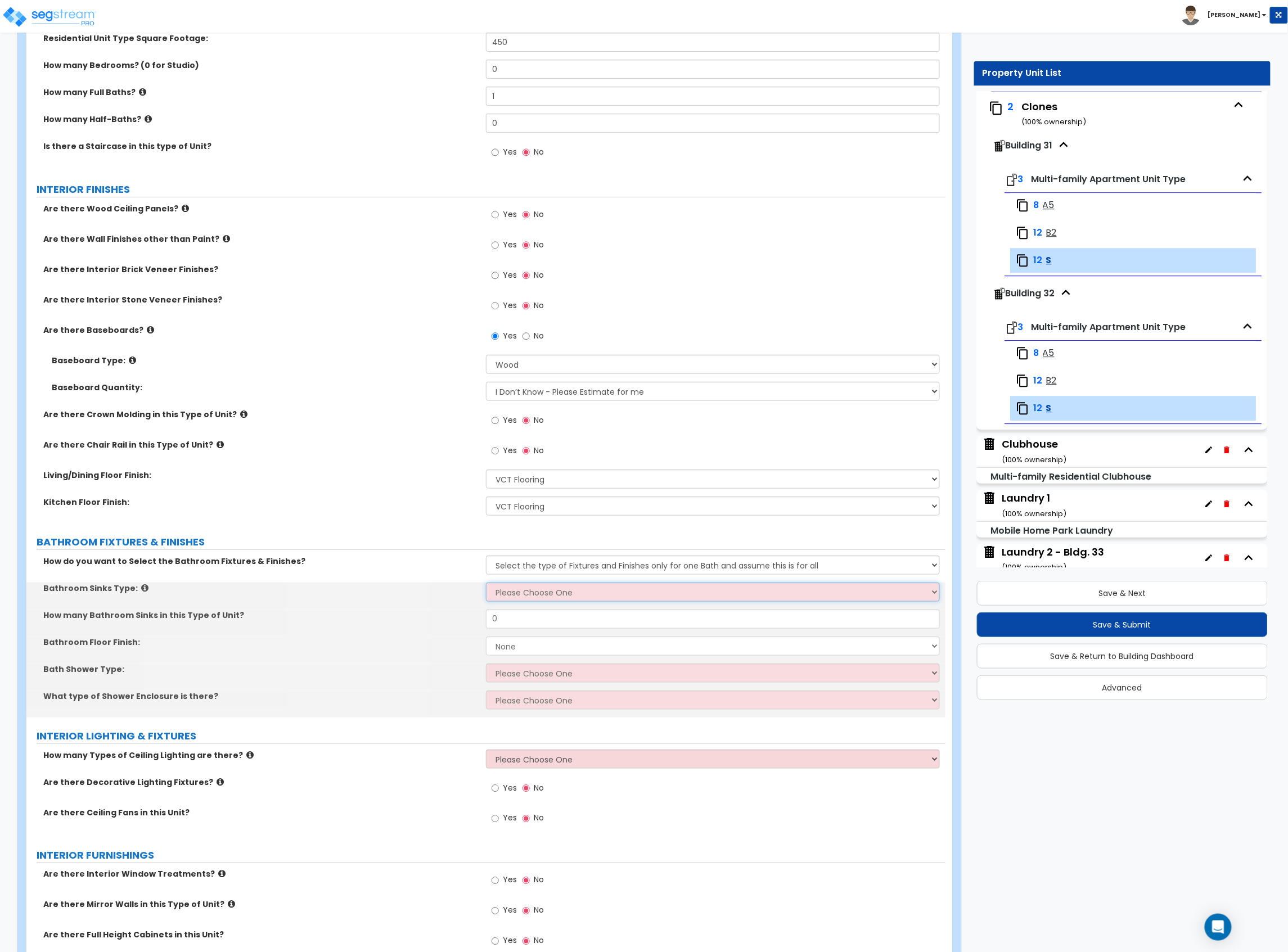
click at [524, 595] on select "Please Choose One Wall-mounted Pedestal-mounted Vanity-mounted" at bounding box center [712, 592] width 454 height 19
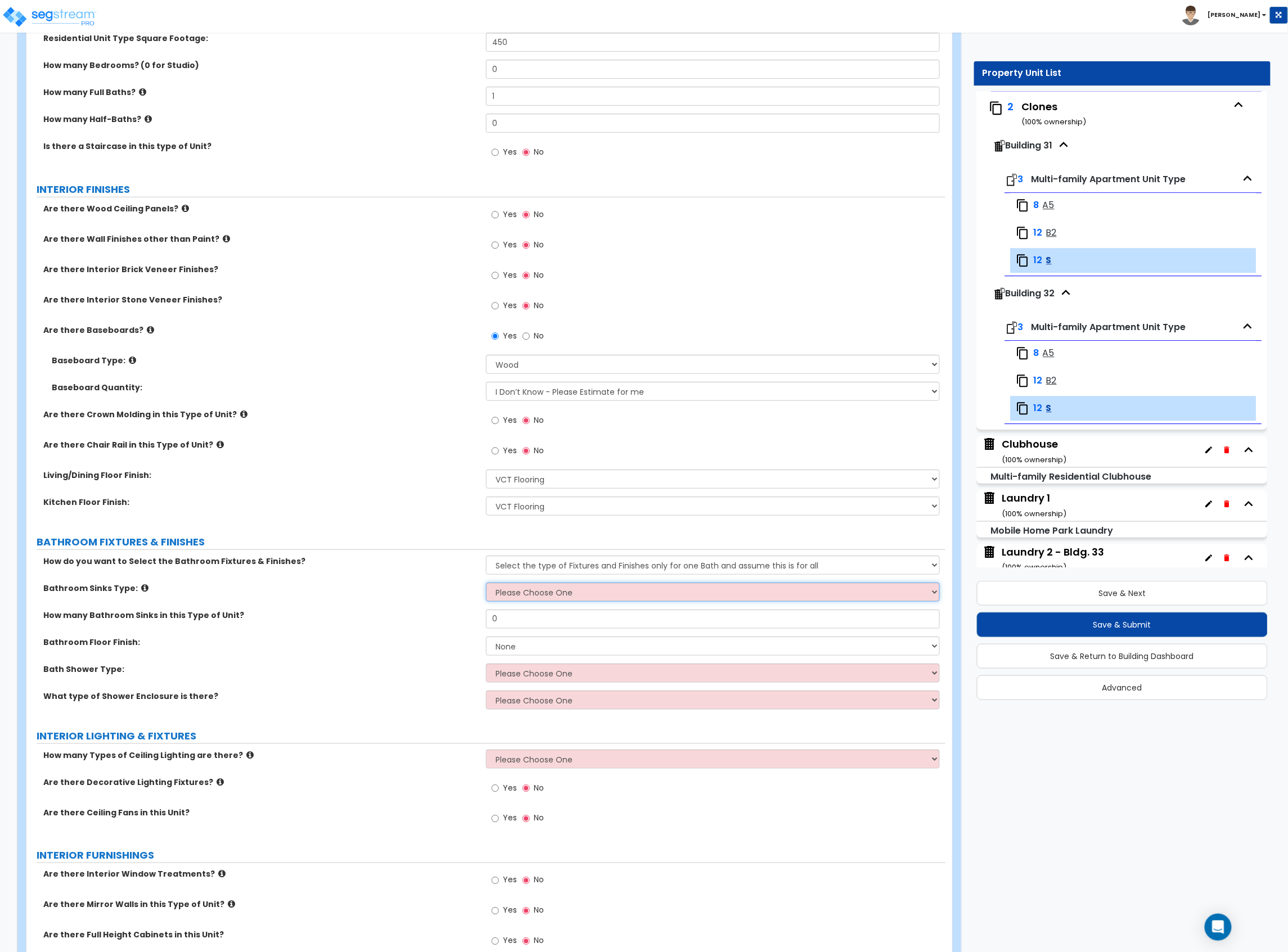
select select "3"
click at [486, 584] on select "Please Choose One Wall-mounted Pedestal-mounted Vanity-mounted" at bounding box center [712, 592] width 454 height 19
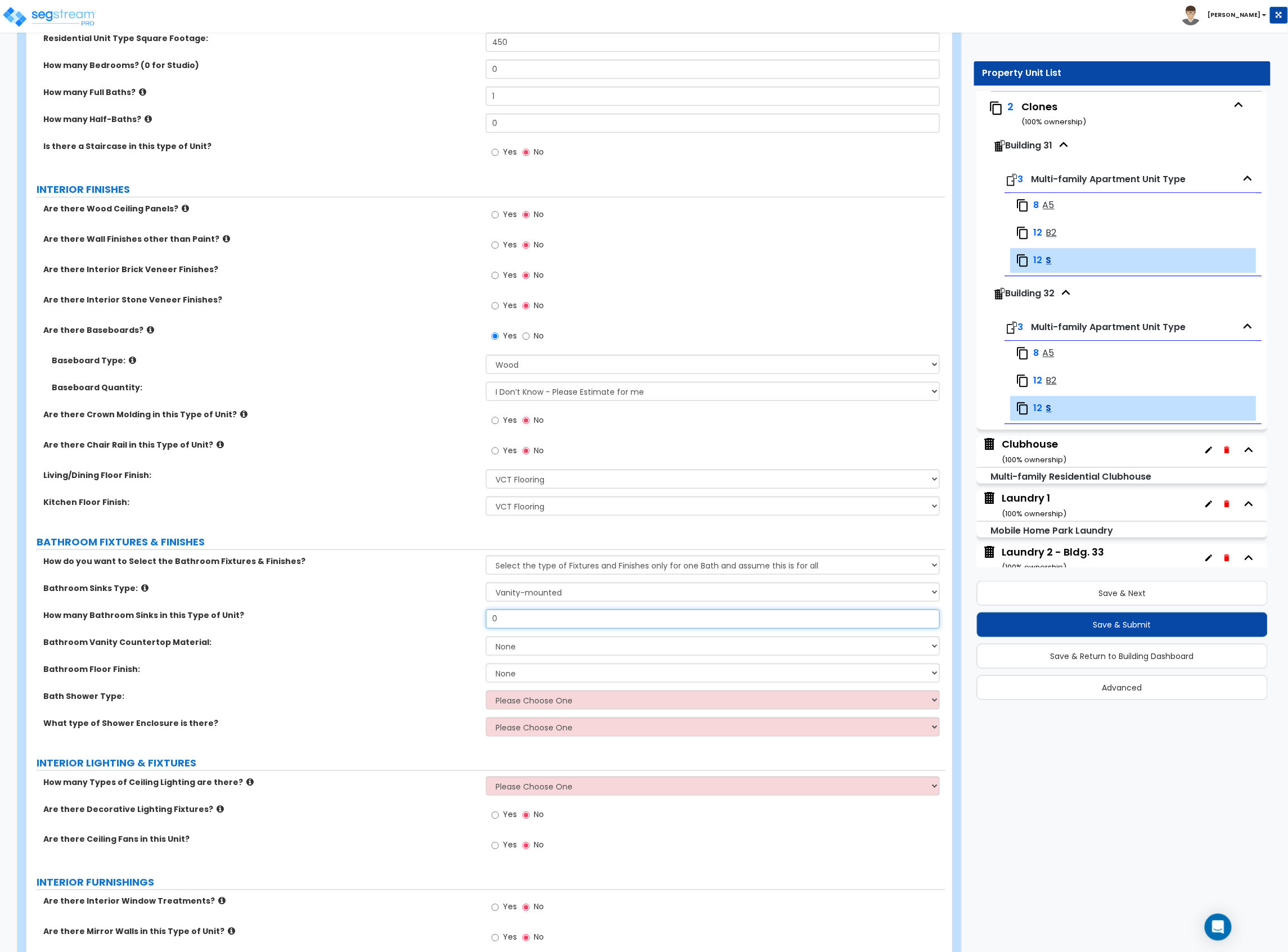
drag, startPoint x: 529, startPoint y: 621, endPoint x: 436, endPoint y: 625, distance: 93.1
click at [438, 625] on div "How many Bathroom Sinks in this Type of Unit? 0" at bounding box center [486, 623] width 919 height 27
type input "1"
click at [530, 646] on select "None Plastic Laminate Solid Surface Stone Quartz Marble Tile Wood" at bounding box center [712, 646] width 454 height 19
select select "2"
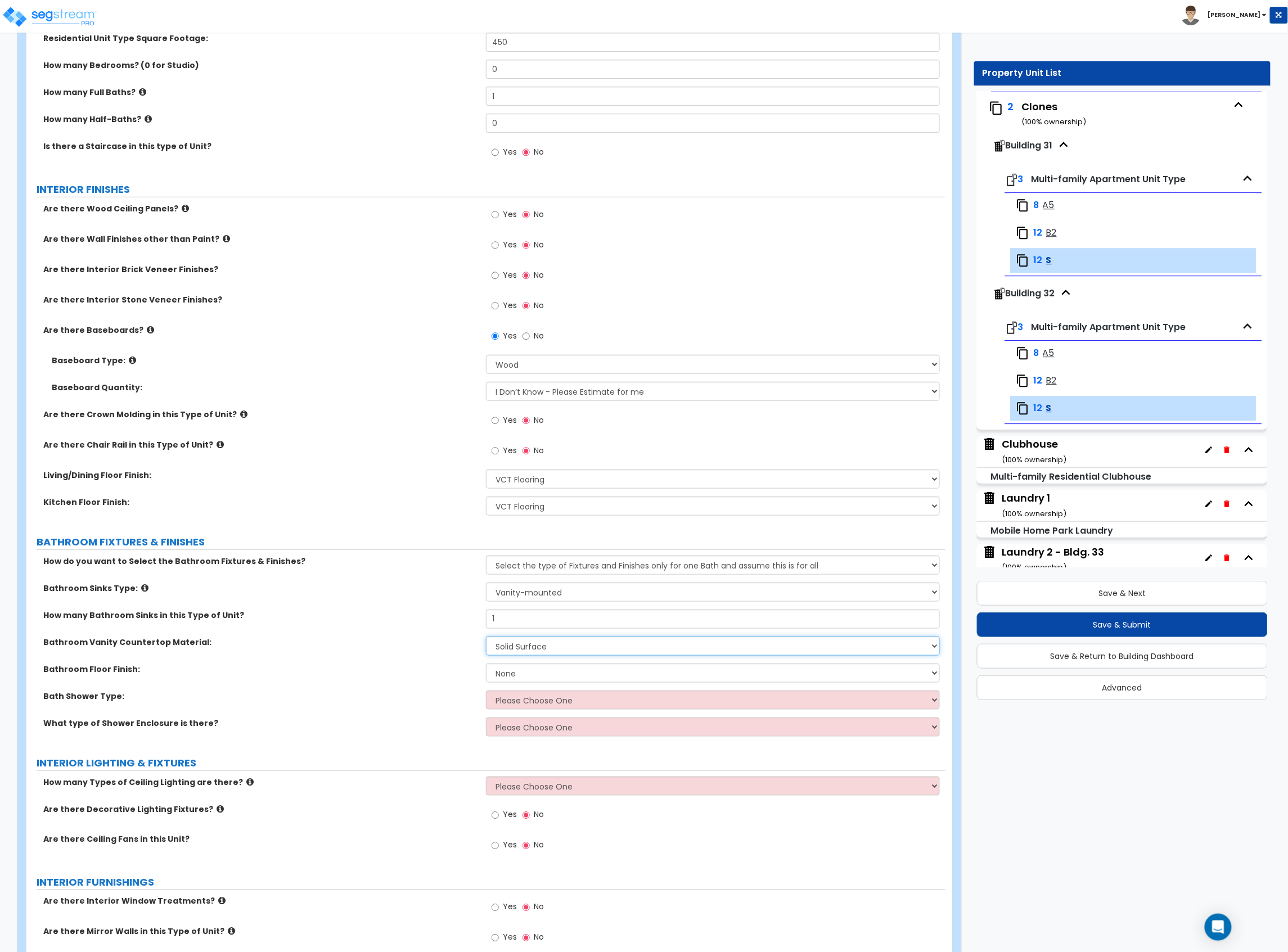
click at [486, 638] on select "None Plastic Laminate Solid Surface Stone Quartz Marble Tile Wood" at bounding box center [712, 646] width 454 height 19
click at [516, 675] on select "None Tile Flooring Hardwood Flooring Resilient Laminate Flooring VCT Flooring S…" at bounding box center [712, 673] width 454 height 19
select select "1"
click at [486, 665] on select "None Tile Flooring Hardwood Flooring Resilient Laminate Flooring VCT Flooring S…" at bounding box center [712, 673] width 454 height 19
click at [523, 701] on select "Please Choose One Standalone Shower Bathtub - Shower Combination" at bounding box center [712, 700] width 454 height 19
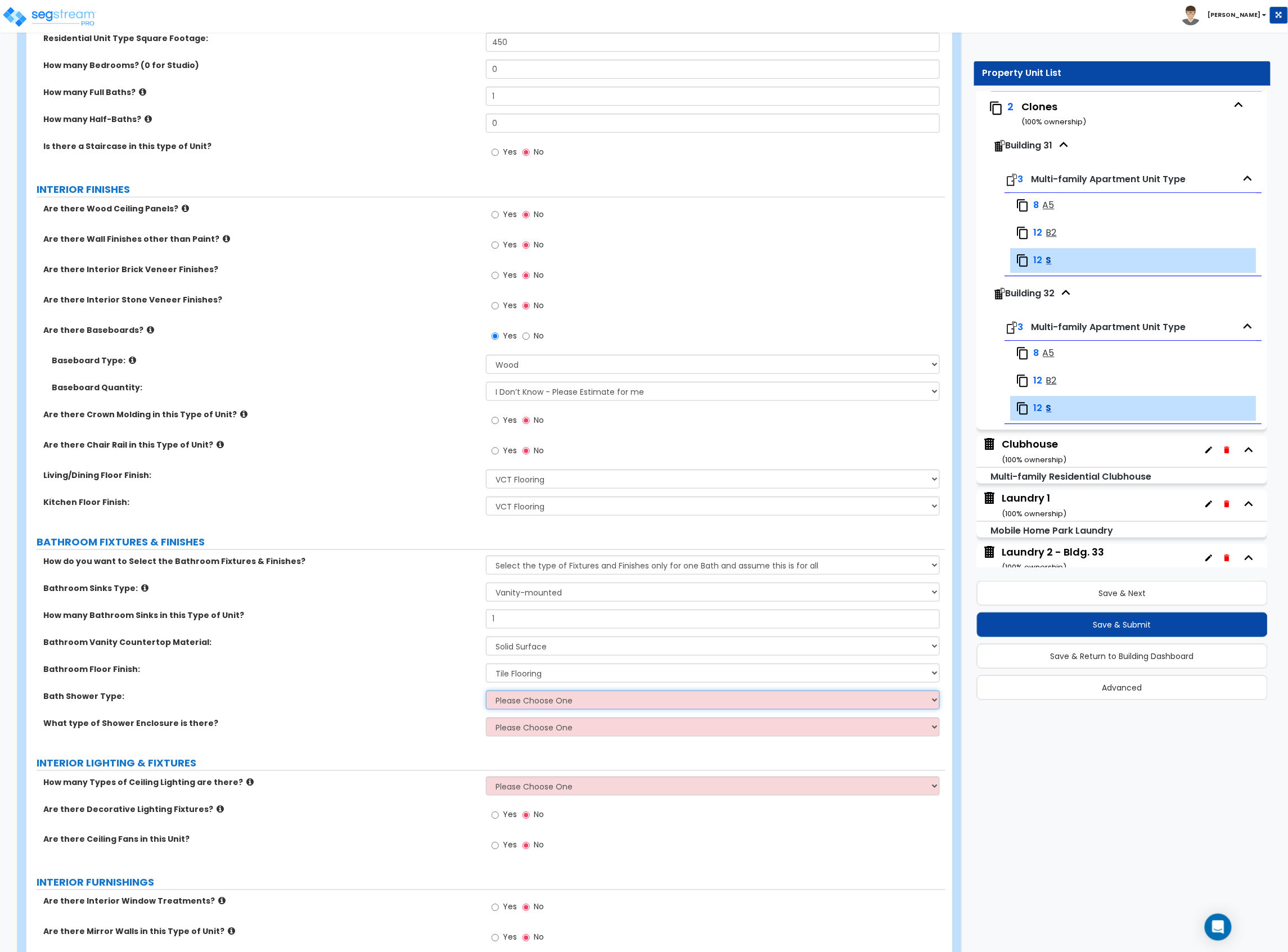
select select "2"
click at [486, 692] on select "Please Choose One Standalone Shower Bathtub - Shower Combination" at bounding box center [712, 700] width 454 height 19
click at [531, 732] on select "Please Choose One Curtain & Rod Glass Sliding Doors Glass Hinged Doors" at bounding box center [712, 727] width 454 height 19
select select "1"
click at [486, 718] on select "Please Choose One Curtain & Rod Glass Sliding Doors Glass Hinged Doors" at bounding box center [712, 727] width 454 height 19
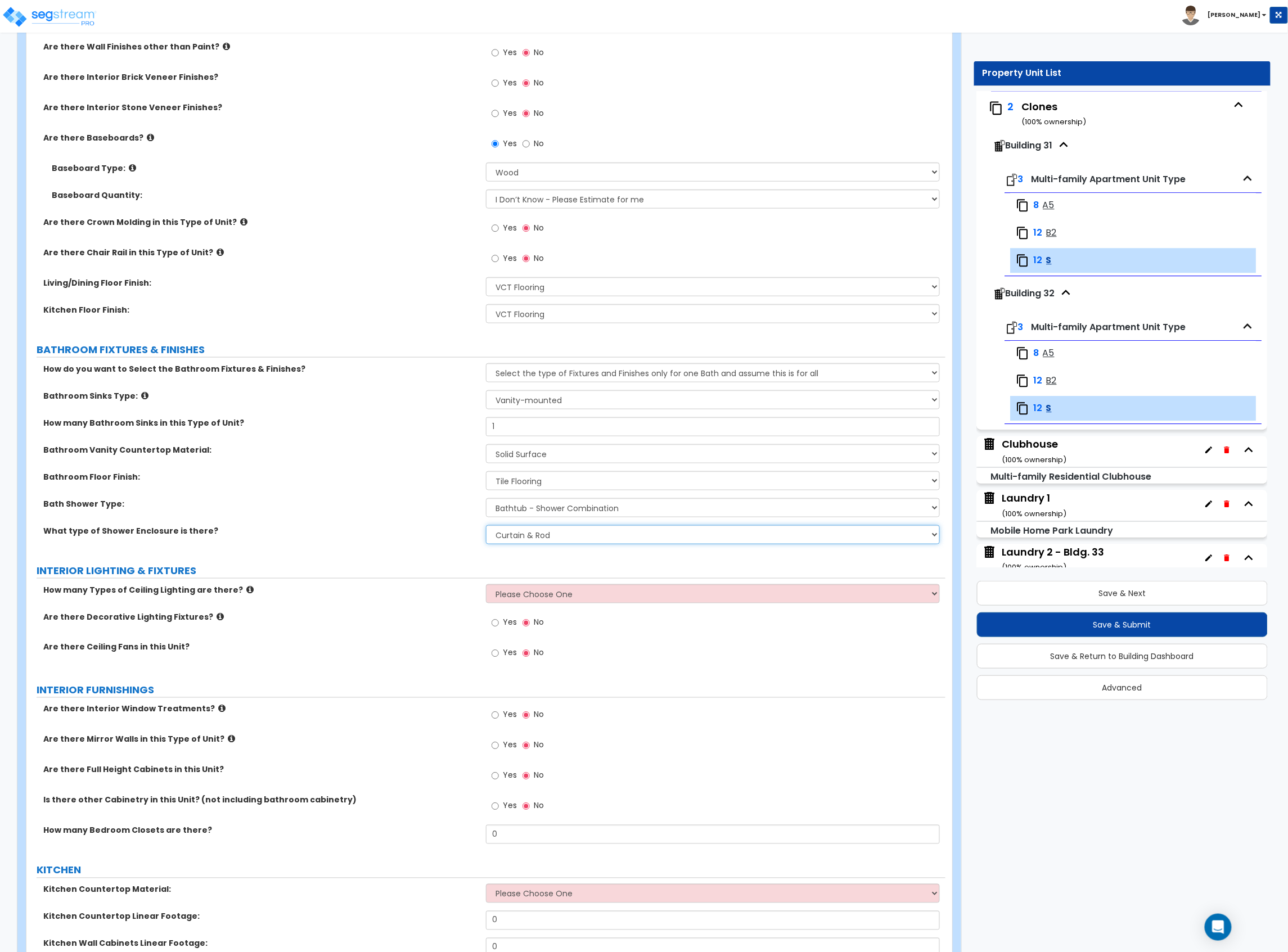
scroll to position [375, 0]
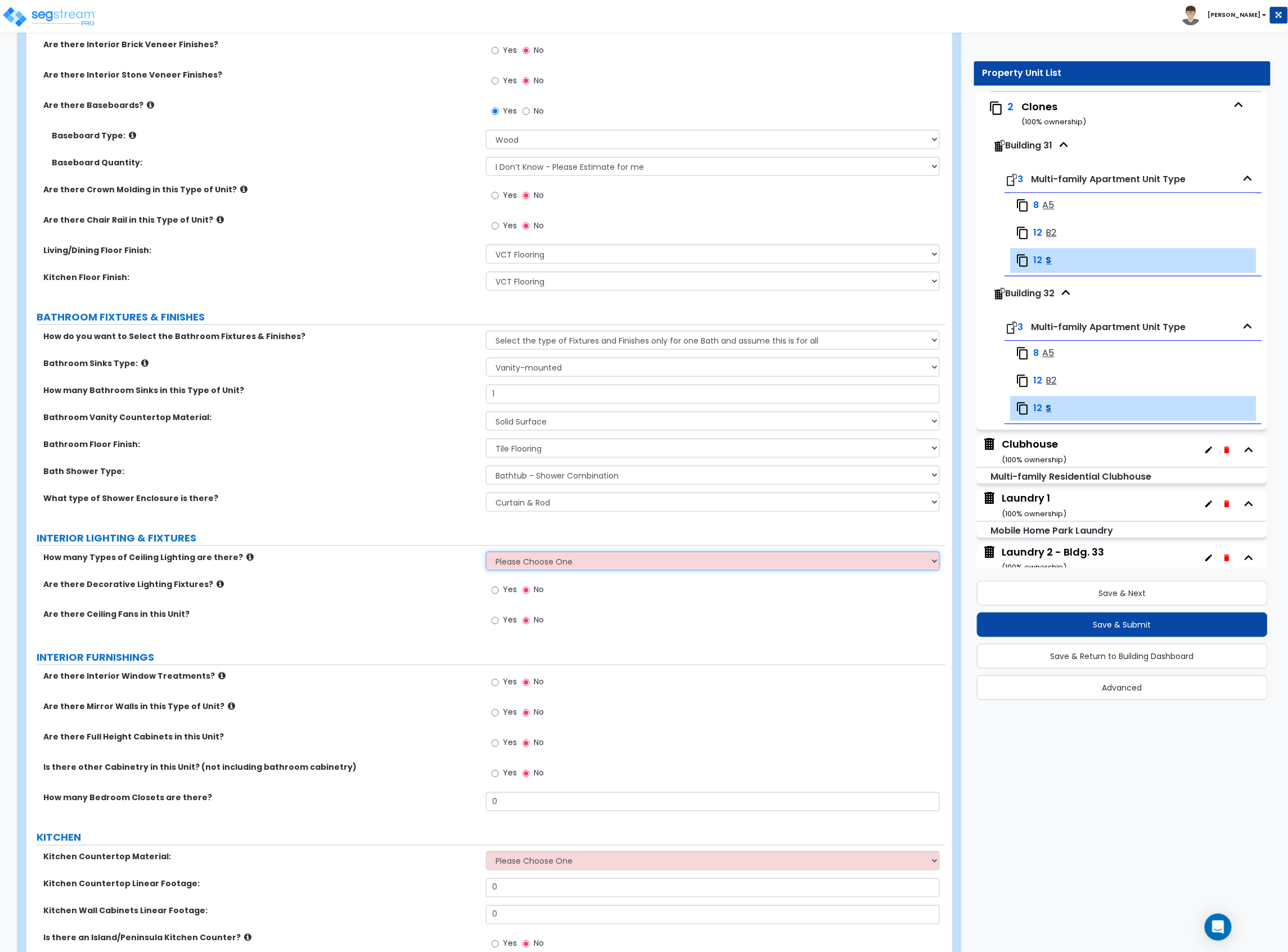
click at [548, 562] on select "Please Choose One 1 2 3" at bounding box center [712, 561] width 454 height 19
select select "1"
click at [486, 553] on select "Please Choose One 1 2 3" at bounding box center [712, 561] width 454 height 19
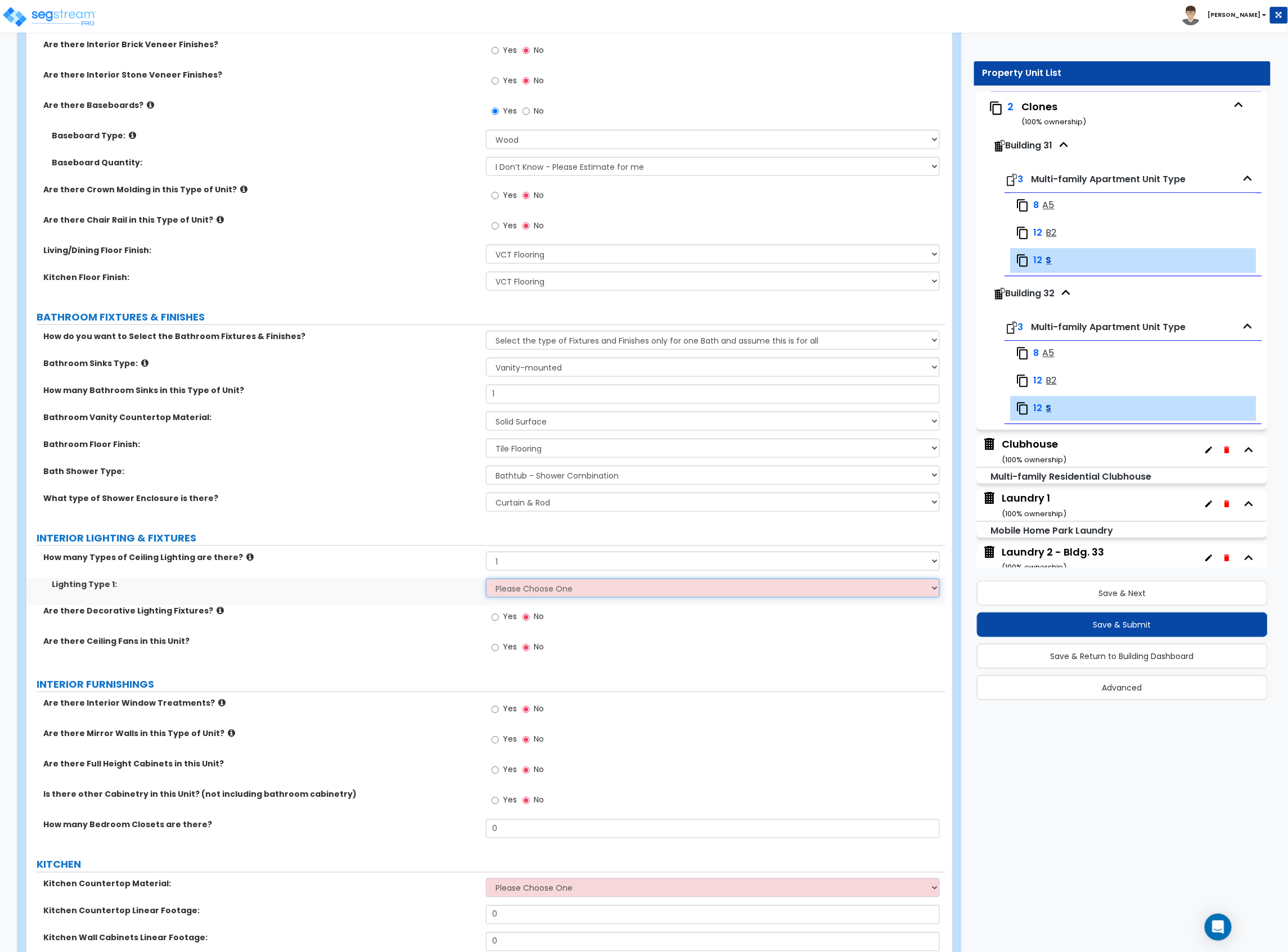
click at [567, 598] on select "Please Choose One LED Surface-Mounted LED Recessed Fluorescent Surface-Mounted …" at bounding box center [712, 588] width 454 height 19
select select "3"
click at [486, 580] on select "Please Choose One LED Surface-Mounted LED Recessed Fluorescent Surface-Mounted …" at bounding box center [712, 588] width 454 height 19
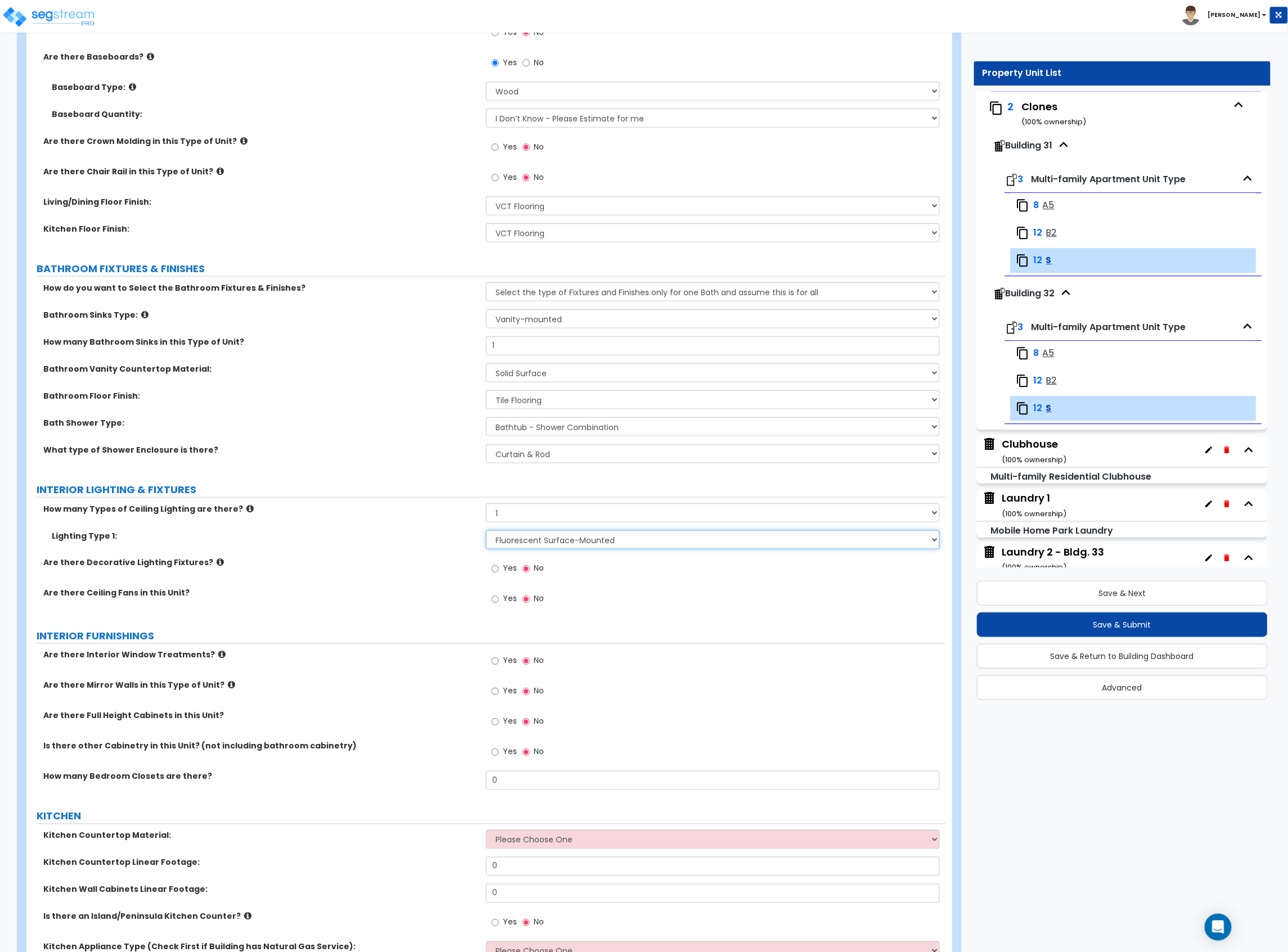
scroll to position [450, 0]
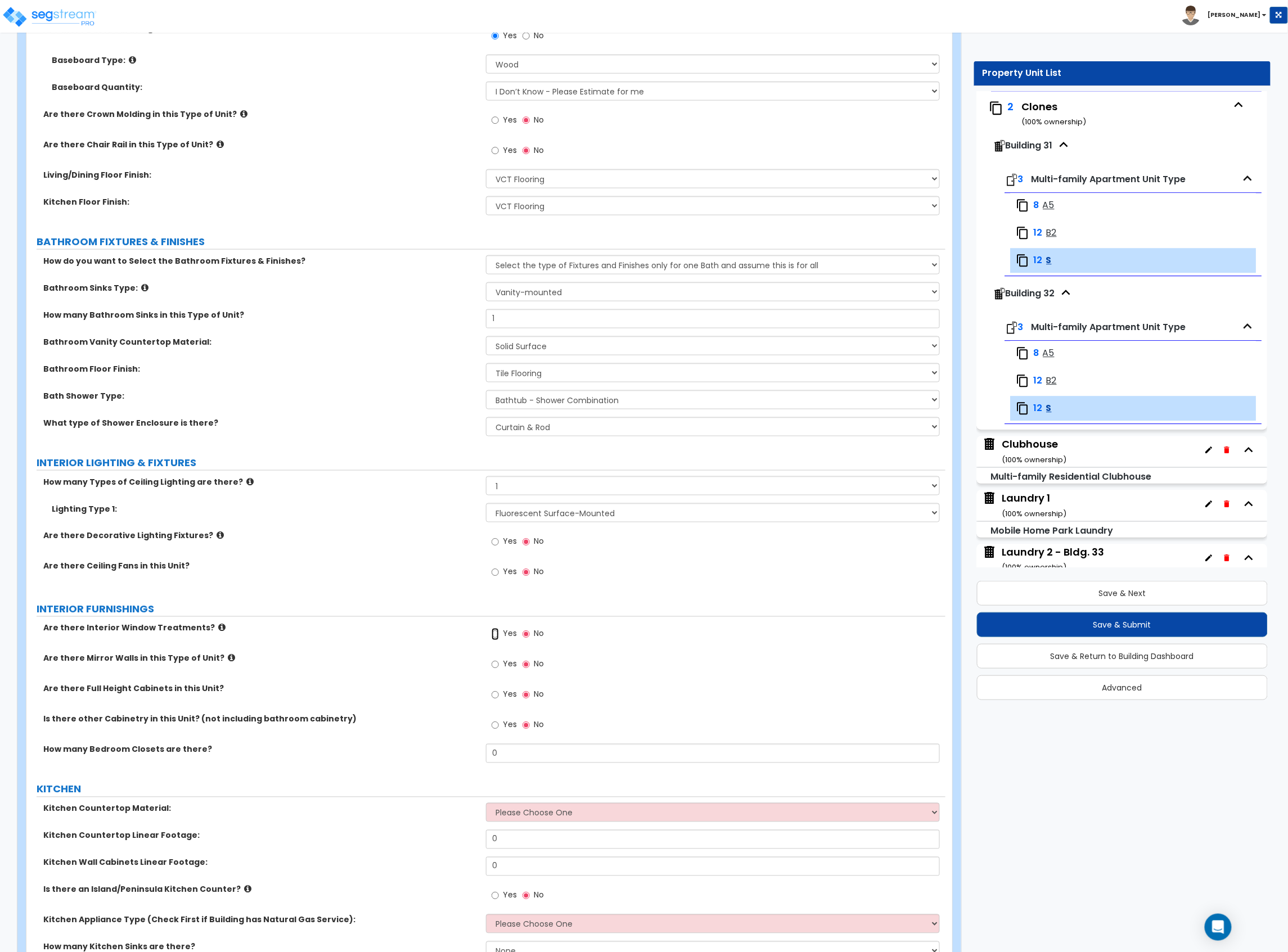
click at [496, 639] on input "Yes" at bounding box center [495, 634] width 7 height 13
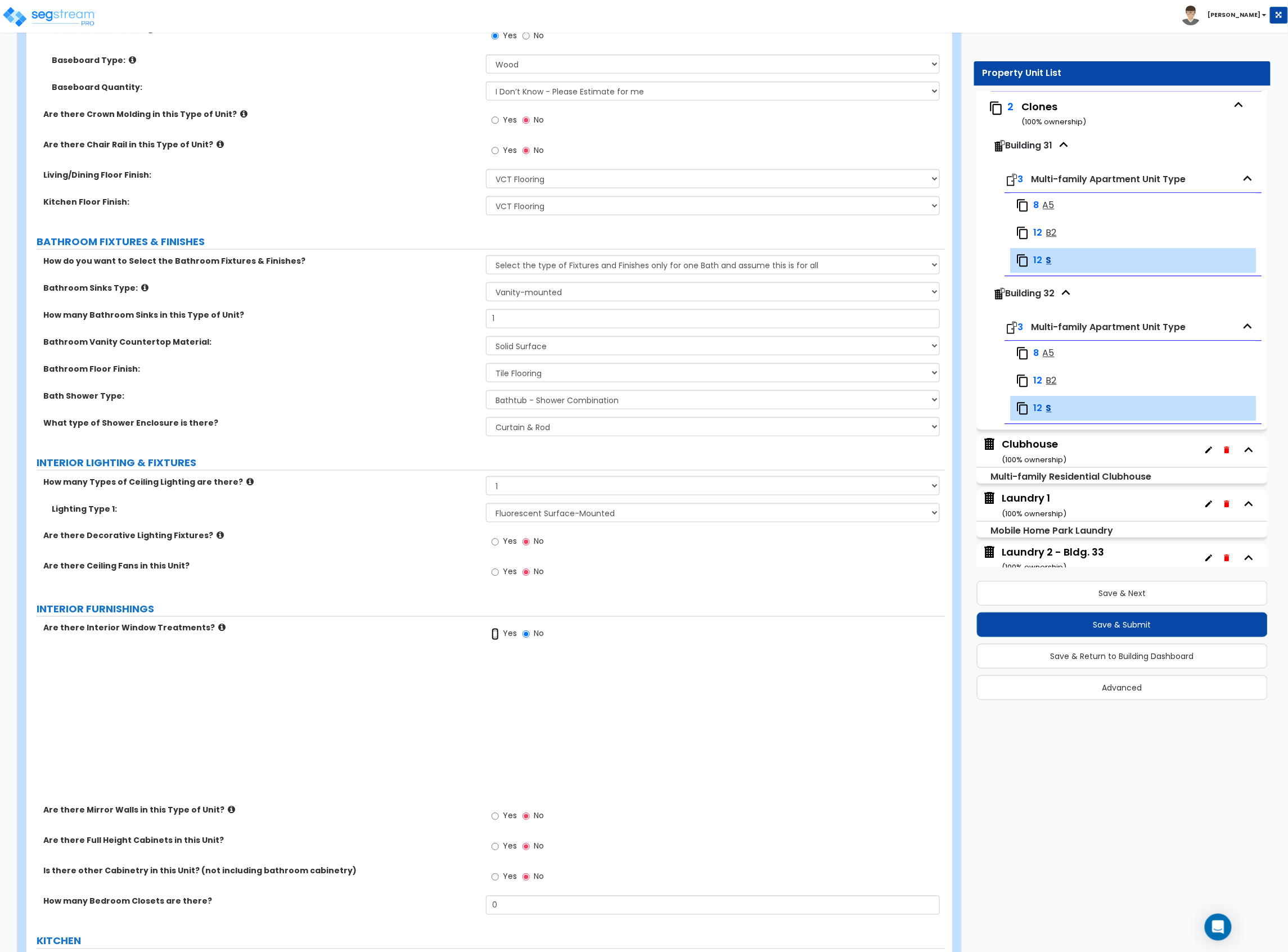
radio input "true"
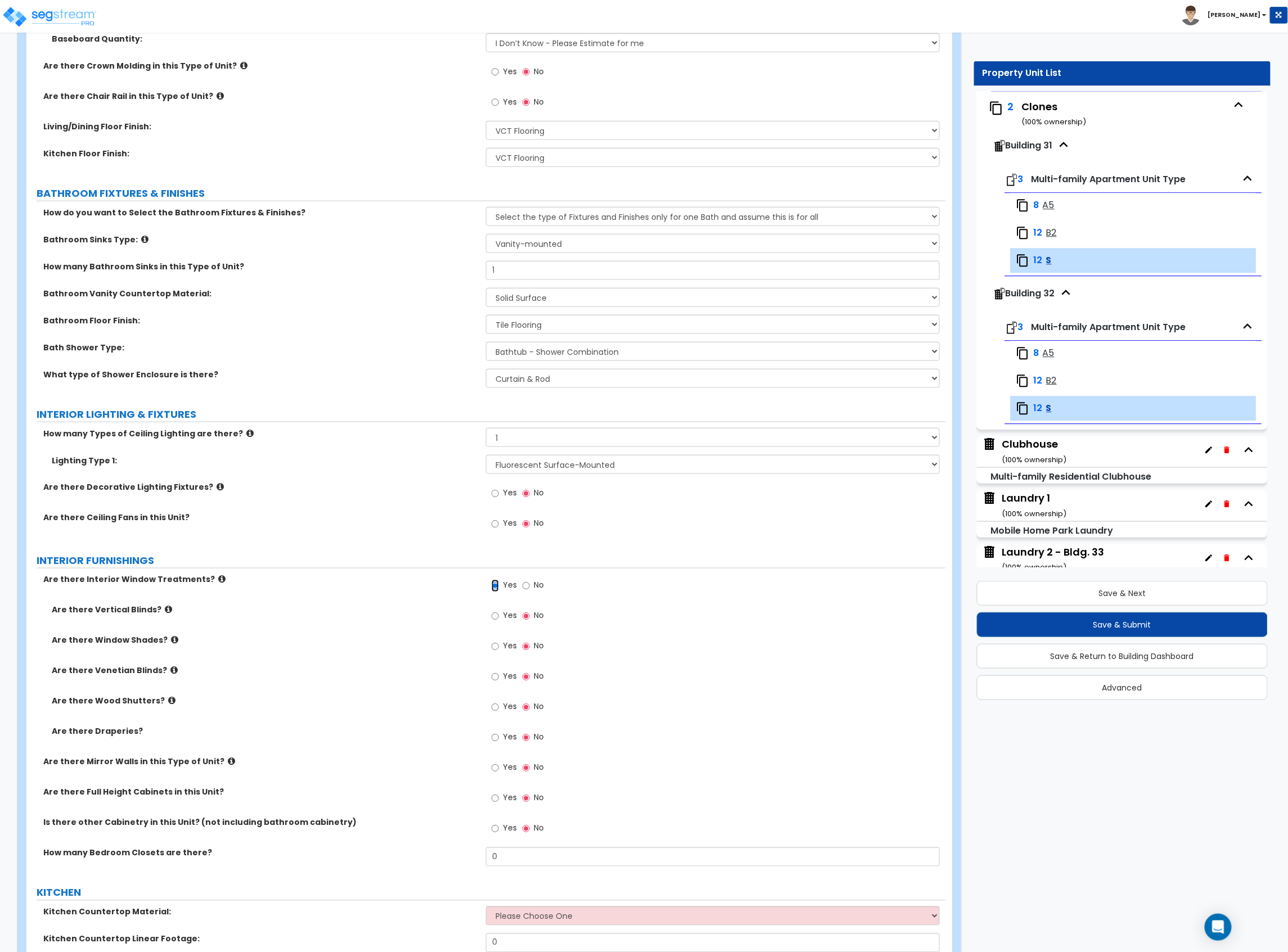
scroll to position [524, 0]
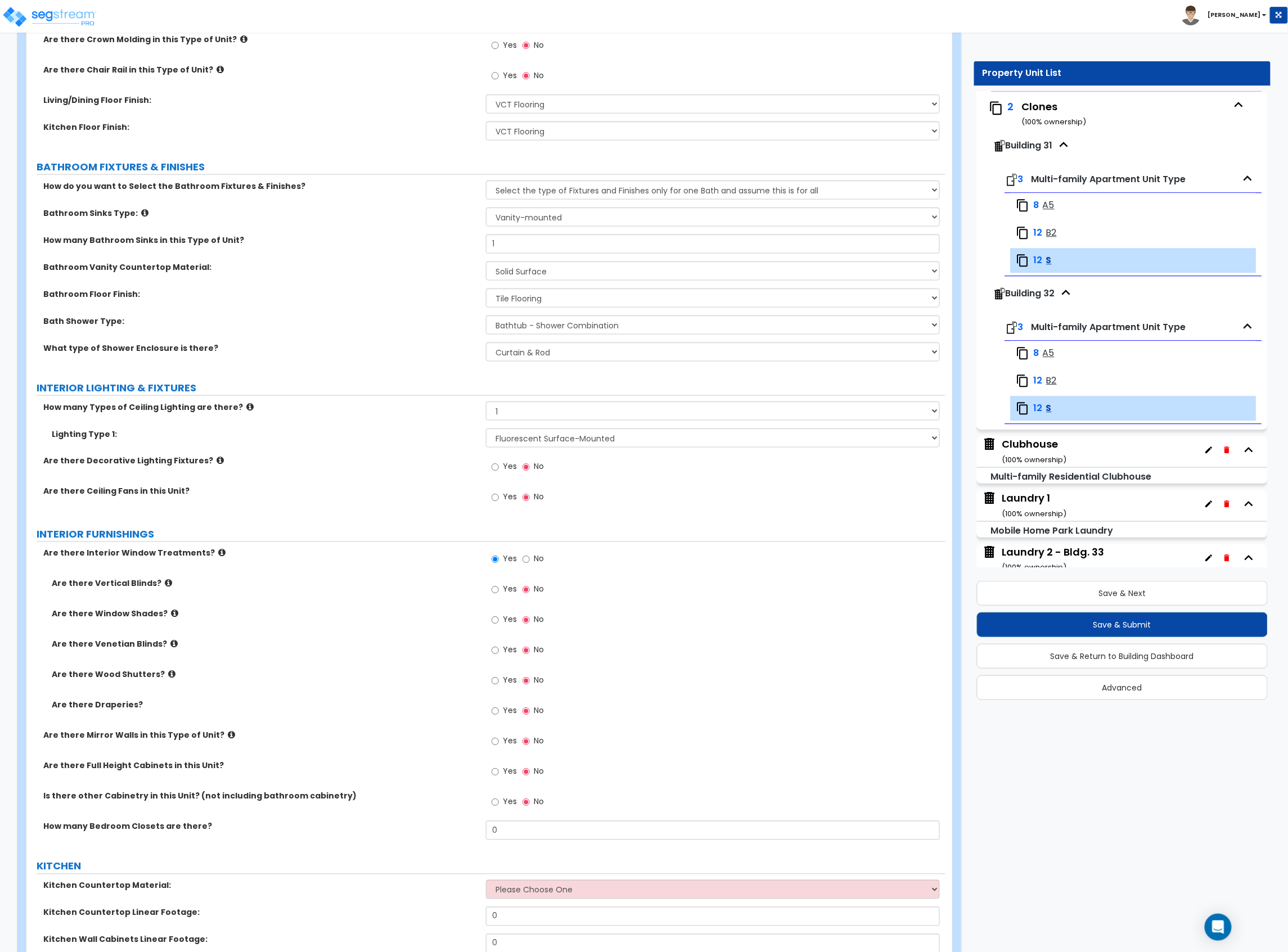
click at [502, 646] on span "Yes" at bounding box center [510, 650] width 14 height 11
click at [499, 646] on input "Yes" at bounding box center [495, 651] width 7 height 13
radio input "true"
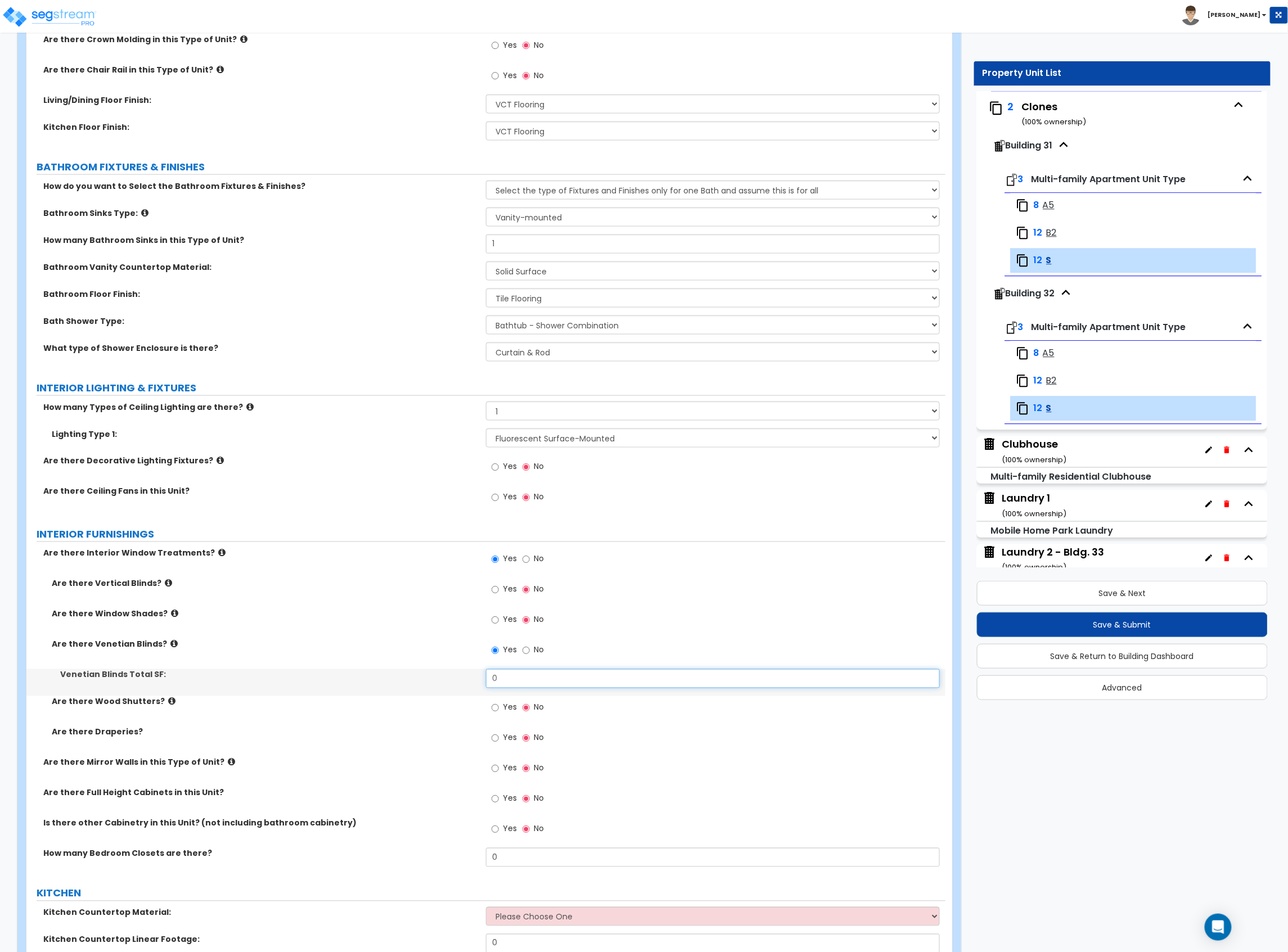
drag, startPoint x: 505, startPoint y: 677, endPoint x: 471, endPoint y: 677, distance: 34.0
click at [471, 677] on div "Venetian Blinds Total SF: 0" at bounding box center [486, 682] width 919 height 27
type input "36"
click at [390, 689] on div "Venetian Blinds Total SF: 36" at bounding box center [486, 682] width 919 height 27
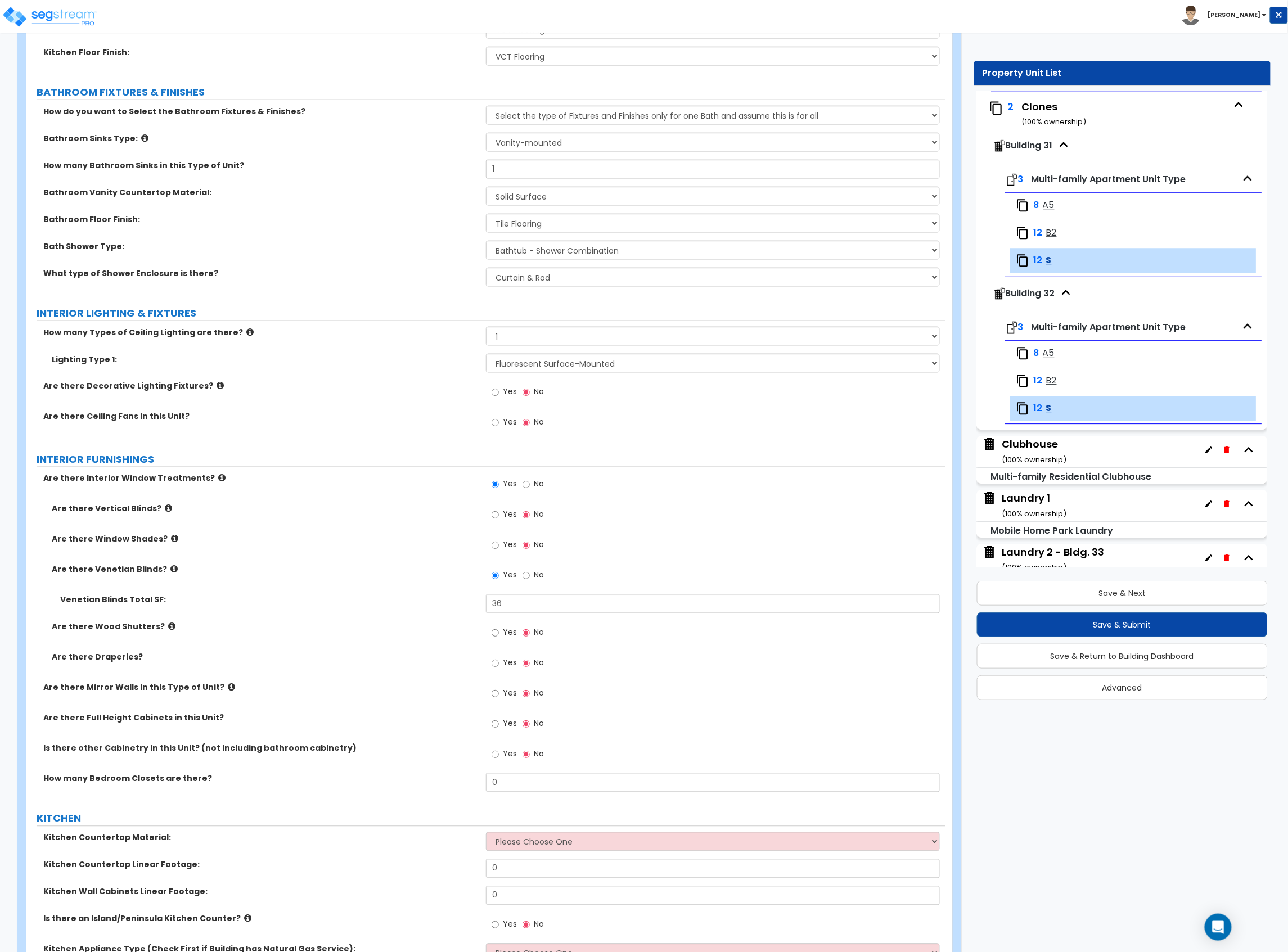
scroll to position [675, 0]
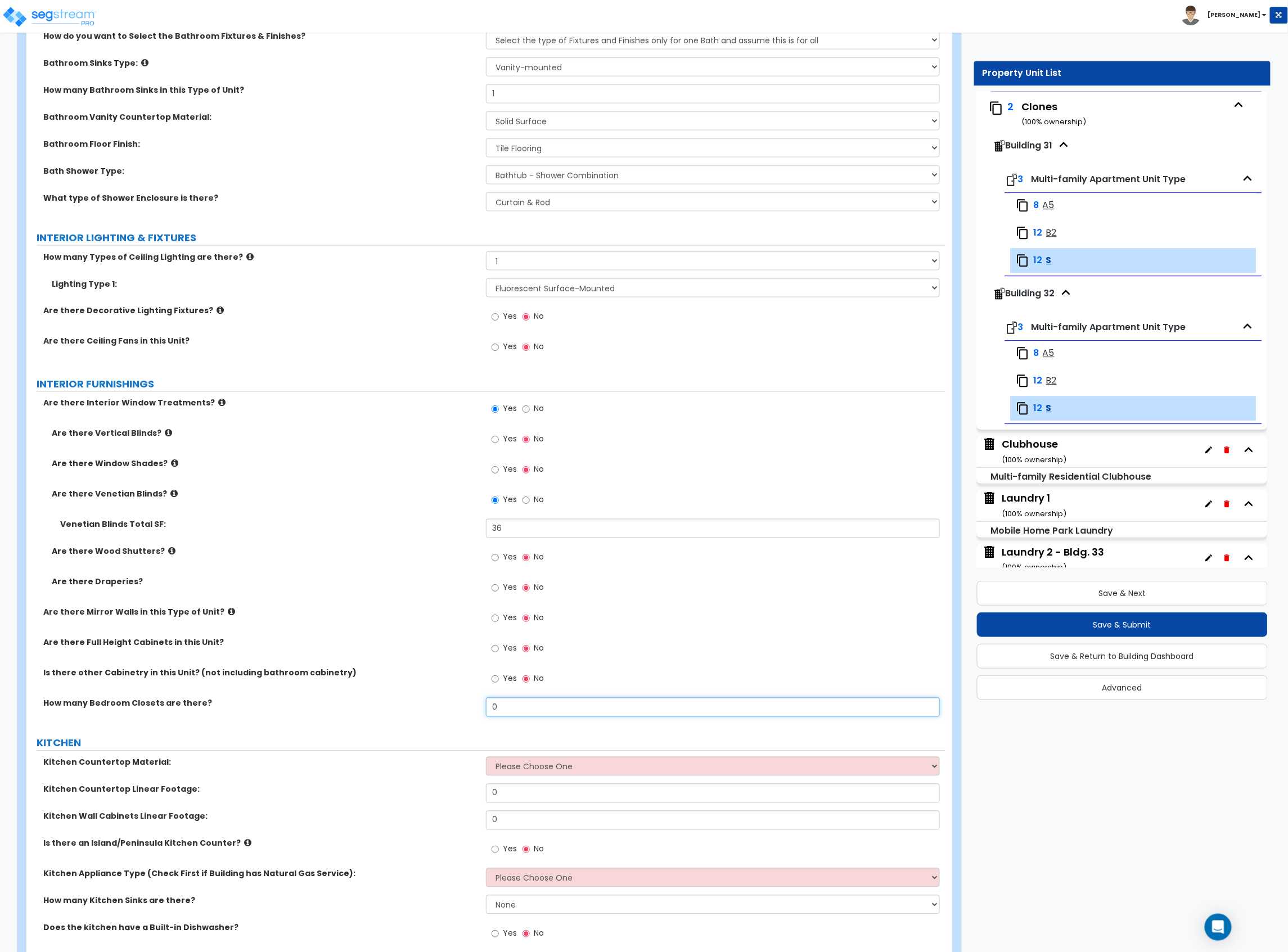
drag, startPoint x: 518, startPoint y: 705, endPoint x: 460, endPoint y: 710, distance: 58.2
click at [464, 710] on div "How many Bedroom Closets are there? 0" at bounding box center [486, 711] width 919 height 27
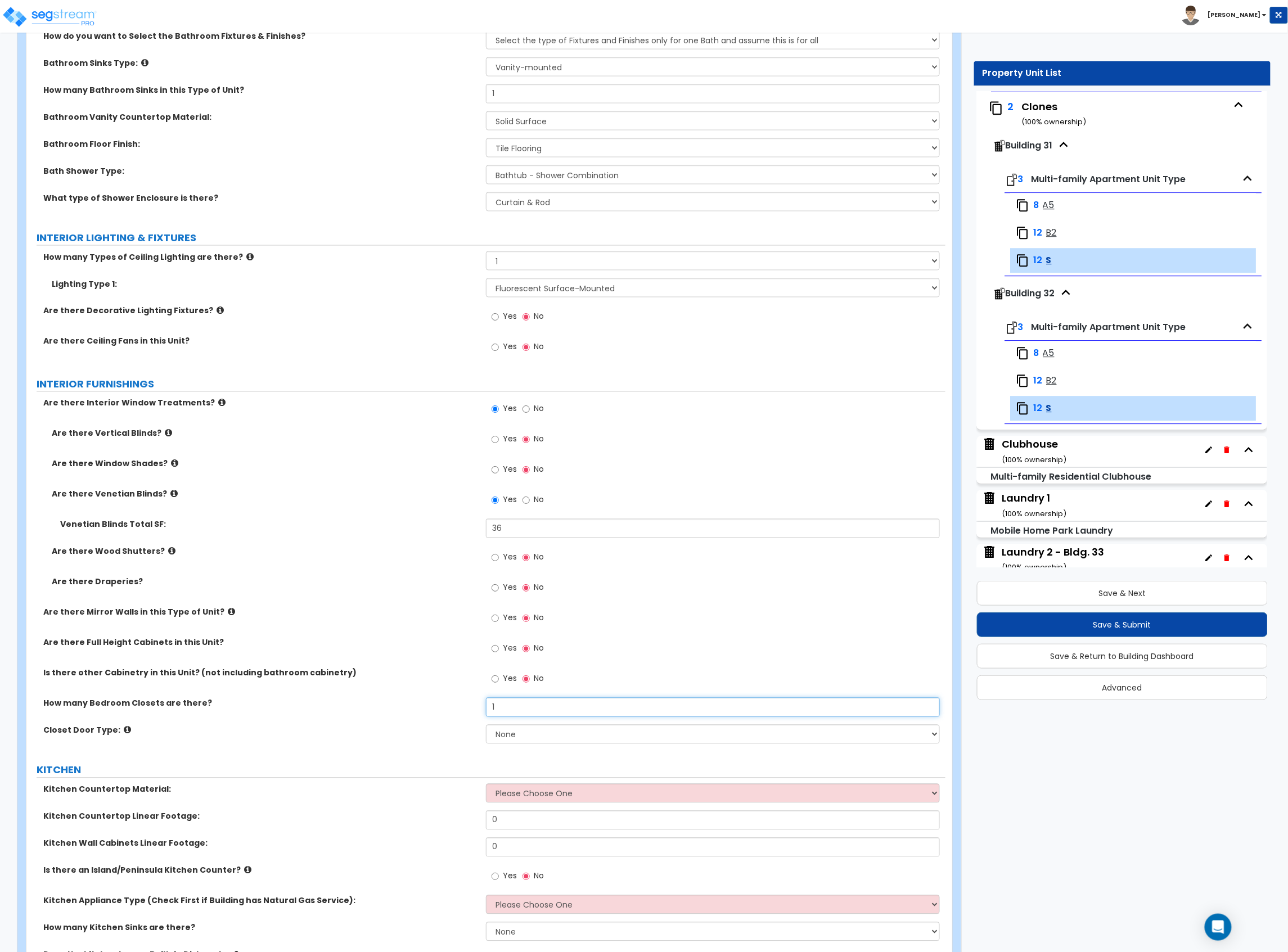
type input "1"
click at [552, 739] on select "None Bi-fold Louvered Doors Bi-fold Panel Doors Sliding Doors Hinged Wood Door" at bounding box center [712, 734] width 454 height 19
click at [486, 727] on select "None Bi-fold Louvered Doors Bi-fold Panel Doors Sliding Doors Hinged Wood Door" at bounding box center [712, 734] width 454 height 19
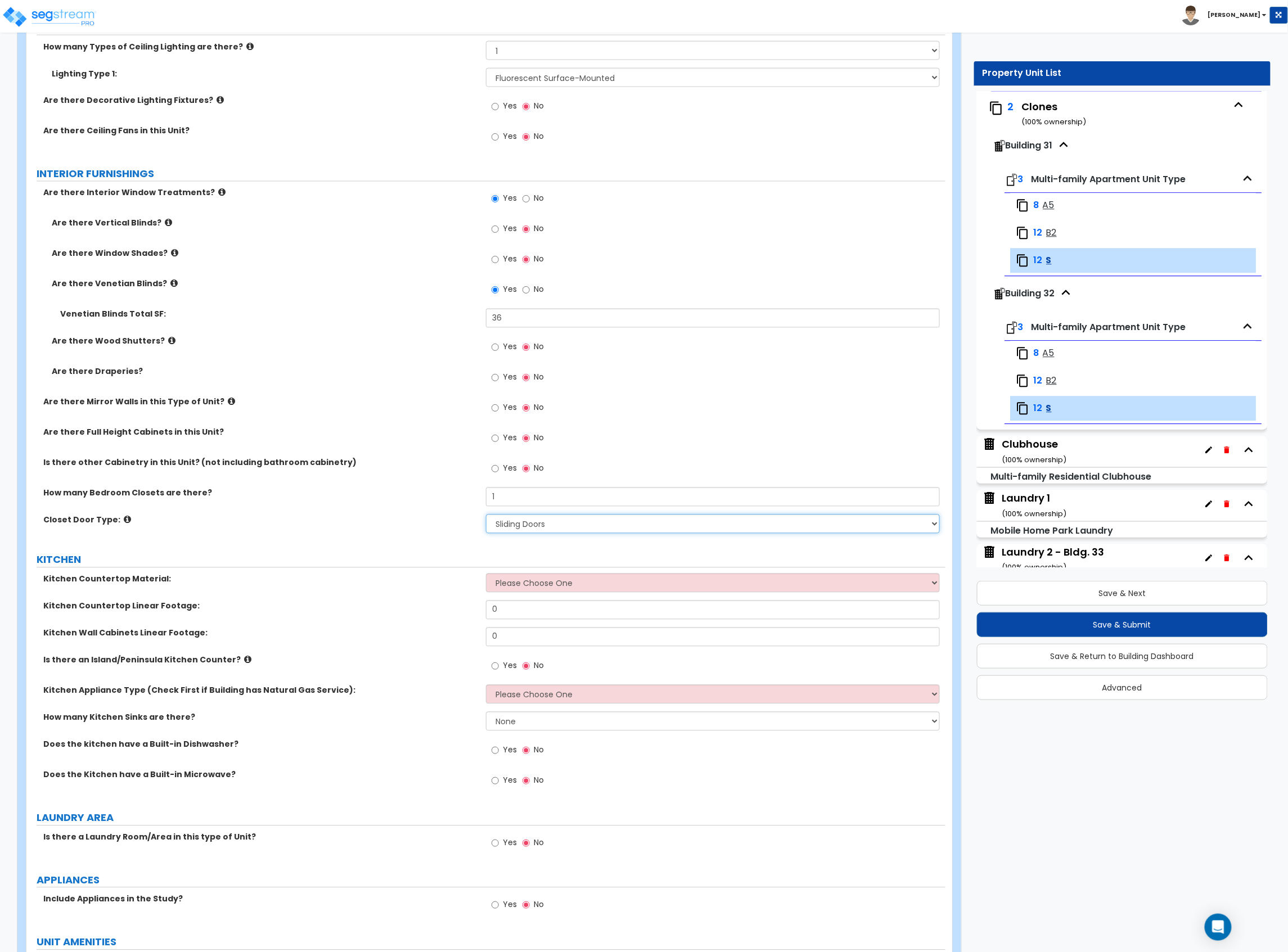
scroll to position [900, 0]
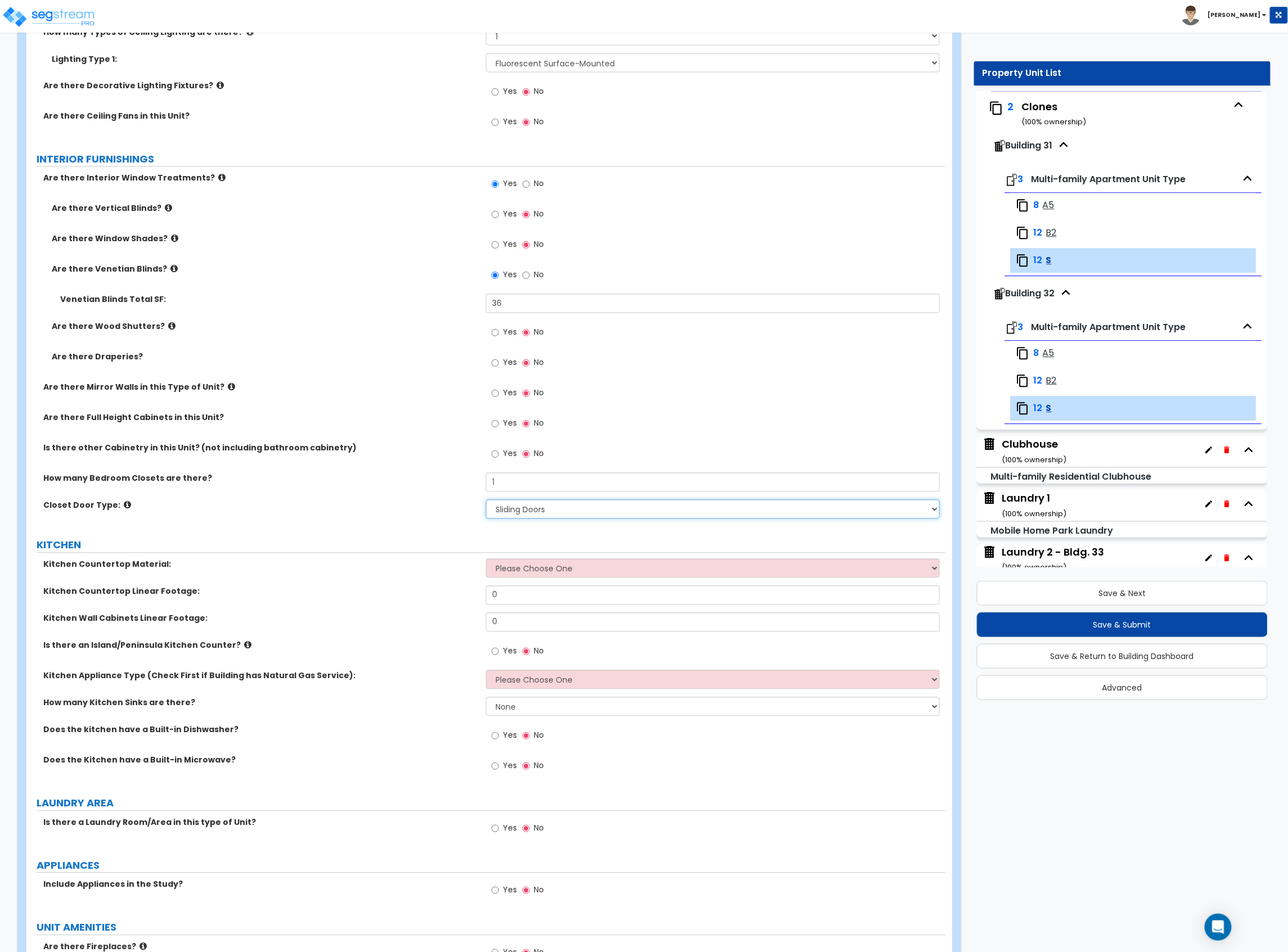
click at [542, 516] on select "None Bi-fold Louvered Doors Bi-fold Panel Doors Sliding Doors Hinged Wood Door" at bounding box center [712, 509] width 454 height 19
select select "3"
click at [486, 502] on select "None Bi-fold Louvered Doors Bi-fold Panel Doors Sliding Doors Hinged Wood Door" at bounding box center [712, 509] width 454 height 19
click at [547, 567] on select "Please Choose One Plastic Laminate Solid Surface Stone Quartz Marble Tile Wood …" at bounding box center [712, 568] width 454 height 19
select select "2"
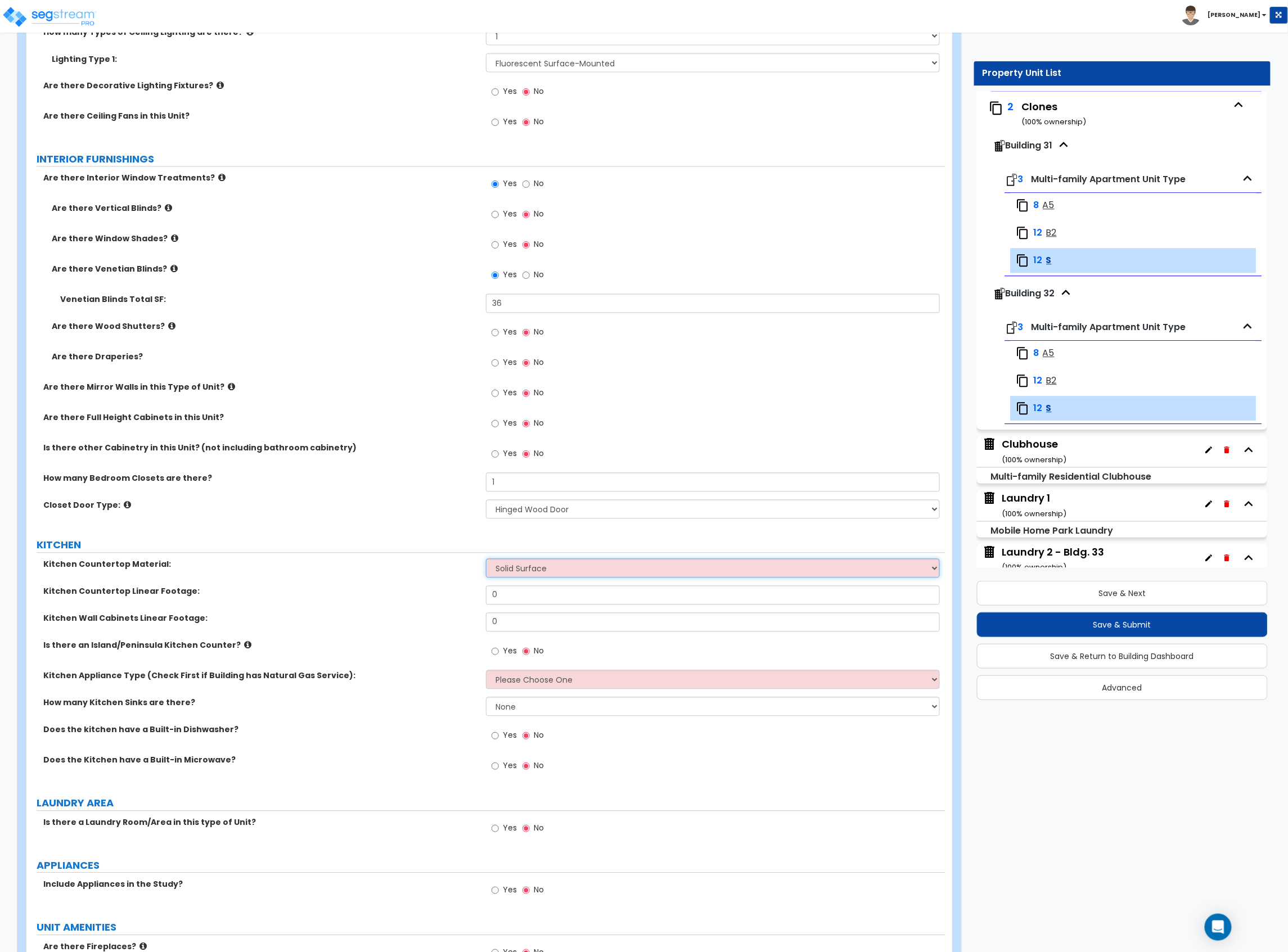
click at [486, 560] on select "Please Choose One Plastic Laminate Solid Surface Stone Quartz Marble Tile Wood …" at bounding box center [712, 568] width 454 height 19
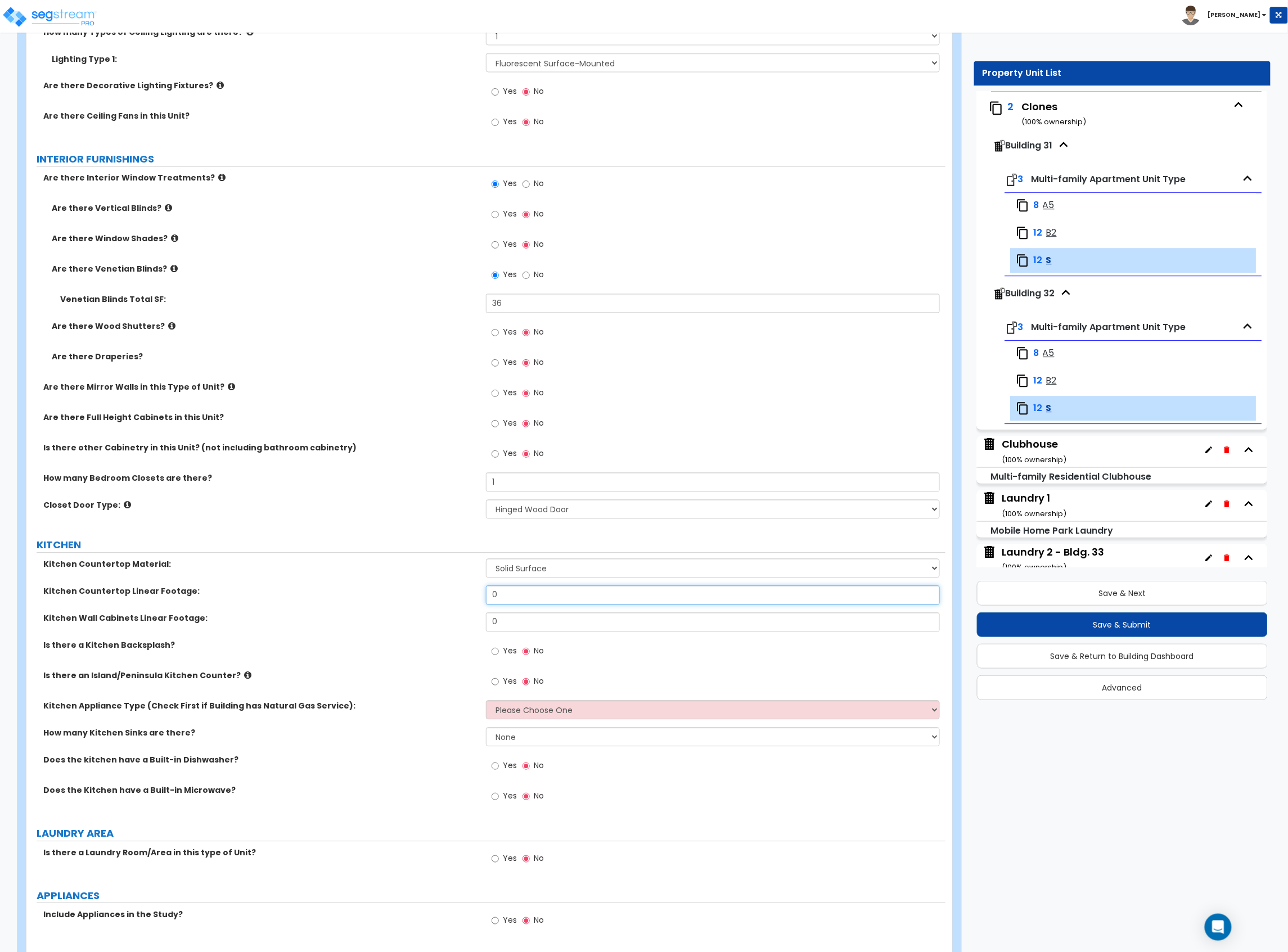
drag, startPoint x: 531, startPoint y: 595, endPoint x: 397, endPoint y: 596, distance: 134.0
click at [396, 596] on div "Kitchen Countertop Linear Footage: 0" at bounding box center [486, 599] width 919 height 27
type input "6"
drag, startPoint x: 491, startPoint y: 620, endPoint x: 452, endPoint y: 620, distance: 39.0
click at [453, 620] on div "Kitchen Wall Cabinets Linear Footage: 0" at bounding box center [486, 627] width 919 height 27
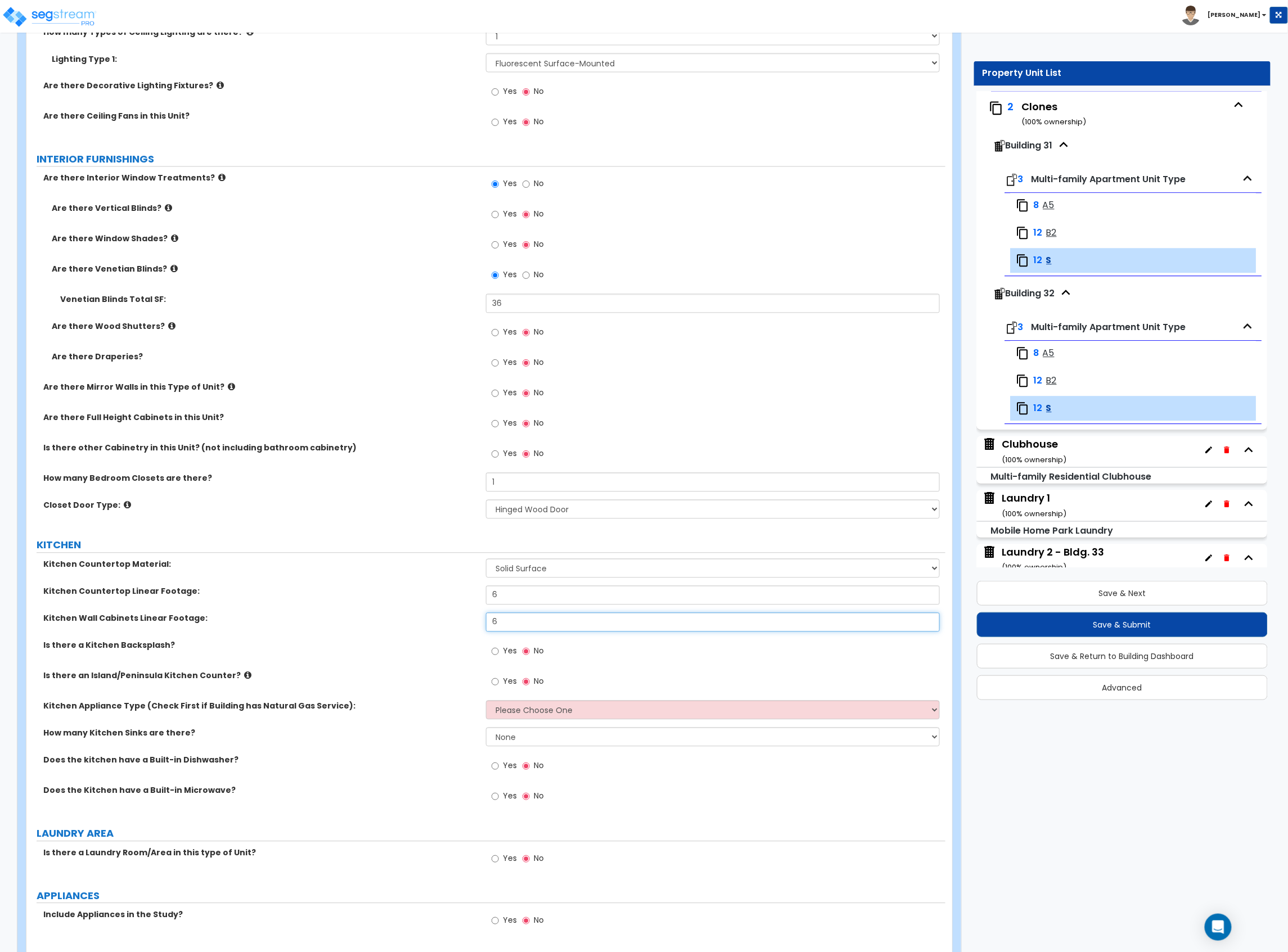
type input "6"
click at [500, 655] on label "Yes" at bounding box center [504, 653] width 25 height 19
click at [499, 655] on input "Yes" at bounding box center [495, 652] width 7 height 13
radio input "true"
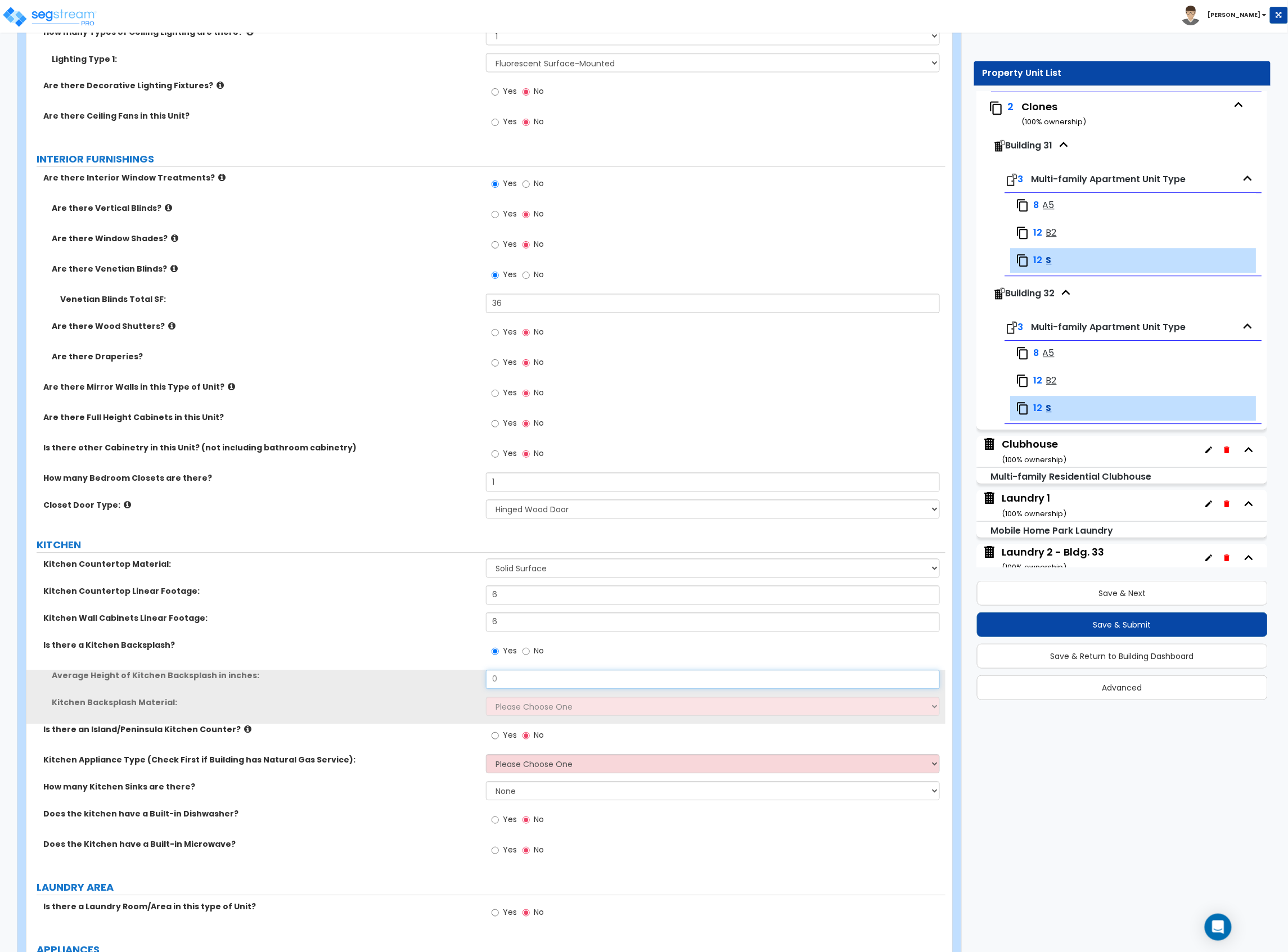
click at [455, 691] on div "Average Height of Kitchen Backsplash in inches: 0" at bounding box center [486, 684] width 919 height 27
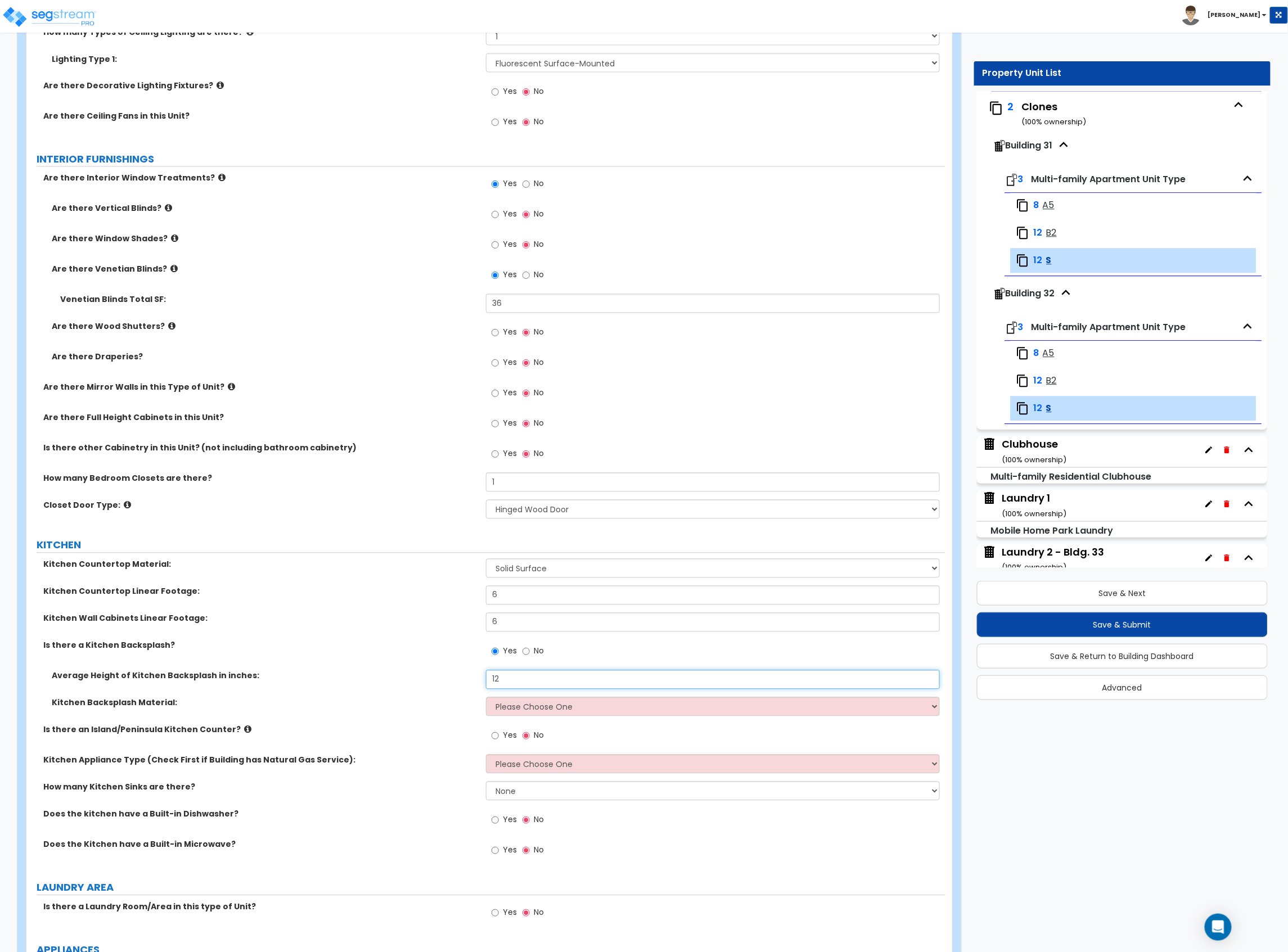
type input "12"
click at [505, 711] on select "Please Choose One Plastic Laminate Solid Surface Stone Quartz Tile Stainless St…" at bounding box center [712, 706] width 454 height 19
select select "6"
click at [486, 699] on select "Please Choose One Plastic Laminate Solid Surface Stone Quartz Tile Stainless St…" at bounding box center [712, 706] width 454 height 19
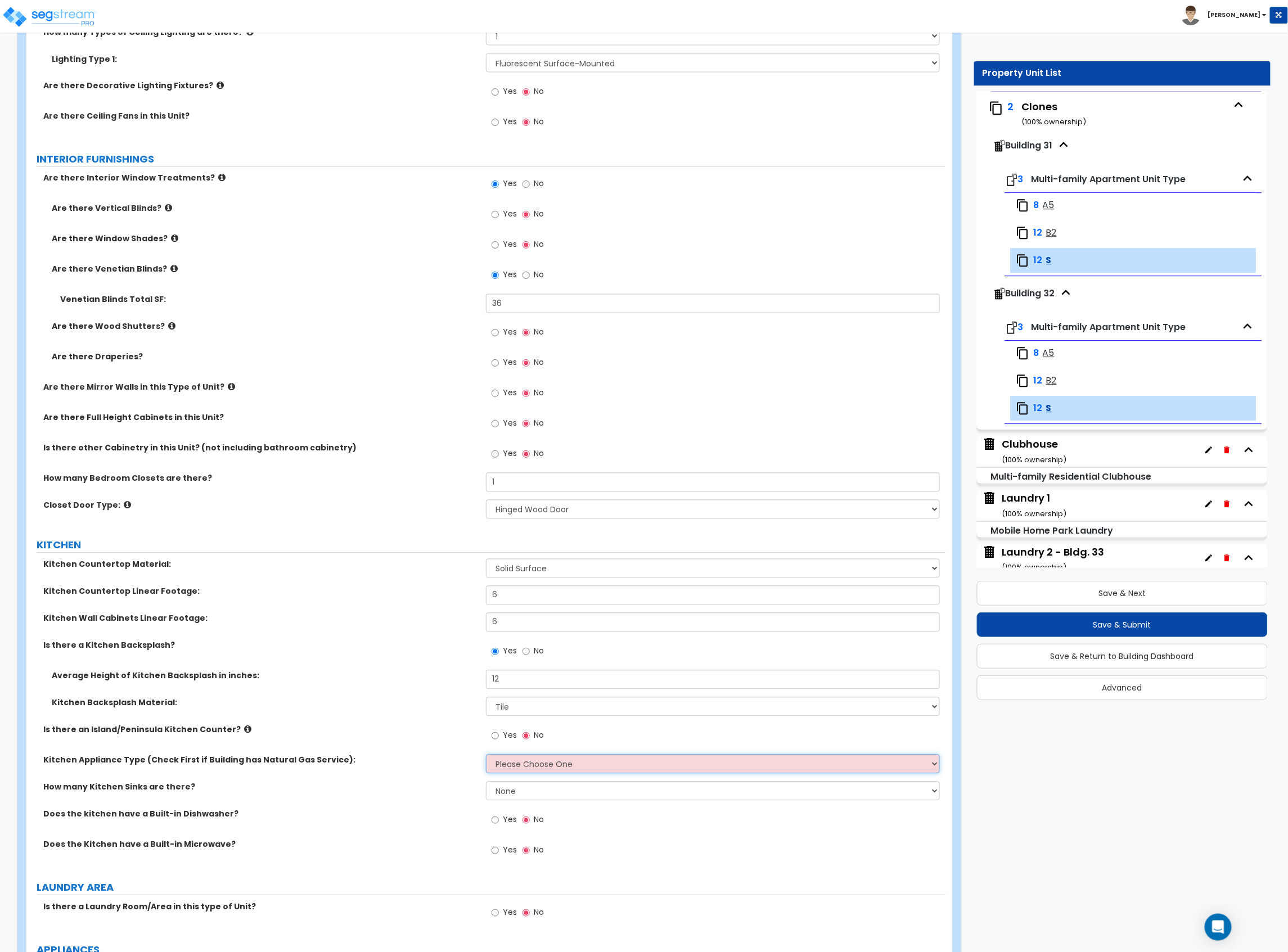
click at [516, 763] on select "Please Choose One Gas Electric" at bounding box center [712, 764] width 454 height 19
select select "2"
click at [486, 757] on select "Please Choose One Gas Electric" at bounding box center [712, 764] width 454 height 19
click at [520, 793] on select "None 1 2 3" at bounding box center [712, 791] width 454 height 19
select select "1"
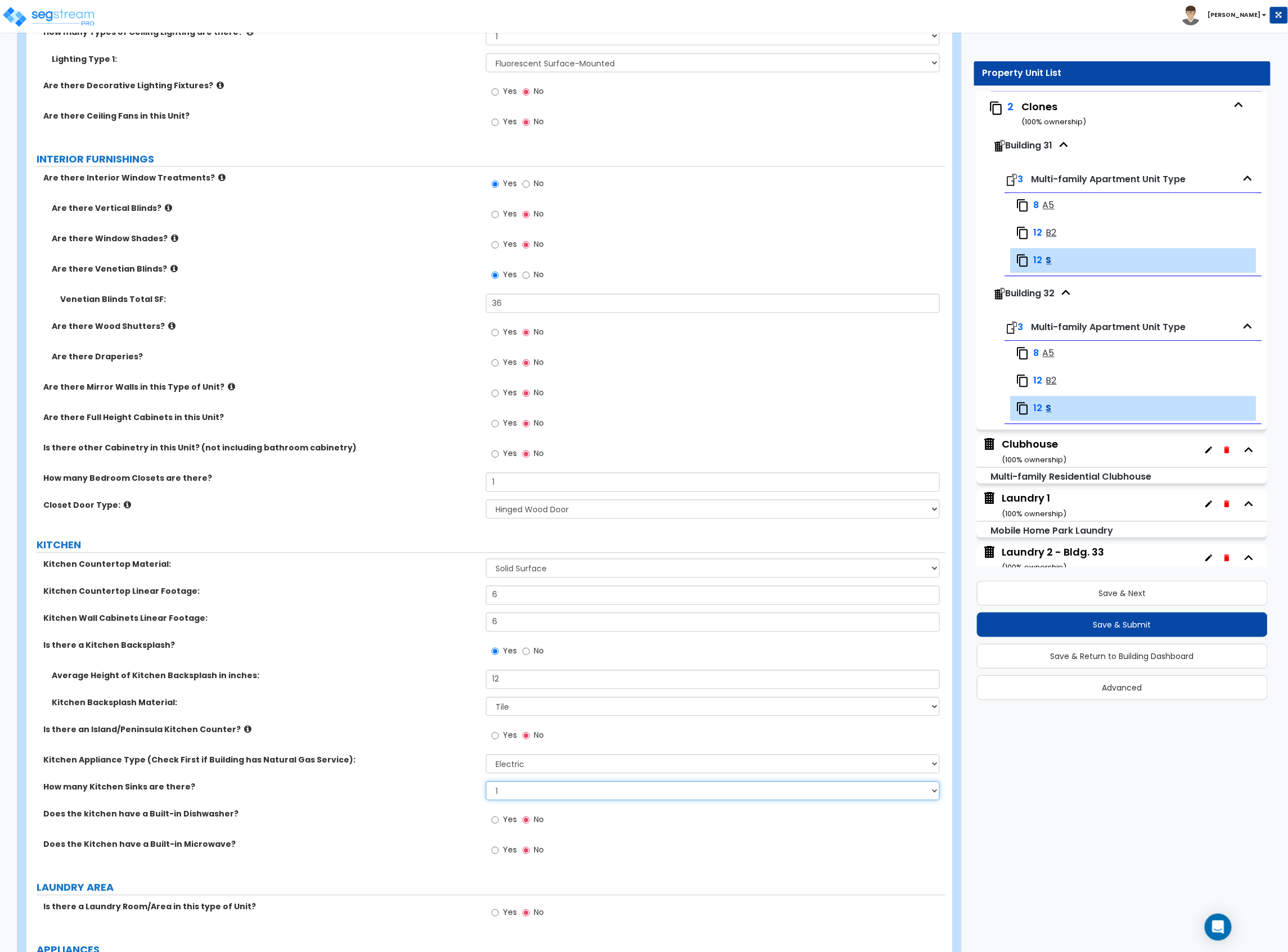
click at [486, 783] on select "None 1 2 3" at bounding box center [712, 791] width 454 height 19
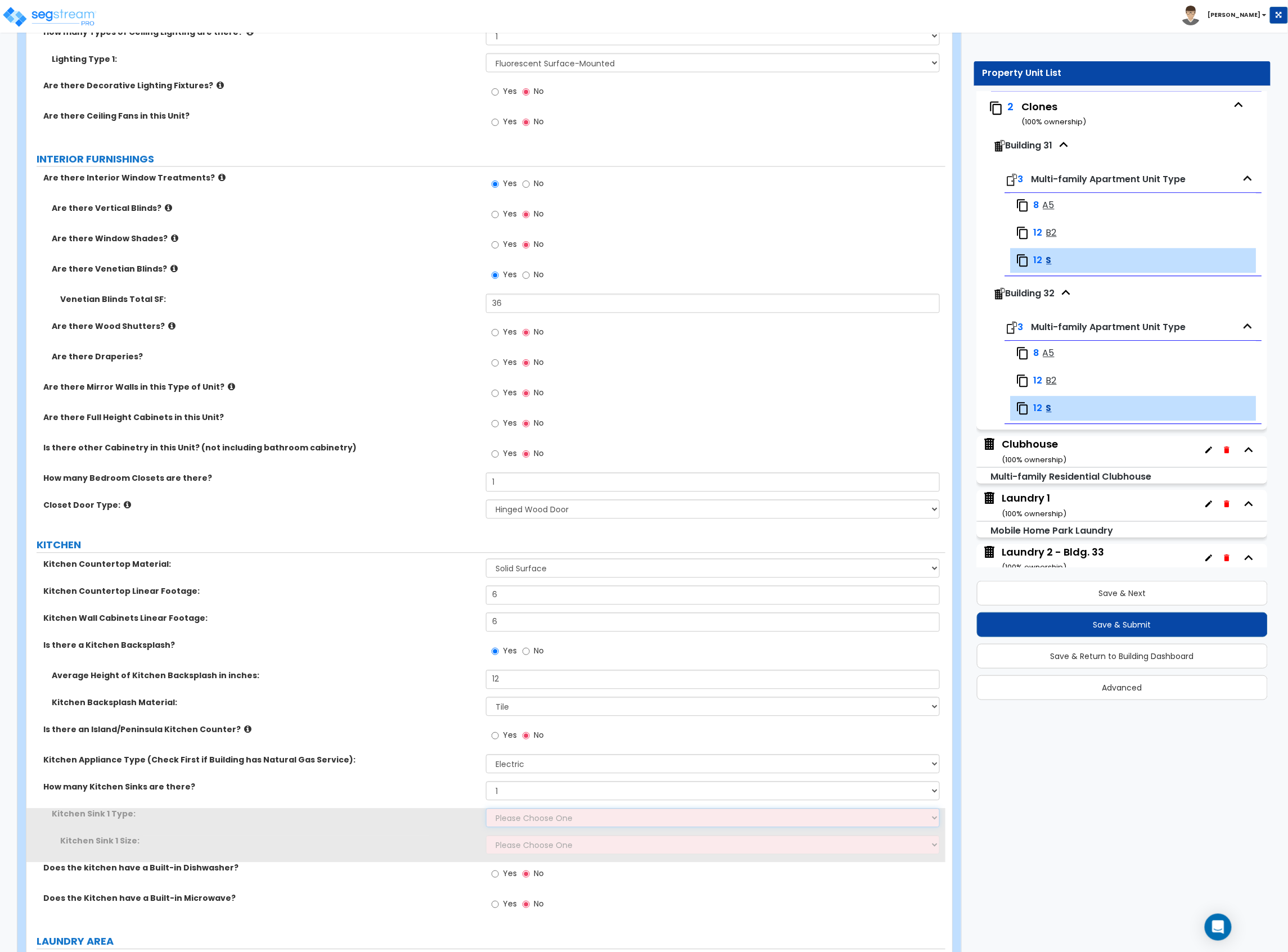
click at [525, 817] on select "Please Choose One Stainless Steel Porcelain Enamel Cast Iron Granite Composite" at bounding box center [712, 818] width 454 height 19
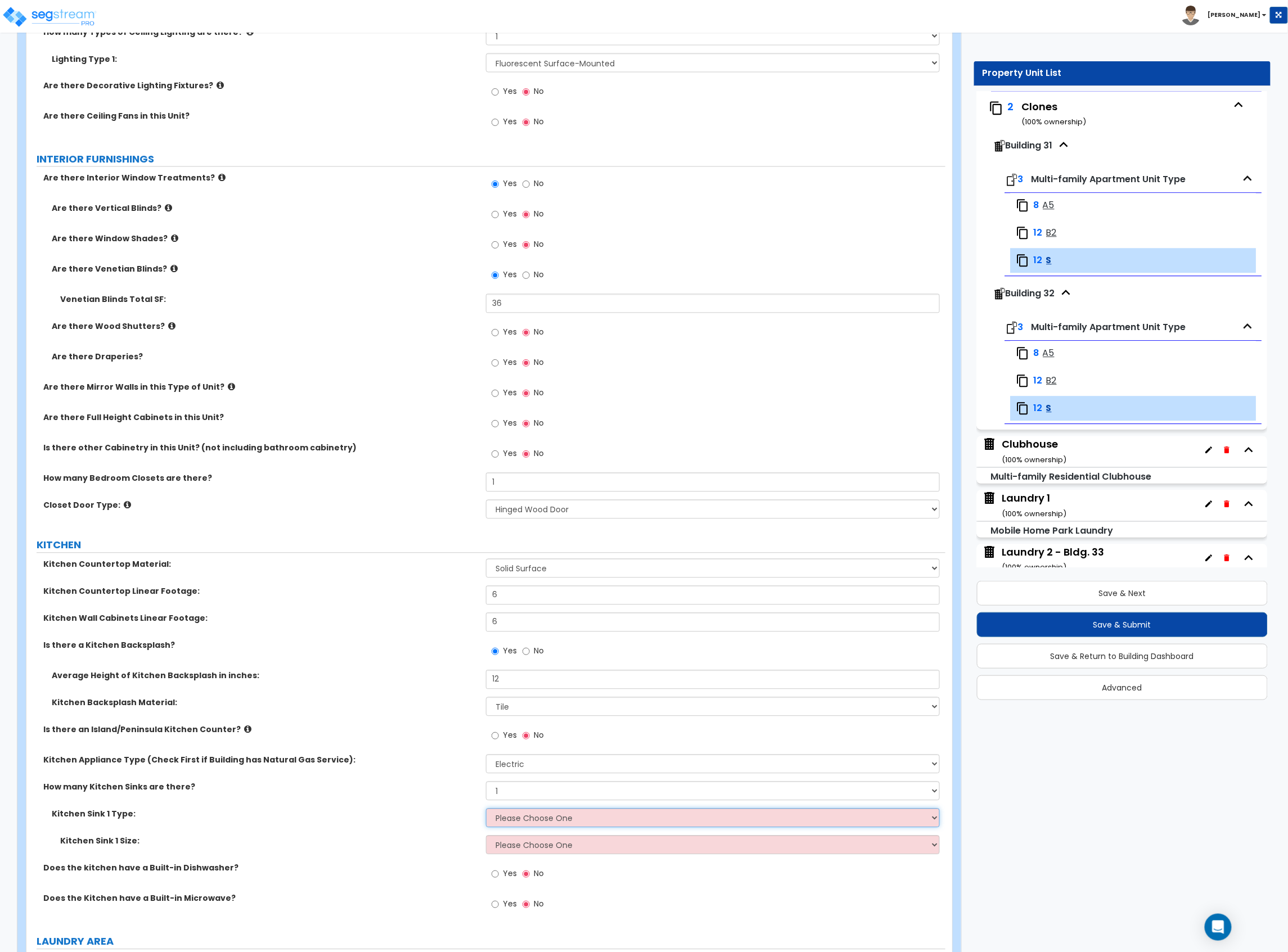
select select "1"
click at [486, 810] on select "Please Choose One Stainless Steel Porcelain Enamel Cast Iron Granite Composite" at bounding box center [712, 818] width 454 height 19
click at [527, 836] on div "Kitchen Sink 1 Type: Please Choose One Stainless Steel Porcelain Enamel Cast Ir…" at bounding box center [486, 822] width 919 height 27
click at [527, 854] on select "Please Choose One Single Sink Double Sink" at bounding box center [712, 845] width 454 height 19
select select "2"
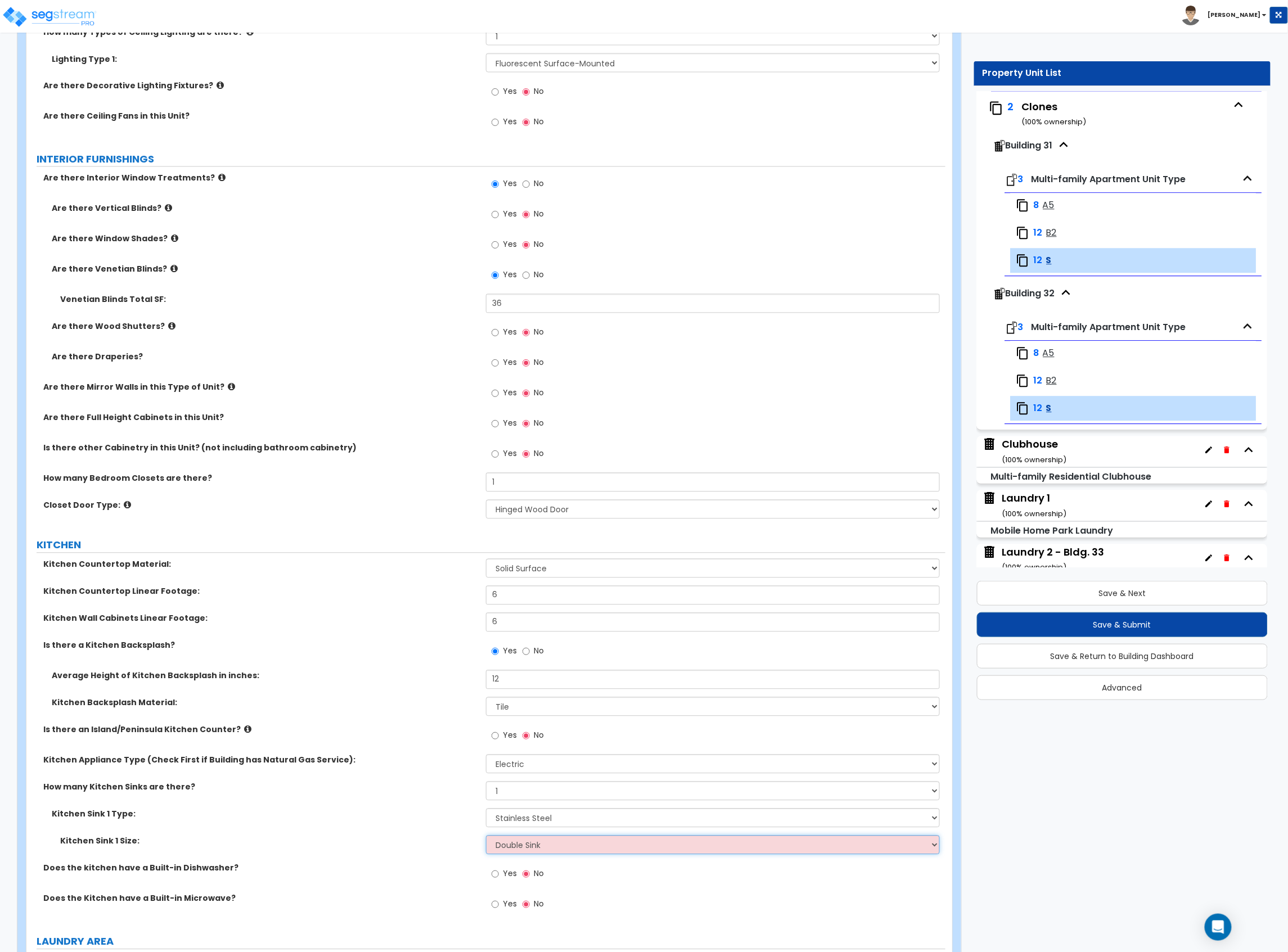
click at [486, 837] on select "Please Choose One Single Sink Double Sink" at bounding box center [712, 845] width 454 height 19
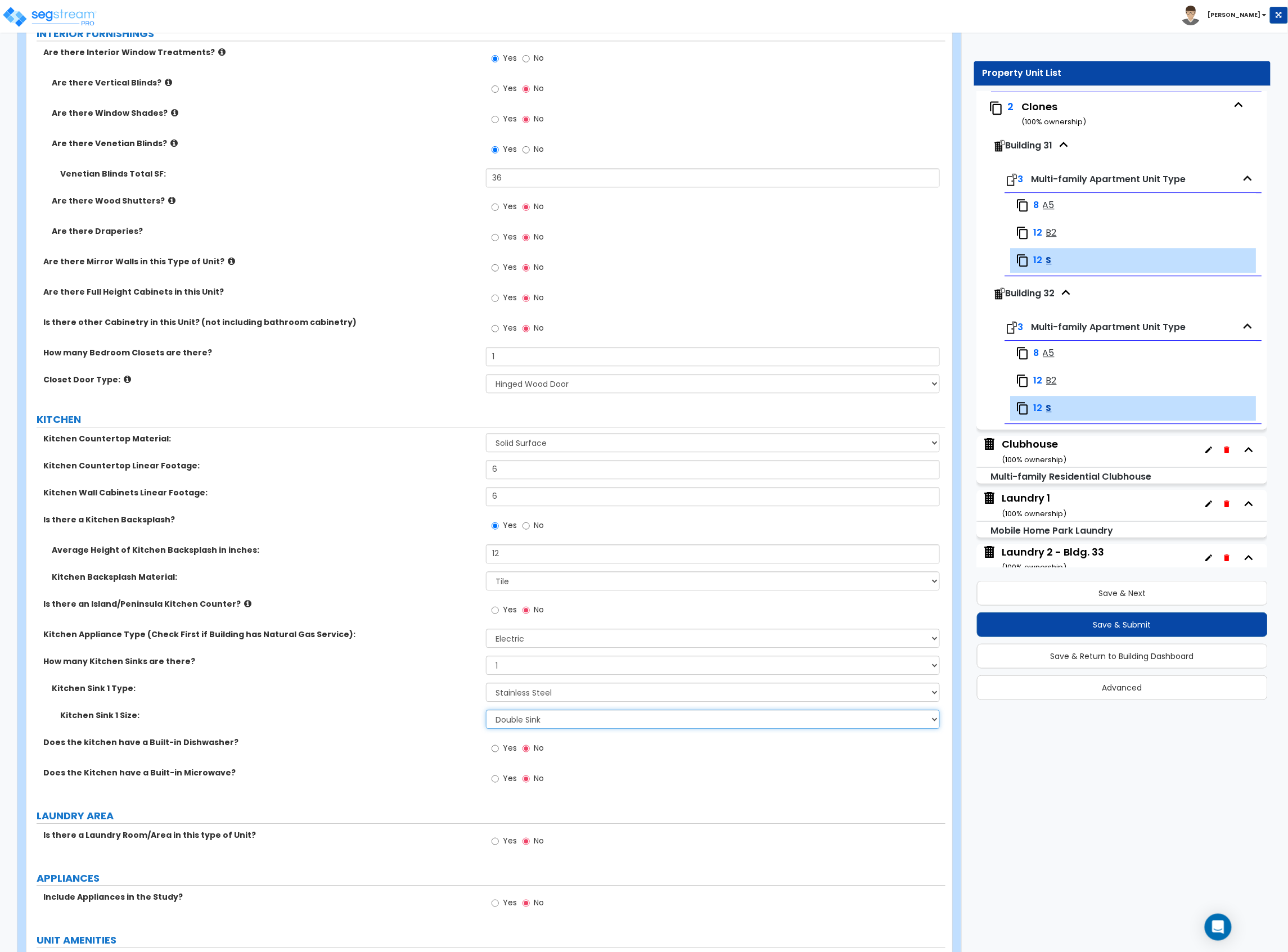
scroll to position [1049, 0]
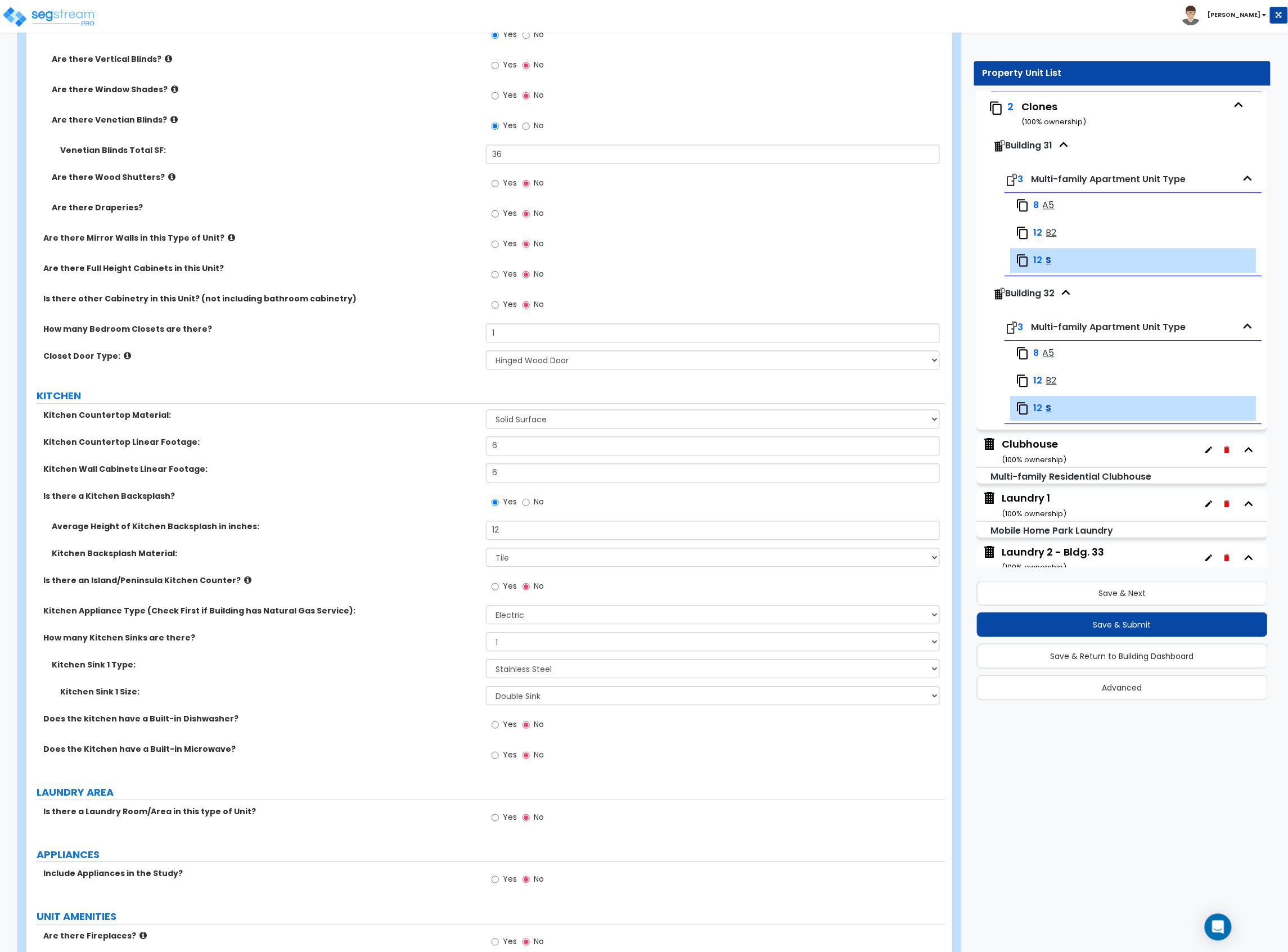
click at [504, 727] on span "Yes" at bounding box center [510, 724] width 14 height 11
click at [499, 727] on input "Yes" at bounding box center [495, 725] width 7 height 13
radio input "true"
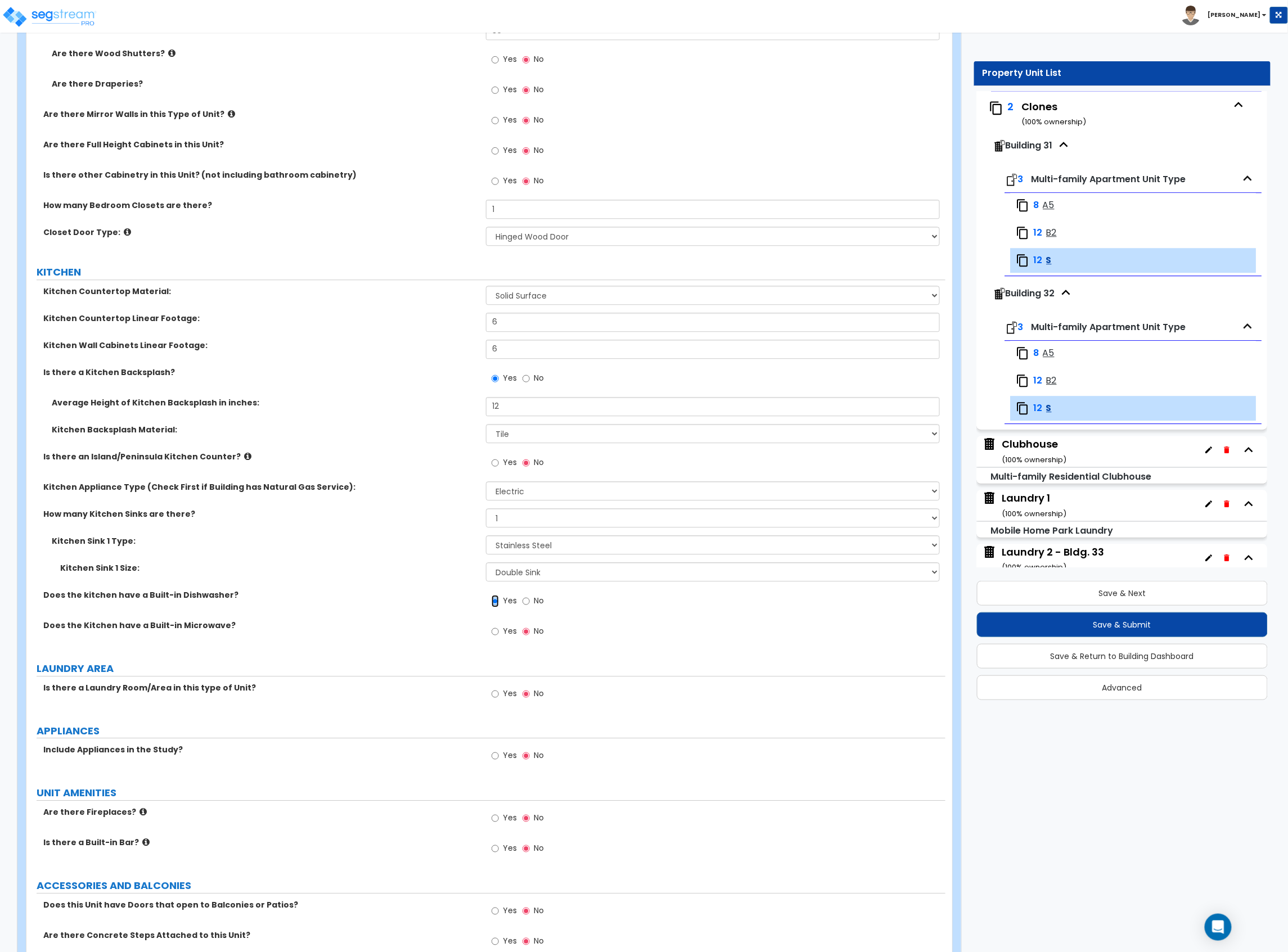
scroll to position [1200, 0]
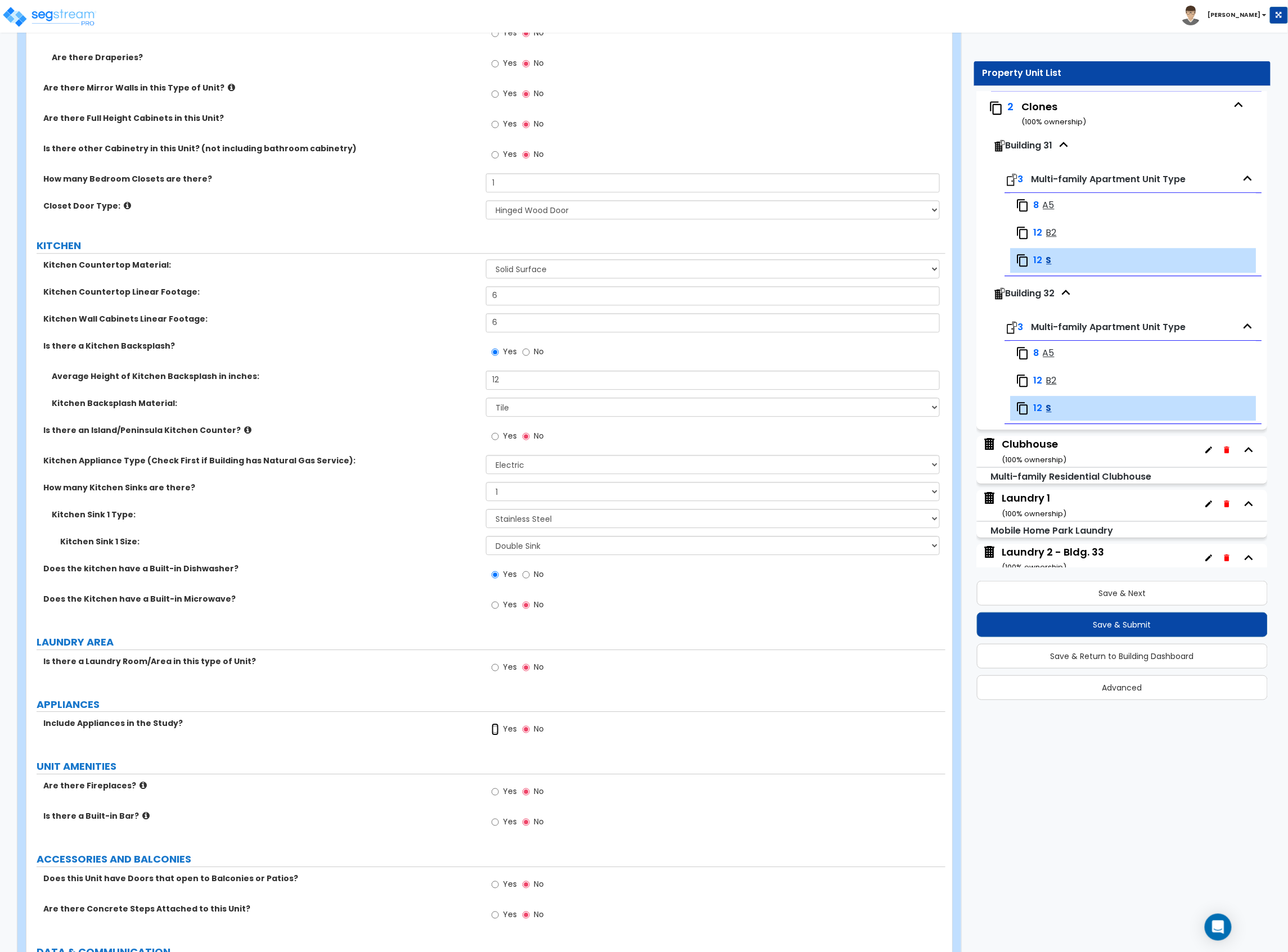
click at [493, 729] on input "Yes" at bounding box center [495, 730] width 7 height 13
radio input "true"
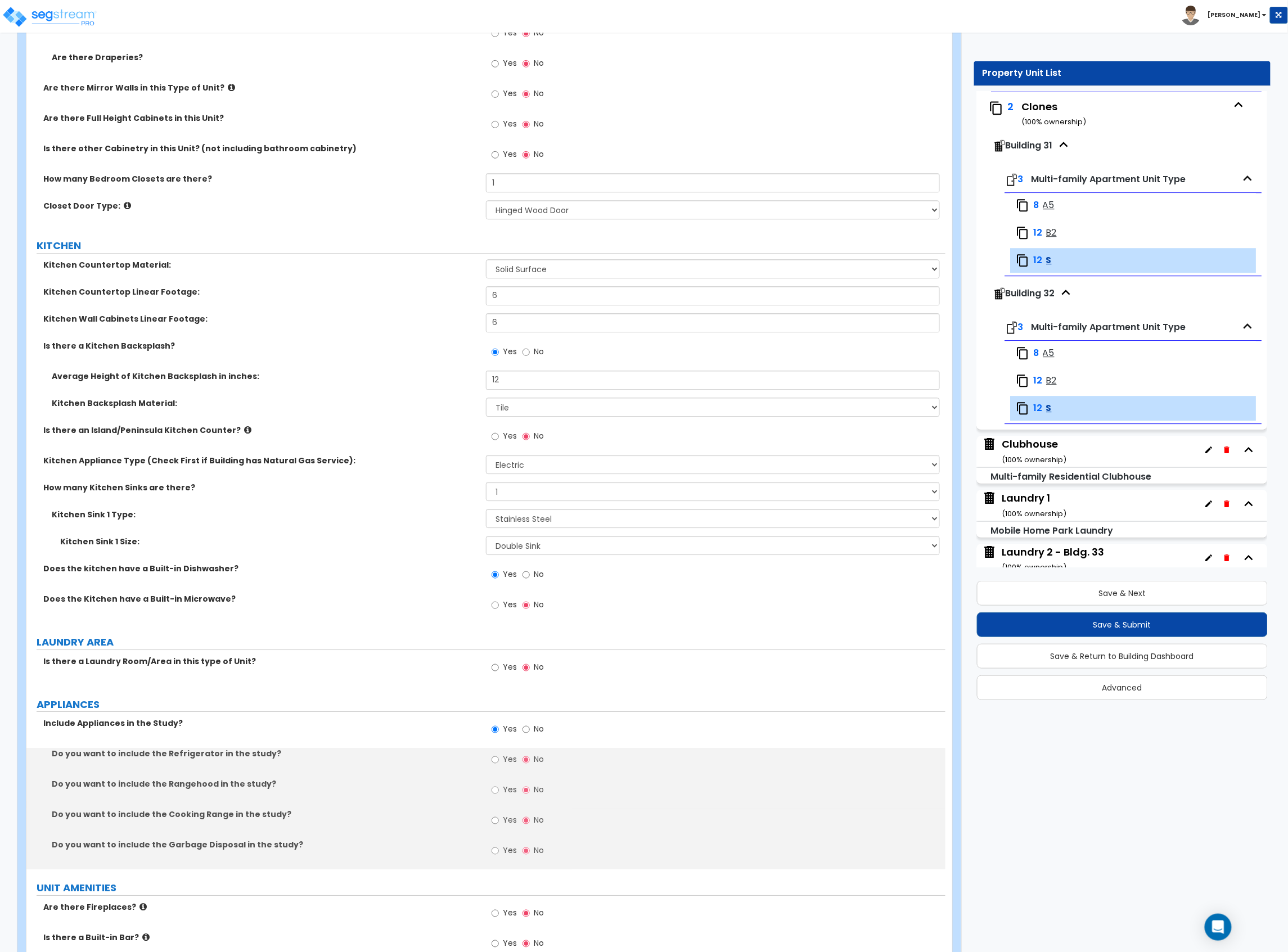
drag, startPoint x: 498, startPoint y: 754, endPoint x: 498, endPoint y: 768, distance: 14.0
click at [498, 760] on label "Yes" at bounding box center [504, 761] width 25 height 19
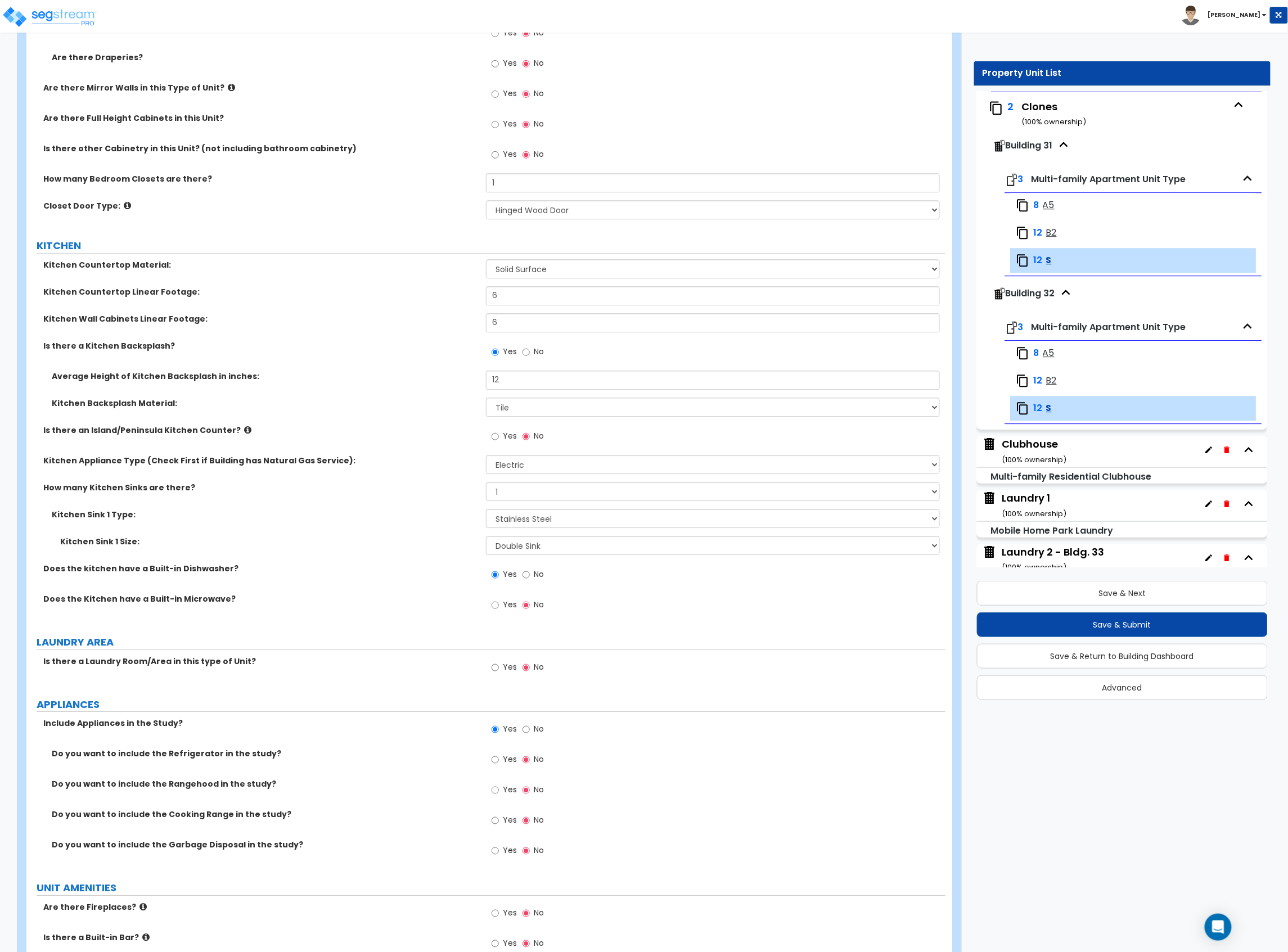
click at [502, 792] on label "Yes" at bounding box center [504, 791] width 25 height 19
click at [499, 792] on input "Yes" at bounding box center [495, 790] width 7 height 13
radio input "true"
click at [502, 819] on label "Yes" at bounding box center [504, 821] width 25 height 19
click at [499, 819] on input "Yes" at bounding box center [495, 821] width 7 height 13
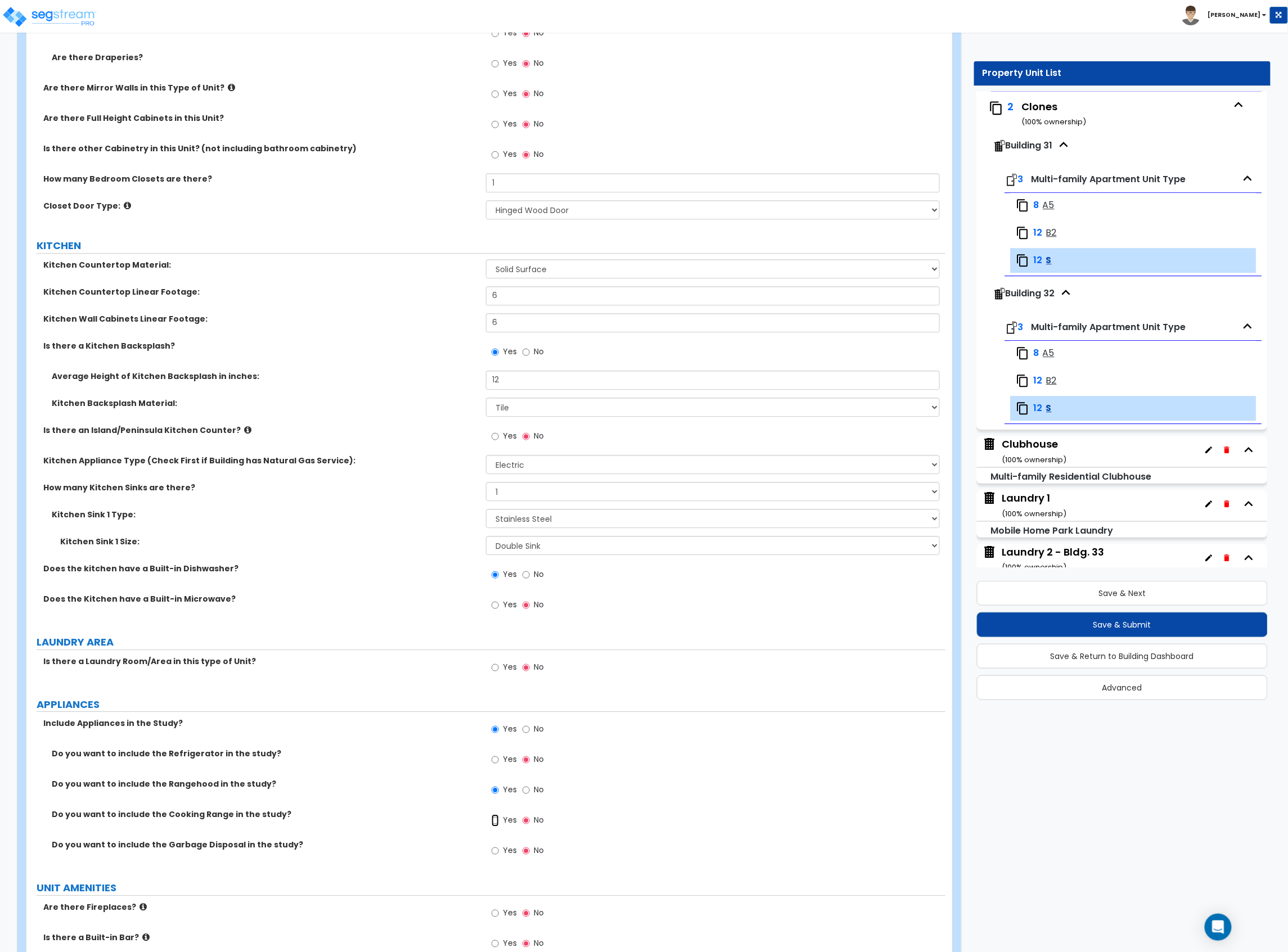
radio input "true"
click at [502, 756] on label "Yes" at bounding box center [504, 761] width 25 height 19
click at [499, 756] on input "Yes" at bounding box center [495, 760] width 7 height 13
radio input "true"
click at [497, 856] on input "Yes" at bounding box center [495, 851] width 7 height 13
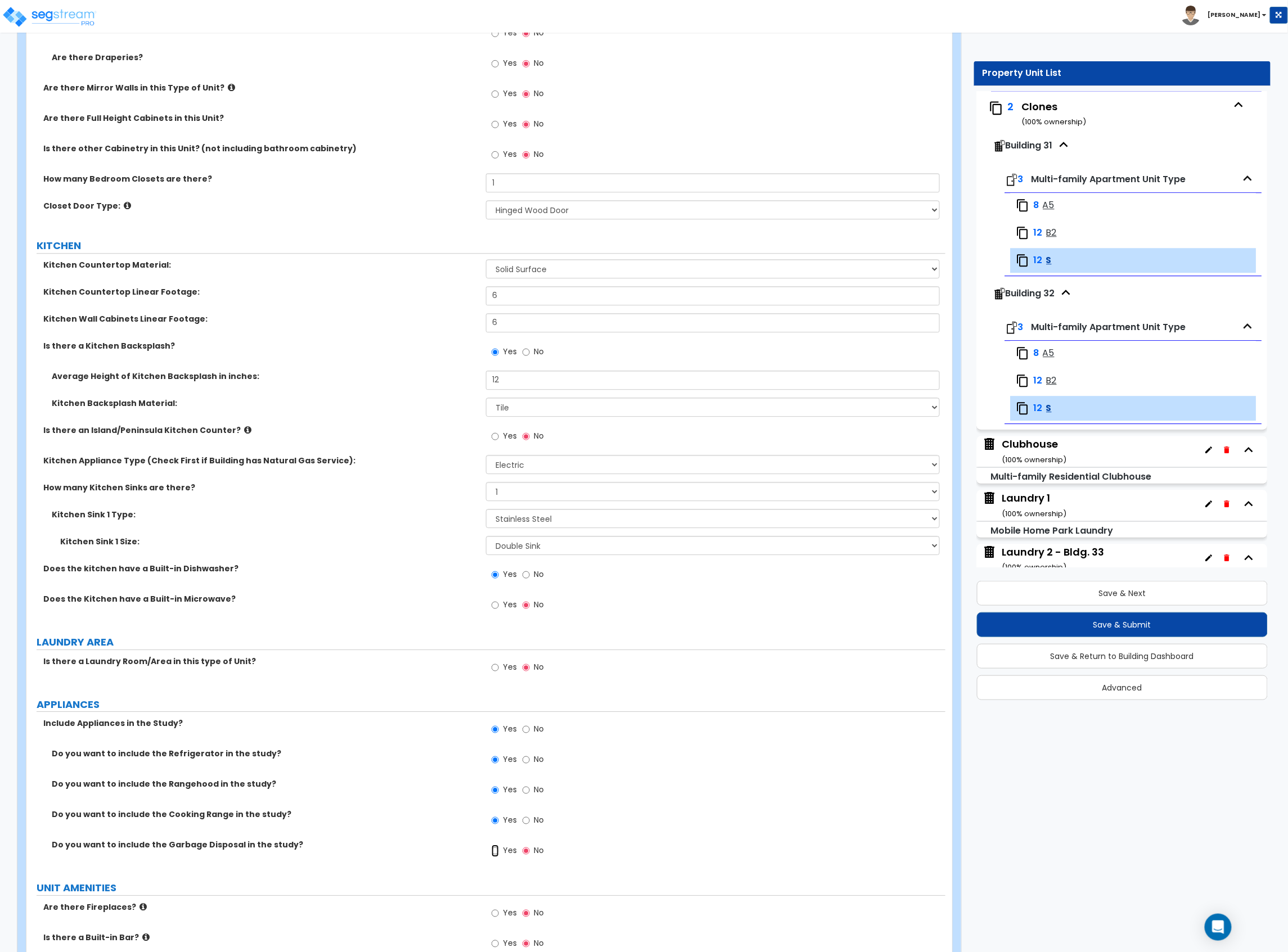
radio input "true"
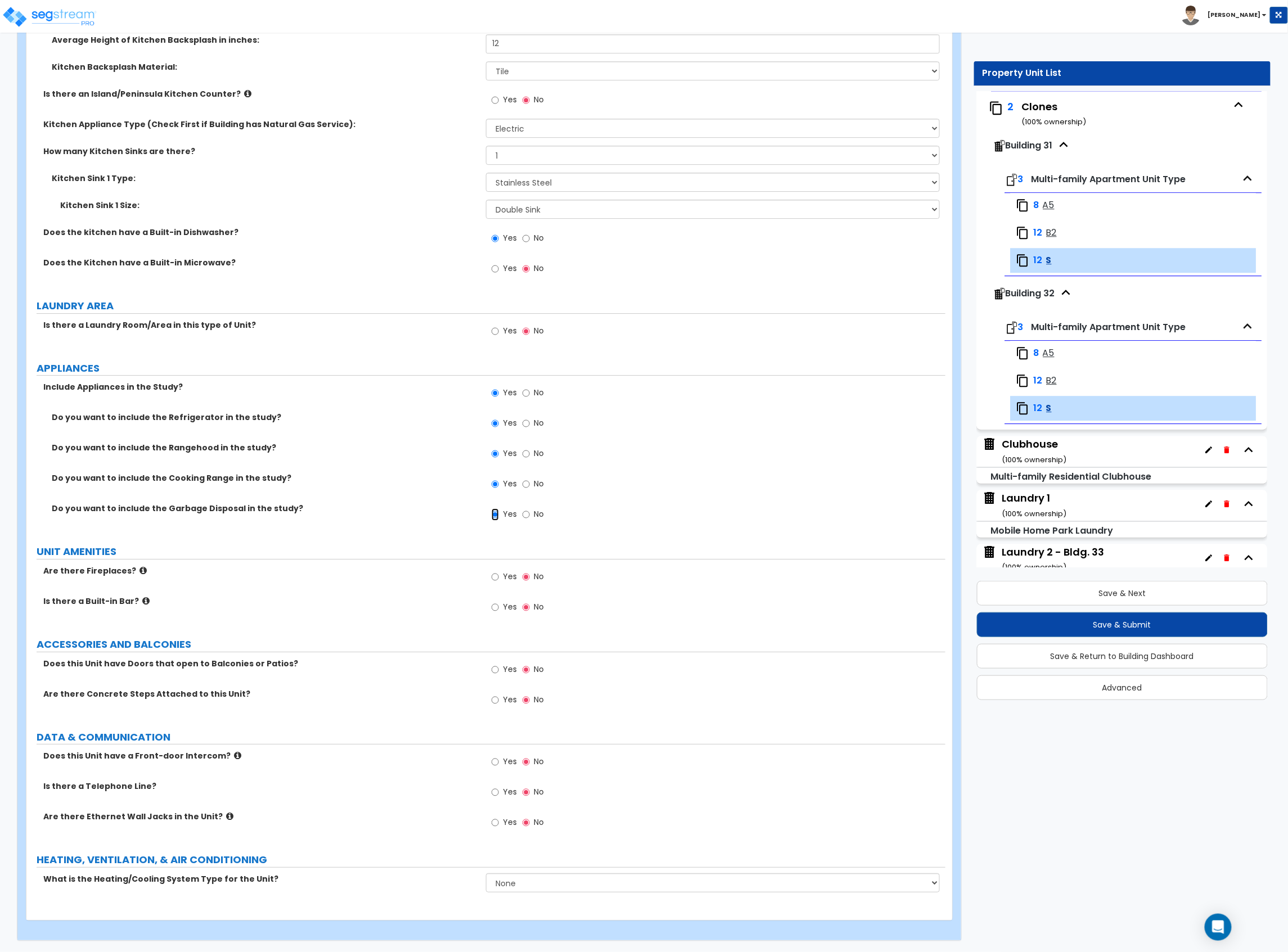
scroll to position [1539, 0]
click at [507, 819] on span "Yes" at bounding box center [510, 822] width 14 height 11
click at [499, 819] on input "Yes" at bounding box center [495, 823] width 7 height 13
radio input "true"
click at [553, 880] on select "None Heat Only Centralized Heating & Cooling Thru Wall Air Conditioners Mini Sp…" at bounding box center [712, 882] width 454 height 19
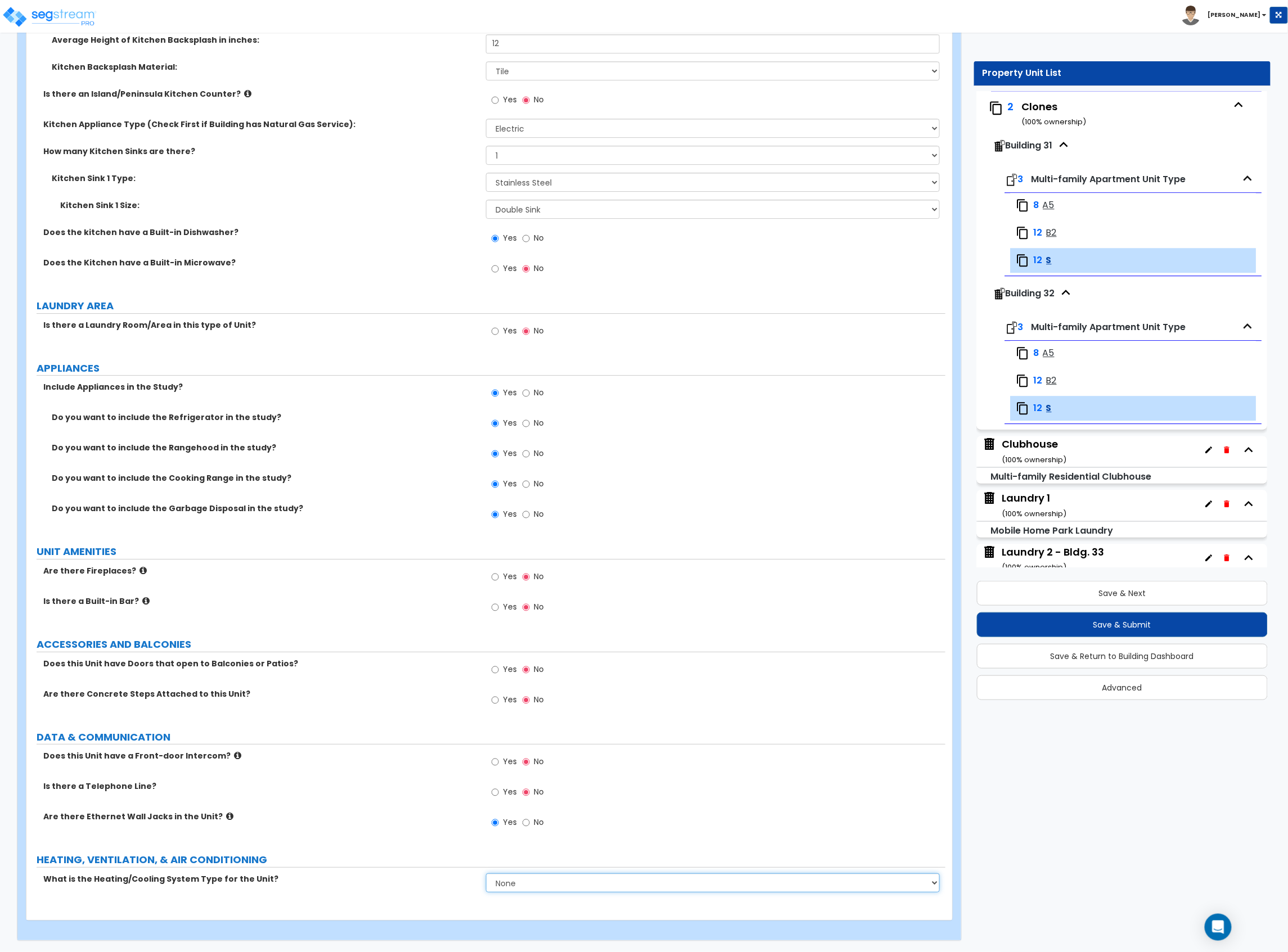
select select "2"
click at [486, 873] on select "None Heat Only Centralized Heating & Cooling Thru Wall Air Conditioners Mini Sp…" at bounding box center [712, 882] width 454 height 19
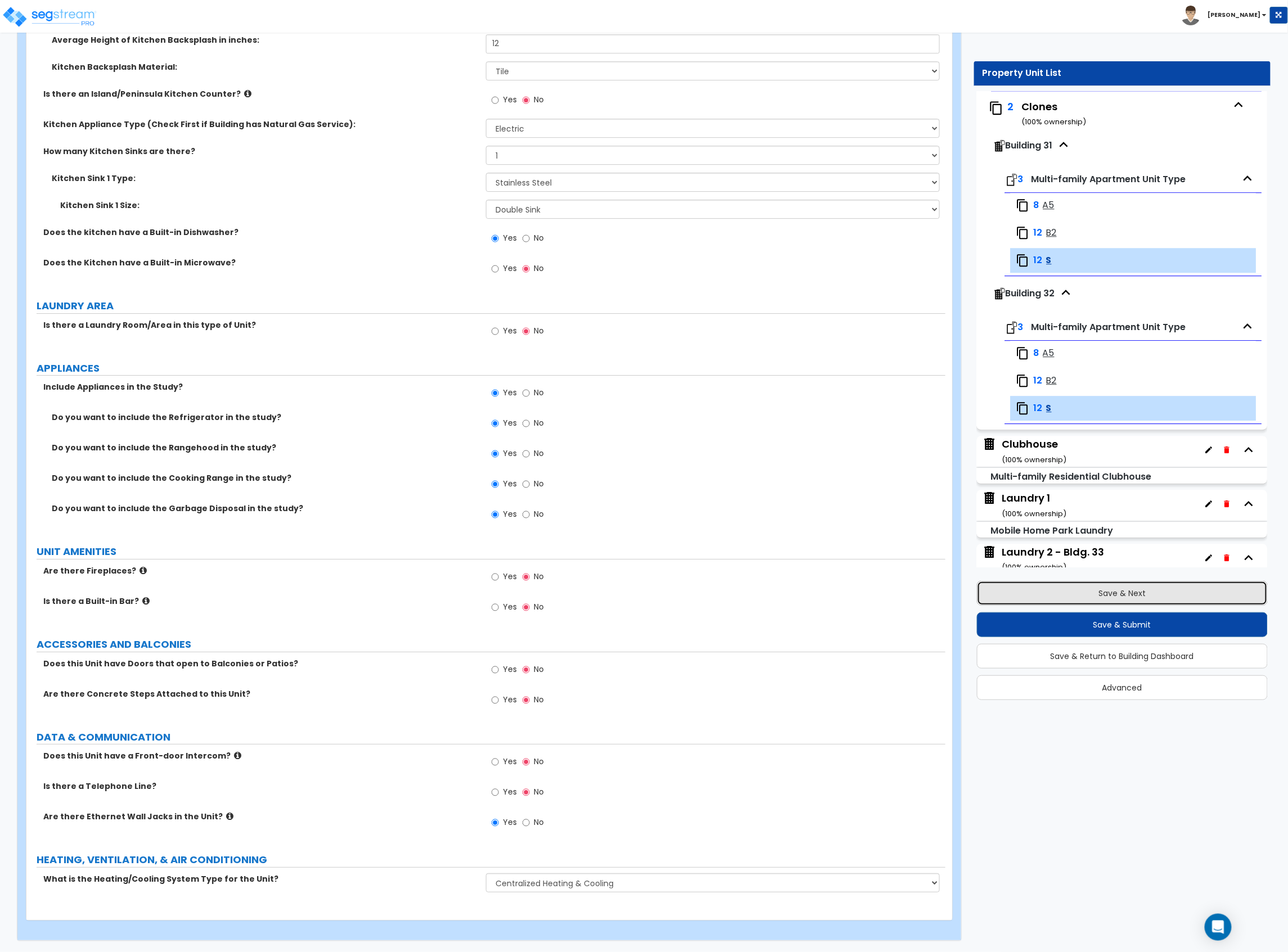
click at [1078, 602] on button "Save & Next" at bounding box center [1122, 593] width 291 height 25
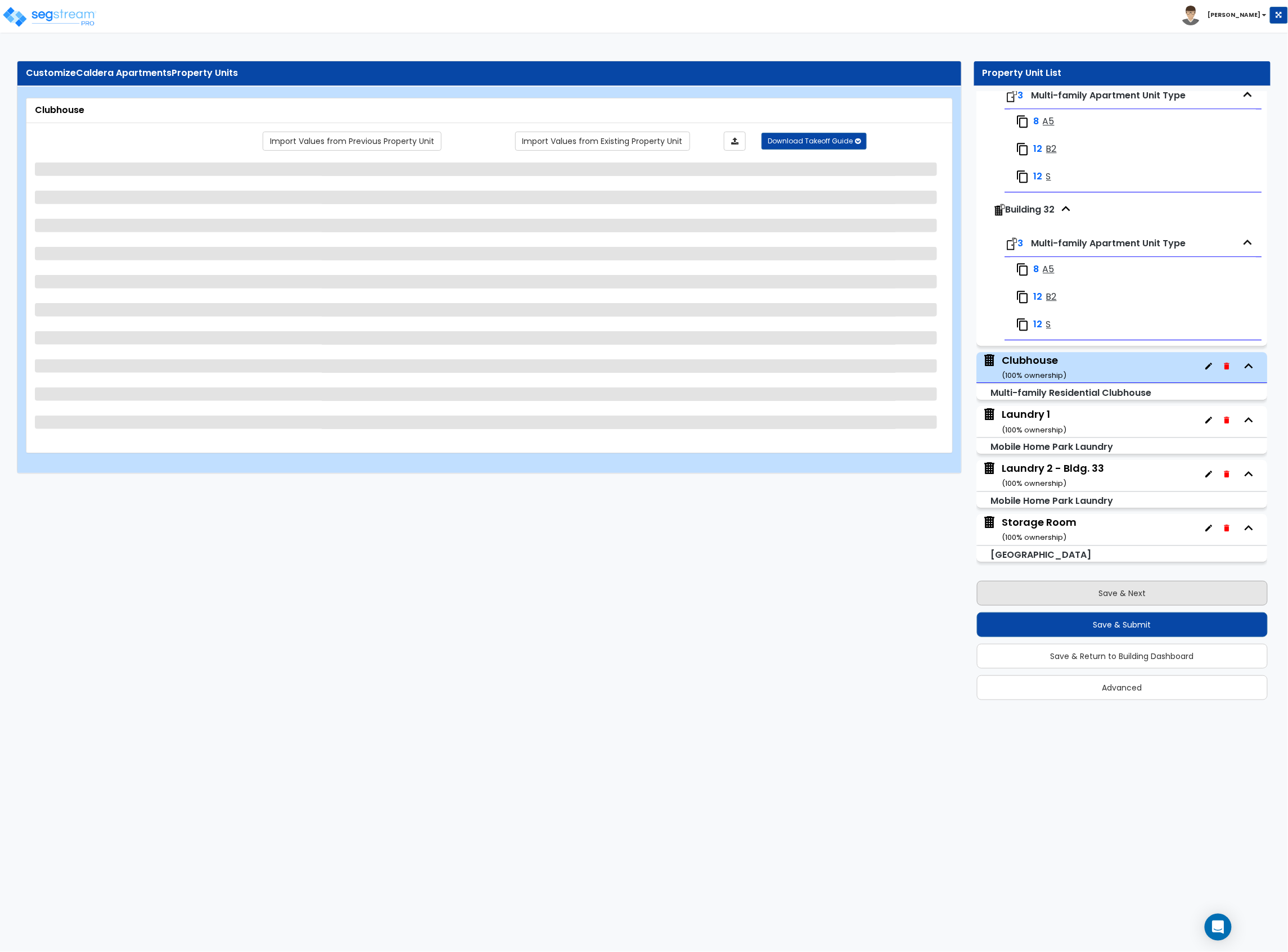
scroll to position [3387, 0]
select select "7"
select select "1"
select select "2"
select select "1"
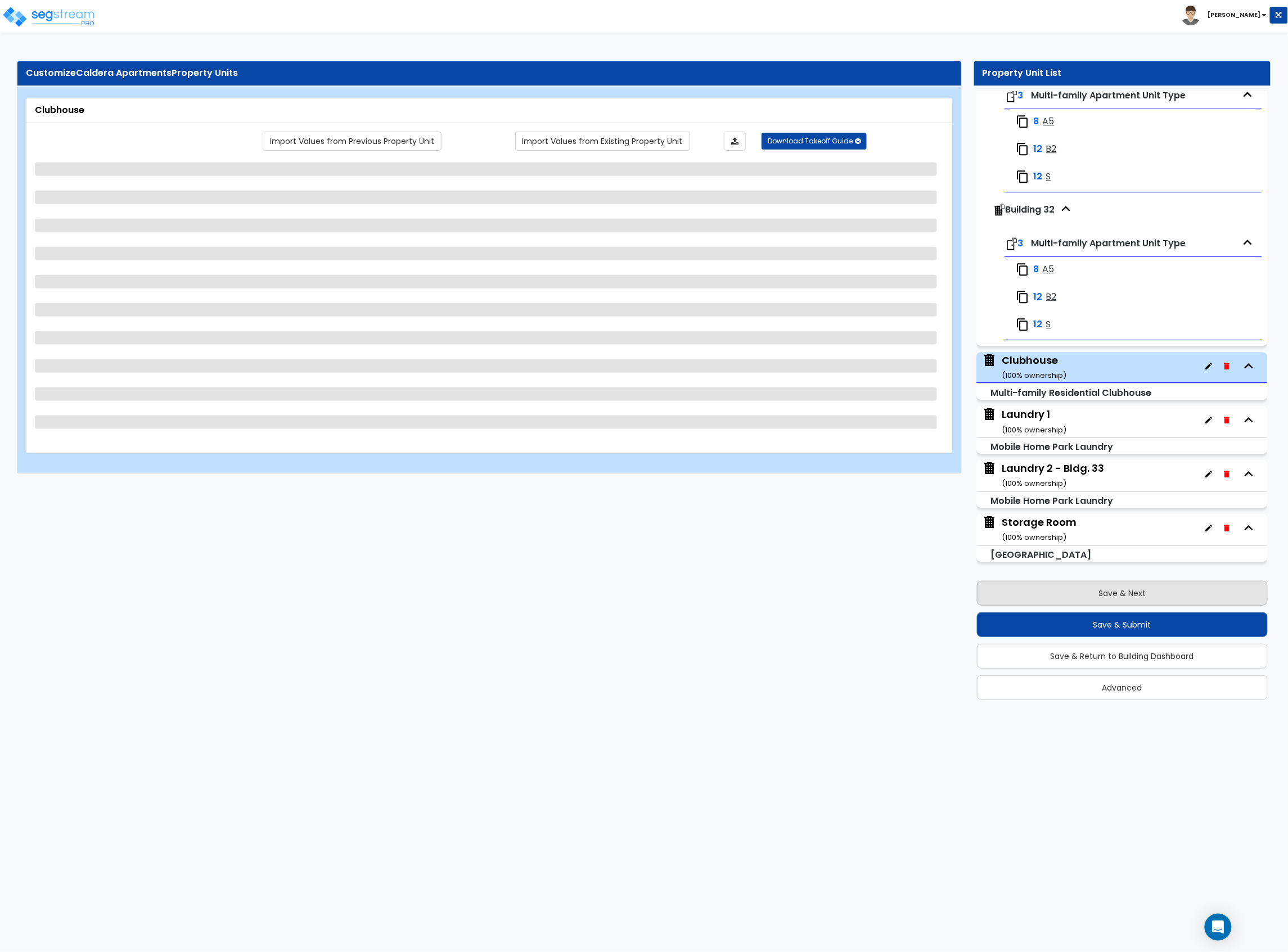
select select "2"
select select "1"
select select "2"
select select "1"
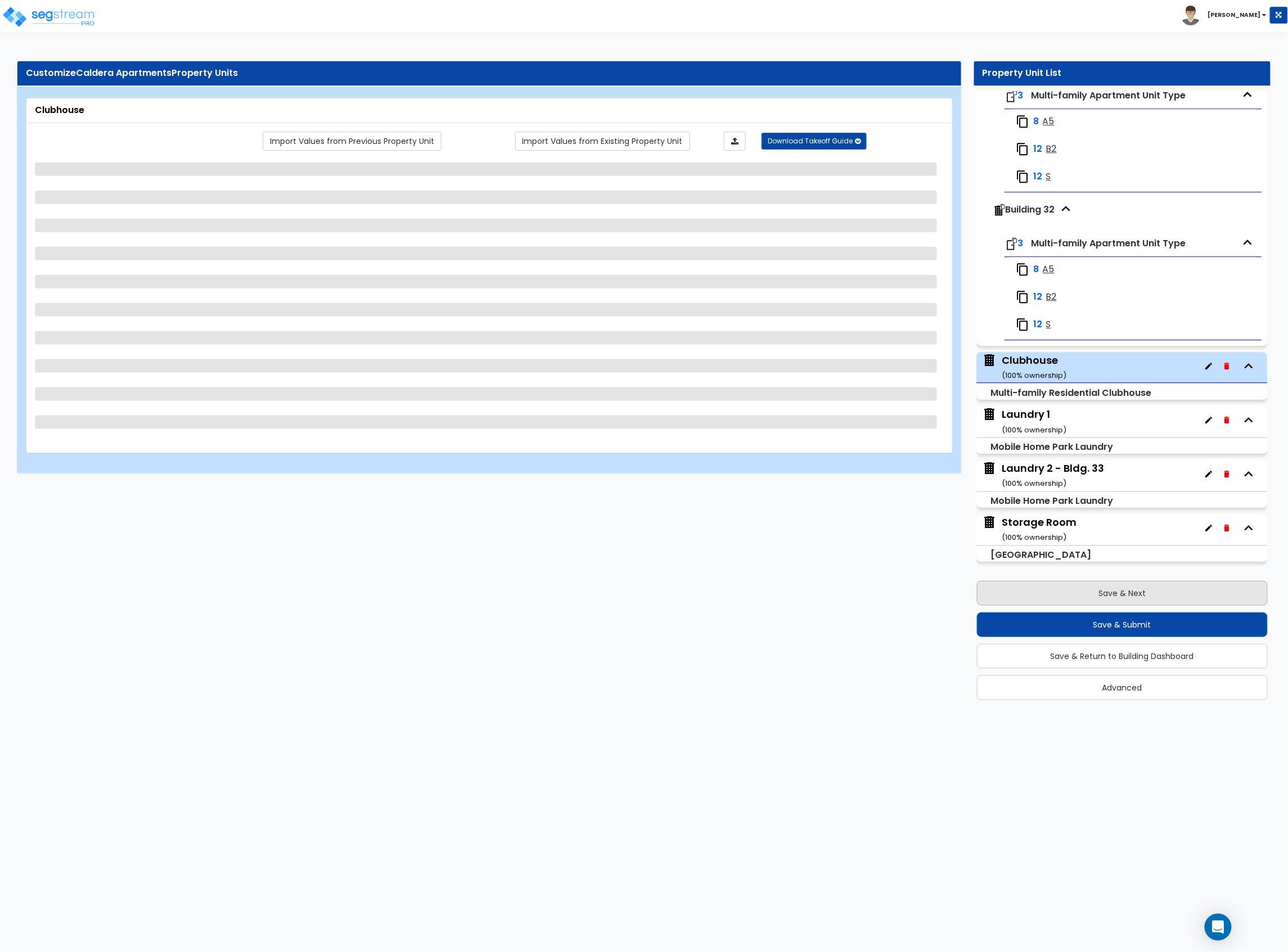
select select "2"
select select "1"
select select "4"
select select "1"
select select "3"
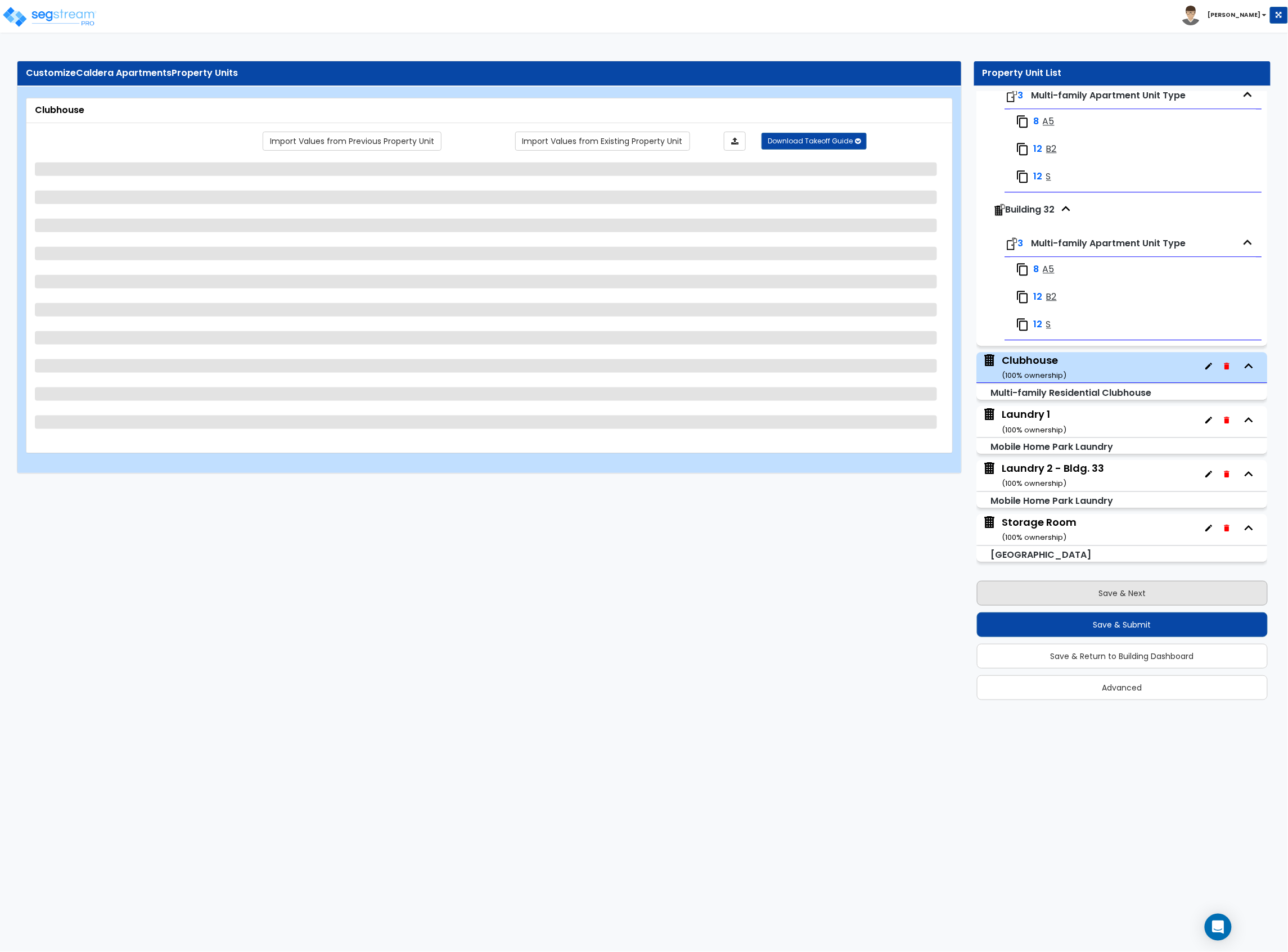
select select "3"
select select "2"
select select "1"
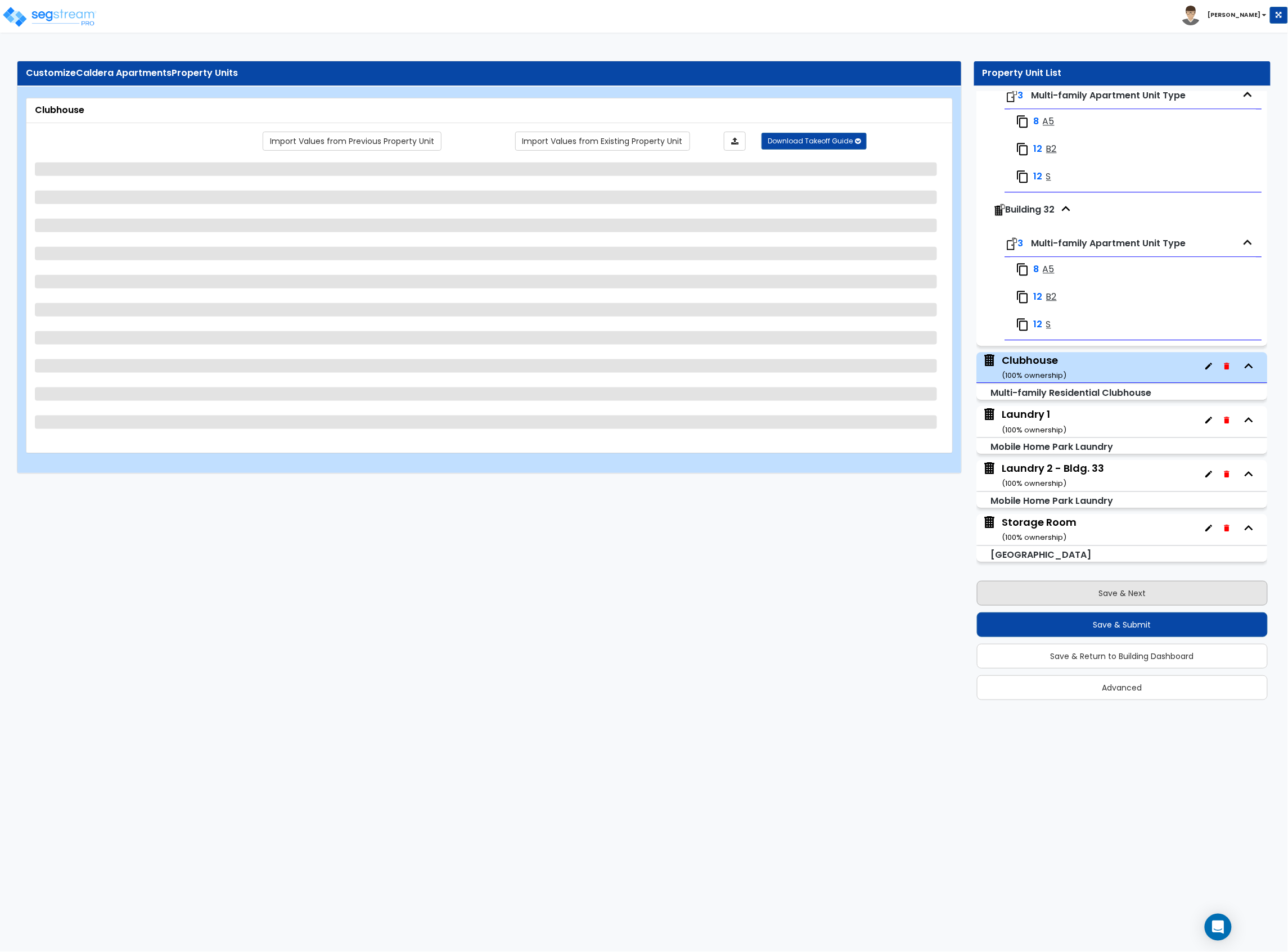
select select "1"
select select "3"
select select "1"
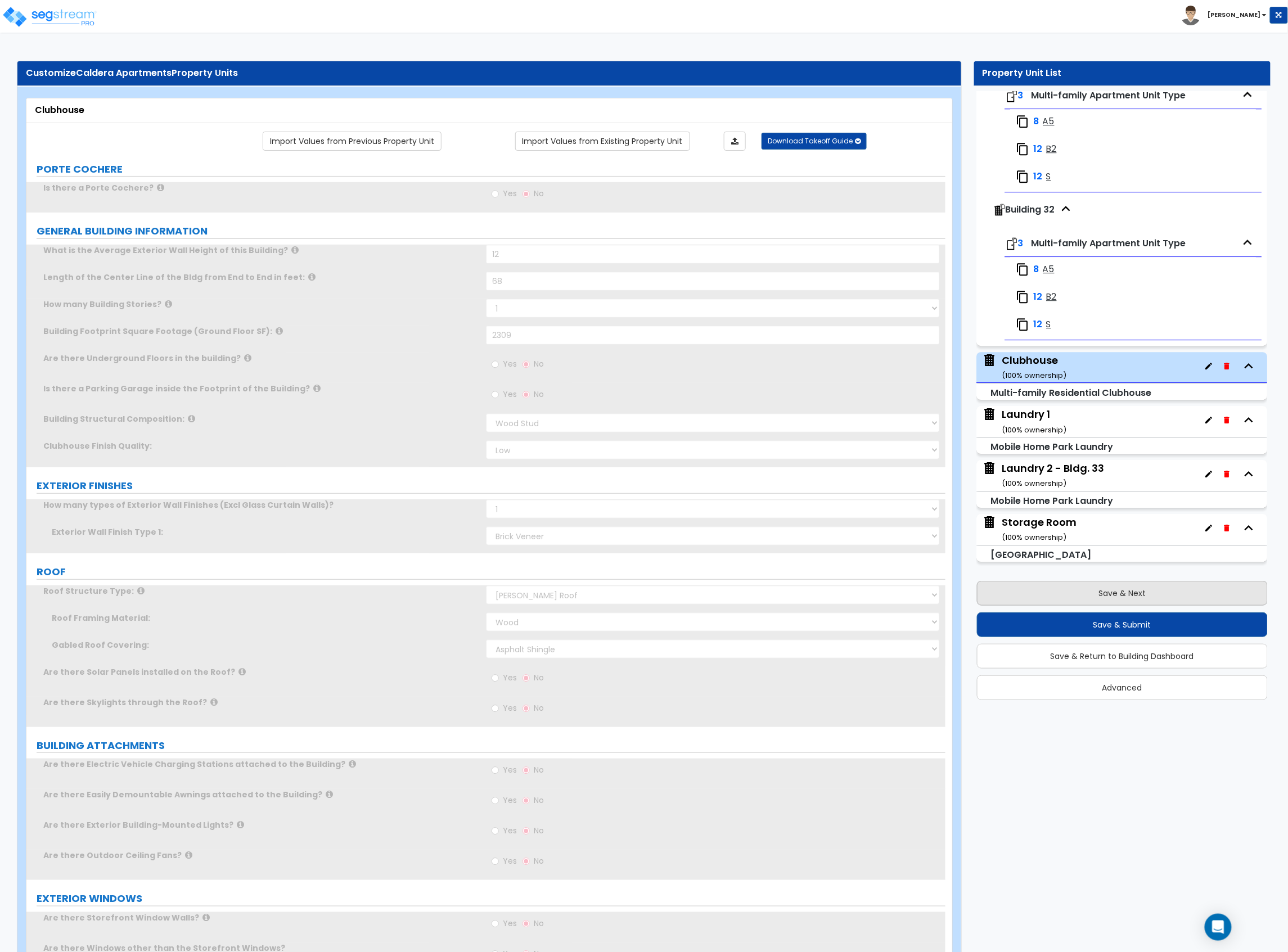
type input "1"
select select "2"
select select "3"
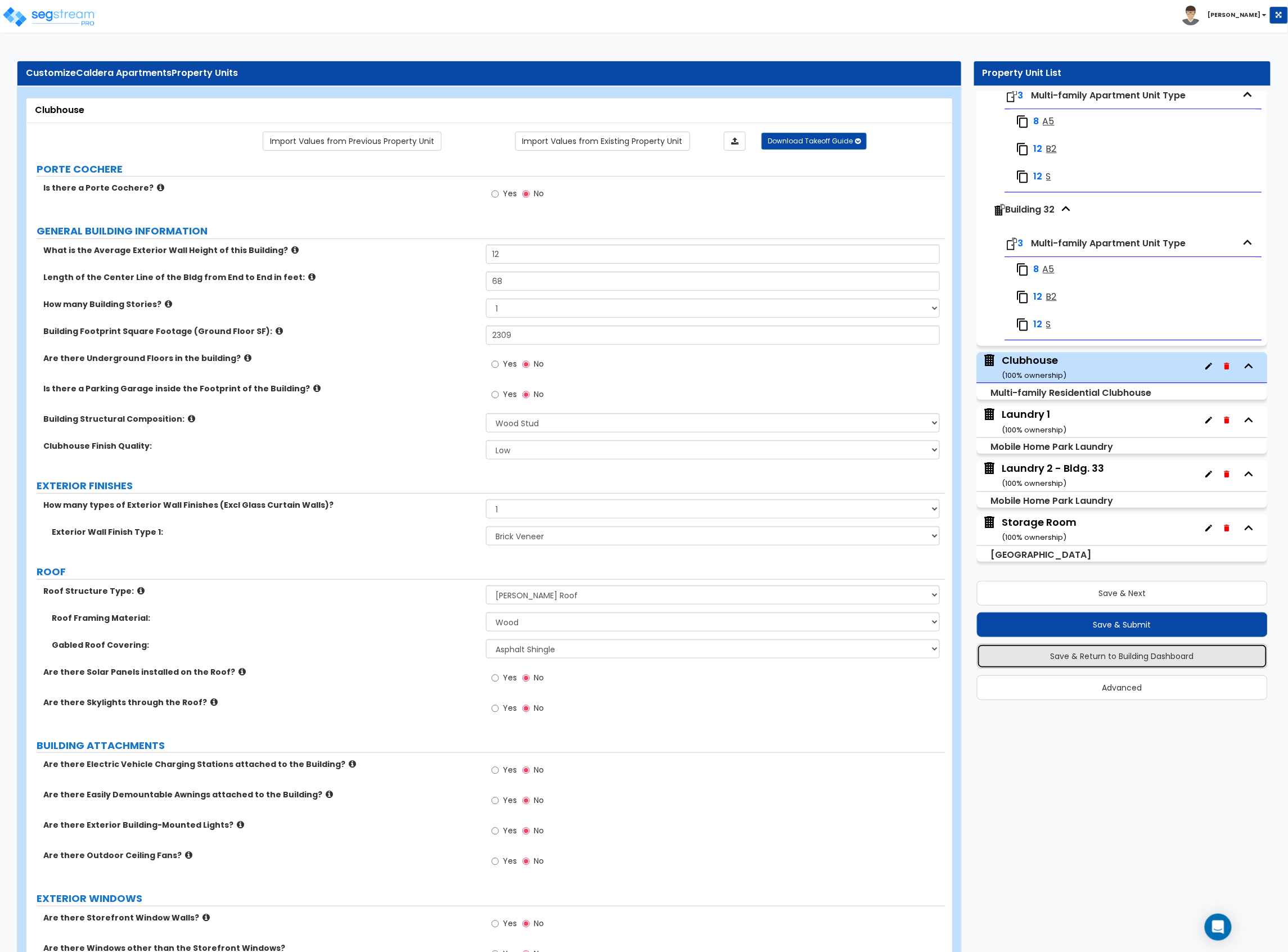
click at [1133, 649] on button "Save & Return to Building Dashboard" at bounding box center [1122, 656] width 291 height 25
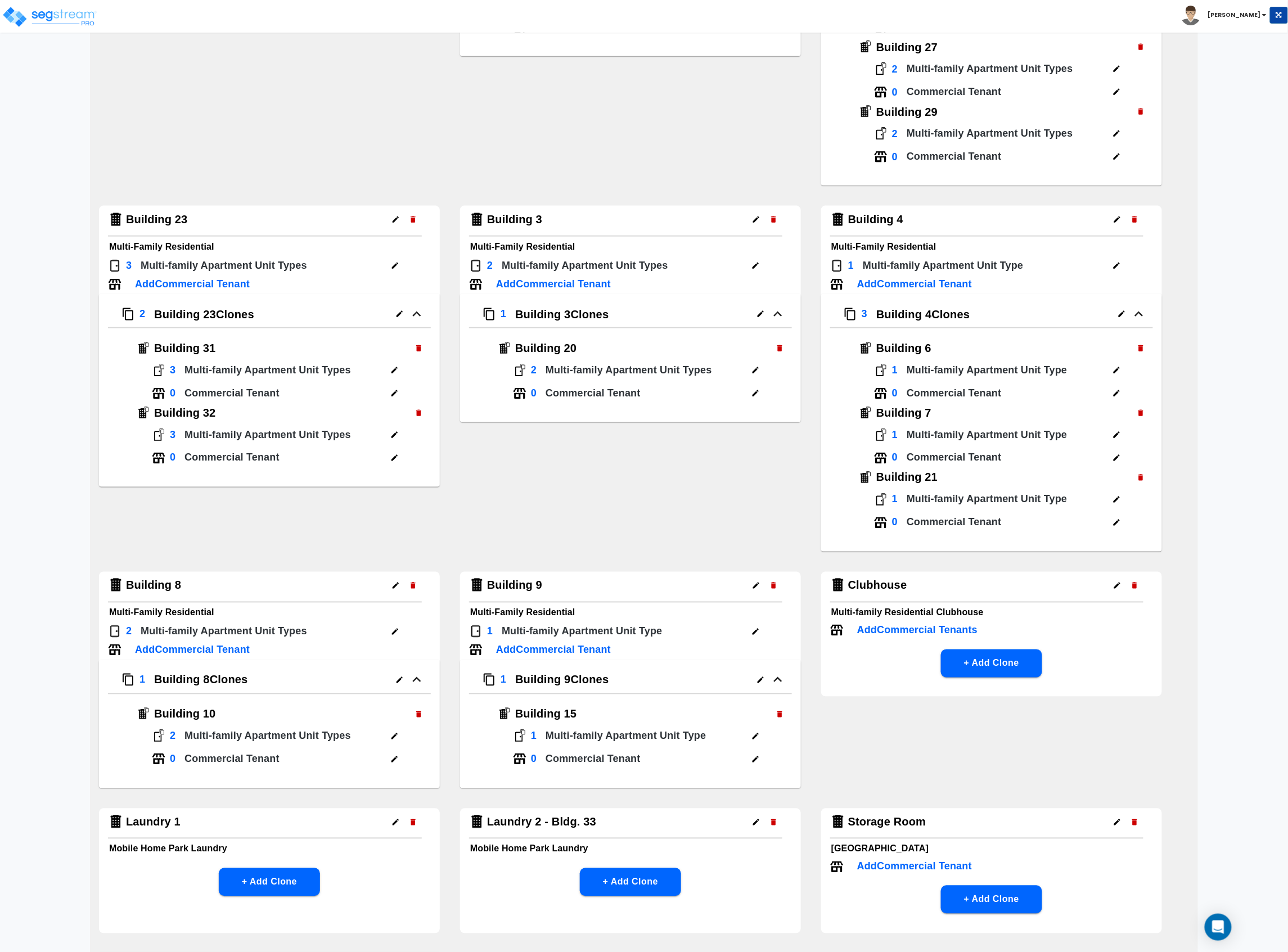
scroll to position [748, 0]
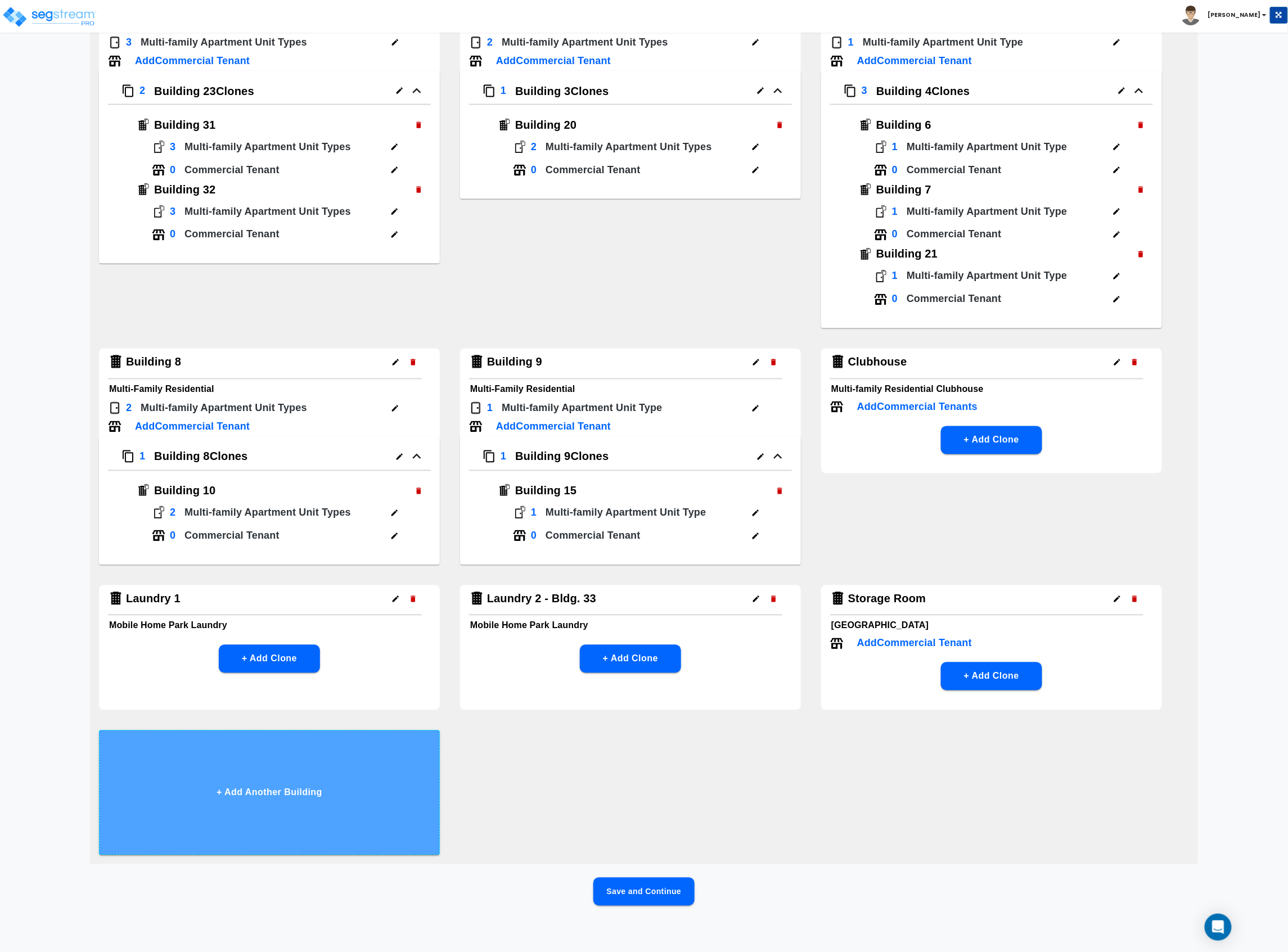
click at [292, 796] on button "+ Add Another Building" at bounding box center [269, 793] width 341 height 125
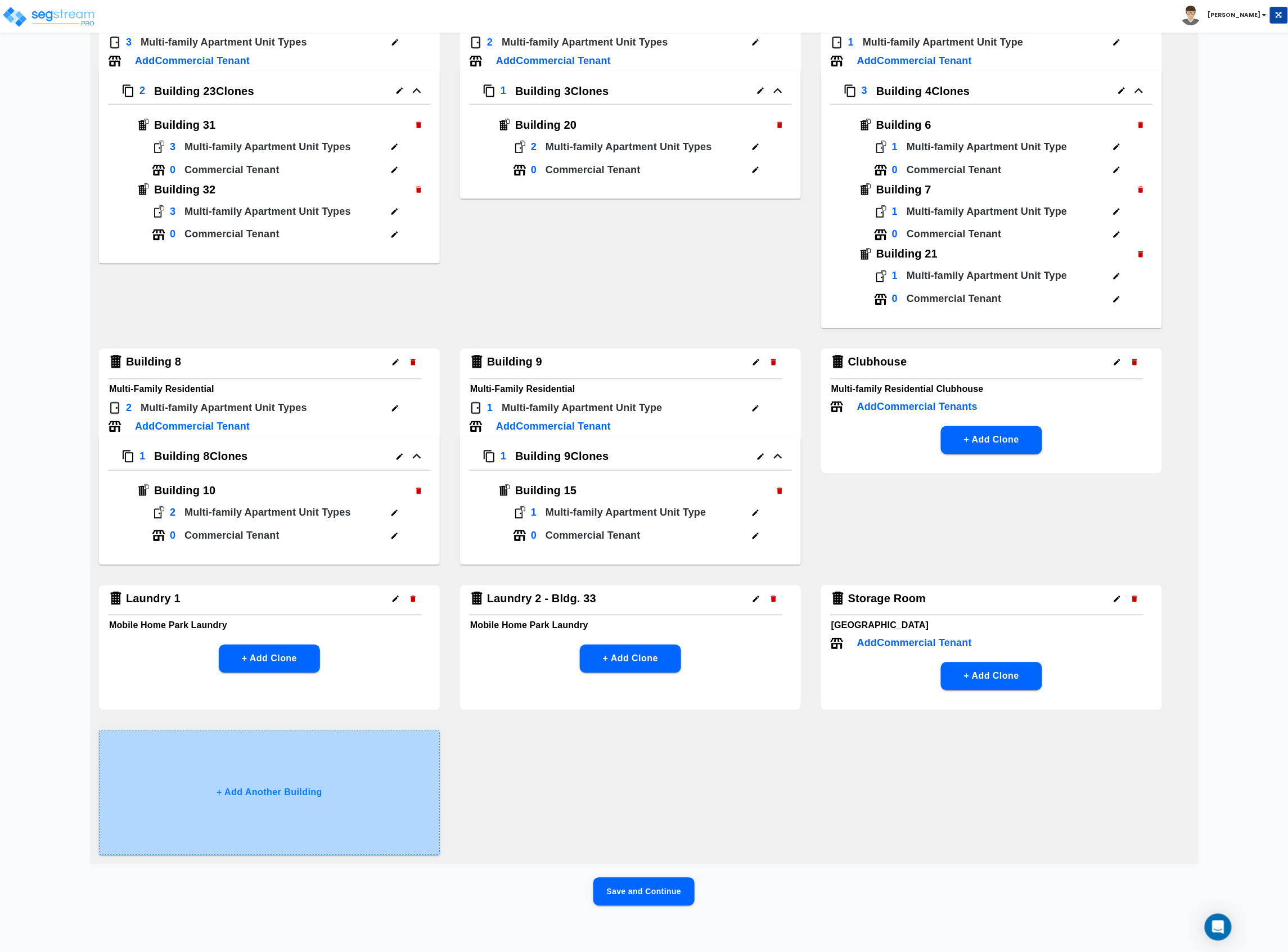
scroll to position [0, 0]
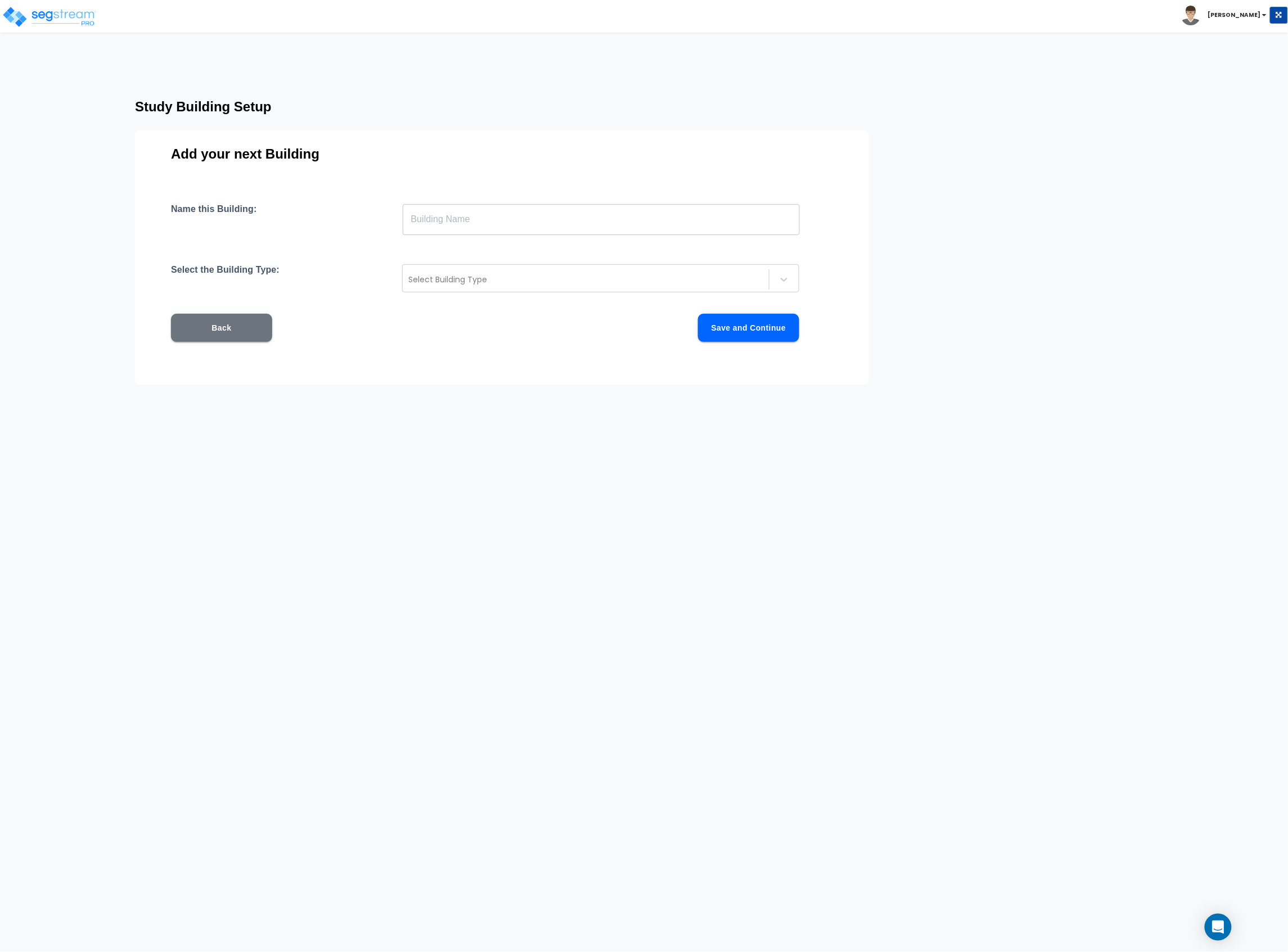
click at [556, 214] on input "text" at bounding box center [601, 219] width 397 height 32
type input "Building 25"
click at [543, 288] on div "Select Building Type" at bounding box center [586, 279] width 366 height 18
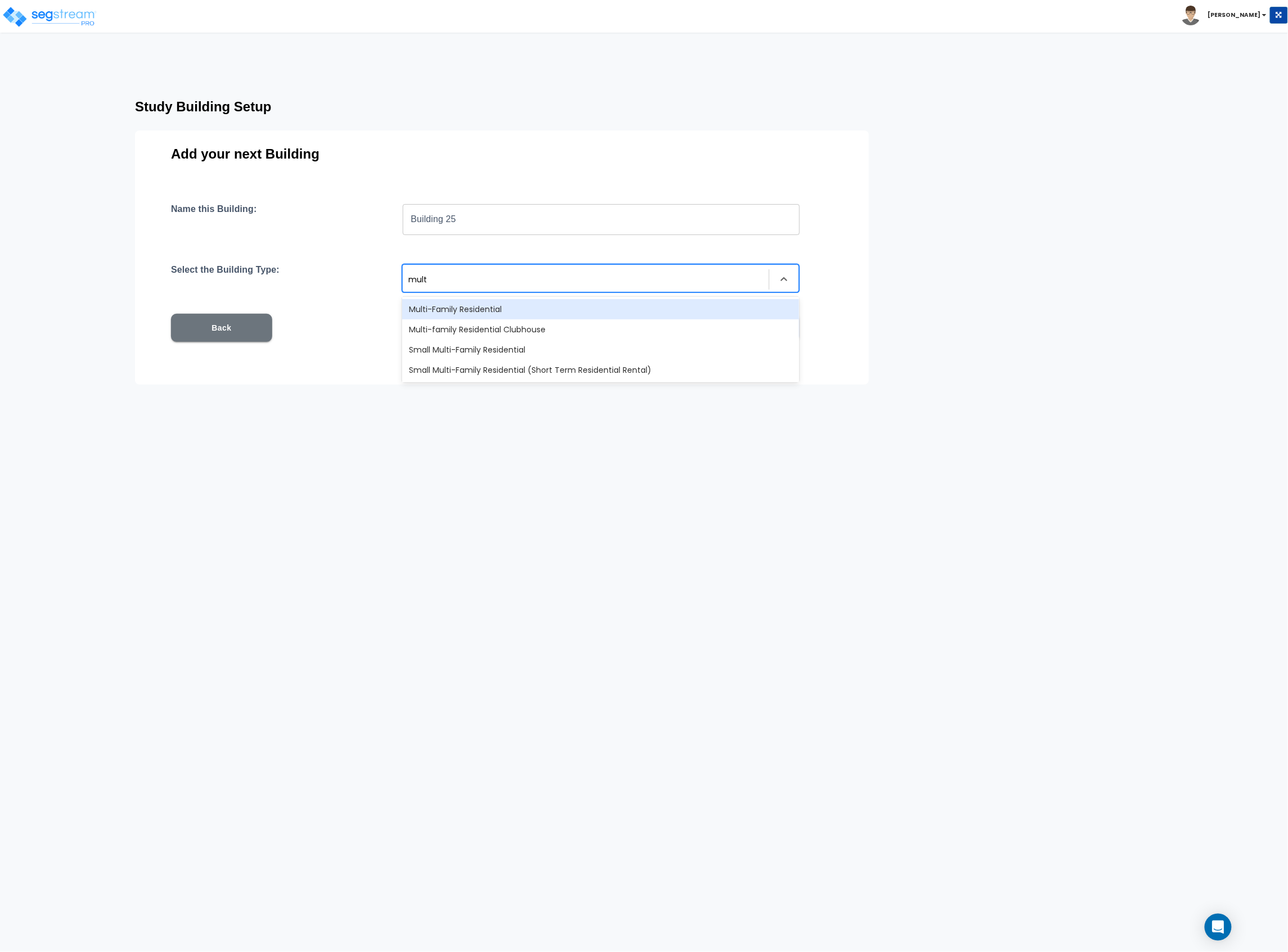
type input "multi"
click at [544, 308] on div "Multi-Family Residential" at bounding box center [601, 309] width 397 height 20
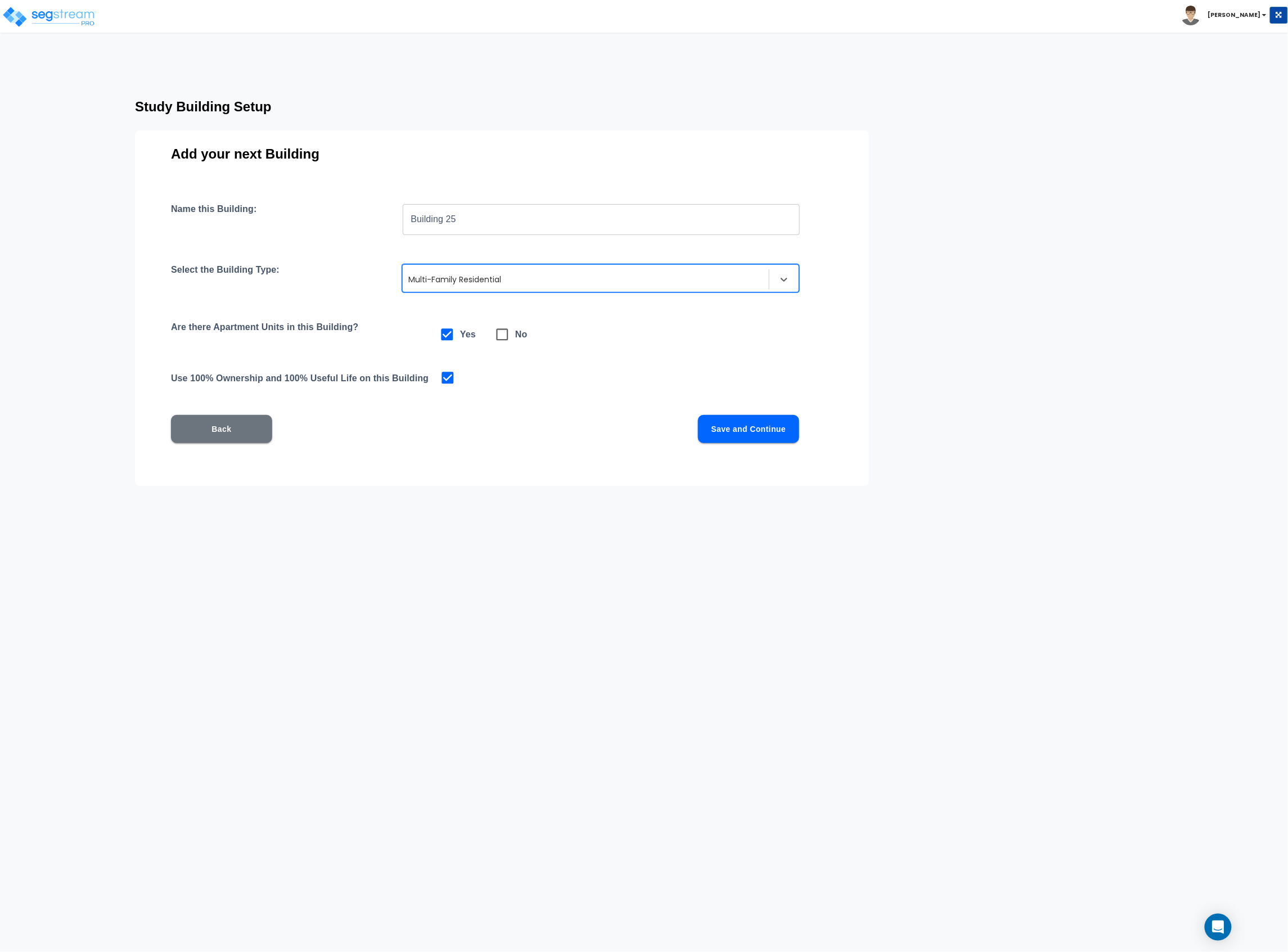
click at [747, 426] on button "Save and Continue" at bounding box center [748, 429] width 101 height 28
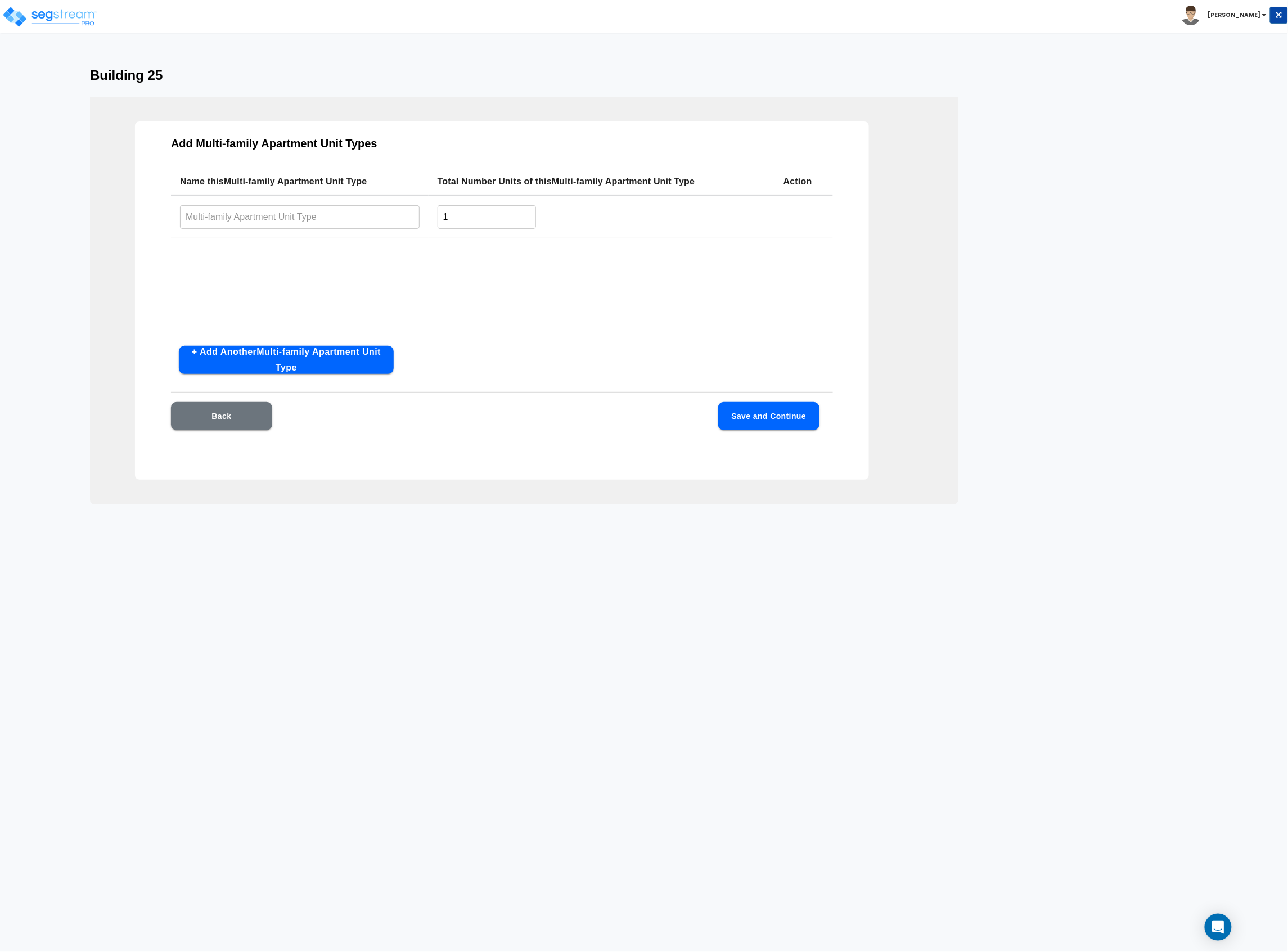
click at [347, 217] on input "text" at bounding box center [299, 217] width 239 height 24
type input "B3"
click at [481, 210] on input "1" at bounding box center [486, 217] width 98 height 24
type input "18"
click at [764, 426] on button "Save and Continue" at bounding box center [769, 416] width 101 height 28
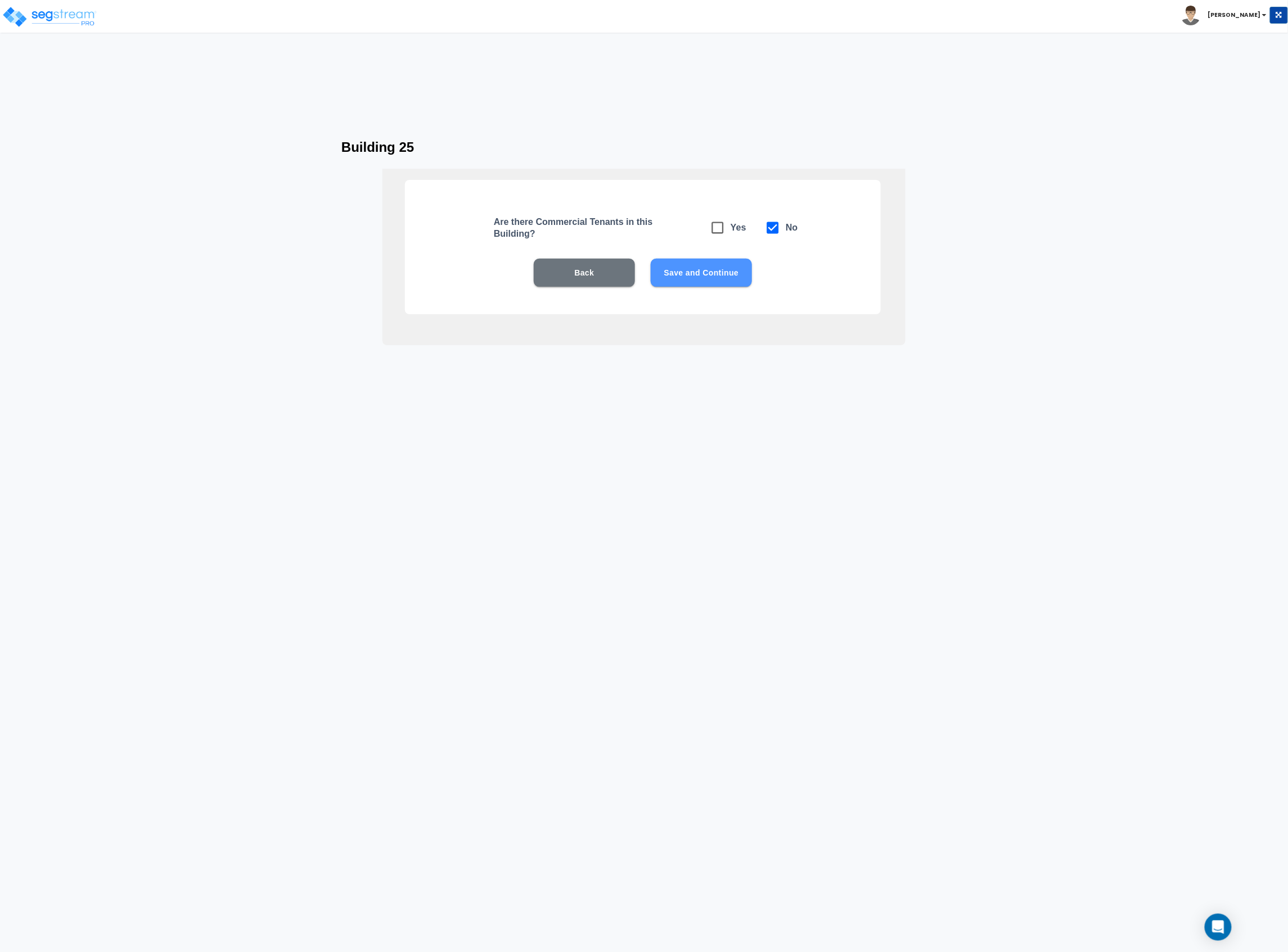
click at [709, 272] on button "Save and Continue" at bounding box center [701, 273] width 101 height 28
click at [718, 229] on icon at bounding box center [718, 228] width 16 height 16
click at [707, 267] on button "Save and Continue" at bounding box center [701, 273] width 101 height 28
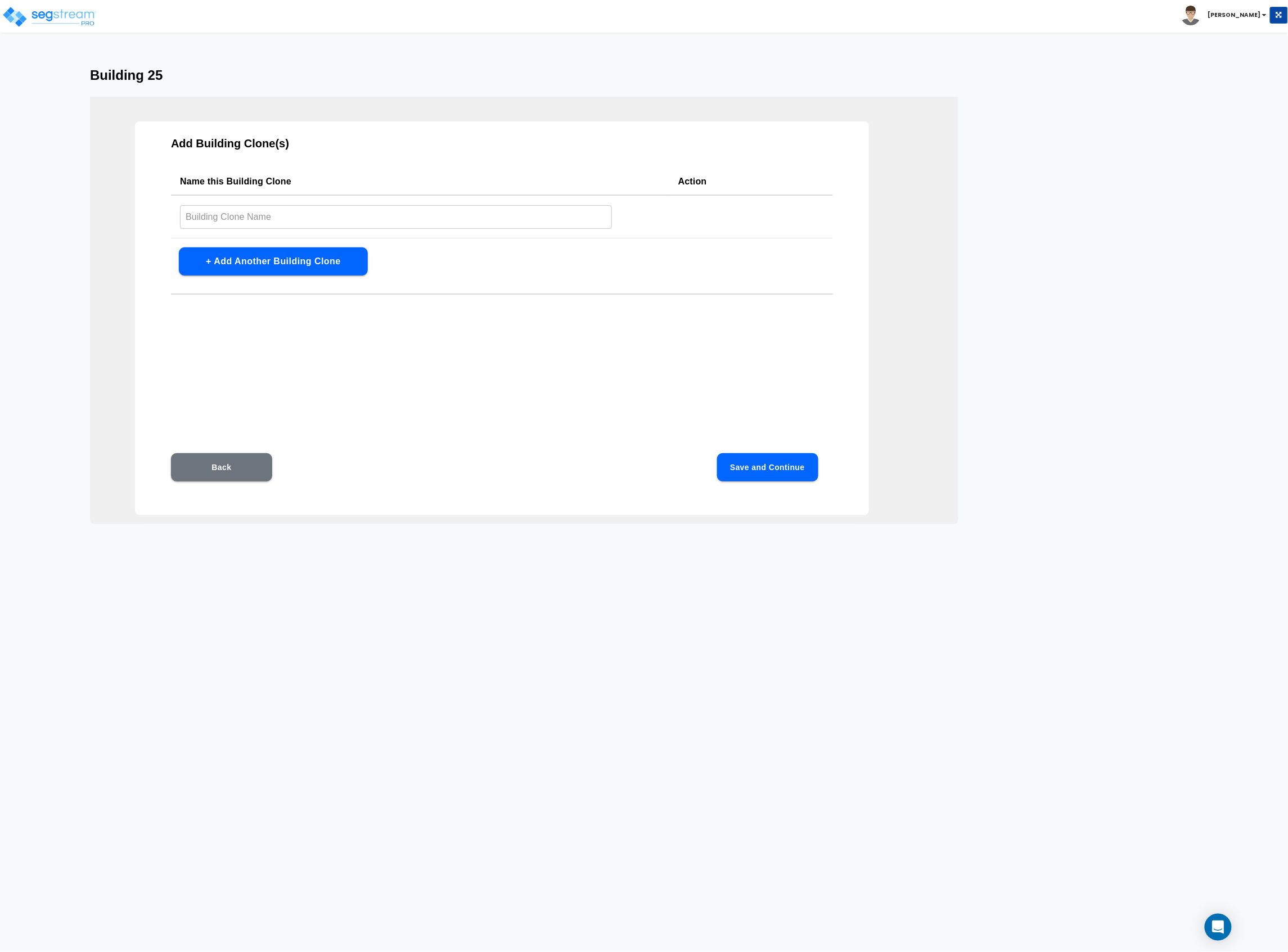
click at [313, 259] on button "+ Add Another Building Clone" at bounding box center [273, 262] width 189 height 28
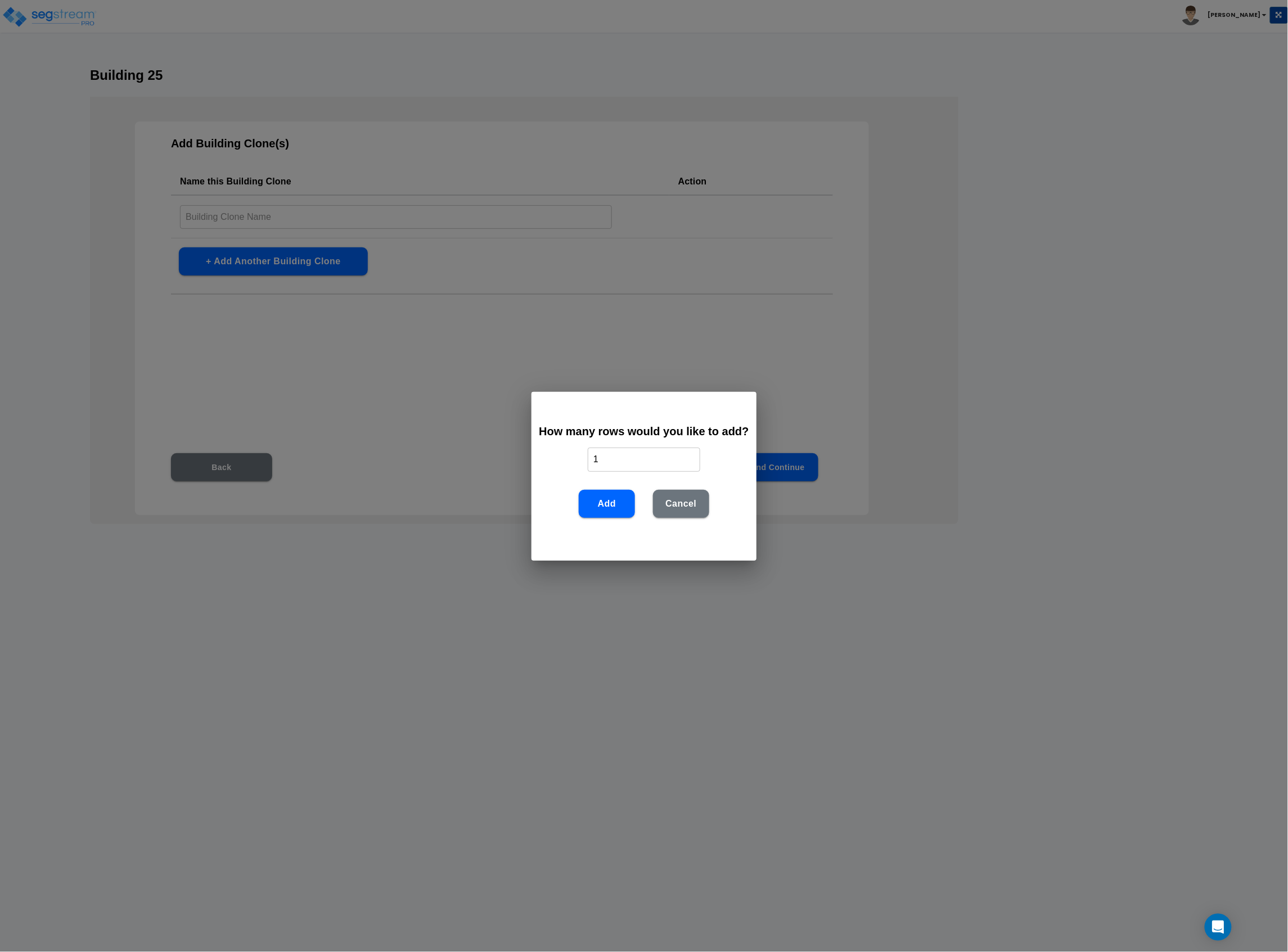
click at [608, 519] on div "Add Cancel" at bounding box center [644, 503] width 131 height 46
click at [590, 491] on button "Add" at bounding box center [607, 504] width 56 height 28
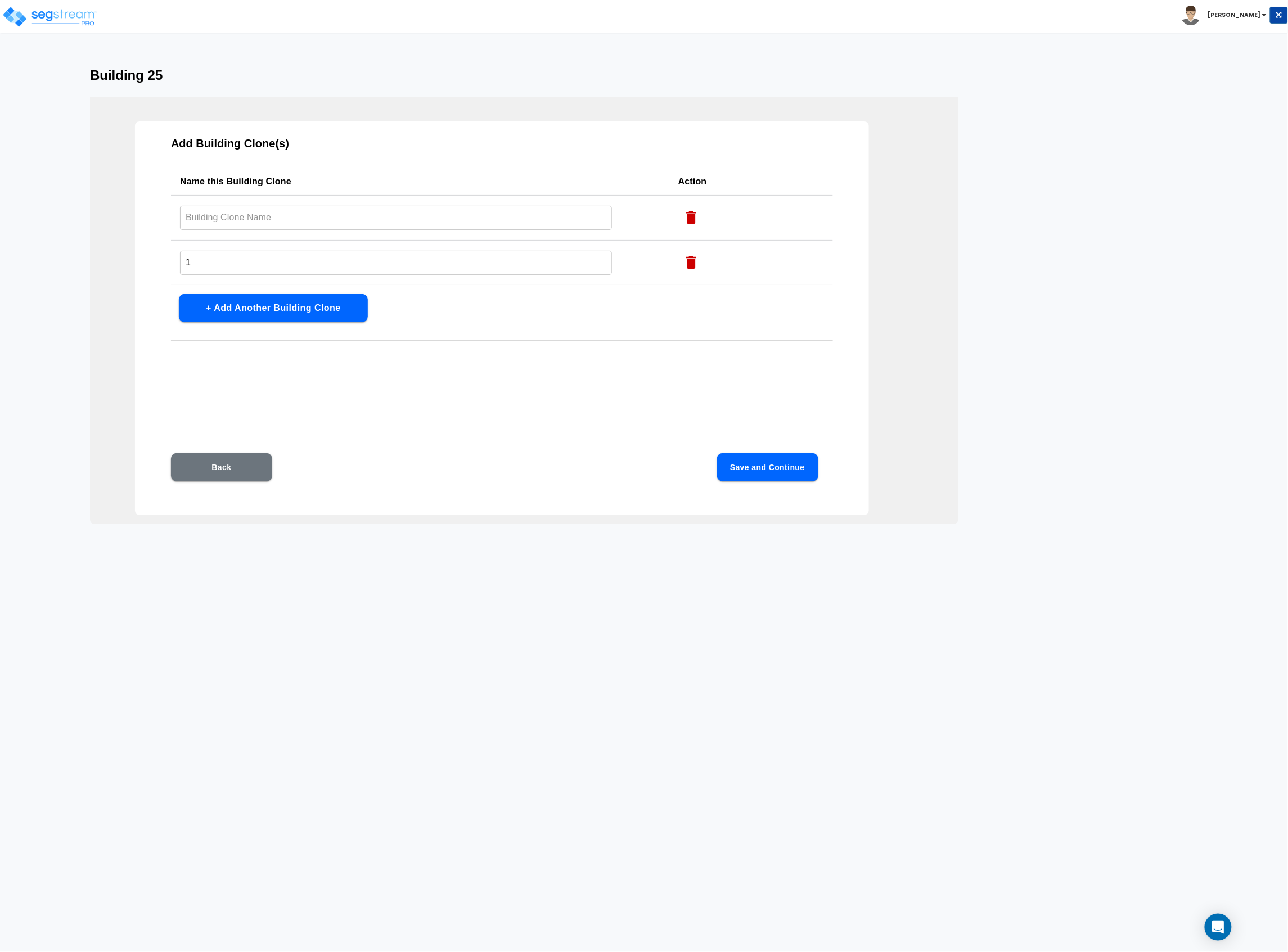
click at [344, 217] on input "text" at bounding box center [396, 218] width 432 height 24
drag, startPoint x: 186, startPoint y: 266, endPoint x: 167, endPoint y: 265, distance: 19.0
click at [170, 266] on div "Add Building Clone(s) Name this Building Clone Action Building 26 ​ 1 ​ + Add A…" at bounding box center [502, 318] width 734 height 394
click at [745, 460] on button "Save and Continue" at bounding box center [767, 467] width 101 height 28
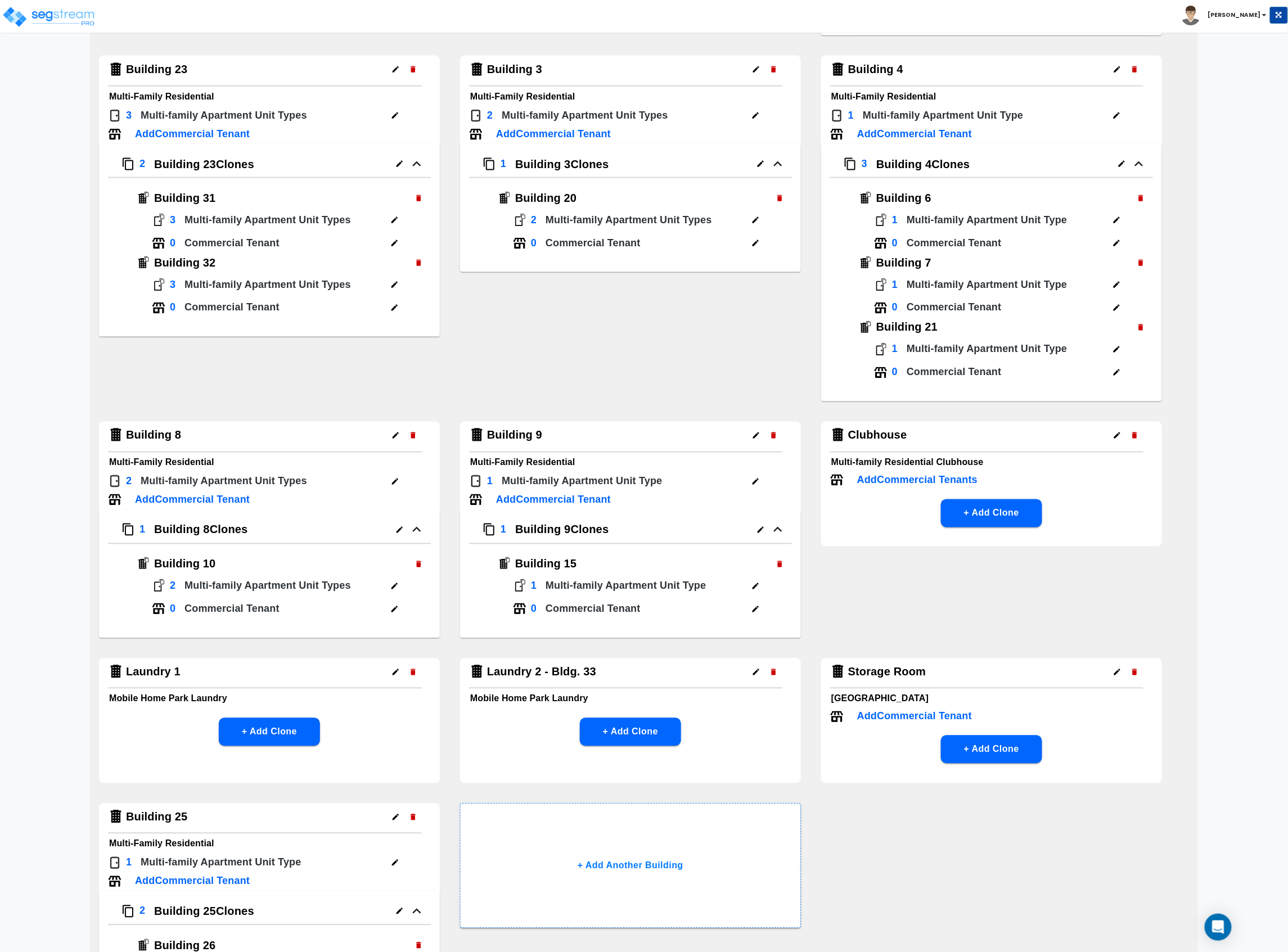
scroll to position [915, 0]
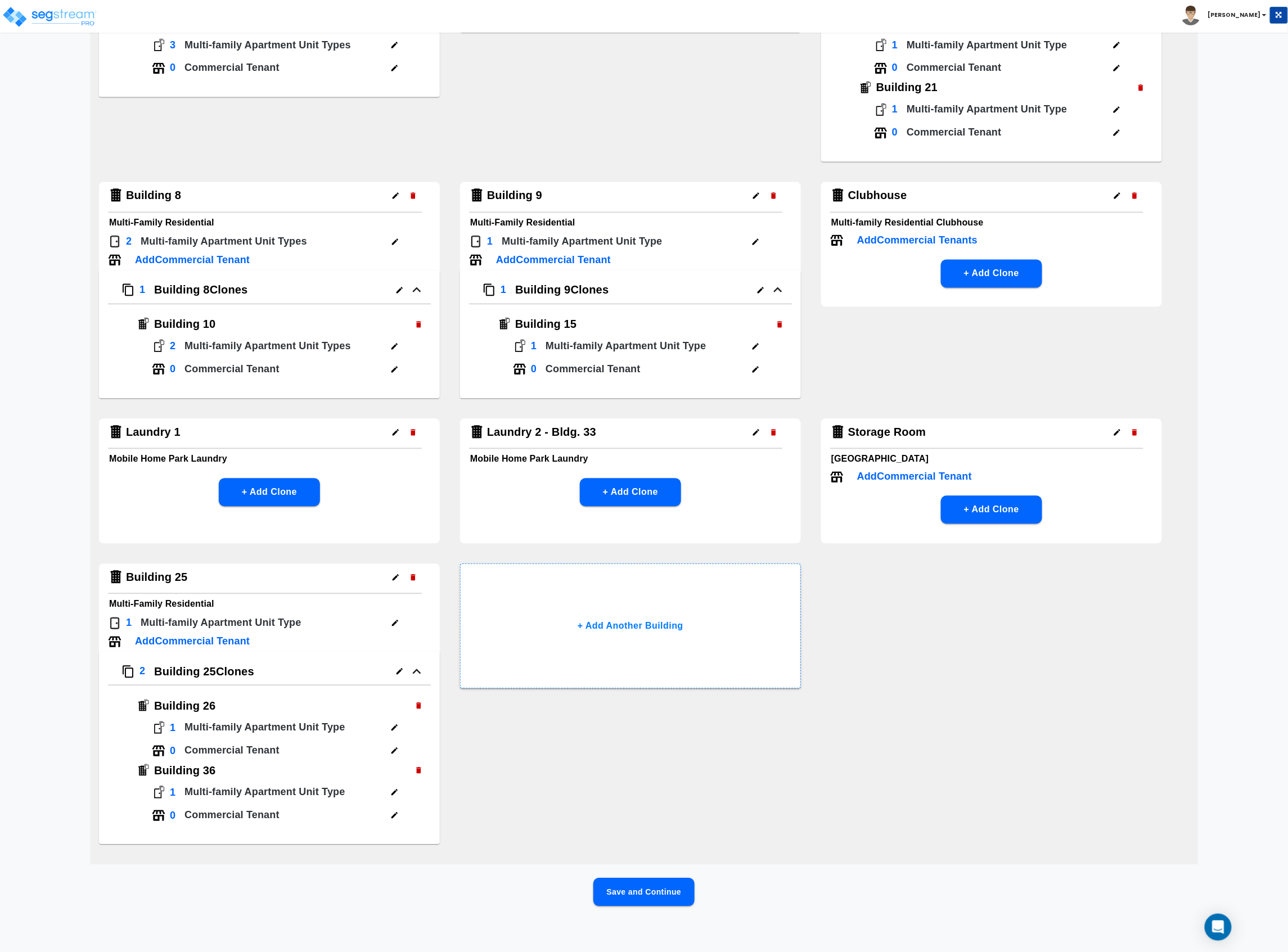
click at [653, 879] on button "Save and Continue" at bounding box center [644, 893] width 101 height 28
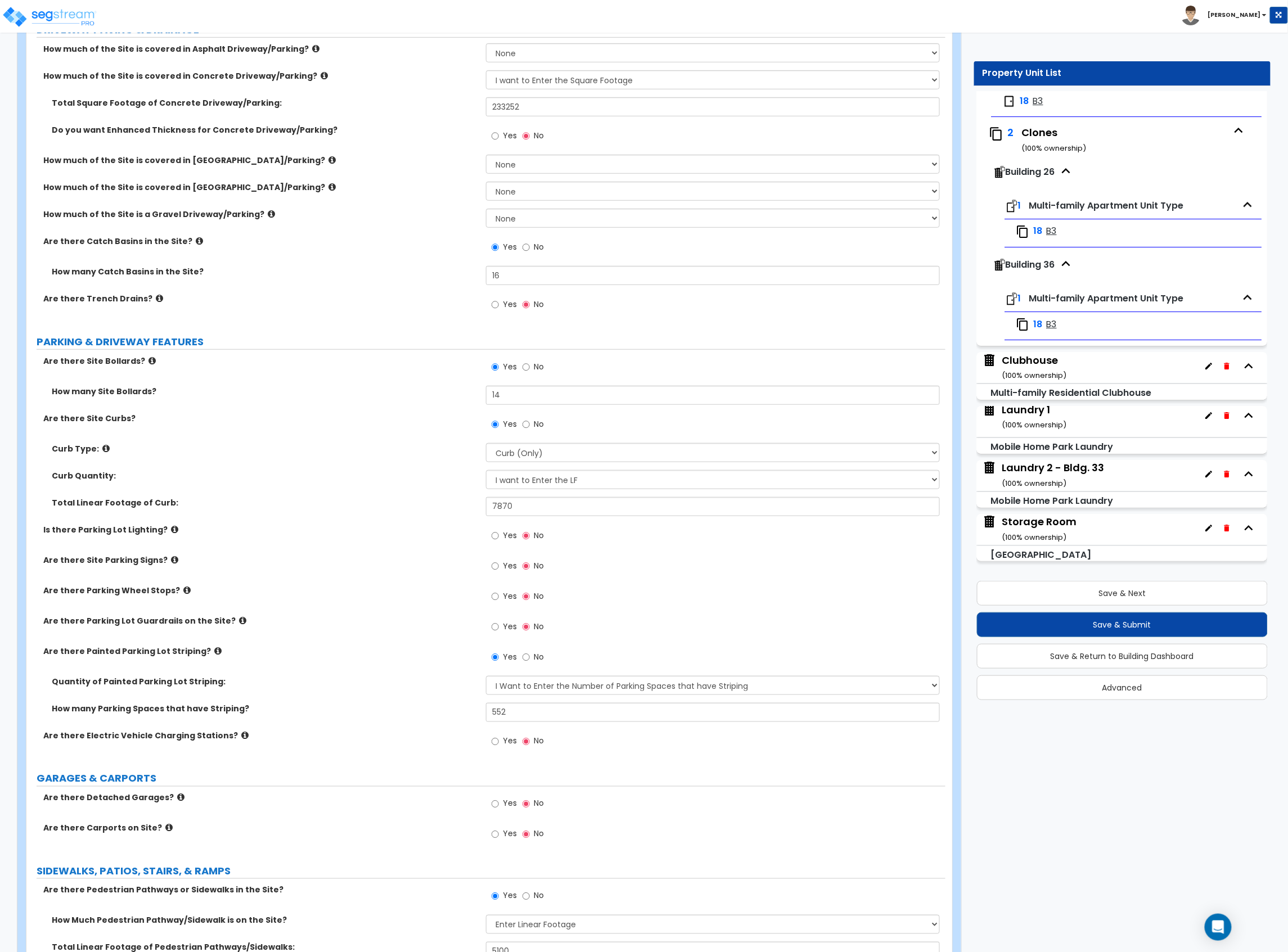
scroll to position [3502, 0]
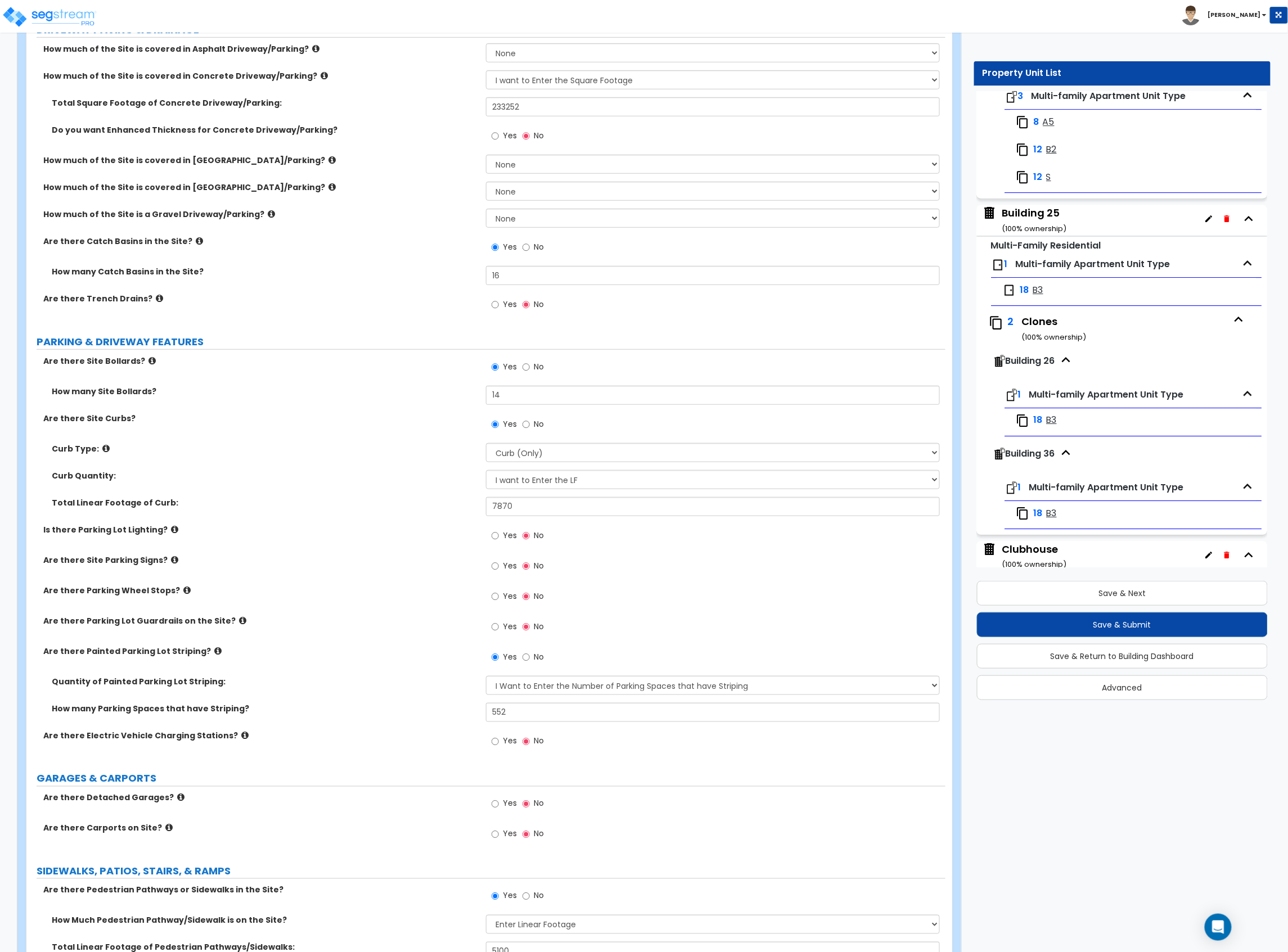
click at [1040, 234] on div "Building 25 ( 100 % ownership)" at bounding box center [1035, 220] width 65 height 29
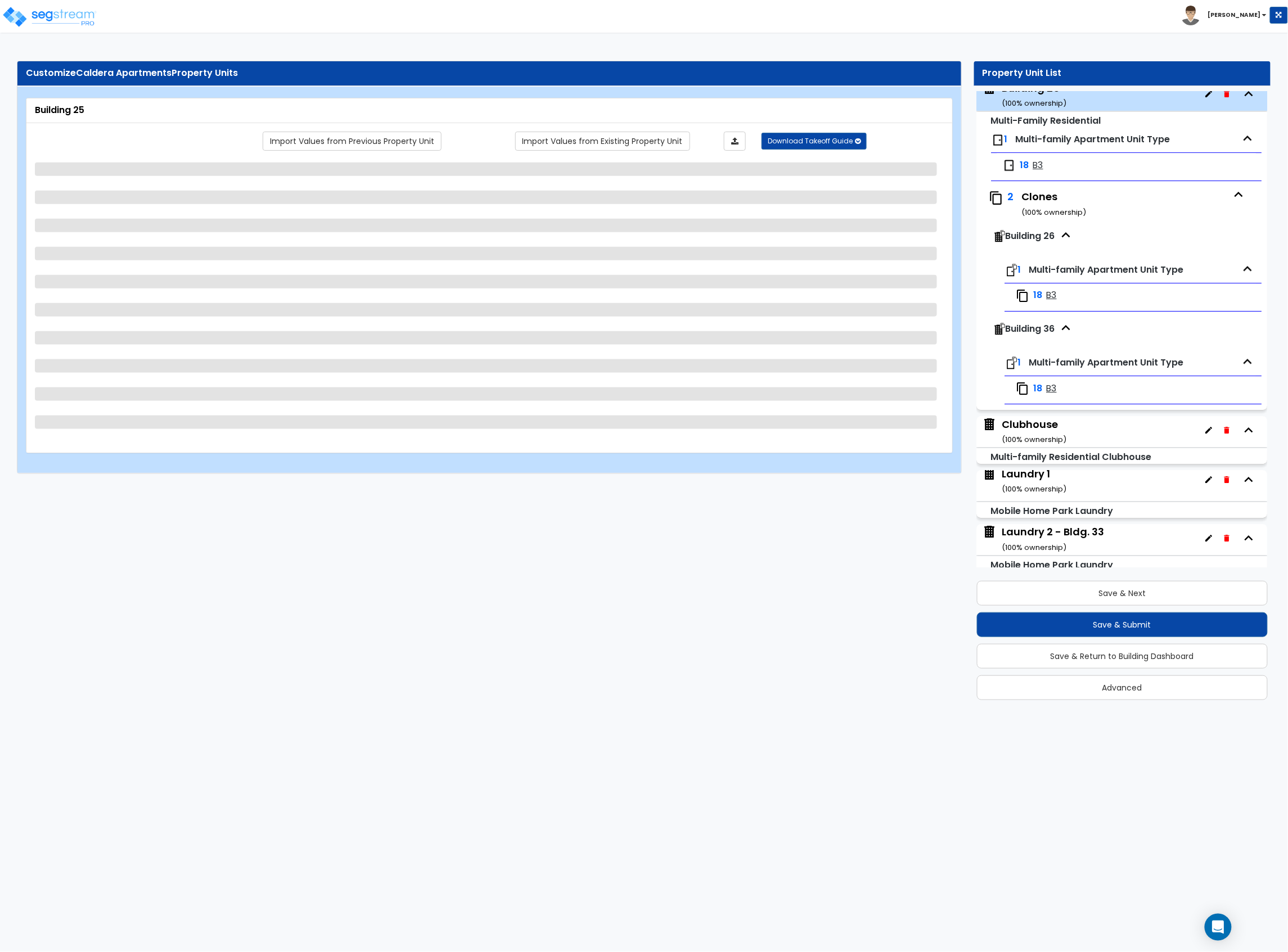
scroll to position [3646, 0]
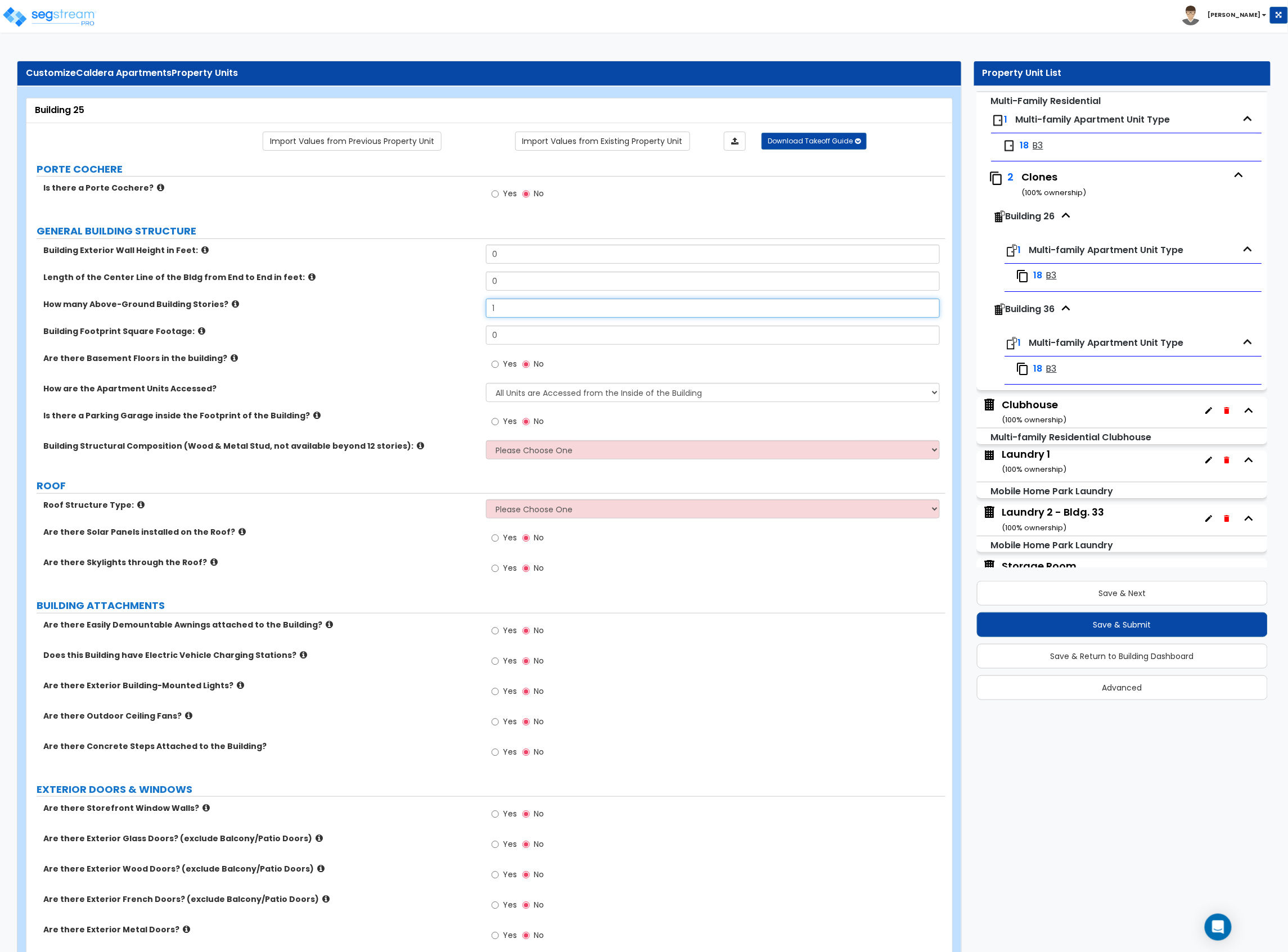
drag, startPoint x: 506, startPoint y: 320, endPoint x: 482, endPoint y: 320, distance: 24.0
click at [483, 320] on div "How many Above-Ground Building Stories? 1" at bounding box center [486, 312] width 919 height 27
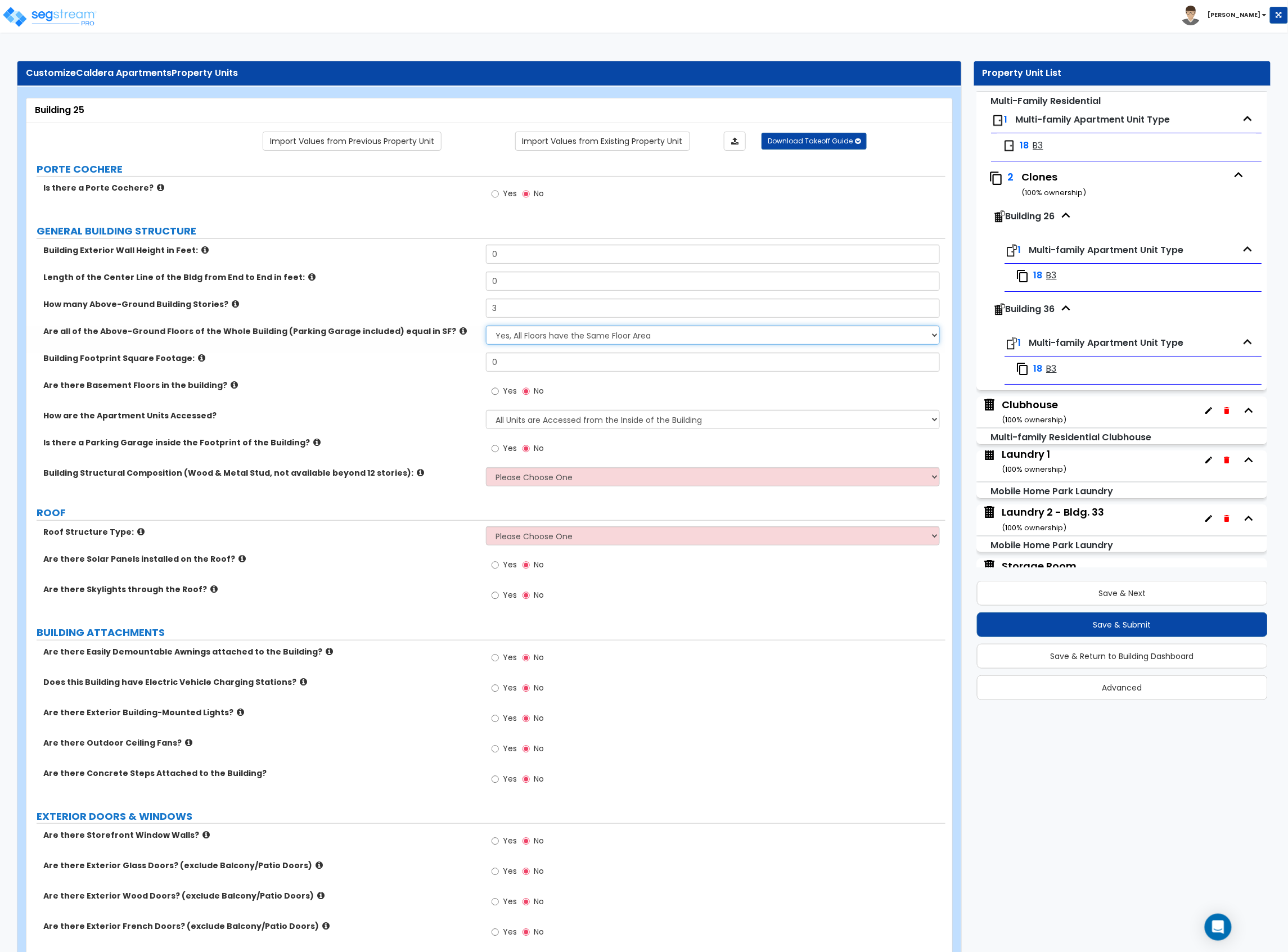
click at [502, 331] on select "Yes, All Floors have the Same Floor Area No, Not All Floor Areas are the Same" at bounding box center [712, 335] width 454 height 19
click at [486, 327] on select "Yes, All Floors have the Same Floor Area No, Not All Floor Areas are the Same" at bounding box center [712, 335] width 454 height 19
click at [531, 360] on select "Please Choose One 1 2 3 4 5" at bounding box center [712, 362] width 454 height 19
click at [486, 354] on select "Please Choose One 1 2 3 4 5" at bounding box center [712, 362] width 454 height 19
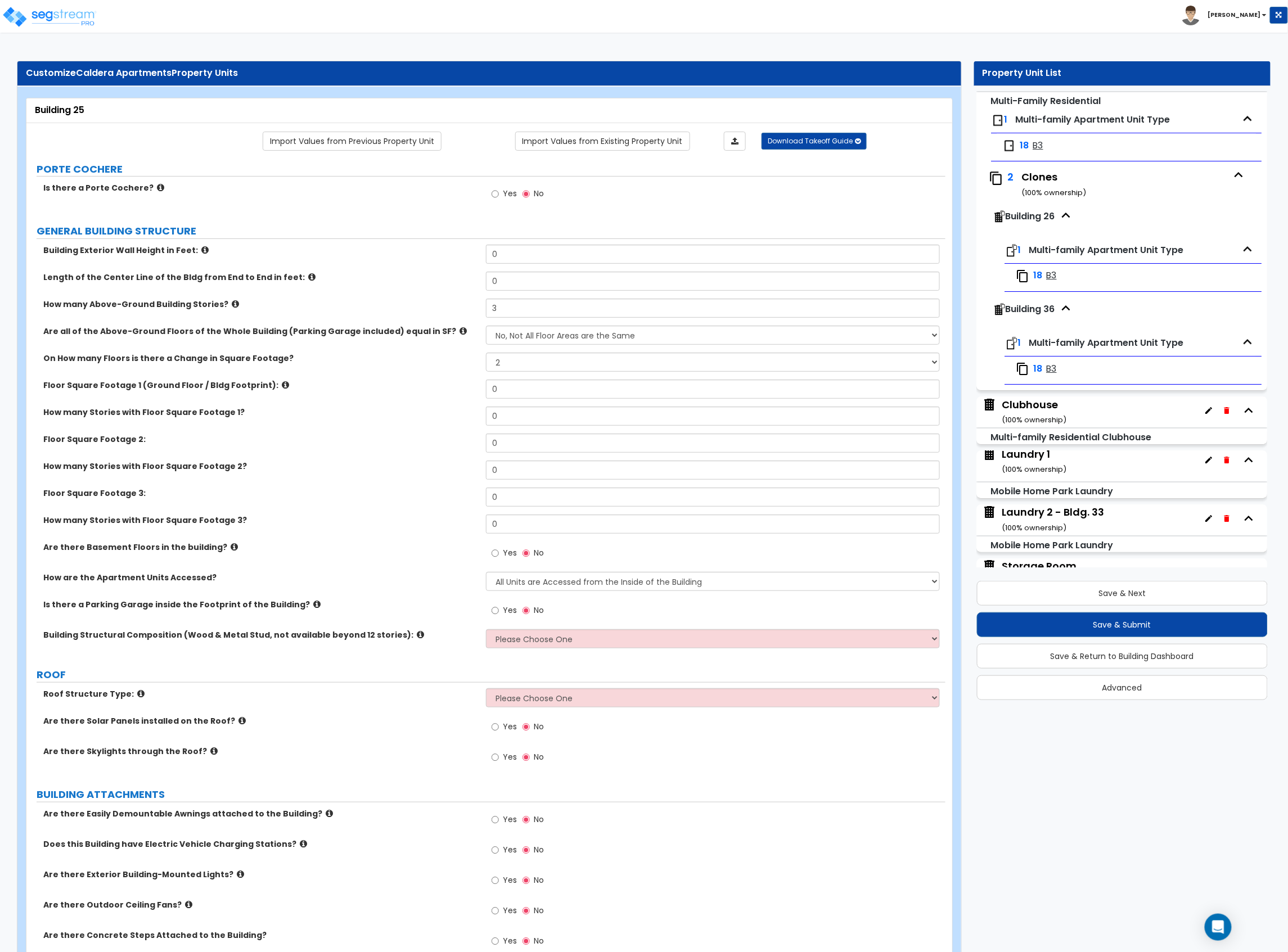
click at [543, 320] on div "How many Above-Ground Building Stories? 3" at bounding box center [486, 312] width 919 height 27
click at [543, 330] on select "Yes, All Floors have the Same Floor Area No, Not All Floor Areas are the Same" at bounding box center [712, 335] width 454 height 19
click at [486, 327] on select "Yes, All Floors have the Same Floor Area No, Not All Floor Areas are the Same" at bounding box center [712, 335] width 454 height 19
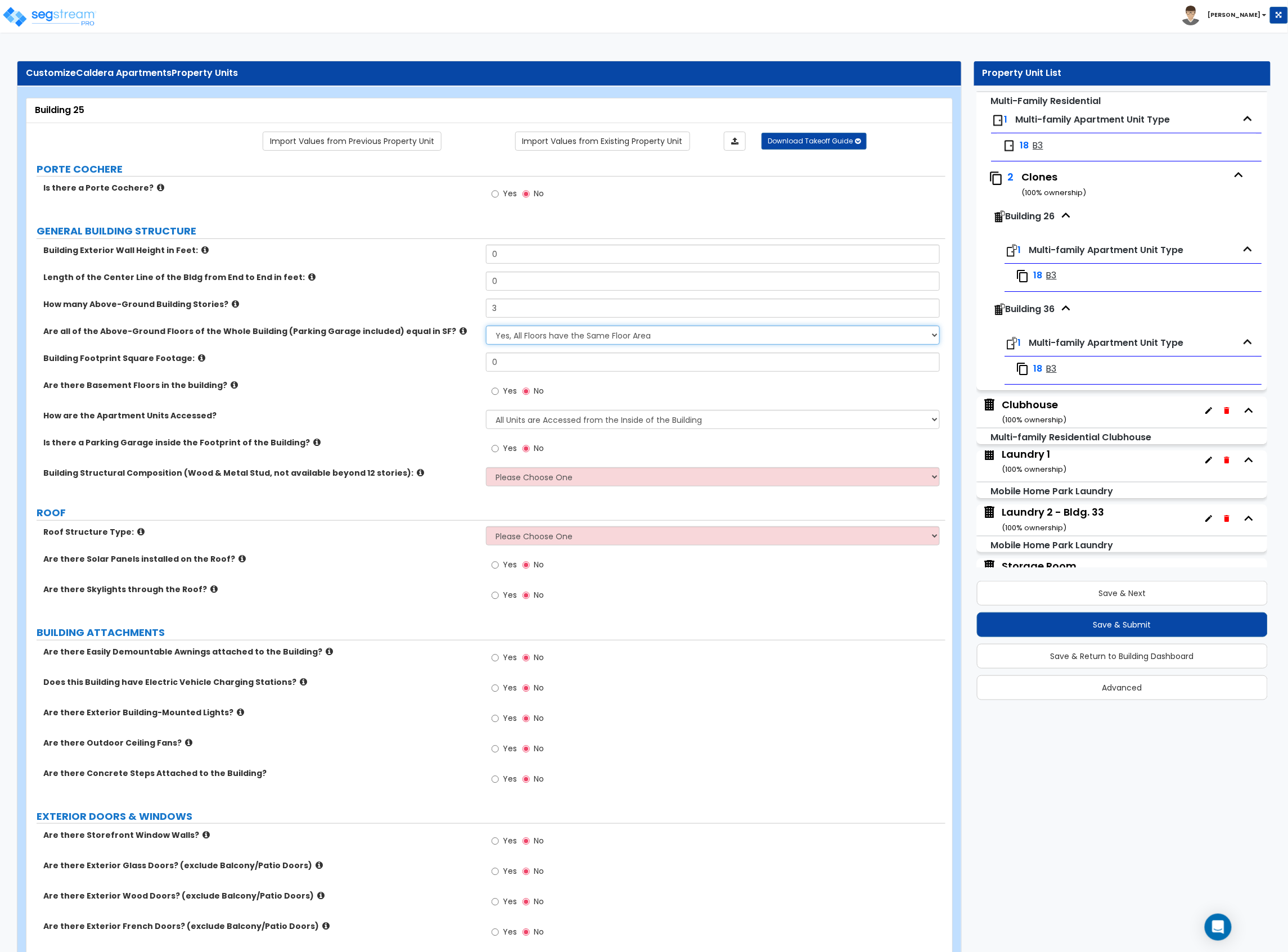
click at [541, 334] on select "Yes, All Floors have the Same Floor Area No, Not All Floor Areas are the Same" at bounding box center [712, 335] width 454 height 19
click at [486, 327] on select "Yes, All Floors have the Same Floor Area No, Not All Floor Areas are the Same" at bounding box center [712, 335] width 454 height 19
click at [550, 340] on select "Yes, All Floors have the Same Floor Area No, Not All Floor Areas are the Same" at bounding box center [712, 335] width 454 height 19
click at [486, 327] on select "Yes, All Floors have the Same Floor Area No, Not All Floor Areas are the Same" at bounding box center [712, 335] width 454 height 19
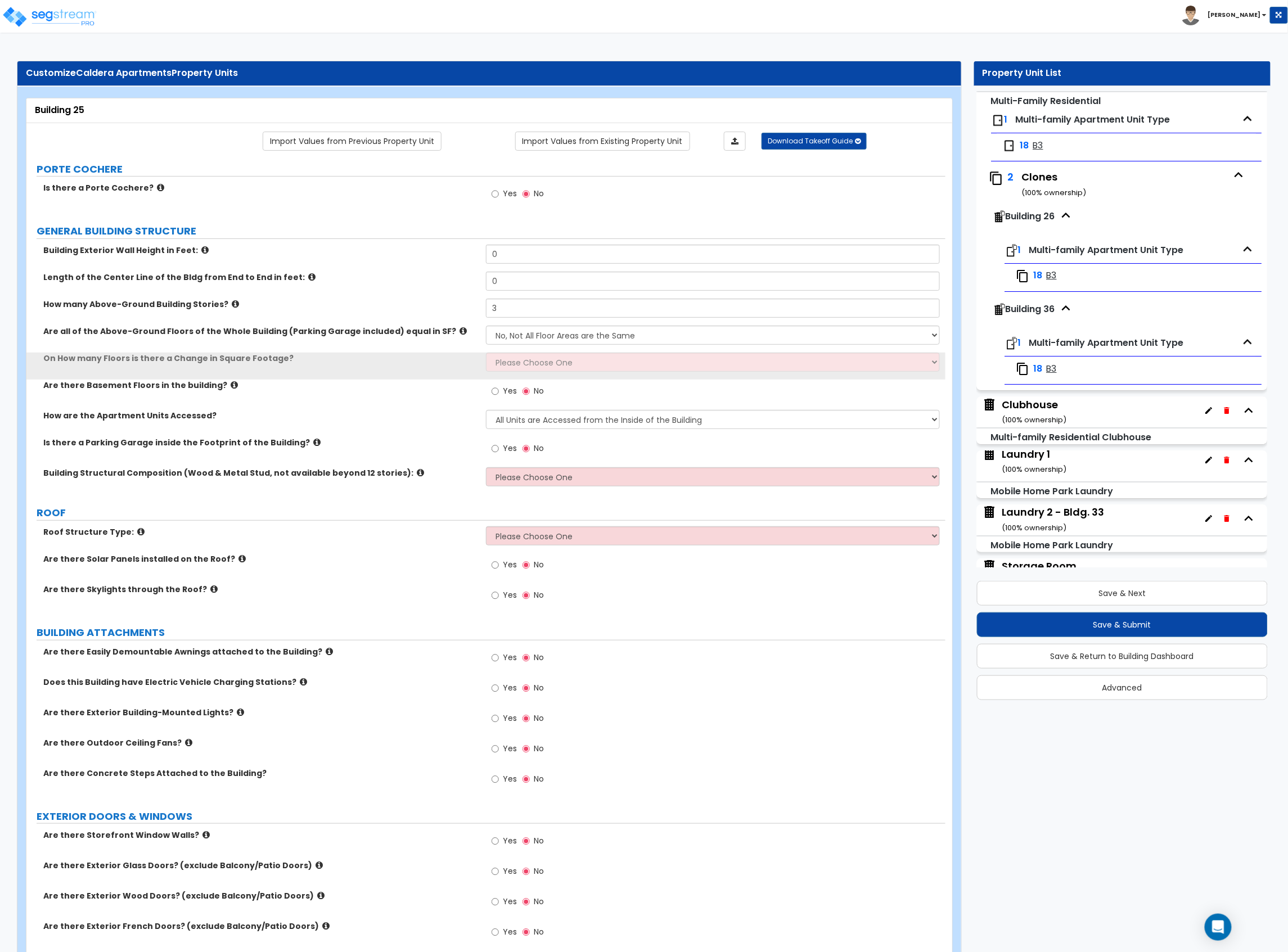
click at [546, 351] on div "Are all of the Above-Ground Floors of the Whole Building (Parking Garage includ…" at bounding box center [486, 339] width 919 height 27
drag, startPoint x: 546, startPoint y: 361, endPoint x: 546, endPoint y: 367, distance: 6.0
click at [546, 363] on select "Please Choose One 1 2 3 4 5" at bounding box center [712, 362] width 454 height 19
click at [486, 354] on select "Please Choose One 1 2 3 4 5" at bounding box center [712, 362] width 454 height 19
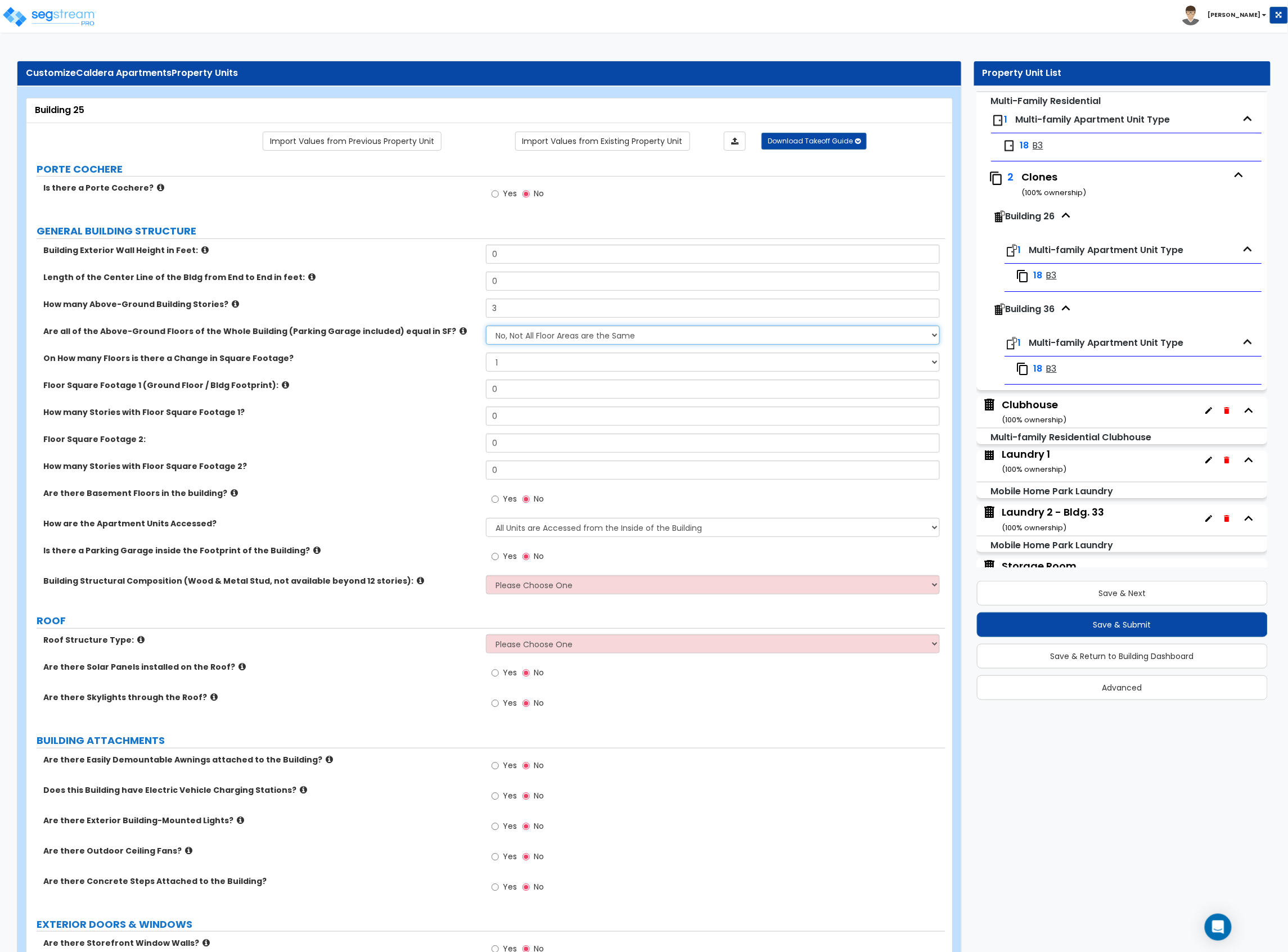
click at [541, 339] on select "Yes, All Floors have the Same Floor Area No, Not All Floor Areas are the Same" at bounding box center [712, 335] width 454 height 19
click at [486, 327] on select "Yes, All Floors have the Same Floor Area No, Not All Floor Areas are the Same" at bounding box center [712, 335] width 454 height 19
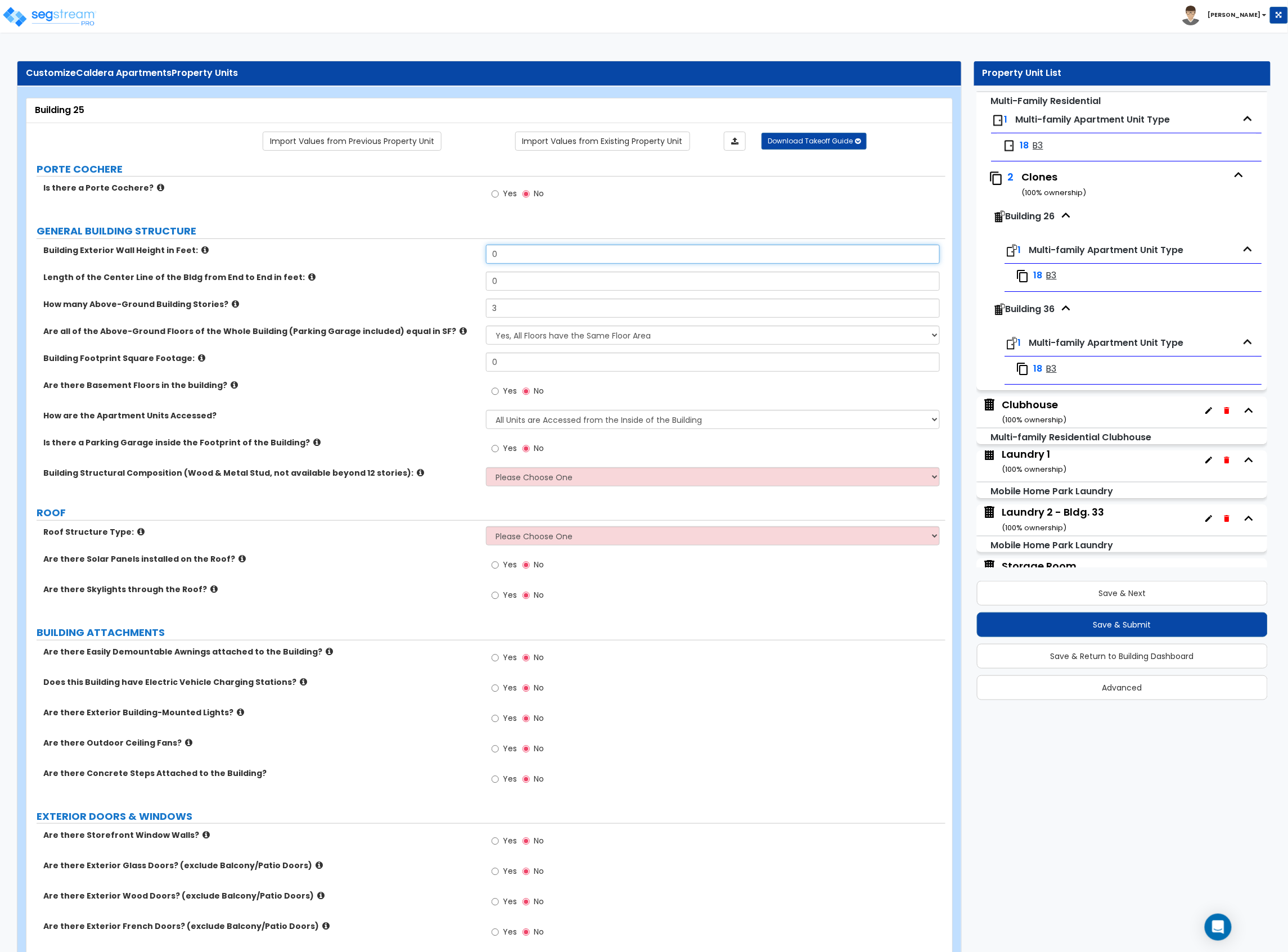
drag, startPoint x: 469, startPoint y: 254, endPoint x: 389, endPoint y: 255, distance: 80.0
click at [390, 255] on div "Building Exterior Wall Height in Feet: 0" at bounding box center [486, 258] width 919 height 27
drag, startPoint x: 519, startPoint y: 279, endPoint x: 457, endPoint y: 282, distance: 62.1
click at [457, 282] on div "Length of the Center Line of the Bldg from End to End in feet: 0" at bounding box center [486, 285] width 919 height 27
drag, startPoint x: 513, startPoint y: 354, endPoint x: 443, endPoint y: 361, distance: 70.3
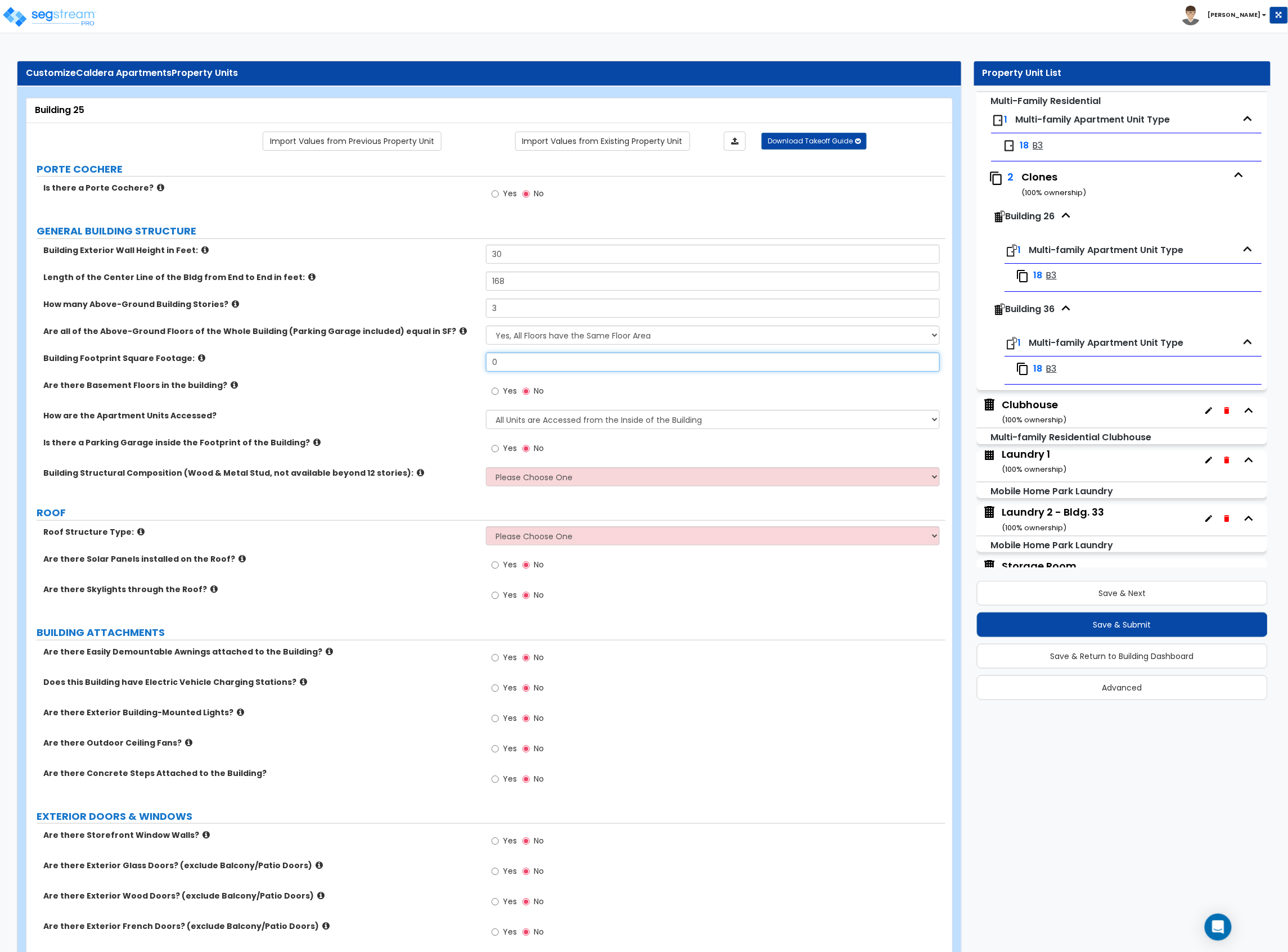
click at [443, 361] on div "Building Footprint Square Footage: 0" at bounding box center [486, 366] width 919 height 27
click at [424, 411] on label "How are the Apartment Units Accessed?" at bounding box center [260, 416] width 434 height 11
drag, startPoint x: 558, startPoint y: 419, endPoint x: 554, endPoint y: 424, distance: 6.4
click at [558, 421] on select "All Units are Accessed from the Inside of the Building All Units are Accessed f…" at bounding box center [712, 419] width 454 height 19
click at [486, 411] on select "All Units are Accessed from the Inside of the Building All Units are Accessed f…" at bounding box center [712, 419] width 454 height 19
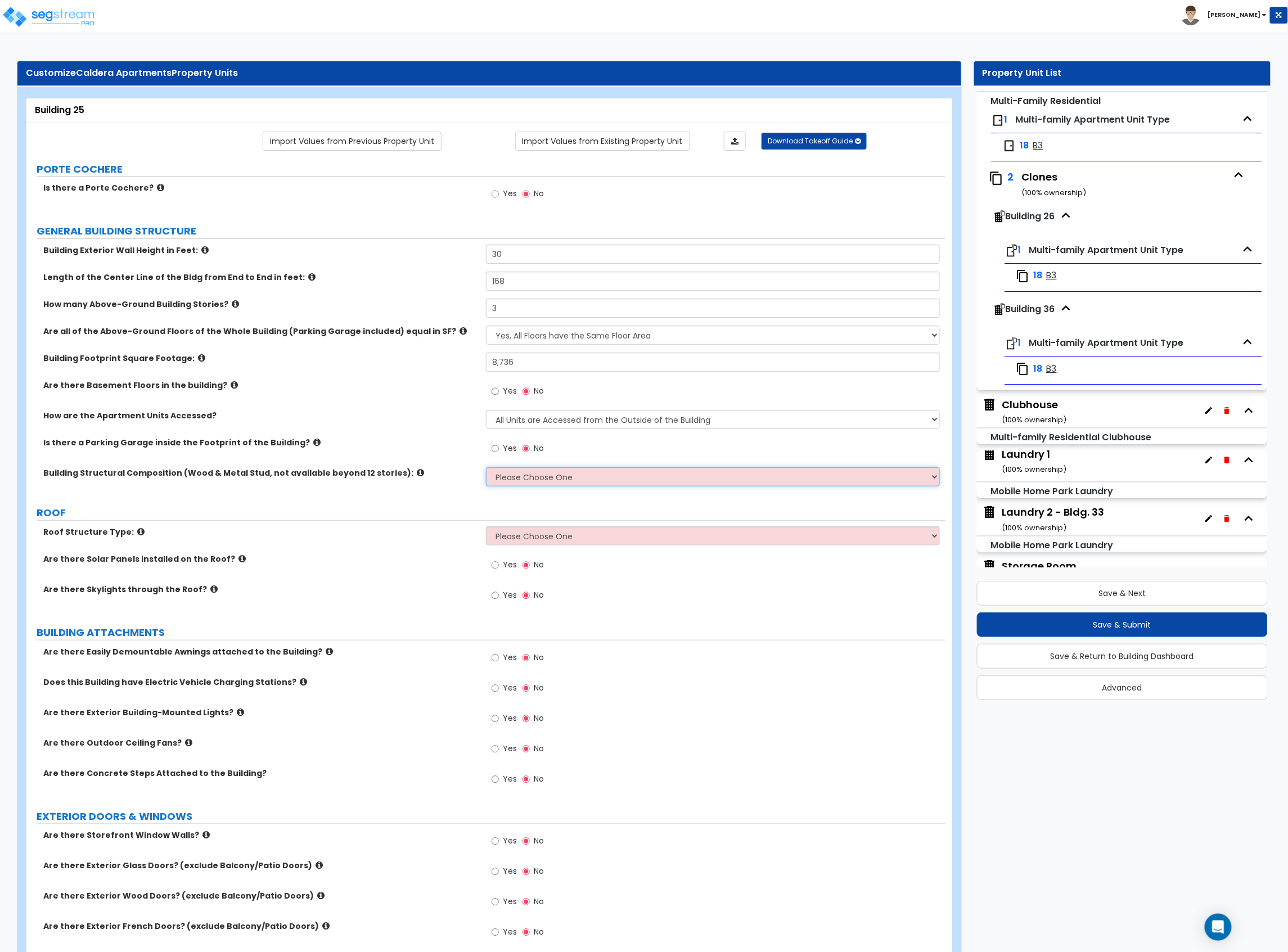
click at [601, 473] on select "Please Choose One Reinforced Concrete Structural Steel Brick Masonry CMU Masonr…" at bounding box center [712, 476] width 454 height 19
click at [486, 469] on select "Please Choose One Reinforced Concrete Structural Steel Brick Masonry CMU Masonr…" at bounding box center [712, 476] width 454 height 19
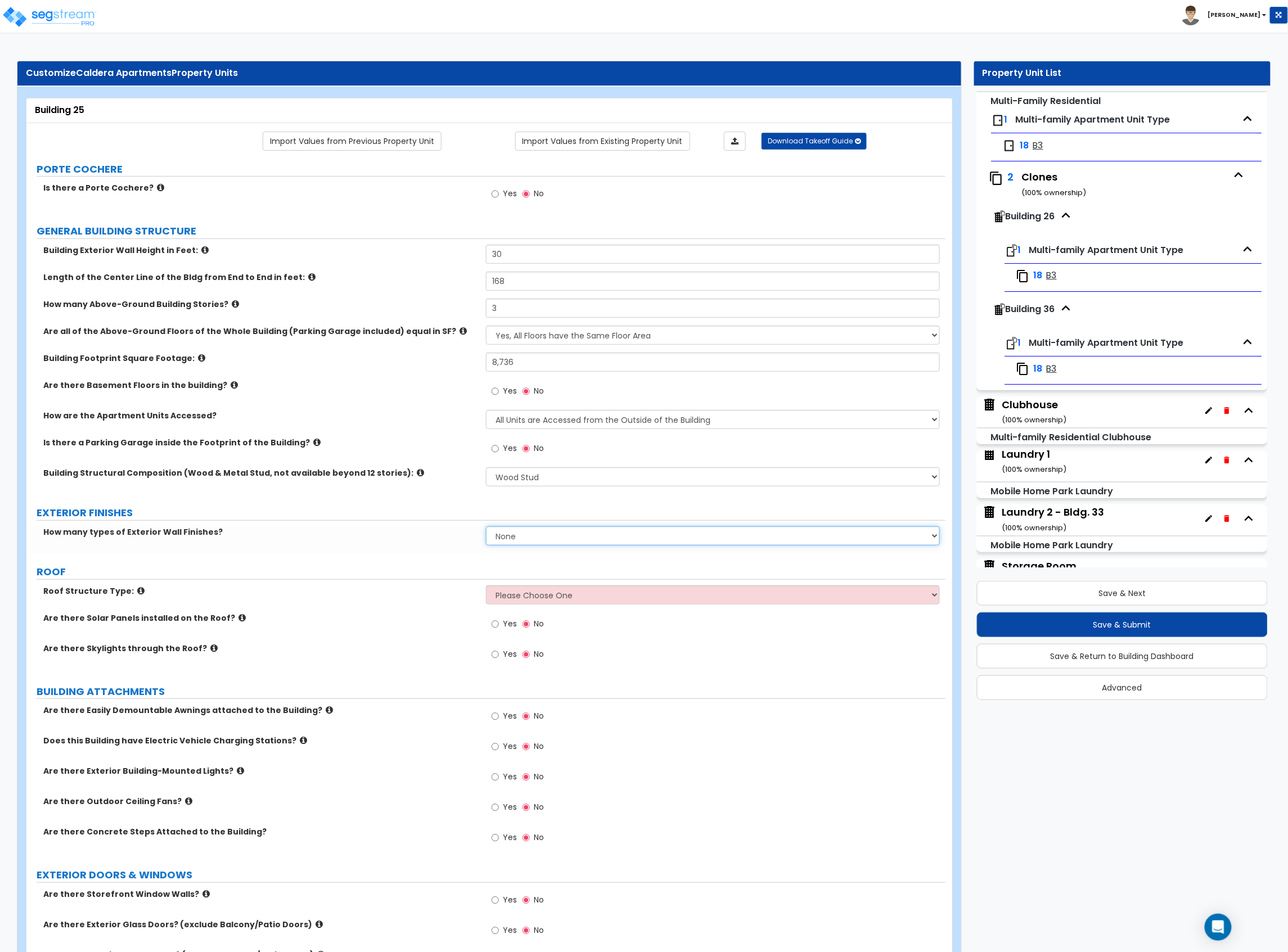
click at [547, 544] on select "None 1 2 3" at bounding box center [712, 536] width 454 height 19
click at [486, 527] on select "None 1 2 3" at bounding box center [712, 536] width 454 height 19
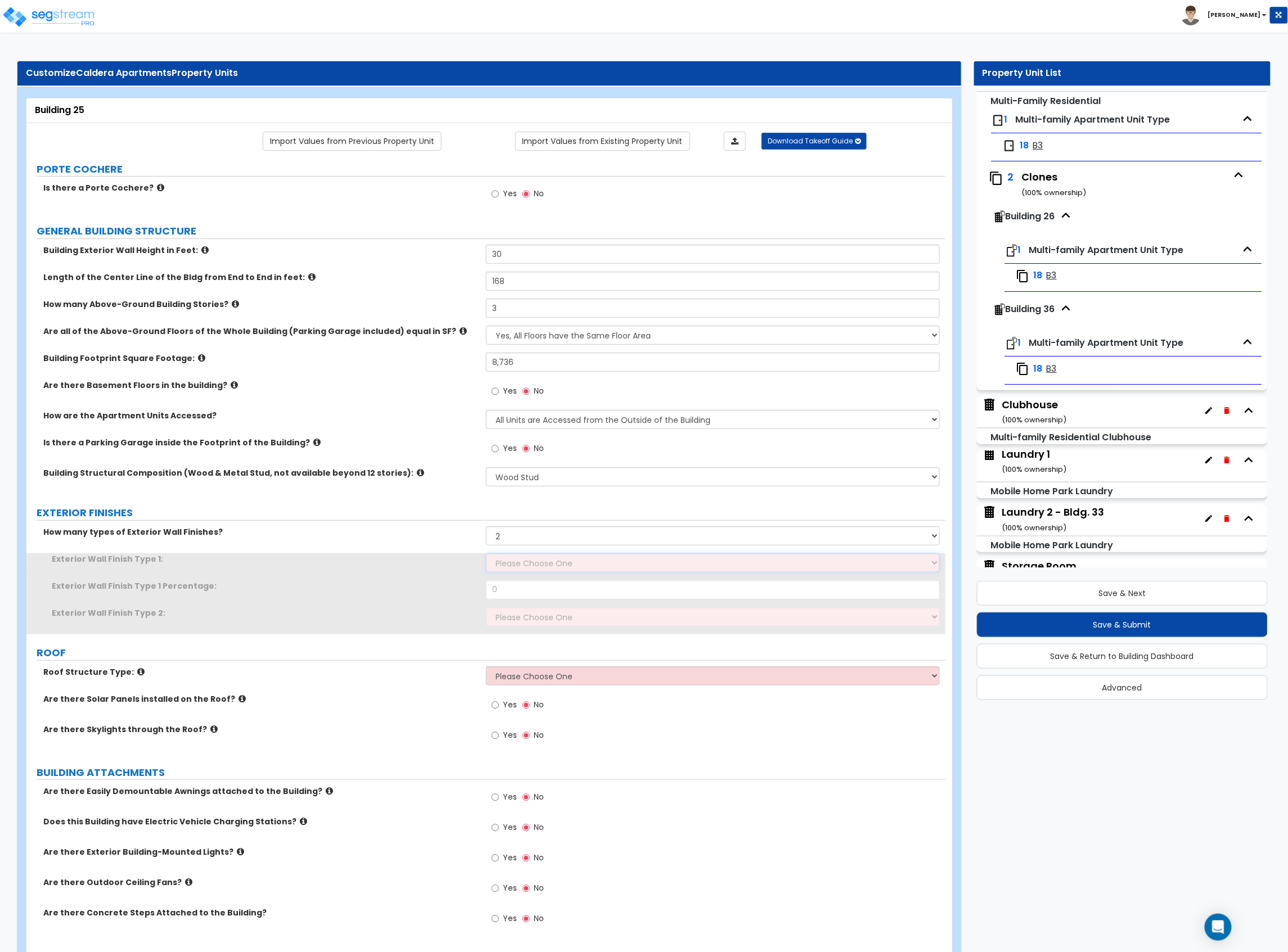
click at [550, 563] on select "Please Choose One No Finish/Shared Wall No Wall Brick Veneer Stone Veneer Wood …" at bounding box center [712, 562] width 454 height 19
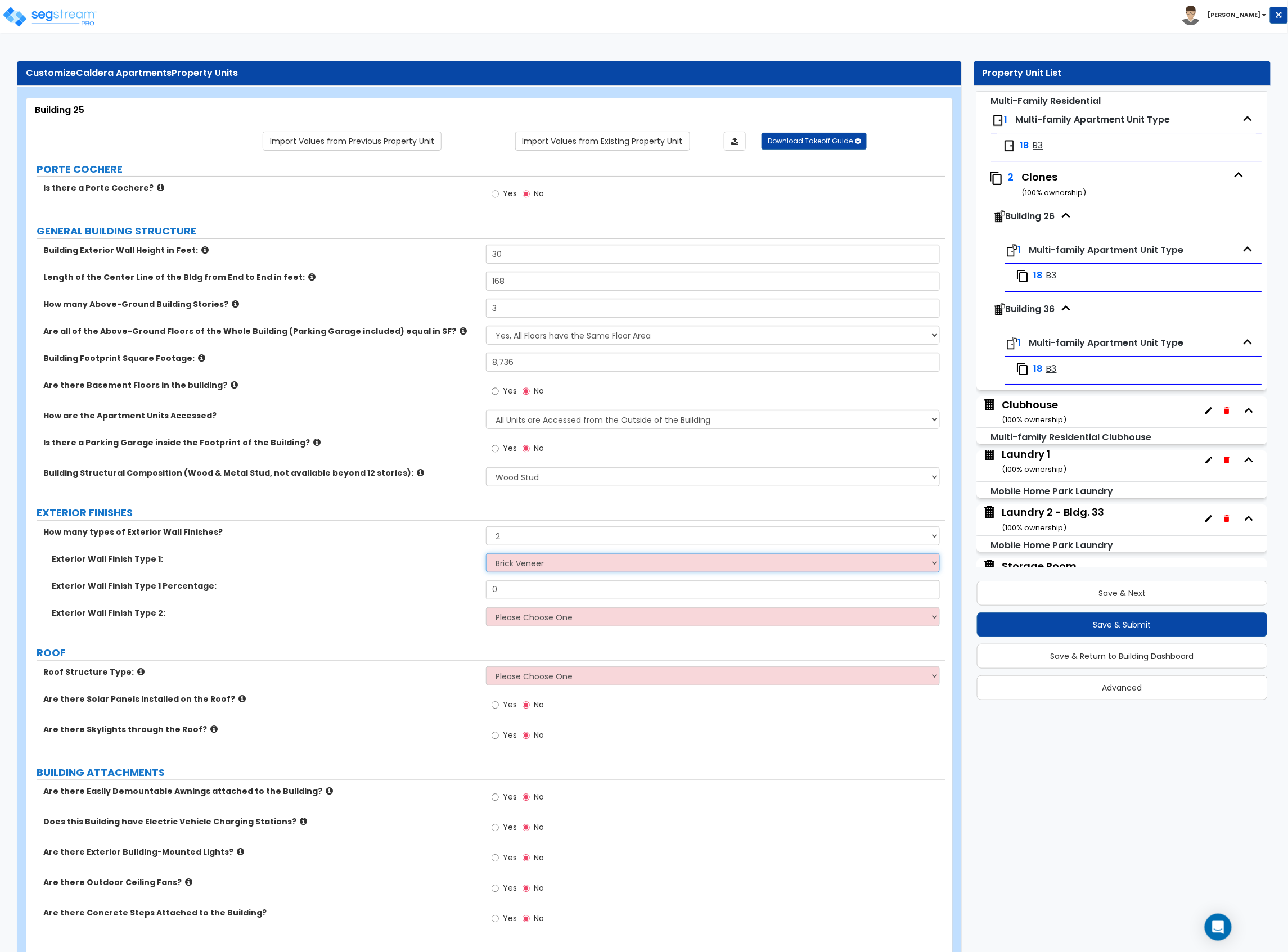
click at [486, 555] on select "Please Choose One No Finish/Shared Wall No Wall Brick Veneer Stone Veneer Wood …" at bounding box center [712, 562] width 454 height 19
drag, startPoint x: 518, startPoint y: 591, endPoint x: 415, endPoint y: 594, distance: 103.0
click at [419, 594] on div "Exterior Wall Finish Type 1 Percentage: 0" at bounding box center [486, 594] width 919 height 27
click at [491, 613] on select "Please Choose One No Finish/Shared Wall No Wall Brick Veneer Stone Veneer Wood …" at bounding box center [712, 617] width 454 height 19
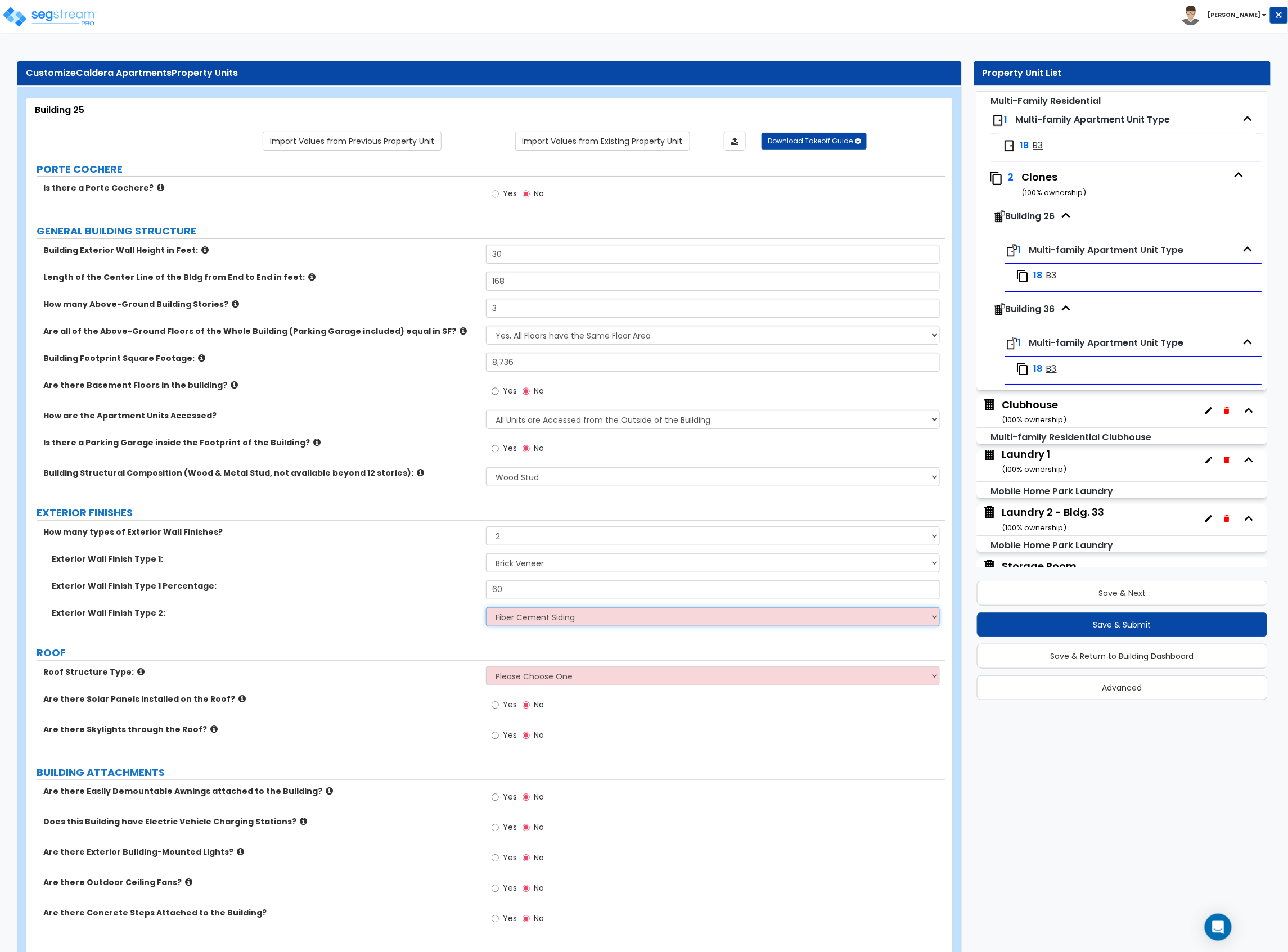
click at [486, 608] on select "Please Choose One No Finish/Shared Wall No Wall Brick Veneer Stone Veneer Wood …" at bounding box center [712, 617] width 454 height 19
click at [322, 684] on div "Roof Structure Type: Please Choose One Gable Roof Flat Roof Hybrid Gable & Flat…" at bounding box center [486, 680] width 919 height 27
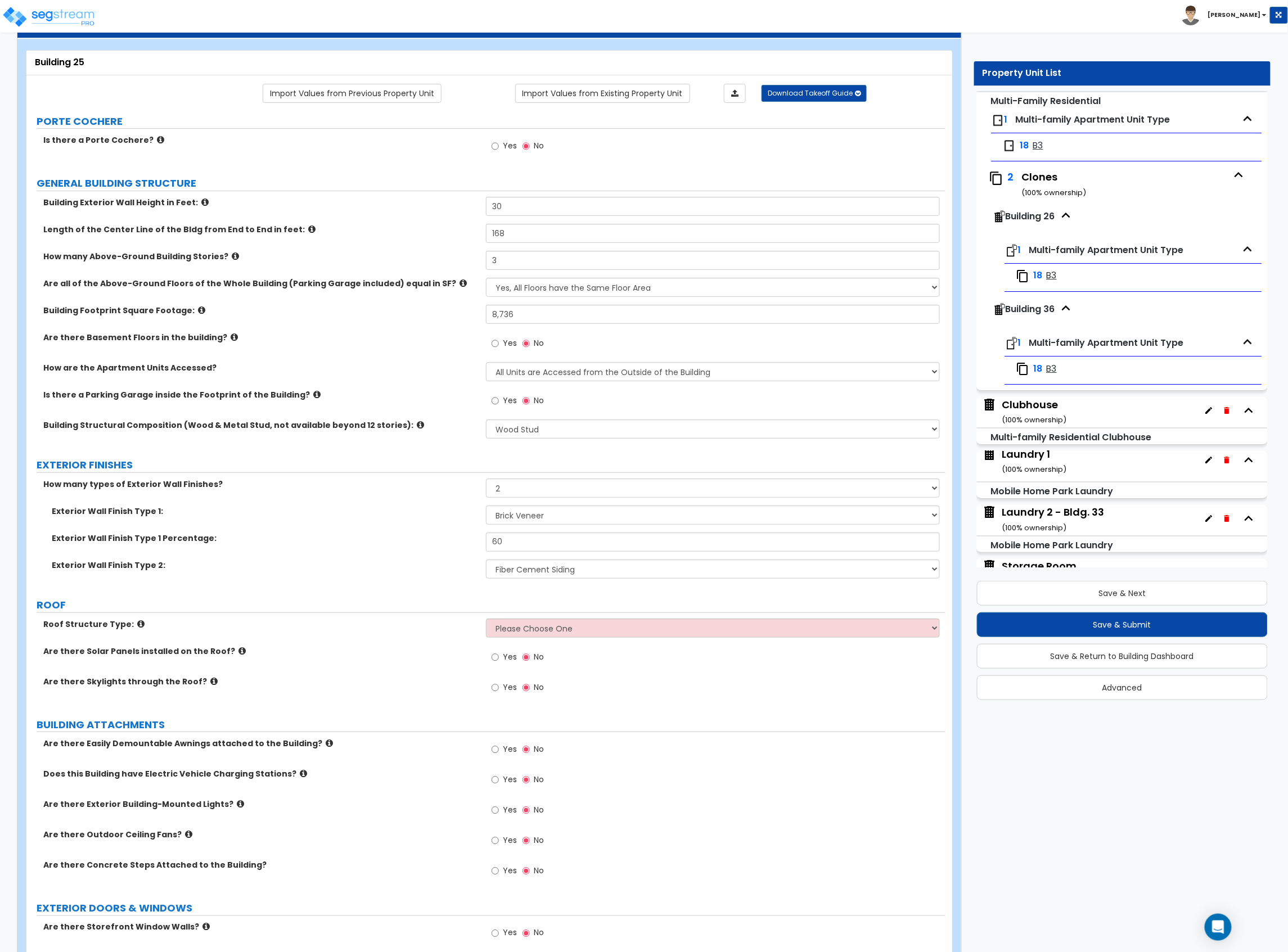
scroll to position [75, 0]
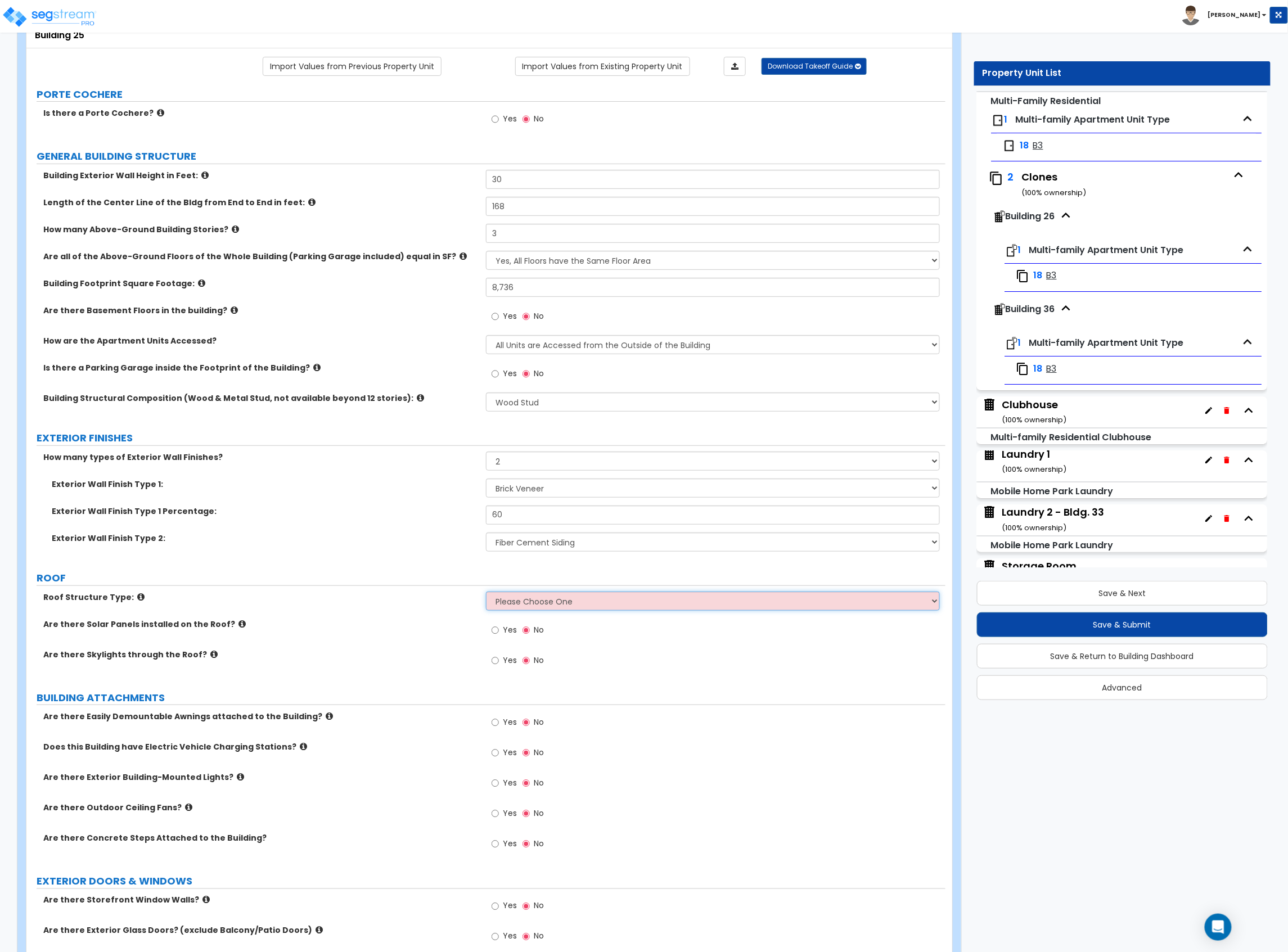
click at [519, 601] on select "Please Choose One Gable Roof Flat Roof Hybrid Gable & Flat Roof" at bounding box center [712, 601] width 454 height 19
click at [536, 605] on select "Please Choose One Gable Roof Flat Roof Hybrid Gable & Flat Roof" at bounding box center [712, 601] width 454 height 19
click at [486, 593] on select "Please Choose One Gable Roof Flat Roof Hybrid Gable & Flat Roof" at bounding box center [712, 601] width 454 height 19
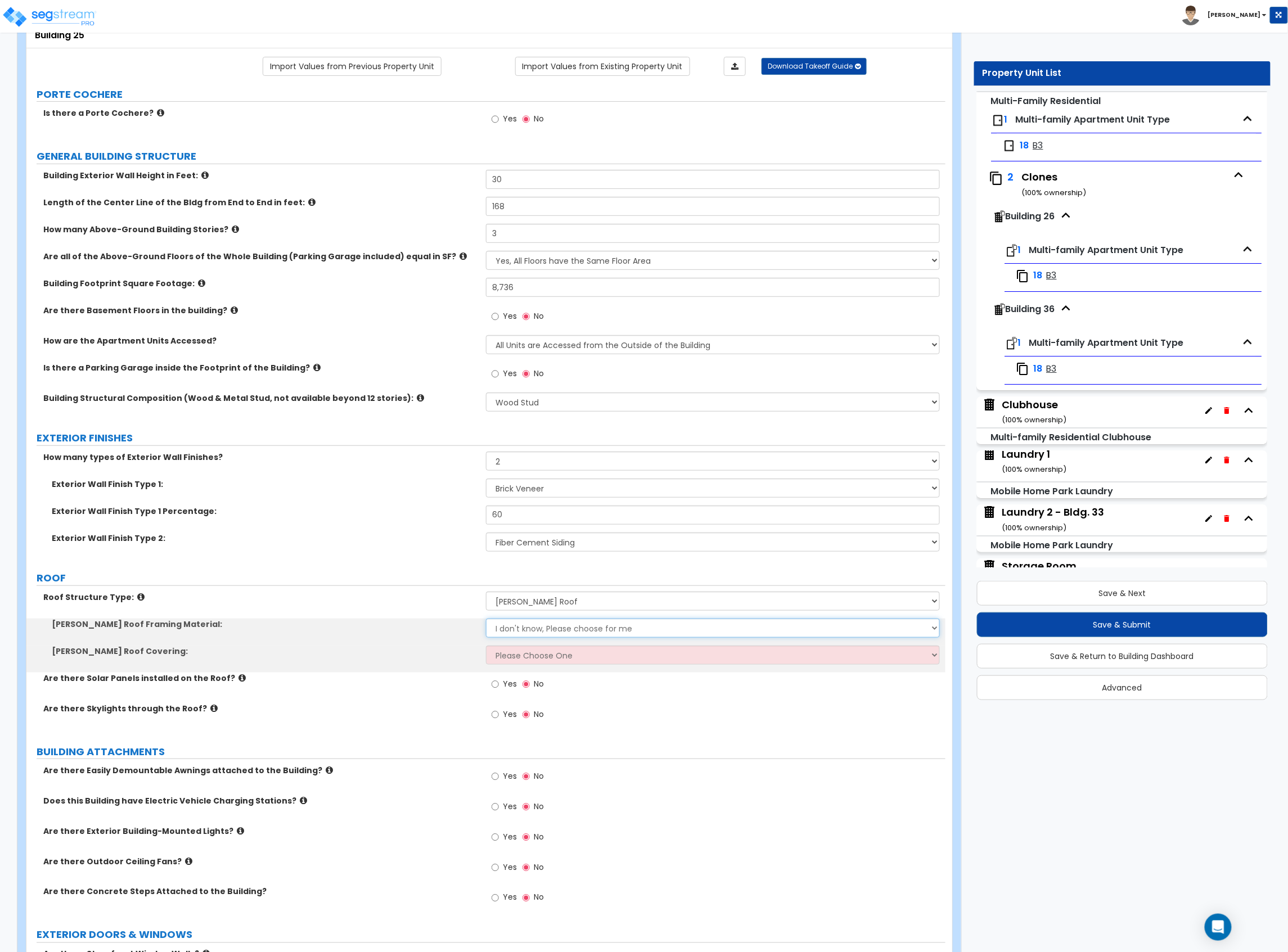
click at [529, 629] on select "I don't know, Please choose for me Metal Wood" at bounding box center [712, 628] width 454 height 19
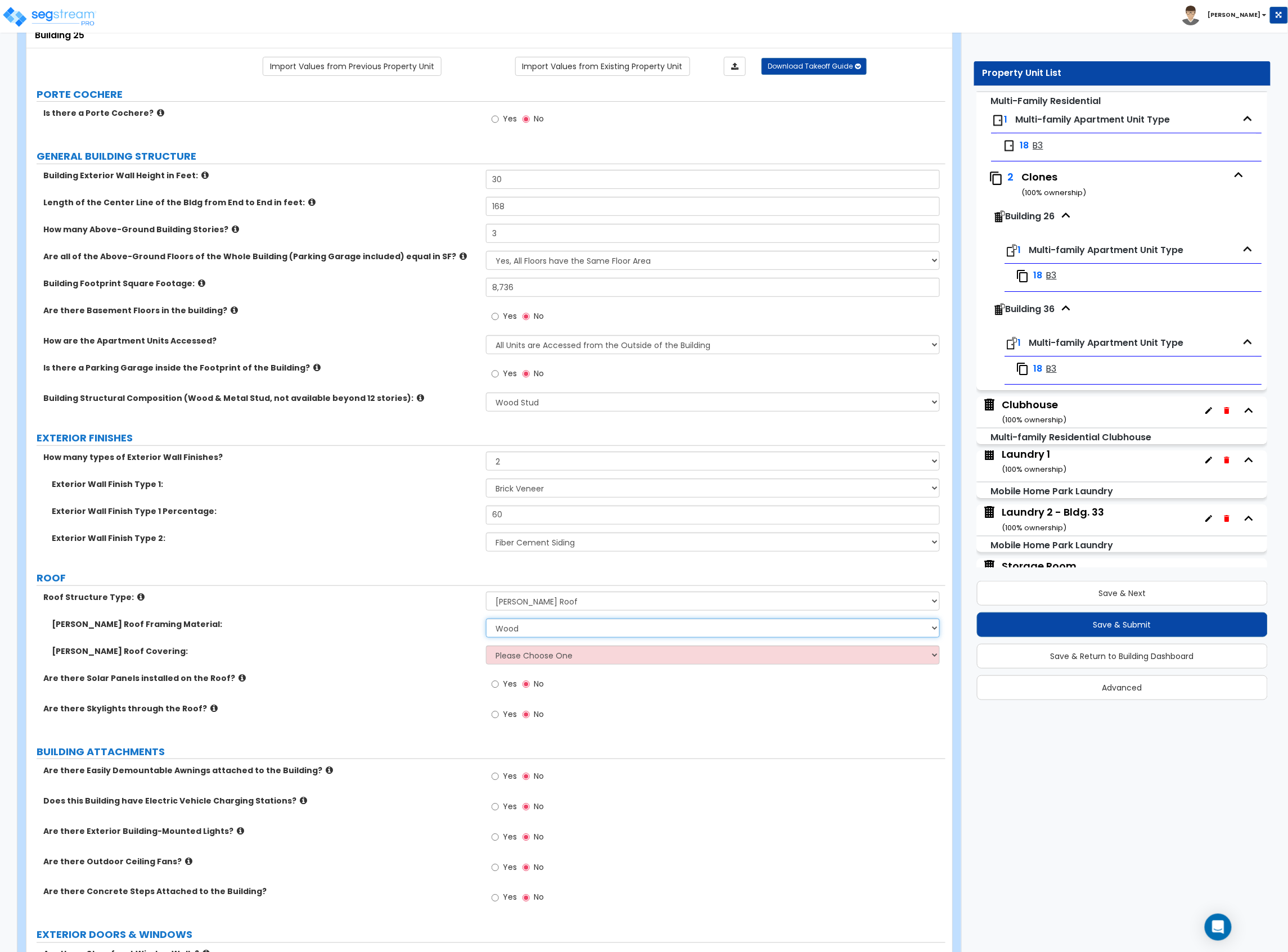
click at [486, 620] on select "I don't know, Please choose for me Metal Wood" at bounding box center [712, 628] width 454 height 19
click at [533, 655] on select "Please Choose One Asphalt Shingle Clay Tile Wood Shingle Metal Shingle Standing…" at bounding box center [712, 655] width 454 height 19
click at [486, 646] on select "Please Choose One Asphalt Shingle Clay Tile Wood Shingle Metal Shingle Standing…" at bounding box center [712, 655] width 454 height 19
click at [428, 656] on label "Gable Roof Covering:" at bounding box center [264, 651] width 426 height 11
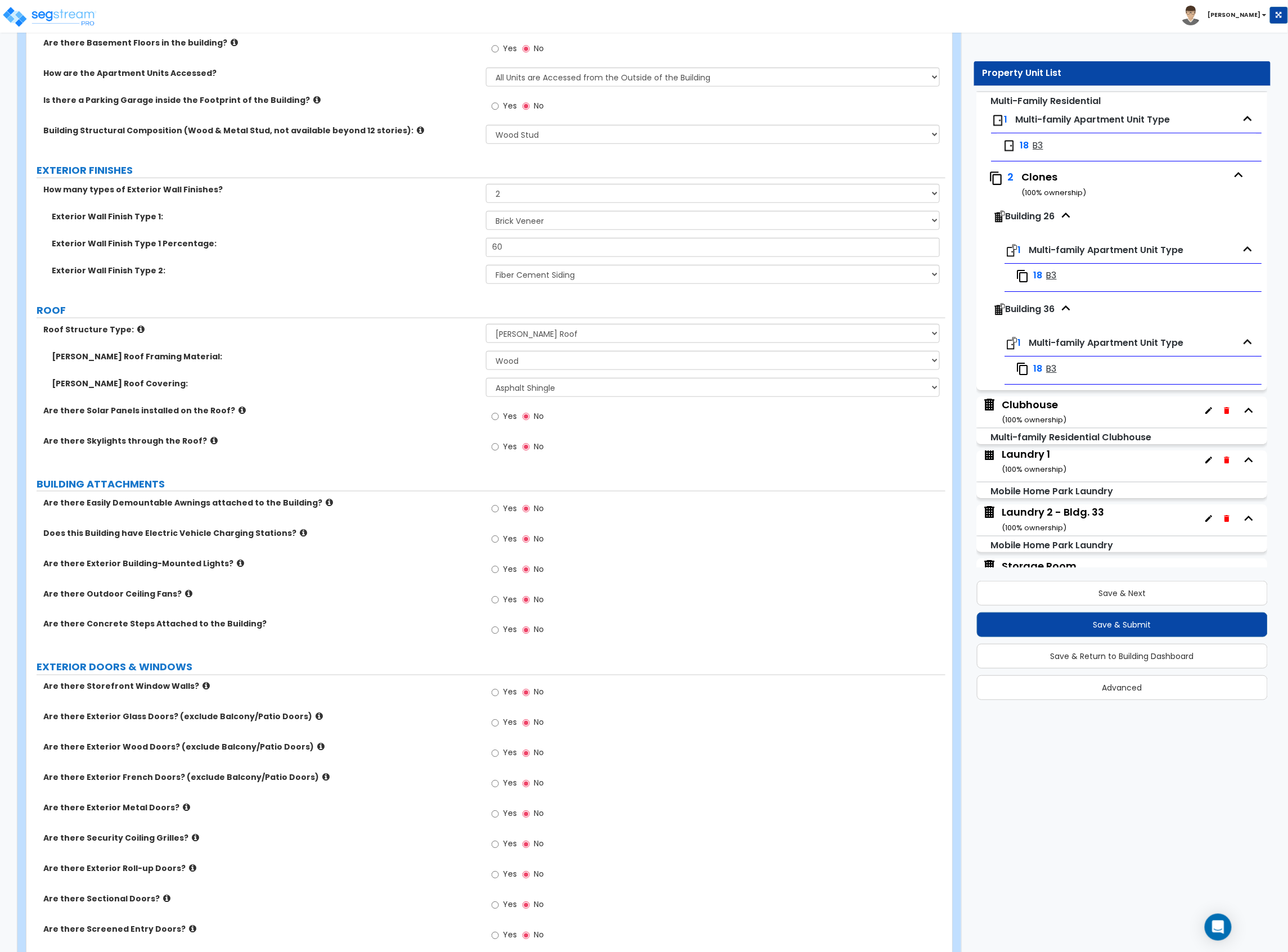
scroll to position [450, 0]
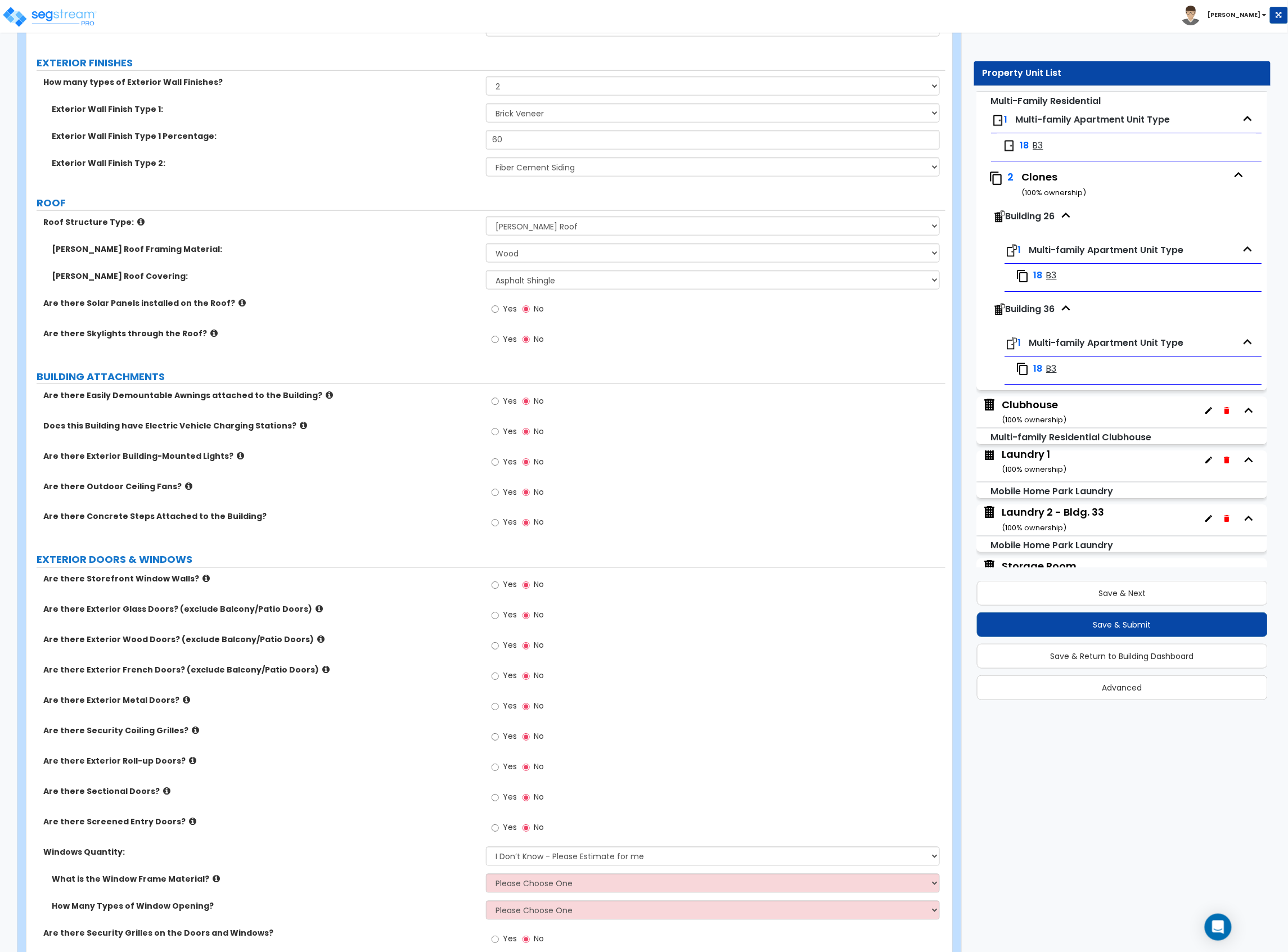
click at [502, 460] on label "Yes" at bounding box center [504, 463] width 25 height 19
click at [499, 460] on input "Yes" at bounding box center [495, 462] width 7 height 13
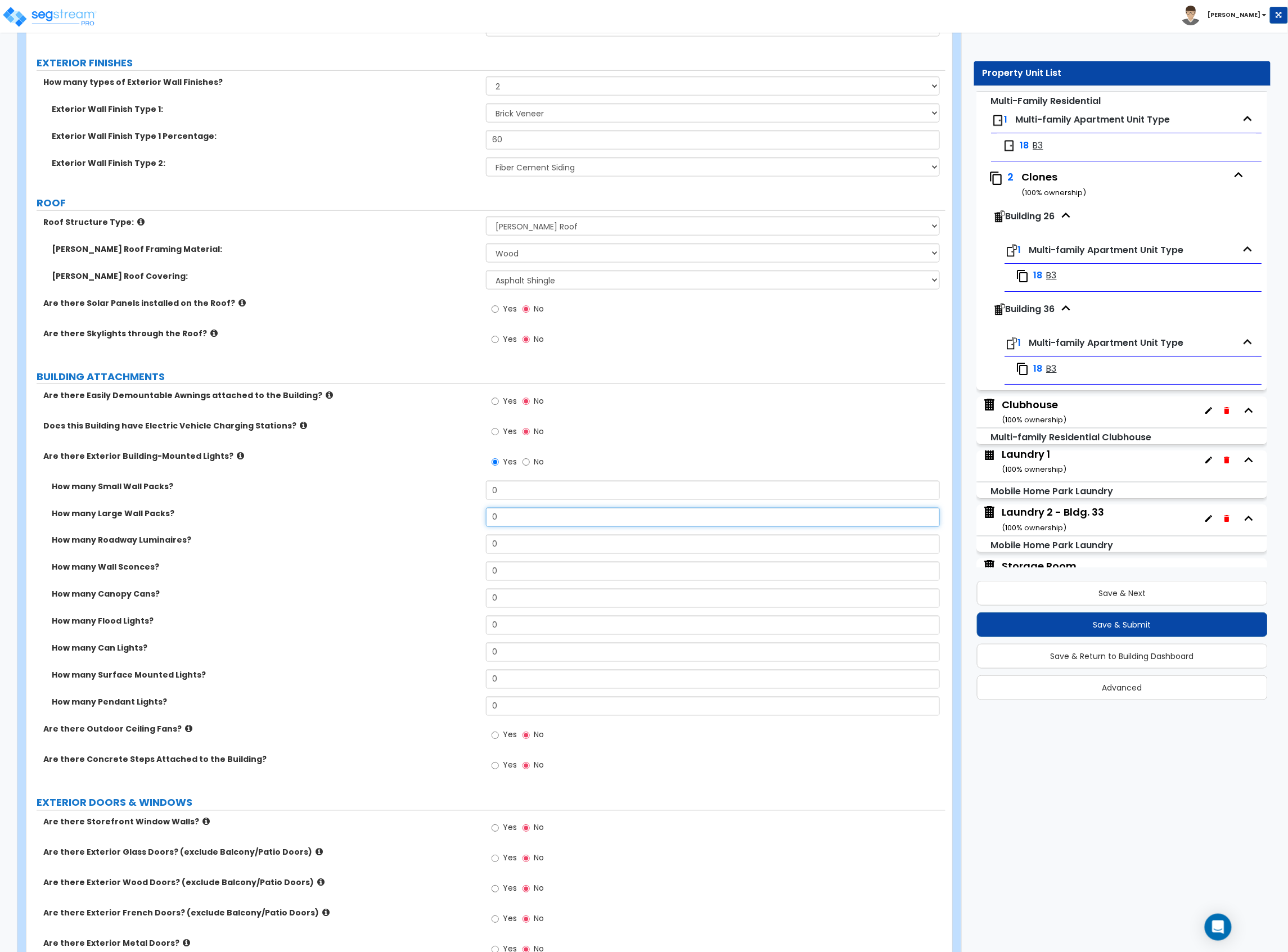
click at [498, 519] on input "0" at bounding box center [712, 517] width 454 height 19
click at [508, 592] on input "0" at bounding box center [712, 598] width 454 height 19
drag, startPoint x: 516, startPoint y: 603, endPoint x: 449, endPoint y: 595, distance: 67.5
click at [450, 596] on div "How many Canopy Cans? 0" at bounding box center [486, 602] width 919 height 27
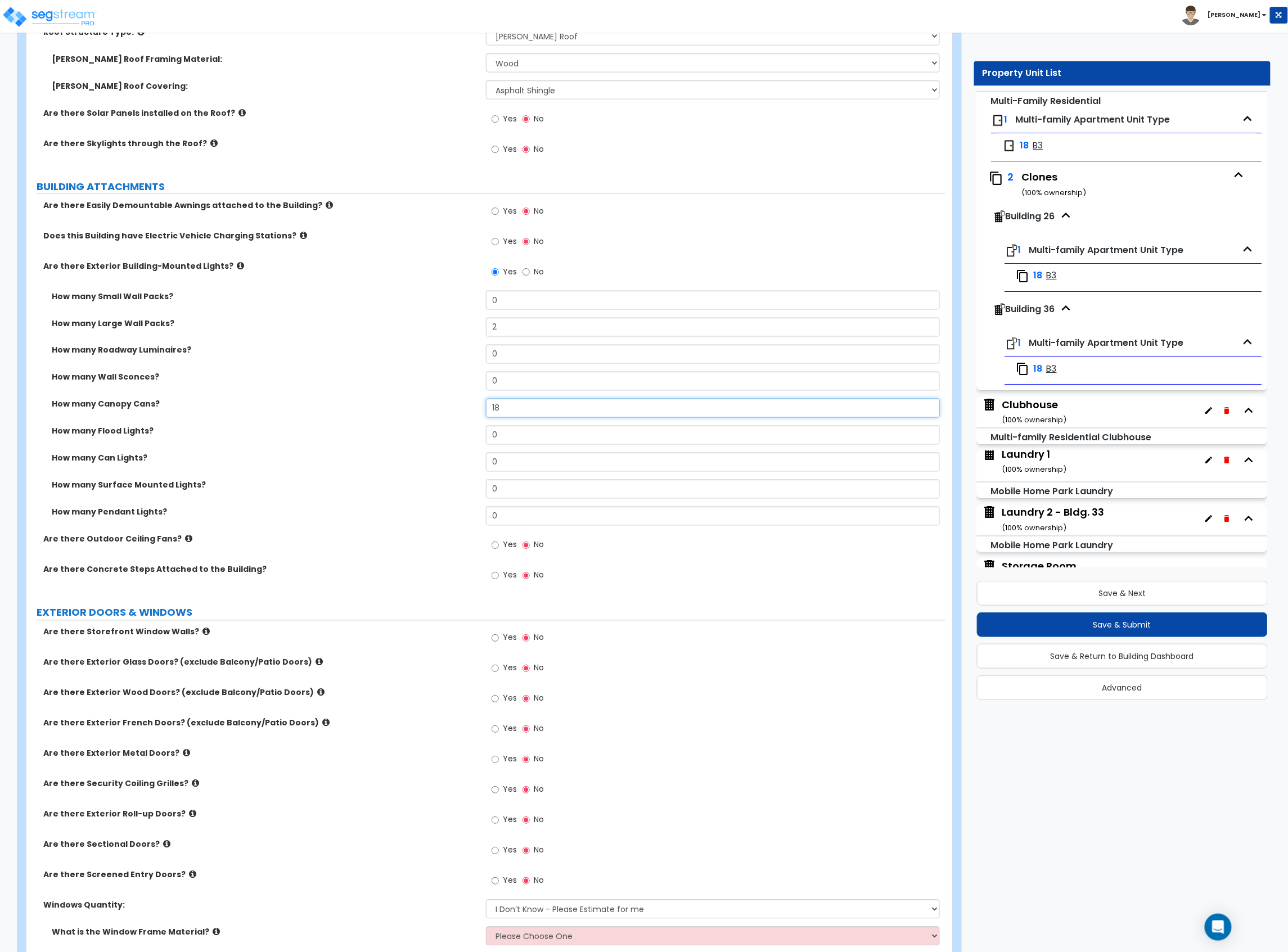
scroll to position [675, 0]
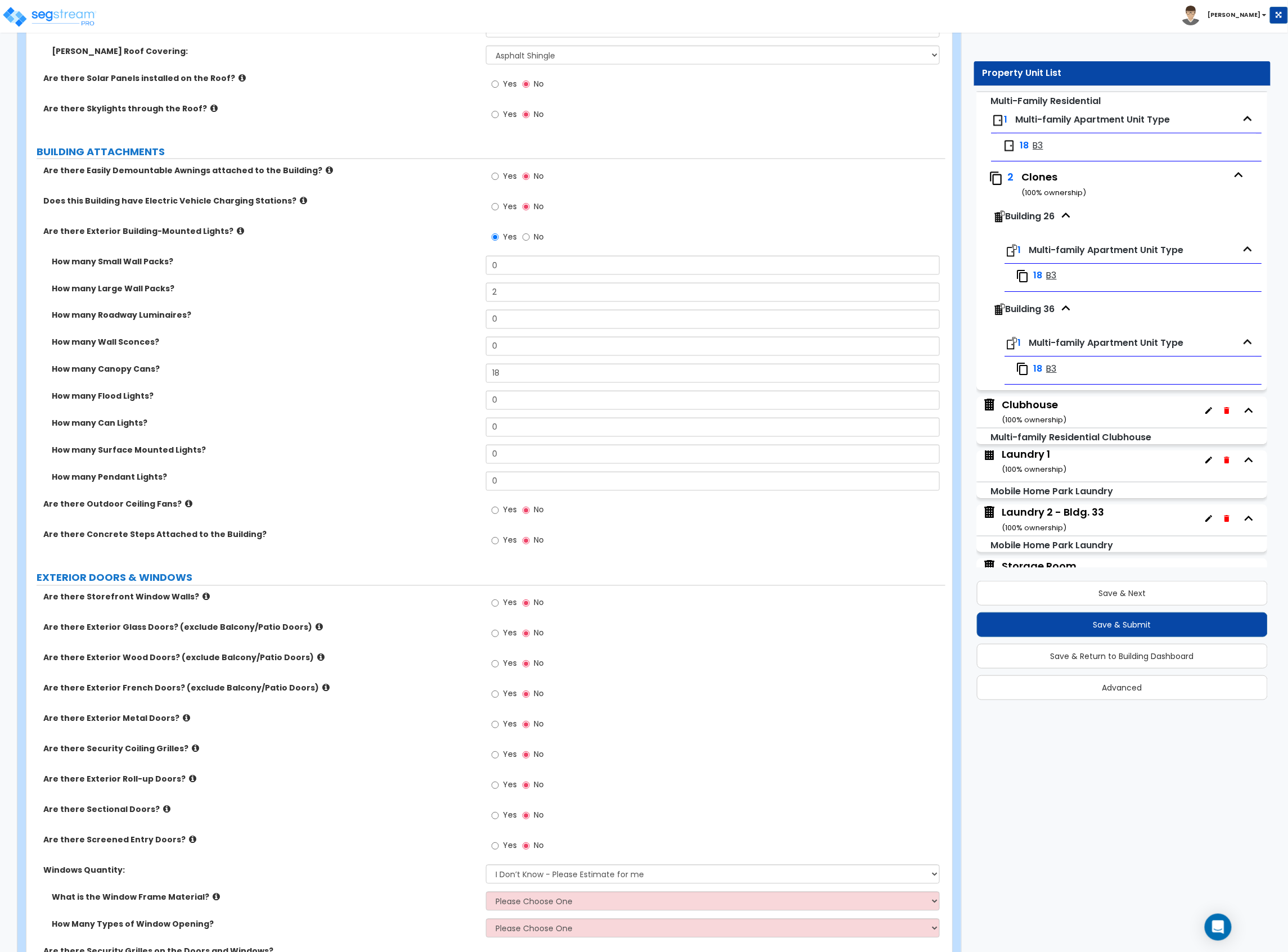
click at [500, 662] on label "Yes" at bounding box center [504, 665] width 25 height 19
click at [499, 662] on input "Yes" at bounding box center [495, 664] width 7 height 13
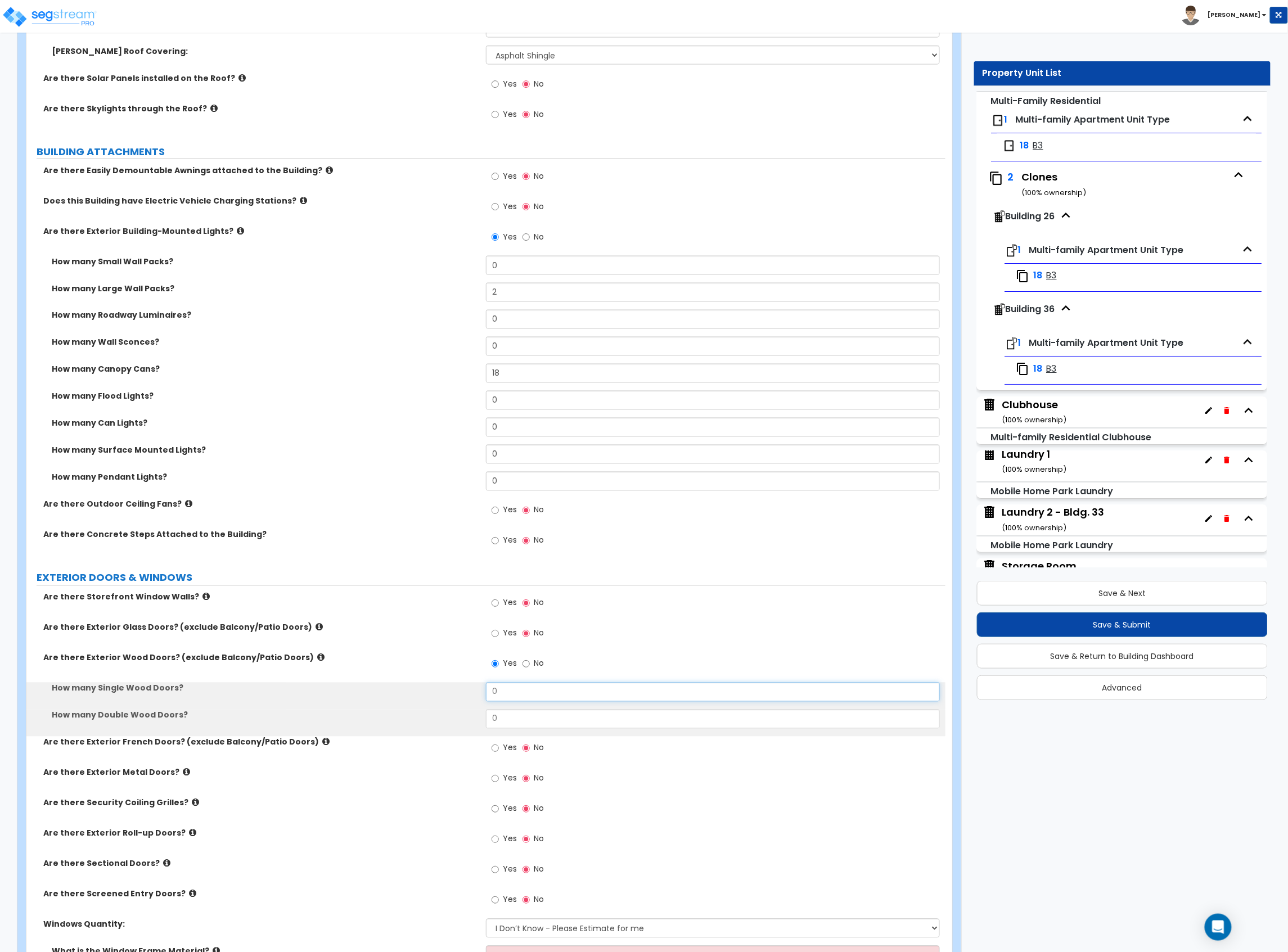
drag, startPoint x: 510, startPoint y: 688, endPoint x: 442, endPoint y: 687, distance: 68.0
click at [449, 696] on div "How many Single Wood Doors? 0" at bounding box center [486, 696] width 919 height 27
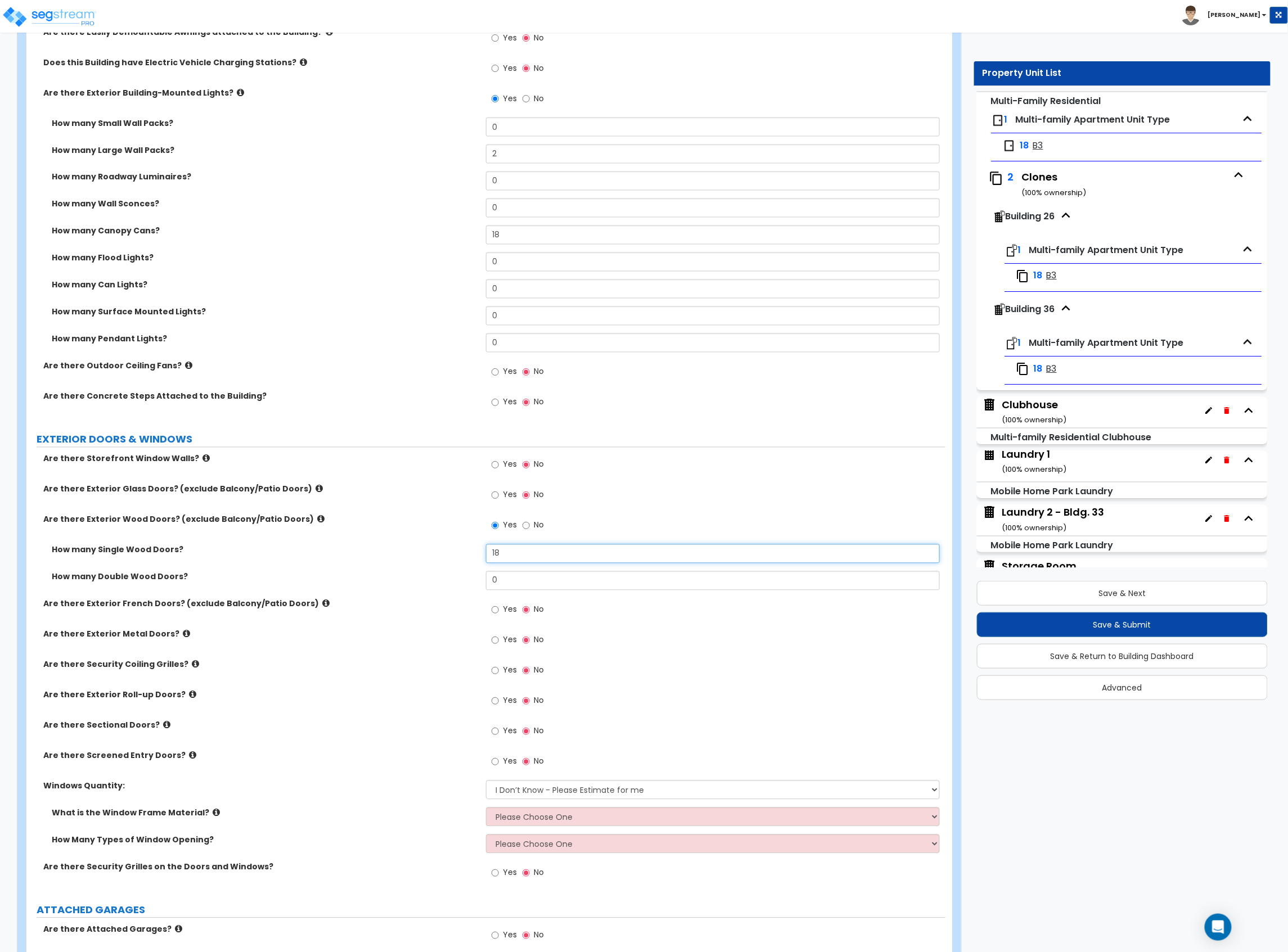
scroll to position [824, 0]
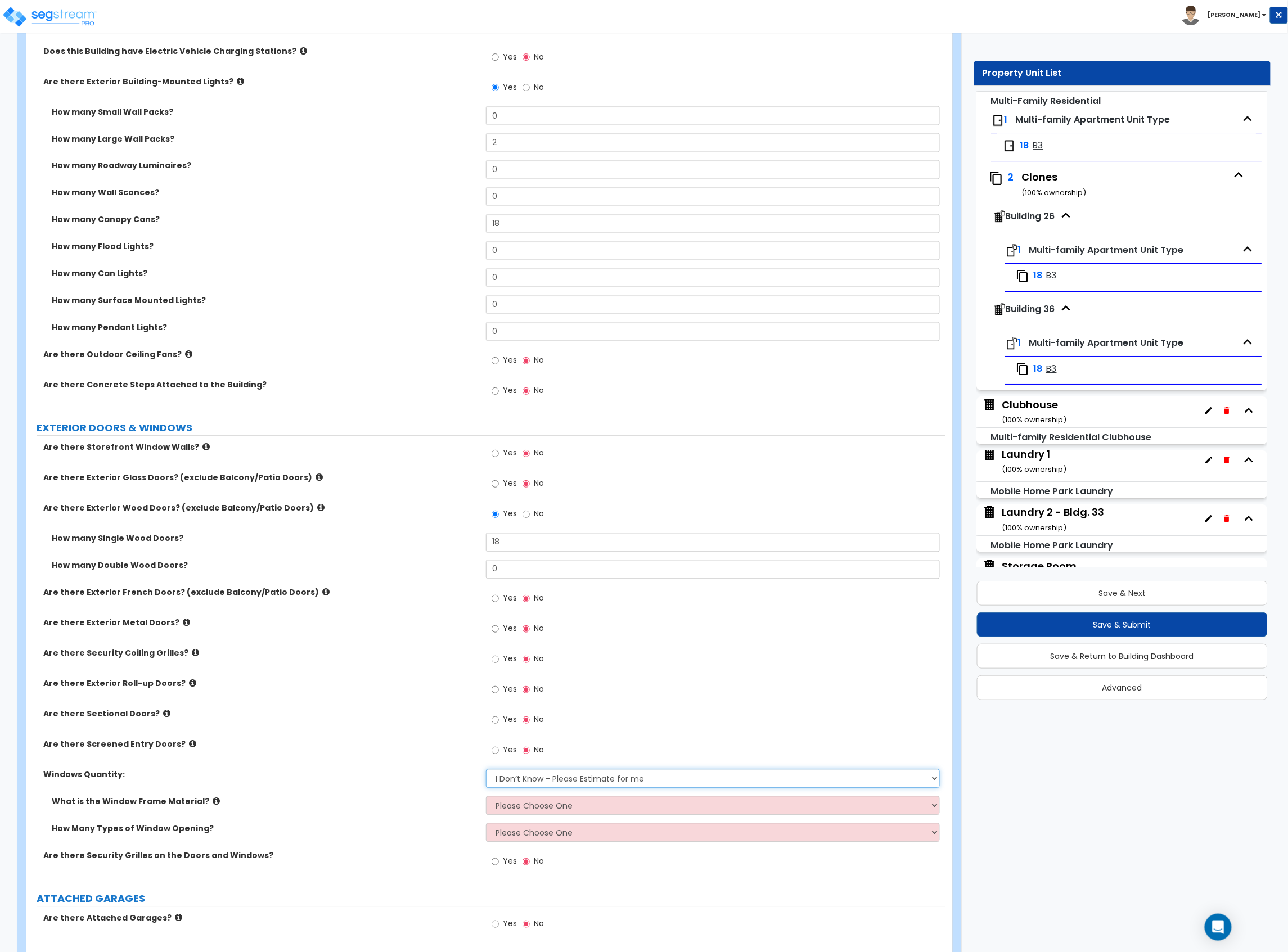
click at [558, 783] on select "I Don’t Know - Please Estimate for me I want to Enter the Quantity" at bounding box center [712, 778] width 454 height 19
click at [486, 771] on select "I Don’t Know - Please Estimate for me I want to Enter the Quantity" at bounding box center [712, 778] width 454 height 19
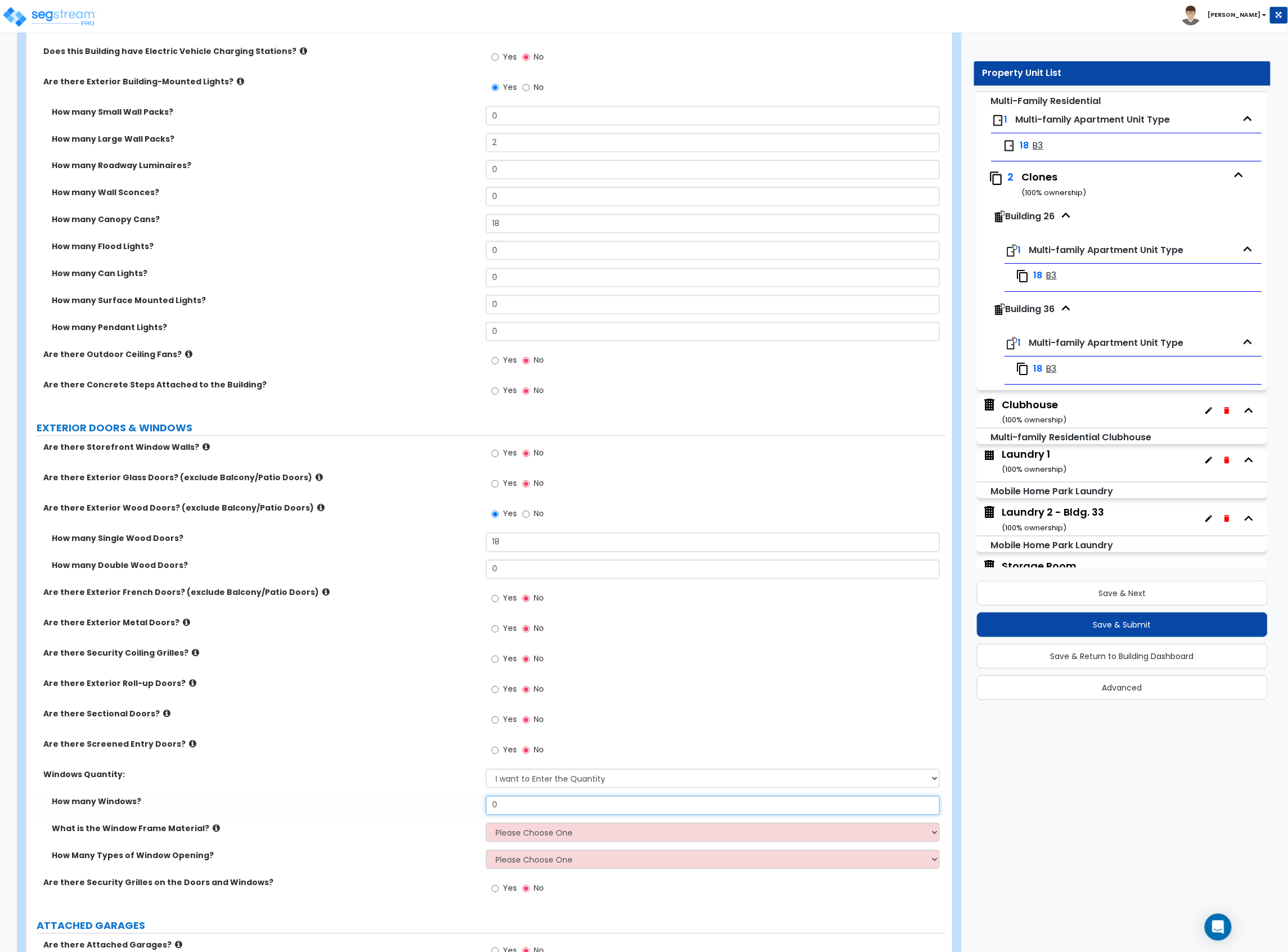
drag, startPoint x: 549, startPoint y: 800, endPoint x: 433, endPoint y: 793, distance: 116.2
click at [436, 795] on div "Are there Storefront Window Walls? Yes No Are there Exterior Glass Doors? (excl…" at bounding box center [486, 675] width 902 height 466
click at [522, 836] on select "Please Choose One Vinyl Aluminum Wood" at bounding box center [712, 833] width 454 height 19
click at [486, 825] on select "Please Choose One Vinyl Aluminum Wood" at bounding box center [712, 833] width 454 height 19
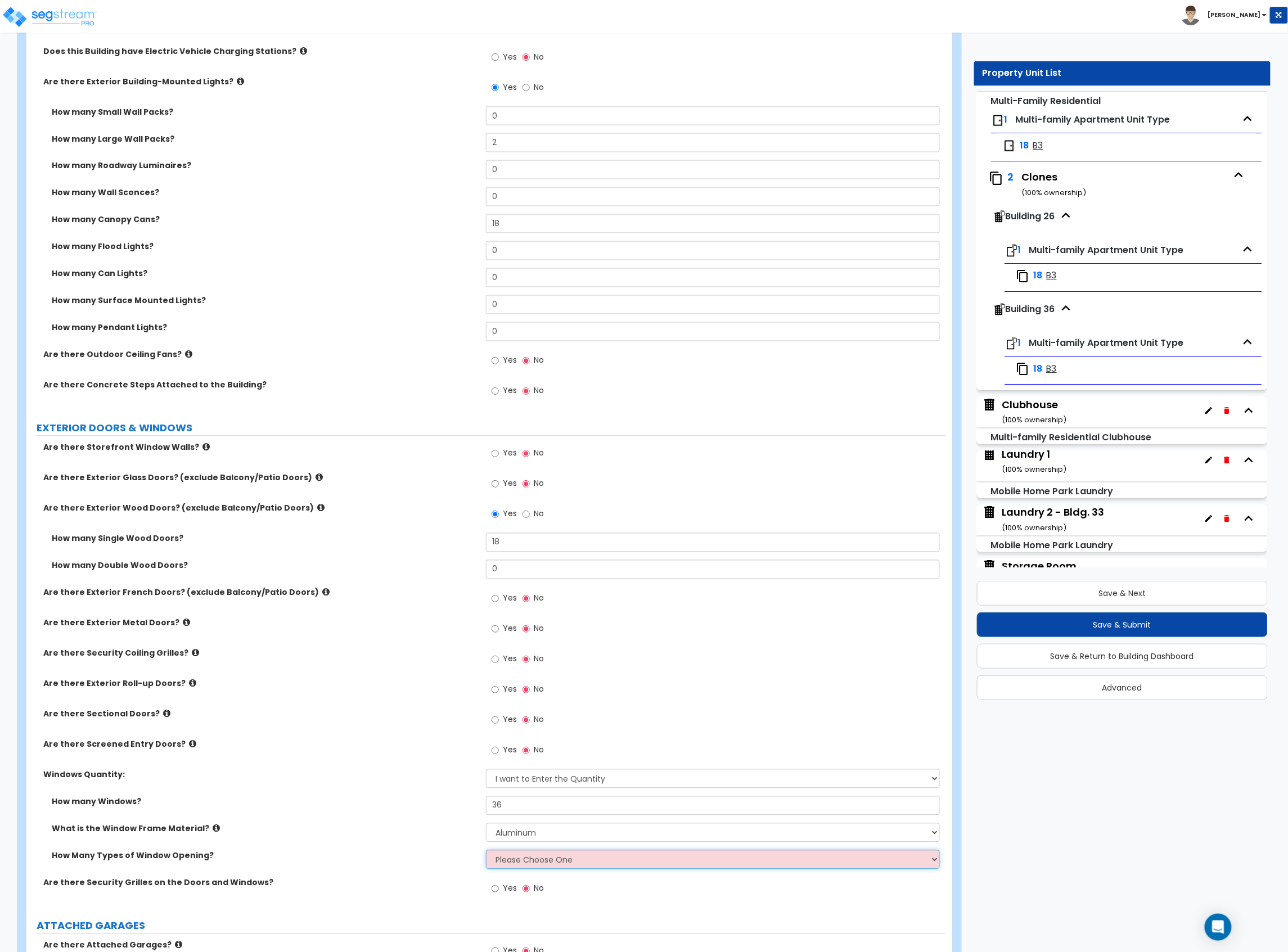
click at [531, 858] on select "Please Choose One 1 2 3 4" at bounding box center [712, 860] width 454 height 19
click at [486, 852] on select "Please Choose One 1 2 3 4" at bounding box center [712, 860] width 454 height 19
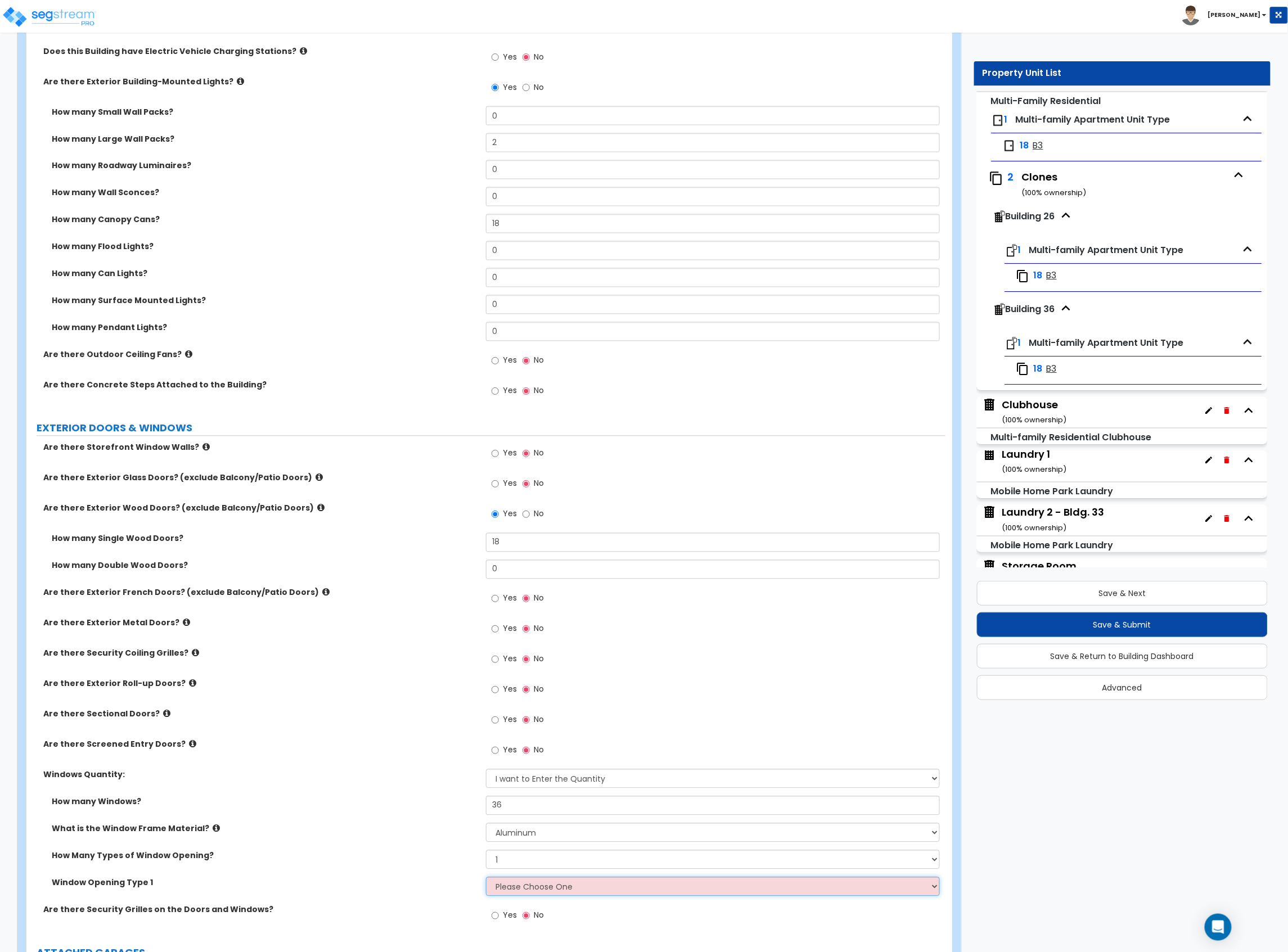
click at [514, 893] on select "Please Choose One Sliding Picture/Fixed Double/Single Hung Awning Swing" at bounding box center [712, 886] width 454 height 19
click at [486, 879] on select "Please Choose One Sliding Picture/Fixed Double/Single Hung Awning Swing" at bounding box center [712, 886] width 454 height 19
click at [351, 828] on label "What is the Window Frame Material?" at bounding box center [264, 829] width 426 height 11
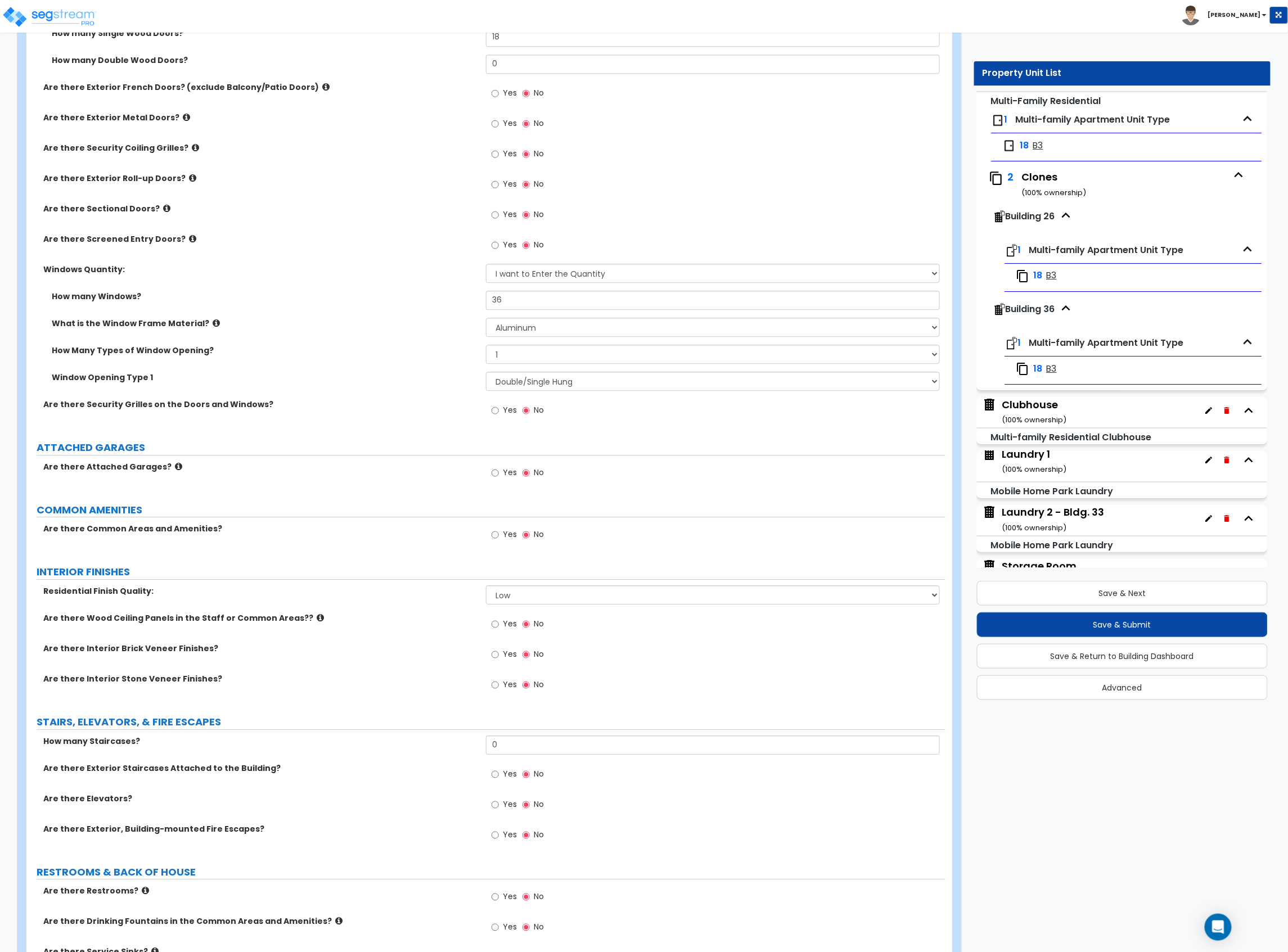
scroll to position [1424, 0]
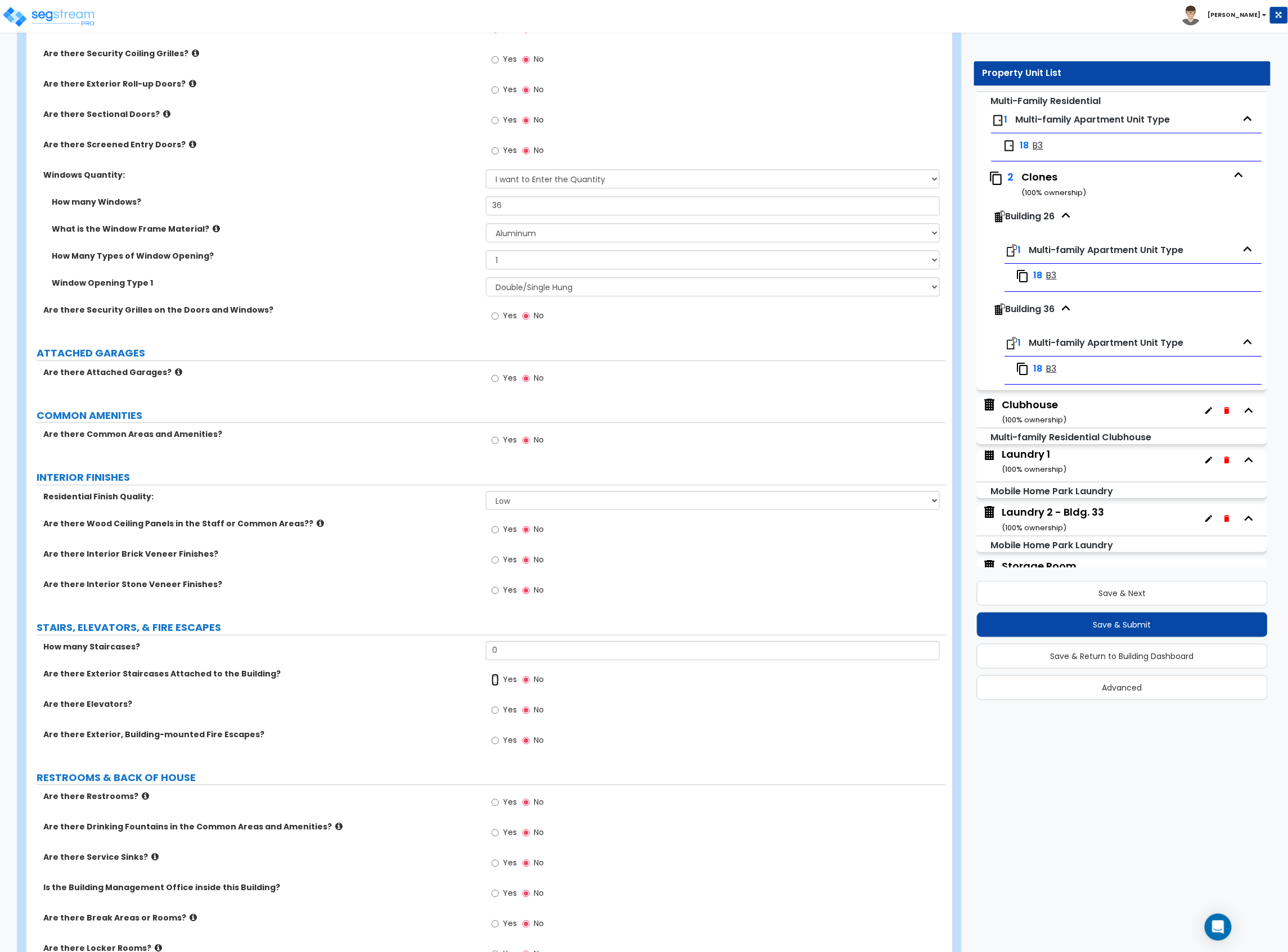
click at [498, 686] on input "Yes" at bounding box center [495, 680] width 7 height 13
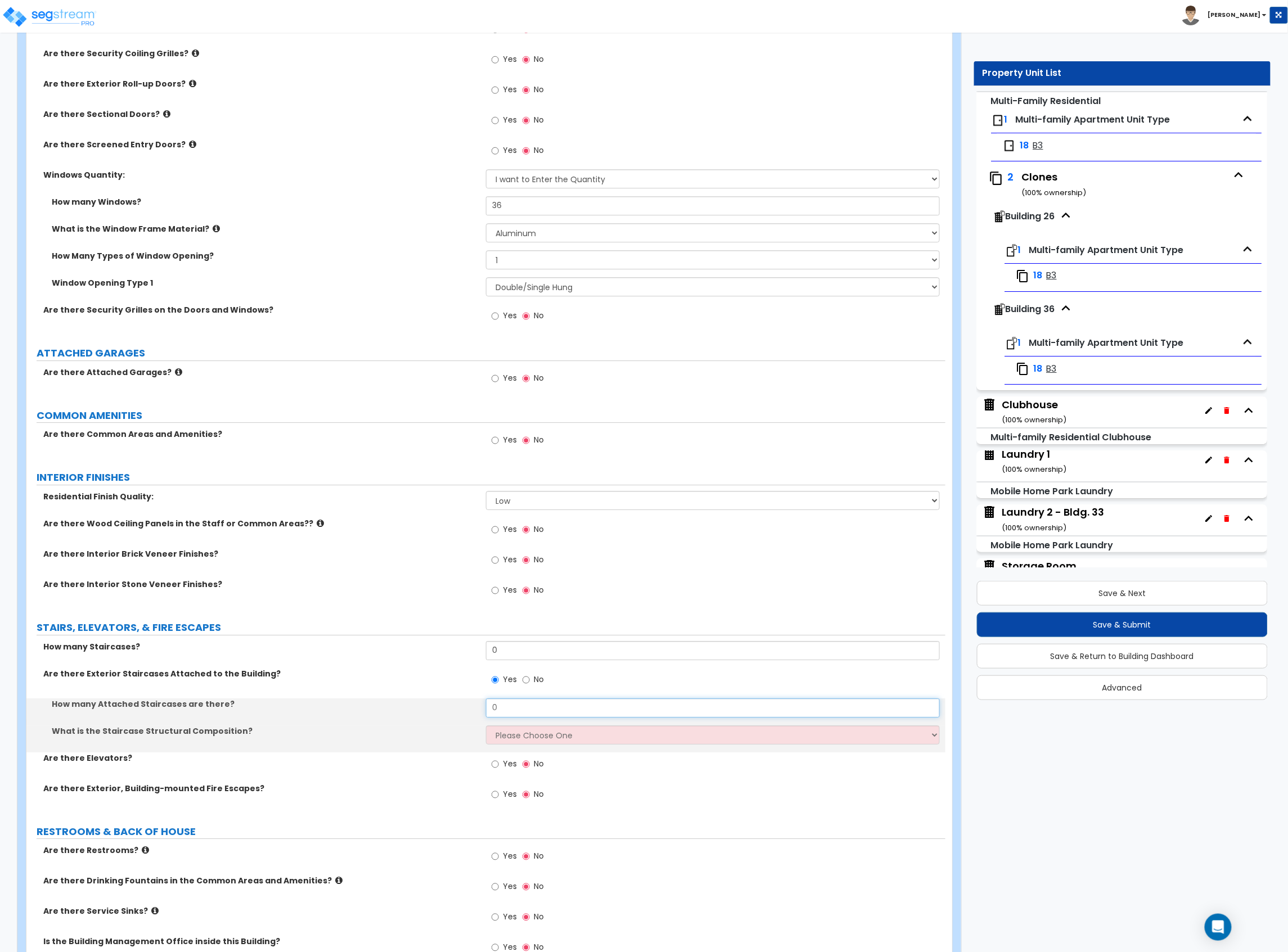
click at [421, 711] on div "How many Attached Staircases are there? 0" at bounding box center [486, 712] width 919 height 27
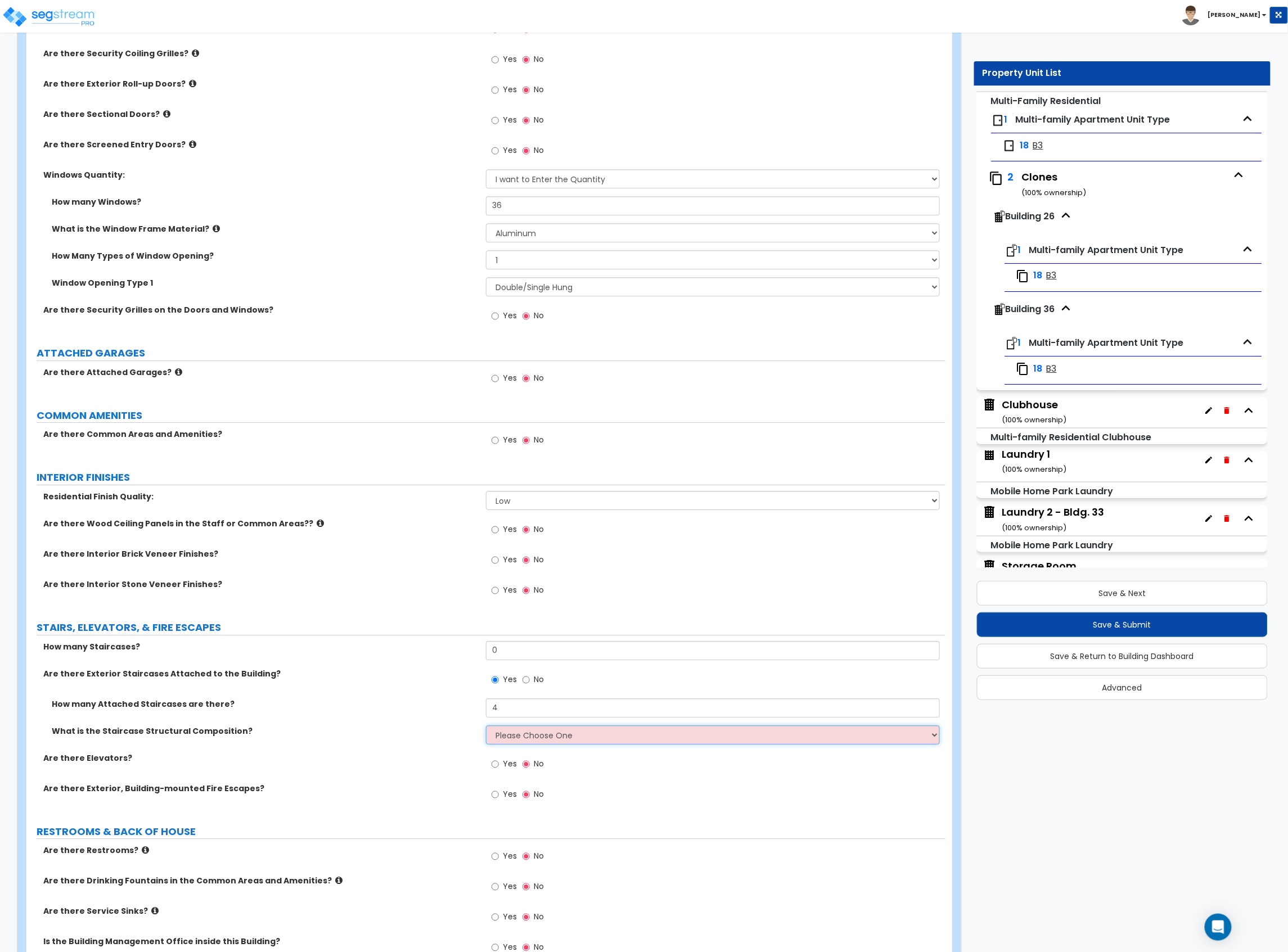
click at [543, 736] on select "Please Choose One Reinforced Concrete Structural Steel Wood" at bounding box center [712, 735] width 454 height 19
click at [486, 728] on select "Please Choose One Reinforced Concrete Structural Steel Wood" at bounding box center [712, 735] width 454 height 19
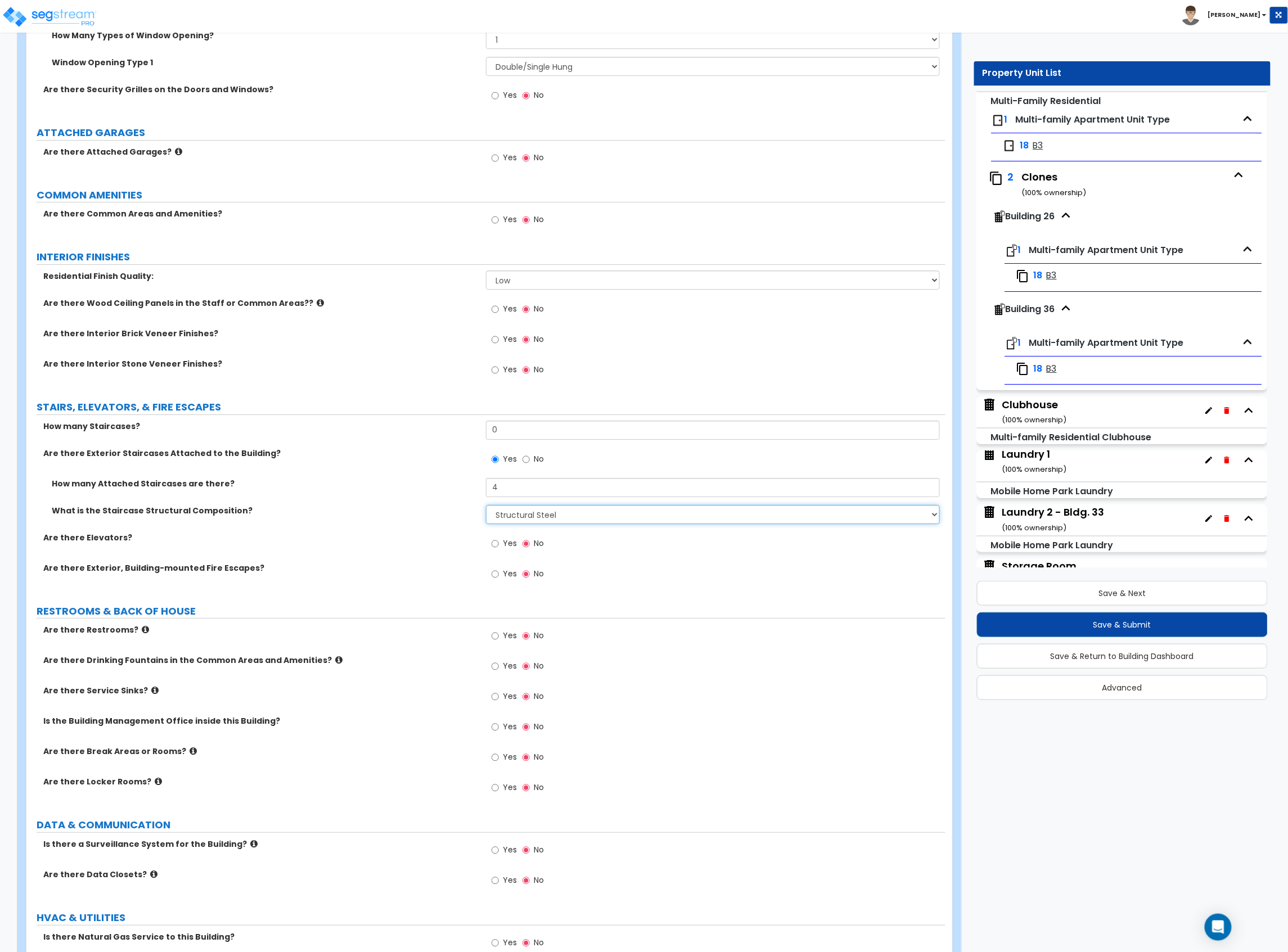
scroll to position [1797, 0]
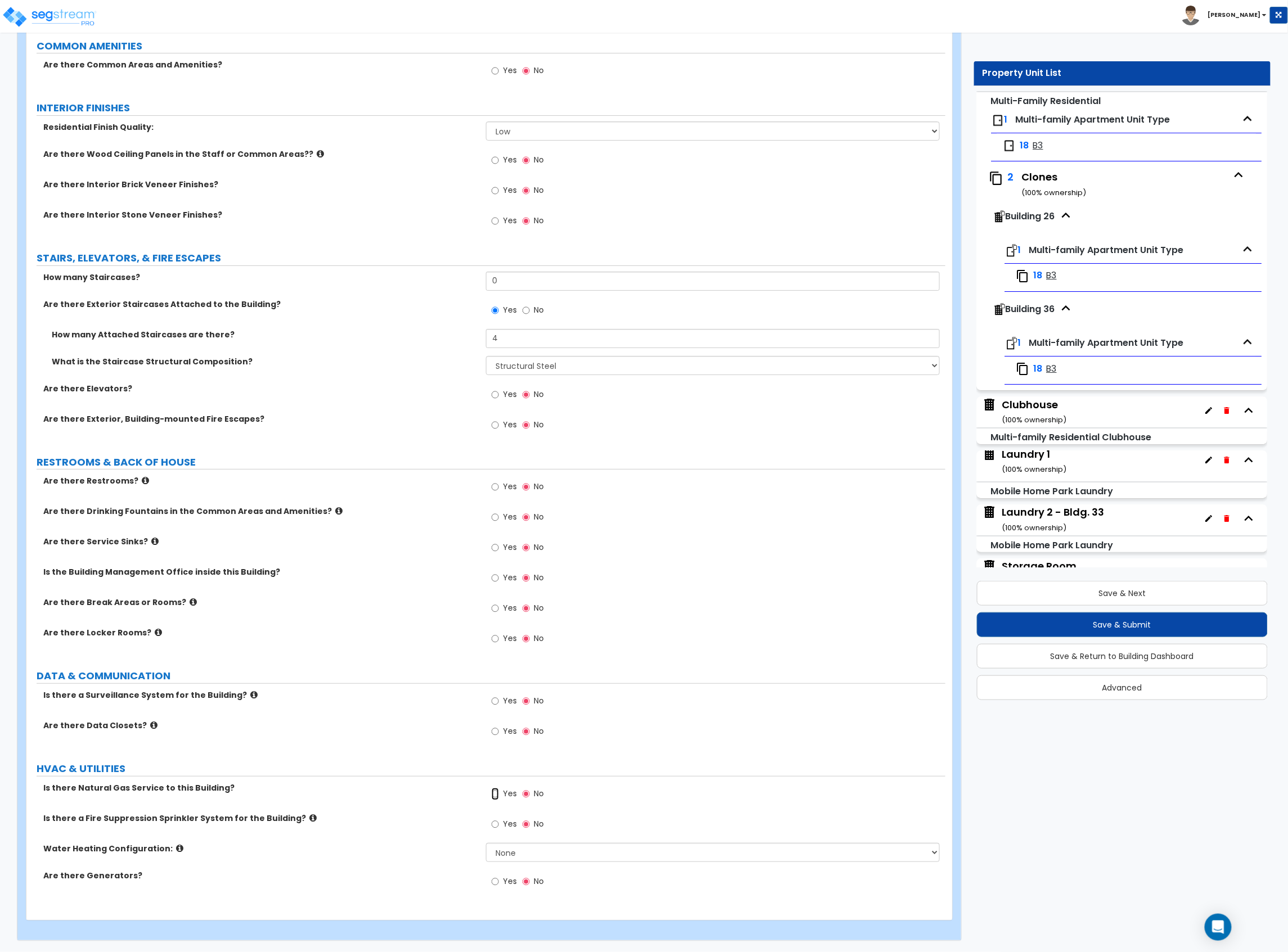
click at [495, 794] on input "Yes" at bounding box center [495, 794] width 7 height 13
click at [519, 855] on select "None Water Heater for Multiple Units Water Heater for Individual Units" at bounding box center [712, 852] width 454 height 19
click at [486, 843] on select "None Water Heater for Multiple Units Water Heater for Individual Units" at bounding box center [712, 852] width 454 height 19
click at [1133, 601] on button "Save & Next" at bounding box center [1122, 593] width 291 height 25
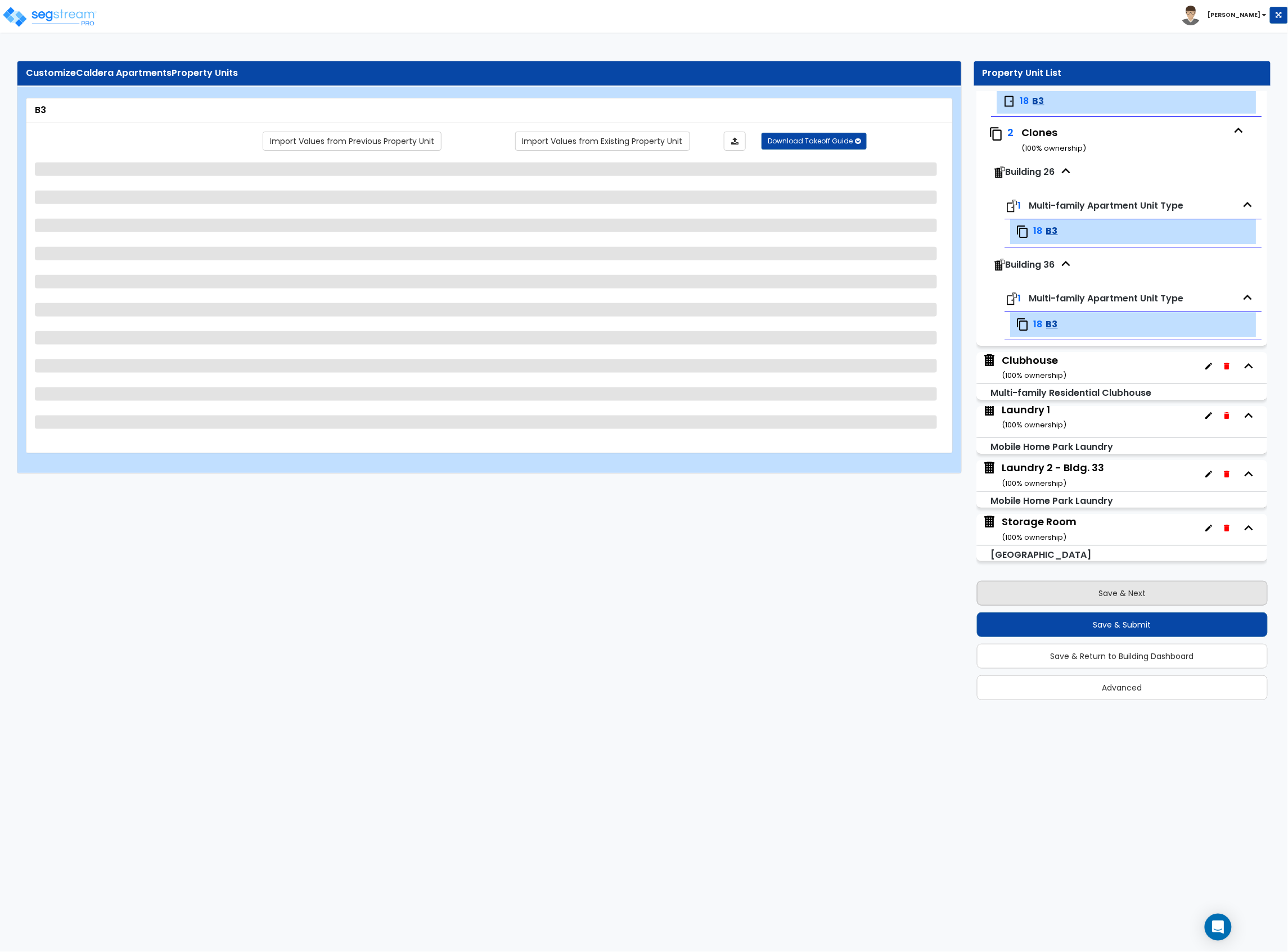
scroll to position [3721, 0]
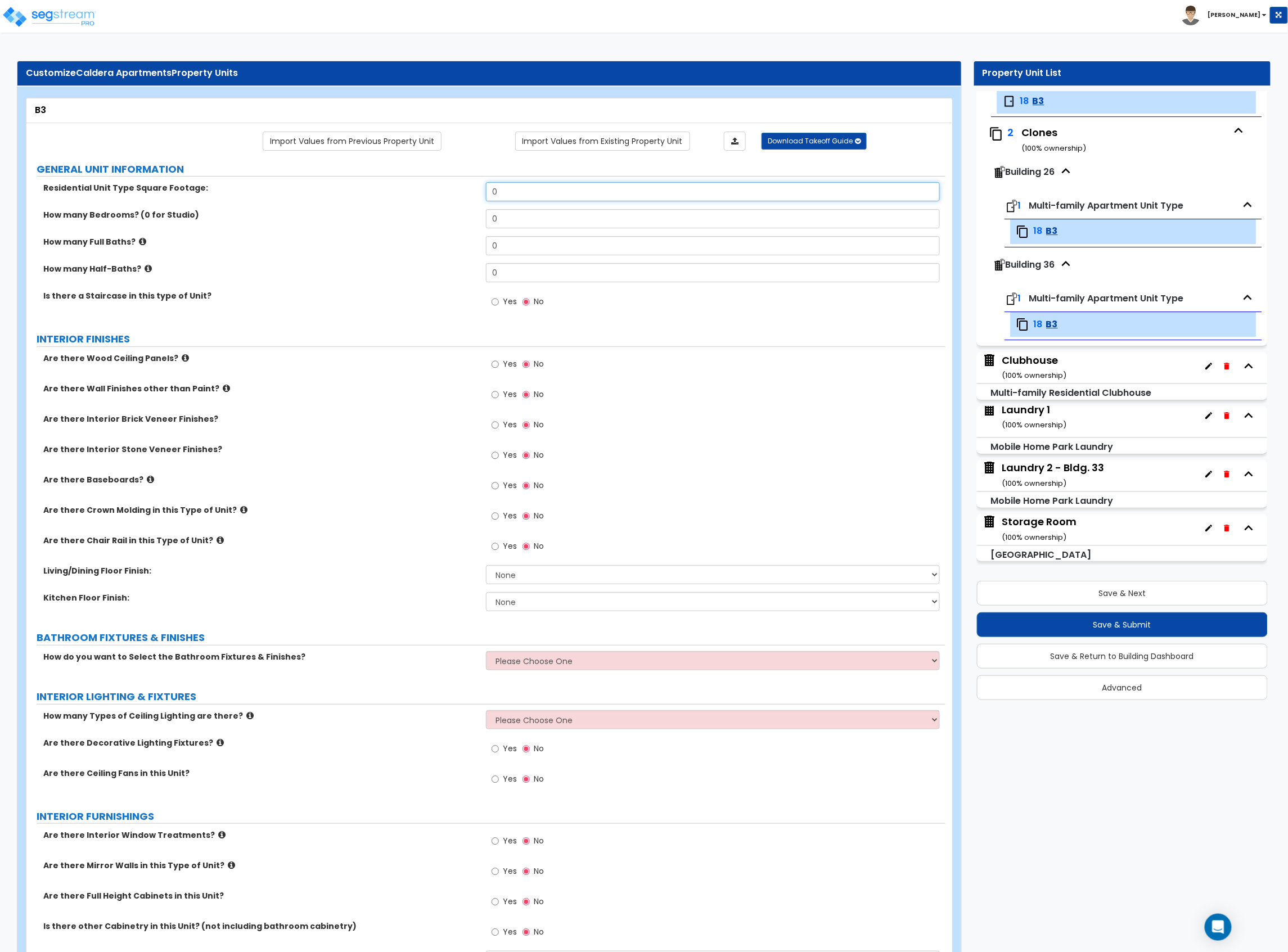
drag, startPoint x: 538, startPoint y: 193, endPoint x: 464, endPoint y: 195, distance: 74.0
click at [464, 195] on div "Residential Unit Type Square Footage: 0" at bounding box center [486, 195] width 919 height 27
drag, startPoint x: 516, startPoint y: 223, endPoint x: 421, endPoint y: 217, distance: 95.2
click at [421, 217] on div "How many Bedrooms? (0 for Studio) 0" at bounding box center [486, 222] width 919 height 27
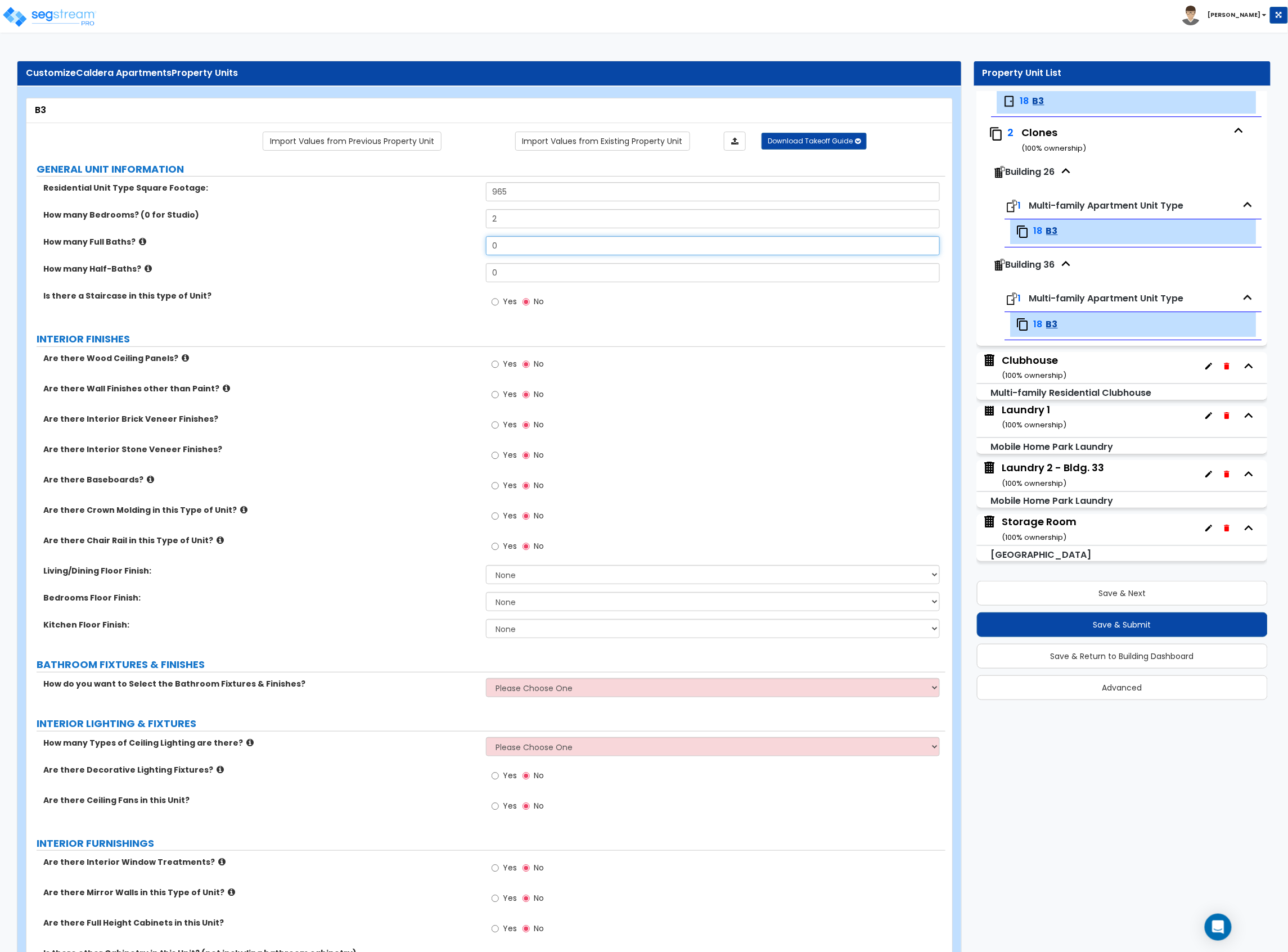
drag, startPoint x: 516, startPoint y: 251, endPoint x: 493, endPoint y: 257, distance: 23.8
click at [495, 257] on div "How many Full Baths? 0" at bounding box center [486, 250] width 919 height 27
click at [500, 487] on label "Yes" at bounding box center [504, 487] width 25 height 19
click at [499, 487] on input "Yes" at bounding box center [495, 486] width 7 height 13
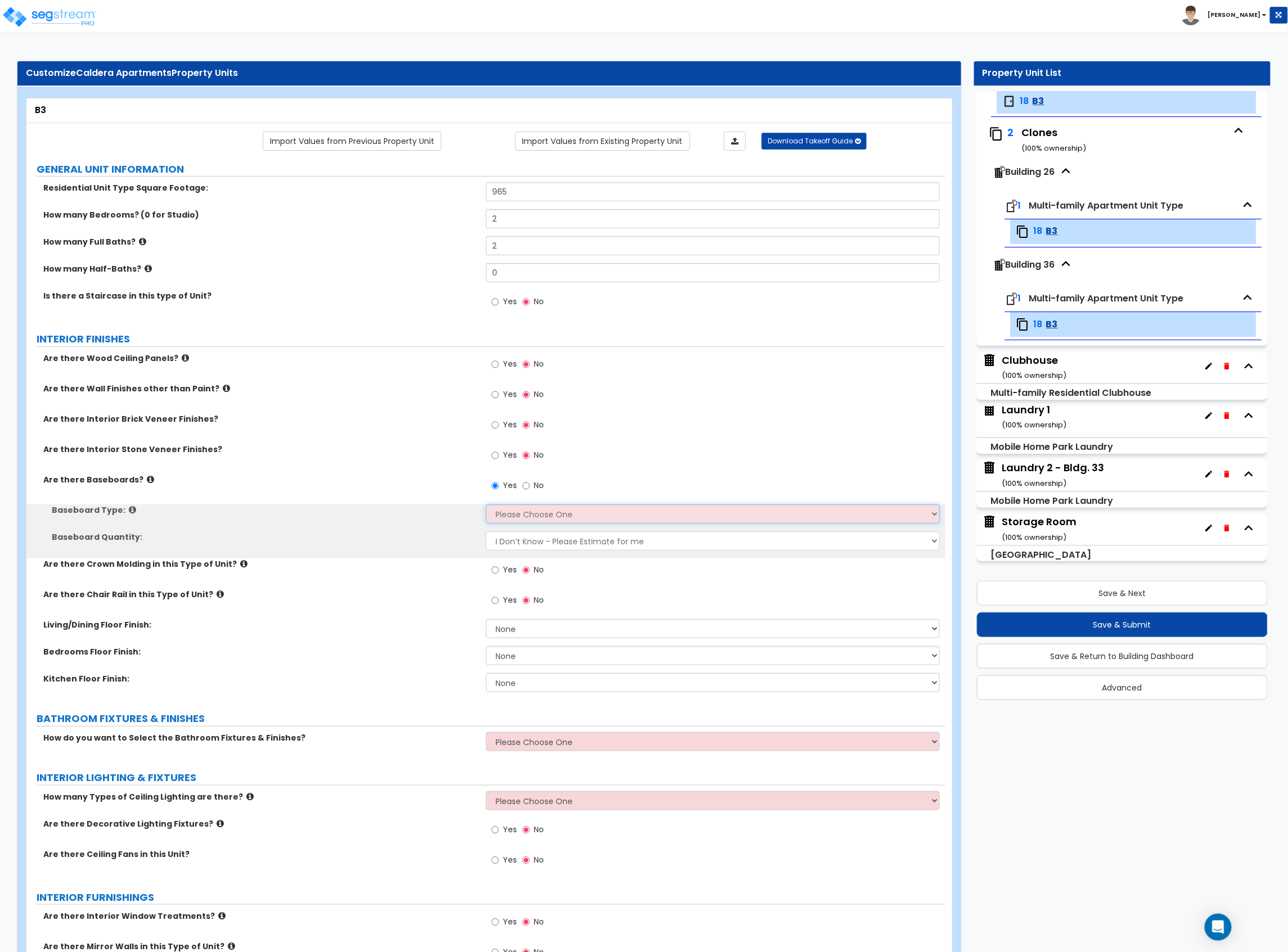
click at [525, 518] on select "Please Choose One Wood Vinyl Carpet Tile" at bounding box center [712, 514] width 454 height 19
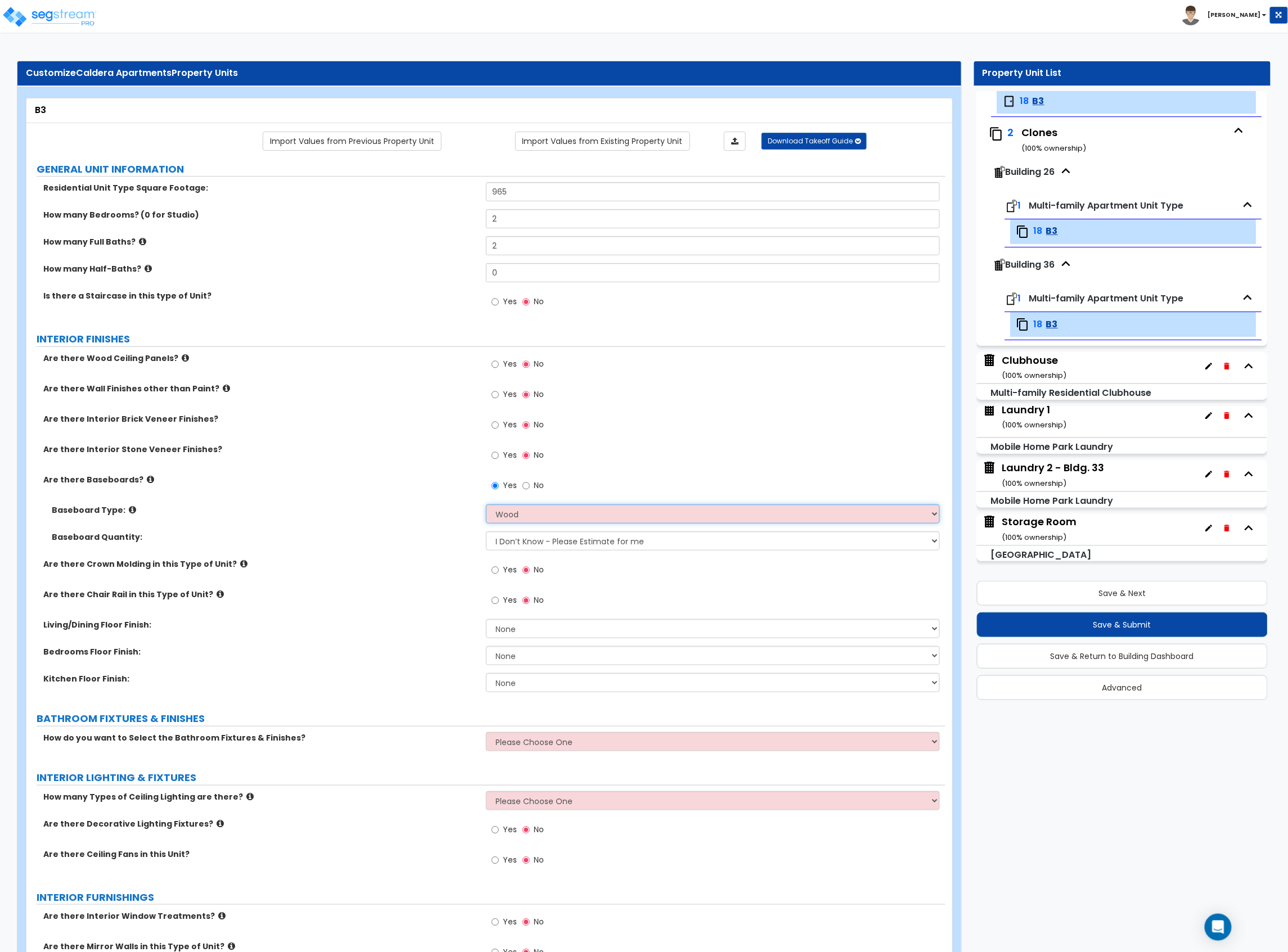
click at [486, 505] on select "Please Choose One Wood Vinyl Carpet Tile" at bounding box center [712, 514] width 454 height 19
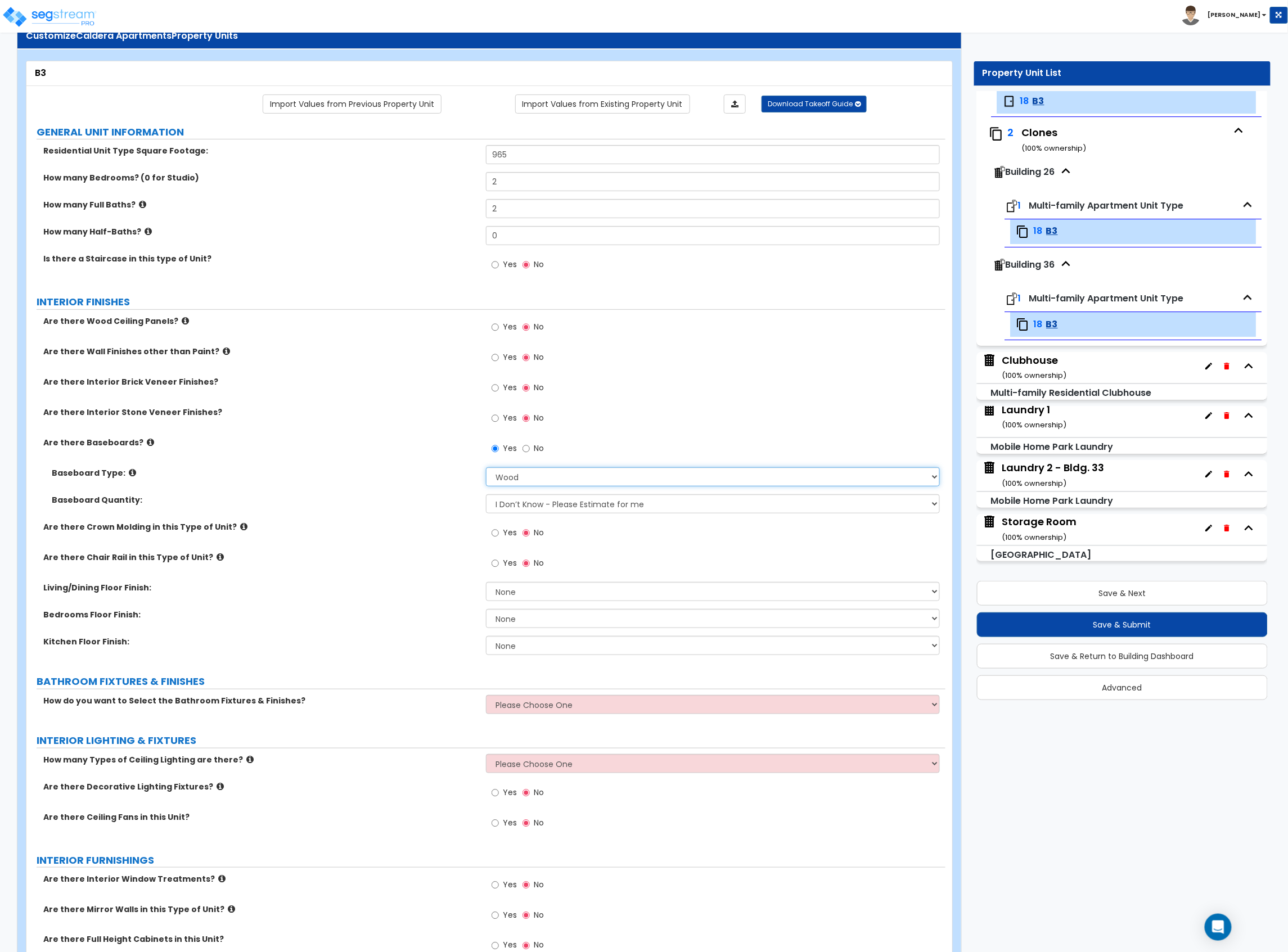
scroll to position [75, 0]
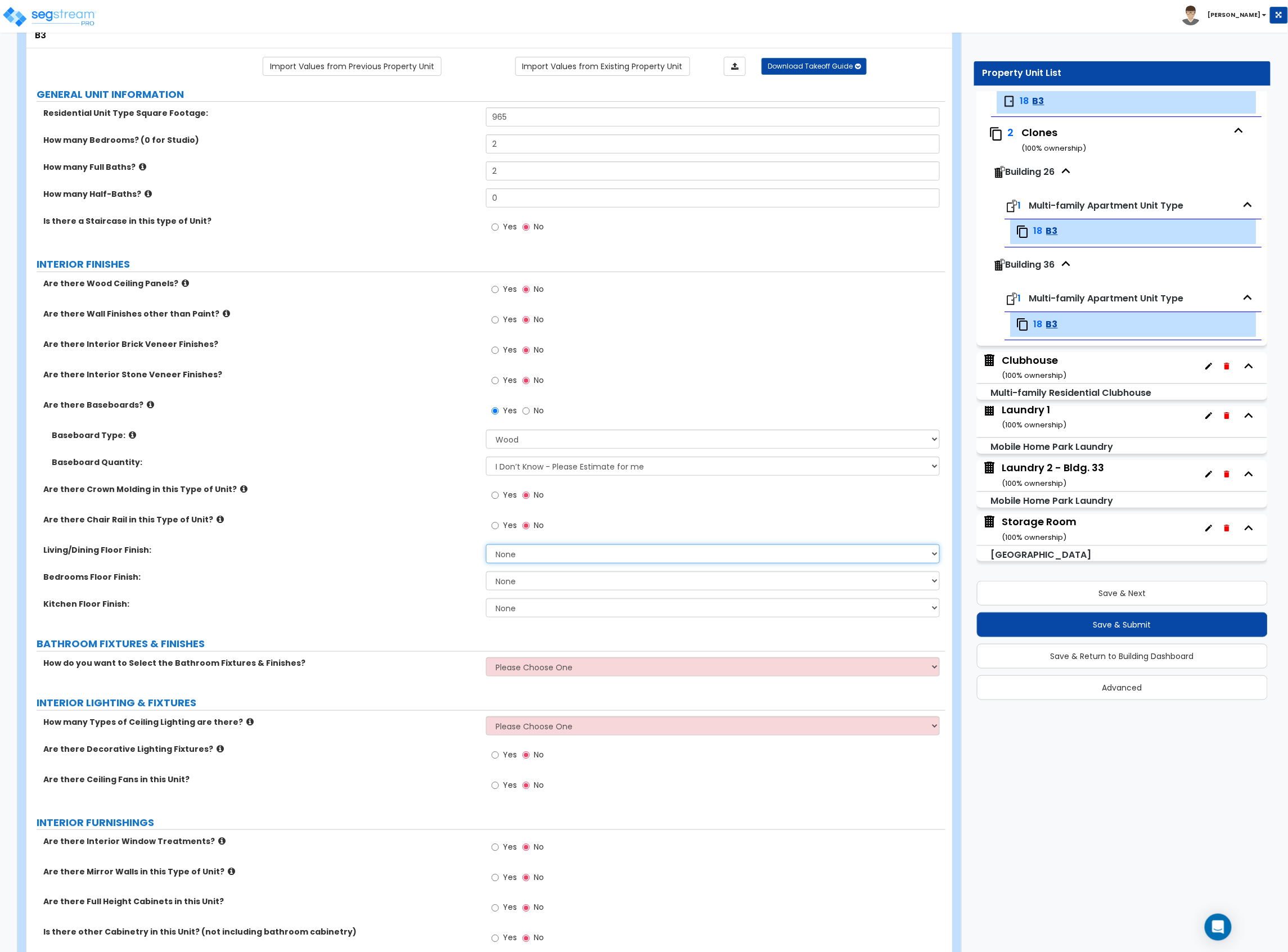
click at [531, 556] on select "None Tile Flooring Hardwood Flooring Resilient Laminate Flooring VCT Flooring S…" at bounding box center [712, 553] width 454 height 19
click at [486, 546] on select "None Tile Flooring Hardwood Flooring Resilient Laminate Flooring VCT Flooring S…" at bounding box center [712, 553] width 454 height 19
click at [531, 585] on select "None Tile Flooring Hardwood Flooring Resilient Laminate Flooring VCT Flooring S…" at bounding box center [712, 581] width 454 height 19
click at [486, 572] on select "None Tile Flooring Hardwood Flooring Resilient Laminate Flooring VCT Flooring S…" at bounding box center [712, 581] width 454 height 19
click at [524, 671] on select "Please Choose One Select the type of Fixtures and Finishes only for one Bath an…" at bounding box center [712, 666] width 454 height 19
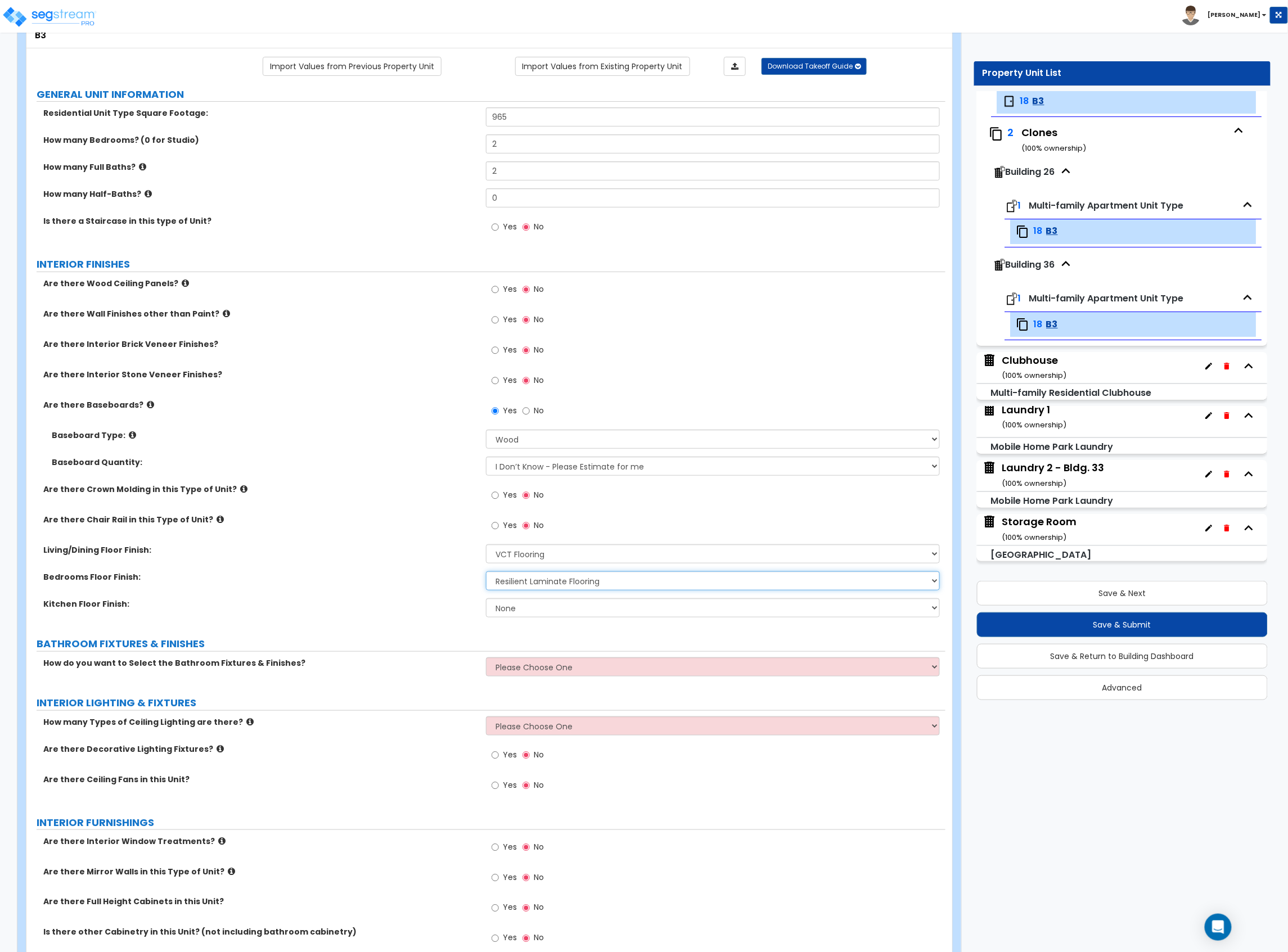
click at [542, 581] on select "None Tile Flooring Hardwood Flooring Resilient Laminate Flooring VCT Flooring S…" at bounding box center [712, 581] width 454 height 19
click at [486, 572] on select "None Tile Flooring Hardwood Flooring Resilient Laminate Flooring VCT Flooring S…" at bounding box center [712, 581] width 454 height 19
drag, startPoint x: 563, startPoint y: 593, endPoint x: 558, endPoint y: 603, distance: 11.2
click at [562, 594] on div "Bedrooms Floor Finish: None Tile Flooring Hardwood Flooring Resilient Laminate …" at bounding box center [486, 585] width 919 height 27
drag, startPoint x: 555, startPoint y: 610, endPoint x: 552, endPoint y: 615, distance: 5.8
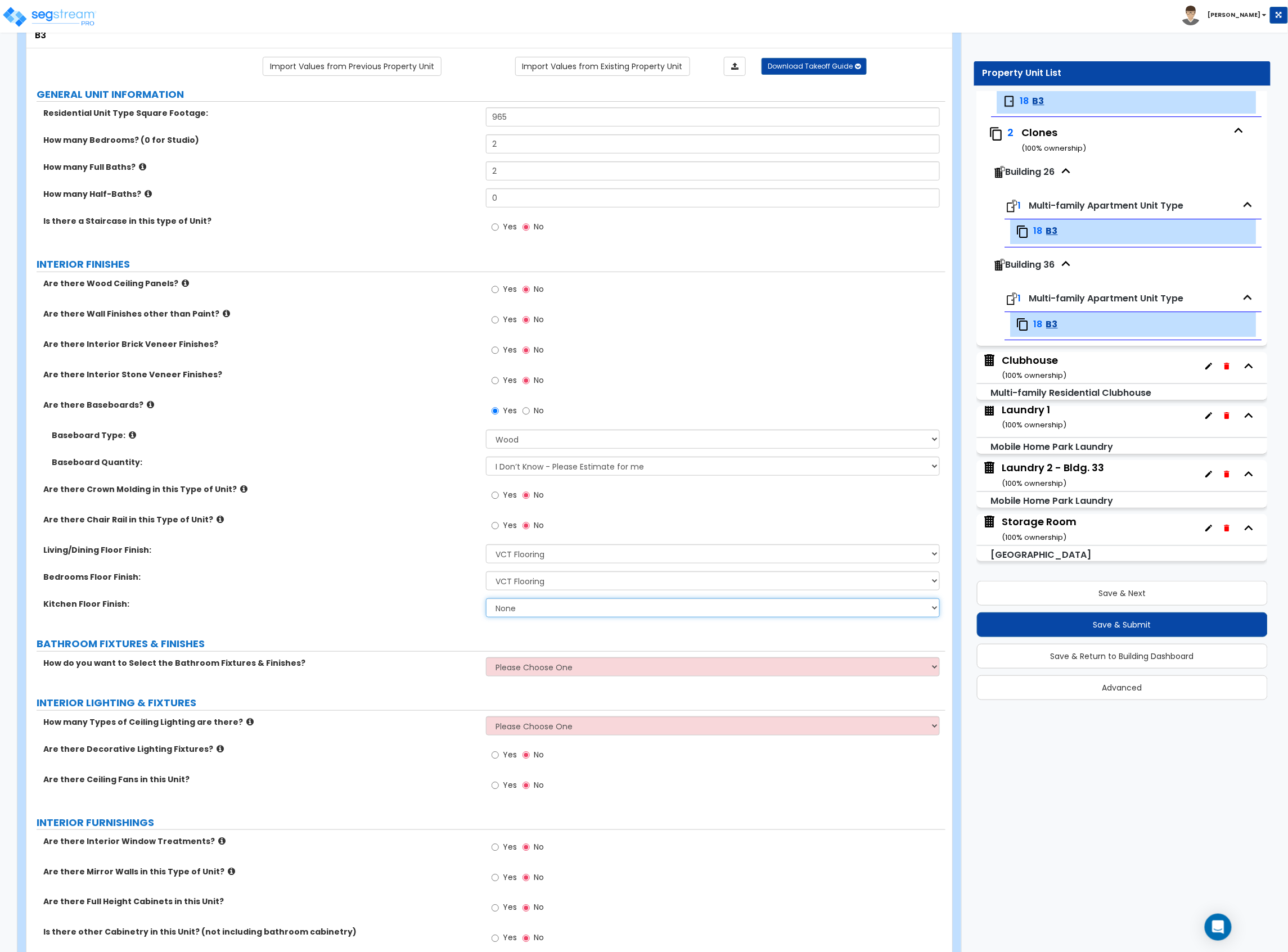
click at [554, 613] on select "None Tile Flooring Hardwood Flooring Resilient Laminate Flooring VCT Flooring S…" at bounding box center [712, 608] width 454 height 19
click at [486, 599] on select "None Tile Flooring Hardwood Flooring Resilient Laminate Flooring VCT Flooring S…" at bounding box center [712, 608] width 454 height 19
click at [407, 588] on div "Bedrooms Floor Finish: None Tile Flooring Hardwood Flooring Resilient Laminate …" at bounding box center [486, 585] width 919 height 27
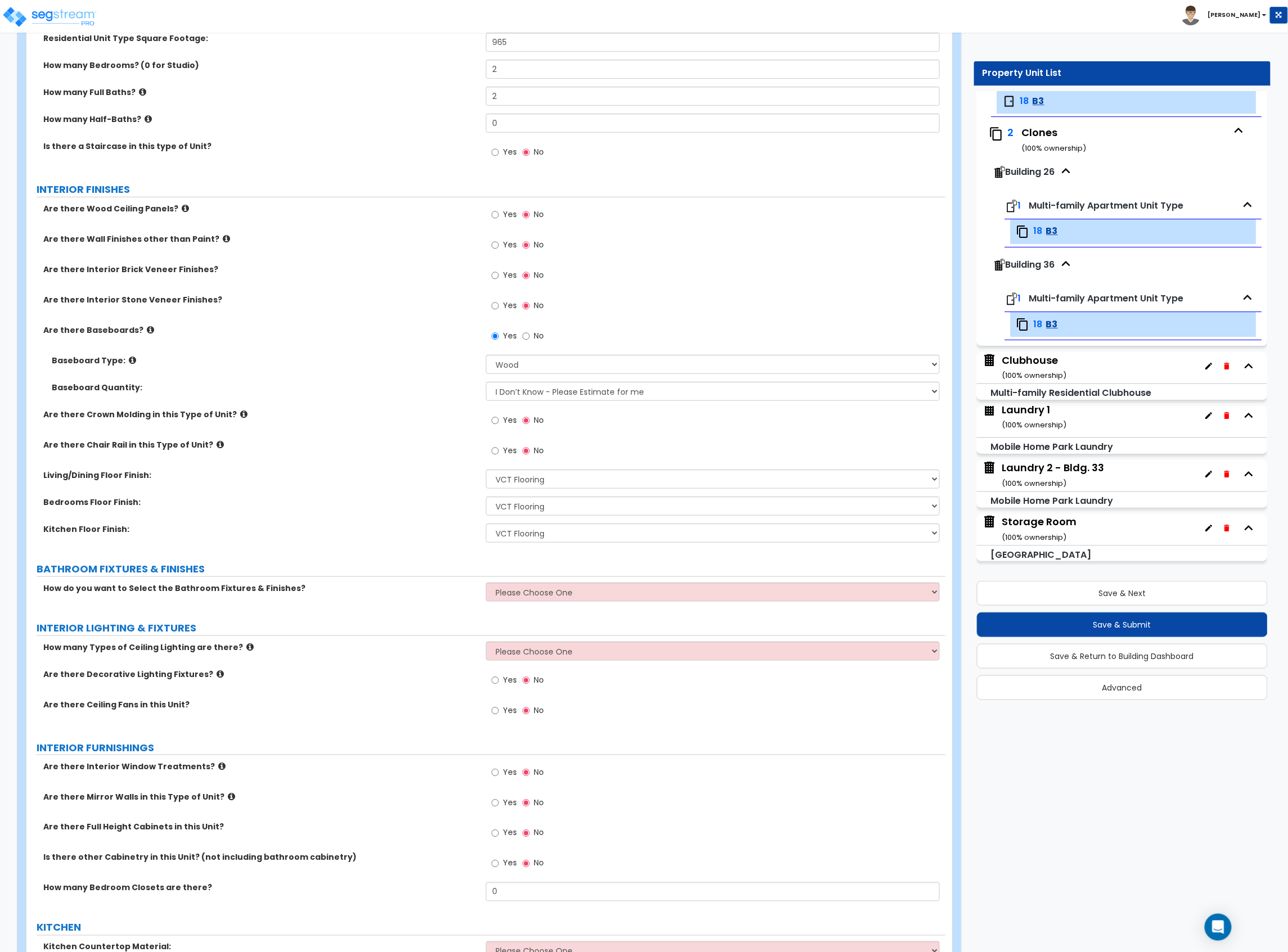
click at [570, 580] on div "GENERAL UNIT INFORMATION Residential Unit Type Square Footage: 965 How many Bed…" at bounding box center [486, 836] width 902 height 1646
click at [570, 601] on select "Please Choose One Select the type of Fixtures and Finishes only for one Bath an…" at bounding box center [712, 592] width 454 height 19
click at [486, 584] on select "Please Choose One Select the type of Fixtures and Finishes only for one Bath an…" at bounding box center [712, 592] width 454 height 19
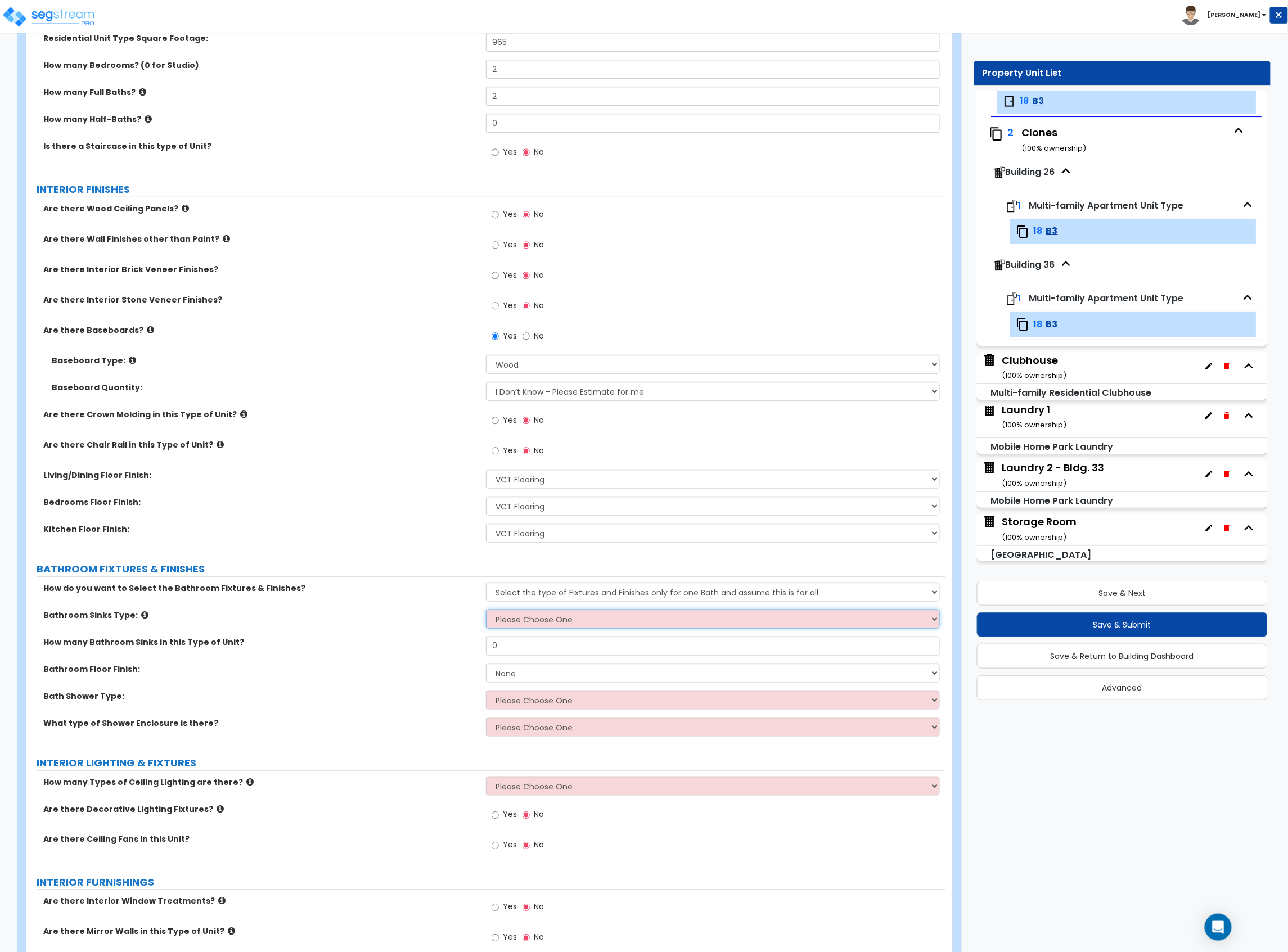
click at [590, 615] on select "Please Choose One Wall-mounted Pedestal-mounted Vanity-mounted" at bounding box center [712, 619] width 454 height 19
click at [486, 610] on select "Please Choose One Wall-mounted Pedestal-mounted Vanity-mounted" at bounding box center [712, 619] width 454 height 19
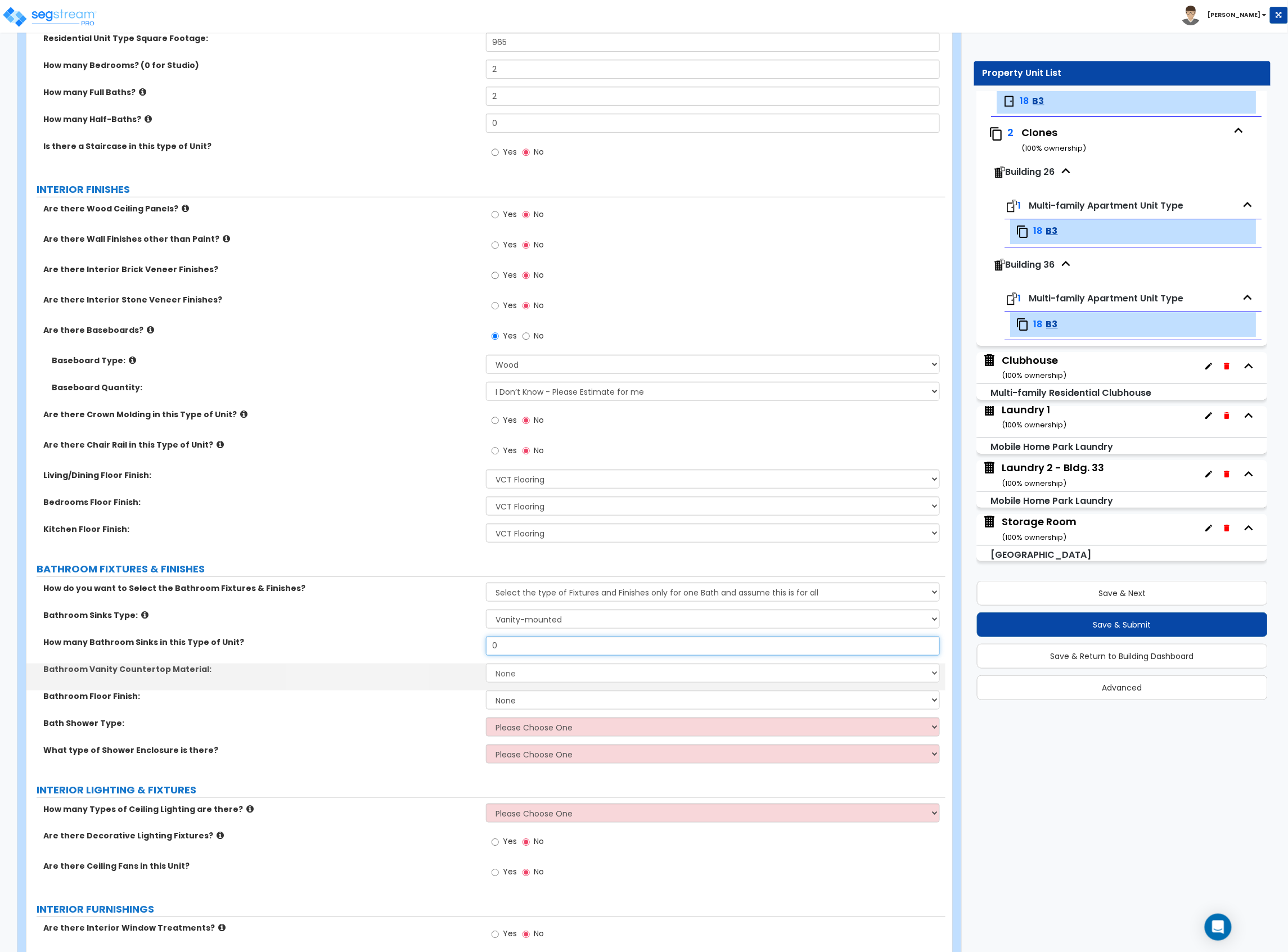
drag, startPoint x: 558, startPoint y: 649, endPoint x: 378, endPoint y: 638, distance: 180.3
click at [380, 639] on div "How many Bathroom Sinks in this Type of Unit? 0" at bounding box center [486, 650] width 919 height 27
click at [489, 675] on select "None Plastic Laminate Solid Surface Stone Quartz Marble Tile Wood" at bounding box center [712, 673] width 454 height 19
click at [486, 665] on select "None Plastic Laminate Solid Surface Stone Quartz Marble Tile Wood" at bounding box center [712, 673] width 454 height 19
click at [495, 696] on select "None Tile Flooring Hardwood Flooring Resilient Laminate Flooring VCT Flooring S…" at bounding box center [712, 700] width 454 height 19
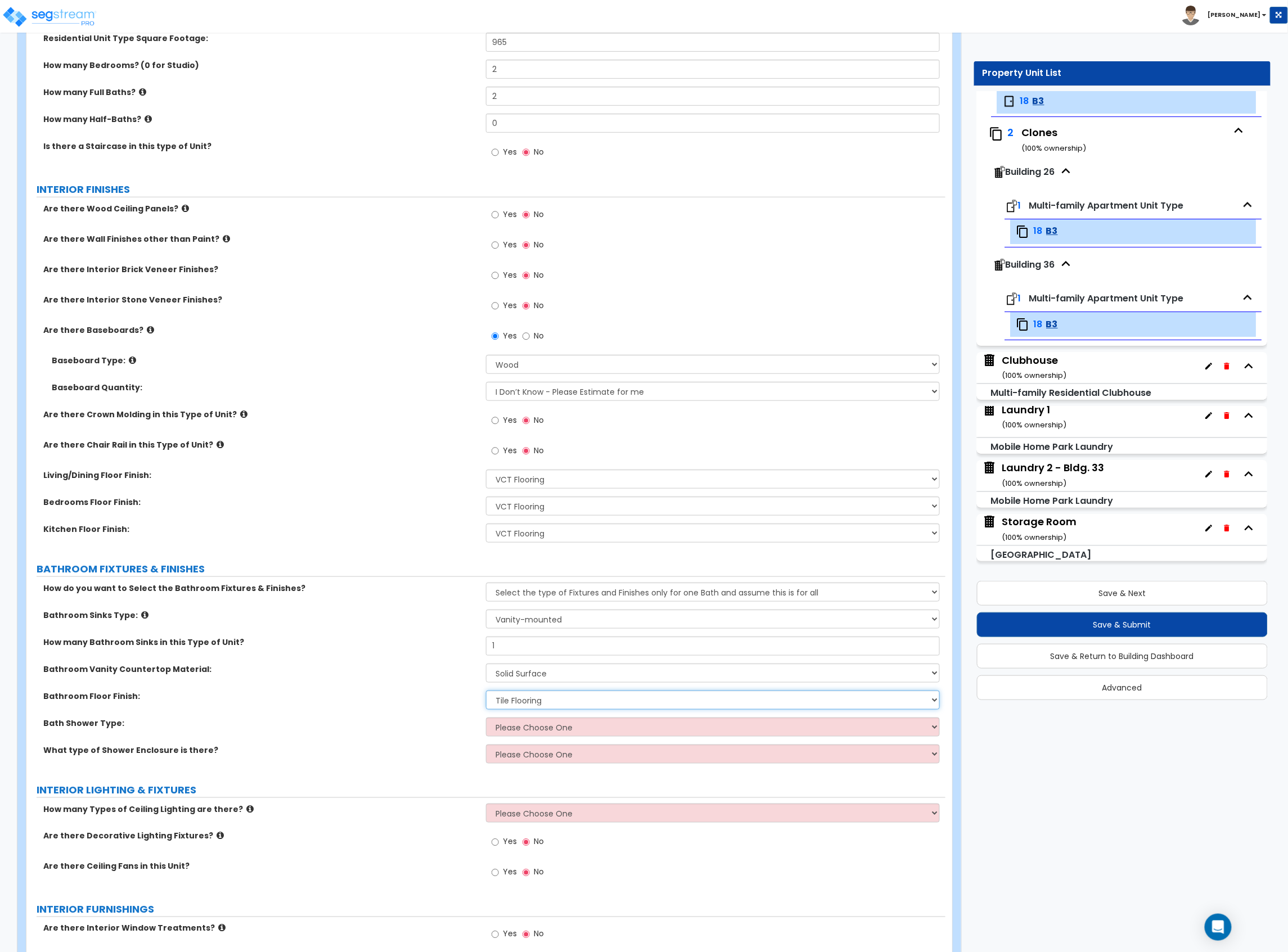
click at [486, 692] on select "None Tile Flooring Hardwood Flooring Resilient Laminate Flooring VCT Flooring S…" at bounding box center [712, 700] width 454 height 19
click at [430, 713] on div "Bathroom Floor Finish: None Tile Flooring Hardwood Flooring Resilient Laminate …" at bounding box center [486, 704] width 919 height 27
click at [505, 723] on select "Please Choose One Standalone Shower Bathtub - Shower Combination" at bounding box center [712, 727] width 454 height 19
click at [486, 718] on select "Please Choose One Standalone Shower Bathtub - Shower Combination" at bounding box center [712, 727] width 454 height 19
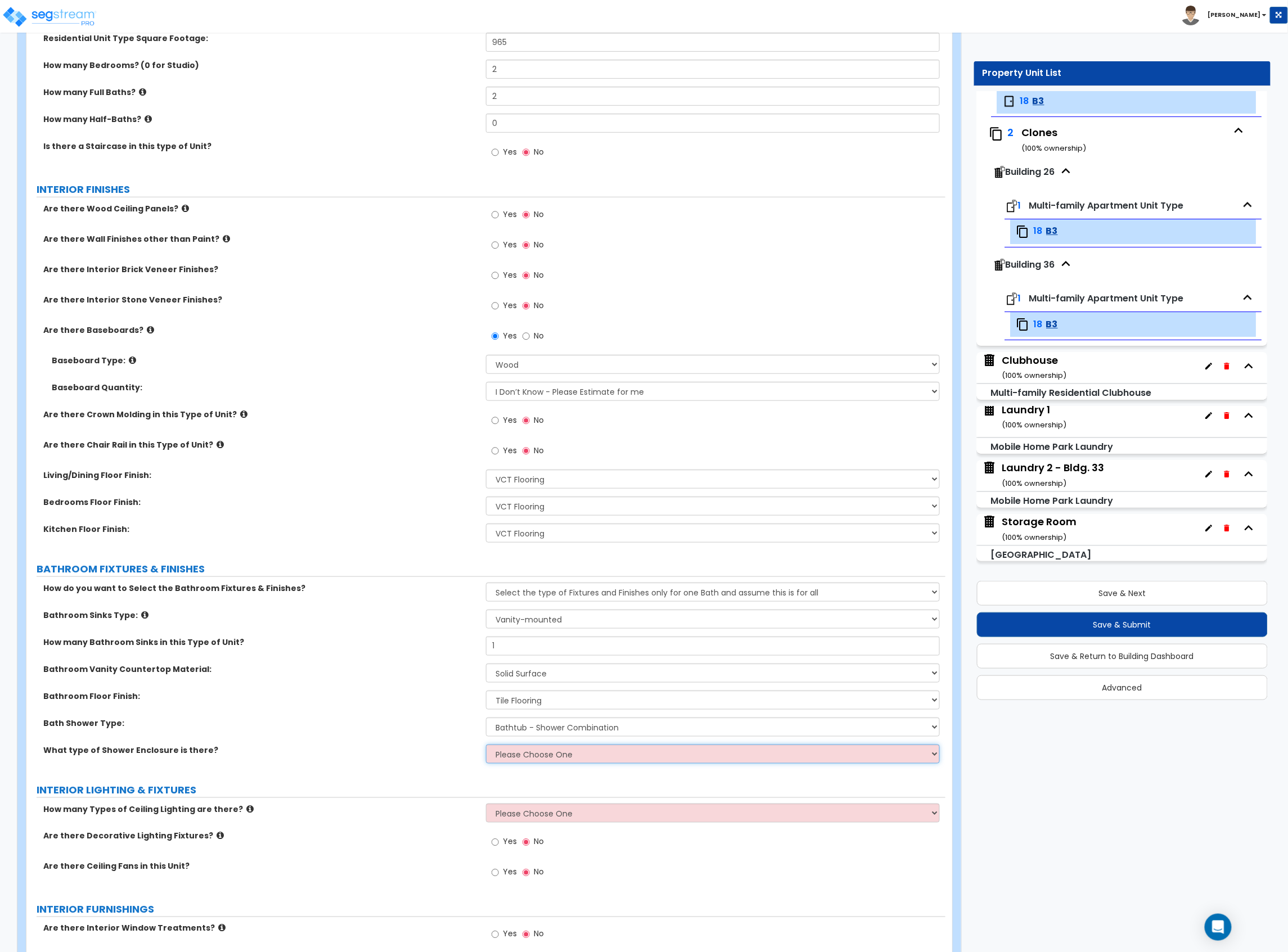
click at [527, 759] on select "Please Choose One Curtain & Rod Glass Sliding Doors Glass Hinged Doors" at bounding box center [712, 754] width 454 height 19
click at [486, 746] on select "Please Choose One Curtain & Rod Glass Sliding Doors Glass Hinged Doors" at bounding box center [712, 754] width 454 height 19
click at [337, 745] on label "What type of Shower Enclosure is there?" at bounding box center [260, 750] width 434 height 11
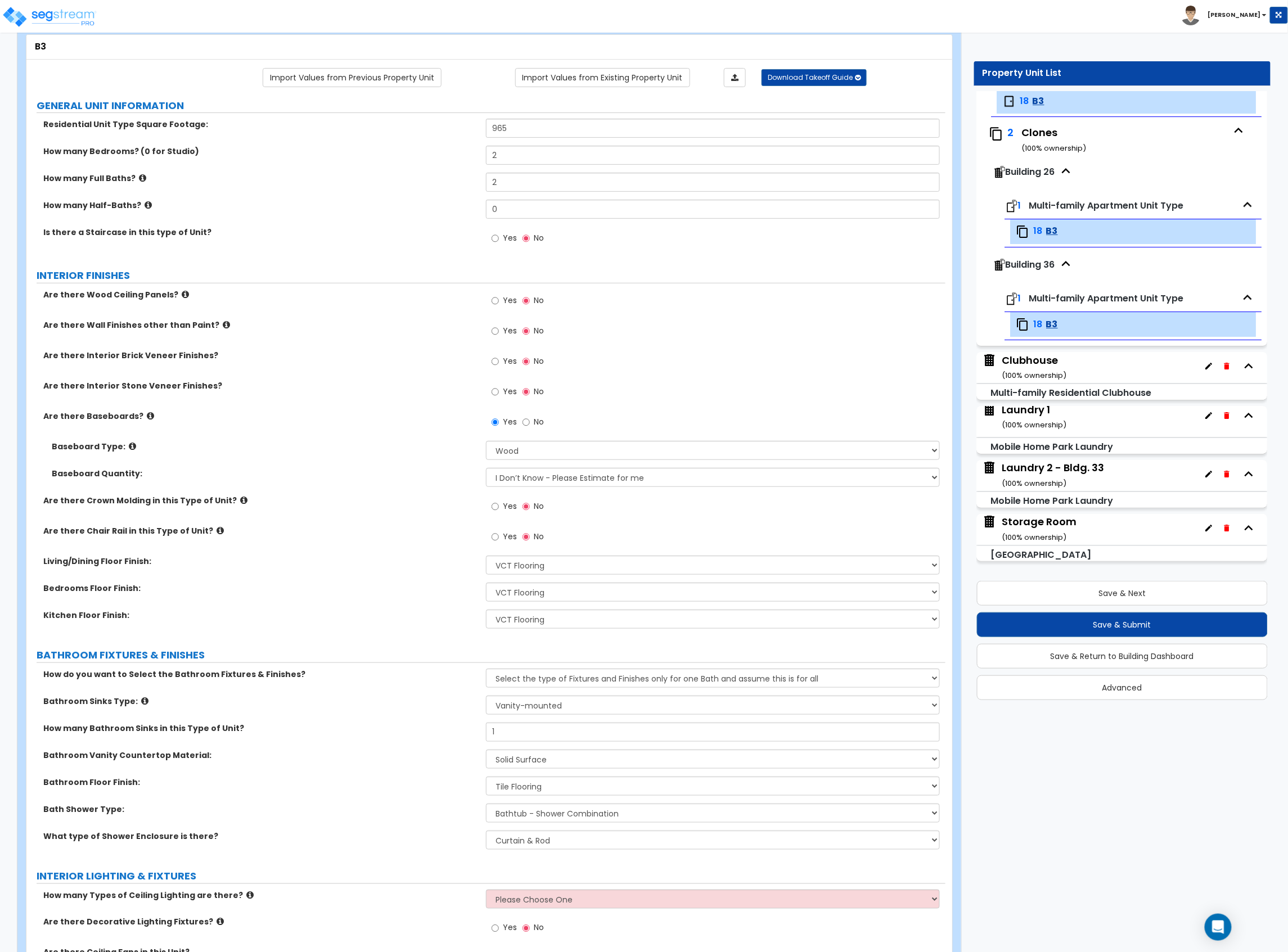
scroll to position [0, 0]
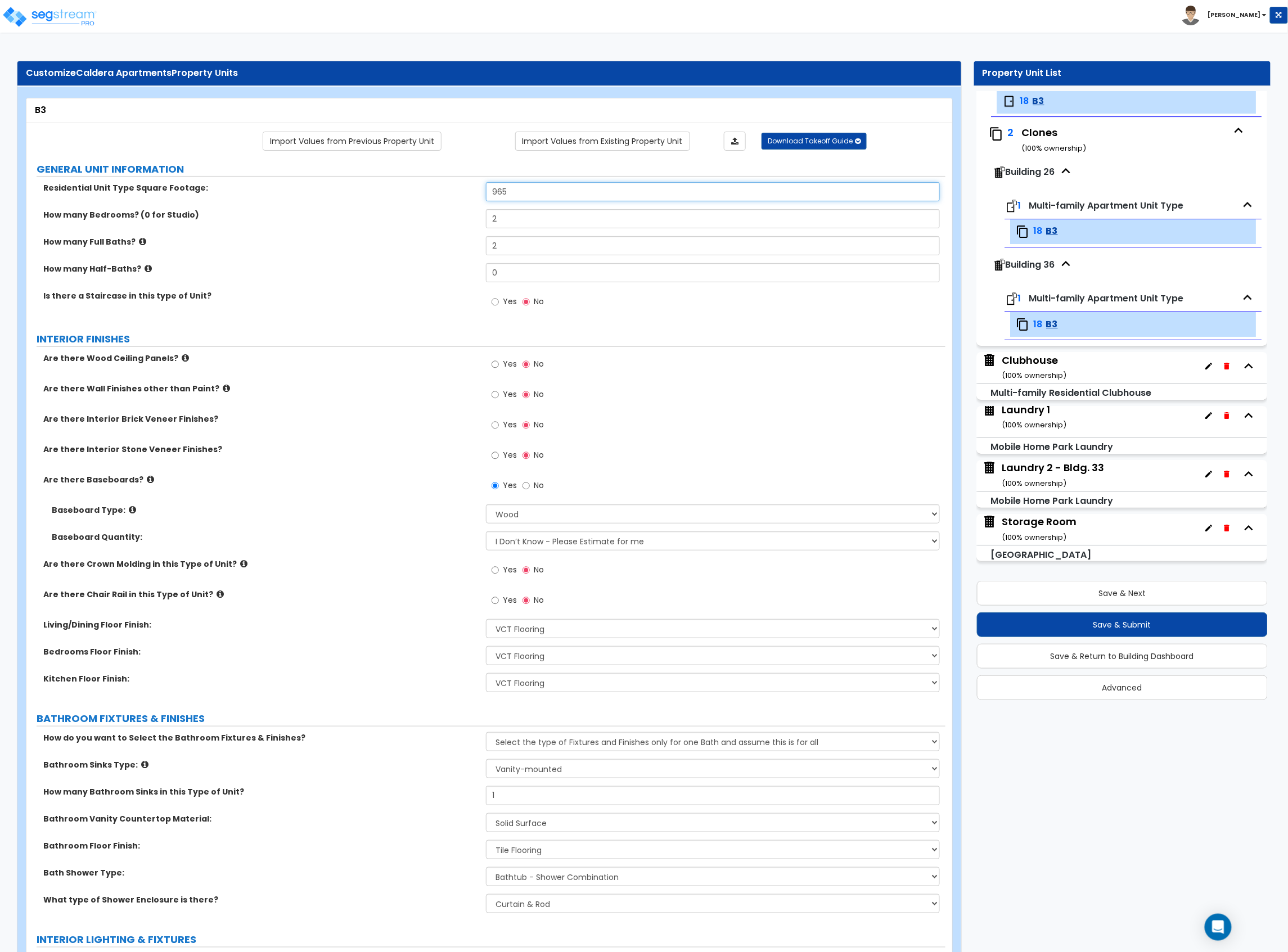
drag, startPoint x: 519, startPoint y: 187, endPoint x: 400, endPoint y: 203, distance: 120.1
click at [404, 203] on div "Residential Unit Type Square Footage: 965" at bounding box center [486, 195] width 919 height 27
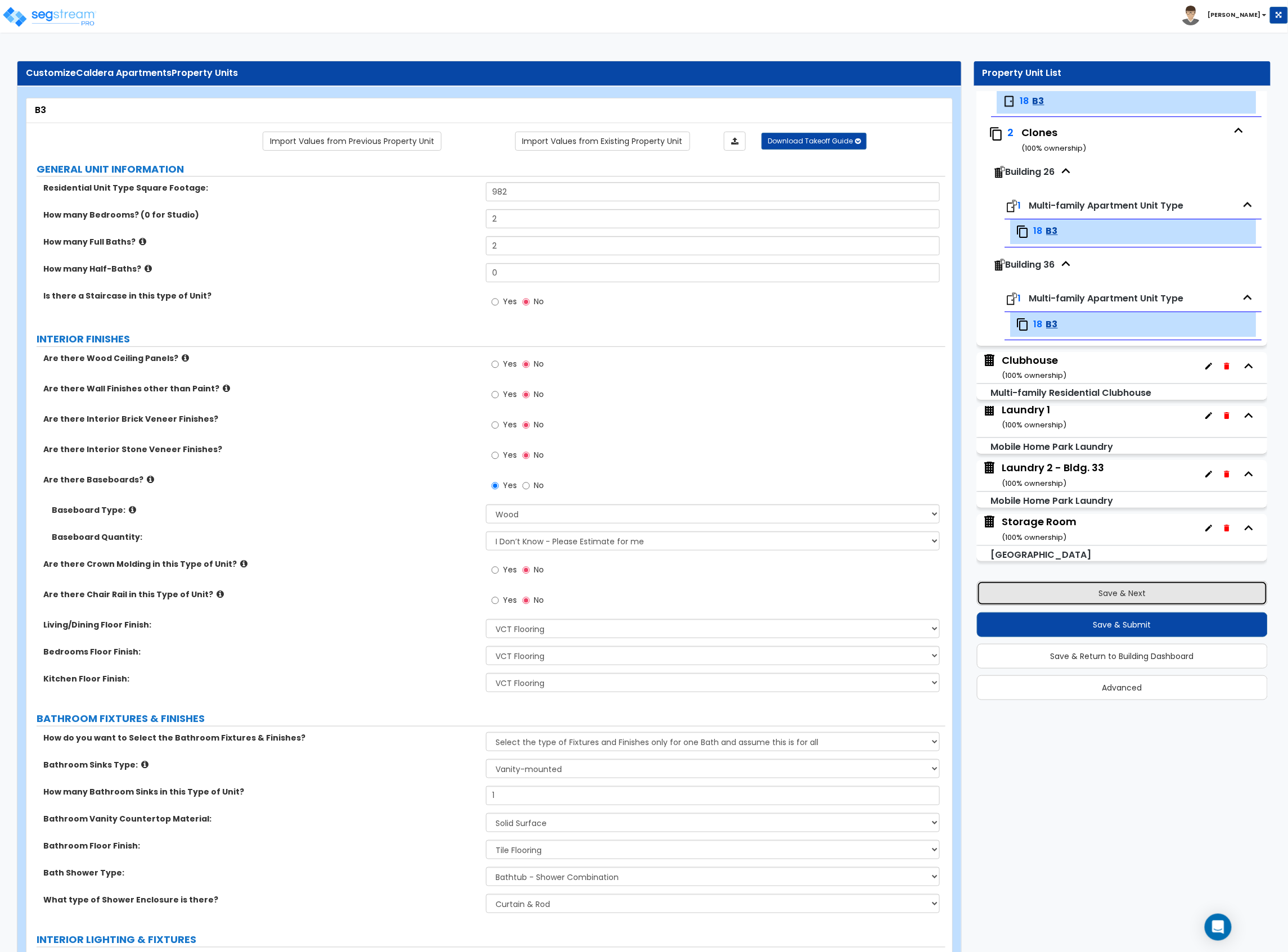
click at [1155, 594] on button "Save & Next" at bounding box center [1122, 593] width 291 height 25
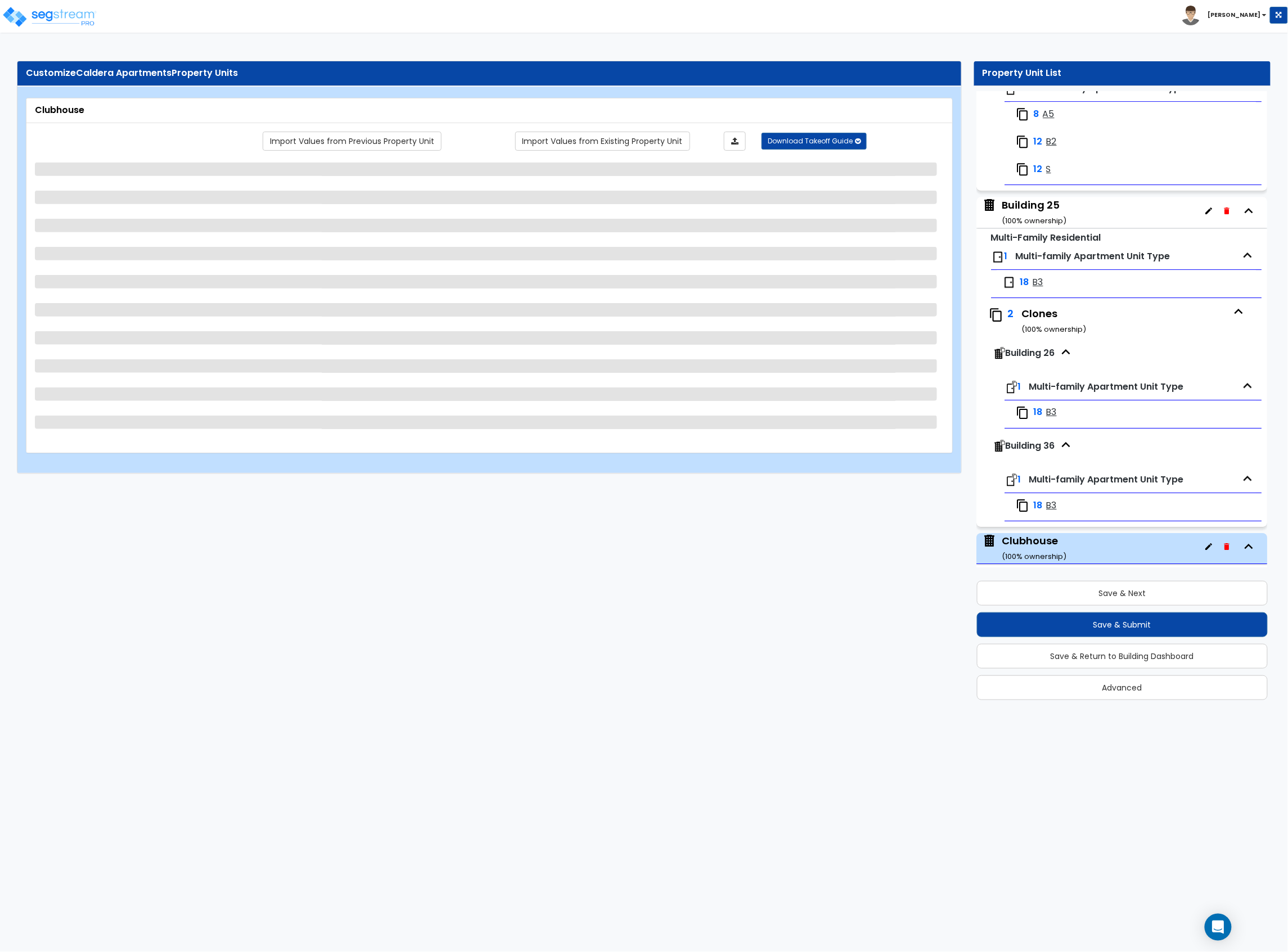
scroll to position [3502, 0]
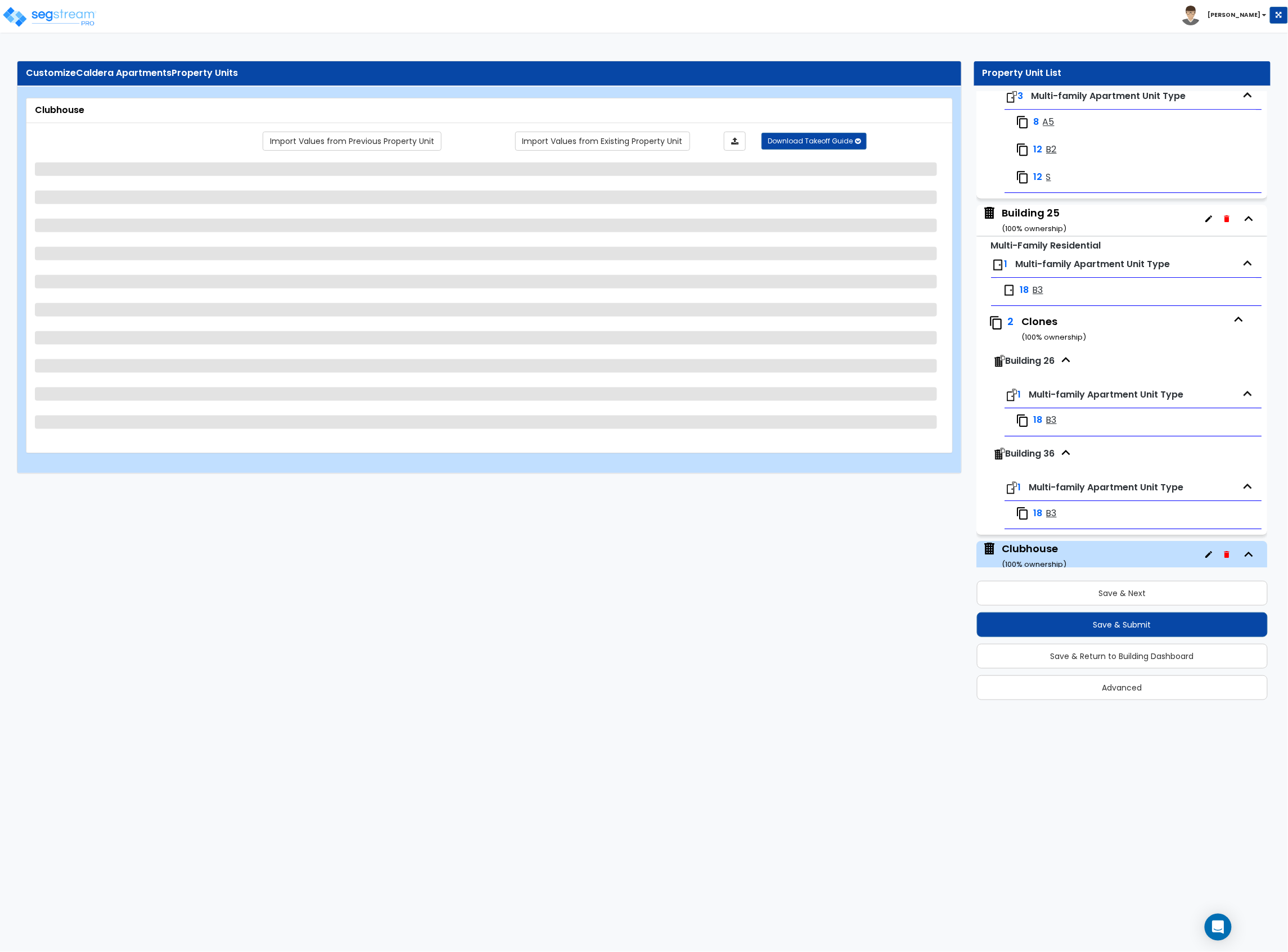
click at [1028, 234] on div "Building 25 ( 100 % ownership)" at bounding box center [1035, 220] width 65 height 29
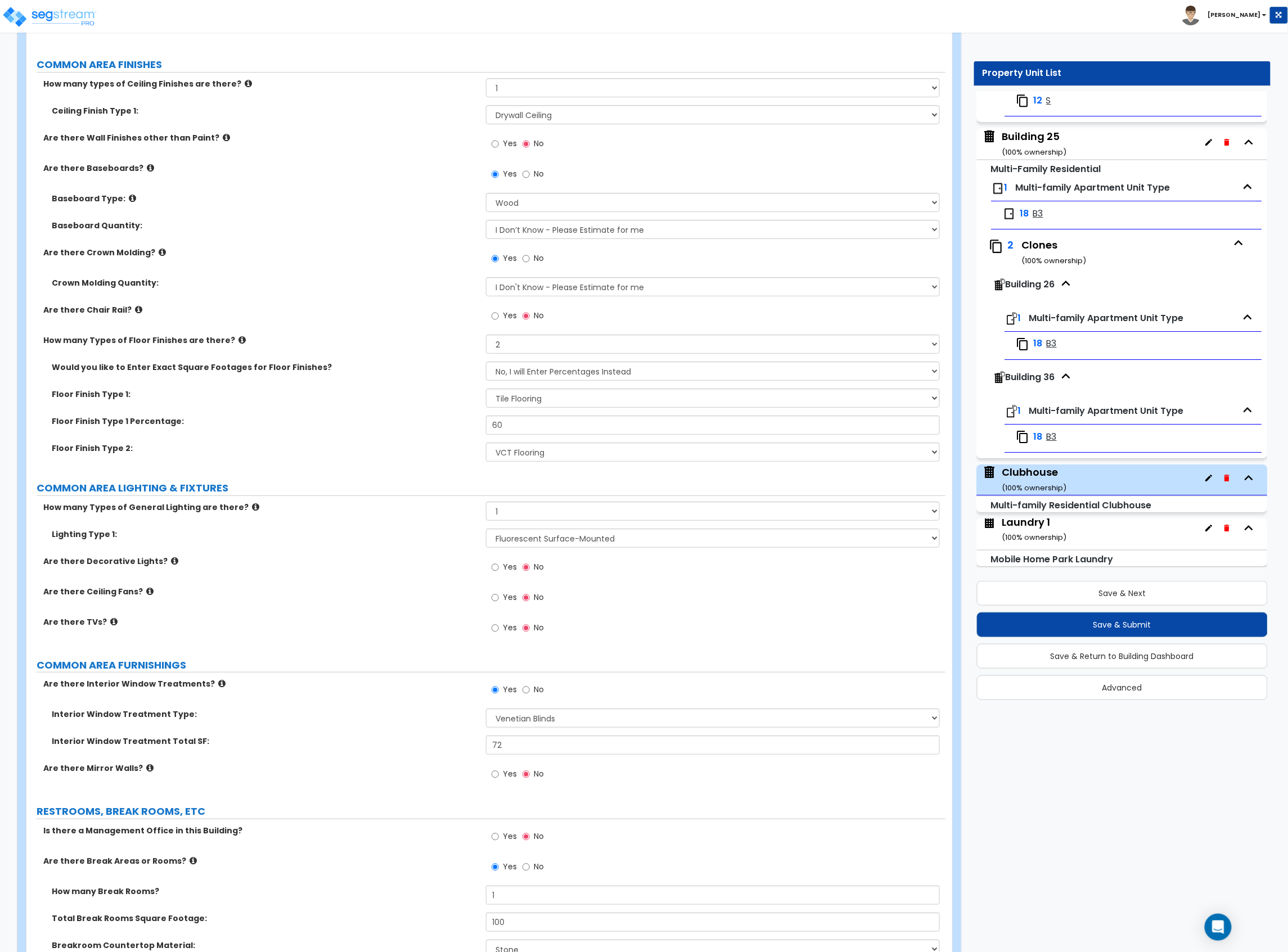
scroll to position [3577, 0]
click at [1034, 159] on div "Building 25 ( 100 % ownership)" at bounding box center [1035, 145] width 65 height 29
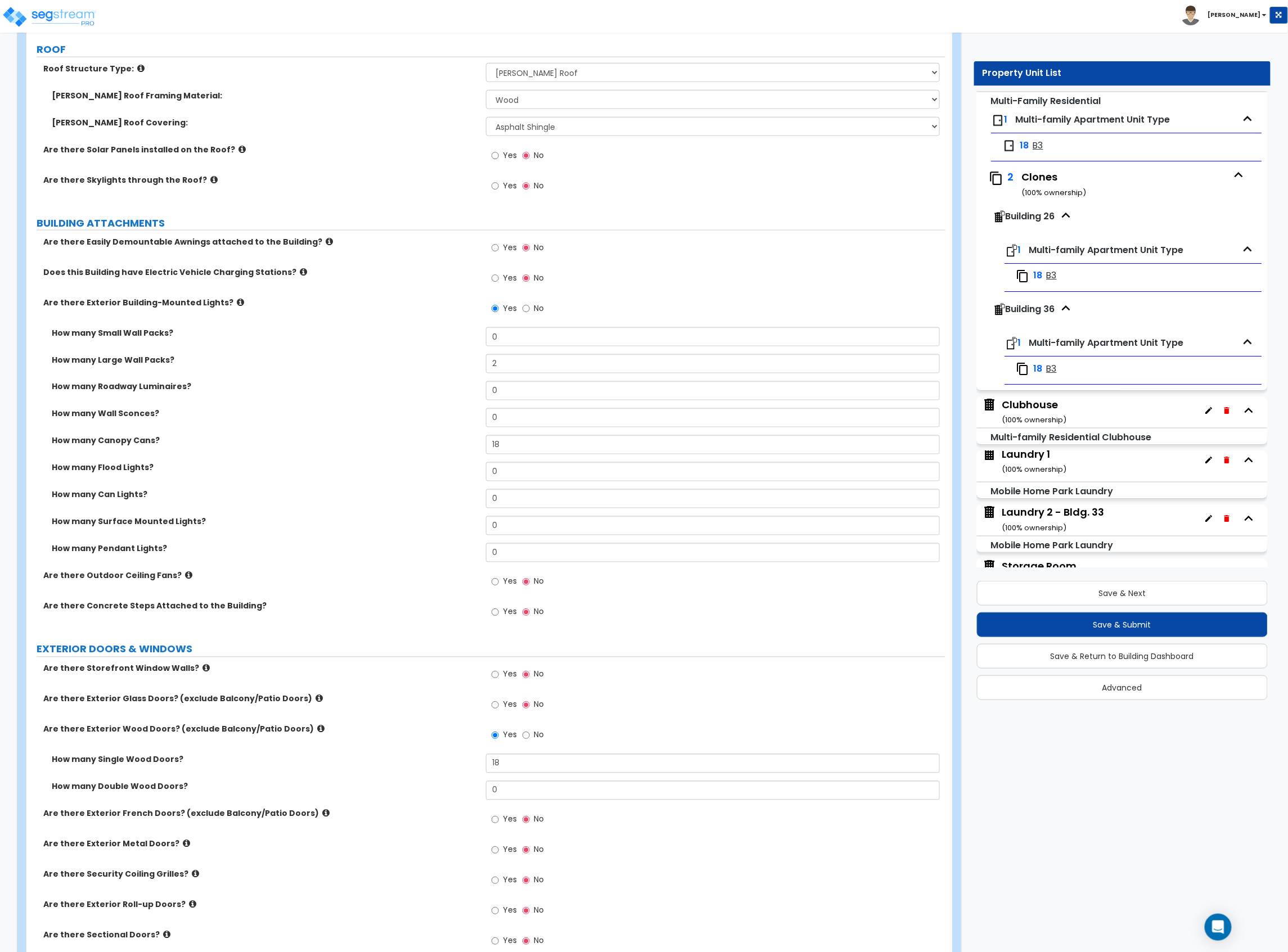
scroll to position [975, 0]
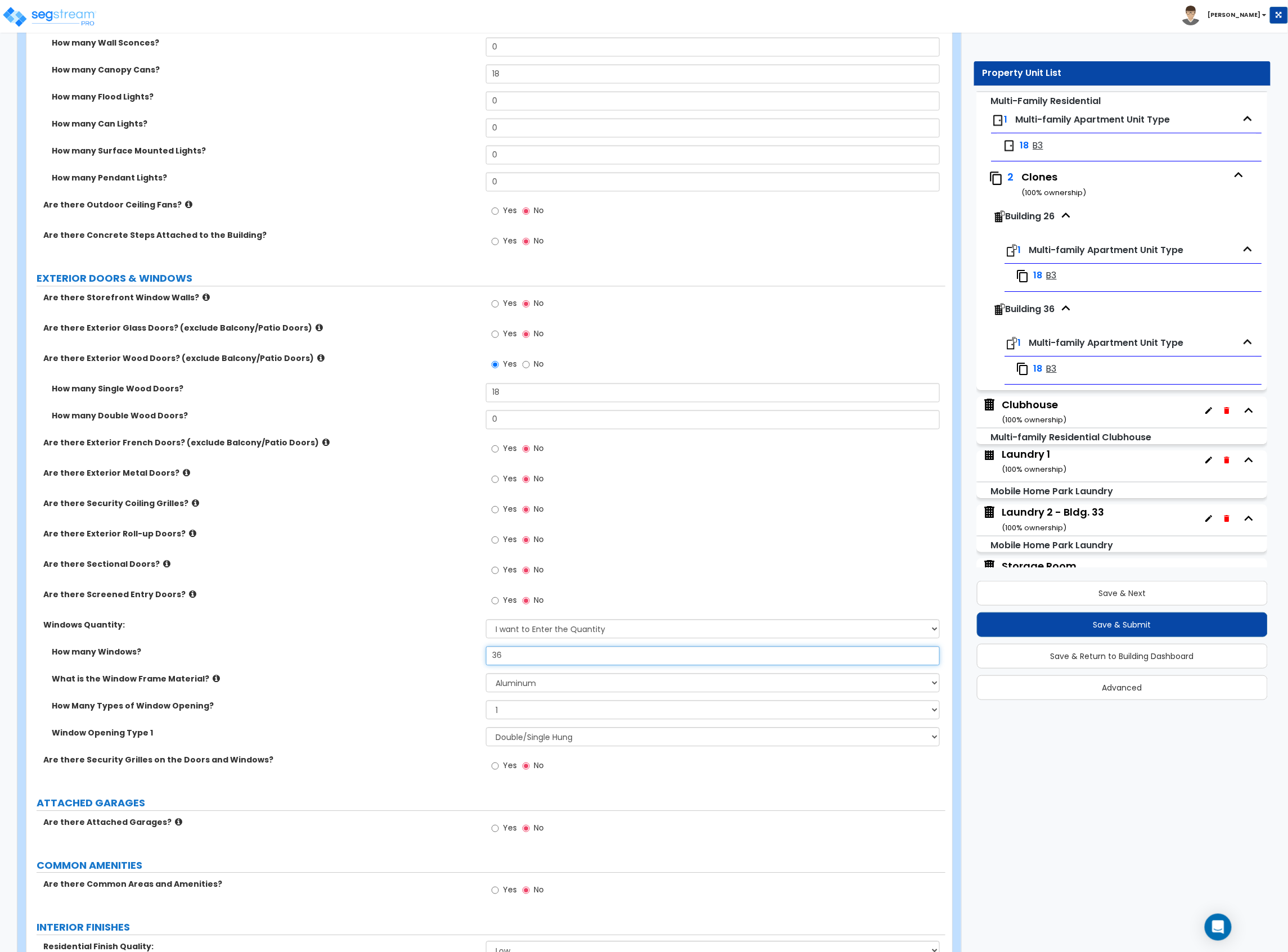
drag, startPoint x: 529, startPoint y: 660, endPoint x: 367, endPoint y: 641, distance: 163.1
click at [367, 641] on div "Are there Storefront Window Walls? Yes No Are there Exterior Glass Doors? (excl…" at bounding box center [486, 538] width 902 height 493
click at [507, 668] on div "How many Windows? 36" at bounding box center [486, 660] width 919 height 27
drag, startPoint x: 512, startPoint y: 658, endPoint x: 404, endPoint y: 656, distance: 108.0
click at [407, 657] on div "How many Windows? 36" at bounding box center [486, 660] width 919 height 27
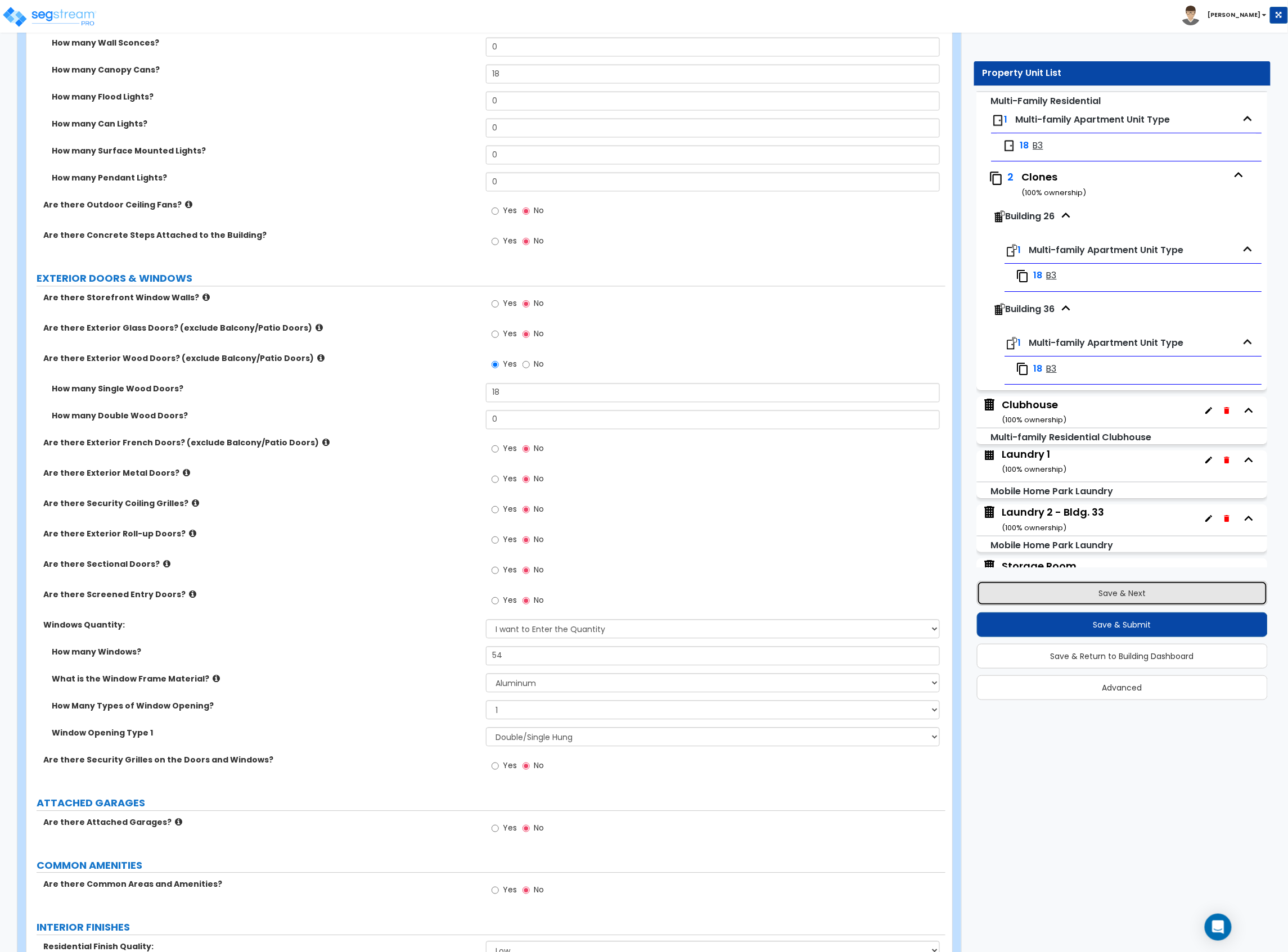
click at [1037, 597] on button "Save & Next" at bounding box center [1122, 593] width 291 height 25
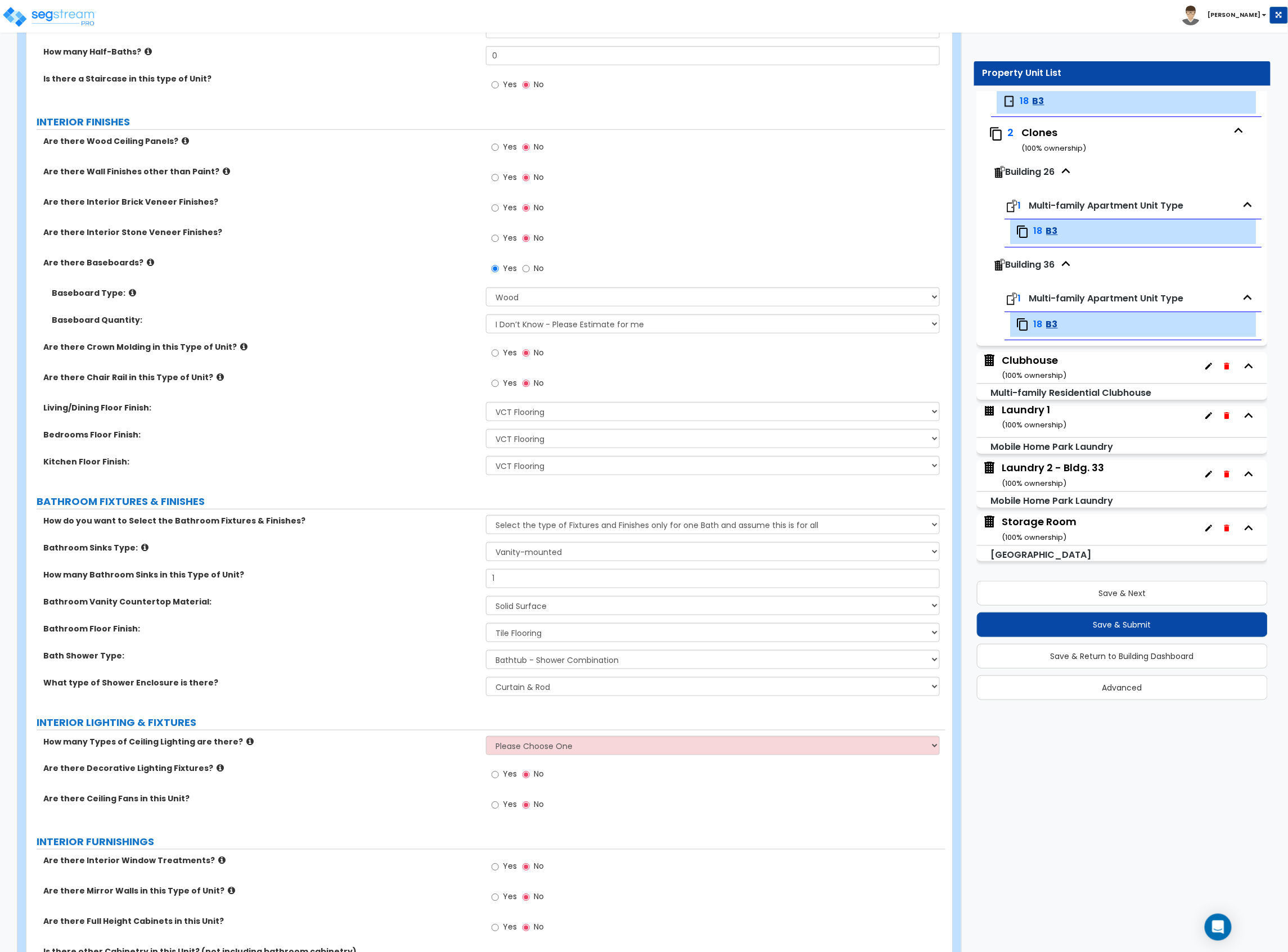
scroll to position [300, 0]
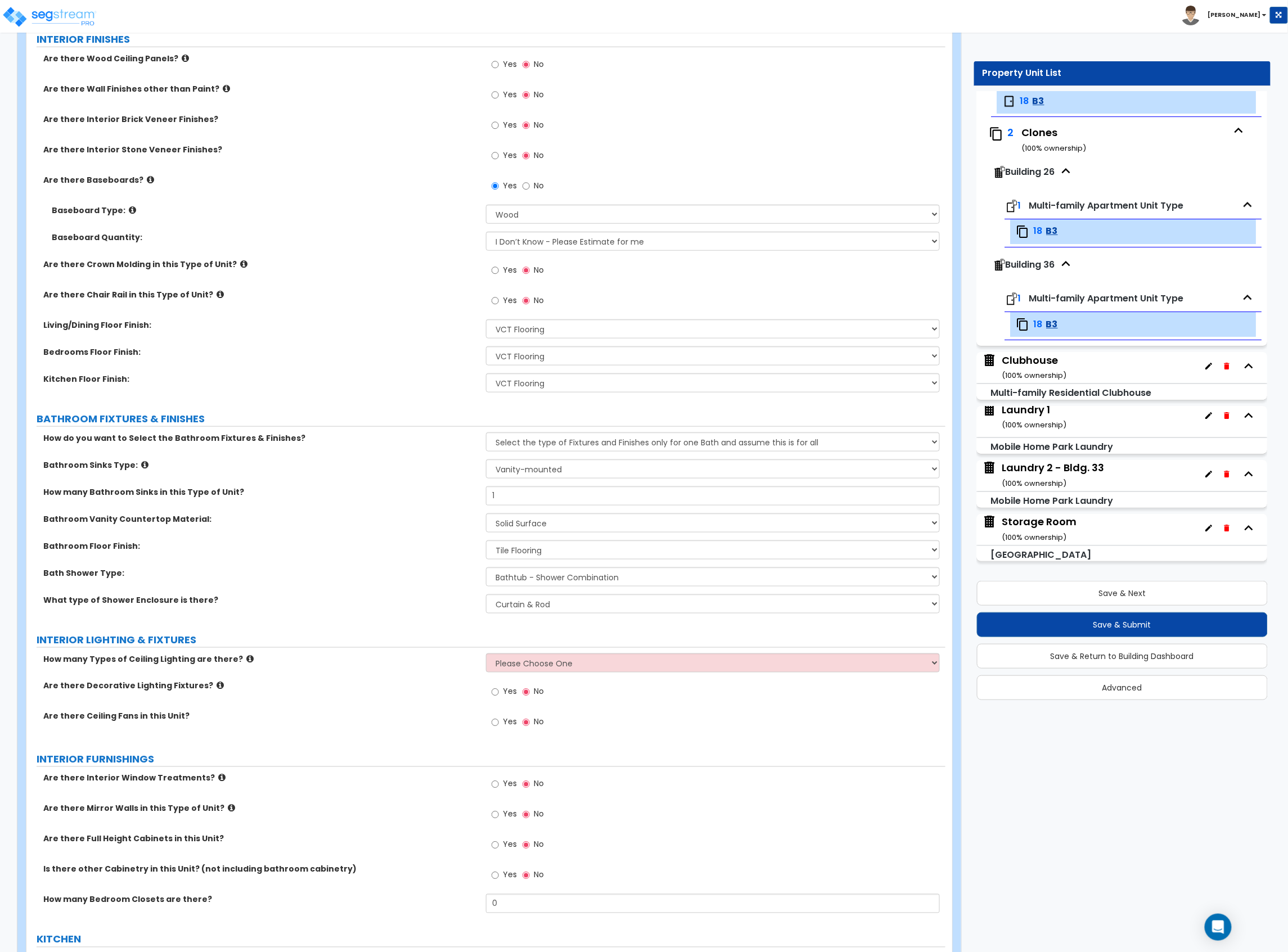
click at [527, 651] on div "GENERAL UNIT INFORMATION Residential Unit Type Square Footage: 982 How many Bed…" at bounding box center [486, 766] width 902 height 1809
click at [534, 665] on select "Please Choose One 1 2 3" at bounding box center [712, 663] width 454 height 19
click at [486, 655] on select "Please Choose One 1 2 3" at bounding box center [712, 663] width 454 height 19
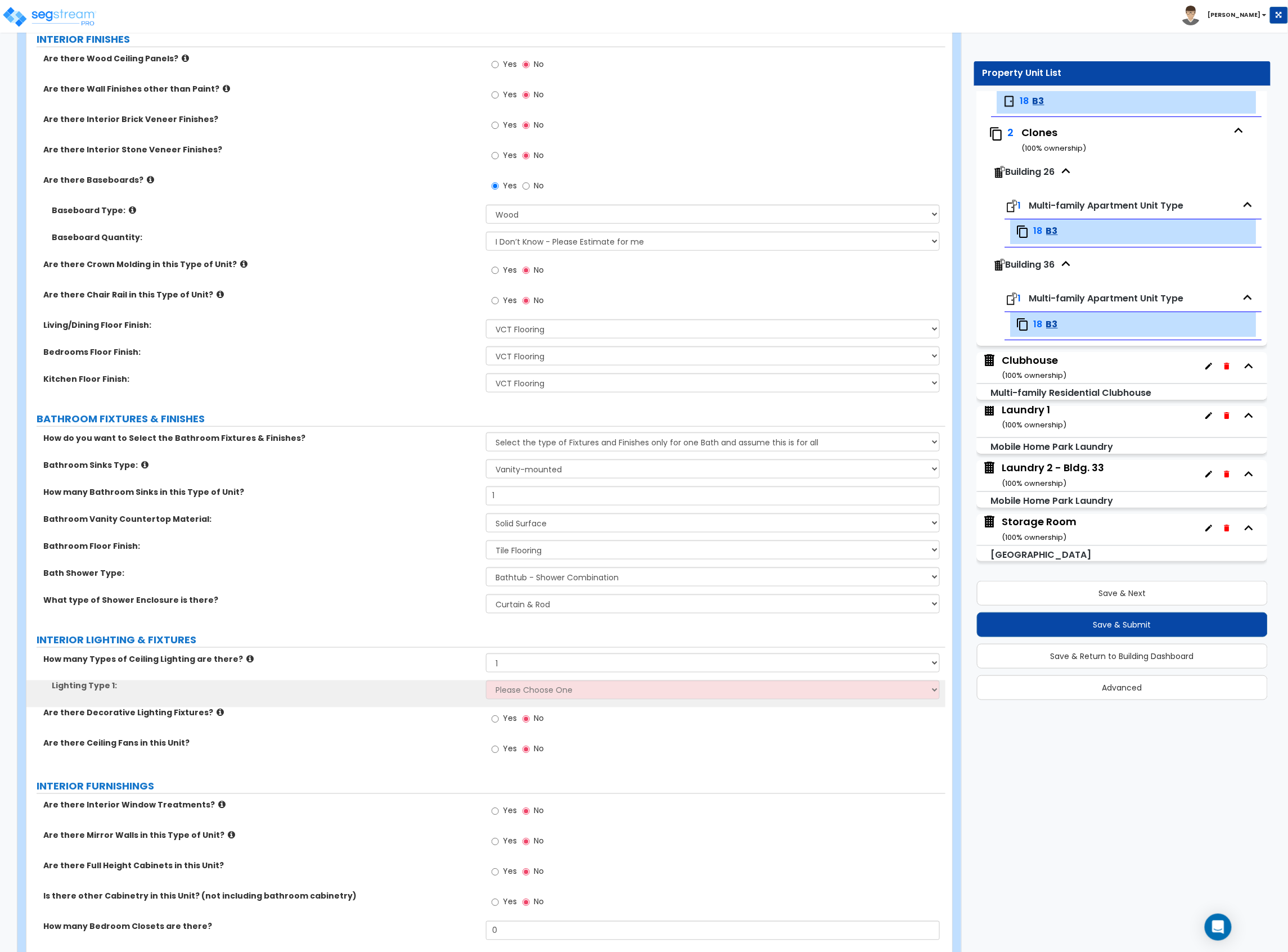
click at [543, 701] on div "Lighting Type 1: Please Choose One LED Surface-Mounted LED Recessed Fluorescent…" at bounding box center [486, 694] width 919 height 27
click at [552, 691] on select "Please Choose One LED Surface-Mounted LED Recessed Fluorescent Surface-Mounted …" at bounding box center [712, 689] width 454 height 19
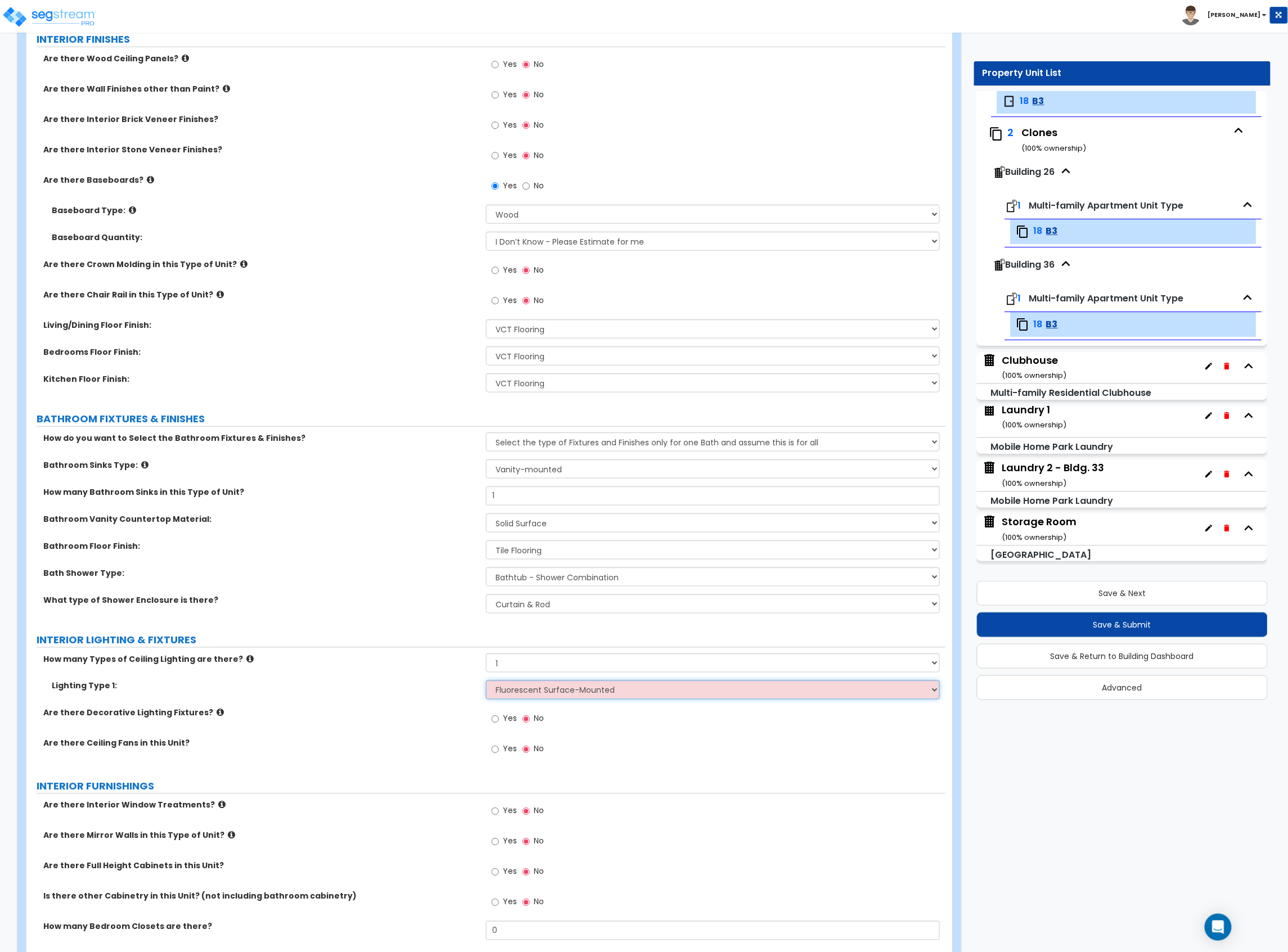
click at [486, 682] on select "Please Choose One LED Surface-Mounted LED Recessed Fluorescent Surface-Mounted …" at bounding box center [712, 689] width 454 height 19
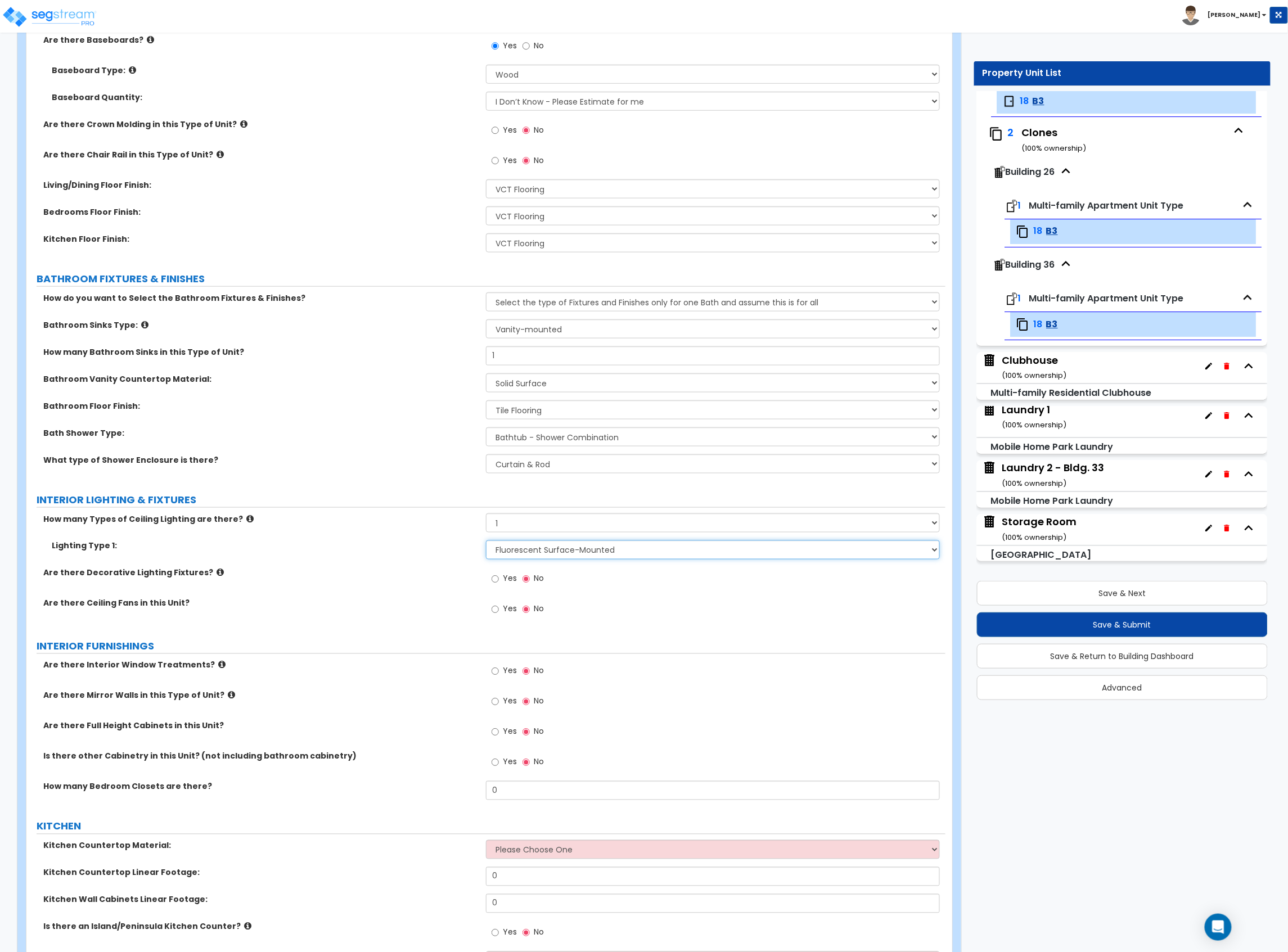
scroll to position [450, 0]
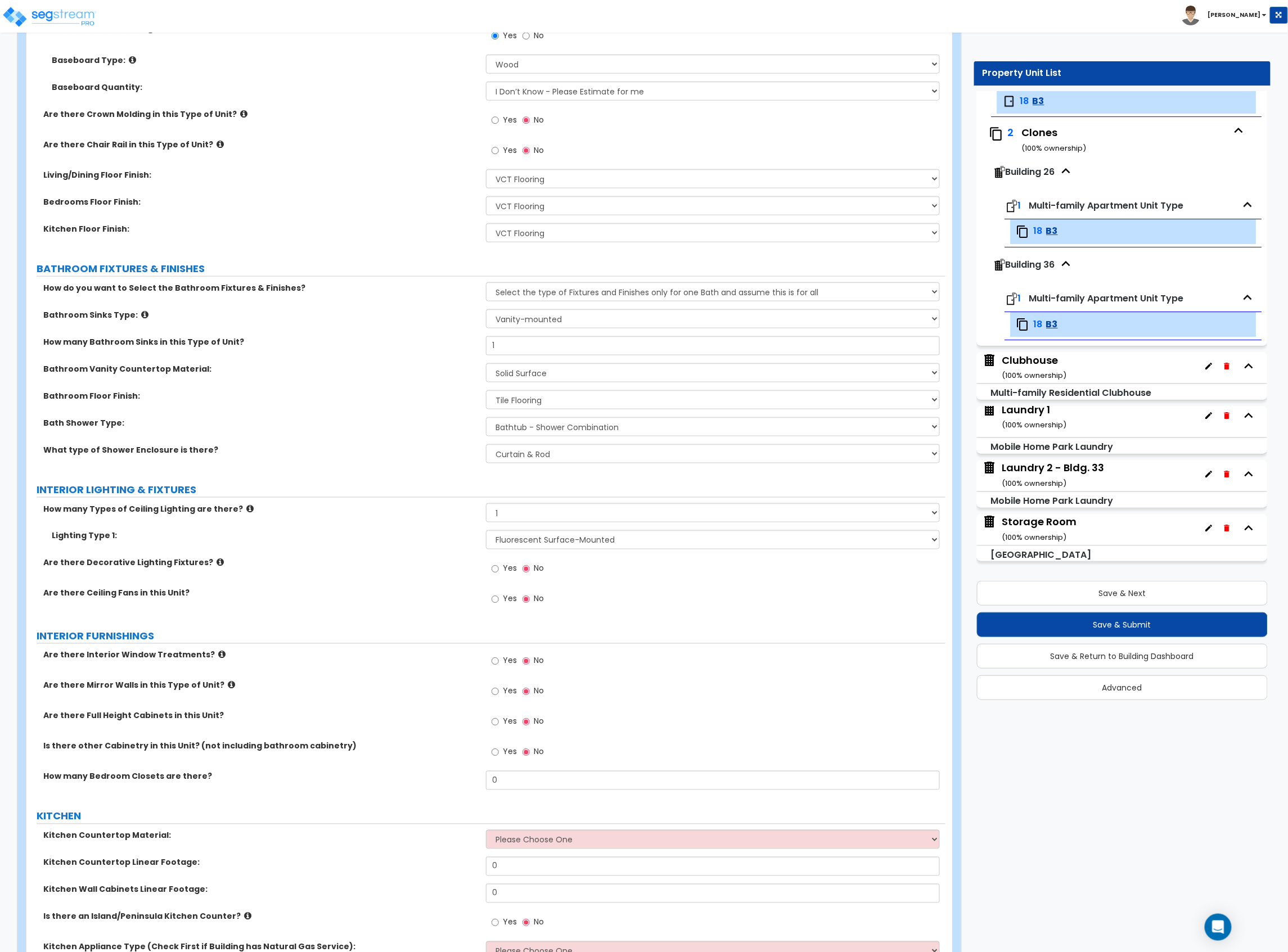
click at [507, 665] on span "Yes" at bounding box center [510, 661] width 14 height 11
click at [499, 665] on input "Yes" at bounding box center [495, 661] width 7 height 13
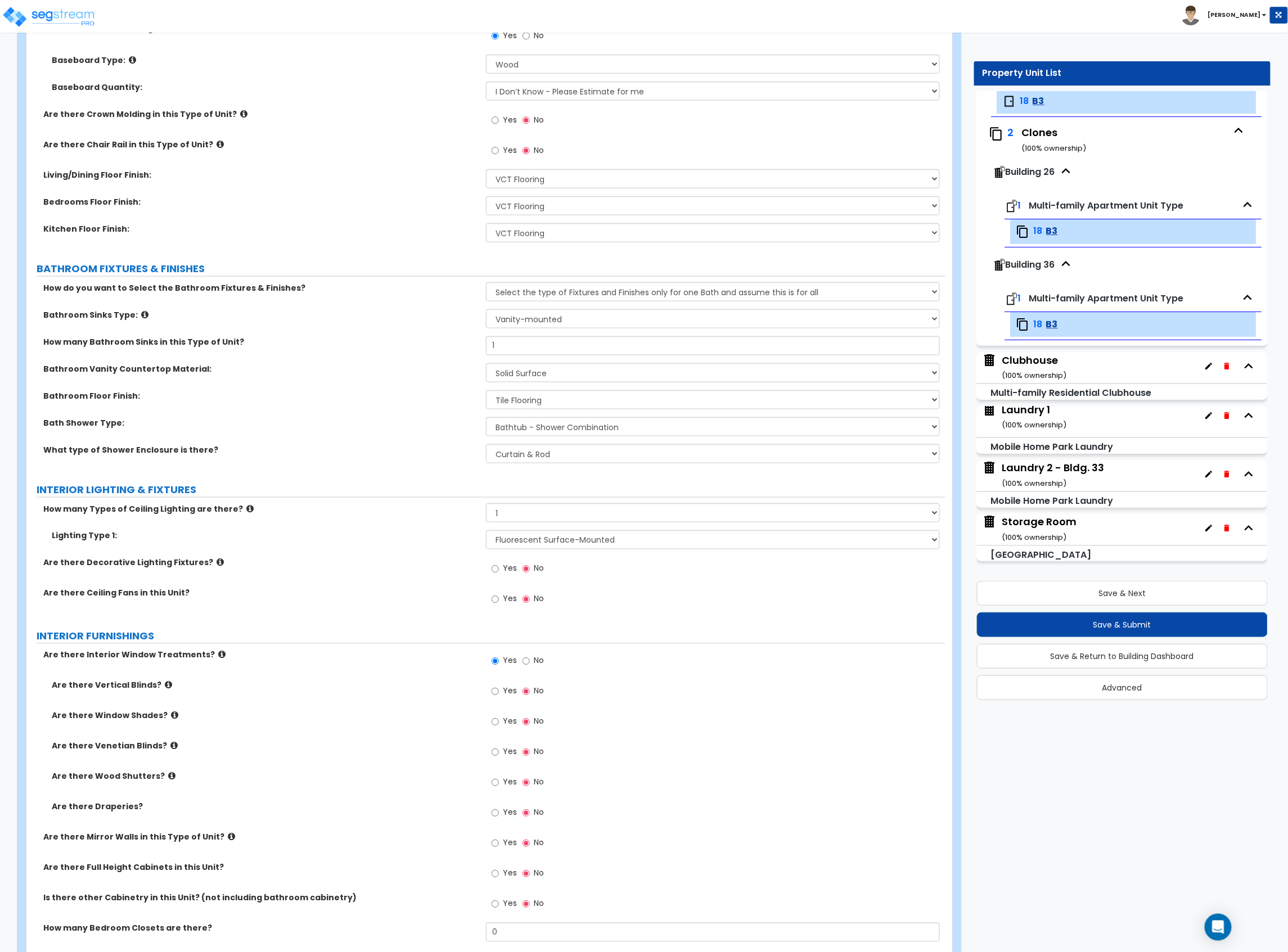
click at [510, 748] on span "Yes" at bounding box center [510, 752] width 14 height 11
click at [499, 748] on input "Yes" at bounding box center [495, 752] width 7 height 13
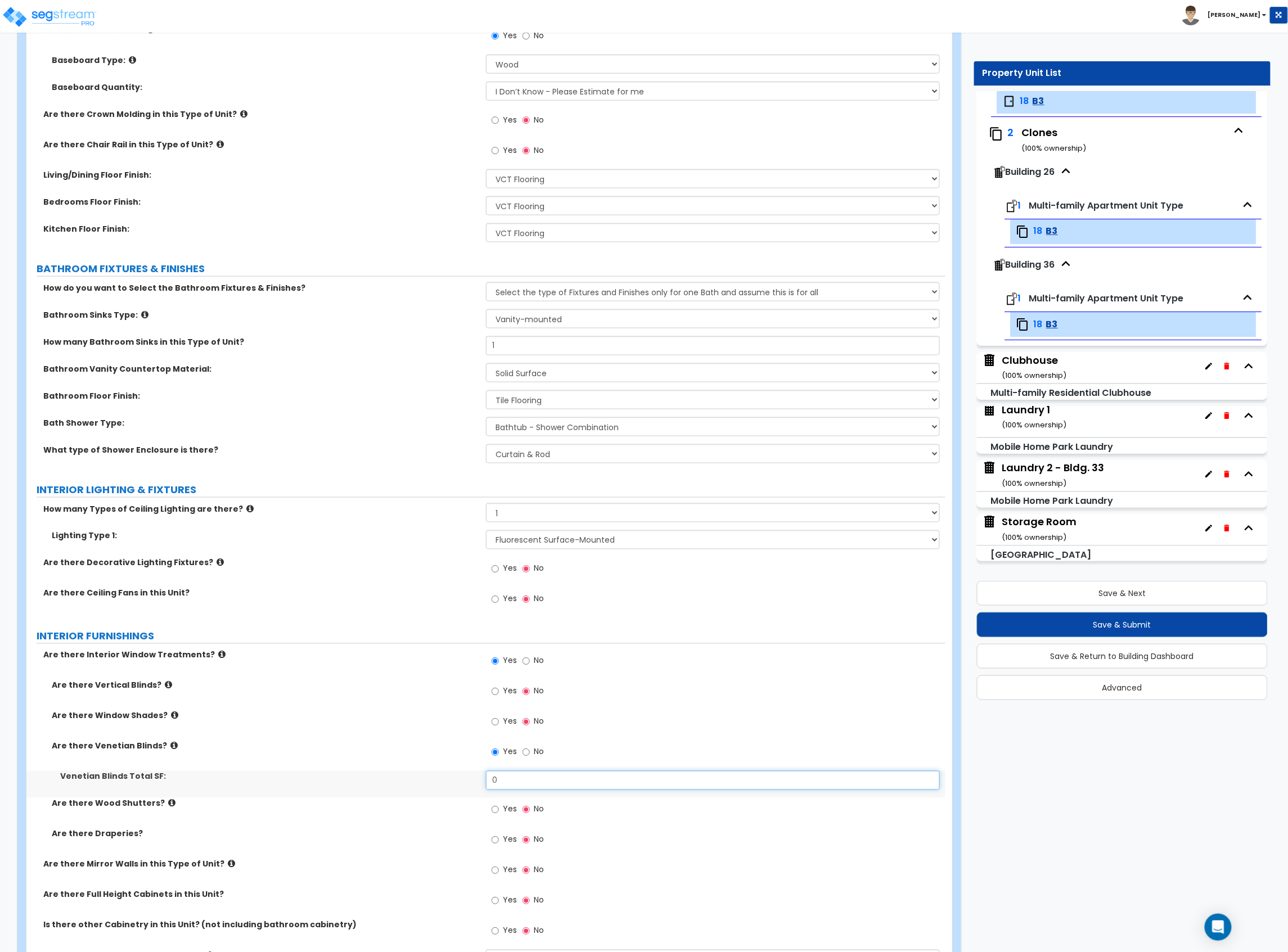
drag, startPoint x: 506, startPoint y: 779, endPoint x: 446, endPoint y: 774, distance: 60.2
click at [450, 775] on div "Venetian Blinds Total SF: 0" at bounding box center [486, 784] width 919 height 27
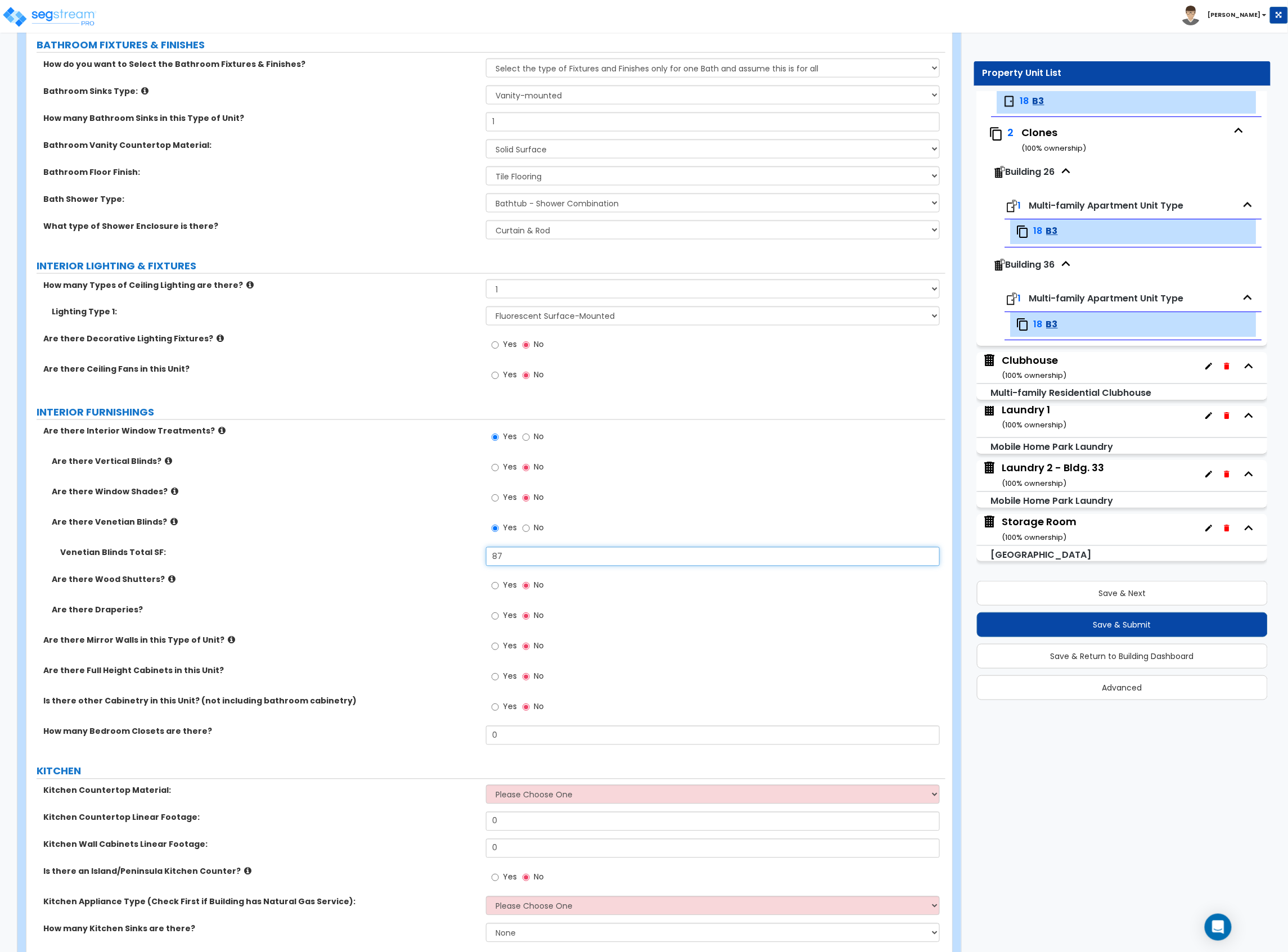
scroll to position [675, 0]
drag, startPoint x: 494, startPoint y: 733, endPoint x: 435, endPoint y: 729, distance: 59.1
click at [441, 732] on div "How many Bedroom Closets are there? 0" at bounding box center [486, 738] width 919 height 27
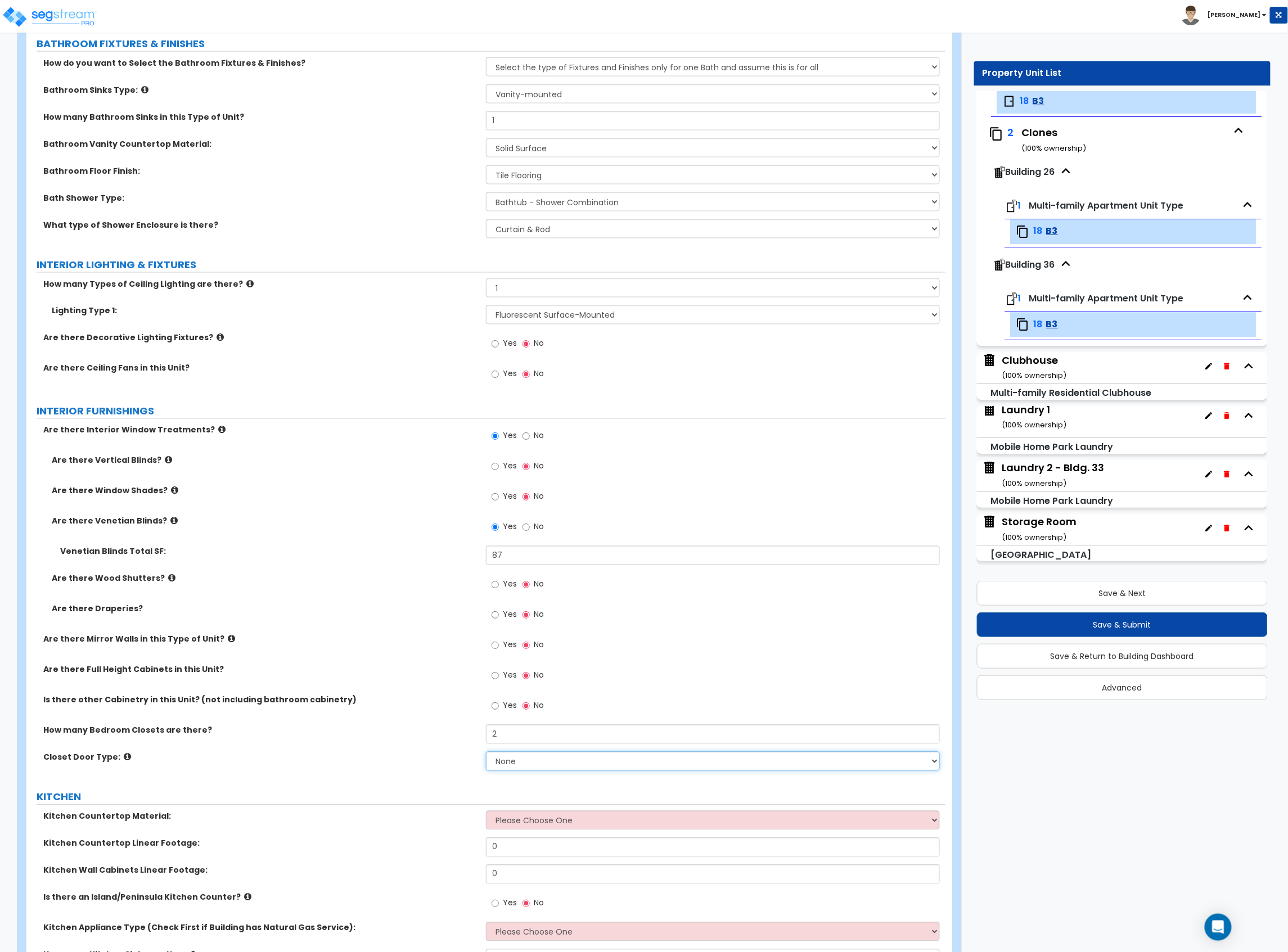
click at [547, 761] on select "None Bi-fold Louvered Doors Bi-fold Panel Doors Sliding Doors Hinged Wood Door" at bounding box center [712, 761] width 454 height 19
click at [486, 754] on select "None Bi-fold Louvered Doors Bi-fold Panel Doors Sliding Doors Hinged Wood Door" at bounding box center [712, 761] width 454 height 19
click at [413, 749] on div "How many Bedroom Closets are there? 2" at bounding box center [486, 738] width 919 height 27
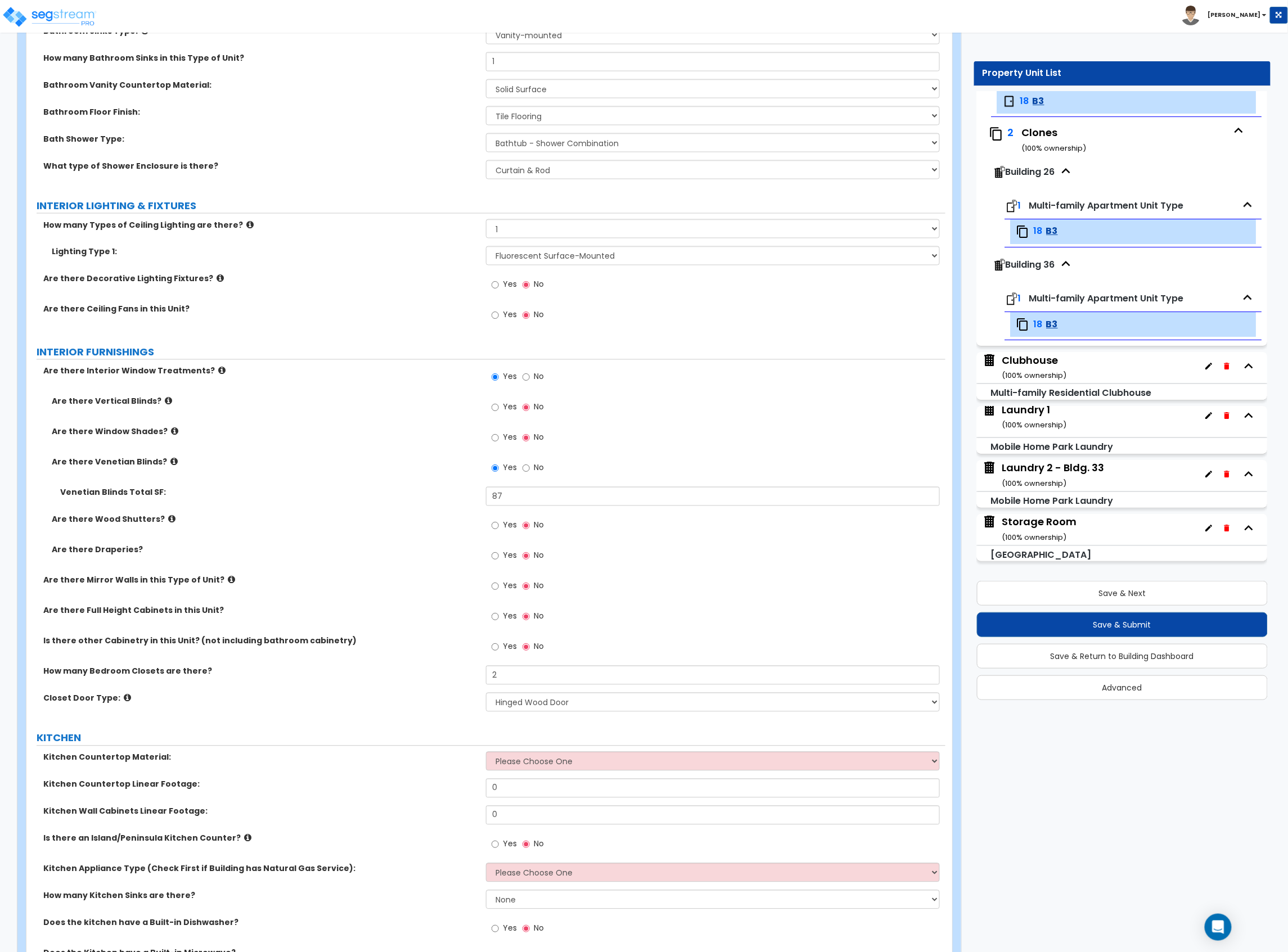
scroll to position [824, 0]
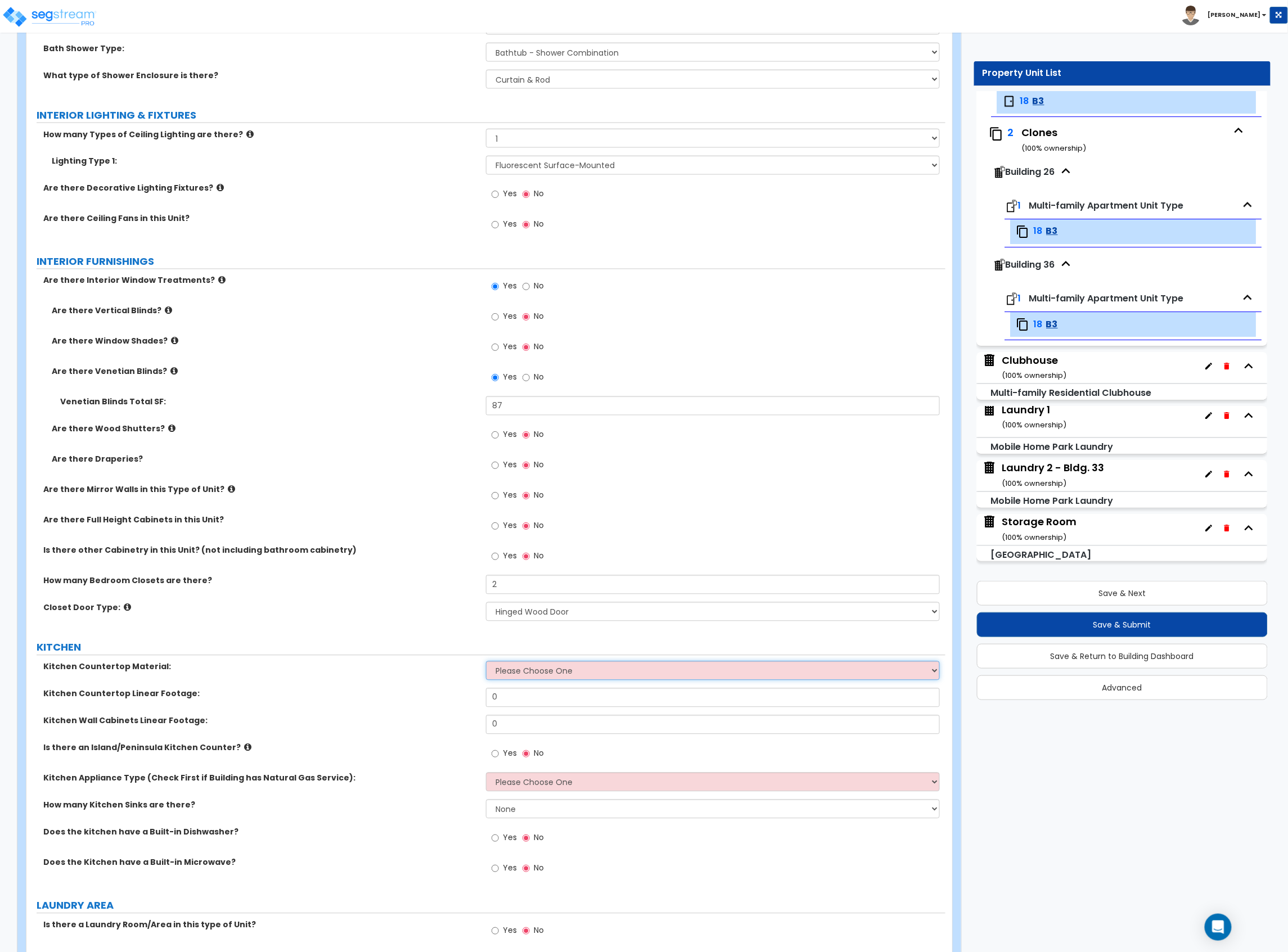
click at [597, 665] on select "Please Choose One Plastic Laminate Solid Surface Stone Quartz Marble Tile Wood …" at bounding box center [712, 670] width 454 height 19
click at [486, 663] on select "Please Choose One Plastic Laminate Solid Surface Stone Quartz Marble Tile Wood …" at bounding box center [712, 670] width 454 height 19
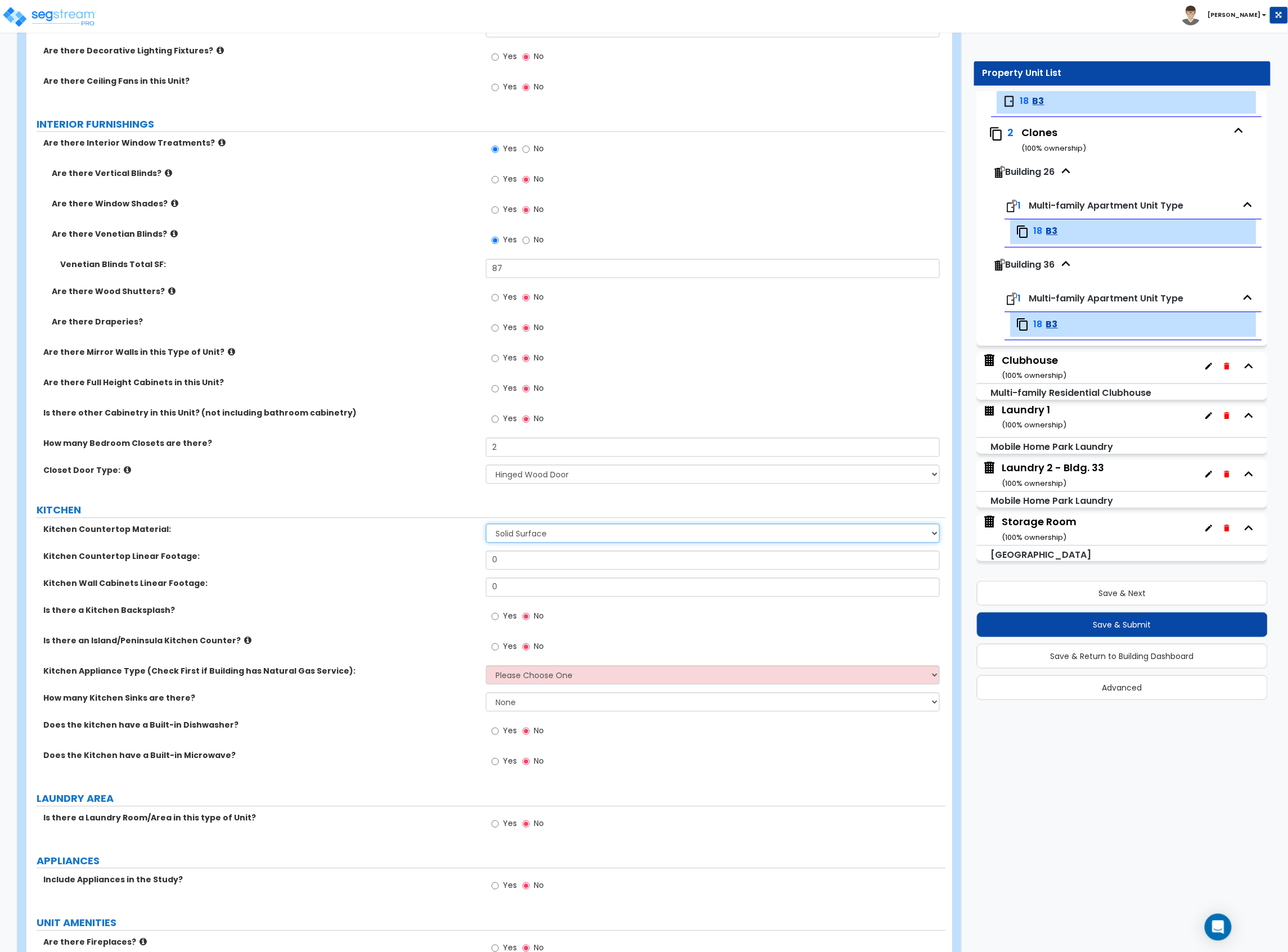
scroll to position [975, 0]
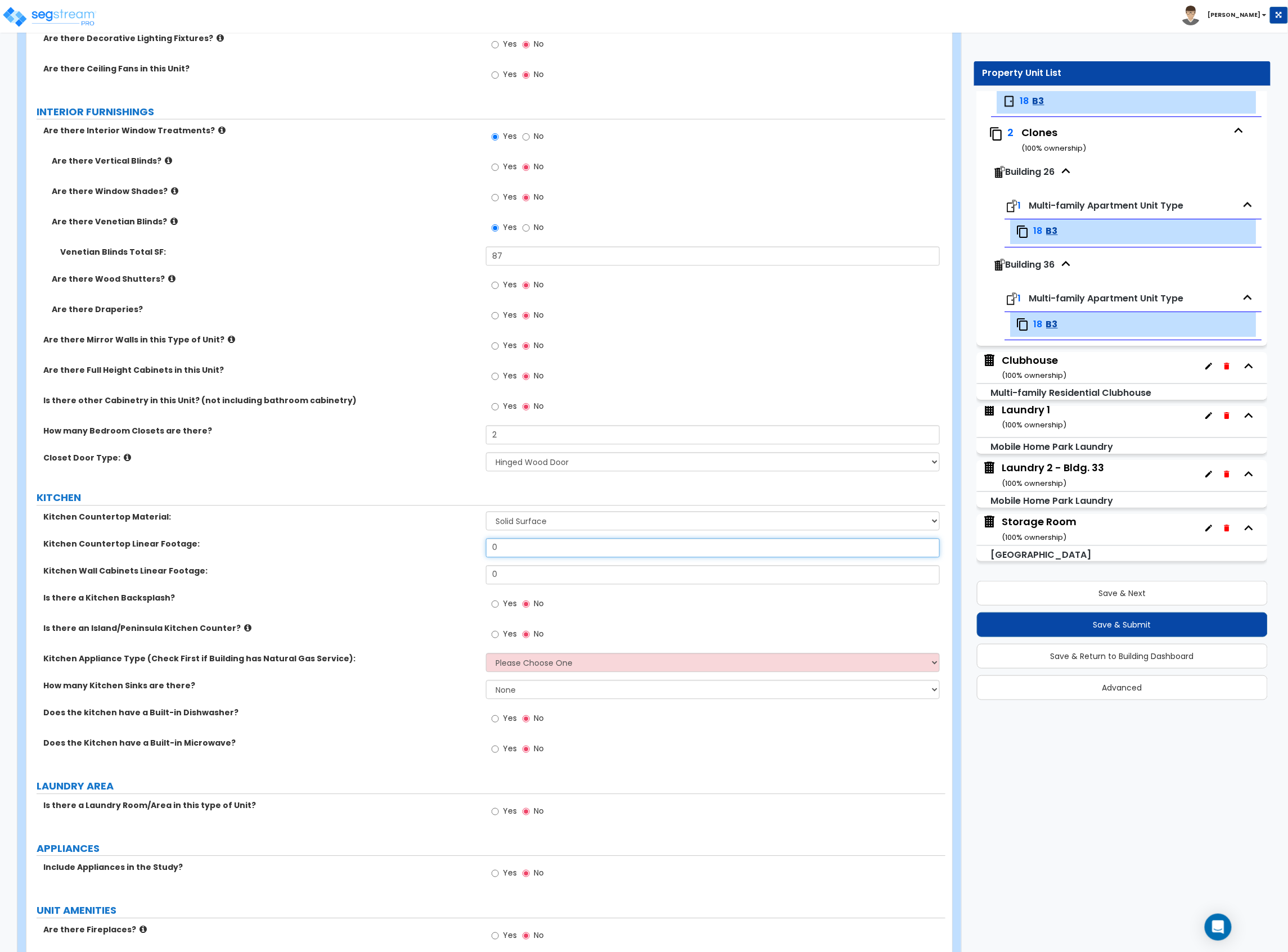
drag, startPoint x: 508, startPoint y: 555, endPoint x: 419, endPoint y: 549, distance: 89.2
click at [419, 549] on div "Kitchen Countertop Linear Footage: 0" at bounding box center [486, 552] width 919 height 27
drag, startPoint x: 459, startPoint y: 558, endPoint x: 442, endPoint y: 556, distance: 17.1
click at [442, 556] on div "Kitchen Countertop Linear Footage: 12" at bounding box center [486, 552] width 919 height 27
drag, startPoint x: 521, startPoint y: 579, endPoint x: 435, endPoint y: 565, distance: 87.1
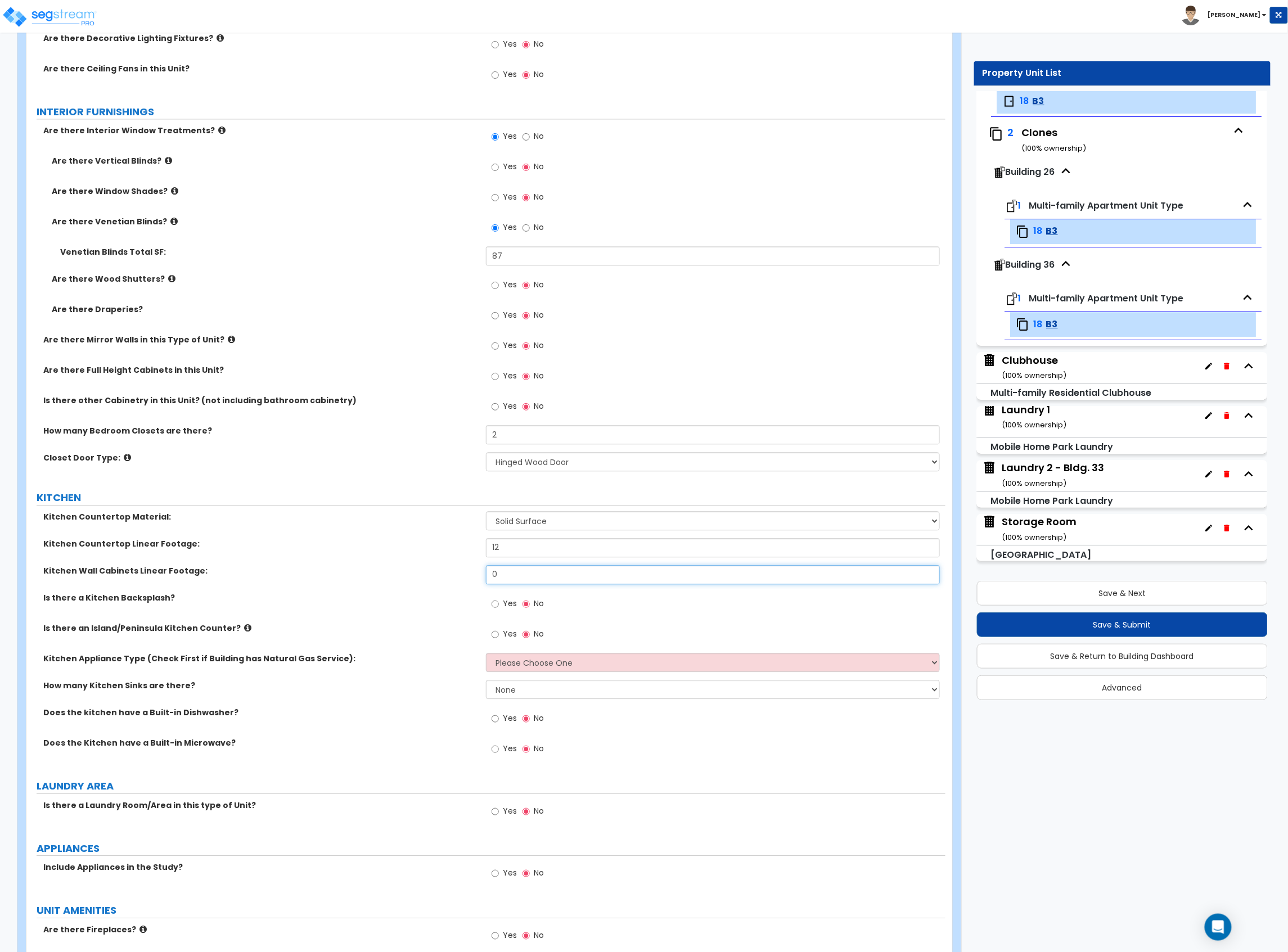
click at [439, 565] on div "Kitchen Countertop Material: Please Choose One Plastic Laminate Solid Surface S…" at bounding box center [486, 639] width 902 height 256
click at [502, 603] on span "Yes" at bounding box center [510, 603] width 14 height 11
click at [499, 603] on input "Yes" at bounding box center [495, 604] width 7 height 13
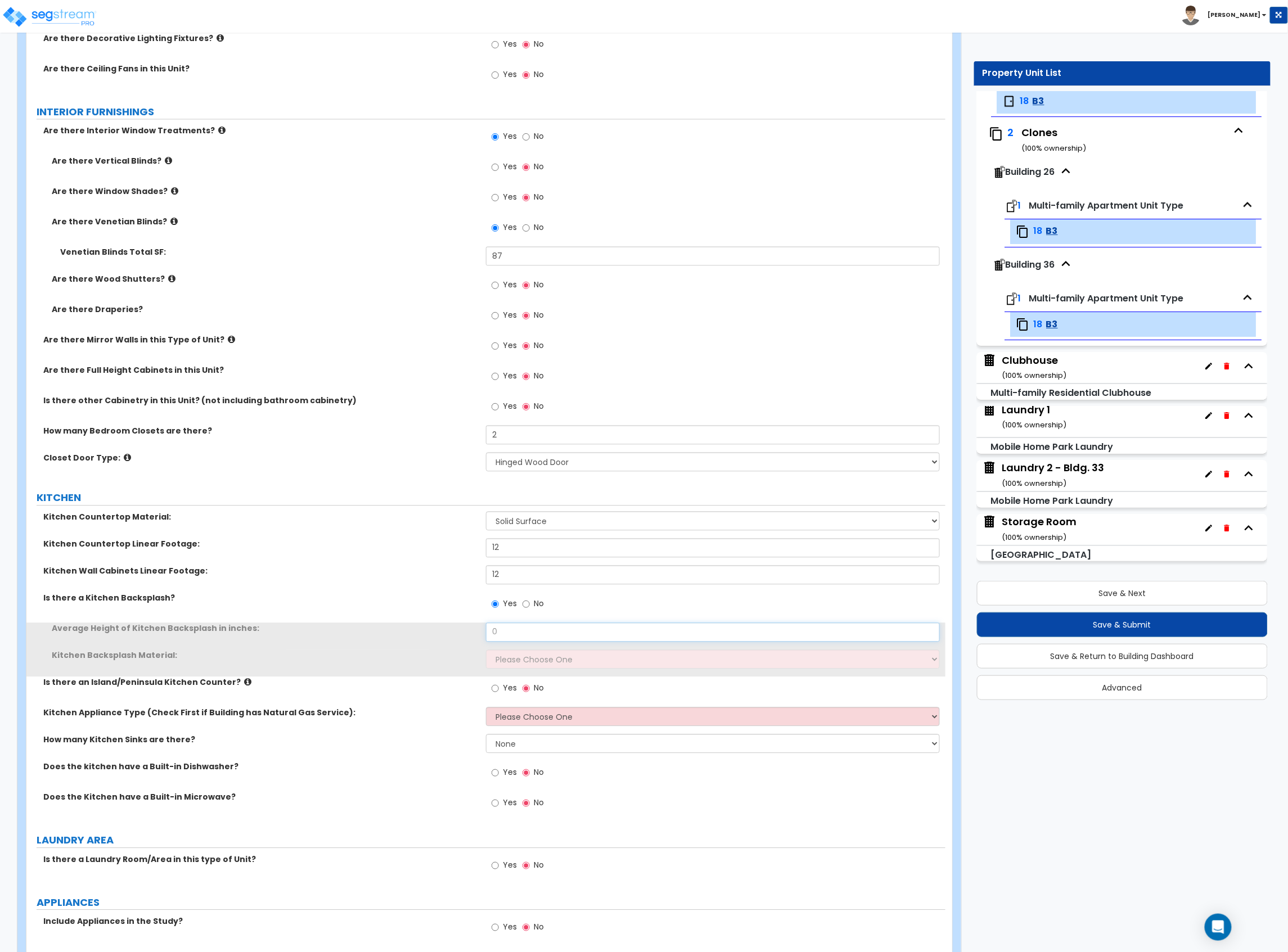
drag, startPoint x: 522, startPoint y: 635, endPoint x: 438, endPoint y: 638, distance: 84.1
click at [438, 638] on div "Average Height of Kitchen Backsplash in inches: 0" at bounding box center [486, 636] width 919 height 27
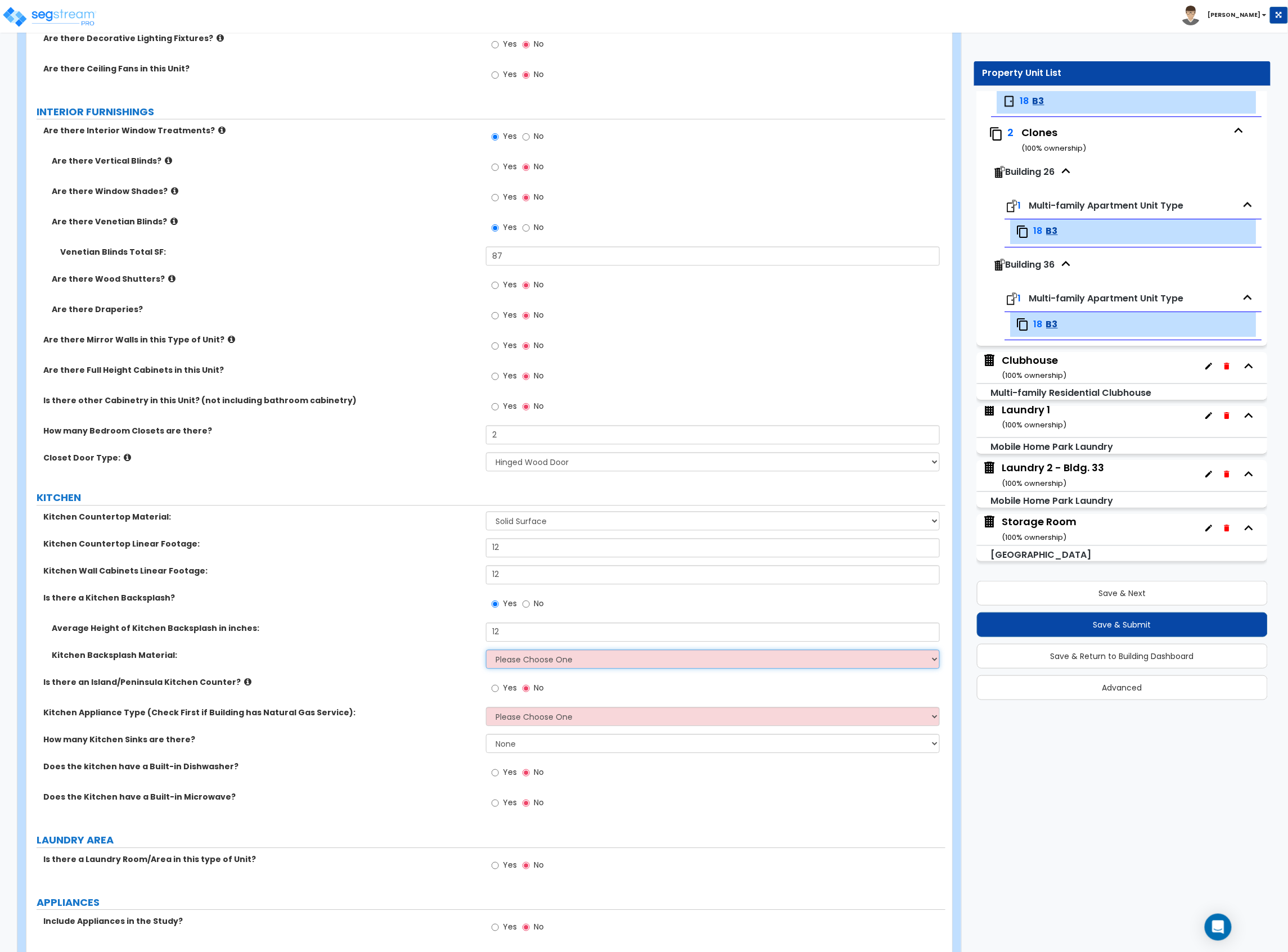
click at [526, 652] on select "Please Choose One Plastic Laminate Solid Surface Stone Quartz Tile Stainless St…" at bounding box center [712, 658] width 454 height 19
click at [486, 651] on select "Please Choose One Plastic Laminate Solid Surface Stone Quartz Tile Stainless St…" at bounding box center [712, 658] width 454 height 19
click at [530, 716] on select "Please Choose One Gas Electric" at bounding box center [712, 716] width 454 height 19
click at [486, 709] on select "Please Choose One Gas Electric" at bounding box center [712, 716] width 454 height 19
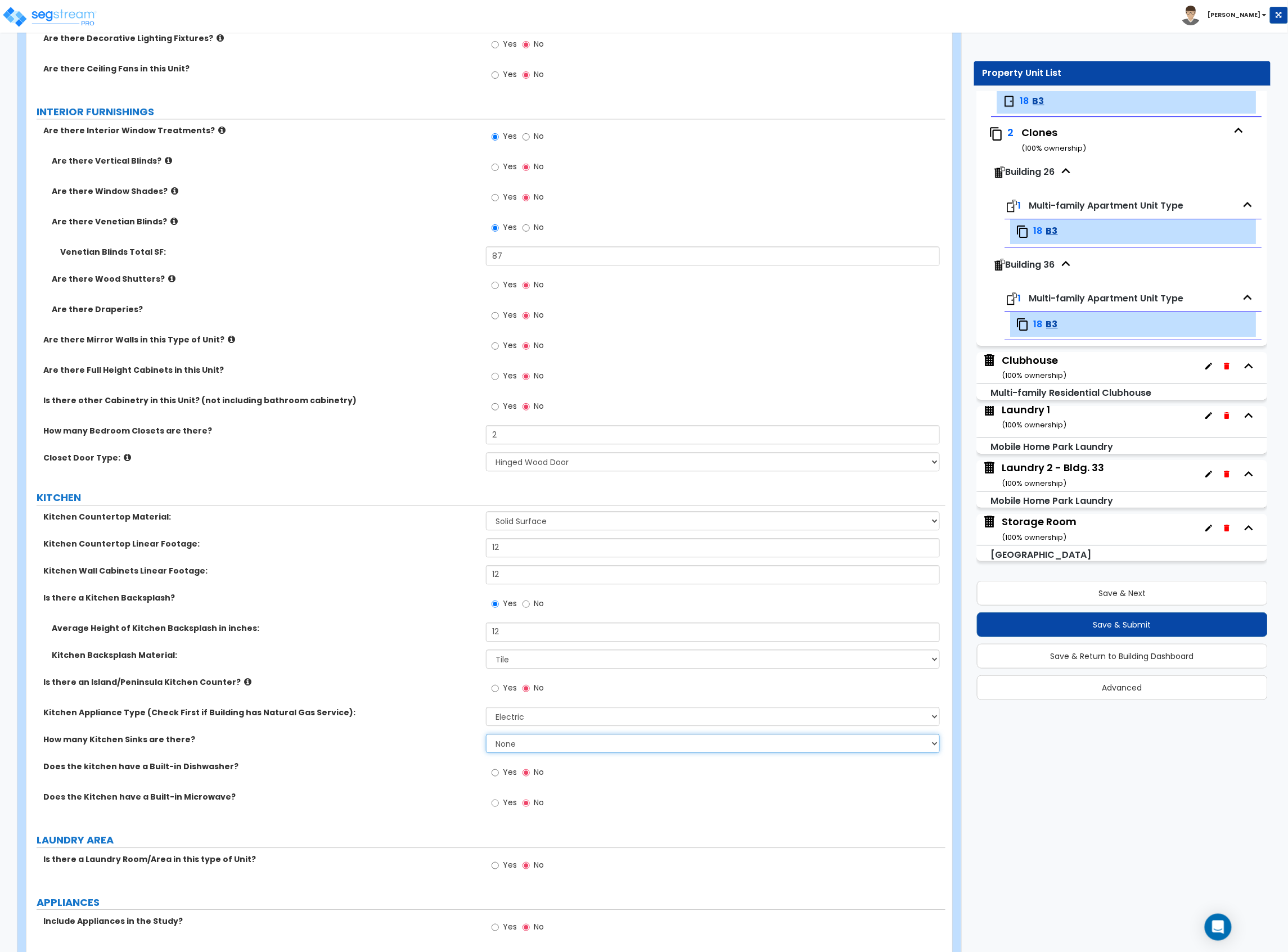
drag, startPoint x: 506, startPoint y: 741, endPoint x: 512, endPoint y: 749, distance: 10.0
click at [506, 742] on select "None 1 2 3" at bounding box center [712, 743] width 454 height 19
click at [486, 735] on select "None 1 2 3" at bounding box center [712, 743] width 454 height 19
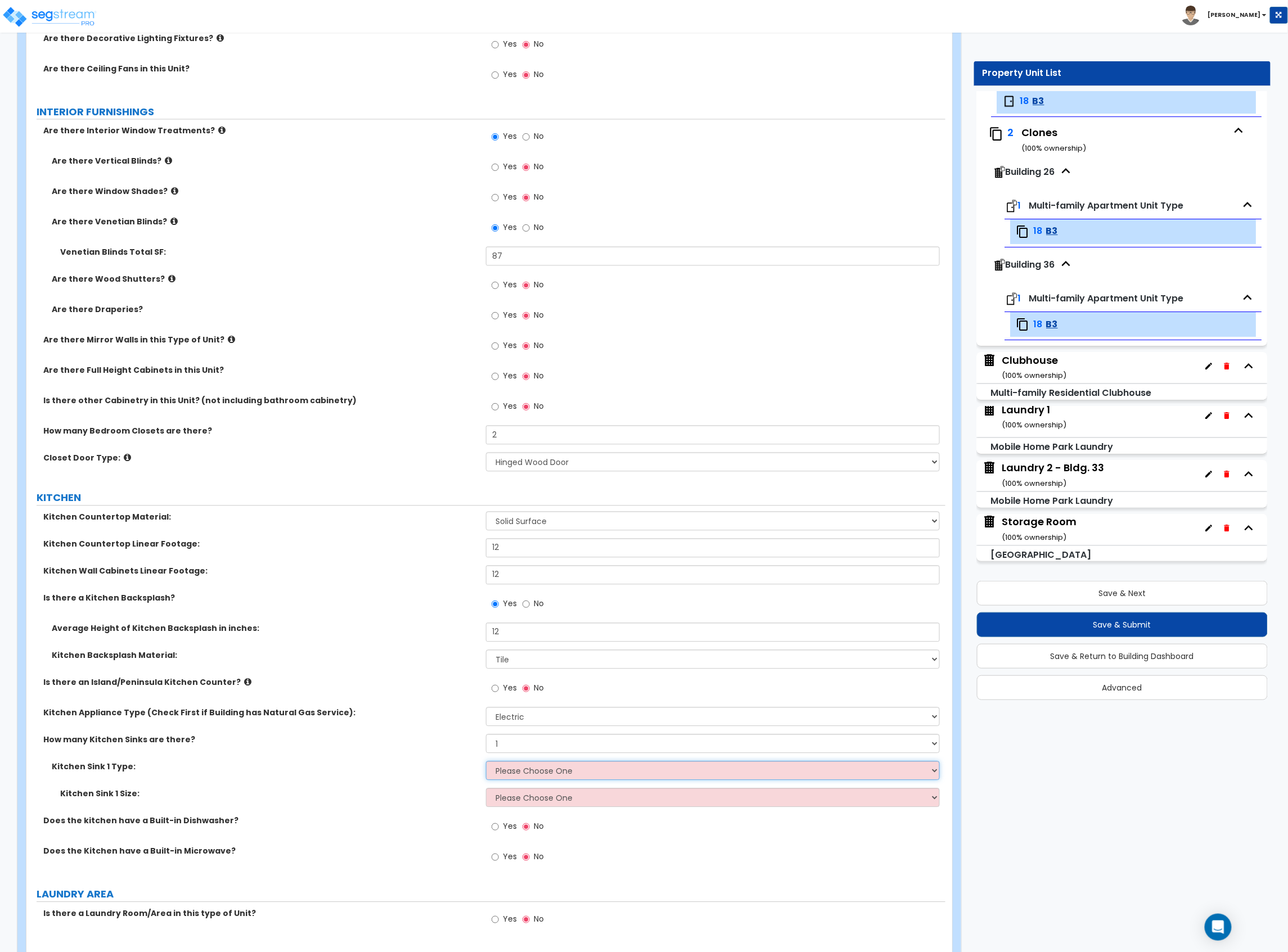
drag, startPoint x: 514, startPoint y: 765, endPoint x: 523, endPoint y: 781, distance: 18.4
click at [516, 771] on select "Please Choose One Stainless Steel Porcelain Enamel Cast Iron Granite Composite" at bounding box center [712, 770] width 454 height 19
click at [486, 762] on select "Please Choose One Stainless Steel Porcelain Enamel Cast Iron Granite Composite" at bounding box center [712, 770] width 454 height 19
drag, startPoint x: 524, startPoint y: 790, endPoint x: 493, endPoint y: 792, distance: 31.1
click at [493, 792] on select "Please Choose One Single Sink Double Sink" at bounding box center [712, 797] width 454 height 19
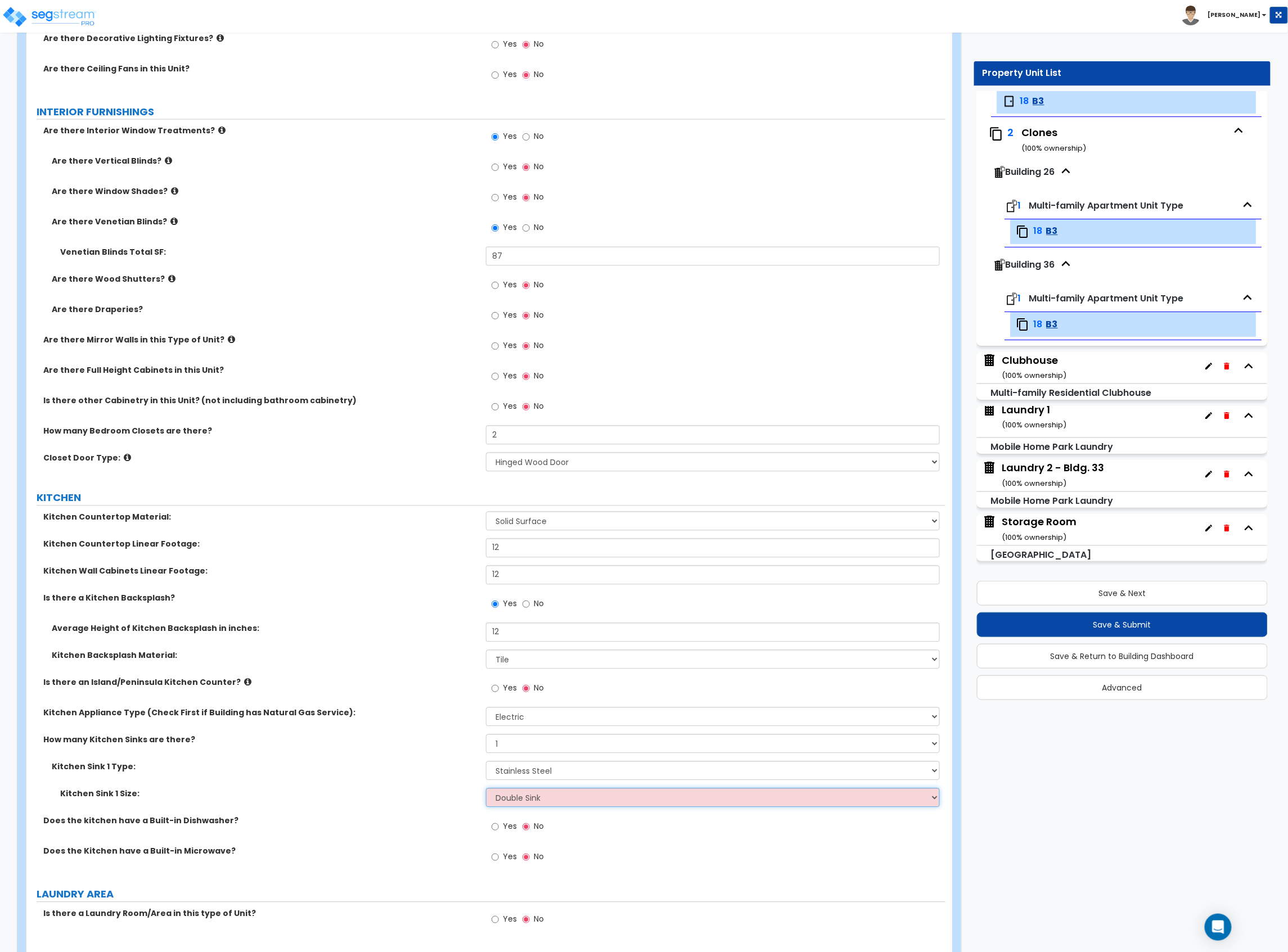
click at [486, 790] on select "Please Choose One Single Sink Double Sink" at bounding box center [712, 797] width 454 height 19
click at [508, 829] on span "Yes" at bounding box center [510, 826] width 14 height 11
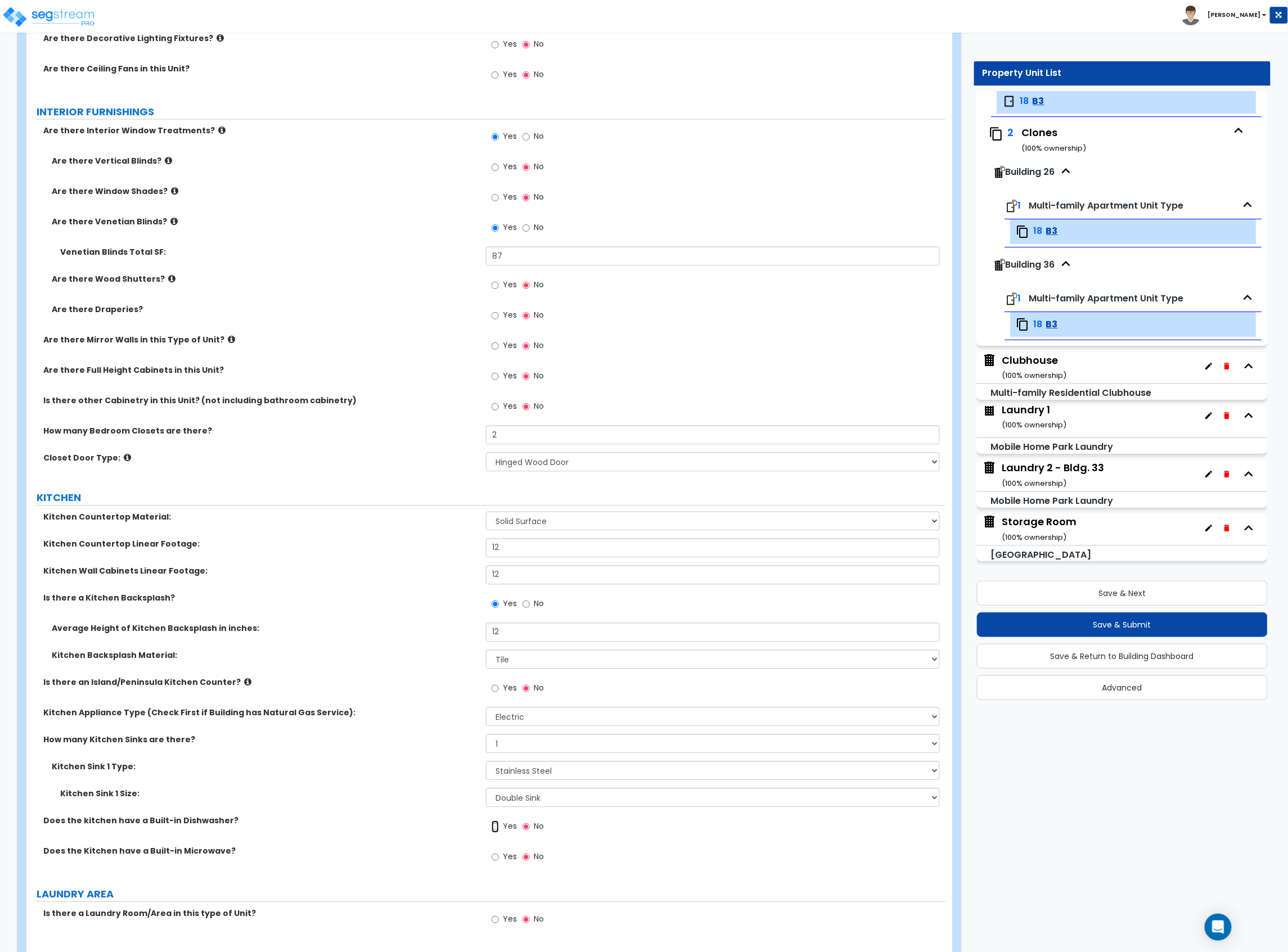
click at [499, 829] on input "Yes" at bounding box center [495, 827] width 7 height 13
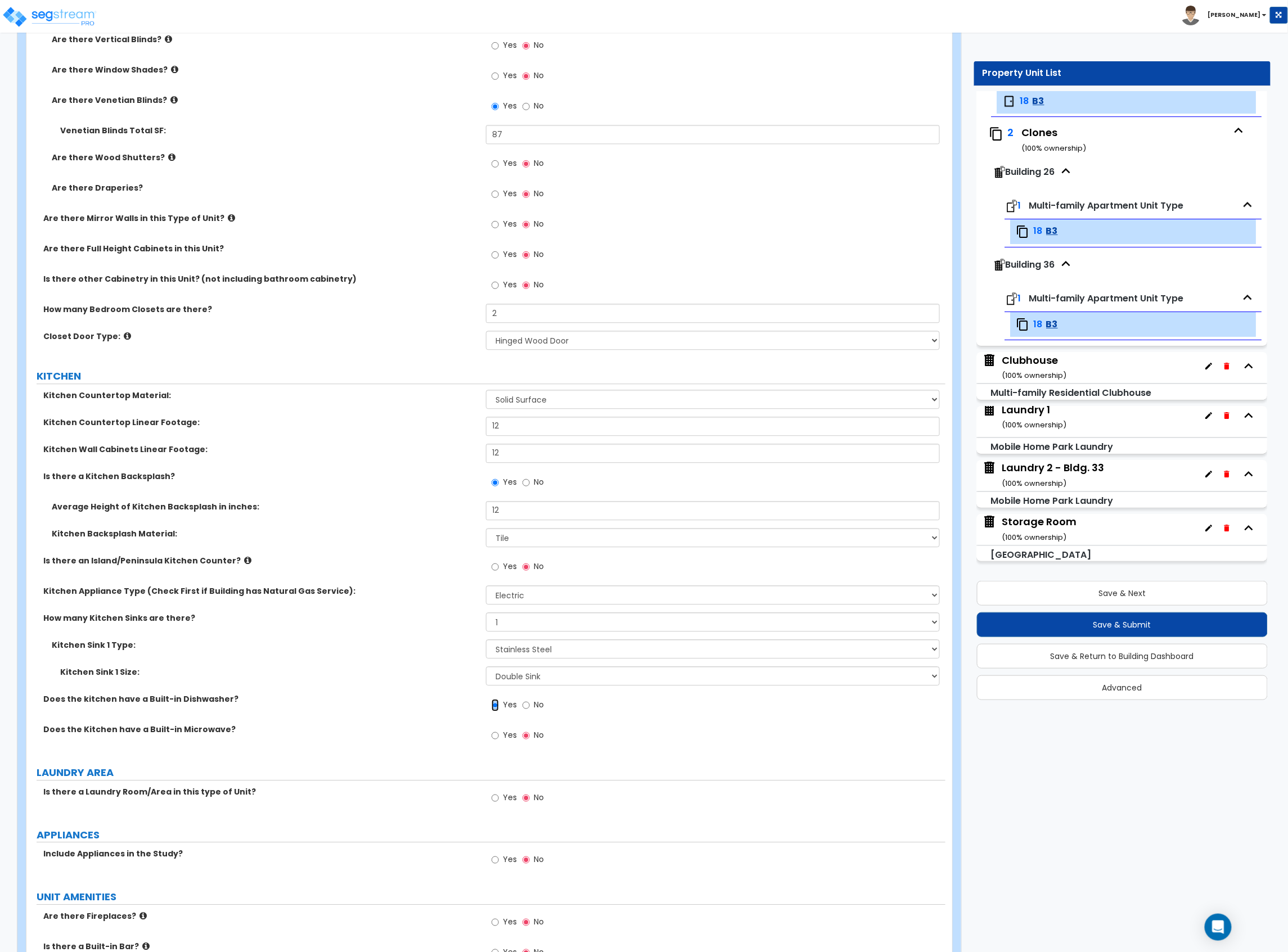
scroll to position [1200, 0]
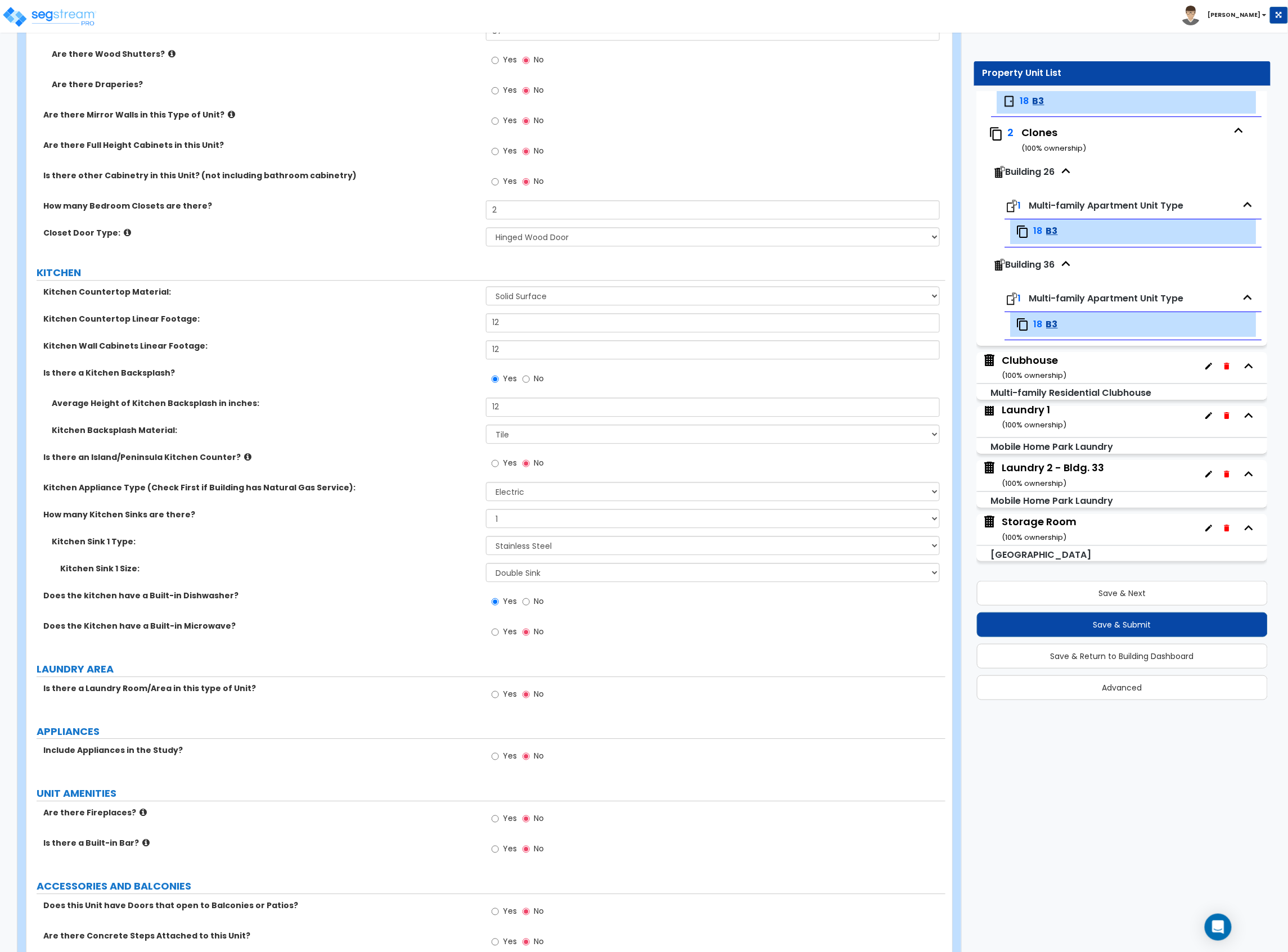
click at [504, 697] on span "Yes" at bounding box center [510, 694] width 14 height 11
click at [499, 697] on input "Yes" at bounding box center [495, 694] width 7 height 13
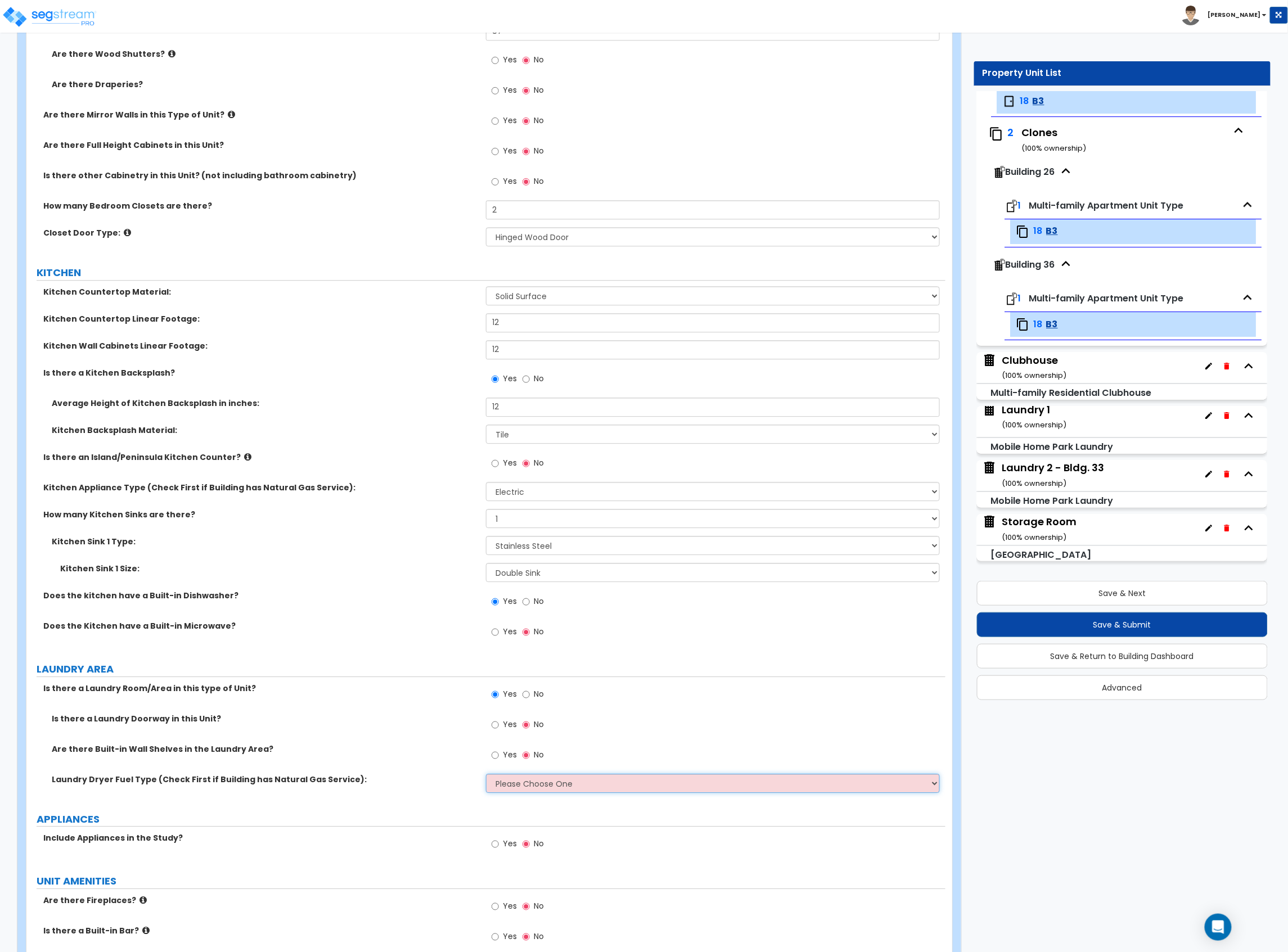
click at [514, 790] on select "Please Choose One Gas Electric" at bounding box center [712, 783] width 454 height 19
click at [486, 776] on select "Please Choose One Gas Electric" at bounding box center [712, 783] width 454 height 19
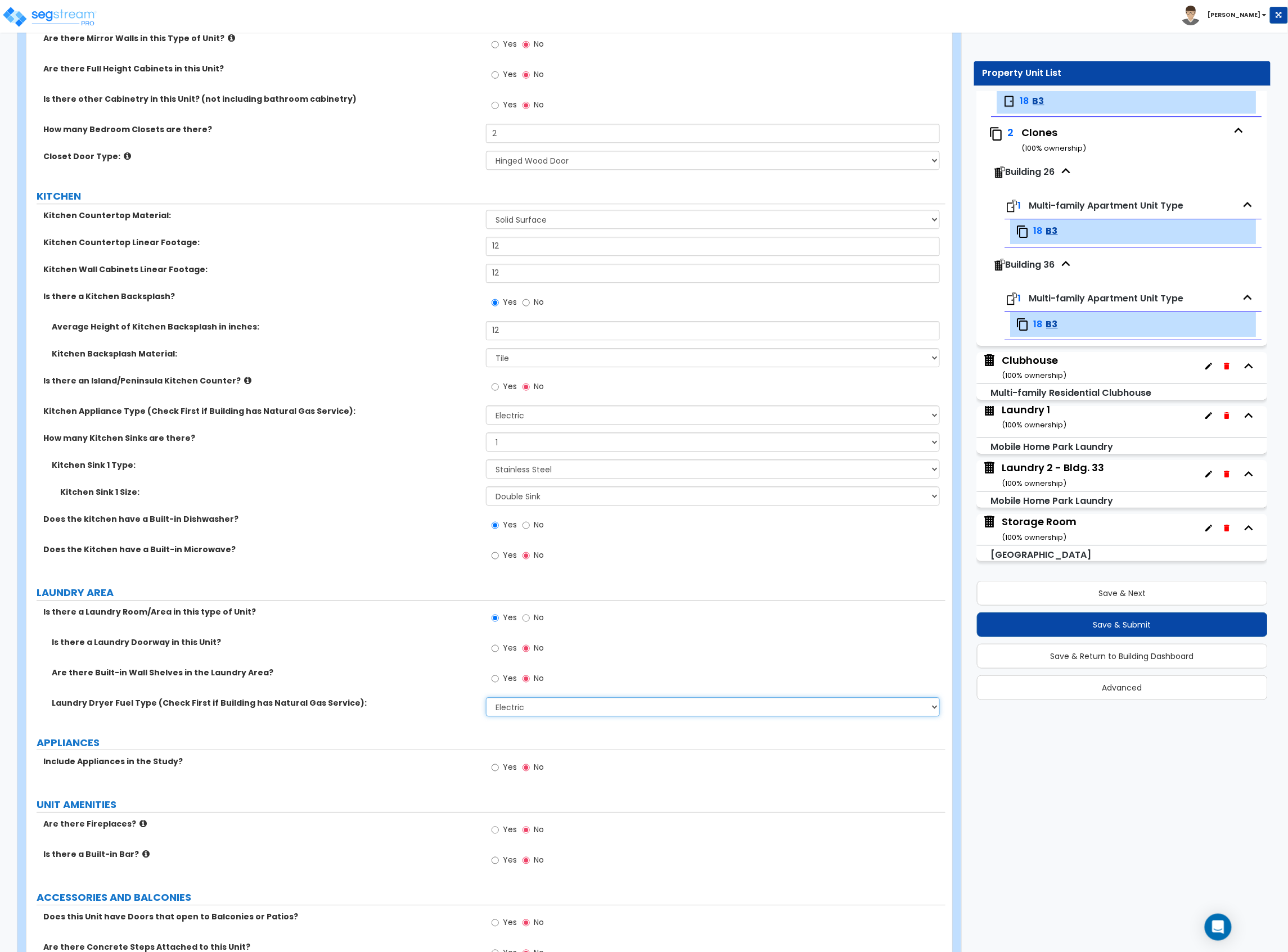
scroll to position [1349, 0]
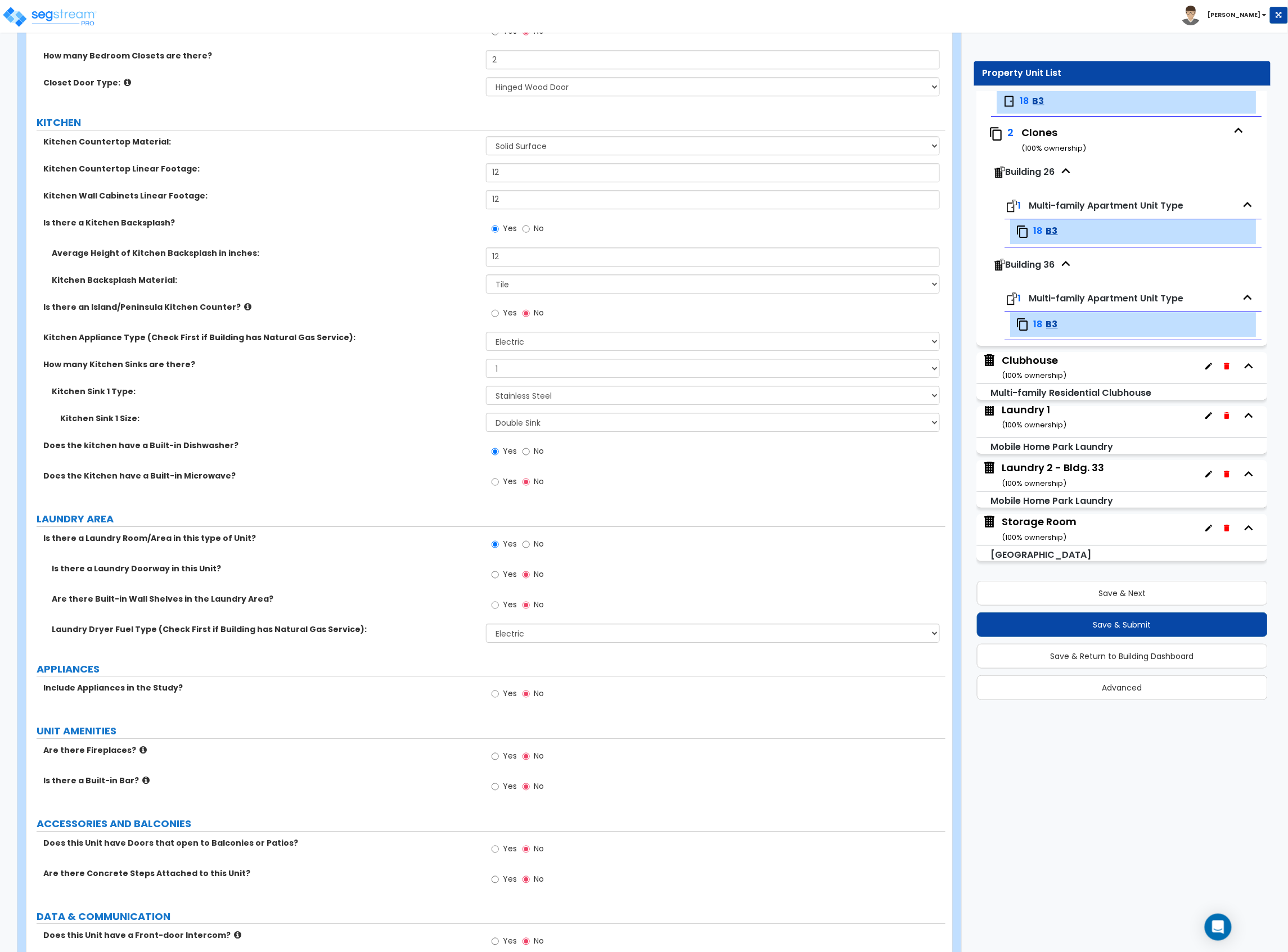
click at [500, 697] on label "Yes" at bounding box center [504, 694] width 25 height 19
click at [499, 697] on input "Yes" at bounding box center [495, 694] width 7 height 13
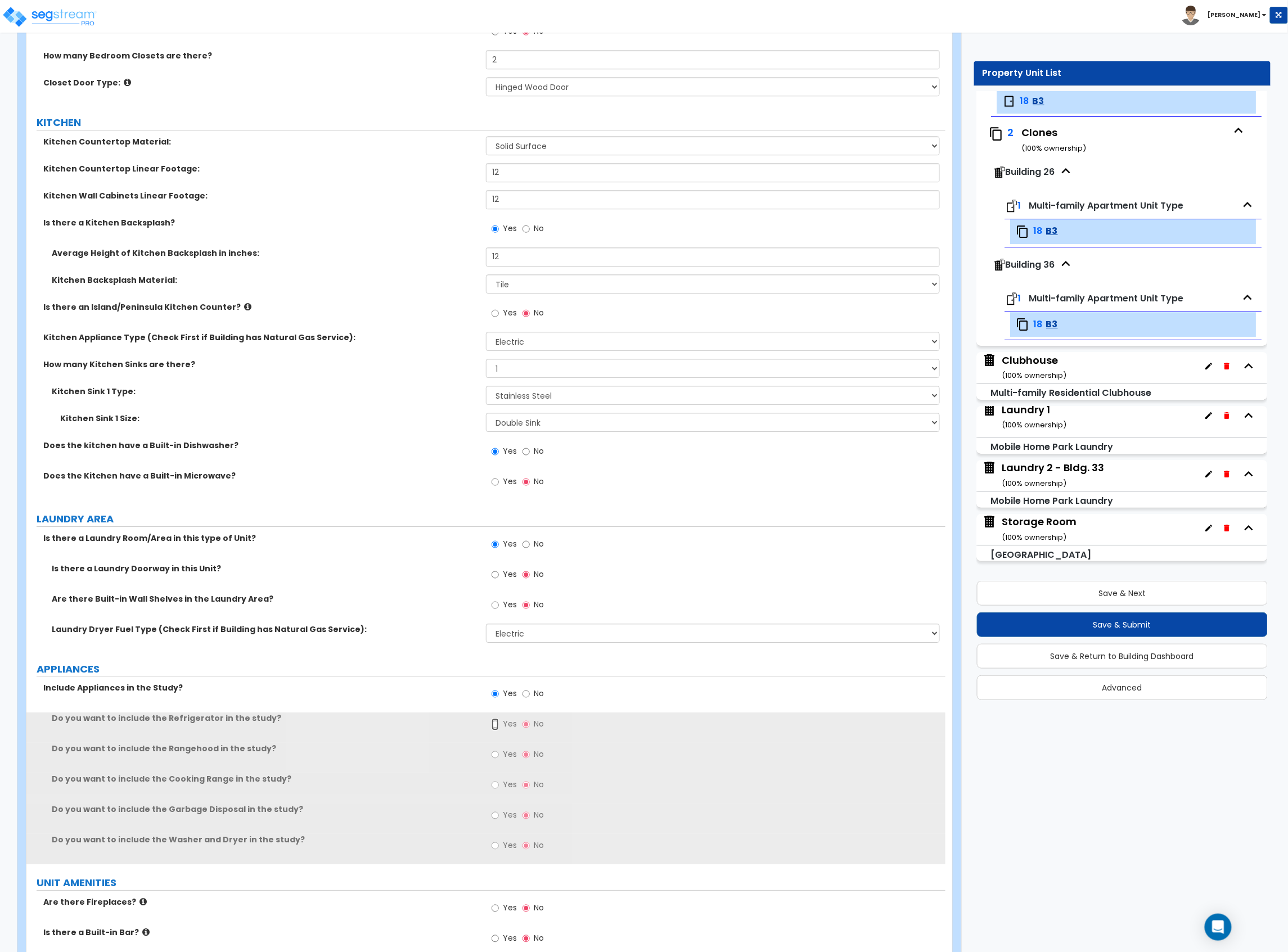
drag, startPoint x: 497, startPoint y: 732, endPoint x: 498, endPoint y: 741, distance: 9.1
click at [497, 730] on input "Yes" at bounding box center [495, 725] width 7 height 13
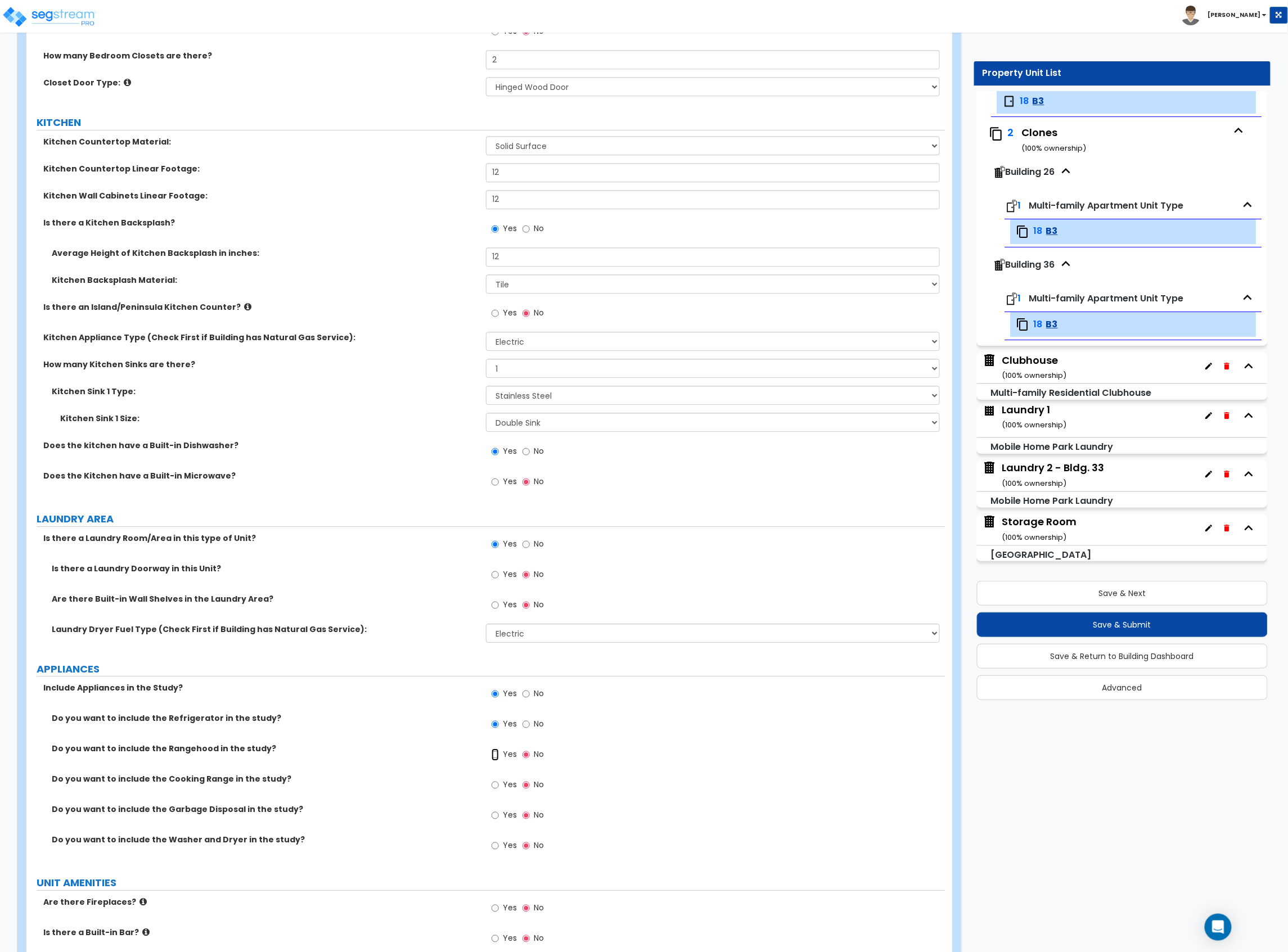
drag, startPoint x: 495, startPoint y: 759, endPoint x: 495, endPoint y: 765, distance: 6.0
click at [495, 760] on input "Yes" at bounding box center [495, 755] width 7 height 13
drag, startPoint x: 495, startPoint y: 782, endPoint x: 495, endPoint y: 797, distance: 15.0
click at [495, 788] on input "Yes" at bounding box center [495, 785] width 7 height 13
drag, startPoint x: 495, startPoint y: 815, endPoint x: 495, endPoint y: 822, distance: 7.0
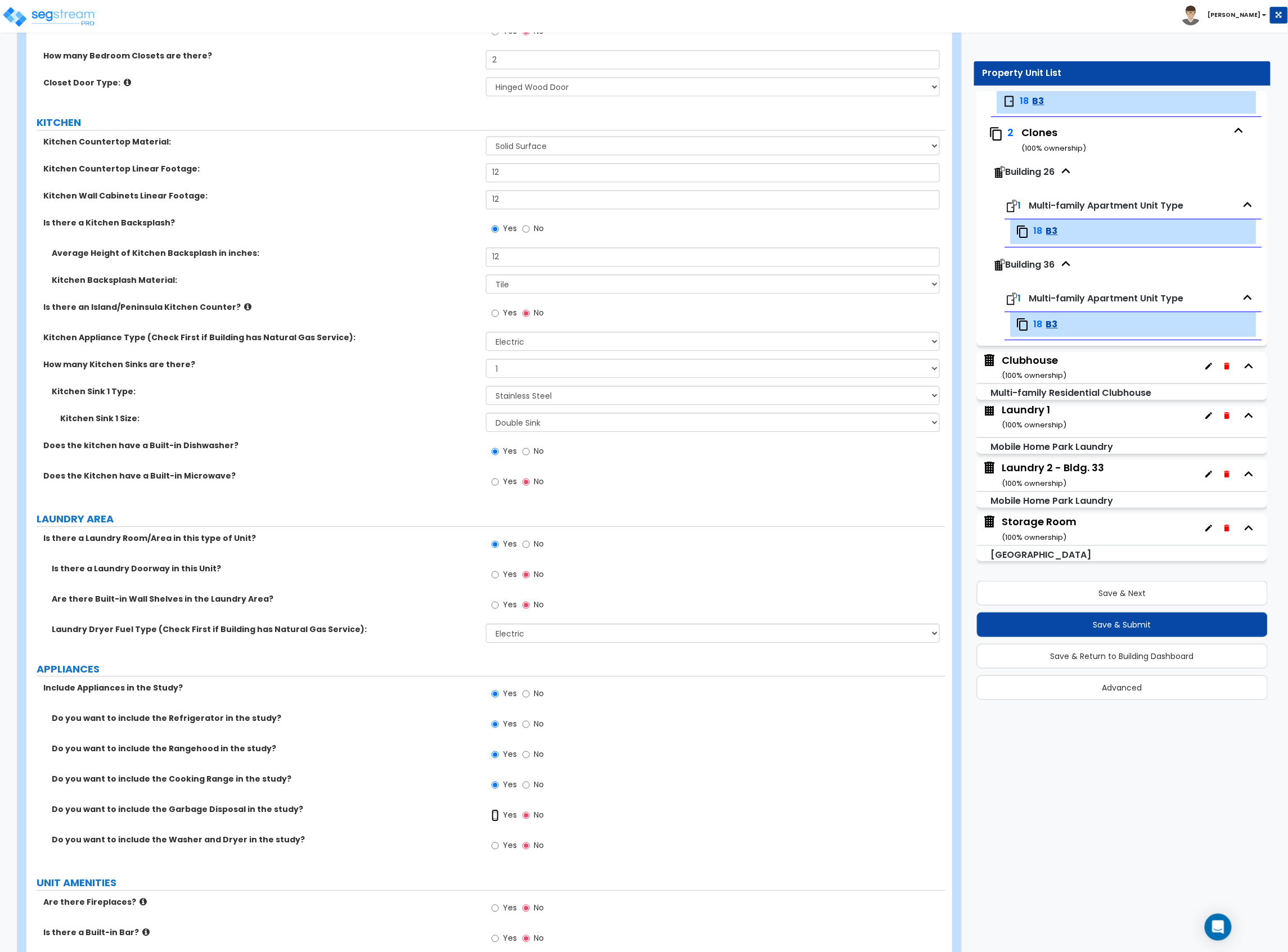
click at [495, 821] on input "Yes" at bounding box center [495, 816] width 7 height 13
click at [500, 851] on label "Yes" at bounding box center [504, 846] width 25 height 19
click at [499, 851] on input "Yes" at bounding box center [495, 846] width 7 height 13
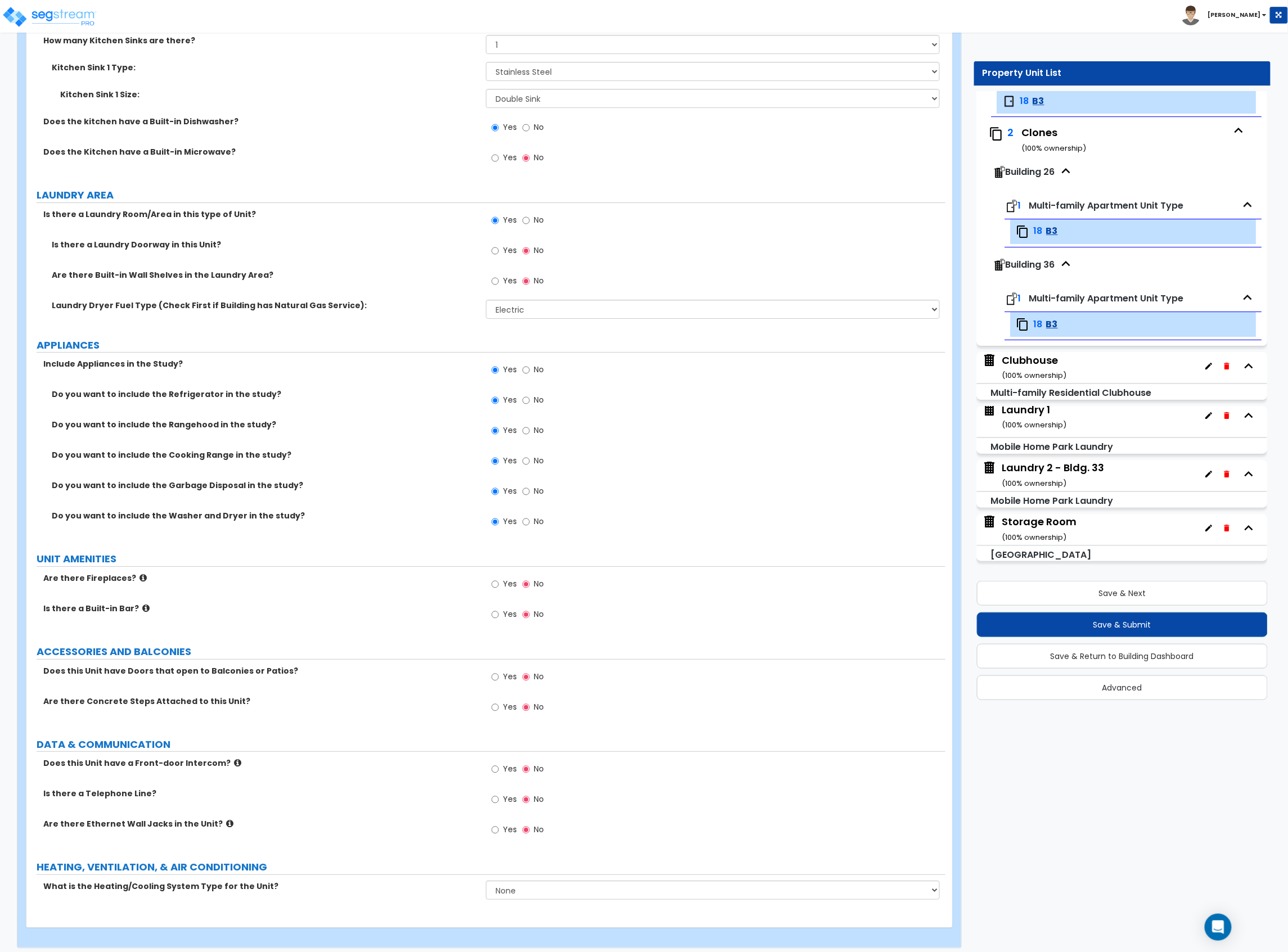
scroll to position [1685, 0]
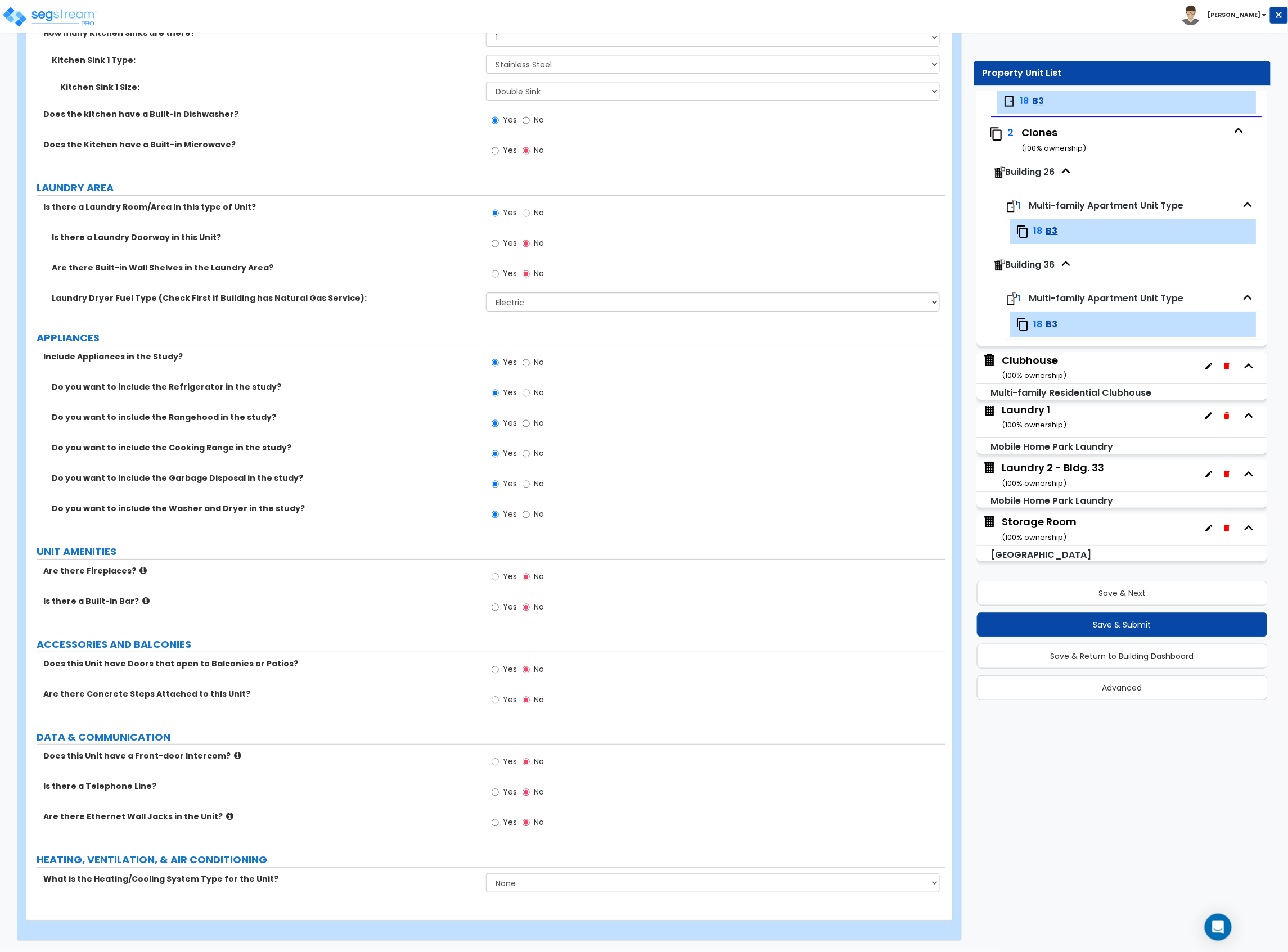
click at [502, 670] on label "Yes" at bounding box center [504, 670] width 25 height 19
click at [499, 670] on input "Yes" at bounding box center [495, 670] width 7 height 13
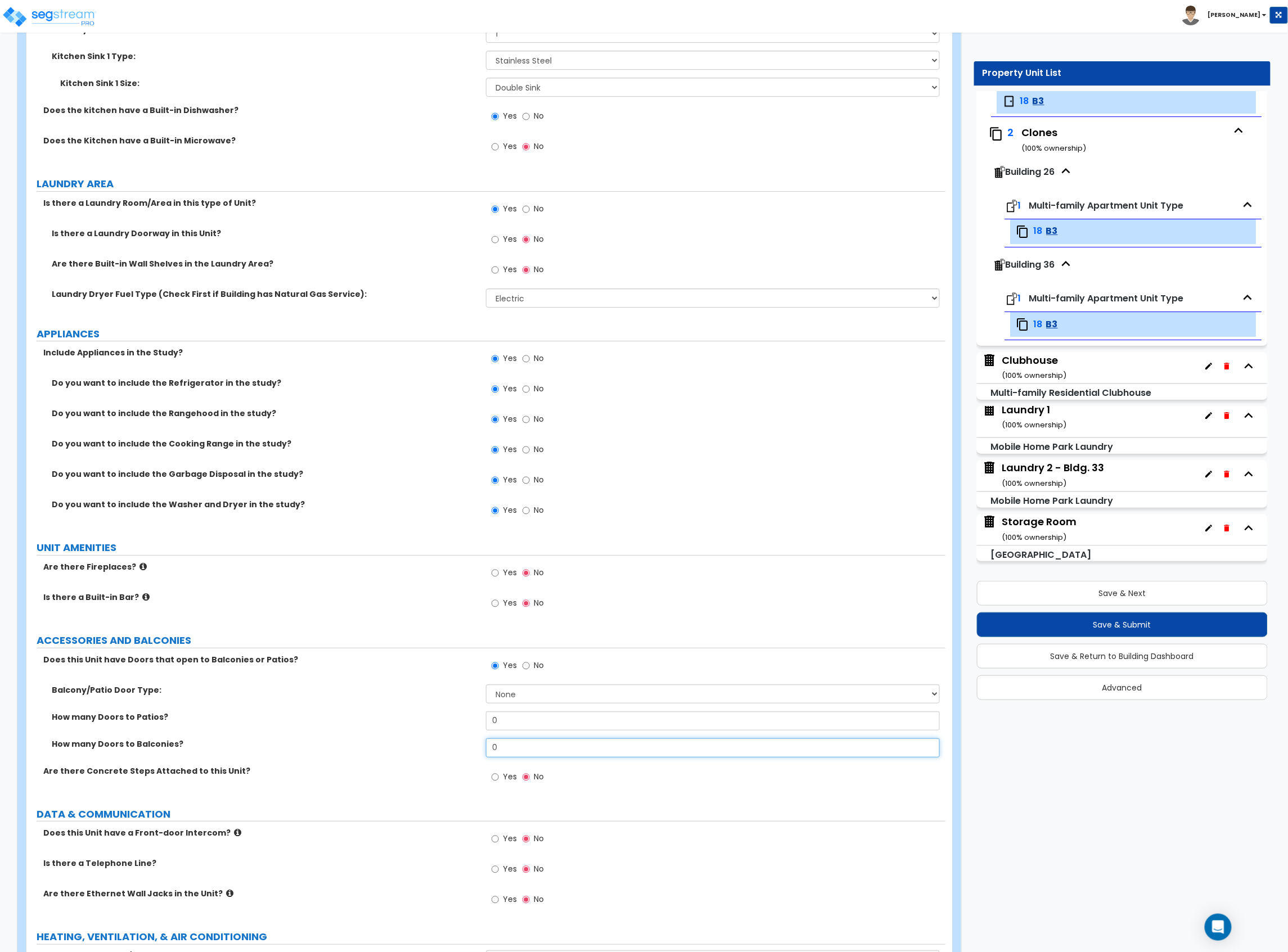
drag, startPoint x: 534, startPoint y: 752, endPoint x: 497, endPoint y: 756, distance: 37.2
click at [497, 756] on input "0" at bounding box center [712, 747] width 454 height 19
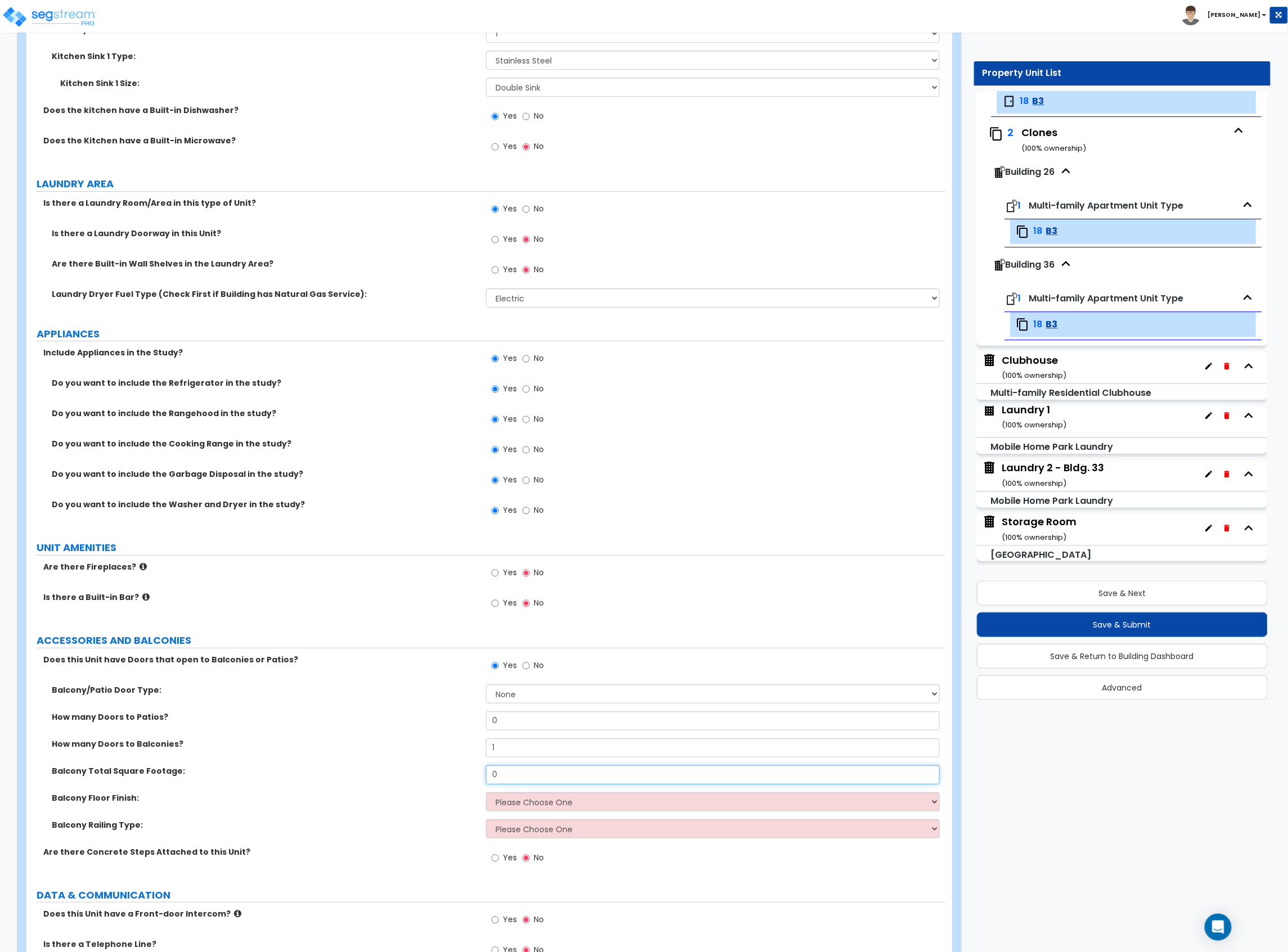
drag, startPoint x: 550, startPoint y: 781, endPoint x: 403, endPoint y: 783, distance: 147.0
click at [409, 784] on div "Balcony Total Square Footage: 0" at bounding box center [486, 778] width 919 height 27
click at [566, 801] on select "Please Choose One Concrete Tile Wood PVC" at bounding box center [712, 802] width 454 height 19
click at [486, 795] on select "Please Choose One Concrete Tile Wood PVC" at bounding box center [712, 802] width 454 height 19
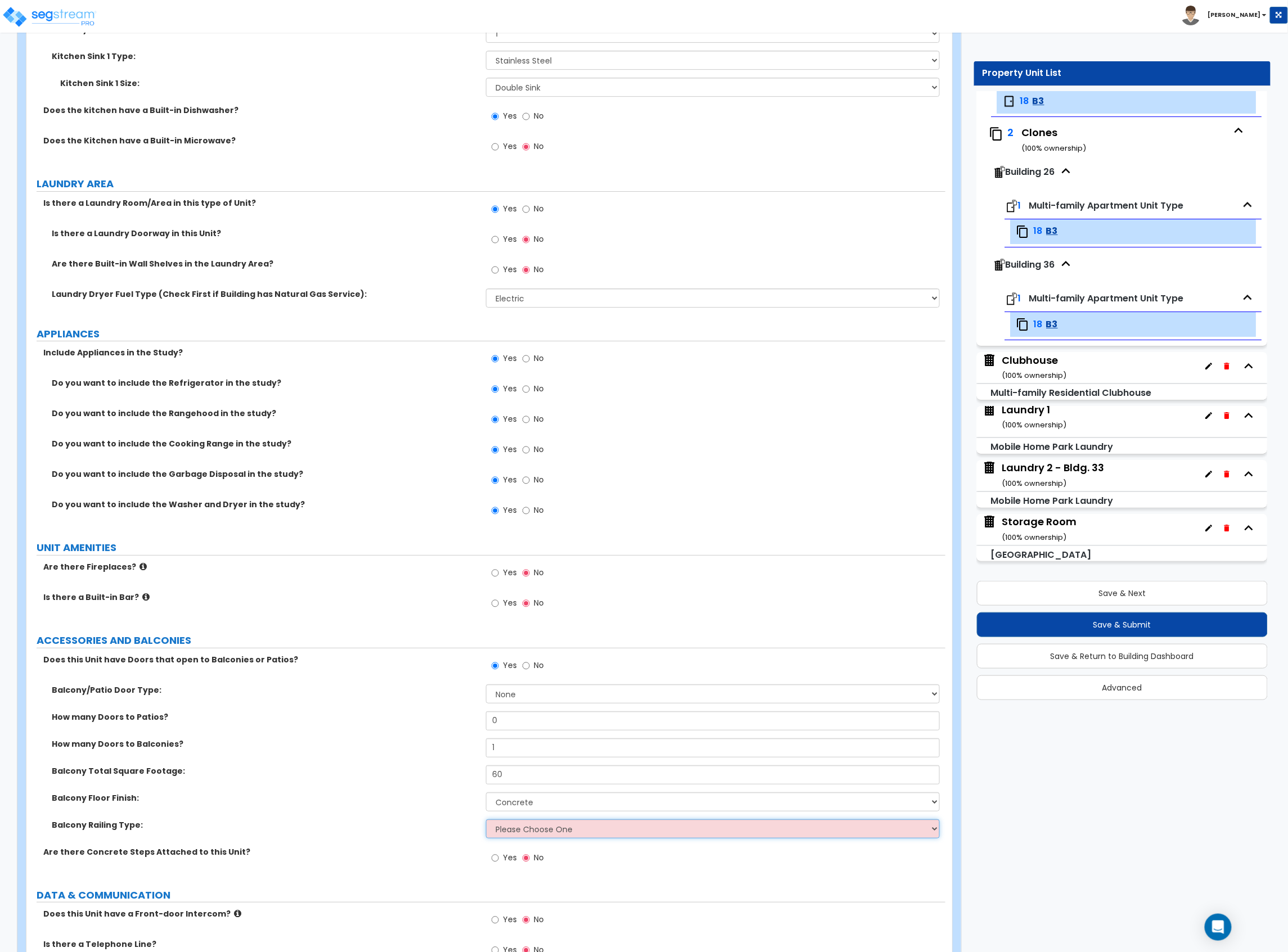
click at [555, 829] on select "Please Choose One Steel Aluminum Wood Glass and Metal Wrought Iron" at bounding box center [712, 829] width 454 height 19
click at [486, 822] on select "Please Choose One Steel Aluminum Wood Glass and Metal Wrought Iron" at bounding box center [712, 829] width 454 height 19
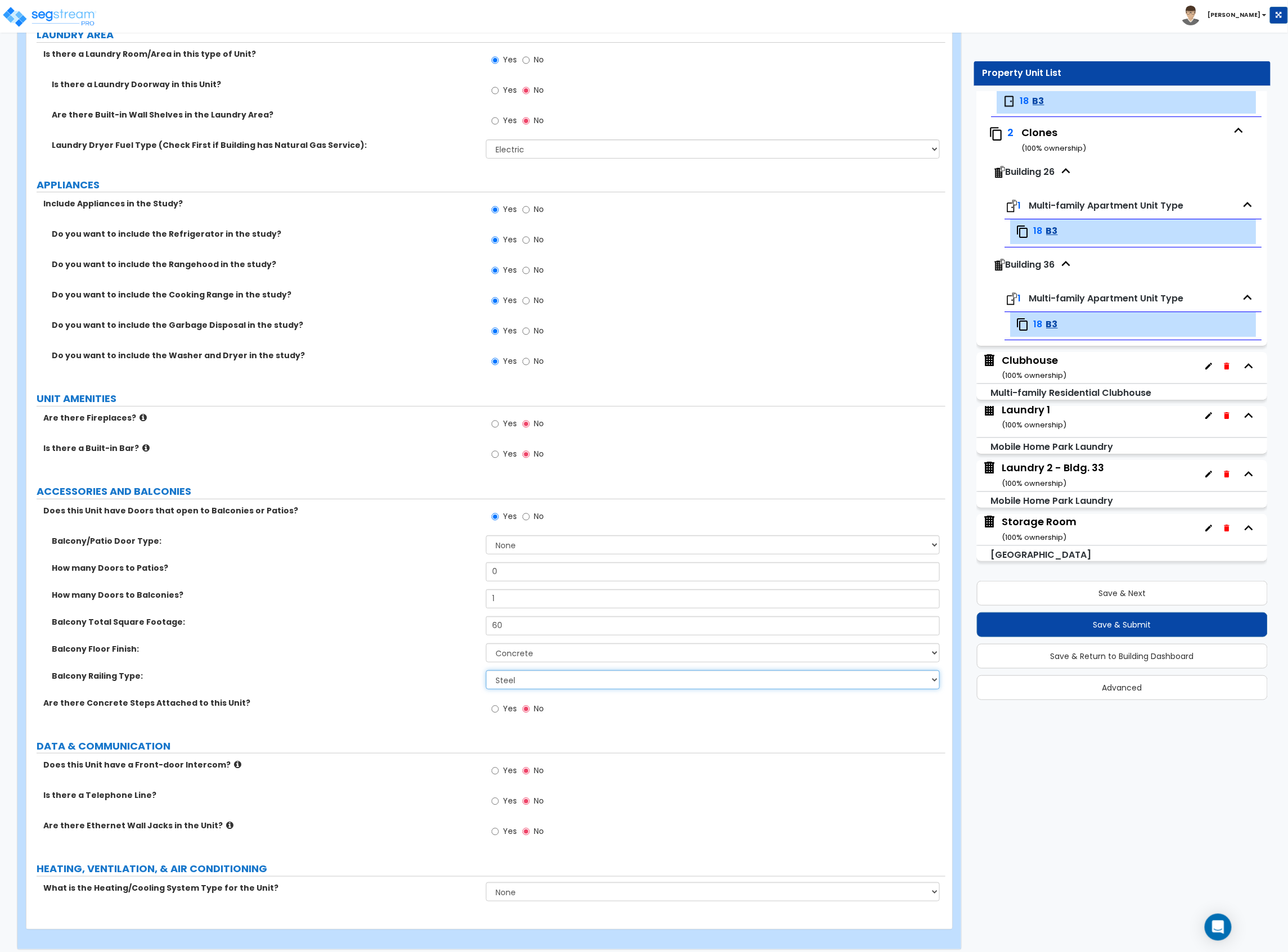
scroll to position [1847, 0]
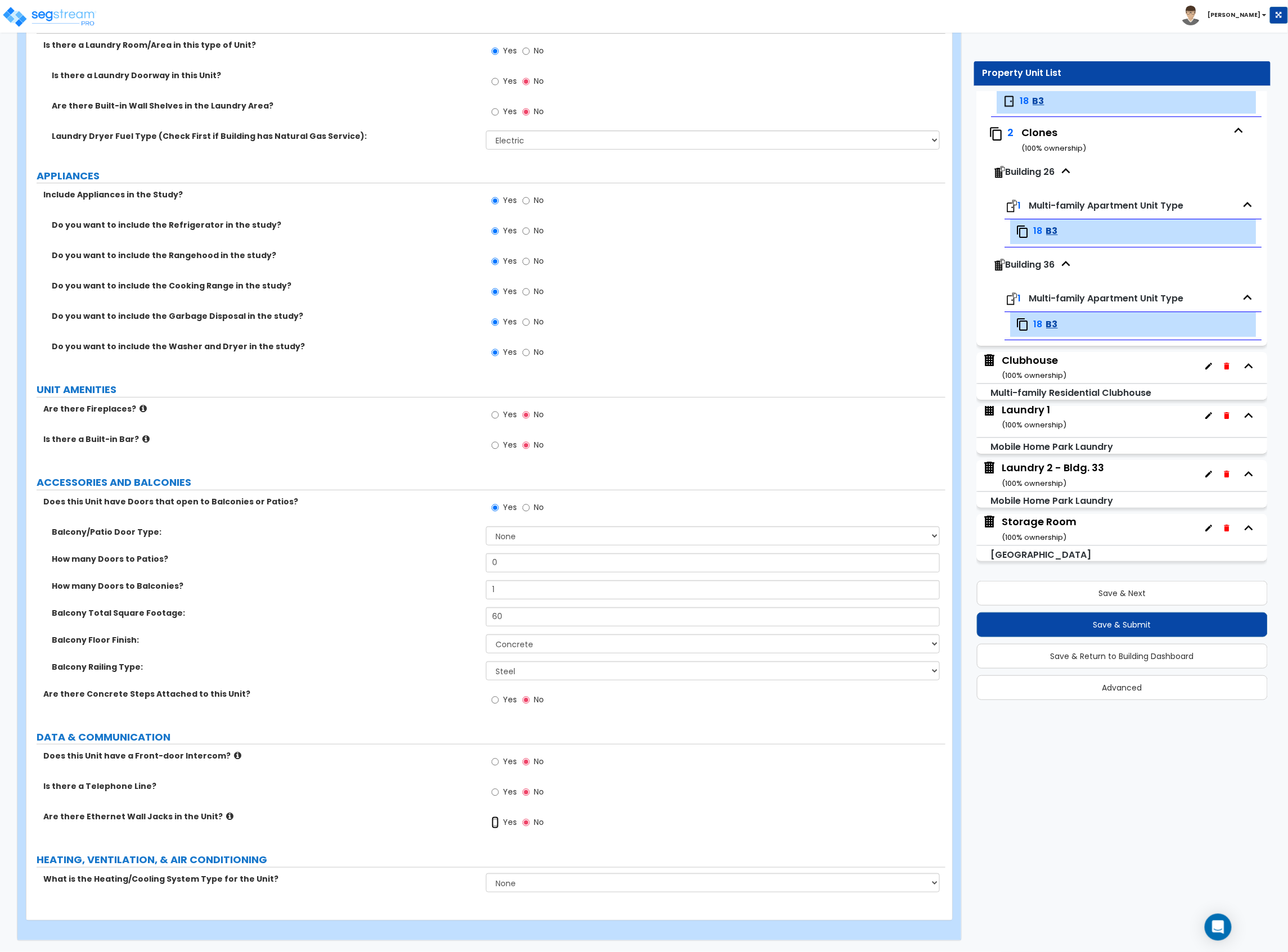
click at [493, 824] on input "Yes" at bounding box center [495, 823] width 7 height 13
click at [519, 879] on select "None Heat Only Centralized Heating & Cooling Thru Wall Air Conditioners Mini Sp…" at bounding box center [712, 882] width 454 height 19
click at [486, 873] on select "None Heat Only Centralized Heating & Cooling Thru Wall Air Conditioners Mini Sp…" at bounding box center [712, 882] width 454 height 19
click at [1128, 591] on button "Save & Next" at bounding box center [1122, 593] width 291 height 25
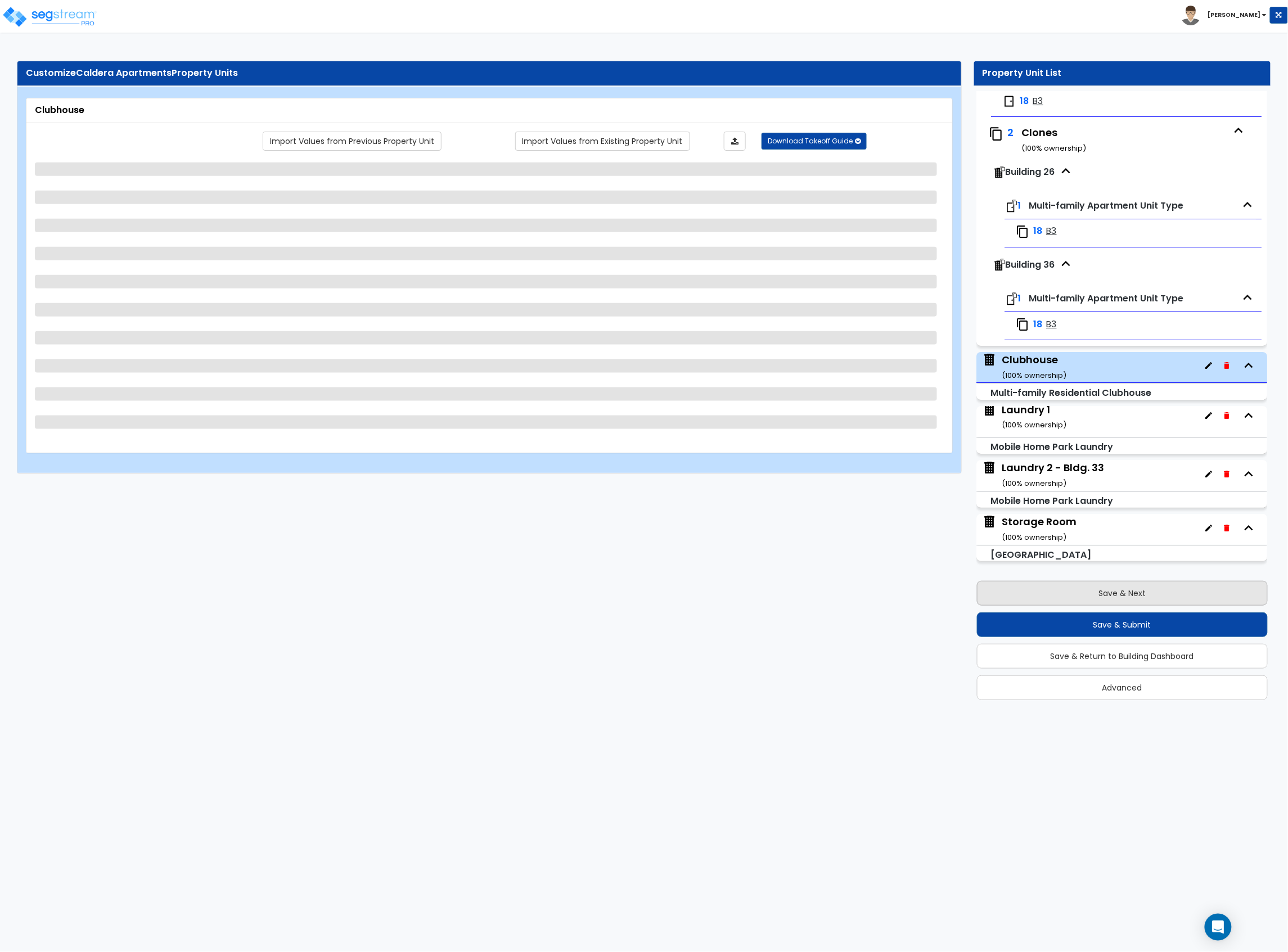
scroll to position [3727, 0]
